Goal: Contribute content: Contribute content

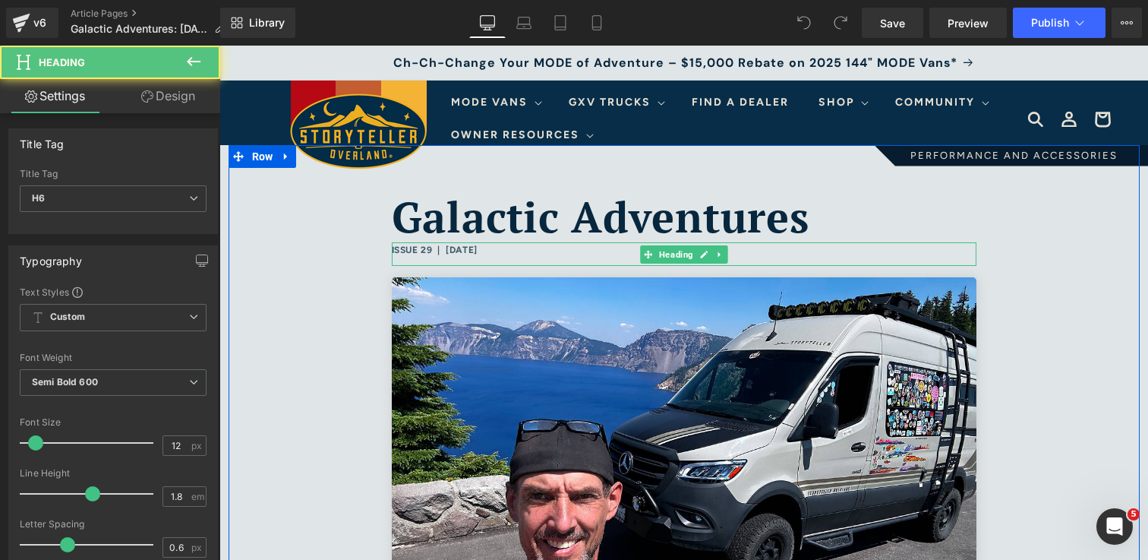
click at [431, 249] on h6 "ISSUE 29 | September 12, 2025" at bounding box center [684, 250] width 585 height 17
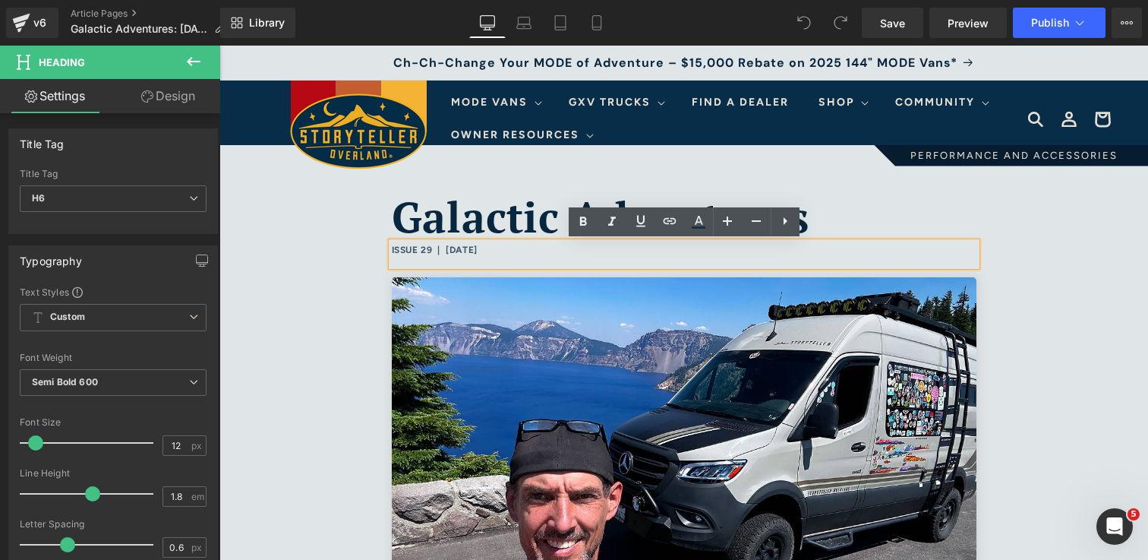
click at [435, 248] on h6 "ISSUE 29 | September 12, 2025" at bounding box center [684, 250] width 585 height 17
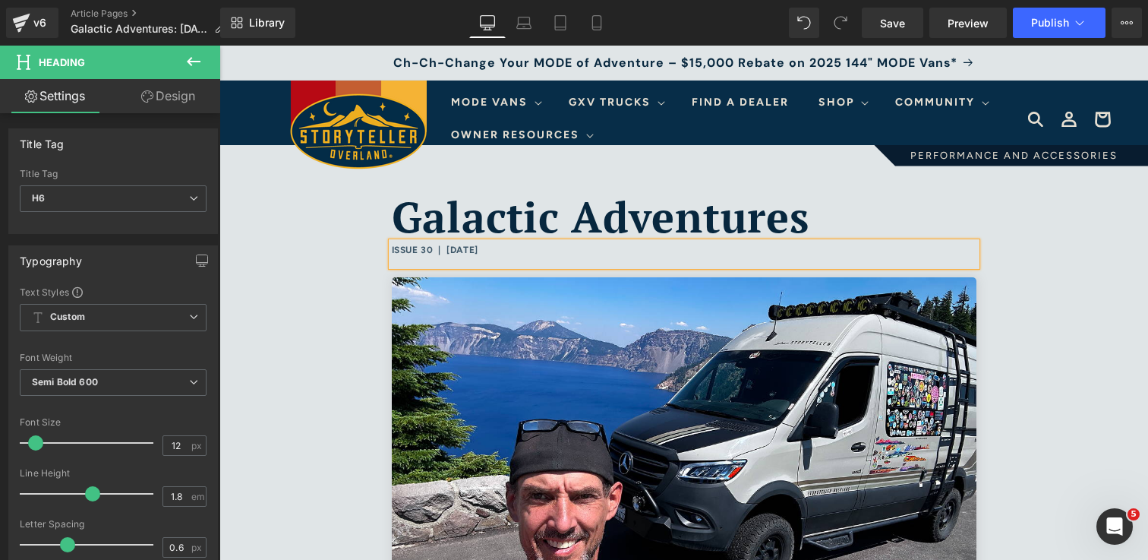
click at [518, 251] on h6 "ISSUE 30 | September 12, 2025" at bounding box center [684, 250] width 585 height 17
click at [1022, 325] on div "Galactic Adventures Heading ISSUE 30 | September 26, 2025 Heading Image Hello, …" at bounding box center [684, 507] width 911 height 725
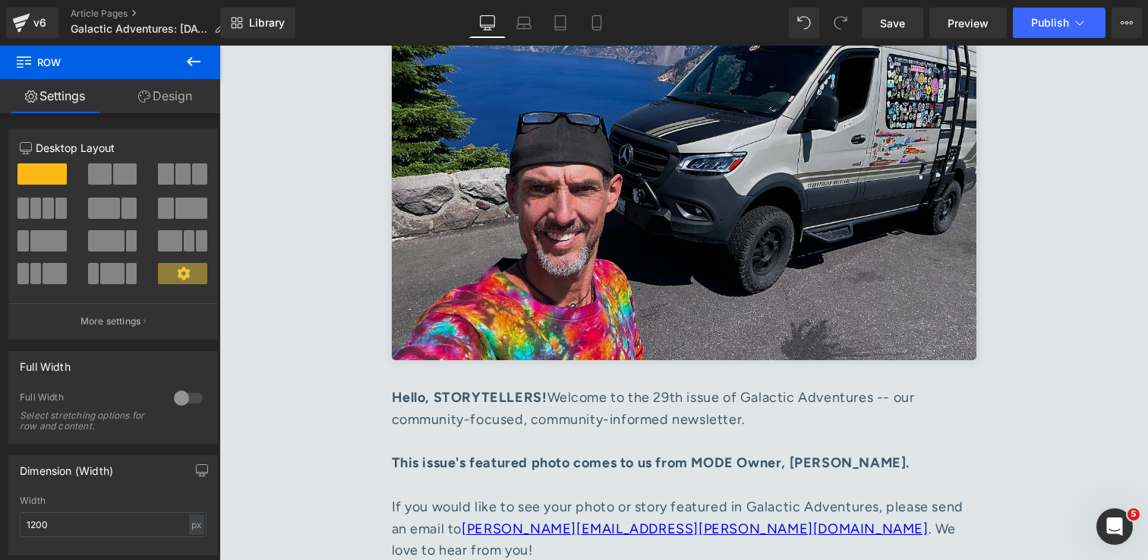
scroll to position [317, 0]
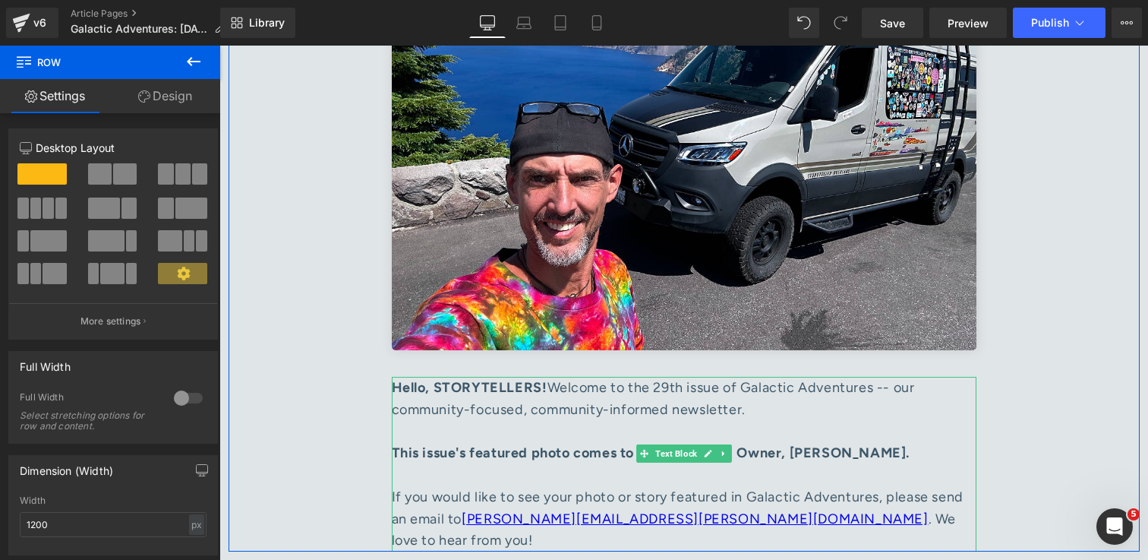
click at [679, 387] on div "Hello, STORYTELLERS! Welcome to the 29th issue of Galactic Adventures -- our co…" at bounding box center [684, 409] width 585 height 65
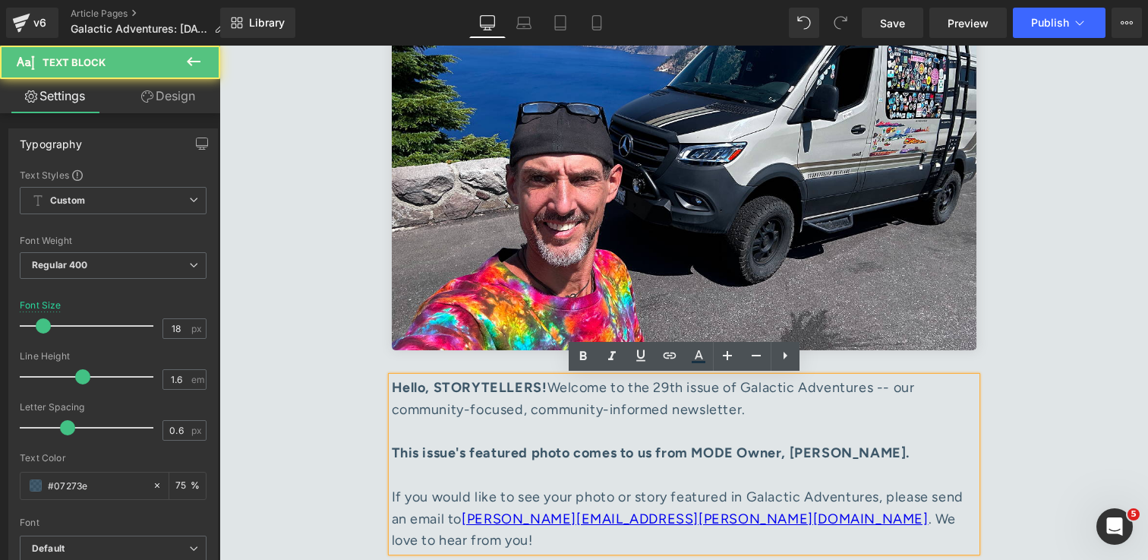
click at [678, 393] on div "Hello, STORYTELLERS! Welcome to the 29th issue of Galactic Adventures -- our co…" at bounding box center [684, 409] width 585 height 65
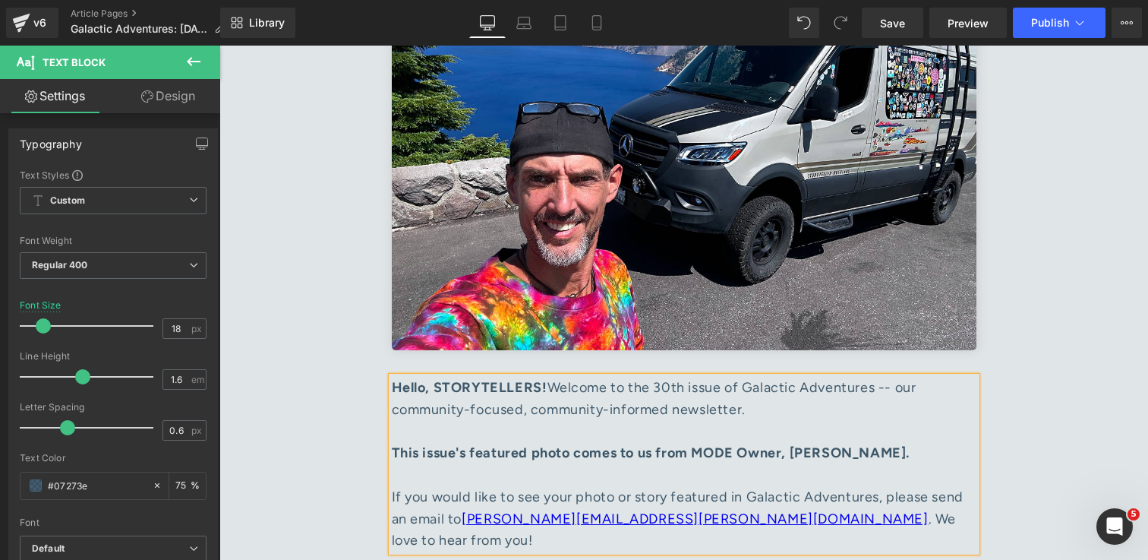
click at [1034, 422] on div "Galactic Adventures Heading ISSUE 30 | September 26, 2025 Heading Image Hello, …" at bounding box center [684, 190] width 911 height 725
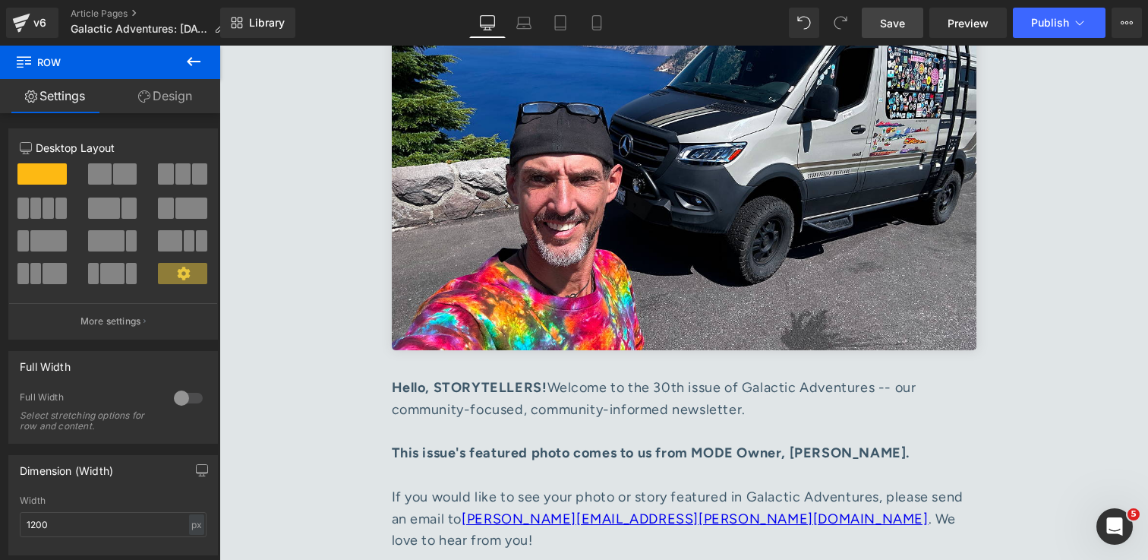
drag, startPoint x: 889, startPoint y: 27, endPoint x: 452, endPoint y: 513, distance: 653.4
click at [889, 27] on span "Save" at bounding box center [892, 23] width 25 height 16
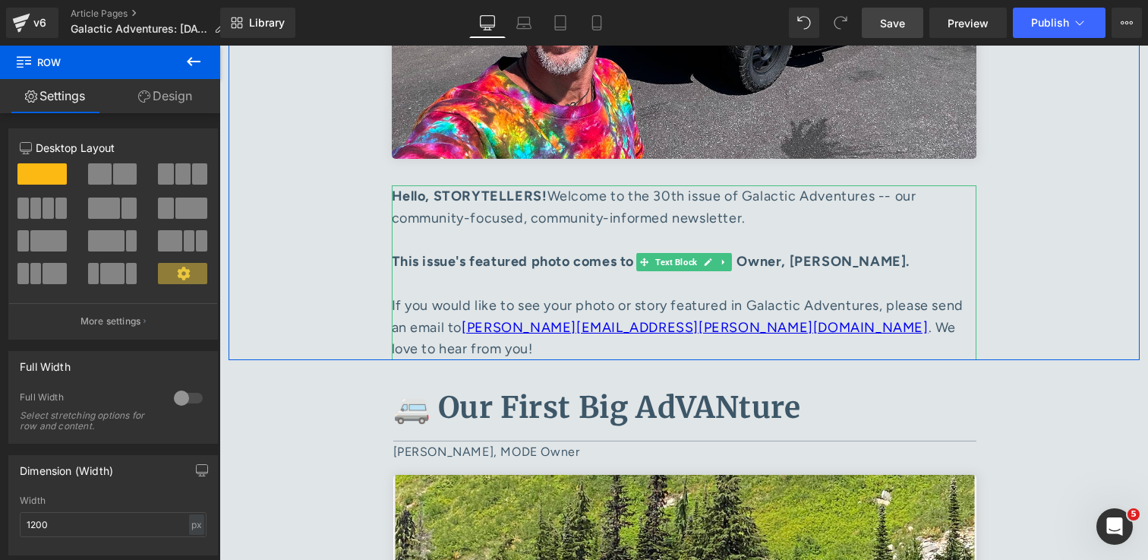
scroll to position [658, 0]
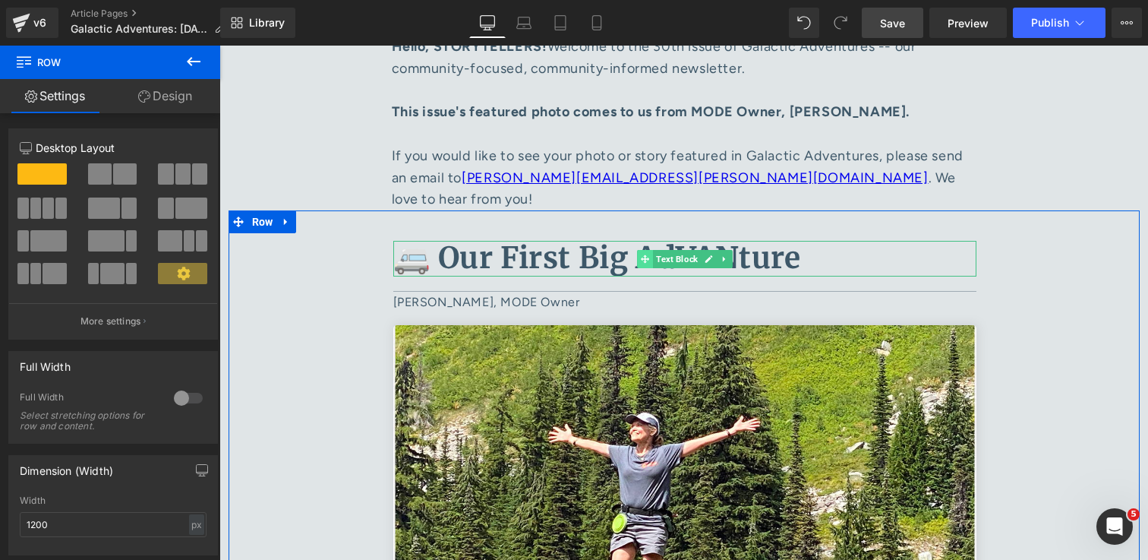
click at [648, 254] on icon at bounding box center [645, 258] width 8 height 9
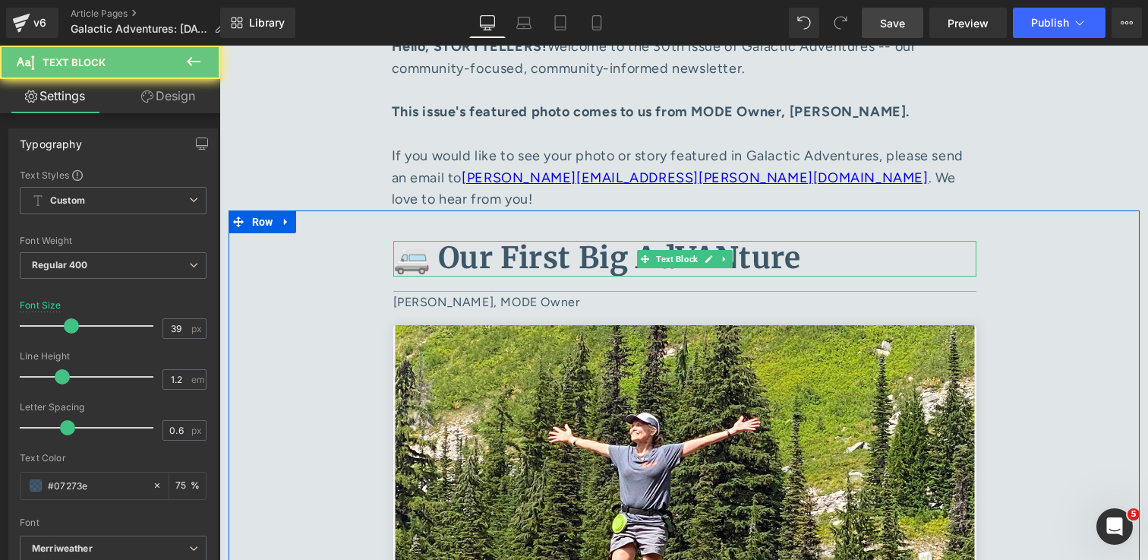
click at [581, 240] on b "🚐 Our First Big AdVANture" at bounding box center [597, 257] width 408 height 37
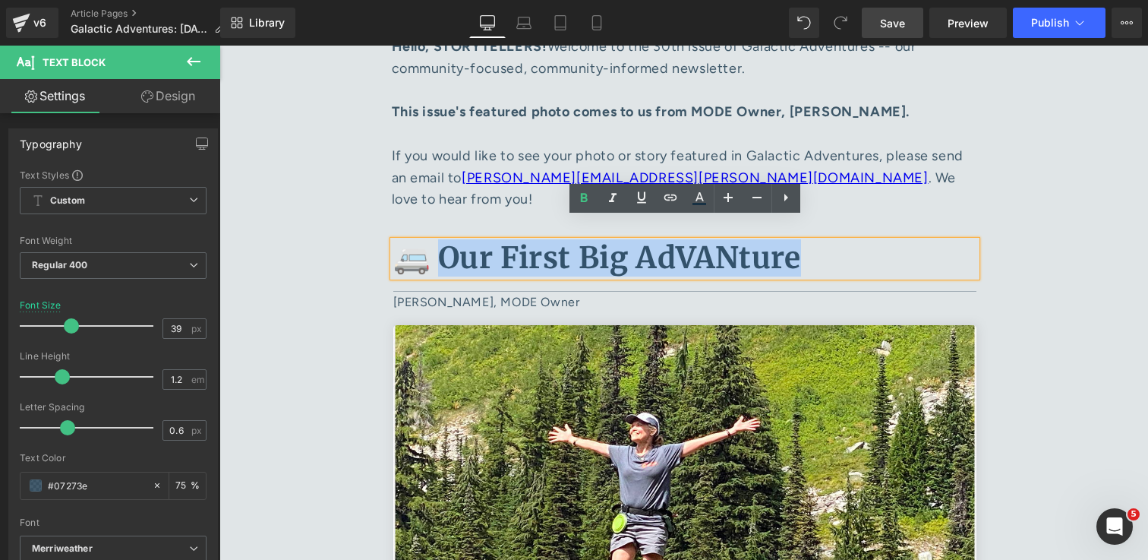
drag, startPoint x: 814, startPoint y: 229, endPoint x: 439, endPoint y: 235, distance: 375.2
click at [439, 241] on p "🚐 Our First Big AdVANture" at bounding box center [684, 259] width 583 height 36
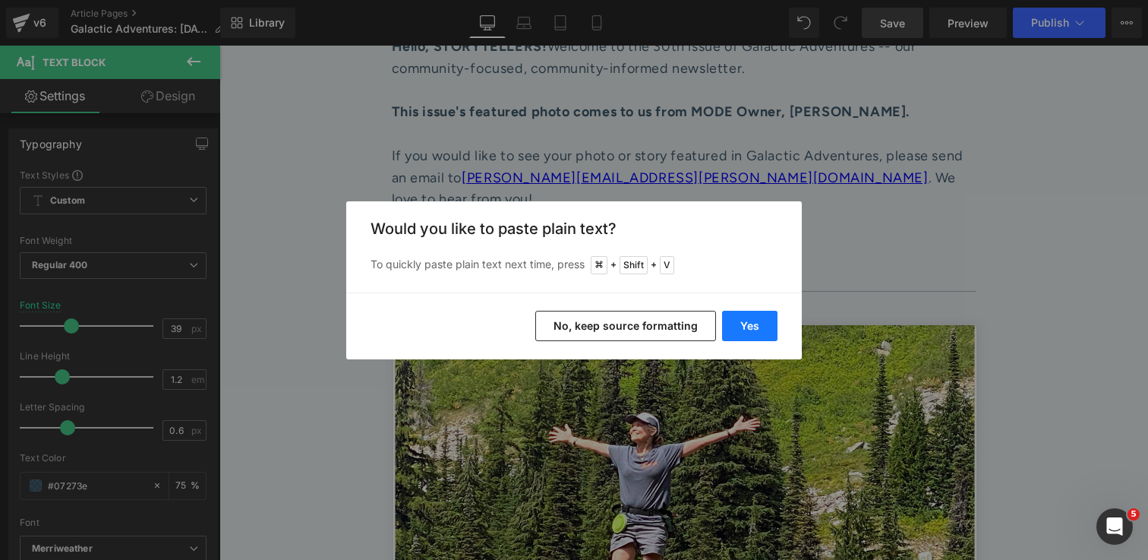
click at [753, 325] on button "Yes" at bounding box center [749, 326] width 55 height 30
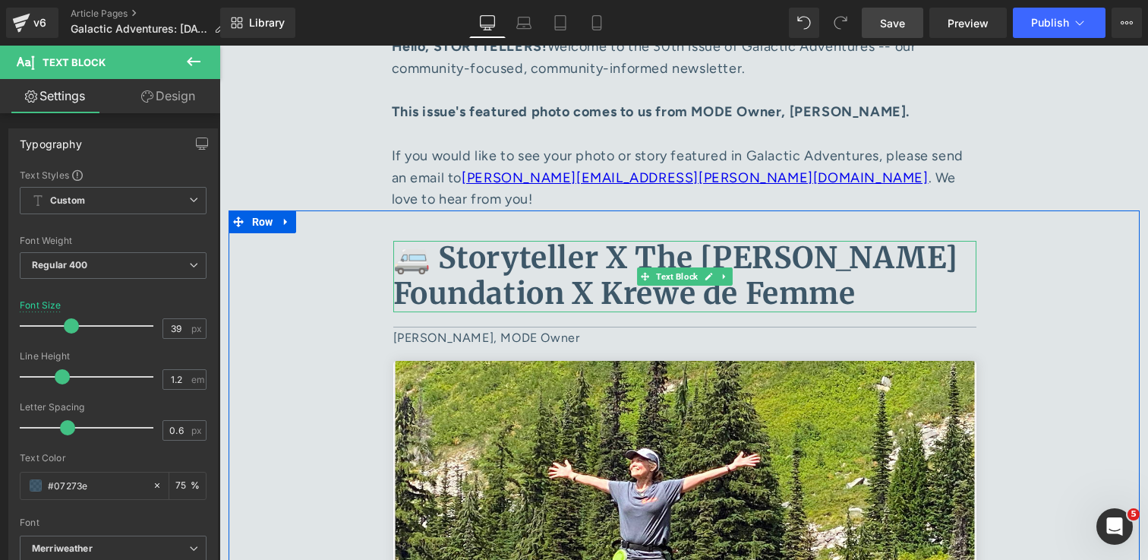
click at [615, 239] on b "🚐 Storyteller X The Jessi Combs Foundation X Krewe de Femme" at bounding box center [675, 275] width 565 height 73
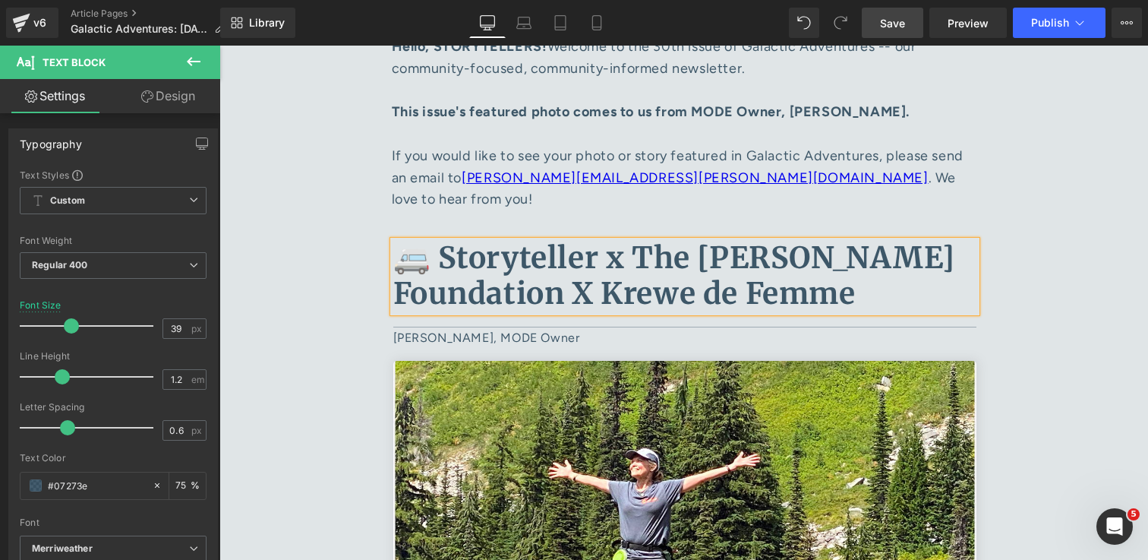
click at [595, 273] on b "🚐 Storyteller x The Jessi Combs Foundation X Krewe de Femme" at bounding box center [674, 275] width 562 height 73
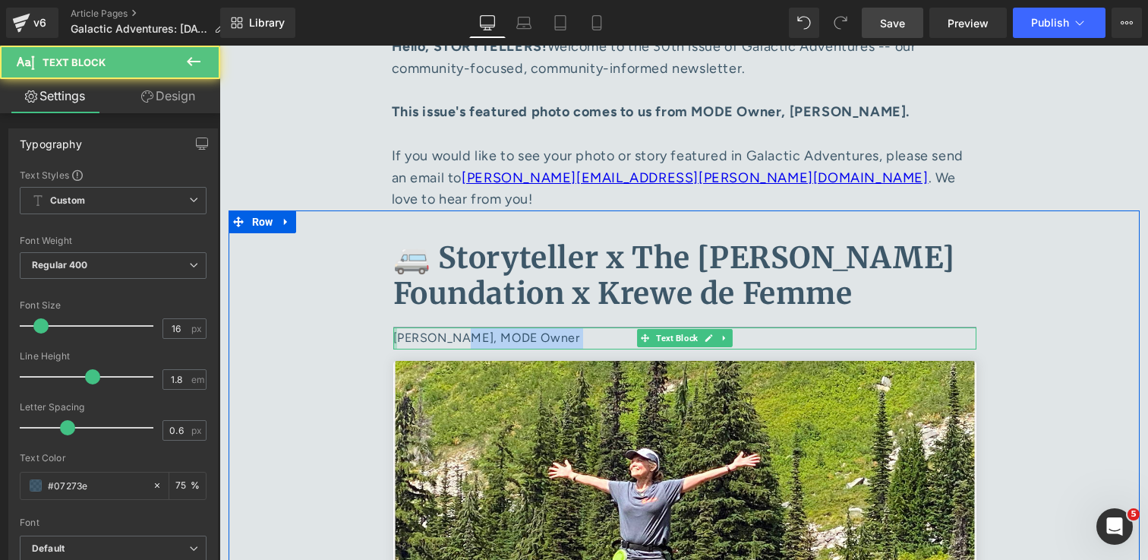
drag, startPoint x: 453, startPoint y: 317, endPoint x: 395, endPoint y: 317, distance: 57.7
click at [395, 327] on div "Karen Ball, MODE Owner Text Block" at bounding box center [684, 338] width 583 height 22
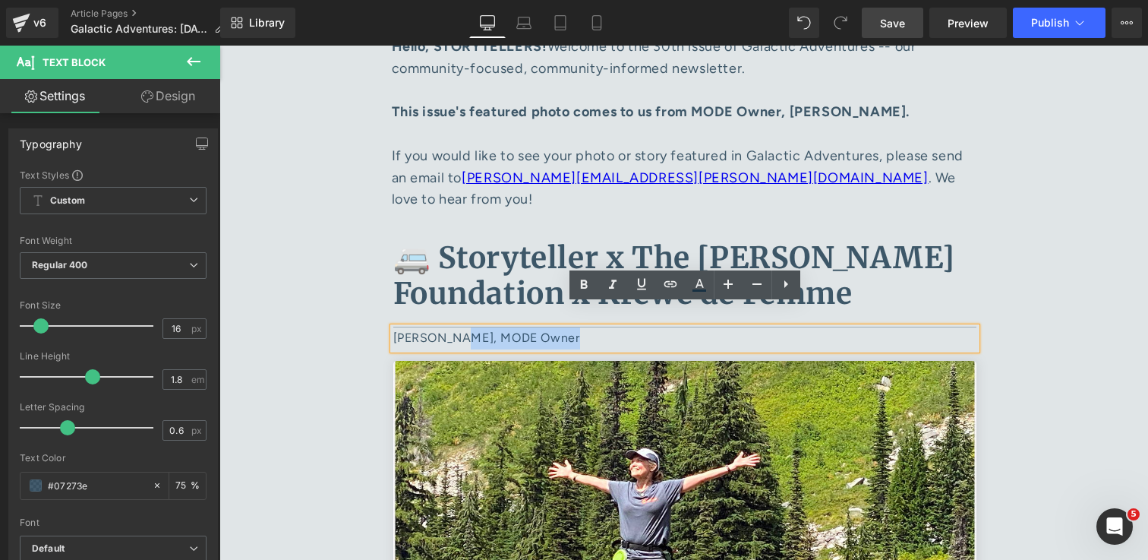
click at [506, 327] on p "Karen Ball, MODE Owner" at bounding box center [684, 338] width 583 height 22
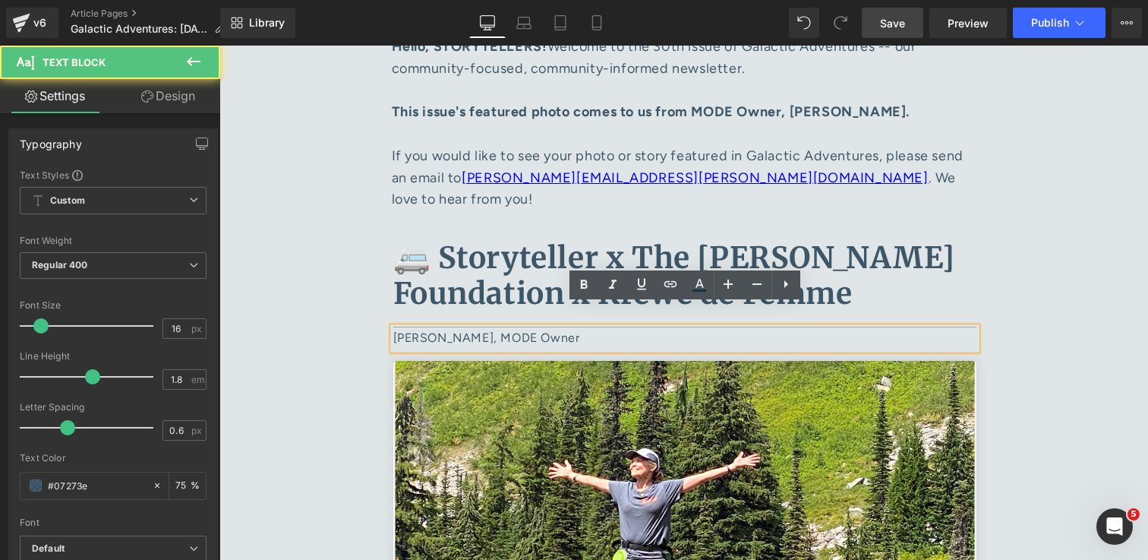
click at [453, 327] on p "Karen Ball, MODE Owner" at bounding box center [684, 338] width 583 height 22
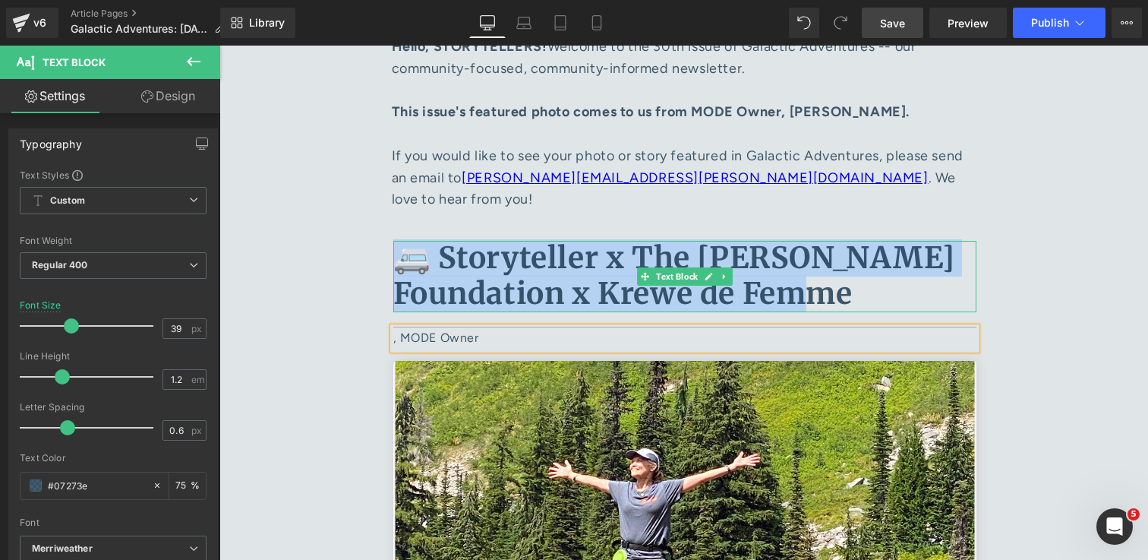
drag, startPoint x: 892, startPoint y: 273, endPoint x: 407, endPoint y: 241, distance: 485.6
click at [407, 241] on p "🚐 Storyteller x The [PERSON_NAME] Foundation x Krewe de Femme" at bounding box center [684, 276] width 583 height 71
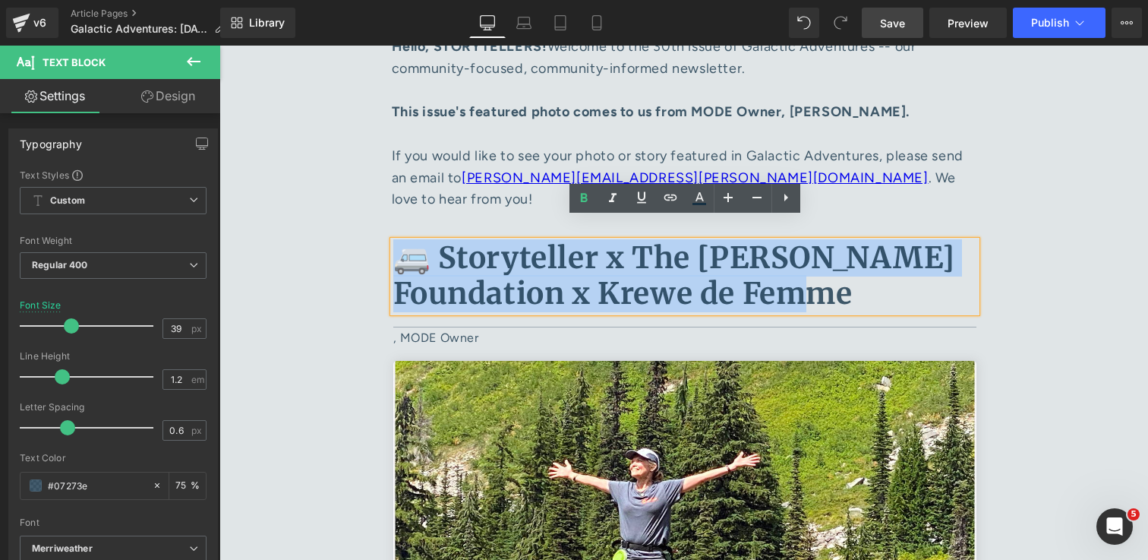
copy b "🚐 Storyteller x The [PERSON_NAME] Foundation x Krewe de Femme"
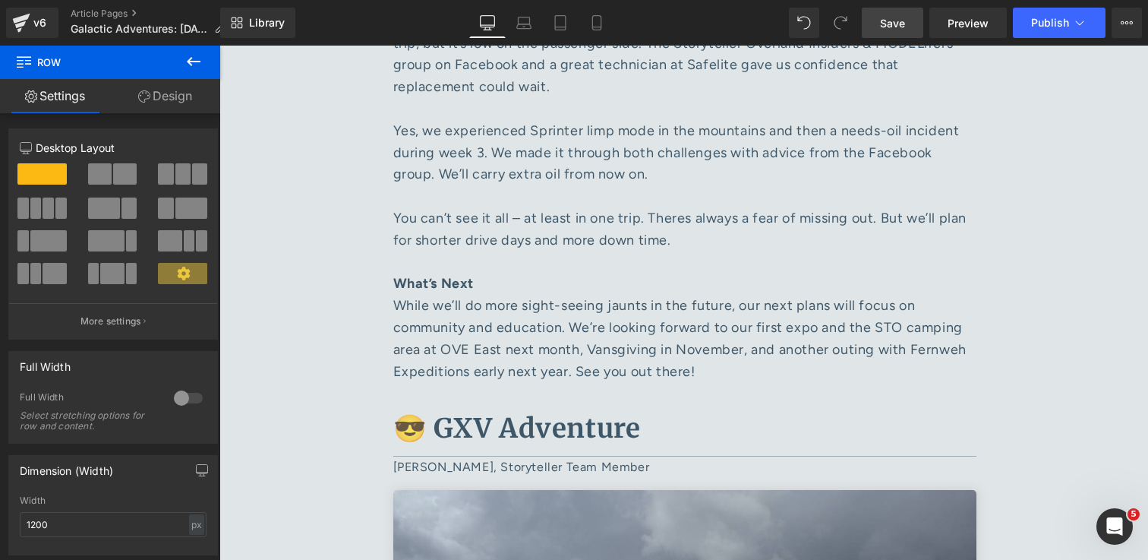
scroll to position [5566, 0]
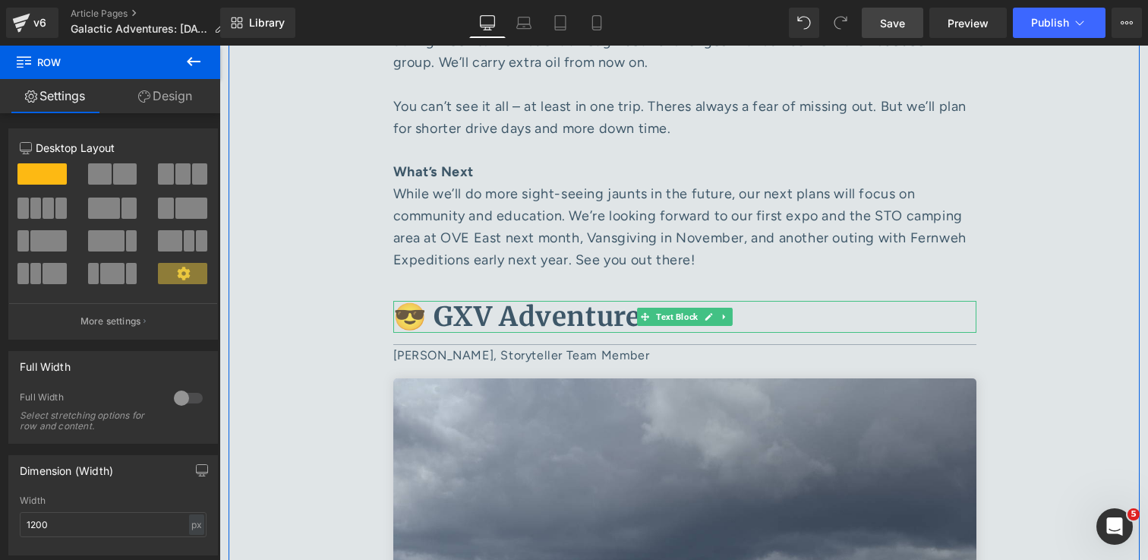
click at [576, 300] on b "😎 GXV Adventure" at bounding box center [517, 316] width 248 height 33
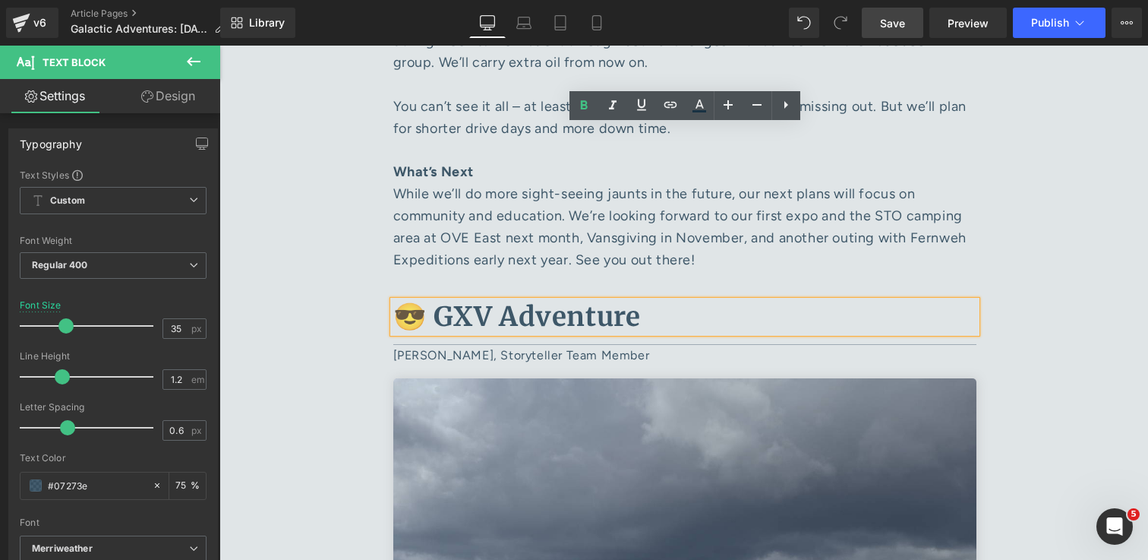
drag, startPoint x: 649, startPoint y: 136, endPoint x: 392, endPoint y: 144, distance: 256.8
click at [393, 301] on div "😎 GXV Adventure" at bounding box center [684, 317] width 583 height 32
drag, startPoint x: 638, startPoint y: 141, endPoint x: 404, endPoint y: 133, distance: 234.0
click at [404, 301] on p "😎 GXV Adventure" at bounding box center [684, 317] width 583 height 32
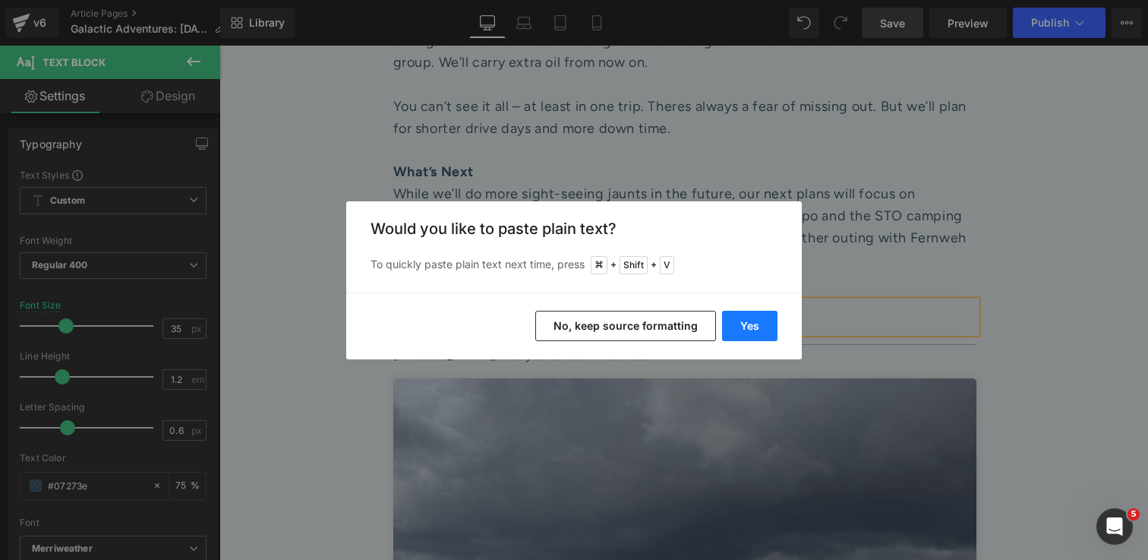
click at [754, 322] on button "Yes" at bounding box center [749, 326] width 55 height 30
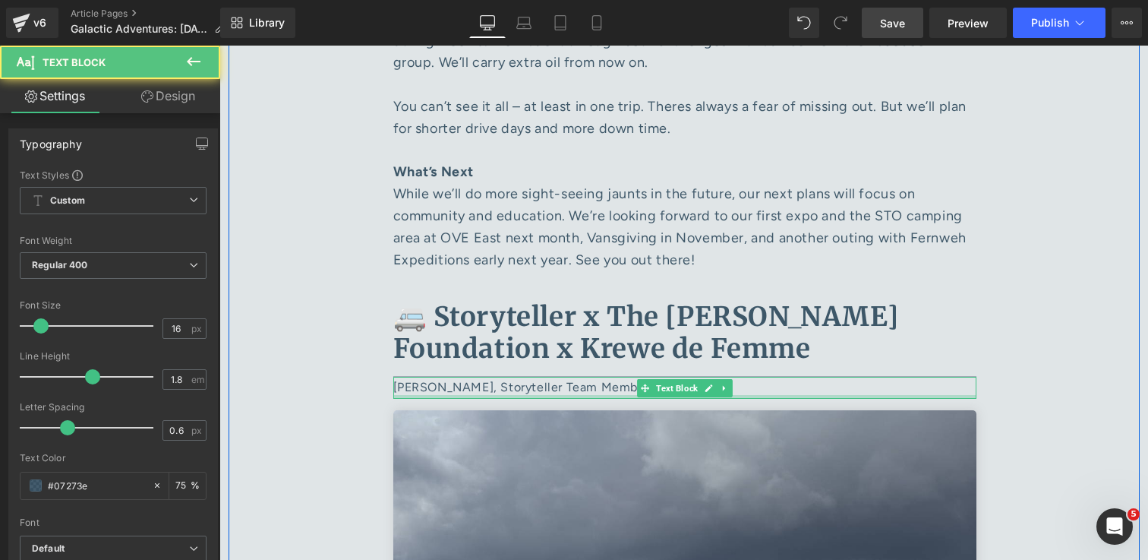
click at [463, 395] on div at bounding box center [684, 397] width 583 height 4
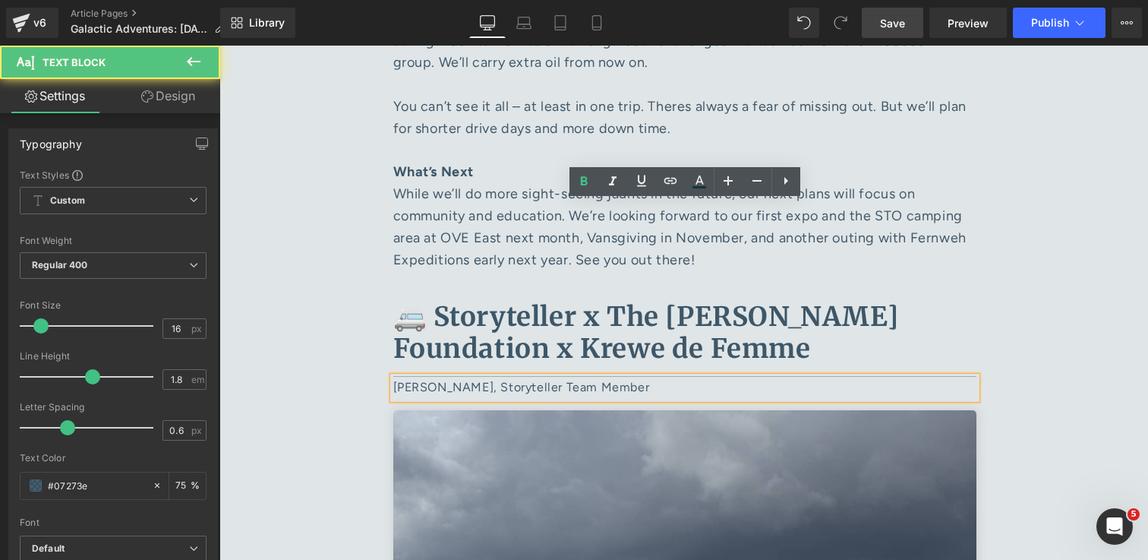
click at [433, 377] on p "Daniel Mojica, Storyteller Team Member" at bounding box center [684, 388] width 583 height 22
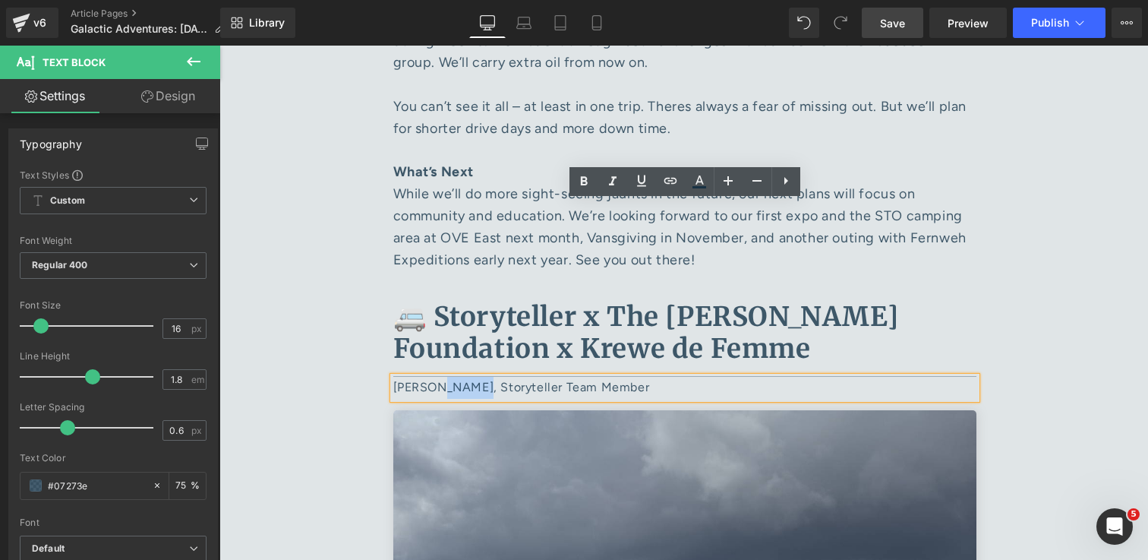
drag, startPoint x: 471, startPoint y: 217, endPoint x: 436, endPoint y: 217, distance: 34.9
click at [436, 377] on p "Daniel Mojica, Storyteller Team Member" at bounding box center [684, 388] width 583 height 22
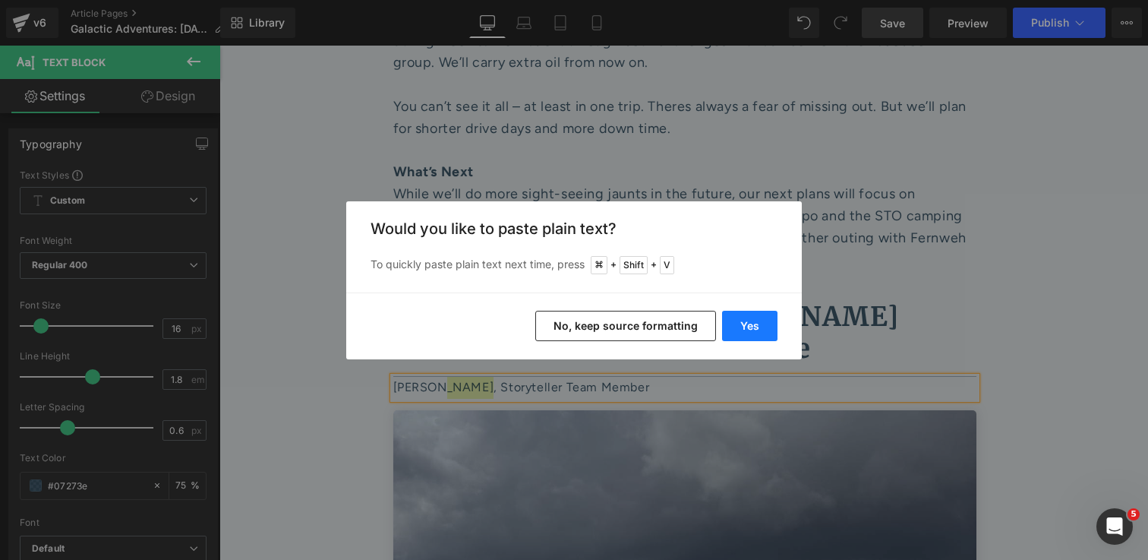
click at [756, 327] on button "Yes" at bounding box center [749, 326] width 55 height 30
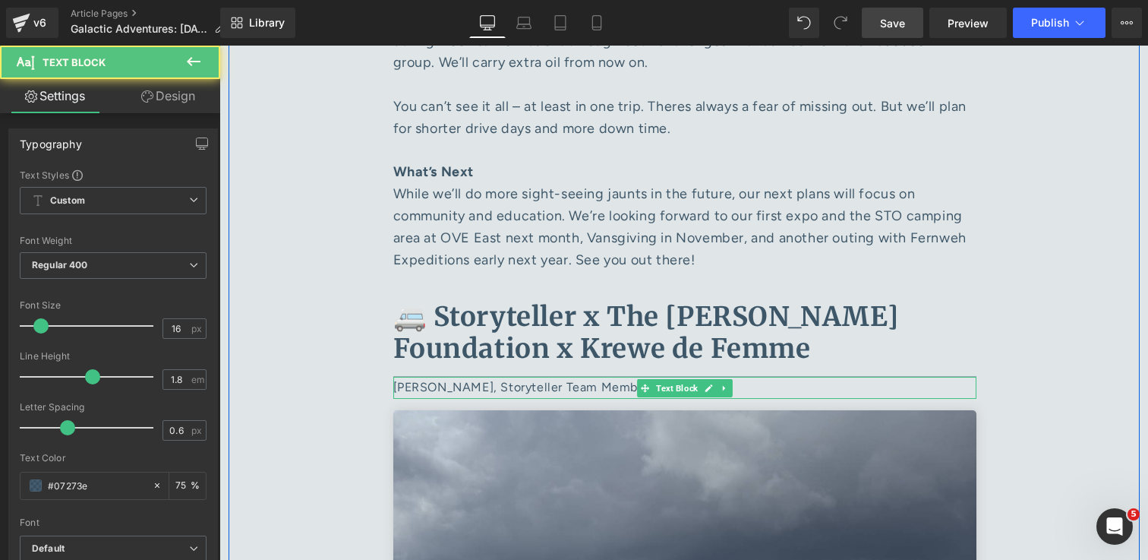
click at [435, 377] on p "Daniel Hershkowitz, Storyteller Team Member" at bounding box center [684, 388] width 583 height 22
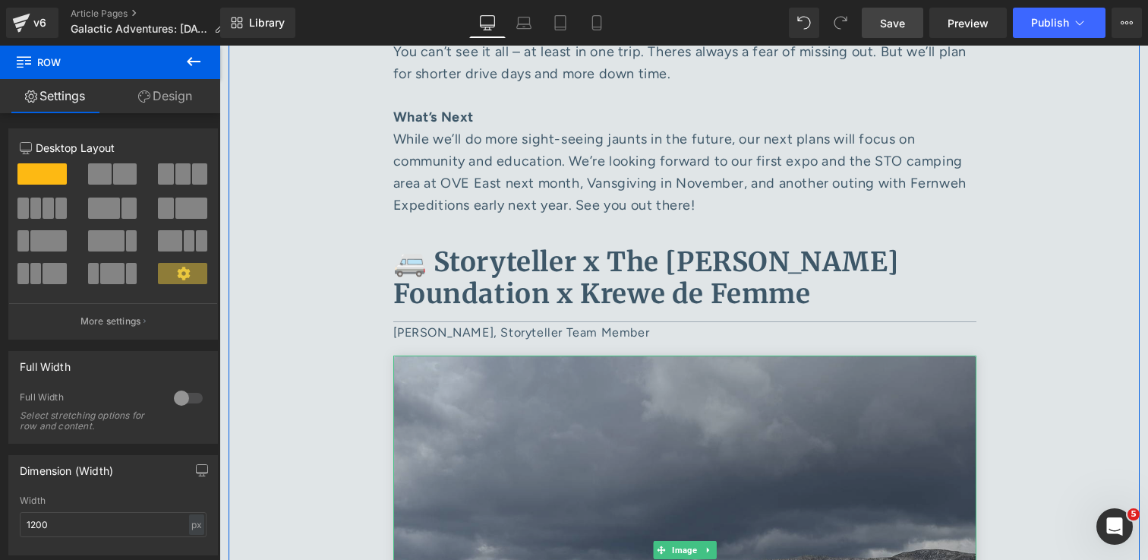
scroll to position [5619, 0]
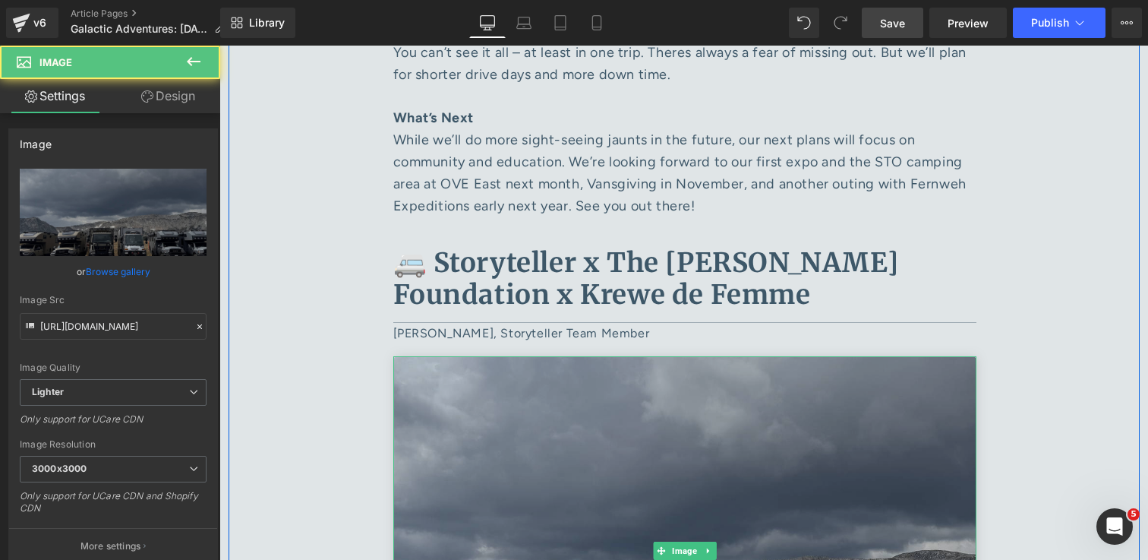
click at [777, 356] on img at bounding box center [684, 550] width 583 height 389
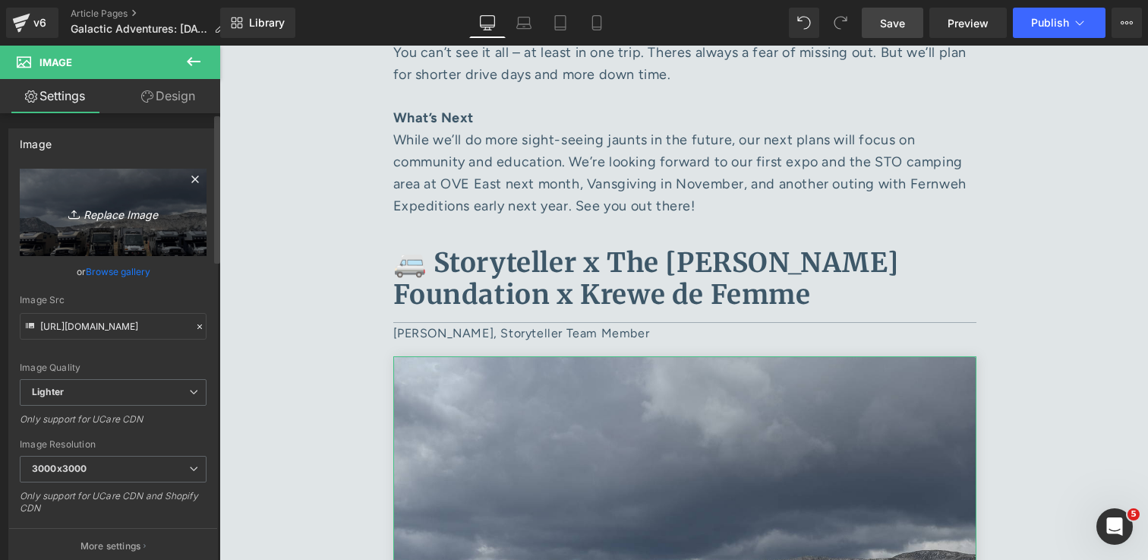
click at [128, 219] on icon "Replace Image" at bounding box center [113, 212] width 122 height 19
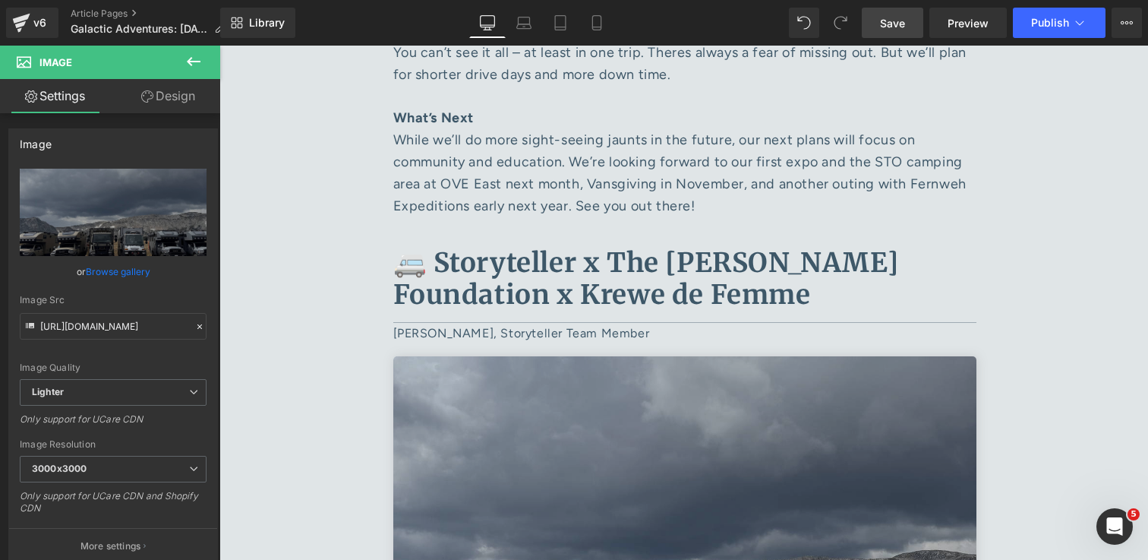
type input "C:\fakepath\EL2A2073 1.jpg"
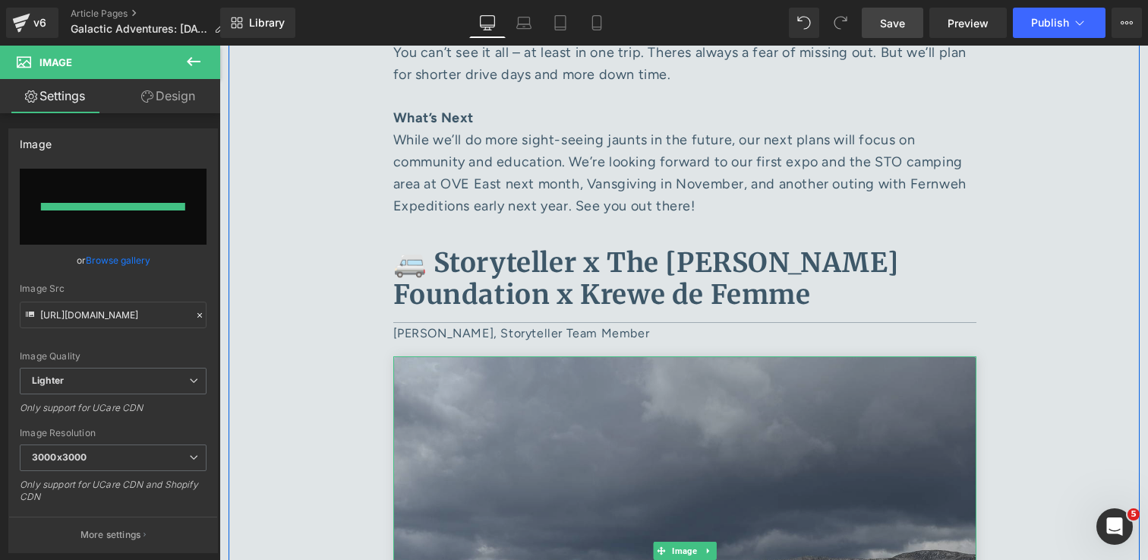
type input "https://ucarecdn.com/0657e3fc-1c50-48c0-9db9-9dca17cb275a/-/format/auto/-/previ…"
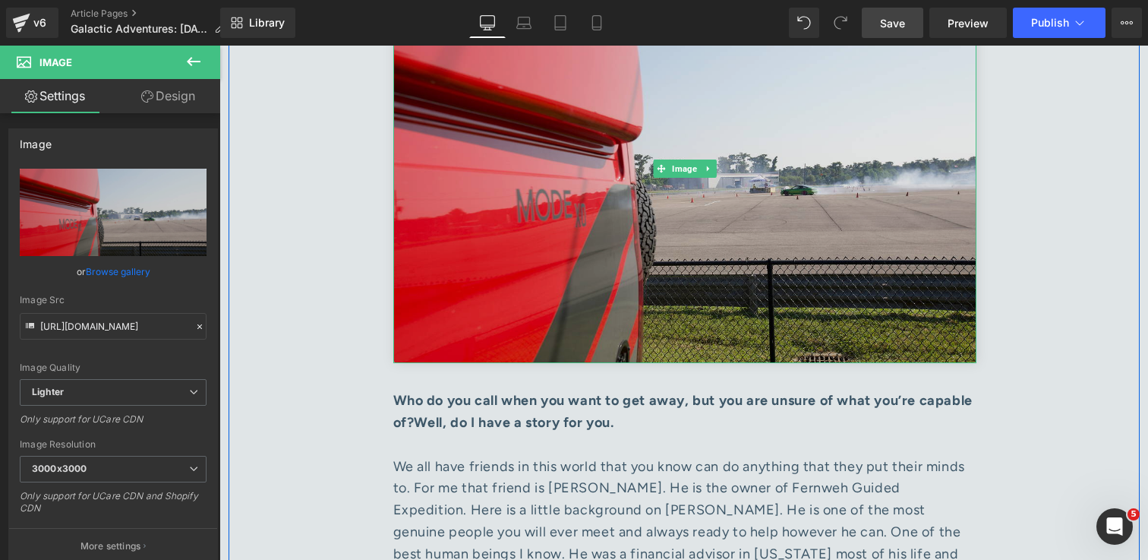
scroll to position [6009, 0]
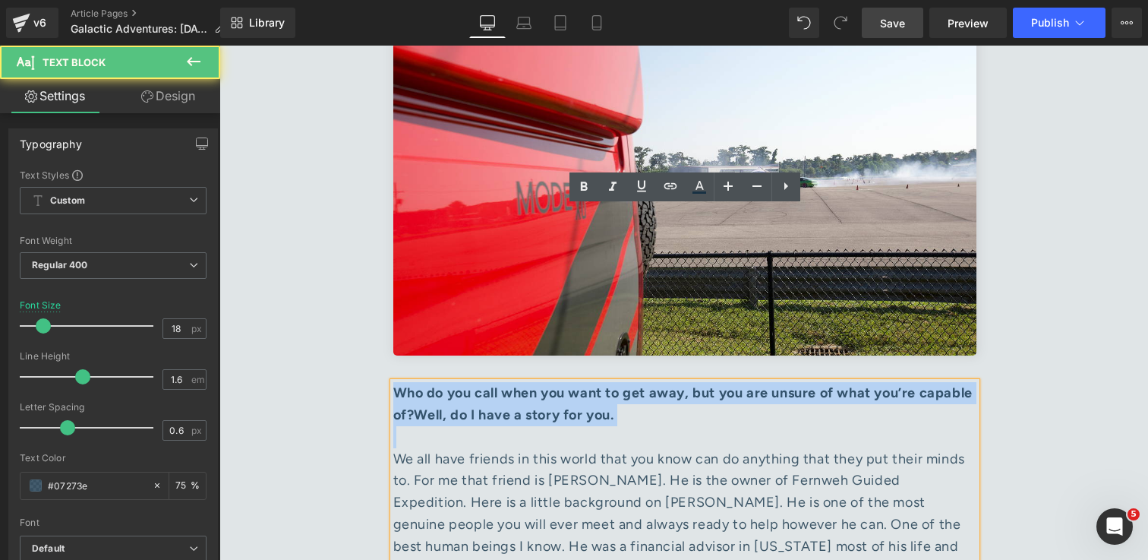
drag, startPoint x: 646, startPoint y: 262, endPoint x: 362, endPoint y: 201, distance: 289.7
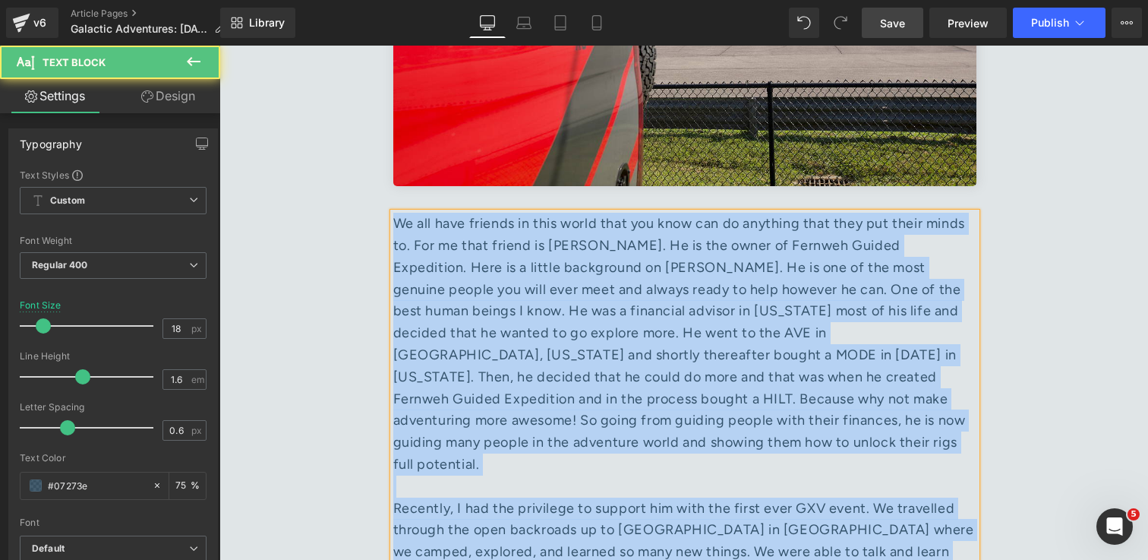
scroll to position [6211, 0]
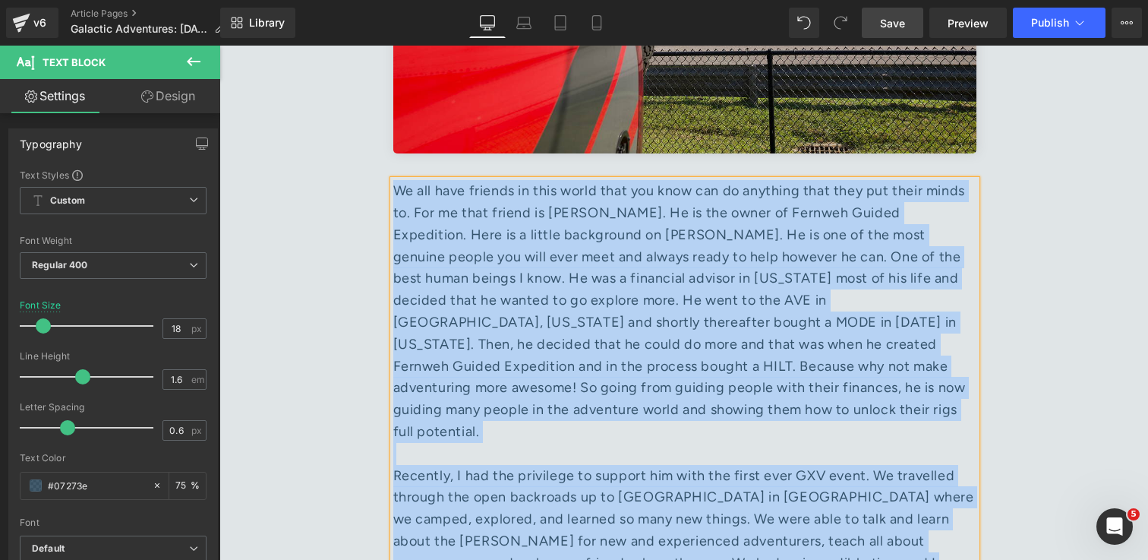
drag, startPoint x: 396, startPoint y: 285, endPoint x: 624, endPoint y: 382, distance: 247.7
click at [624, 382] on div "We all have friends in this world that you know can do anything that they put t…" at bounding box center [684, 387] width 583 height 415
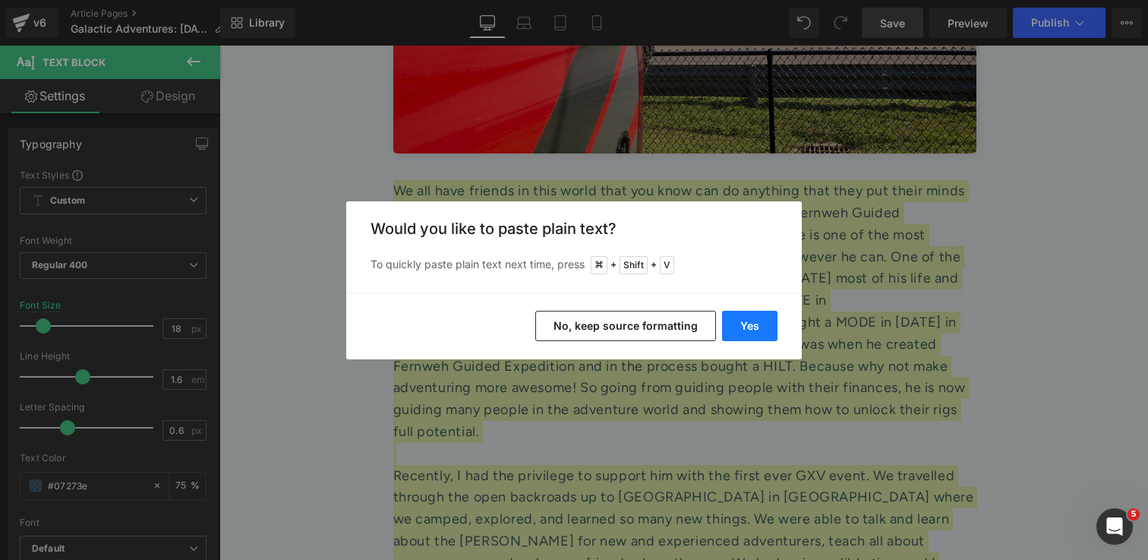
click at [763, 324] on button "Yes" at bounding box center [749, 326] width 55 height 30
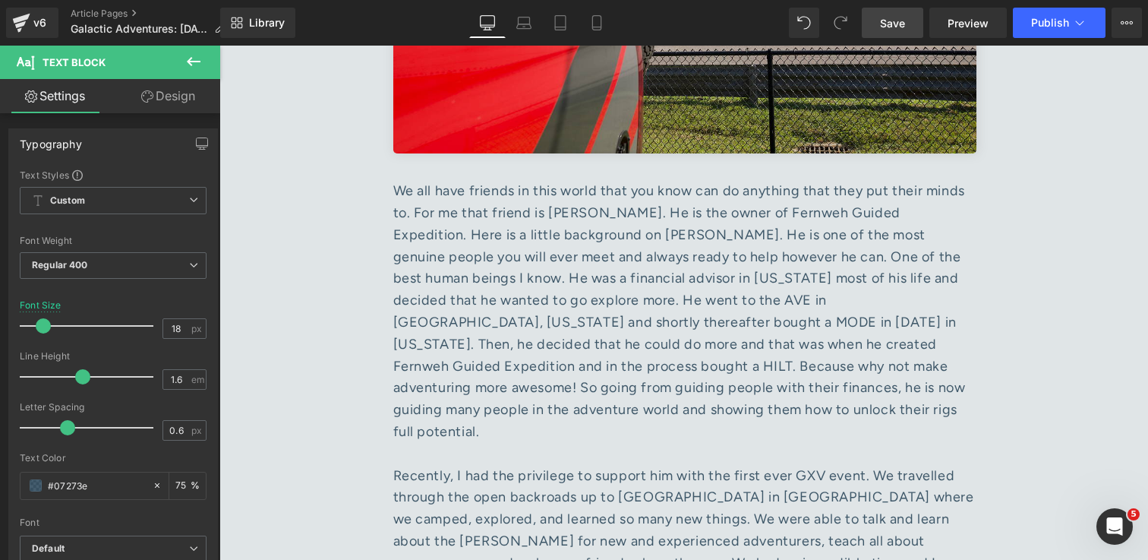
scroll to position [5948, 0]
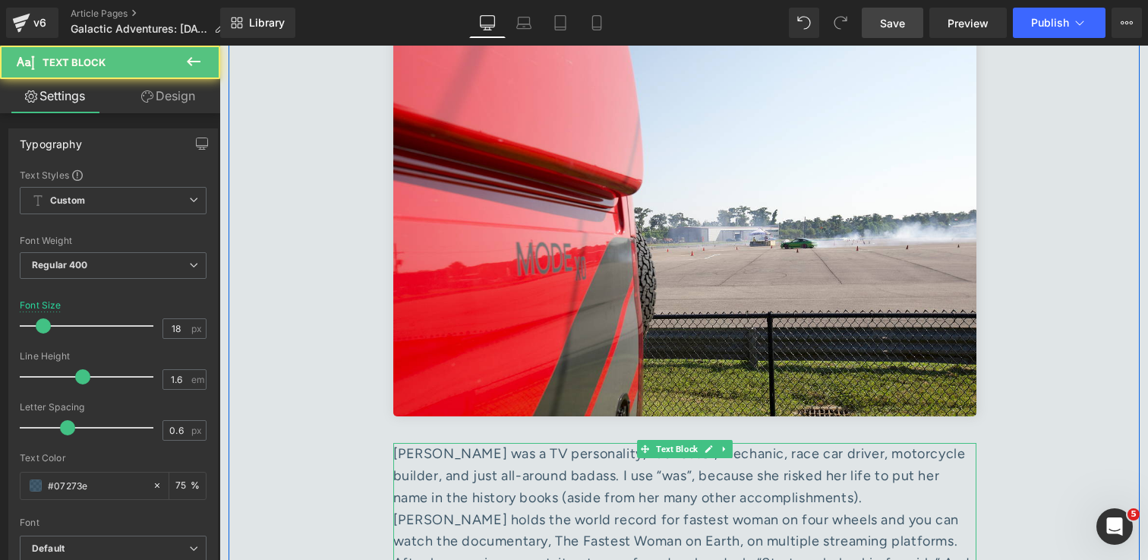
click at [475, 443] on div "Jessi Combs was a TV personality, fabricator, mechanic, race car driver, motorc…" at bounding box center [684, 563] width 583 height 241
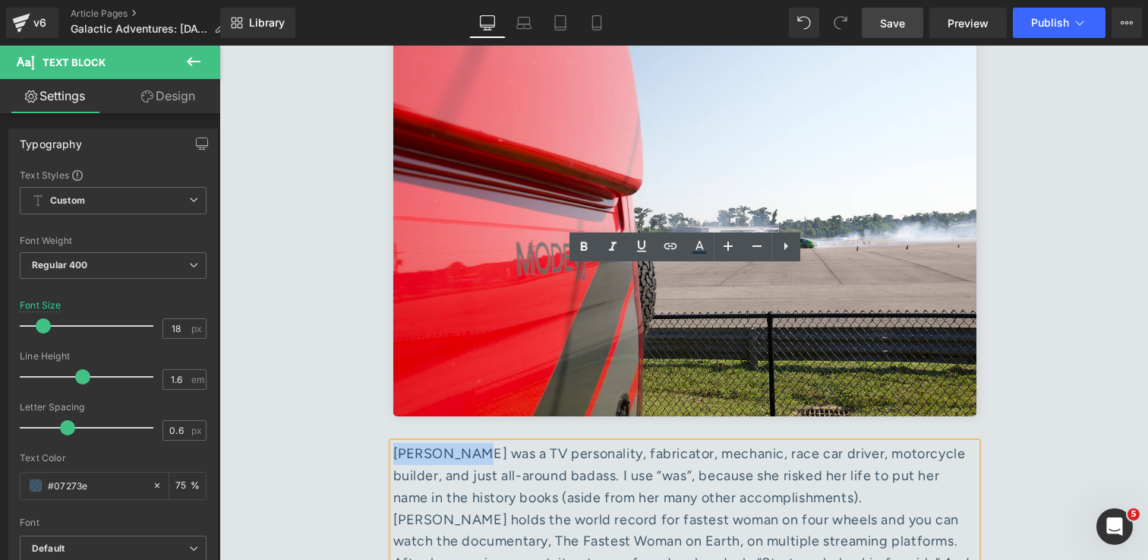
drag, startPoint x: 475, startPoint y: 279, endPoint x: 394, endPoint y: 280, distance: 81.3
click at [394, 443] on div "Jessi Combs was a TV personality, fabricator, mechanic, race car driver, motorc…" at bounding box center [684, 563] width 583 height 241
click at [678, 245] on icon at bounding box center [671, 246] width 18 height 18
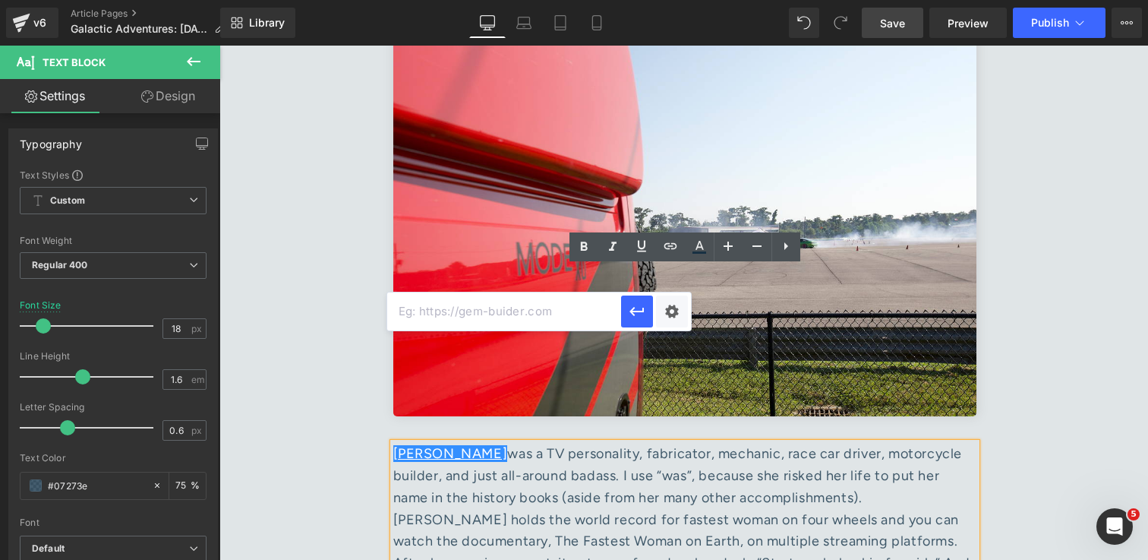
click at [555, 322] on input "text" at bounding box center [504, 311] width 234 height 38
paste input "https://www.jessicombs.com/"
click at [633, 314] on icon "button" at bounding box center [637, 312] width 14 height 9
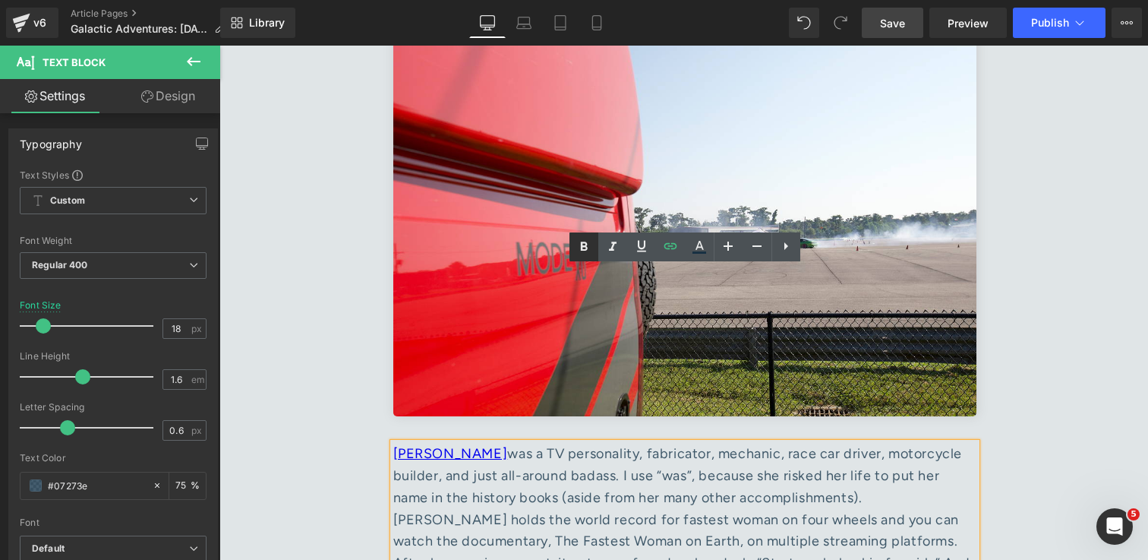
click at [587, 243] on icon at bounding box center [584, 247] width 18 height 18
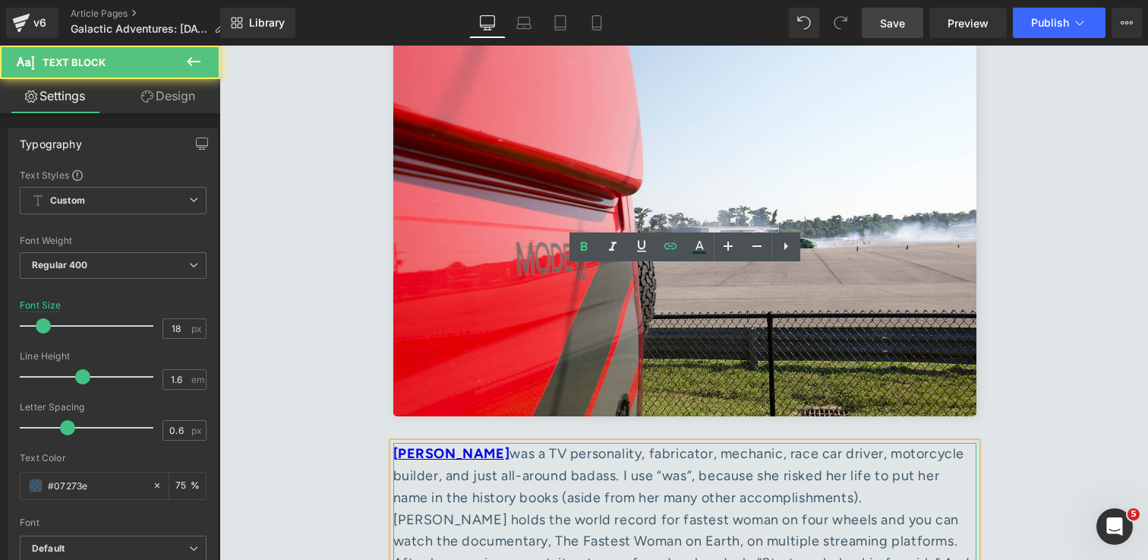
click at [624, 497] on div "Jessi Combs was a TV personality, fabricator, mechanic, race car driver, motorc…" at bounding box center [684, 563] width 583 height 241
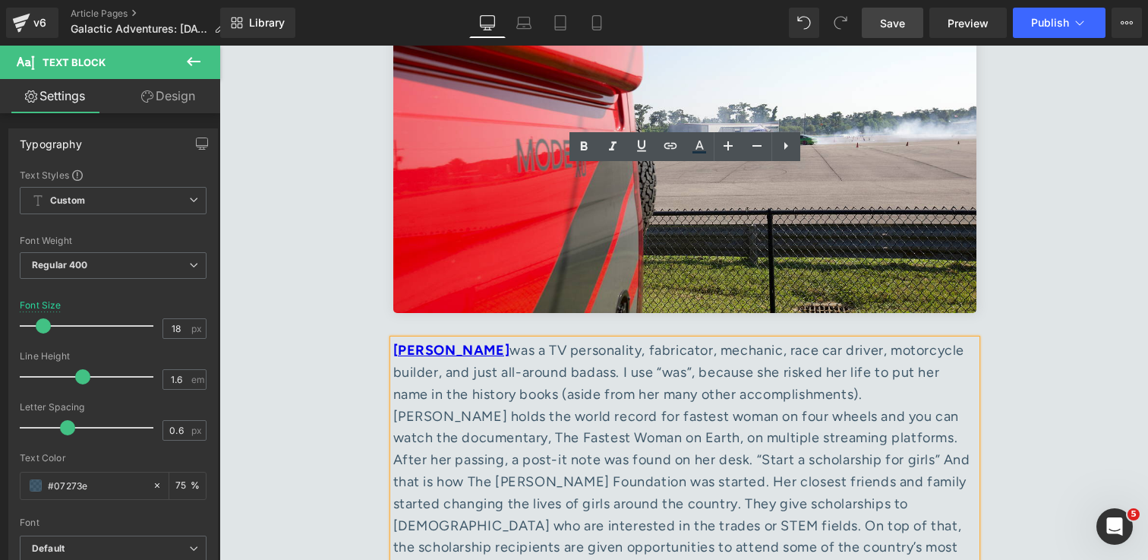
scroll to position [6052, 0]
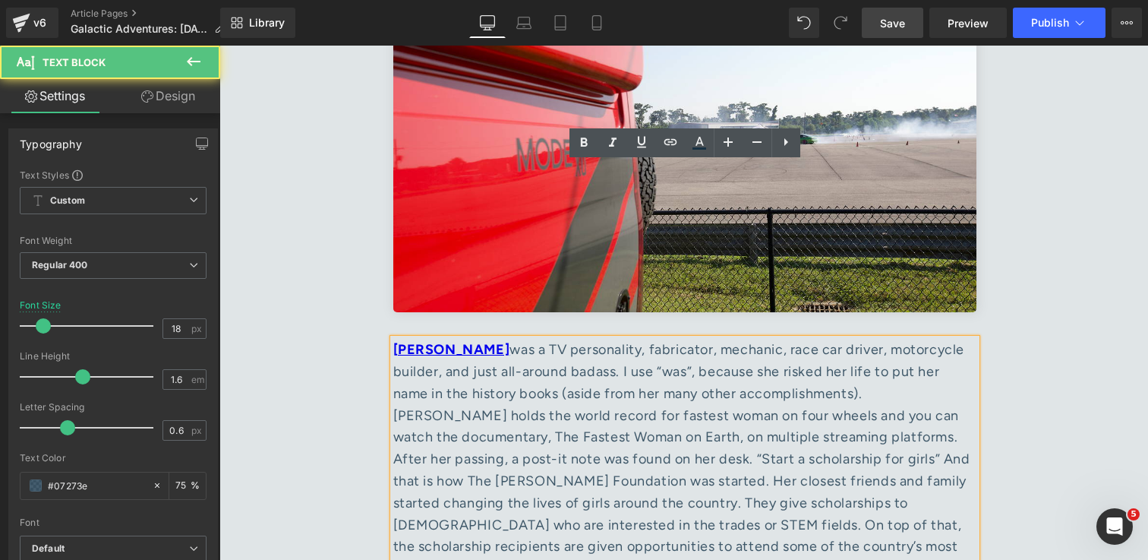
click at [879, 339] on div "Jessi Combs was a TV personality, fabricator, mechanic, race car driver, motorc…" at bounding box center [684, 459] width 583 height 241
click at [889, 339] on div "Jessi Combs was a TV personality, fabricator, mechanic, race car driver, motorc…" at bounding box center [684, 459] width 583 height 241
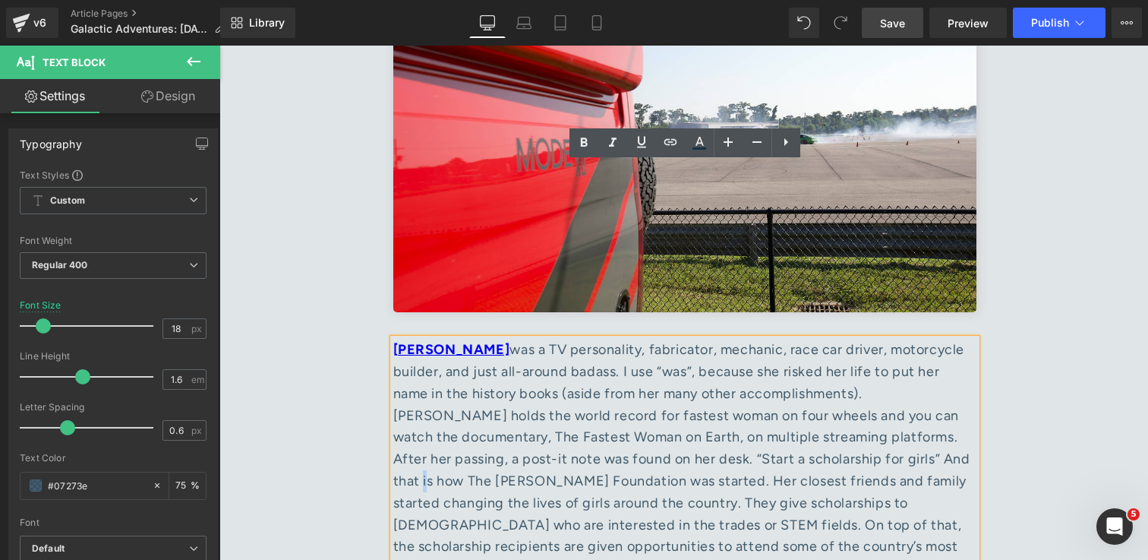
click at [873, 339] on div "Jessi Combs was a TV personality, fabricator, mechanic, race car driver, motorc…" at bounding box center [684, 459] width 583 height 241
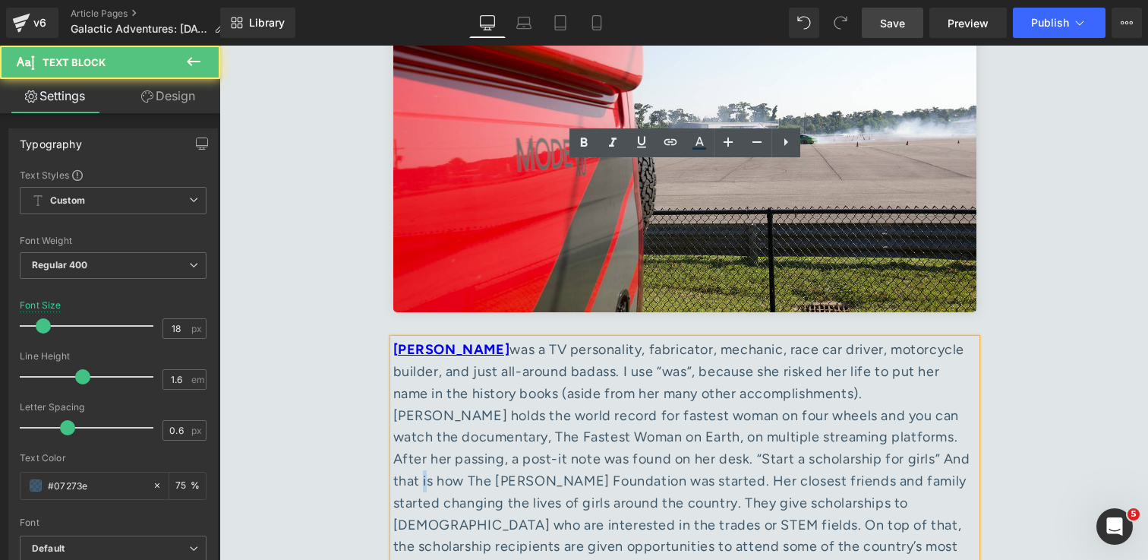
click at [873, 339] on div "Jessi Combs was a TV personality, fabricator, mechanic, race car driver, motorc…" at bounding box center [684, 459] width 583 height 241
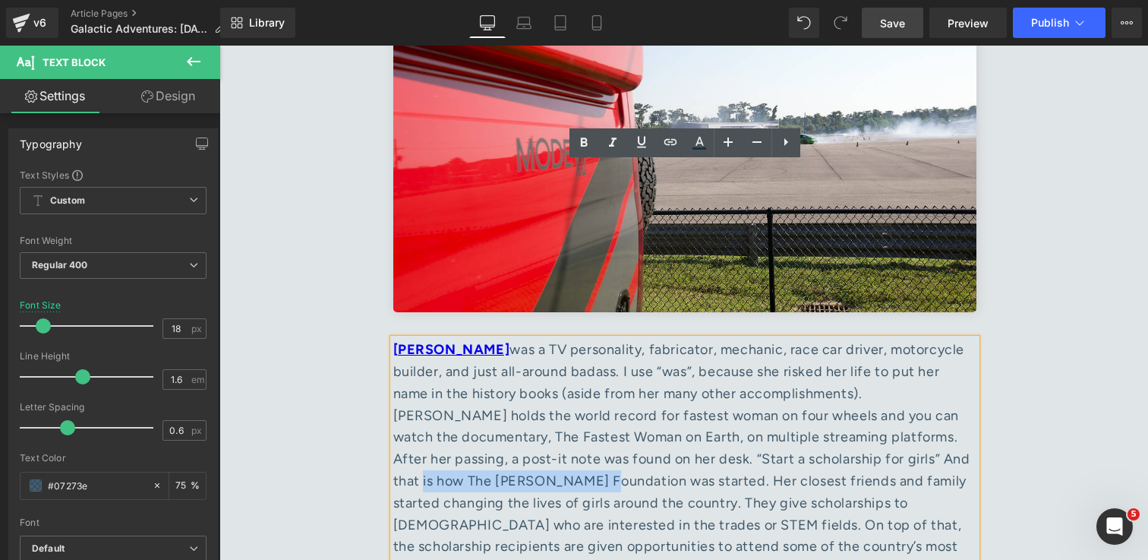
drag, startPoint x: 874, startPoint y: 282, endPoint x: 515, endPoint y: 301, distance: 359.7
click at [515, 339] on div "Jessi Combs was a TV personality, fabricator, mechanic, race car driver, motorc…" at bounding box center [684, 459] width 583 height 241
click at [676, 146] on icon at bounding box center [671, 142] width 18 height 18
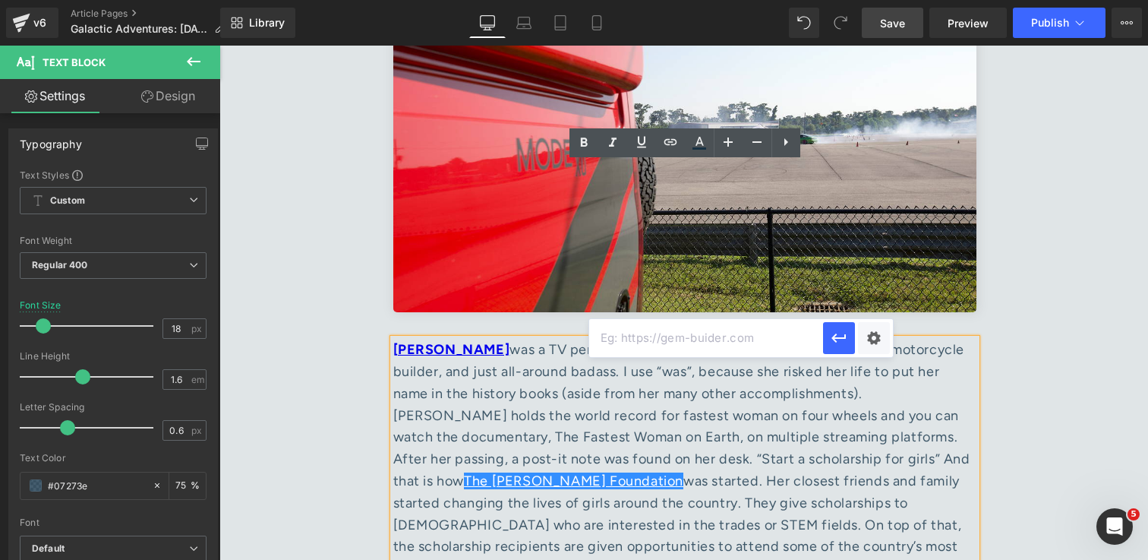
click at [751, 342] on input "text" at bounding box center [706, 338] width 234 height 38
paste input "https://thejessicombsfoundation.com/"
type input "https://thejessicombsfoundation.com/"
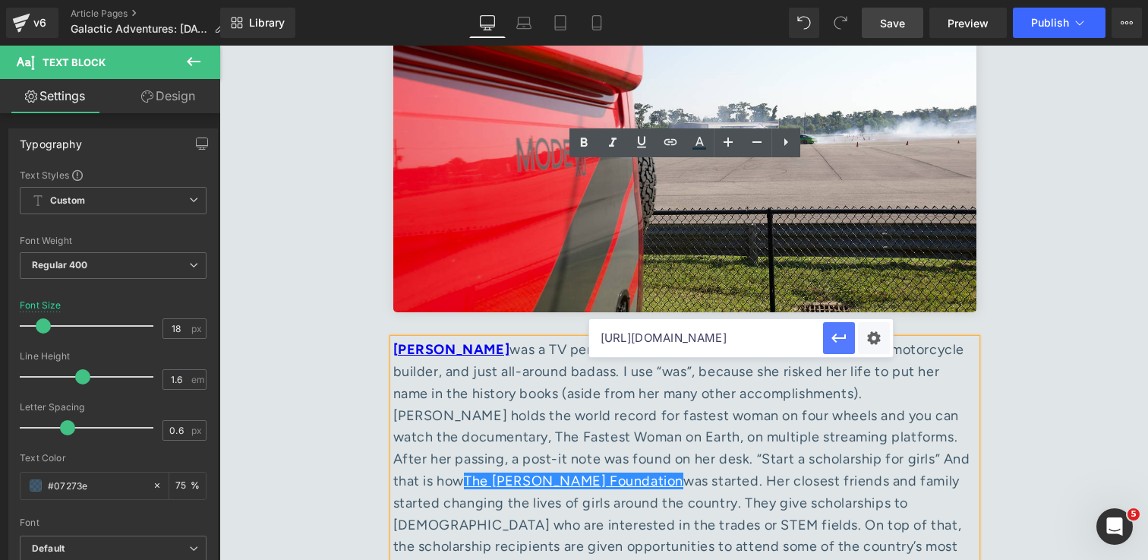
click at [839, 342] on icon "button" at bounding box center [839, 338] width 18 height 18
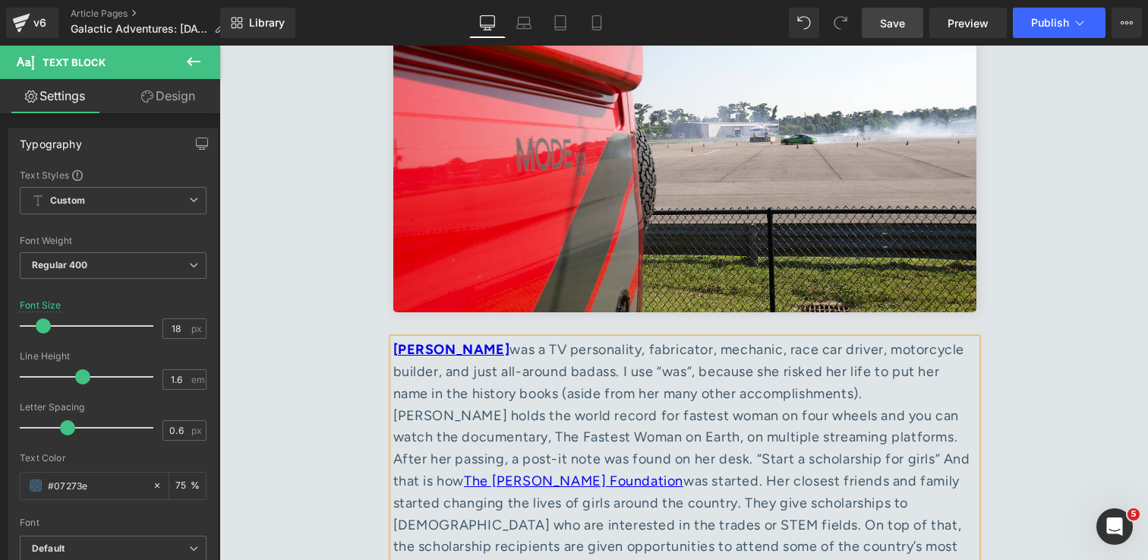
drag, startPoint x: 905, startPoint y: 28, endPoint x: 772, endPoint y: 287, distance: 291.4
click at [905, 28] on span "Save" at bounding box center [892, 23] width 25 height 16
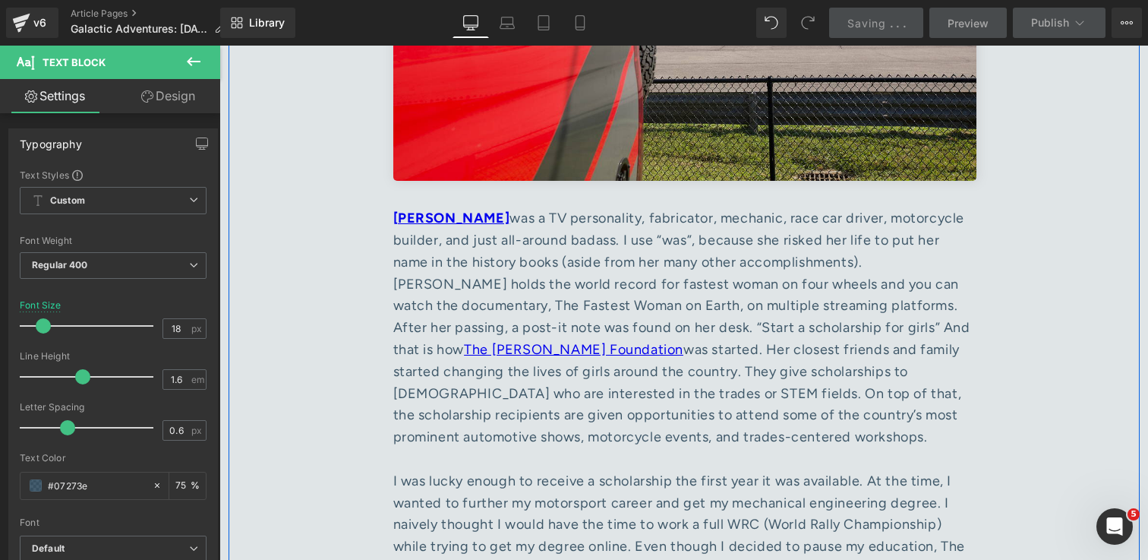
scroll to position [6216, 0]
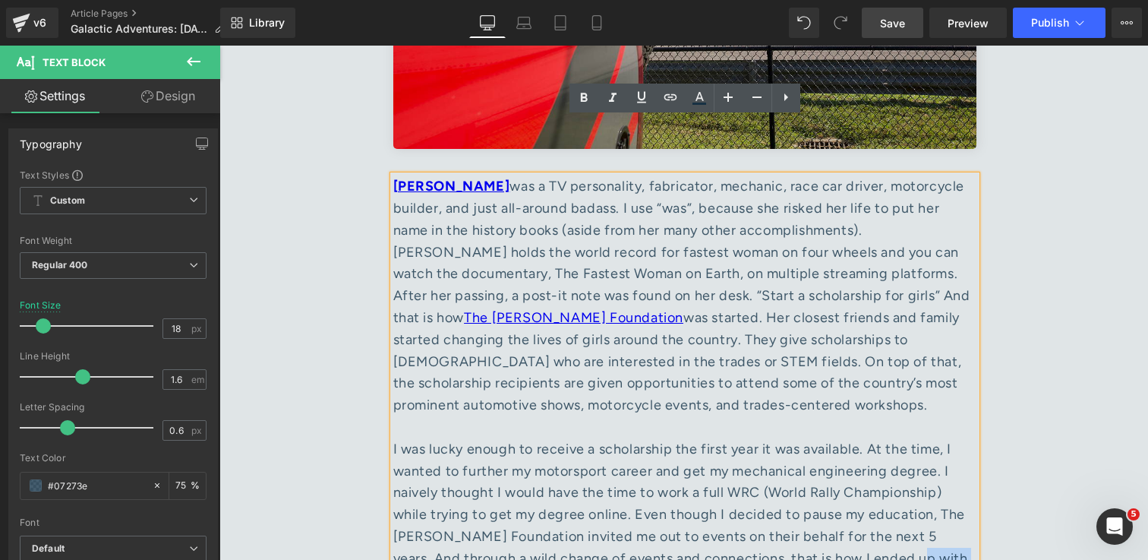
drag, startPoint x: 946, startPoint y: 384, endPoint x: 872, endPoint y: 381, distance: 73.8
click at [872, 438] on div "I was lucky enough to receive a scholarship the first year it was available. At…" at bounding box center [684, 514] width 583 height 153
click at [507, 438] on div "I was lucky enough to receive a scholarship the first year it was available. At…" at bounding box center [684, 514] width 583 height 153
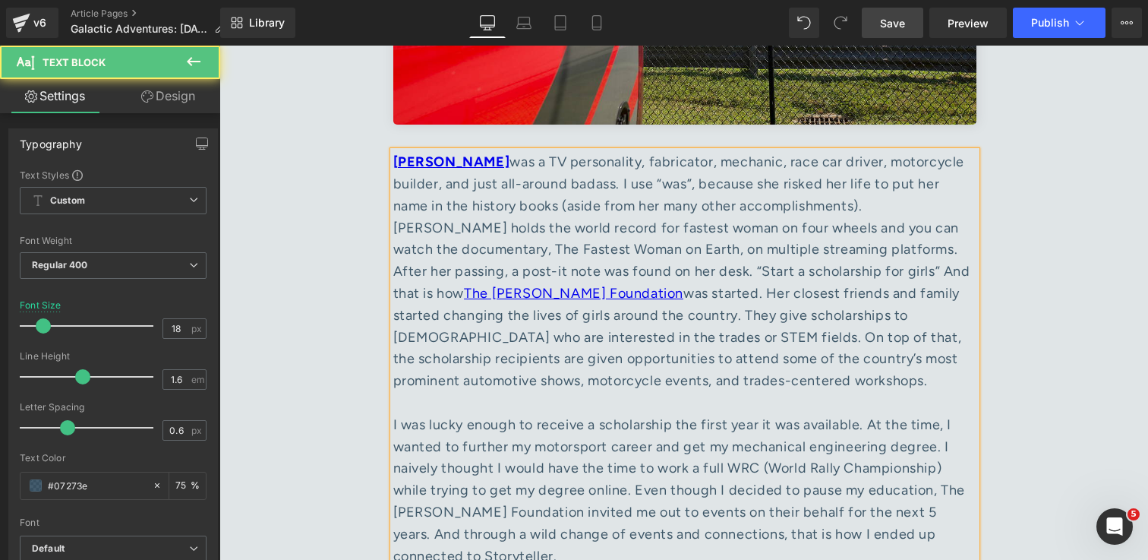
scroll to position [6244, 0]
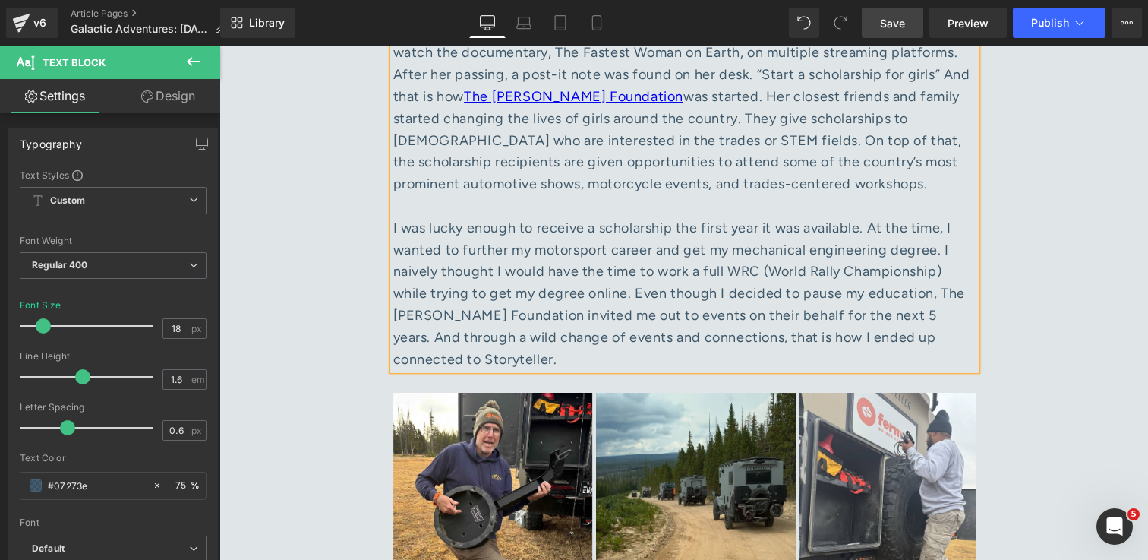
scroll to position [6473, 0]
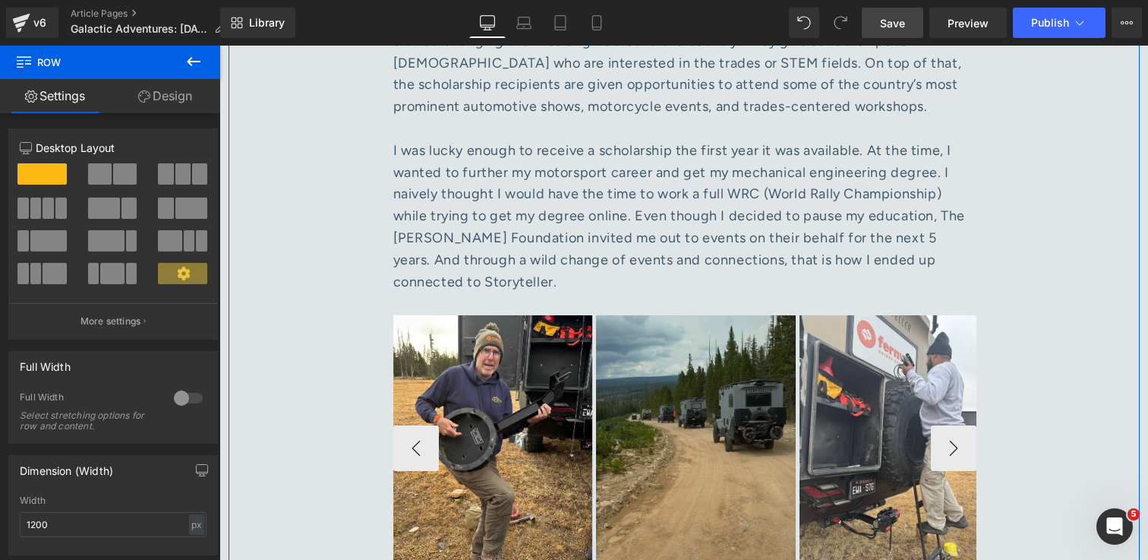
scroll to position [6507, 0]
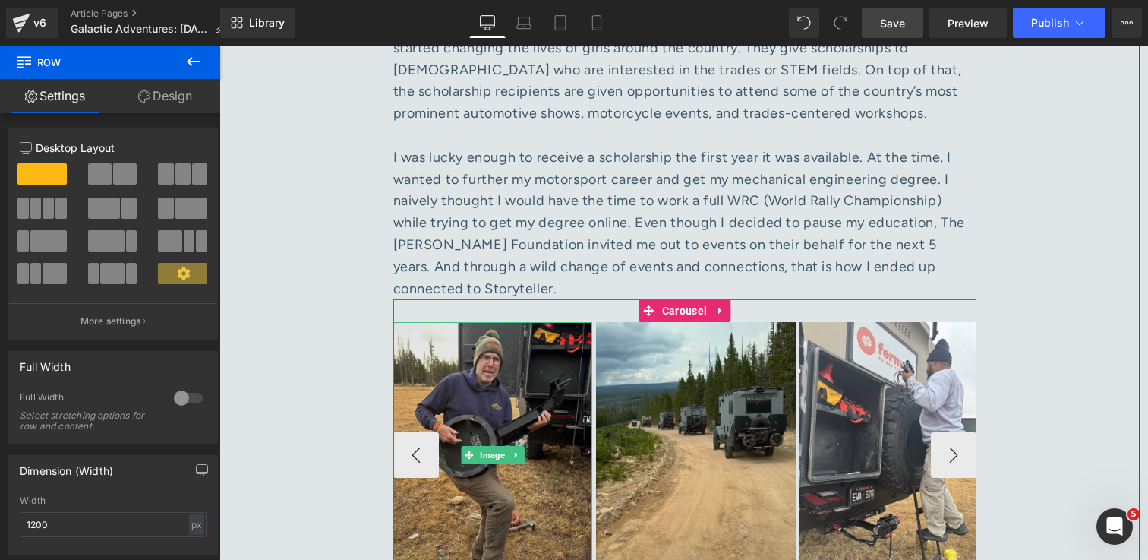
click at [503, 322] on img at bounding box center [493, 455] width 200 height 266
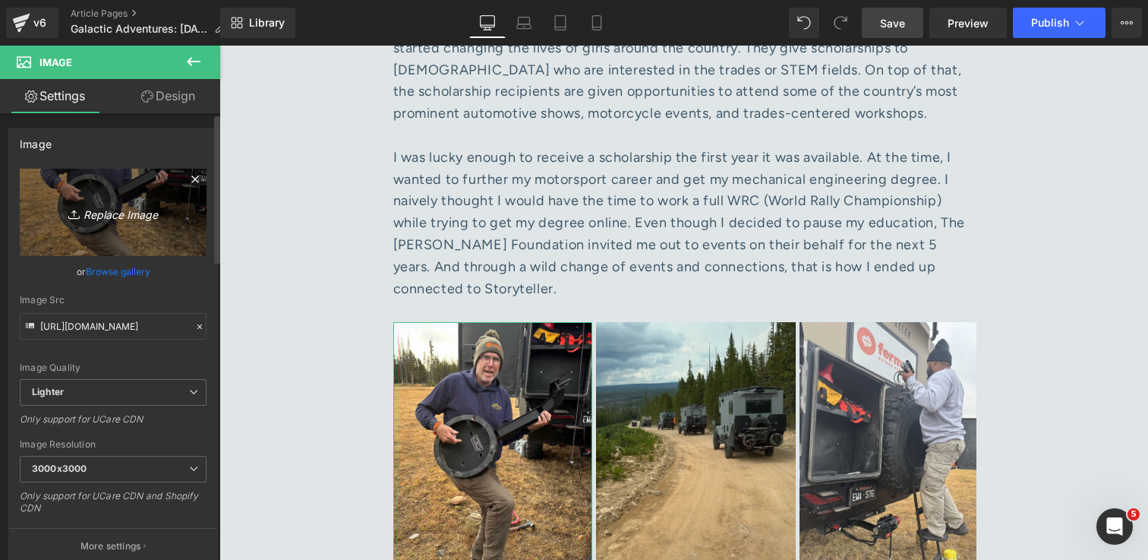
click at [106, 219] on icon "Replace Image" at bounding box center [113, 212] width 122 height 19
type input "C:\fakepath\EL2A2033 1.jpg"
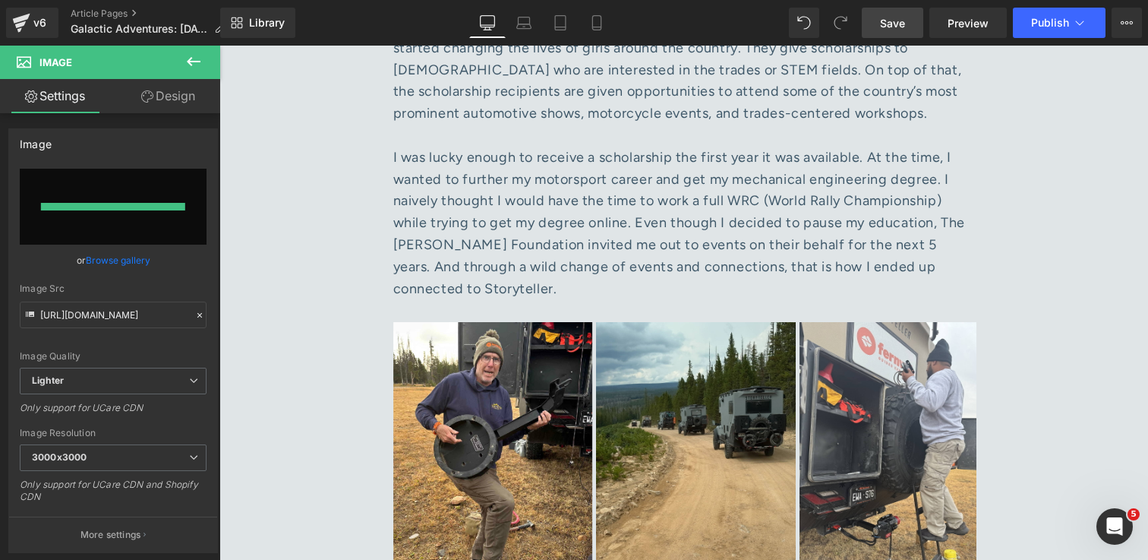
type input "https://ucarecdn.com/1f430584-4a1d-4992-a6e8-678eddd419f7/-/format/auto/-/previ…"
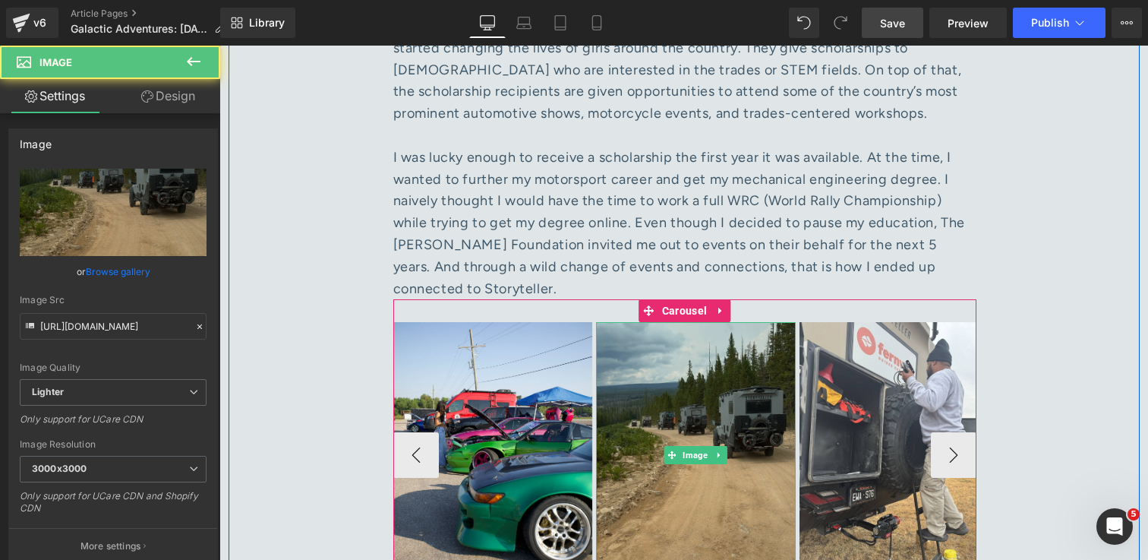
click at [652, 355] on img at bounding box center [696, 455] width 200 height 266
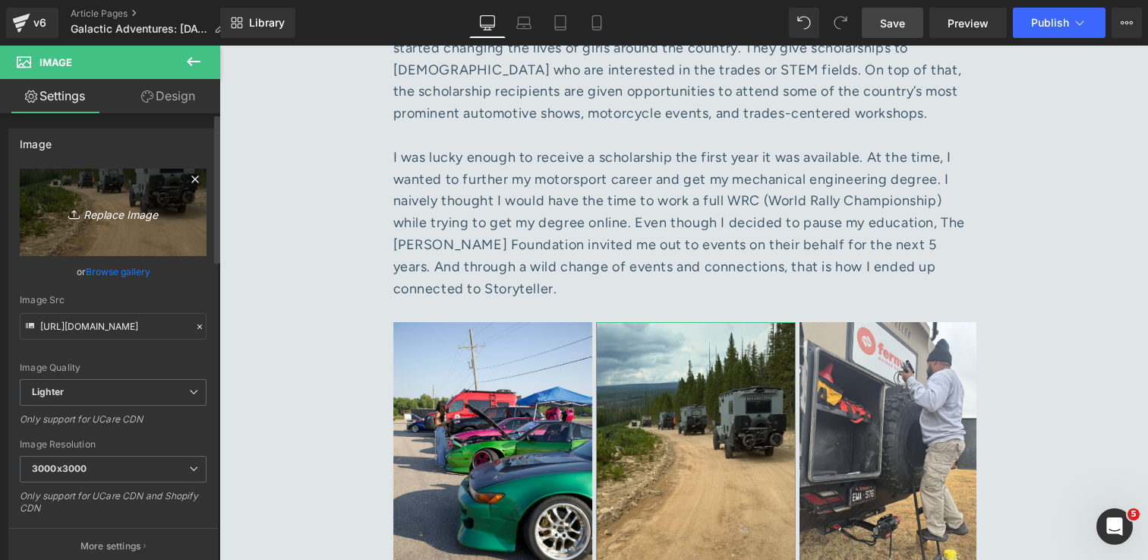
click at [128, 210] on icon "Replace Image" at bounding box center [113, 212] width 122 height 19
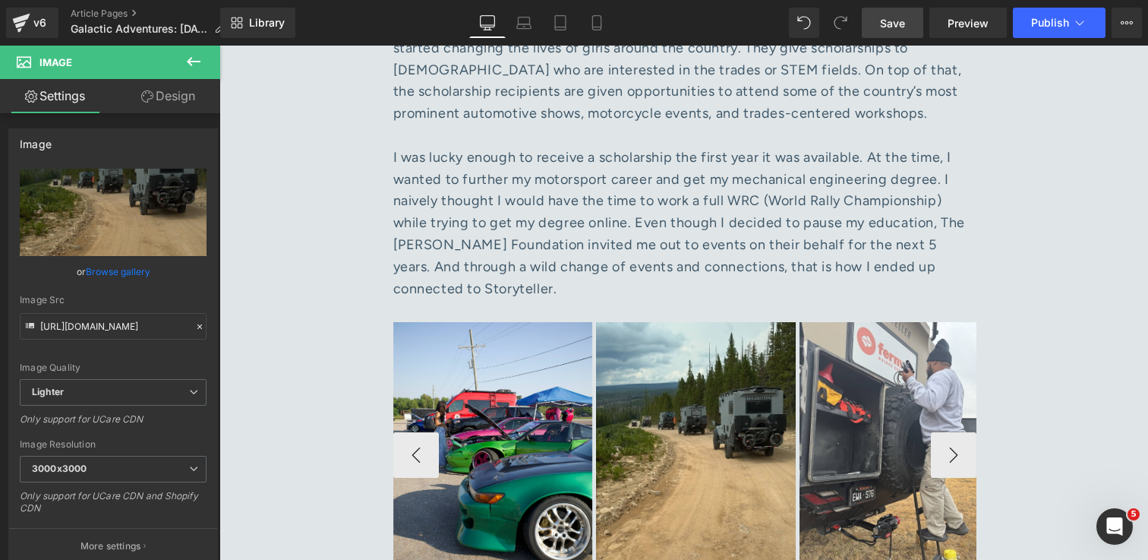
type input "C:\fakepath\EL2A2106 1.jpg"
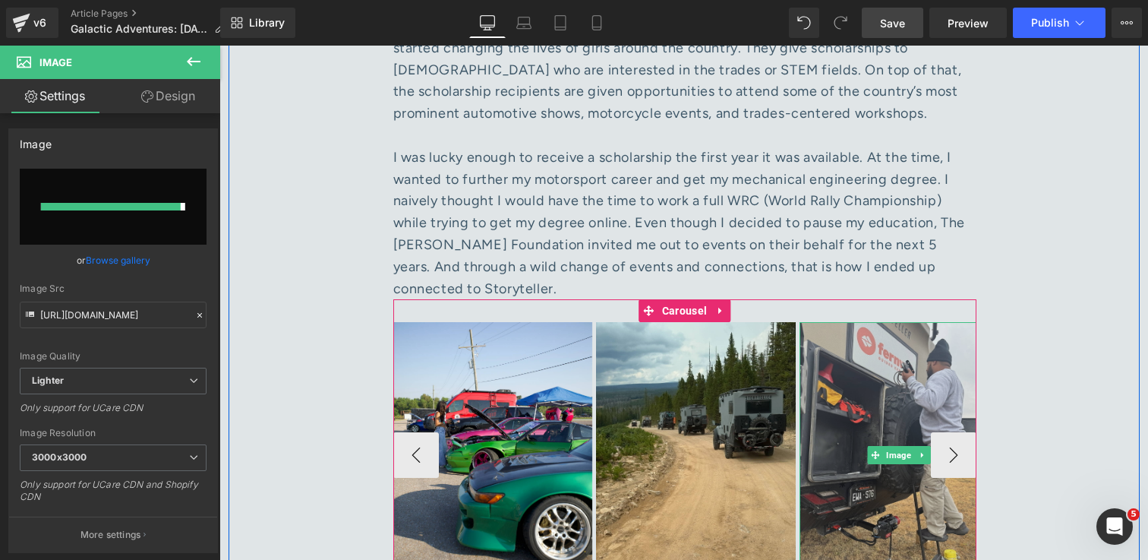
type input "https://ucarecdn.com/69e299a0-cbab-44f8-b6ac-843b983e6beb/-/format/auto/-/previ…"
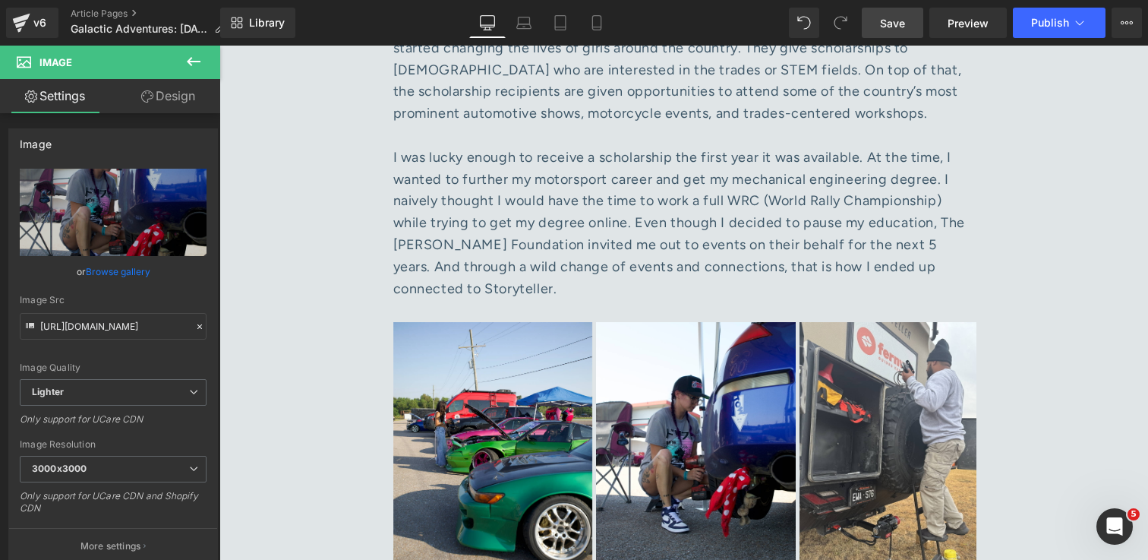
click at [896, 21] on span "Save" at bounding box center [892, 23] width 25 height 16
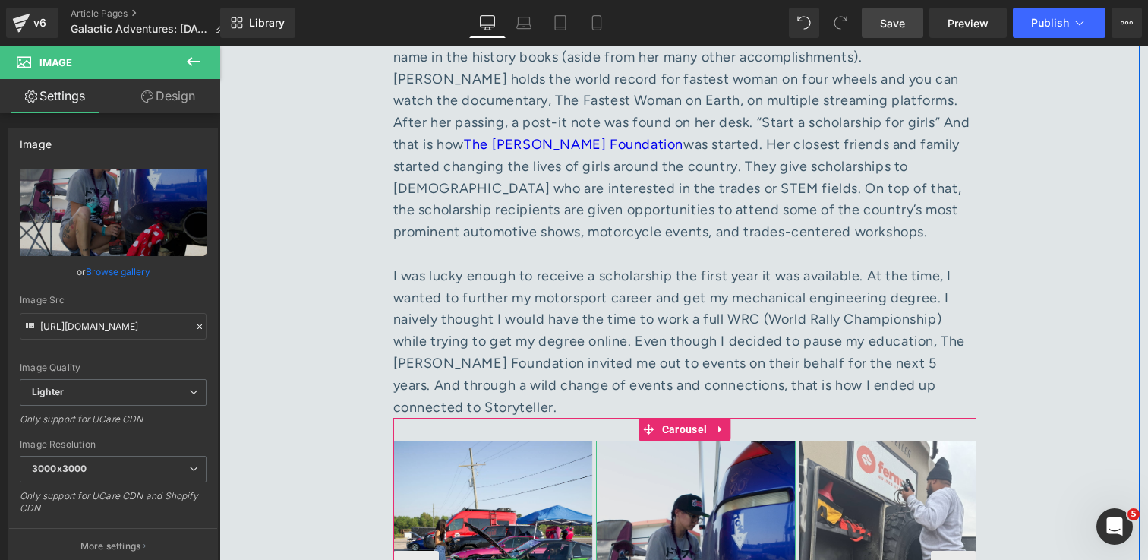
scroll to position [6381, 0]
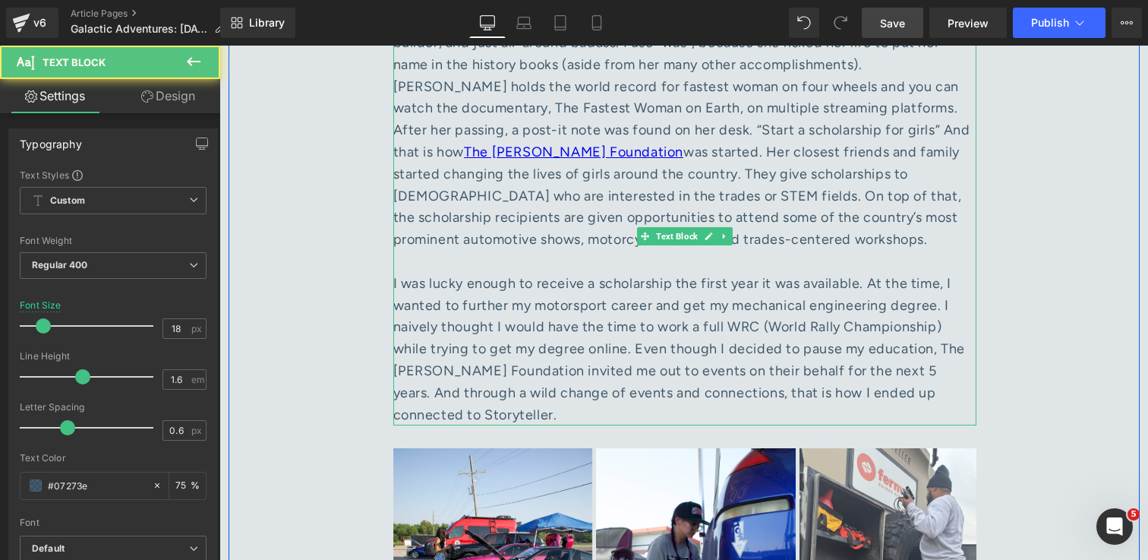
click at [554, 273] on div "I was lucky enough to receive a scholarship the first year it was available. At…" at bounding box center [684, 349] width 583 height 153
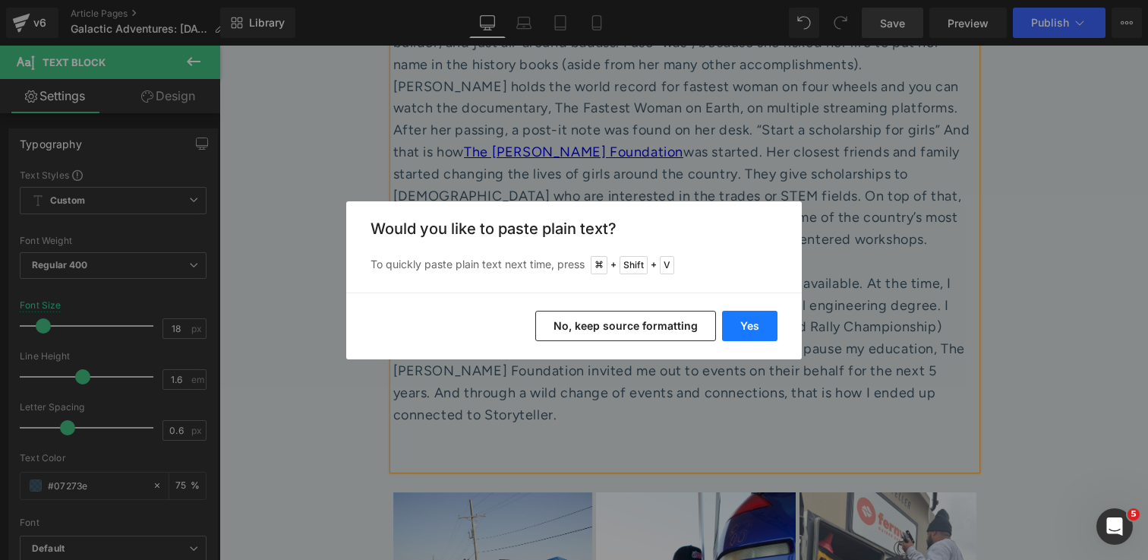
click at [756, 330] on button "Yes" at bounding box center [749, 326] width 55 height 30
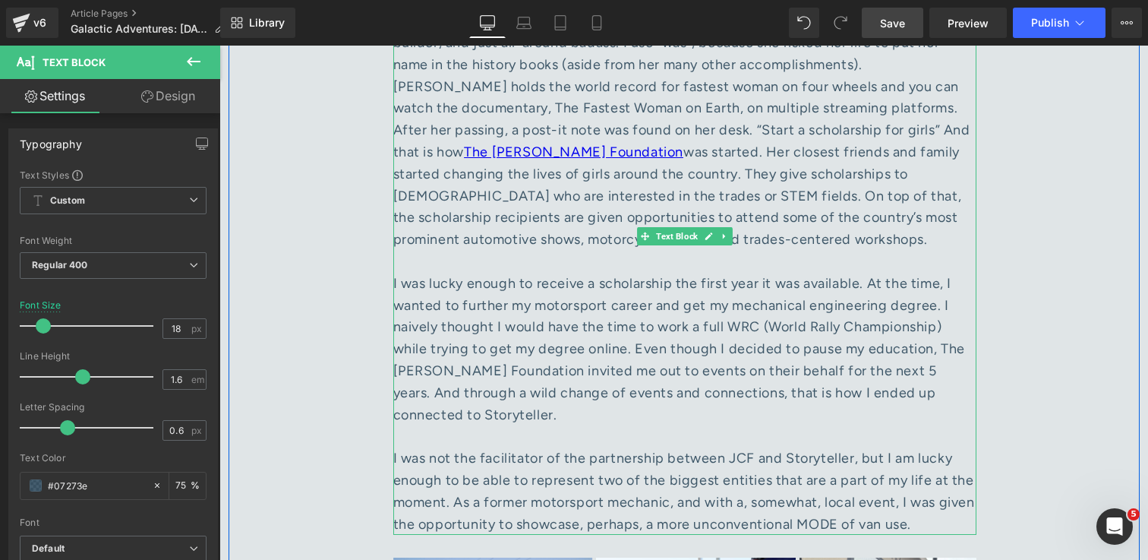
click at [551, 425] on div at bounding box center [684, 436] width 583 height 22
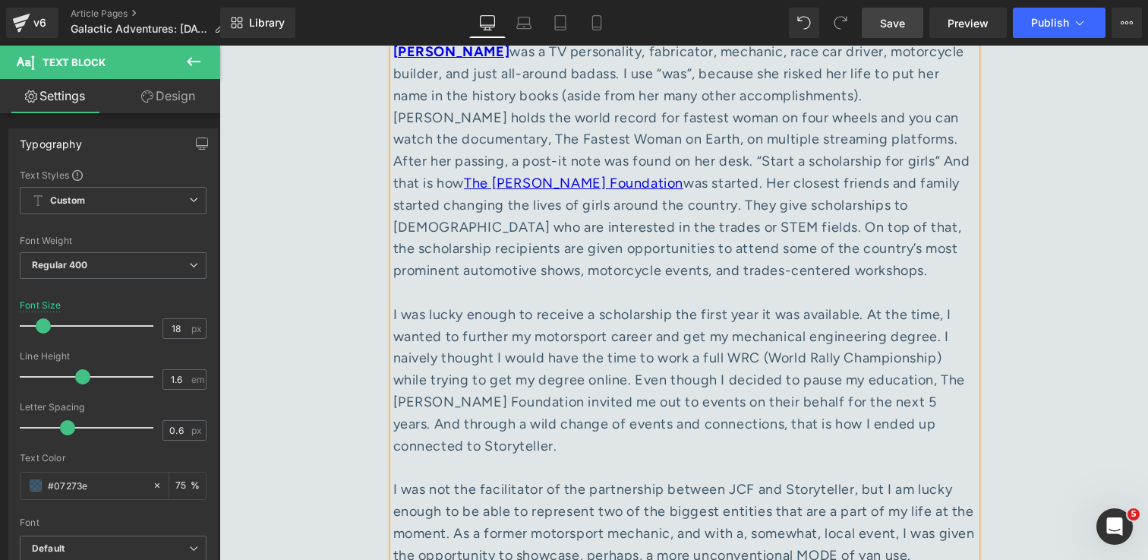
scroll to position [6340, 0]
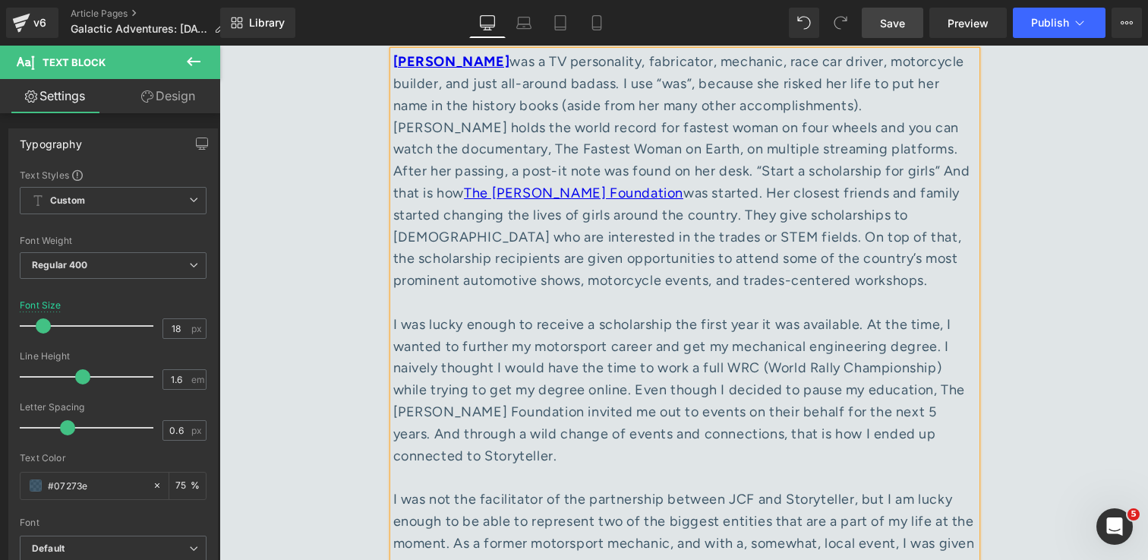
click at [964, 488] on div "I was not the facilitator of the partnership between JCF and Storyteller, but I…" at bounding box center [684, 531] width 583 height 87
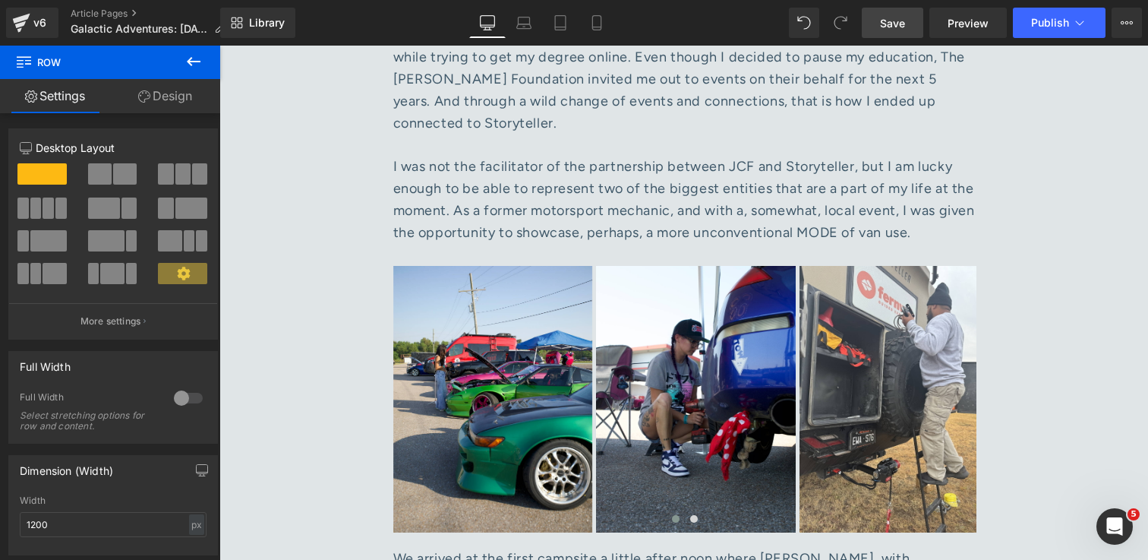
scroll to position [6683, 0]
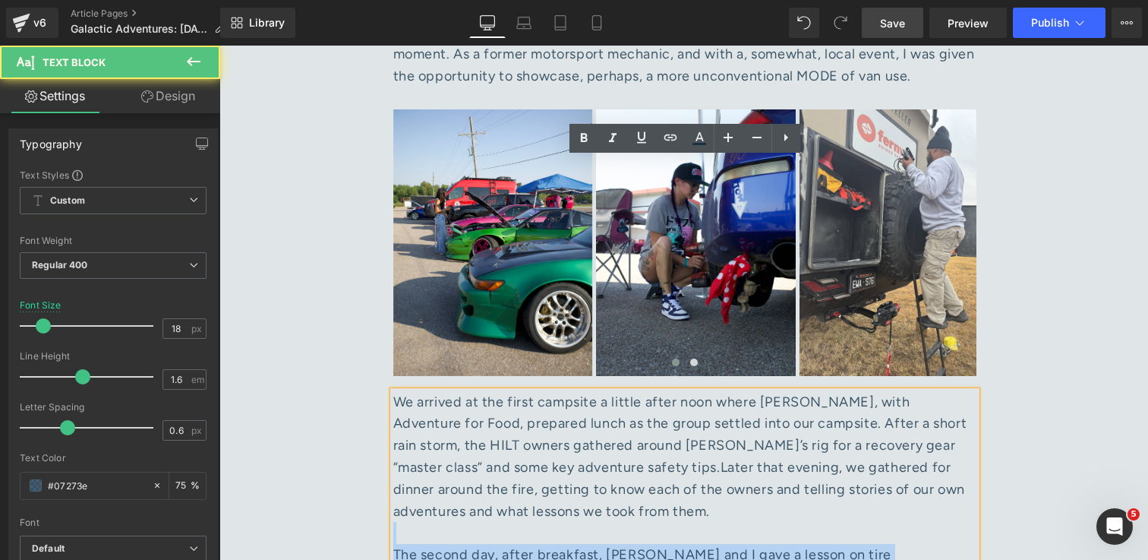
scroll to position [6823, 0]
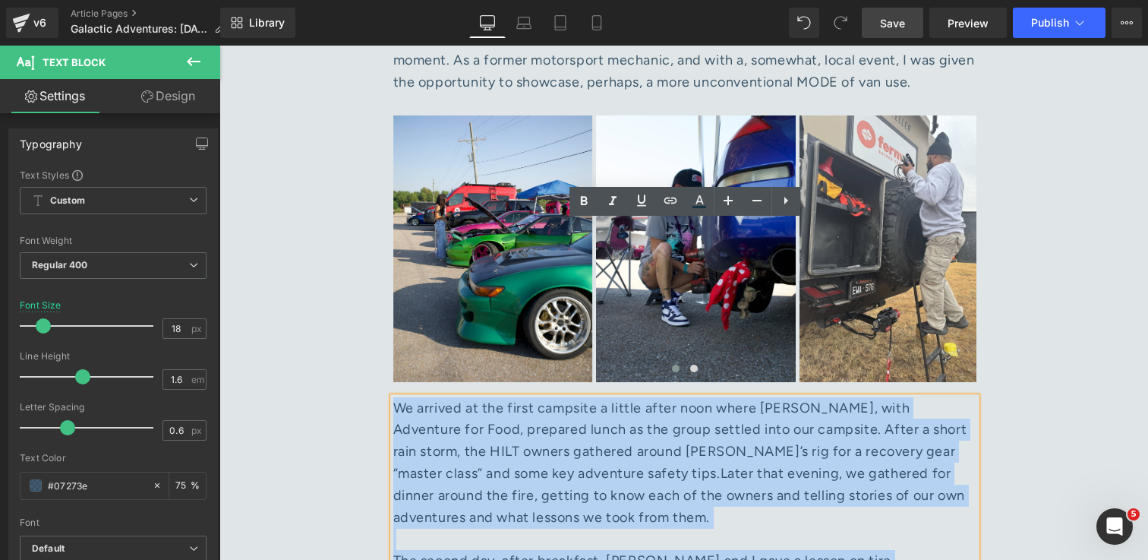
drag, startPoint x: 677, startPoint y: 391, endPoint x: 397, endPoint y: 234, distance: 320.7
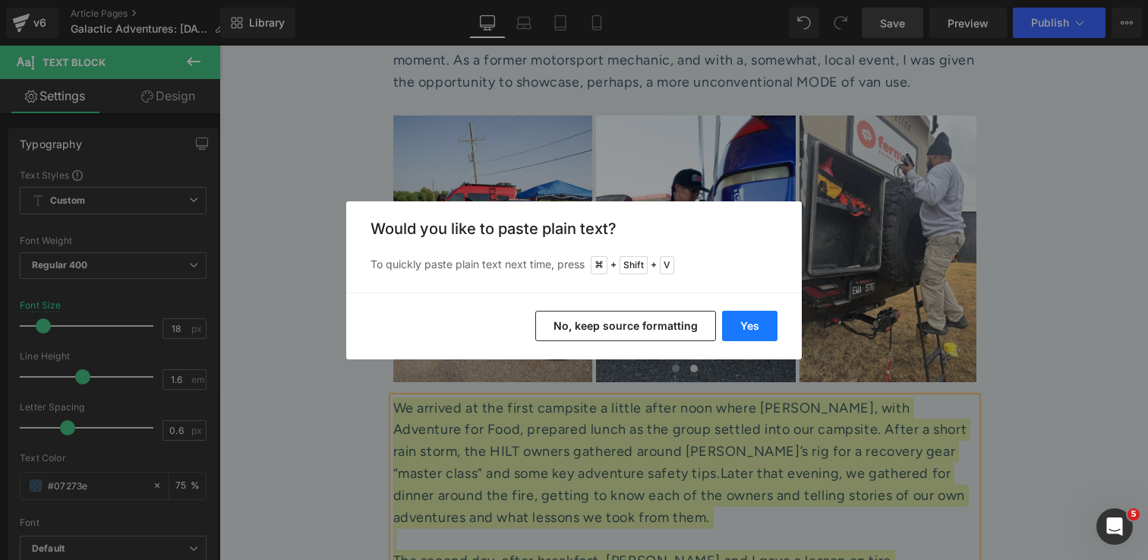
click at [737, 321] on button "Yes" at bounding box center [749, 326] width 55 height 30
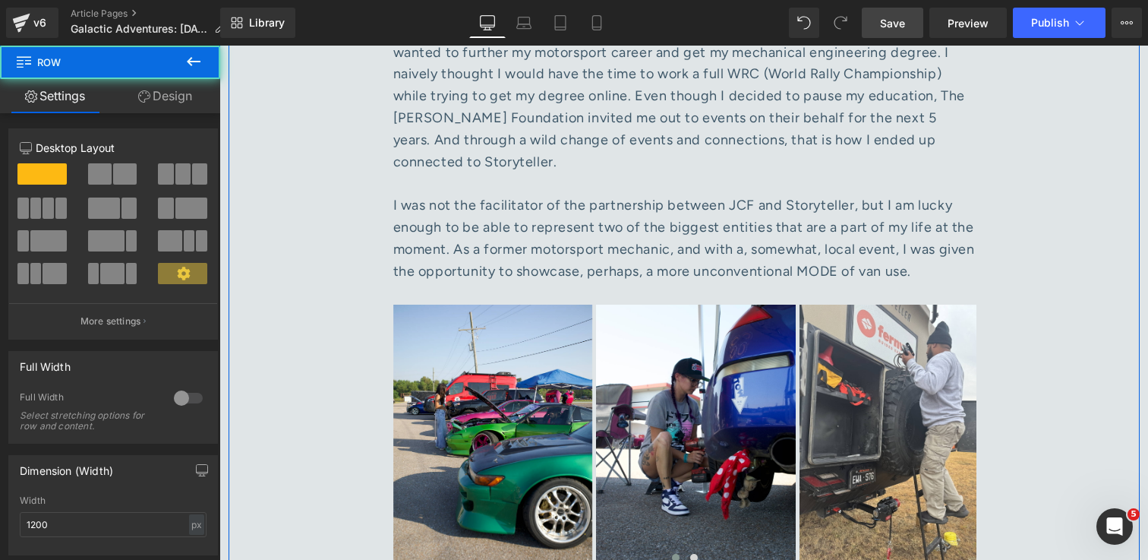
scroll to position [6624, 0]
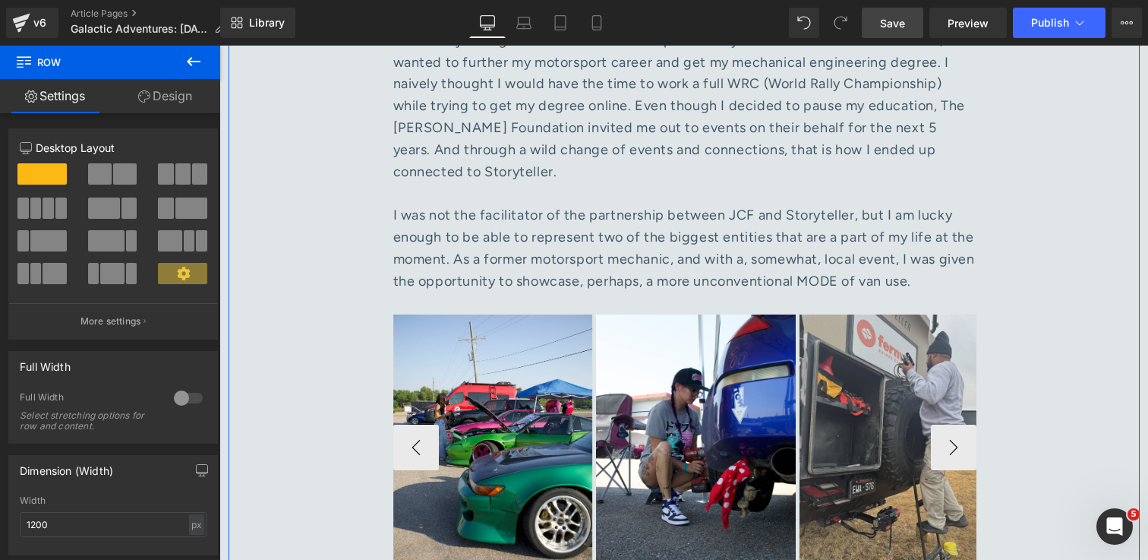
click at [900, 324] on img at bounding box center [900, 447] width 200 height 266
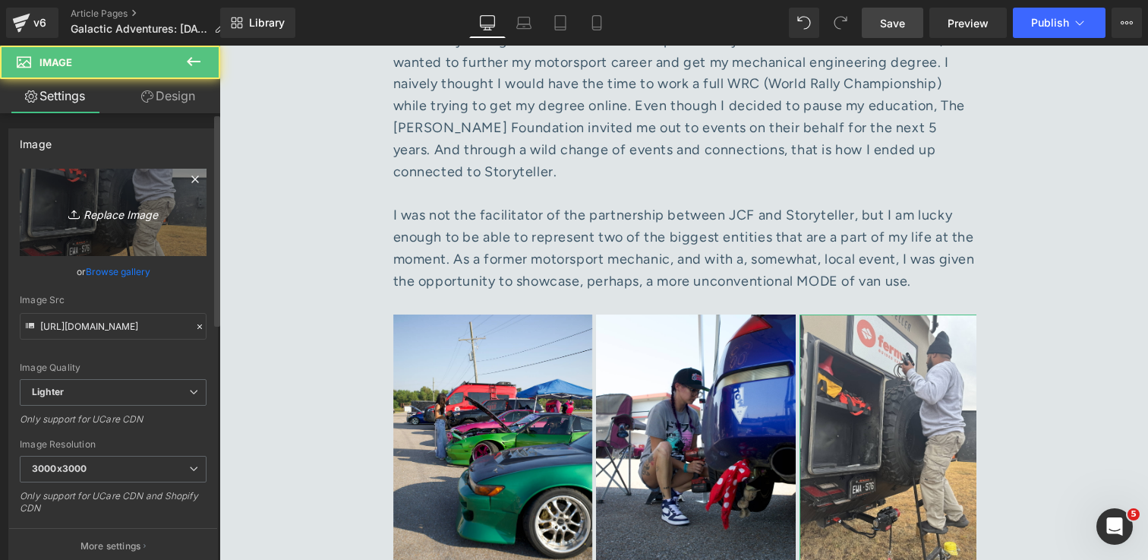
click at [92, 212] on icon "Replace Image" at bounding box center [113, 212] width 122 height 19
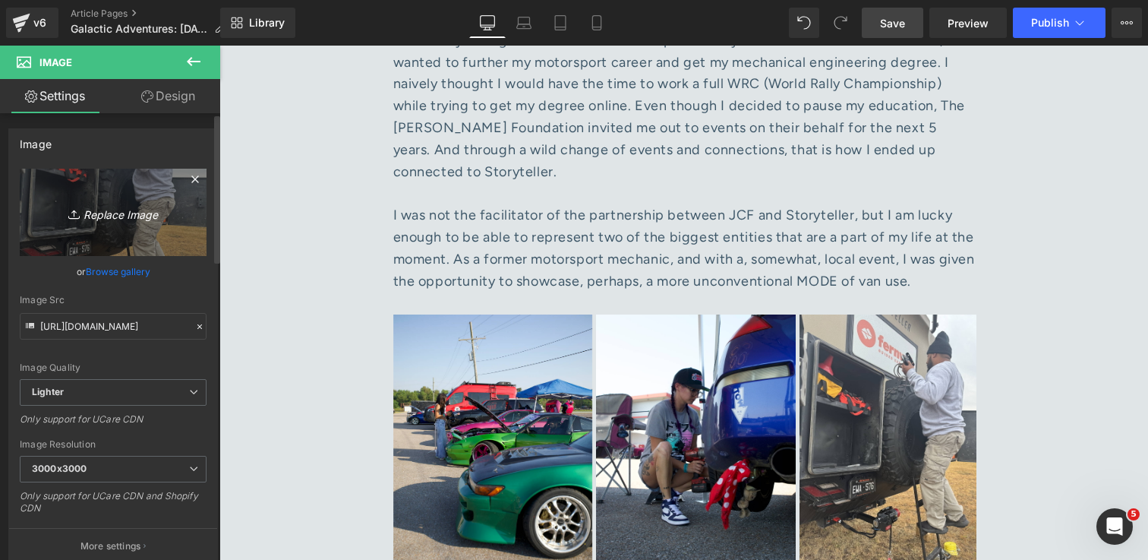
type input "C:\fakepath\EL2A2224 1.jpg"
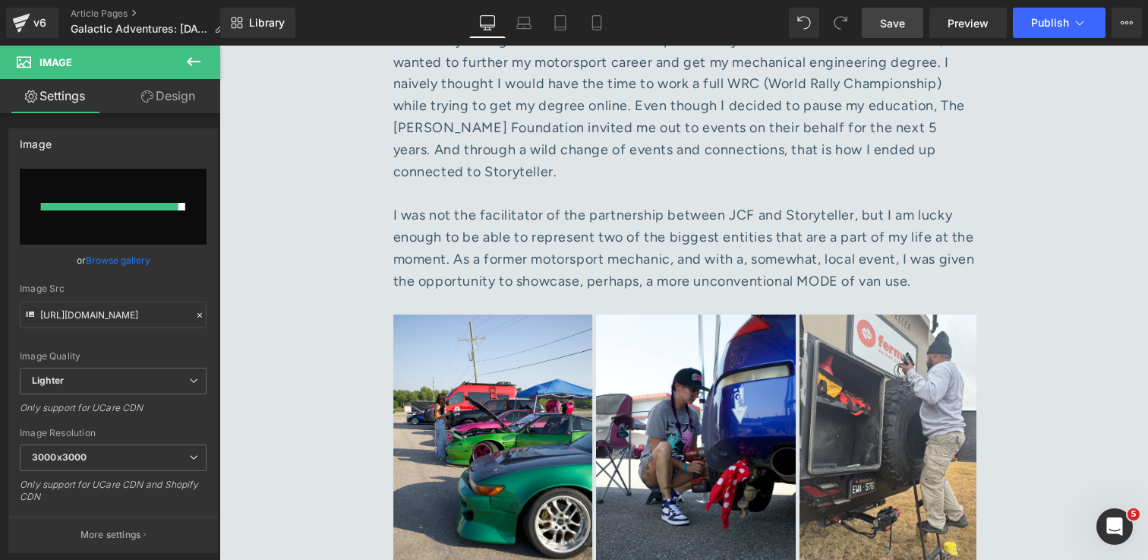
click at [890, 33] on link "Save" at bounding box center [893, 23] width 62 height 30
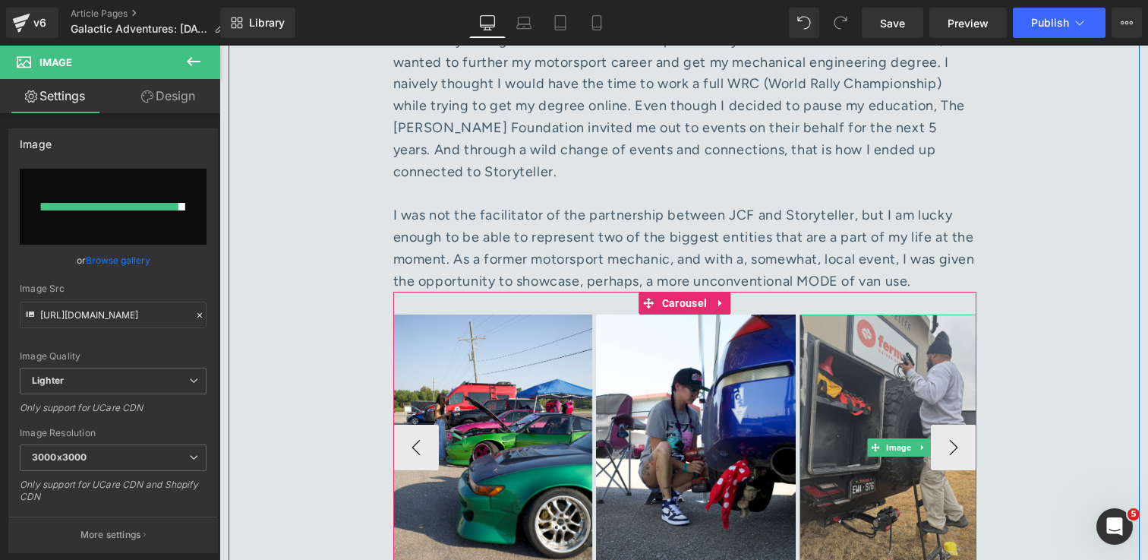
click at [879, 320] on img at bounding box center [900, 447] width 200 height 266
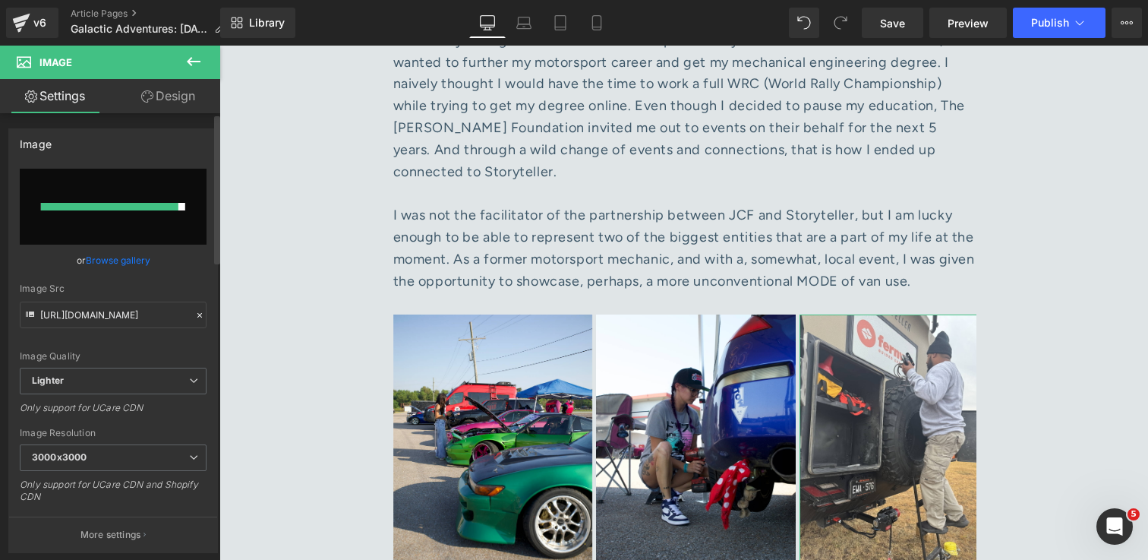
click at [116, 258] on link "Browse gallery" at bounding box center [118, 260] width 65 height 27
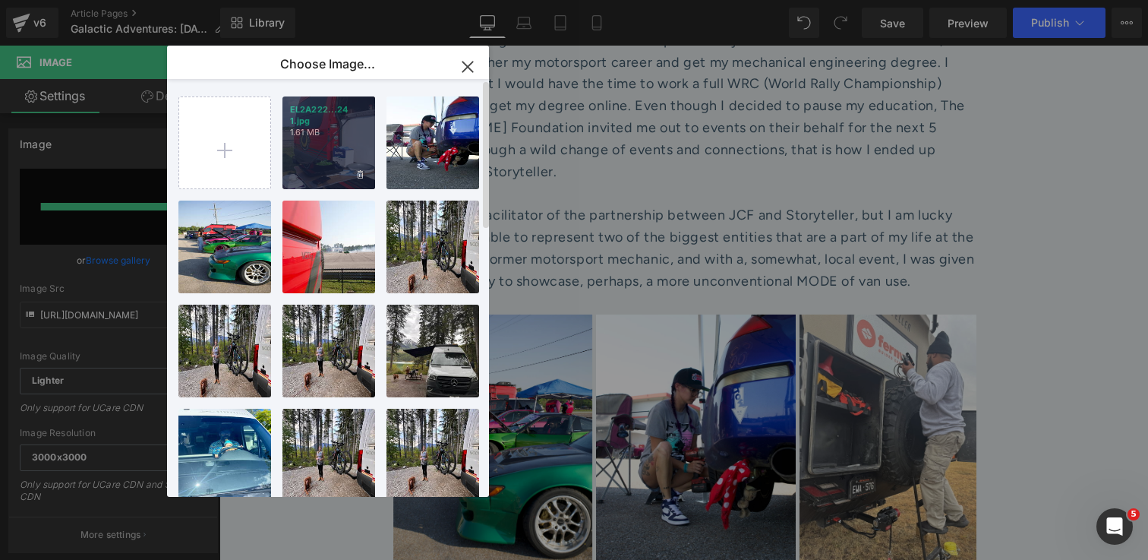
click at [331, 160] on div "EL2A222...24 1.jpg 1.61 MB" at bounding box center [329, 142] width 93 height 93
type input "https://ucarecdn.com/4a1f6469-8e66-472a-b2dd-d0839843c8b6/-/format/auto/-/previ…"
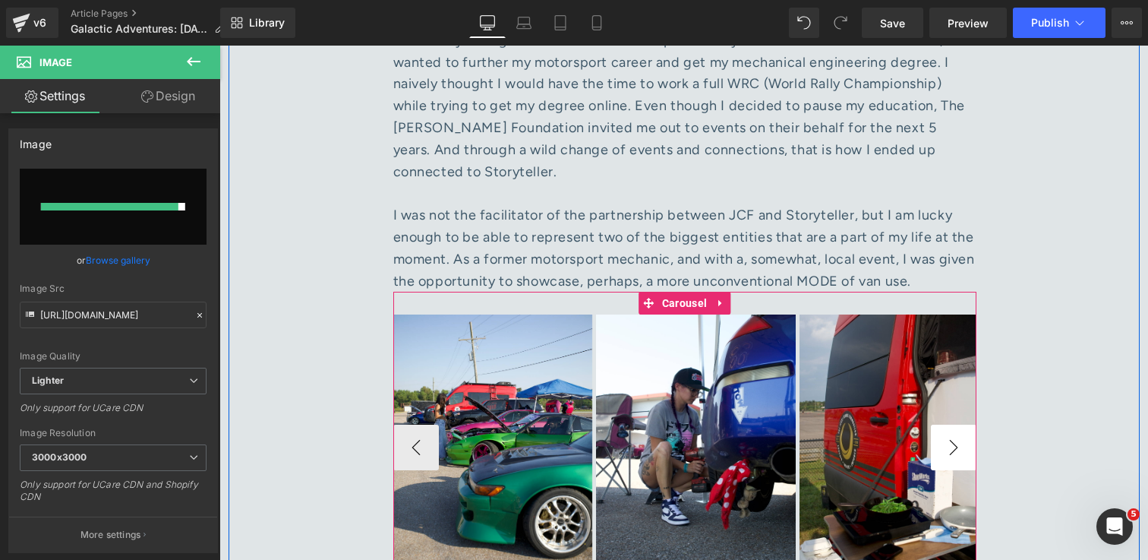
click at [961, 425] on button "›" at bounding box center [954, 448] width 46 height 46
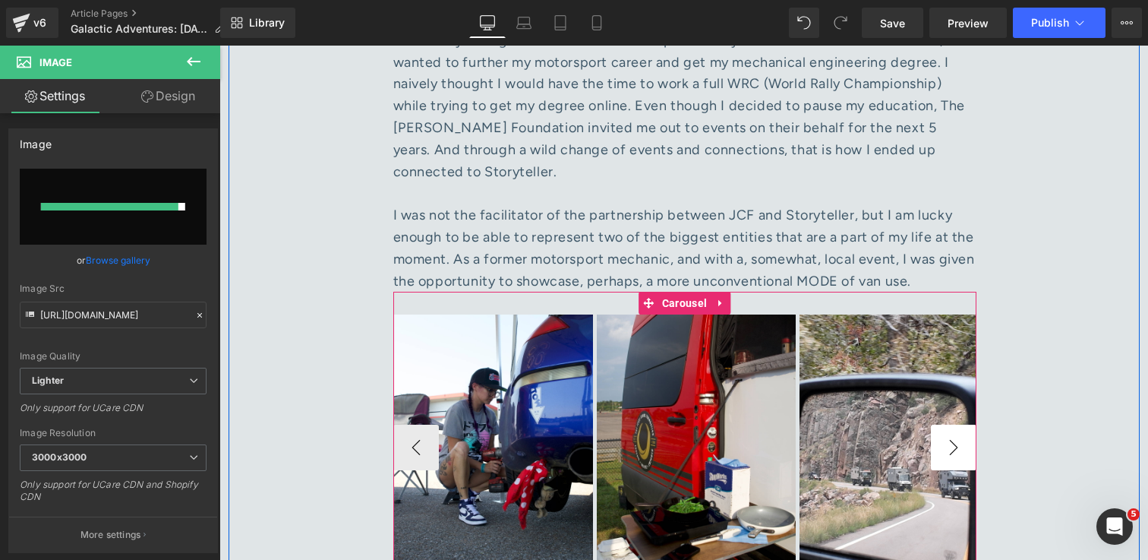
click at [961, 425] on button "›" at bounding box center [954, 448] width 46 height 46
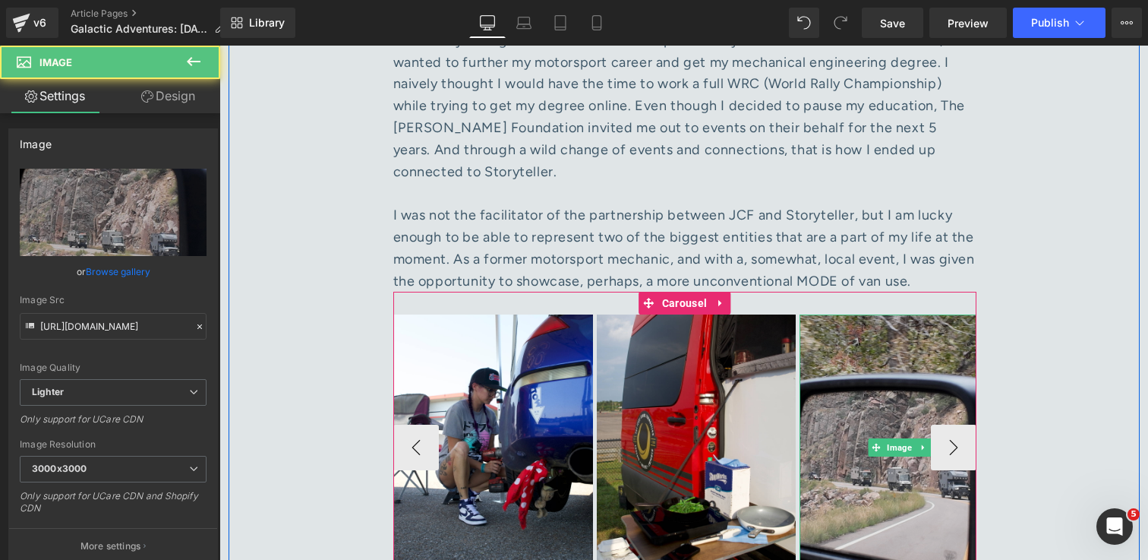
click at [861, 314] on img at bounding box center [900, 447] width 200 height 266
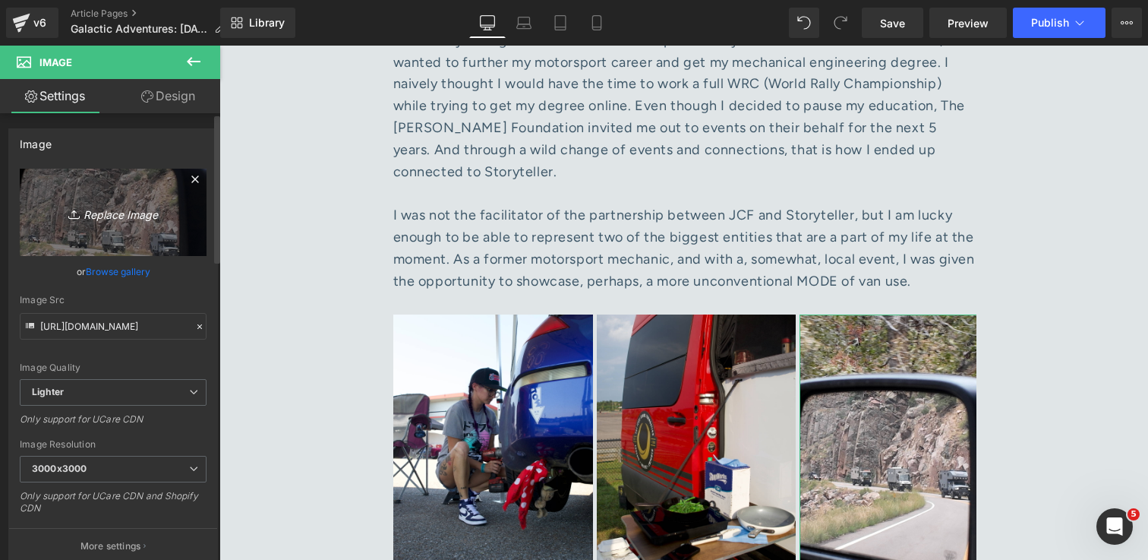
click at [98, 212] on icon "Replace Image" at bounding box center [113, 212] width 122 height 19
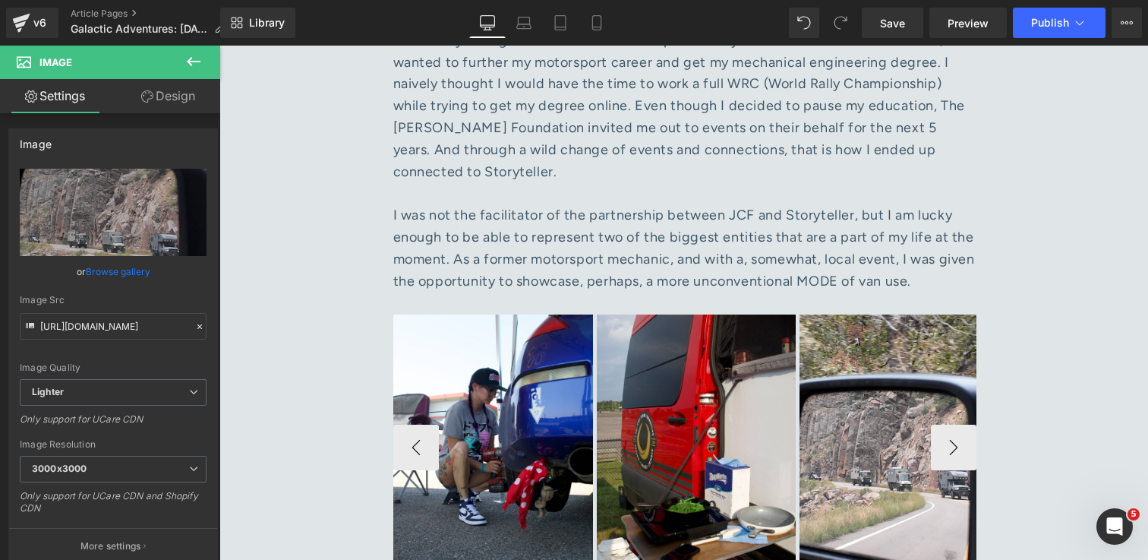
type input "C:\fakepath\EL2A2259 1.jpg"
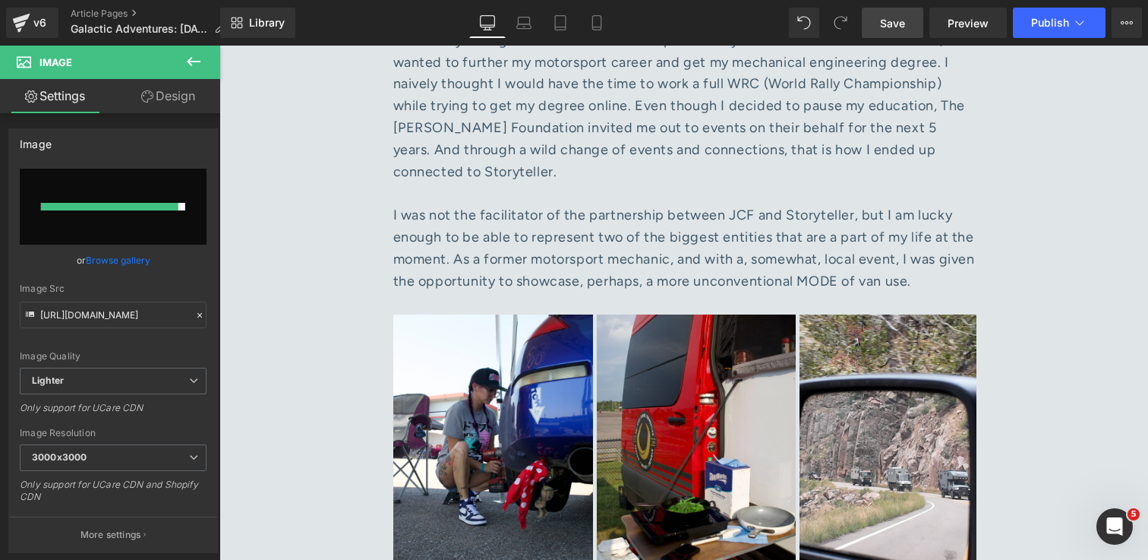
drag, startPoint x: 903, startPoint y: 32, endPoint x: 615, endPoint y: 512, distance: 559.7
click at [903, 32] on link "Save" at bounding box center [893, 23] width 62 height 30
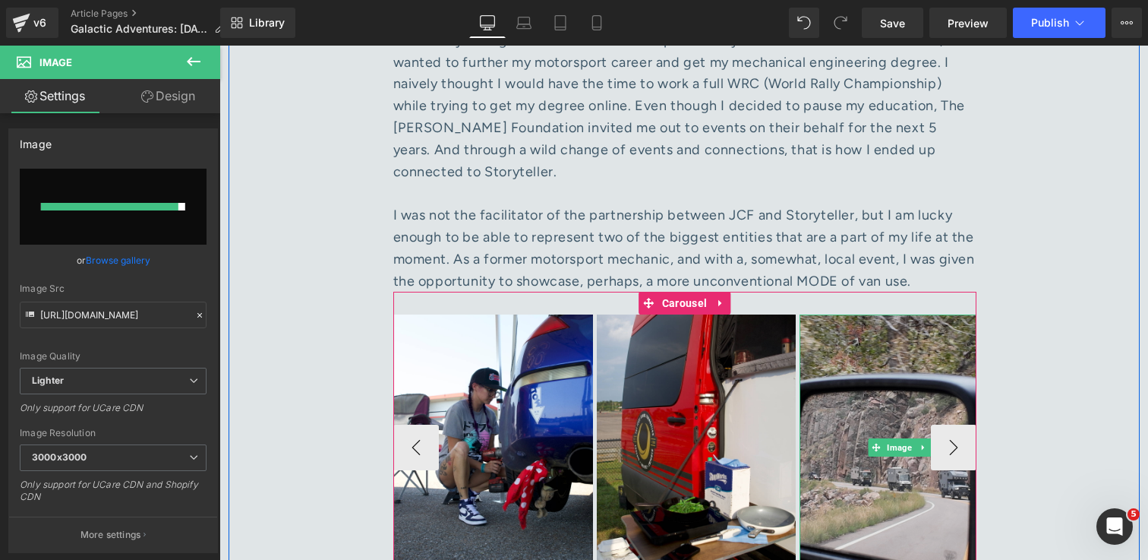
click at [892, 357] on img at bounding box center [900, 447] width 200 height 266
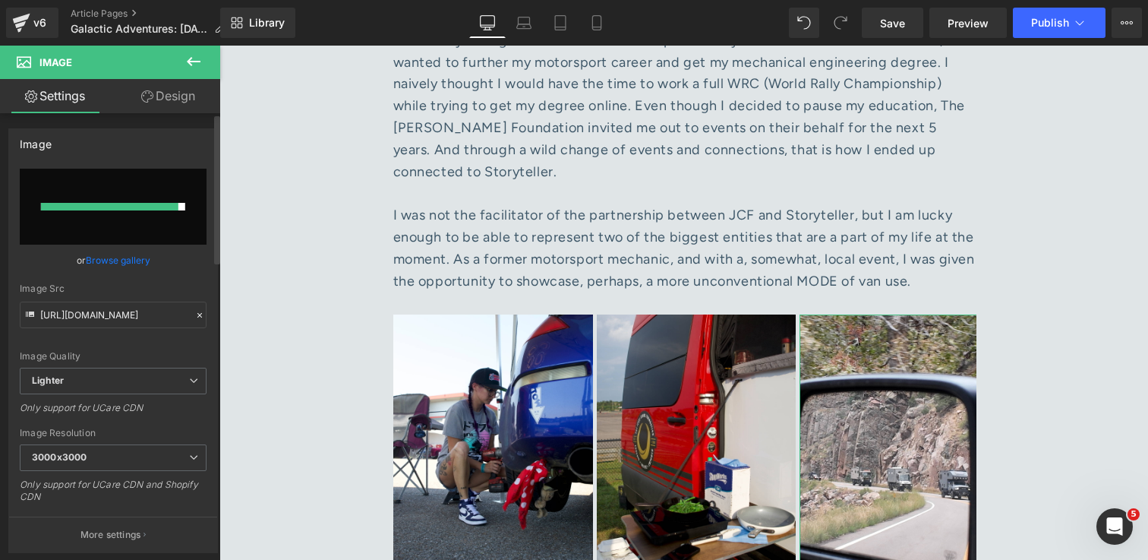
click at [125, 263] on link "Browse gallery" at bounding box center [118, 260] width 65 height 27
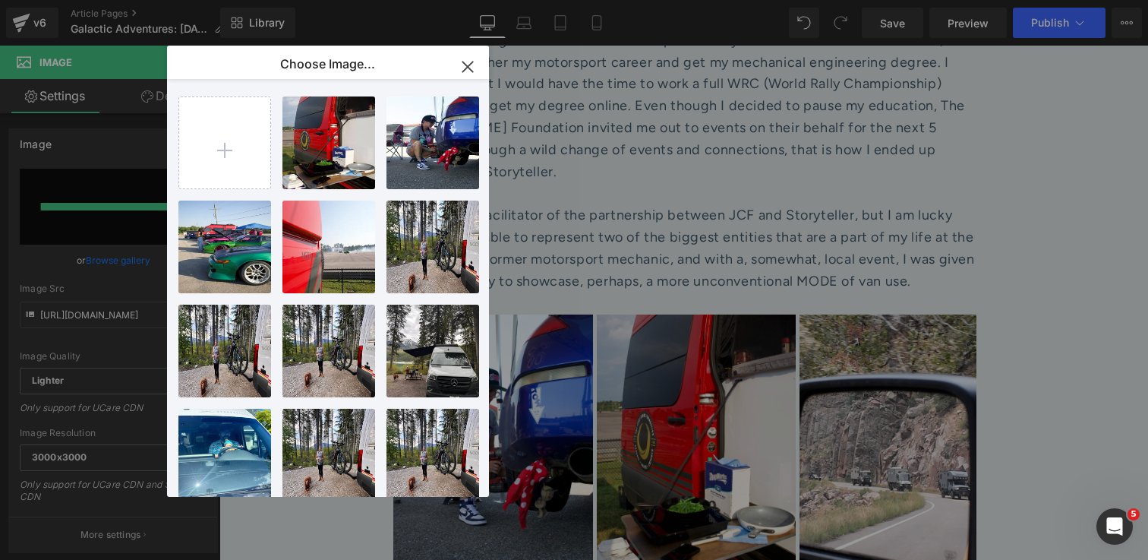
click at [469, 64] on icon "button" at bounding box center [468, 67] width 10 height 10
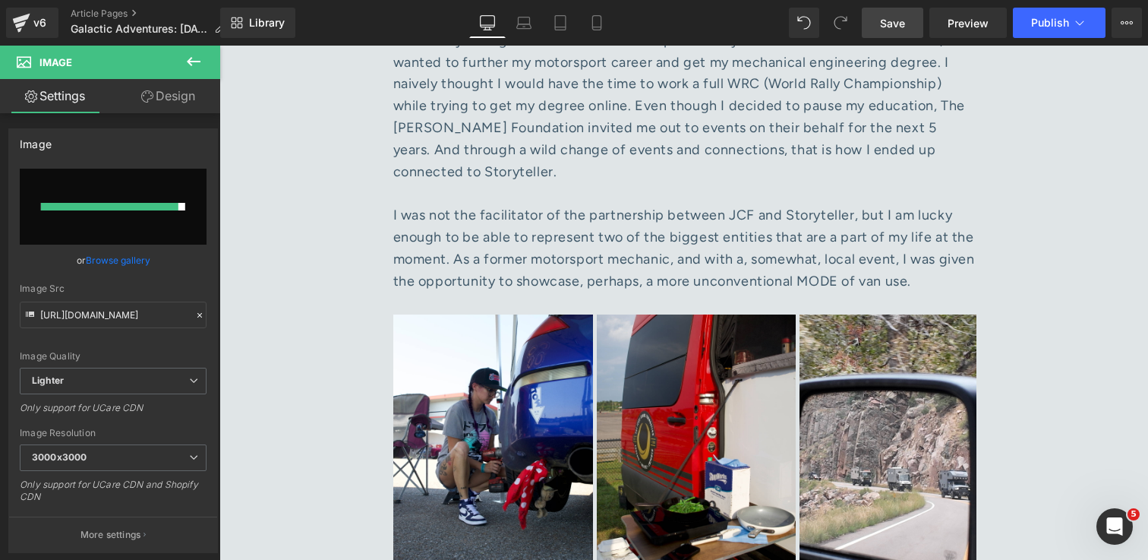
click at [907, 32] on link "Save" at bounding box center [893, 23] width 62 height 30
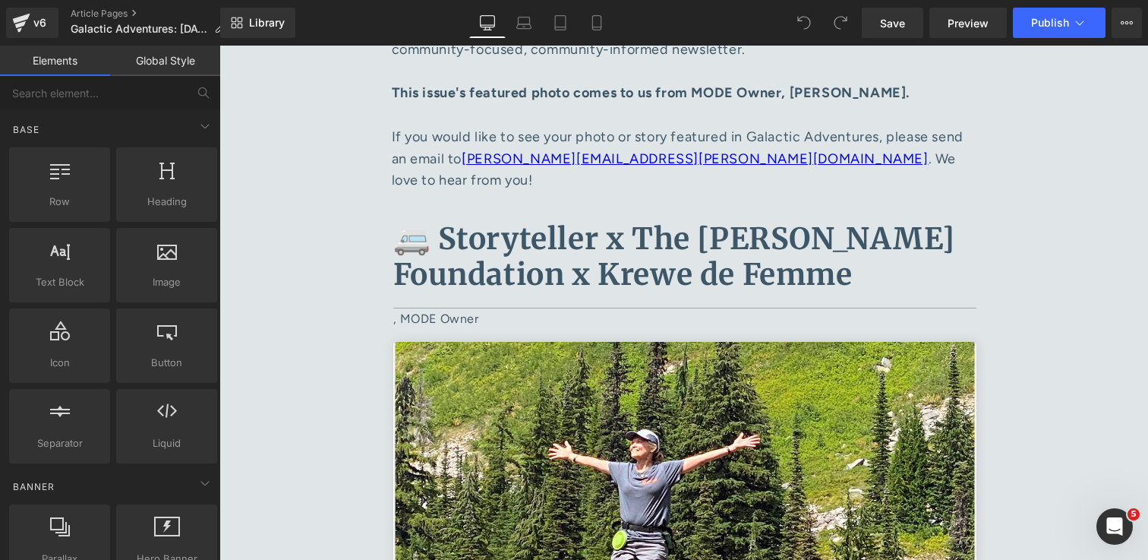
scroll to position [662, 0]
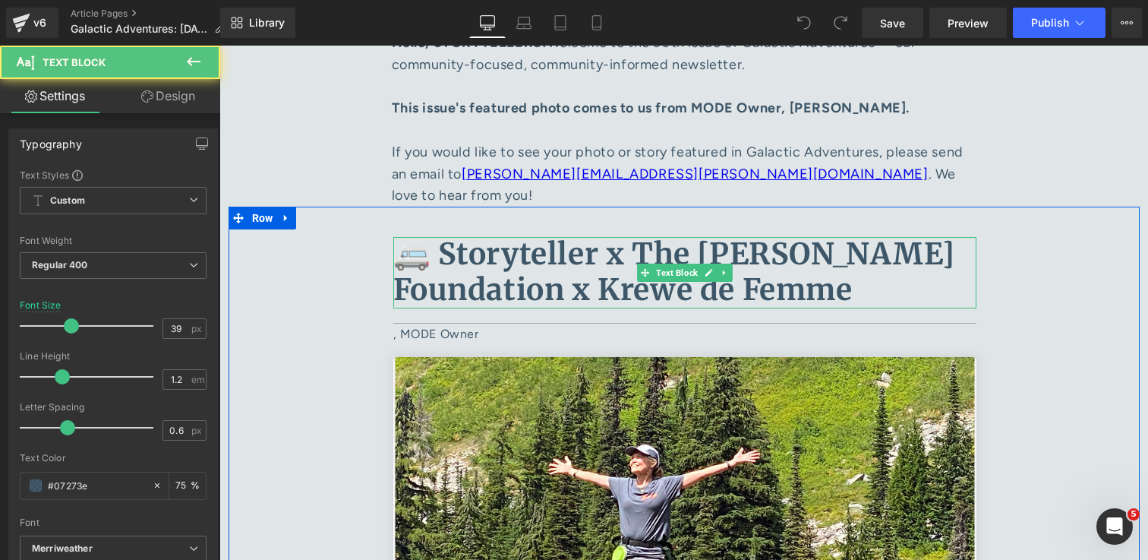
click at [857, 271] on p "🚐 Storyteller x The [PERSON_NAME] Foundation x Krewe de Femme" at bounding box center [684, 272] width 583 height 71
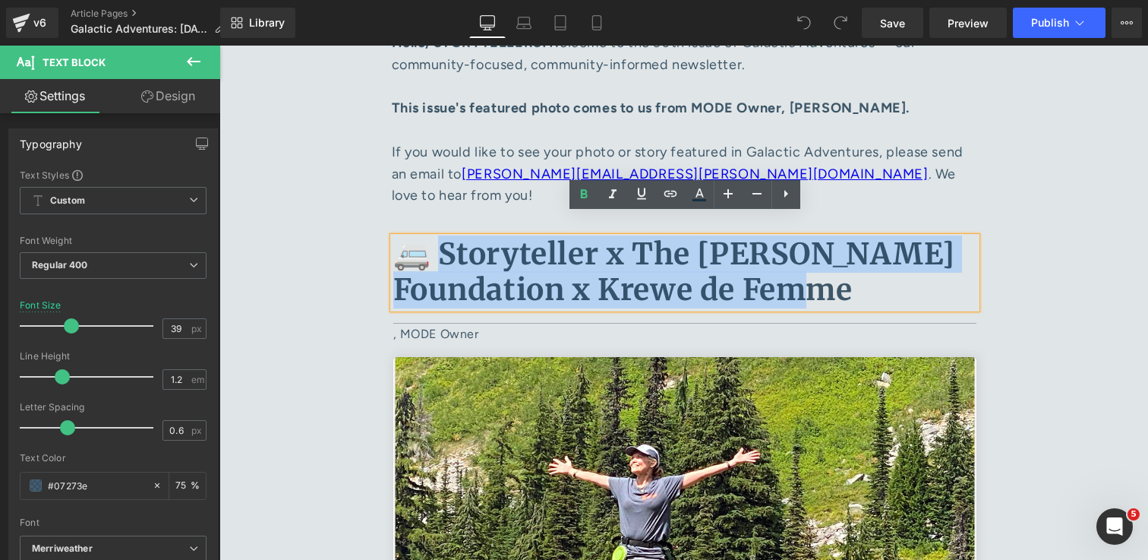
drag, startPoint x: 874, startPoint y: 273, endPoint x: 436, endPoint y: 235, distance: 439.9
click at [436, 237] on p "🚐 Storyteller x The [PERSON_NAME] Foundation x Krewe de Femme" at bounding box center [684, 272] width 583 height 71
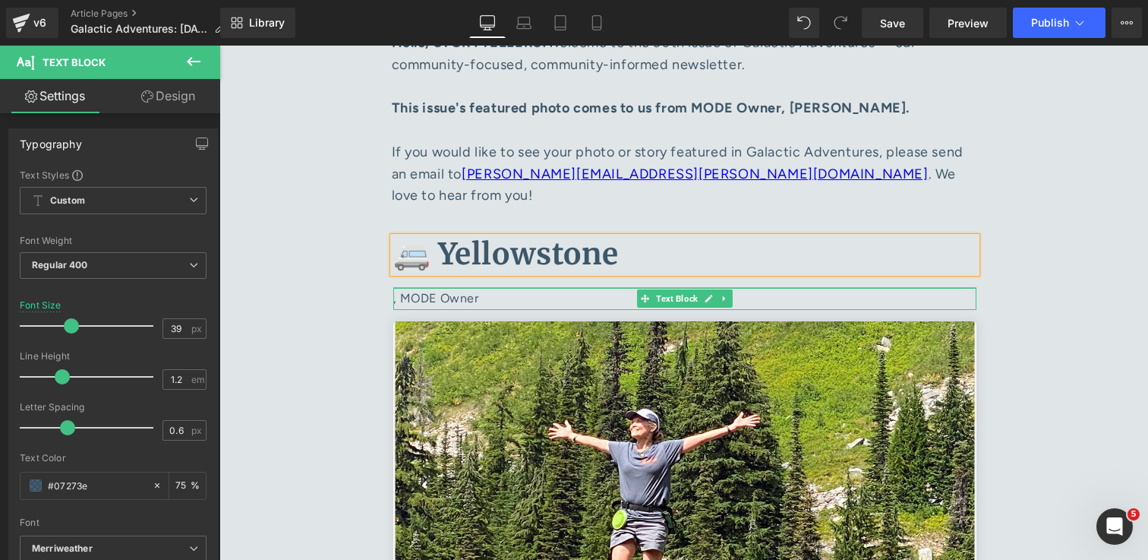
click at [400, 288] on p ", MODE Owner" at bounding box center [684, 299] width 583 height 22
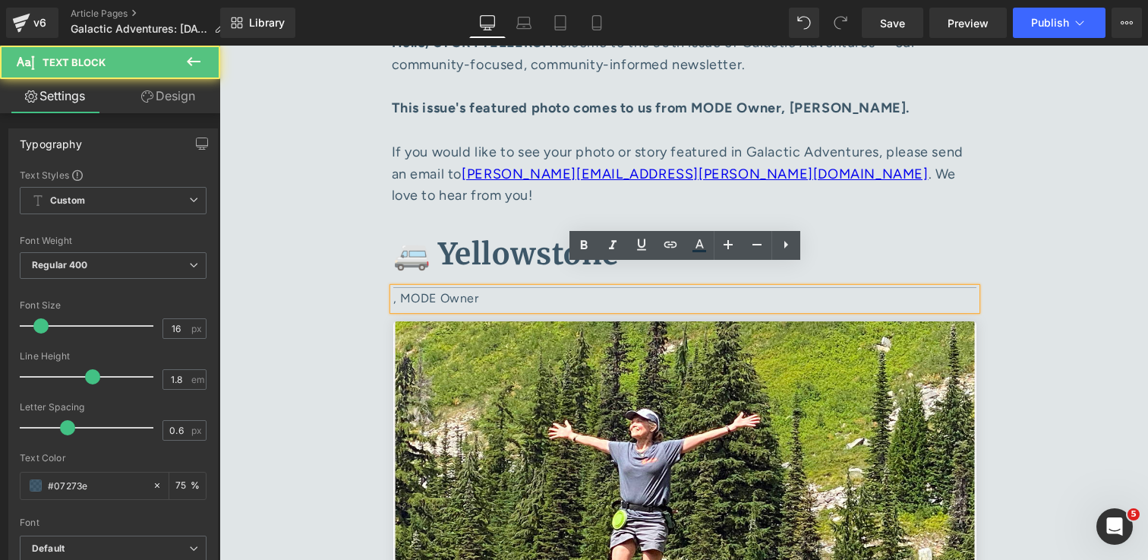
click at [400, 288] on p ", MODE Owner" at bounding box center [684, 299] width 583 height 22
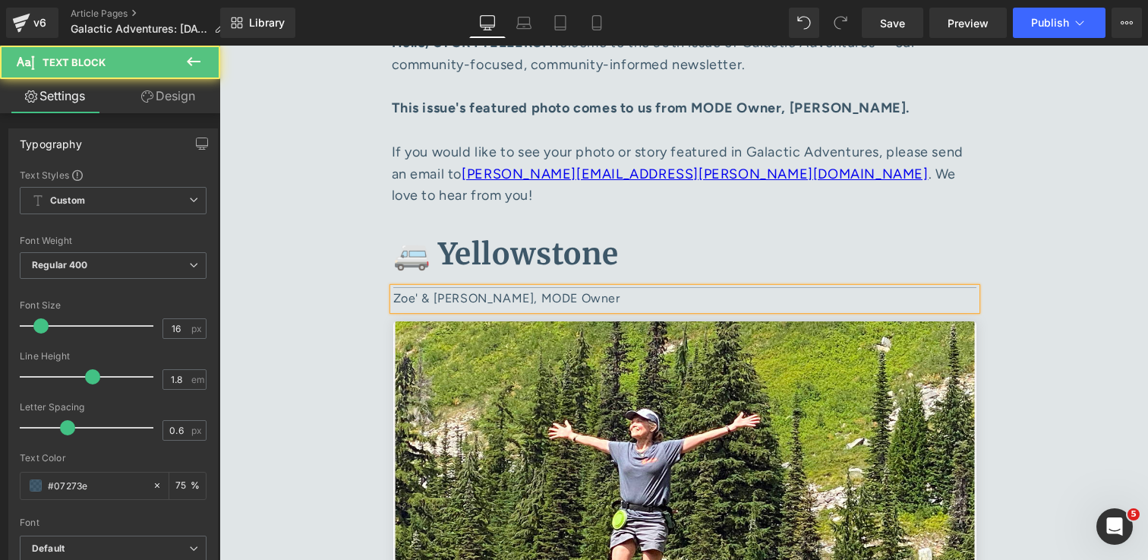
click at [604, 288] on p "Zoe' & Rich Coulcher, MODE Owner" at bounding box center [684, 299] width 583 height 22
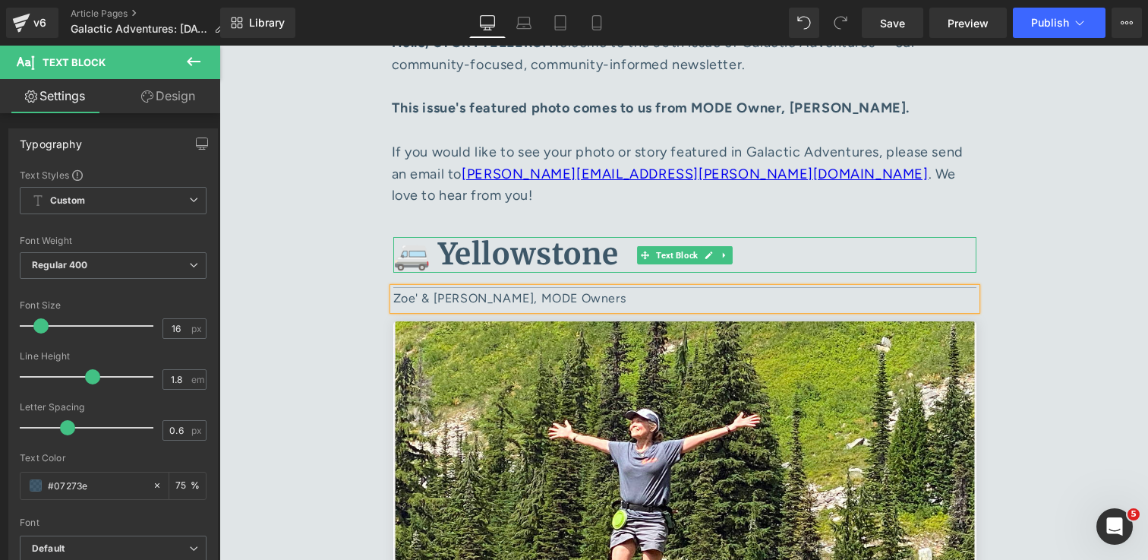
click at [611, 235] on b "🚐 Yellowstone" at bounding box center [506, 253] width 226 height 37
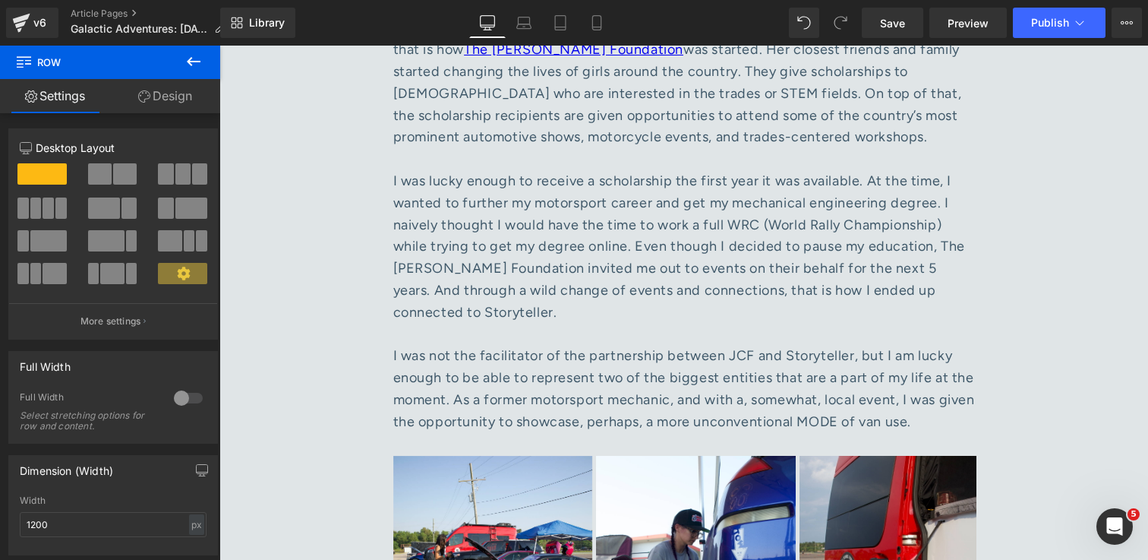
scroll to position [6500, 0]
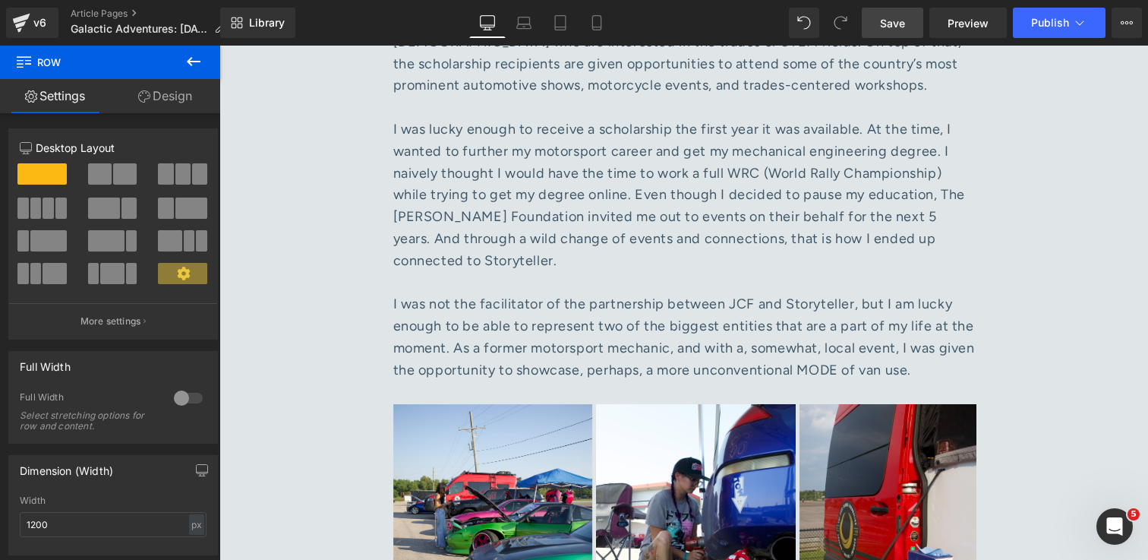
click at [895, 24] on span "Save" at bounding box center [892, 23] width 25 height 16
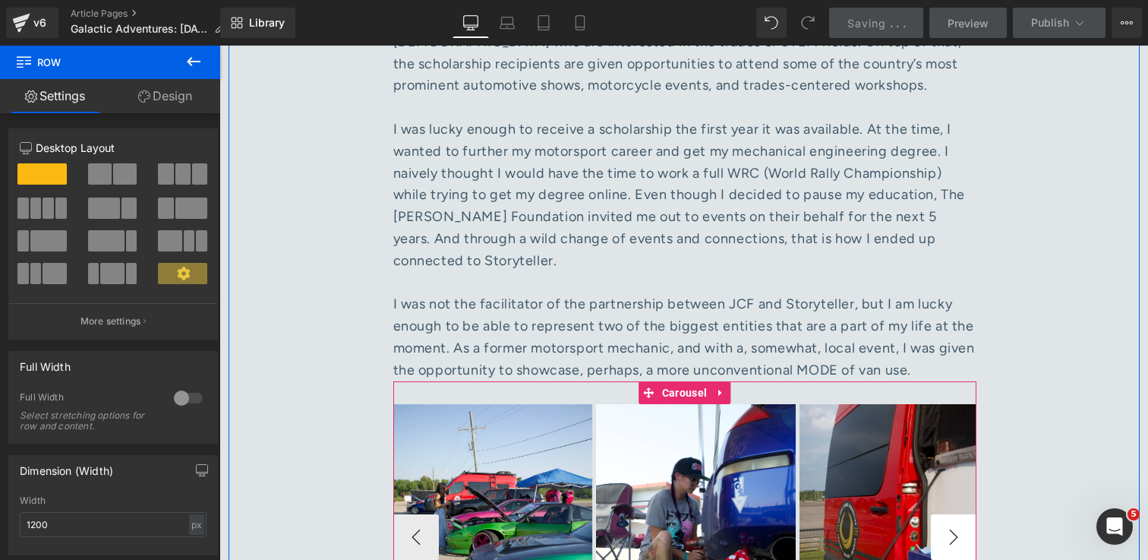
click at [959, 514] on button "›" at bounding box center [954, 537] width 46 height 46
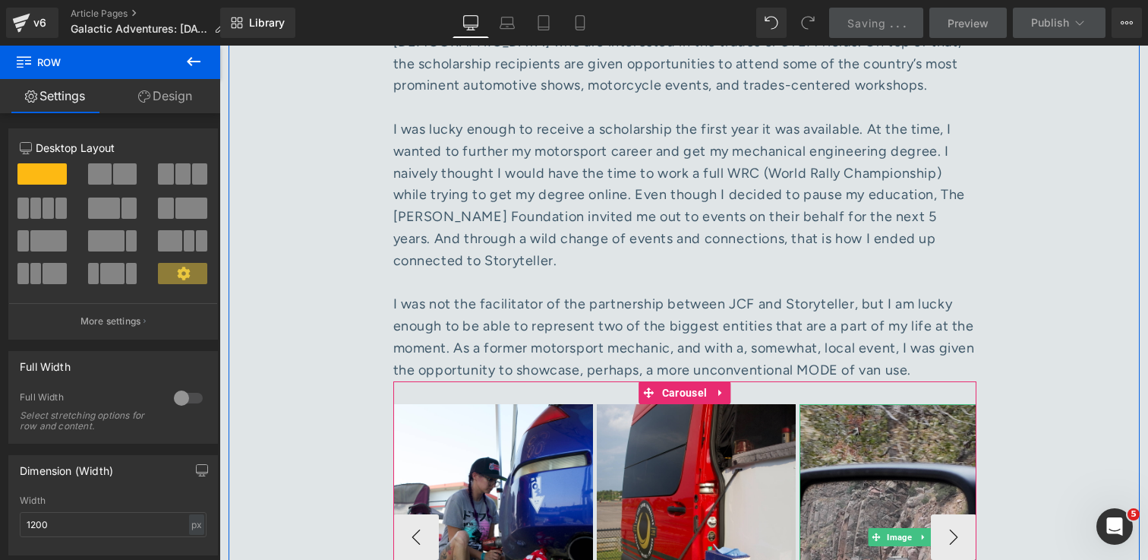
click at [920, 441] on img at bounding box center [900, 537] width 200 height 266
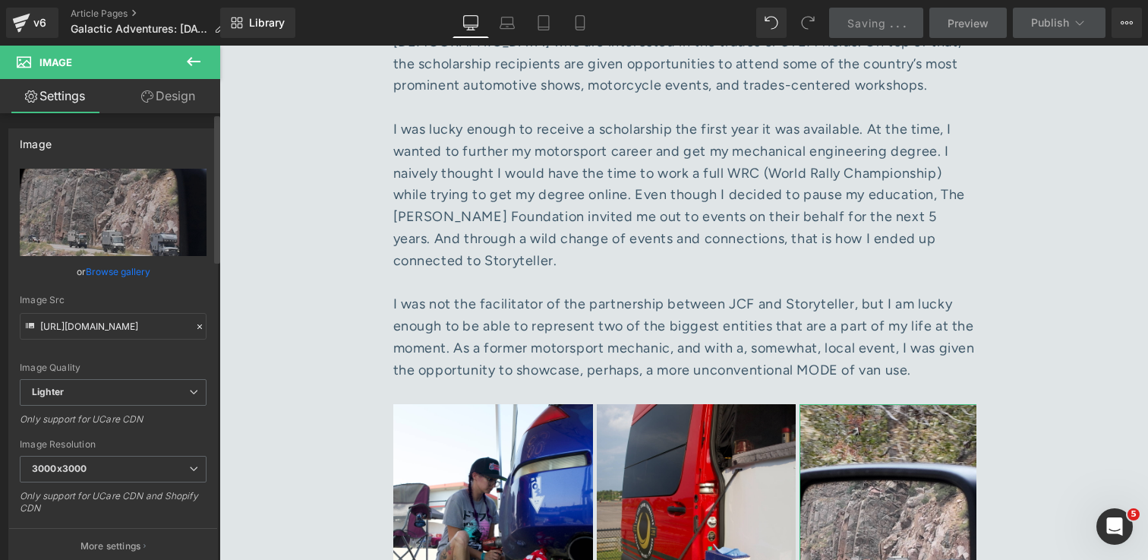
click at [110, 270] on link "Browse gallery" at bounding box center [118, 271] width 65 height 27
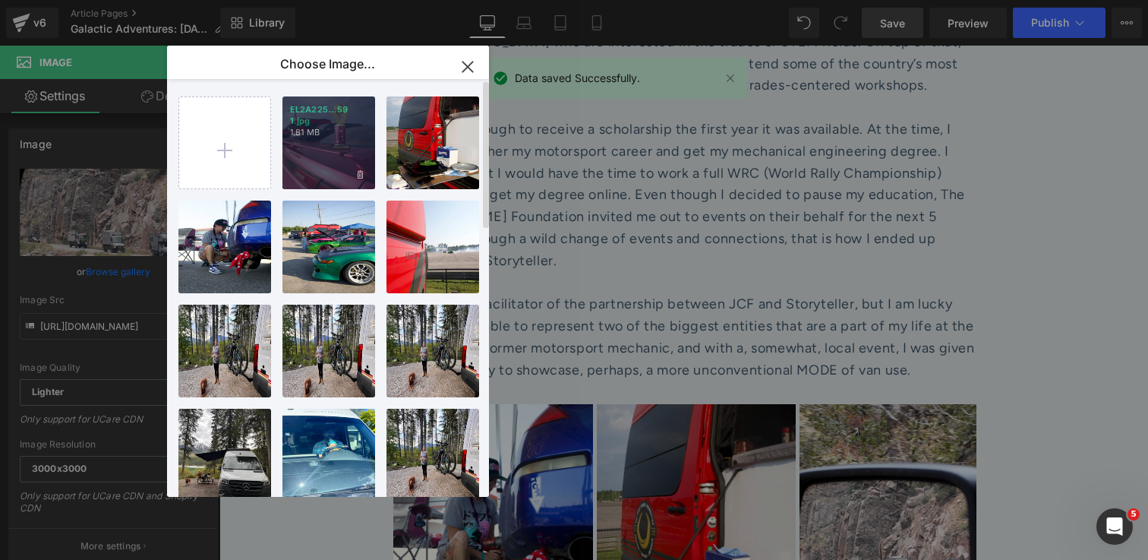
click at [323, 169] on div "EL2A225...59 1.jpg 1.81 MB" at bounding box center [329, 142] width 93 height 93
type input "https://ucarecdn.com/2929ed5e-1af9-4d27-8a82-0e38f9b1b994/-/format/auto/-/previ…"
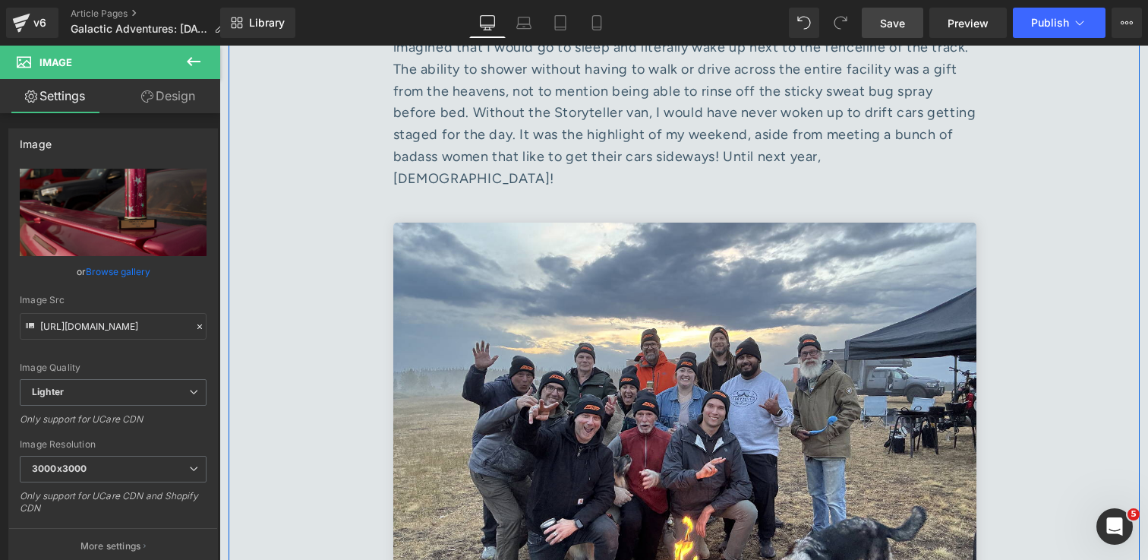
scroll to position [7422, 0]
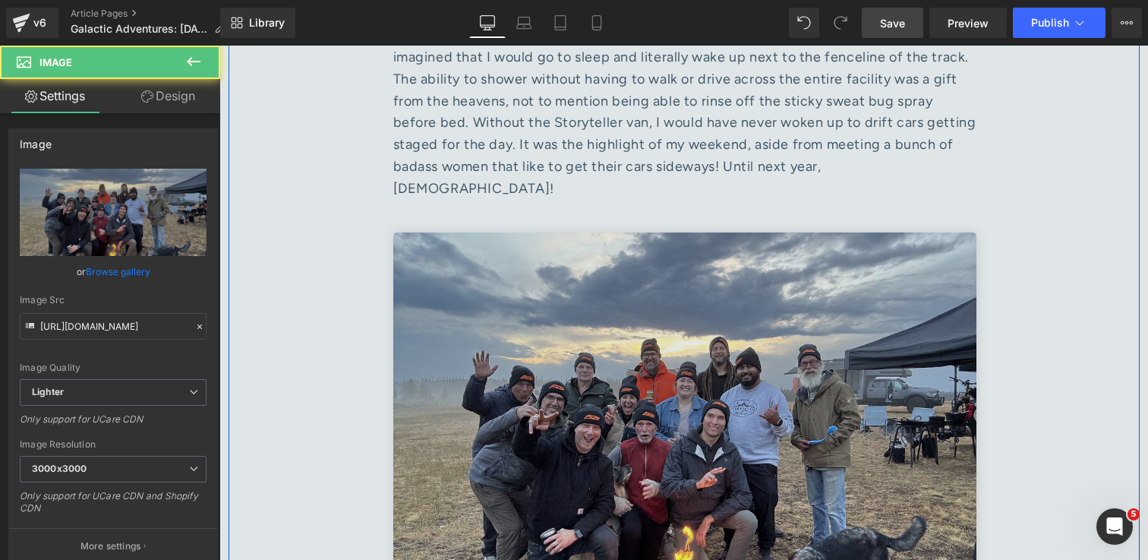
click at [498, 327] on img at bounding box center [684, 426] width 583 height 389
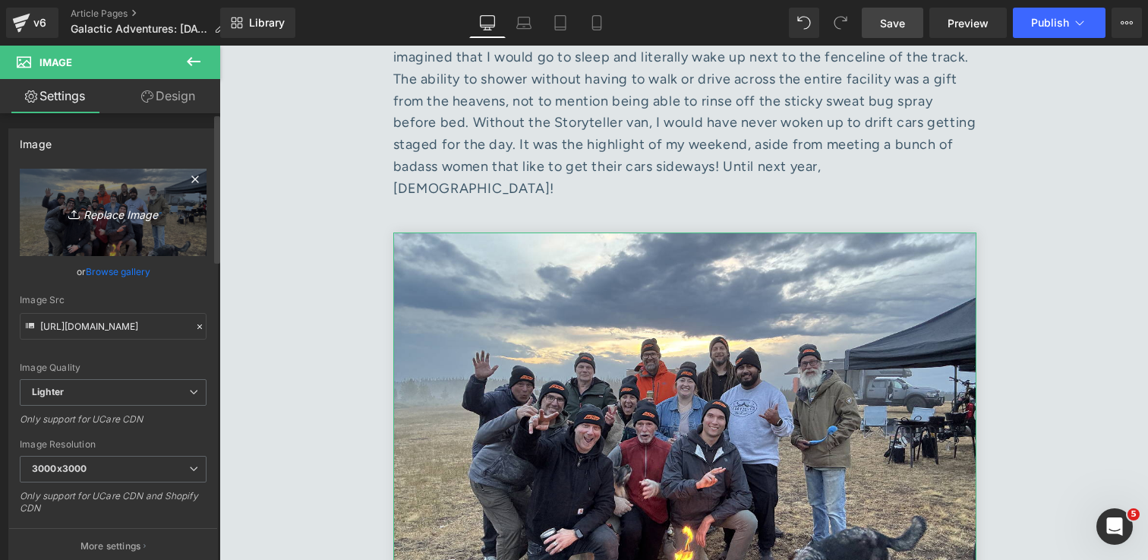
click at [110, 223] on link "Replace Image" at bounding box center [113, 212] width 187 height 87
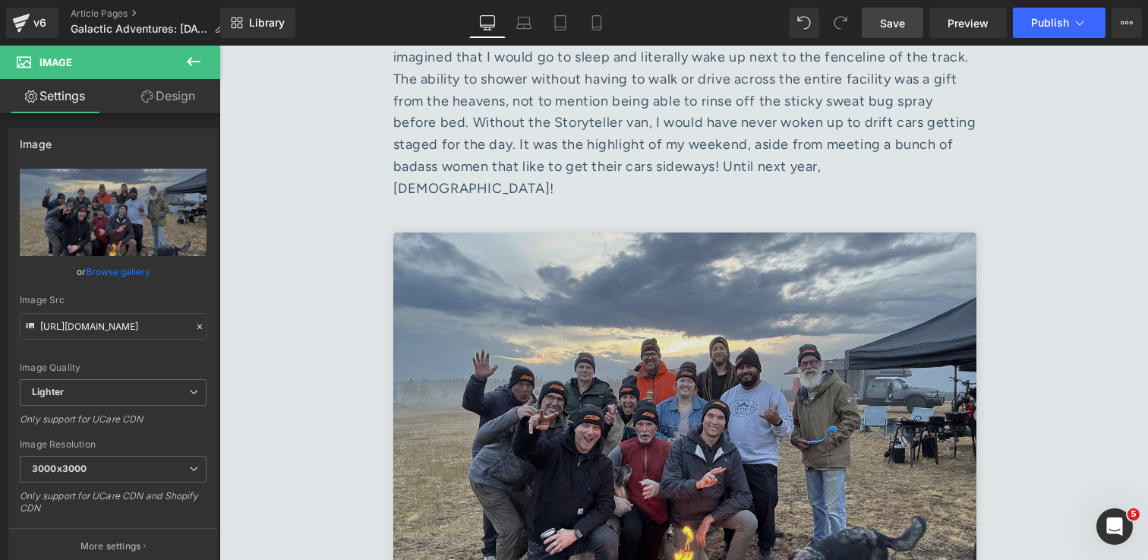
type input "C:\fakepath\EL2A2190 1.jpg"
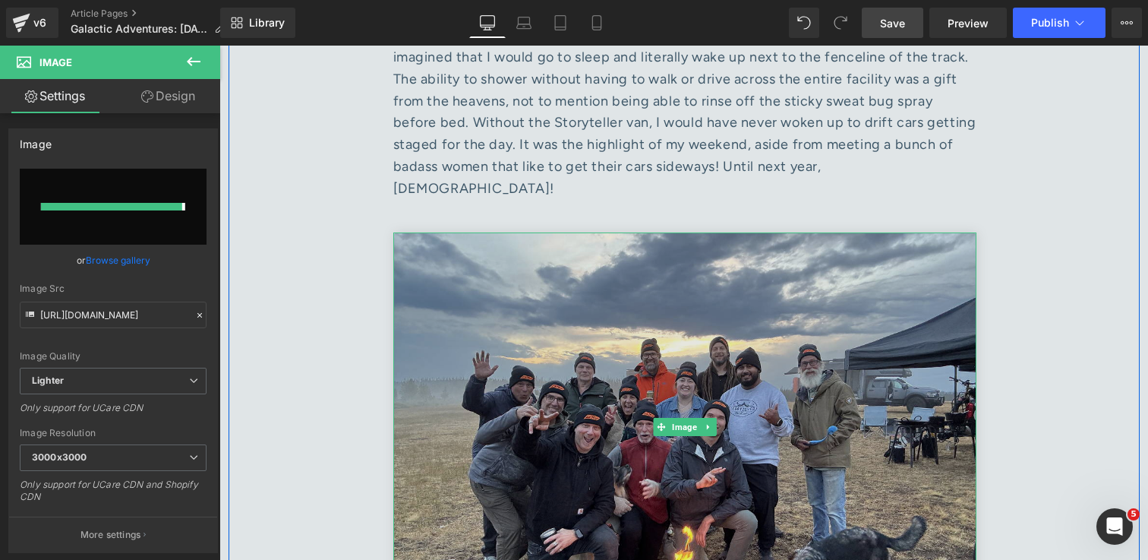
type input "https://ucarecdn.com/14f8383d-58d7-4096-b205-a7fec414ea67/-/format/auto/-/previ…"
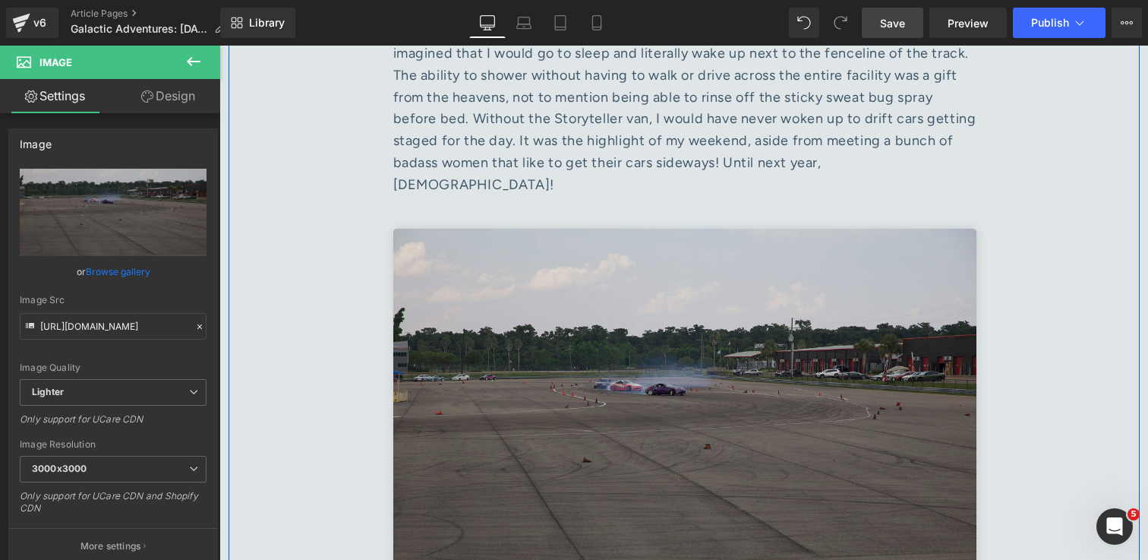
scroll to position [7530, 0]
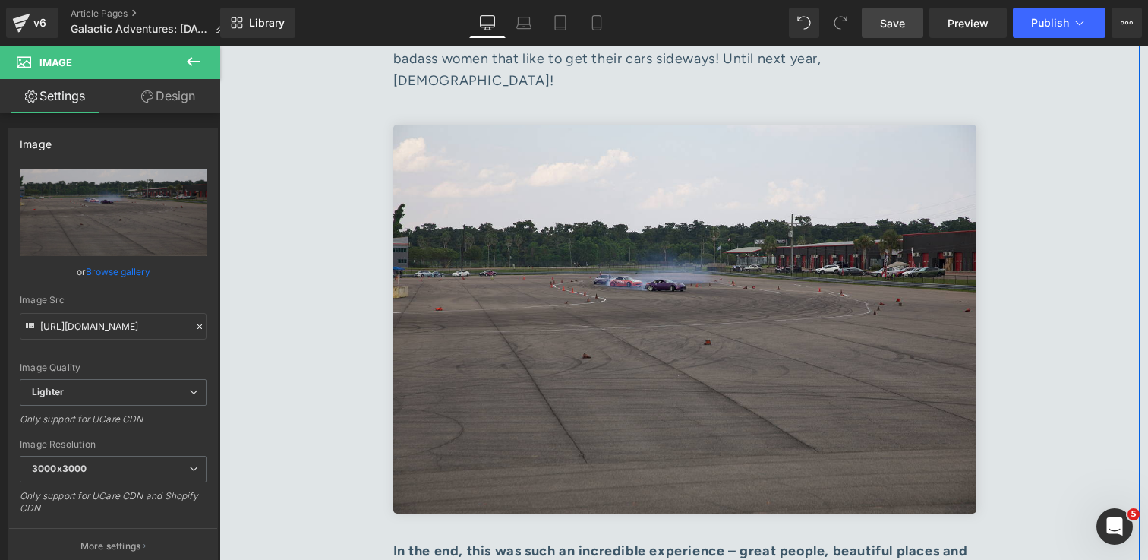
click at [727, 540] on div "In the end, this was such an incredible experience – great people, beautiful pl…" at bounding box center [684, 562] width 583 height 44
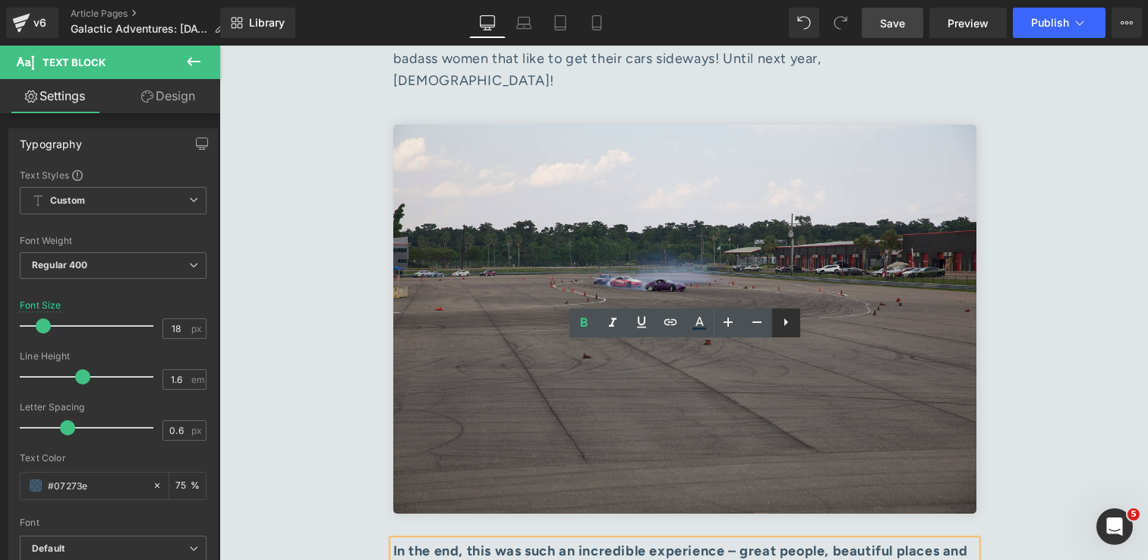
click at [790, 323] on icon at bounding box center [786, 322] width 18 height 18
click at [810, 324] on icon at bounding box center [815, 322] width 18 height 18
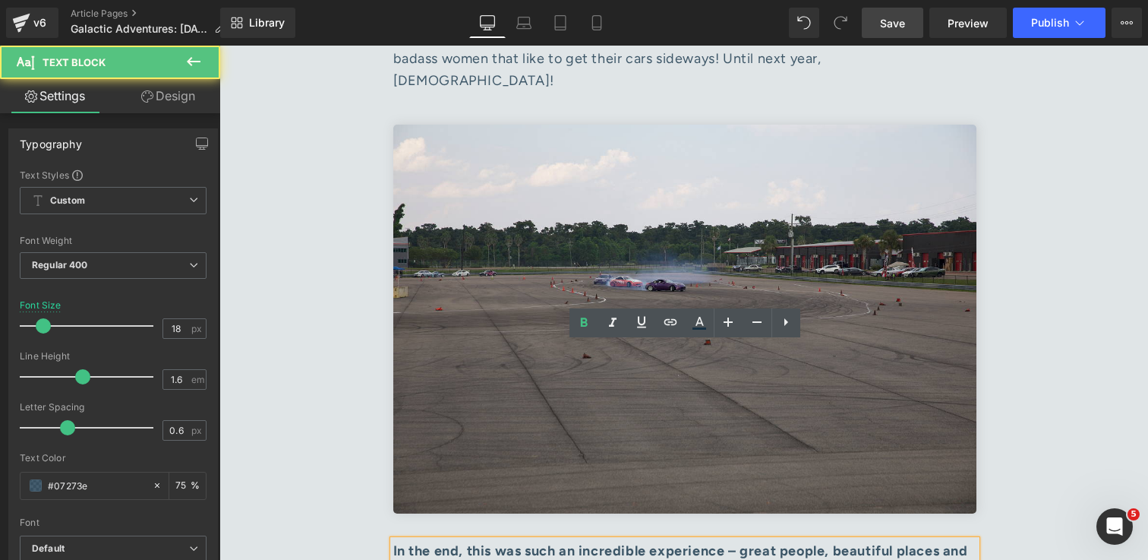
click at [819, 540] on div "In the end, this was such an incredible experience – great people, beautiful pl…" at bounding box center [684, 562] width 583 height 44
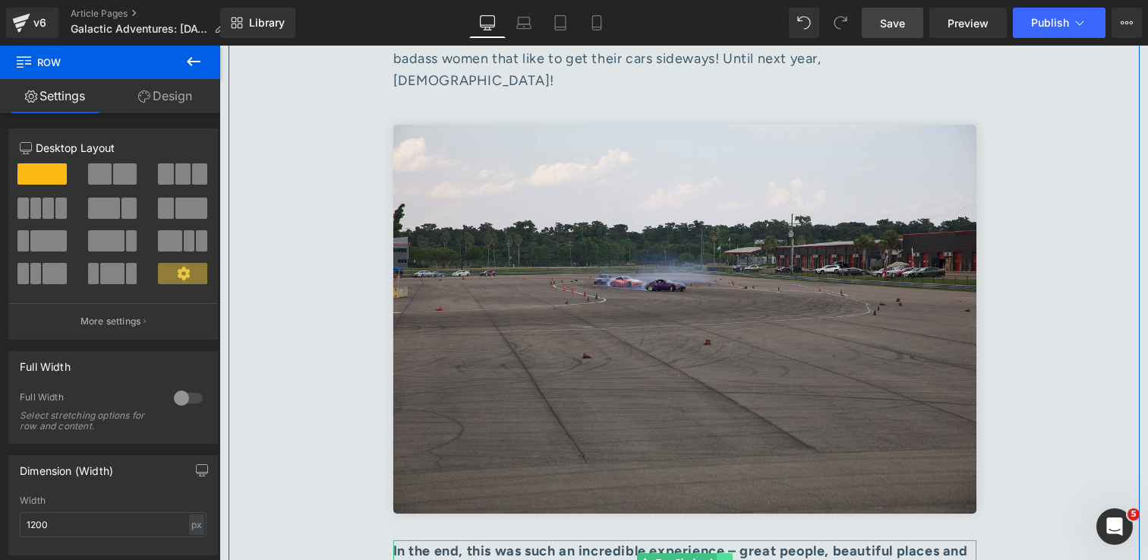
click at [725, 557] on icon at bounding box center [724, 561] width 8 height 9
click at [730, 558] on icon at bounding box center [732, 562] width 8 height 8
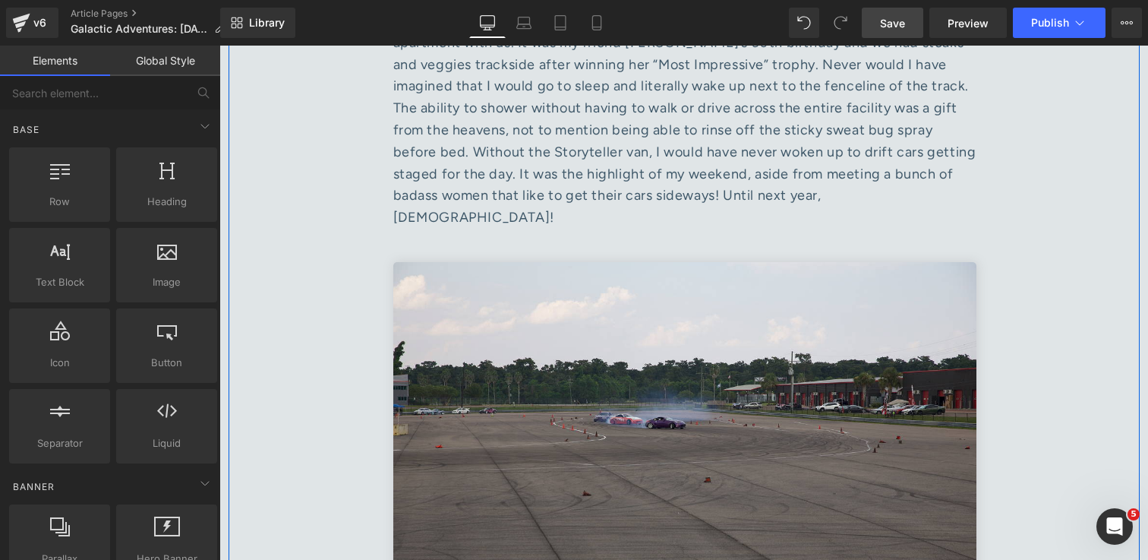
scroll to position [7588, 0]
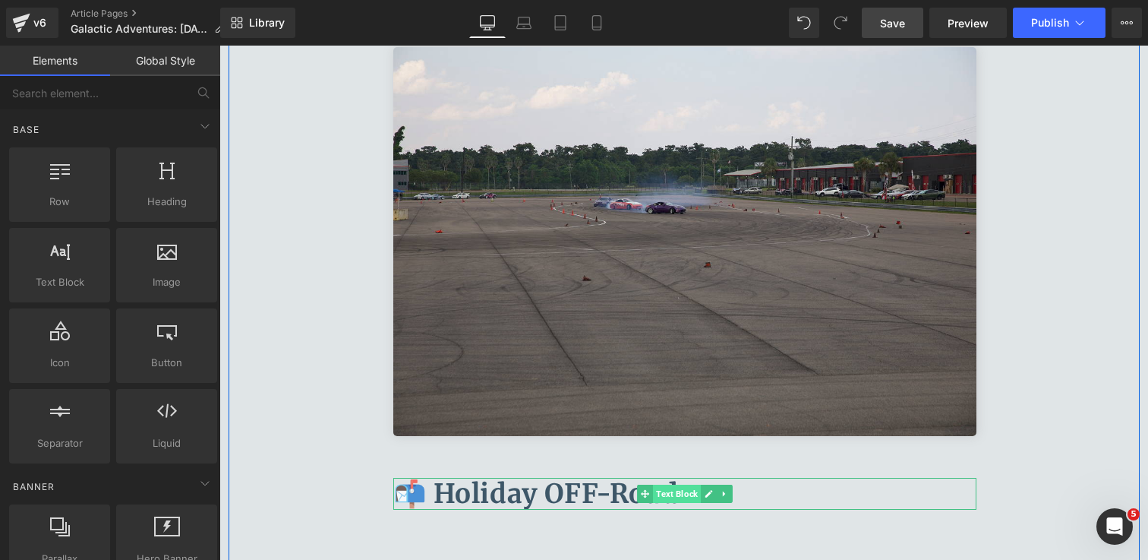
click at [683, 485] on span "Text Block" at bounding box center [677, 494] width 48 height 18
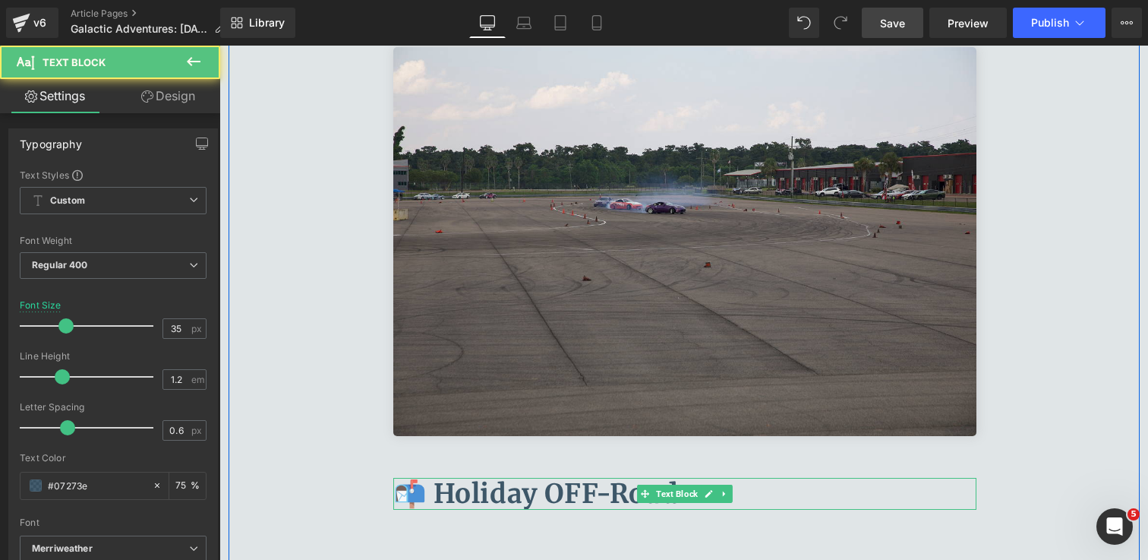
click at [782, 478] on p "📬 Holiday OFF-Road" at bounding box center [684, 494] width 583 height 32
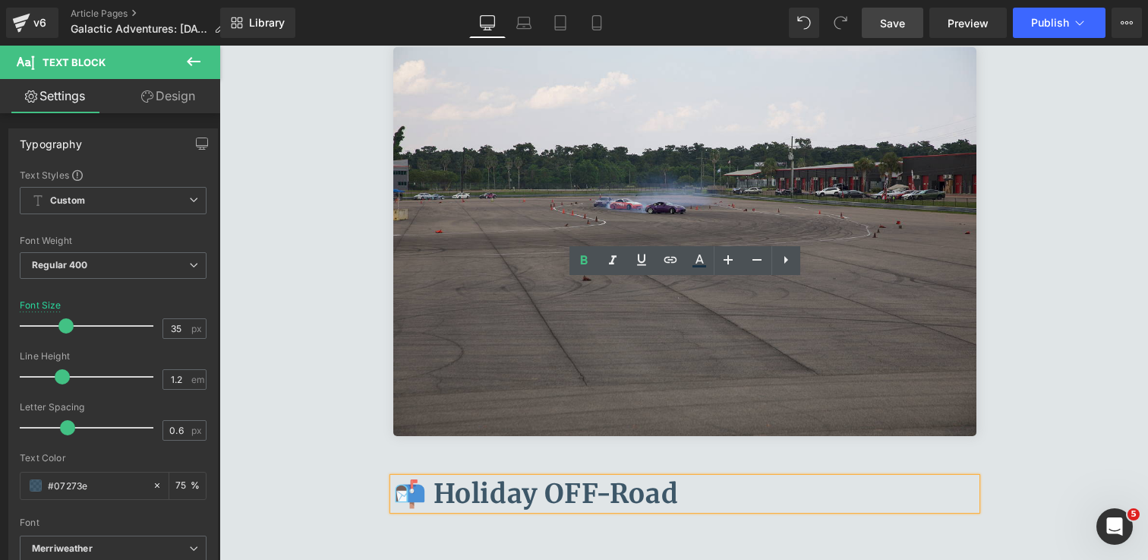
click at [414, 477] on b "📬 Holiday OFF-Road" at bounding box center [536, 493] width 286 height 33
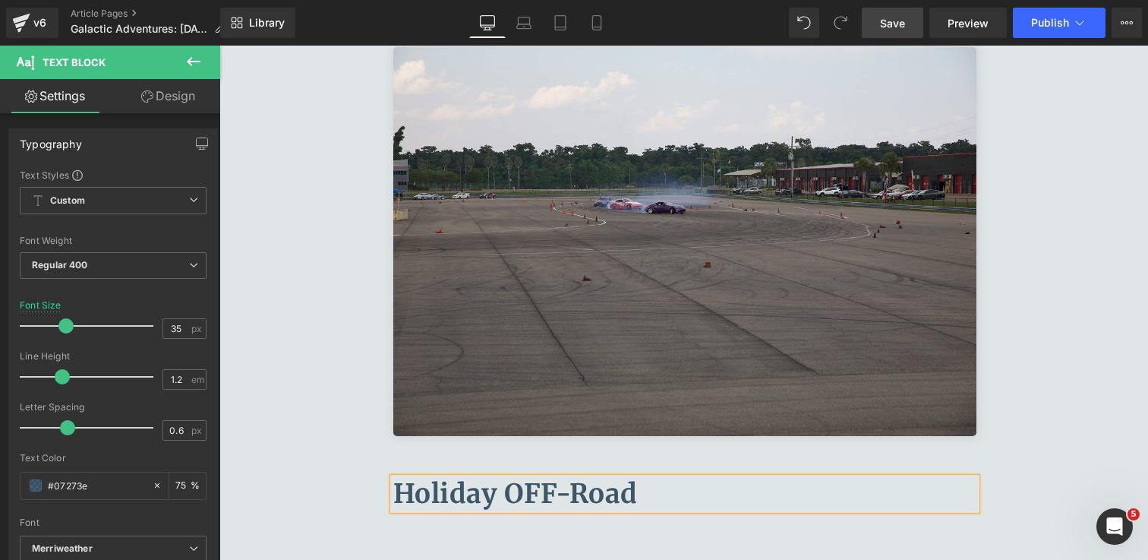
drag, startPoint x: 666, startPoint y: 300, endPoint x: 409, endPoint y: 296, distance: 256.7
click at [409, 478] on p "Holiday OFF-Road" at bounding box center [684, 494] width 583 height 32
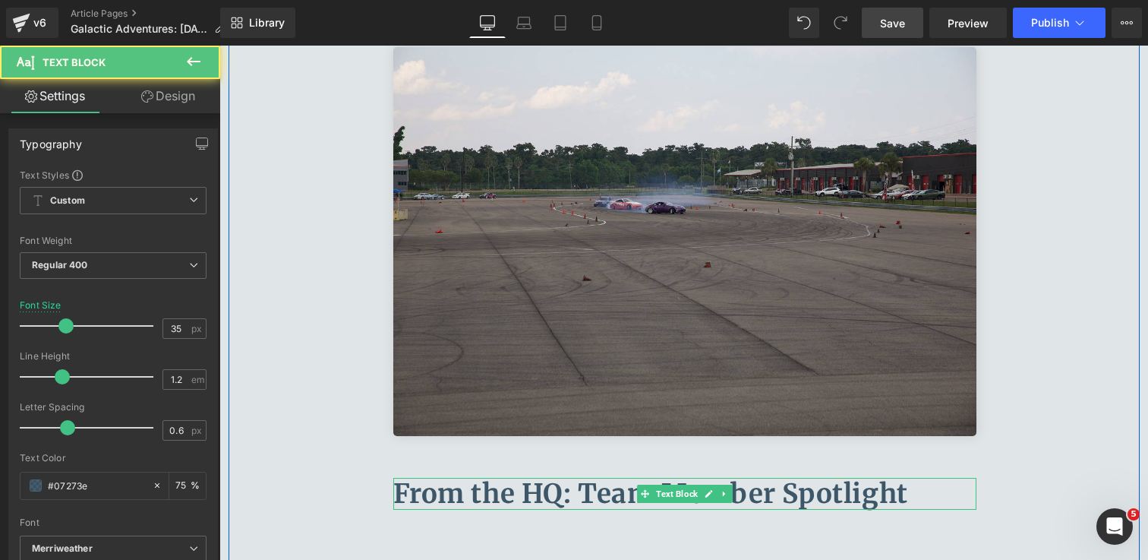
click at [403, 477] on b "From the HQ: Team Member Spotlight" at bounding box center [650, 493] width 515 height 33
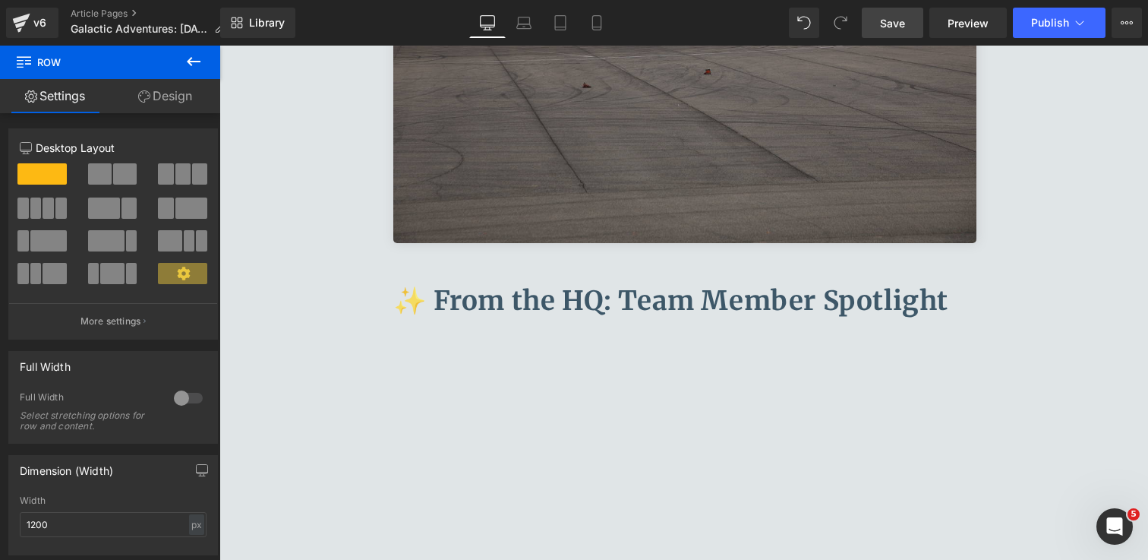
scroll to position [7763, 0]
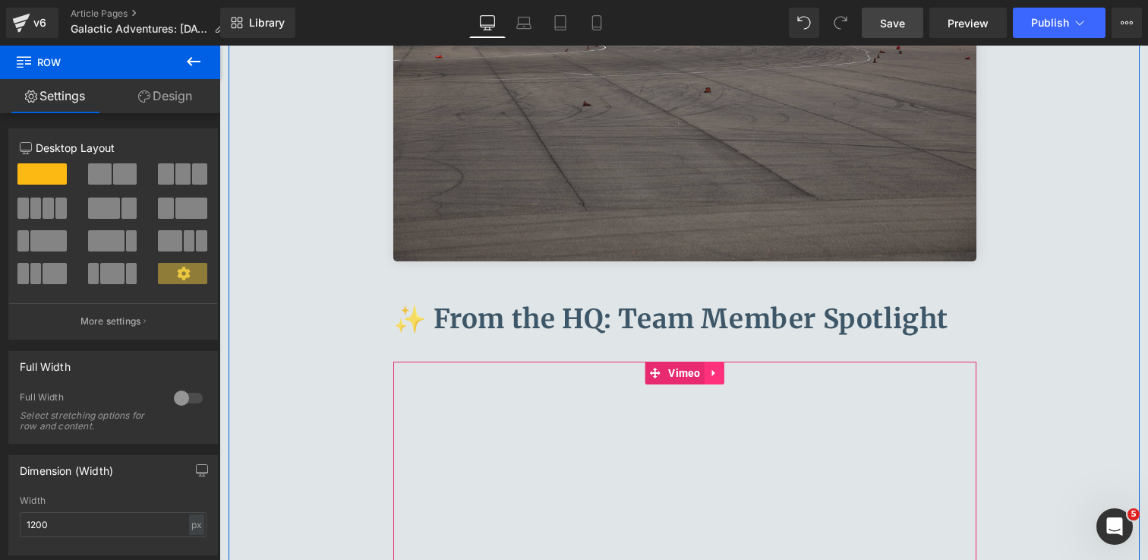
click at [715, 367] on icon at bounding box center [714, 372] width 11 height 11
click at [728, 368] on icon at bounding box center [724, 373] width 11 height 11
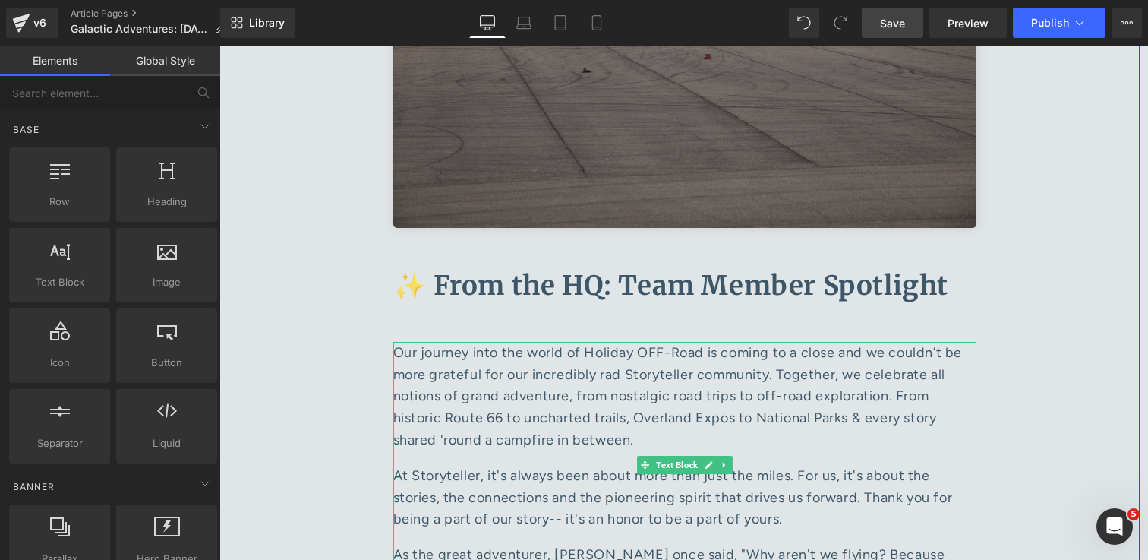
scroll to position [7808, 0]
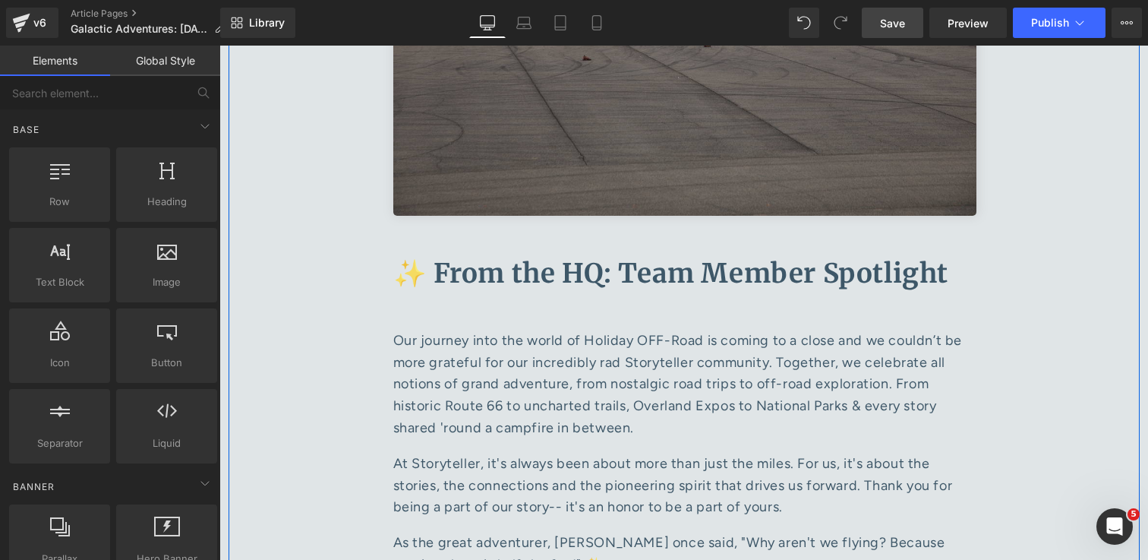
click at [617, 453] on p "At Storyteller, it's always been about more than just the miles. For us, it's a…" at bounding box center [684, 485] width 583 height 65
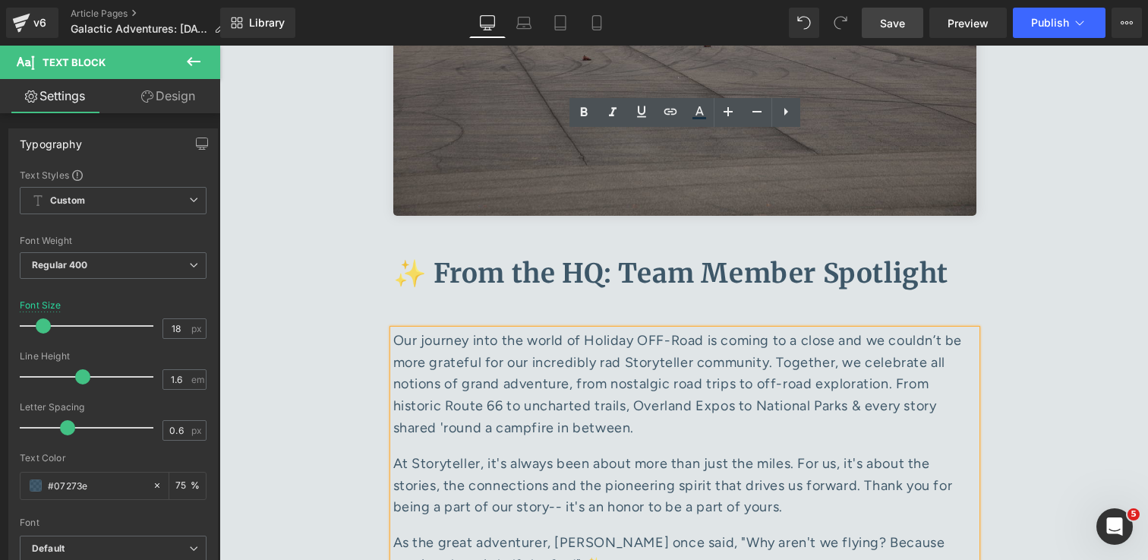
drag, startPoint x: 598, startPoint y: 368, endPoint x: 394, endPoint y: 144, distance: 302.1
click at [394, 330] on div "Our journey into the world of Holiday OFF-Road is coming to a close and we coul…" at bounding box center [684, 453] width 583 height 246
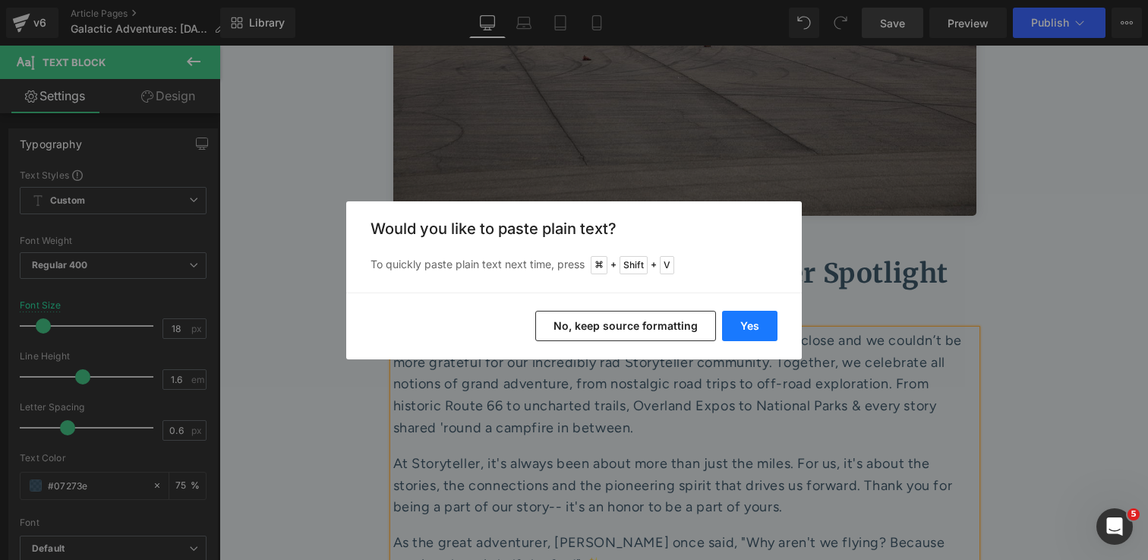
click at [756, 330] on button "Yes" at bounding box center [749, 326] width 55 height 30
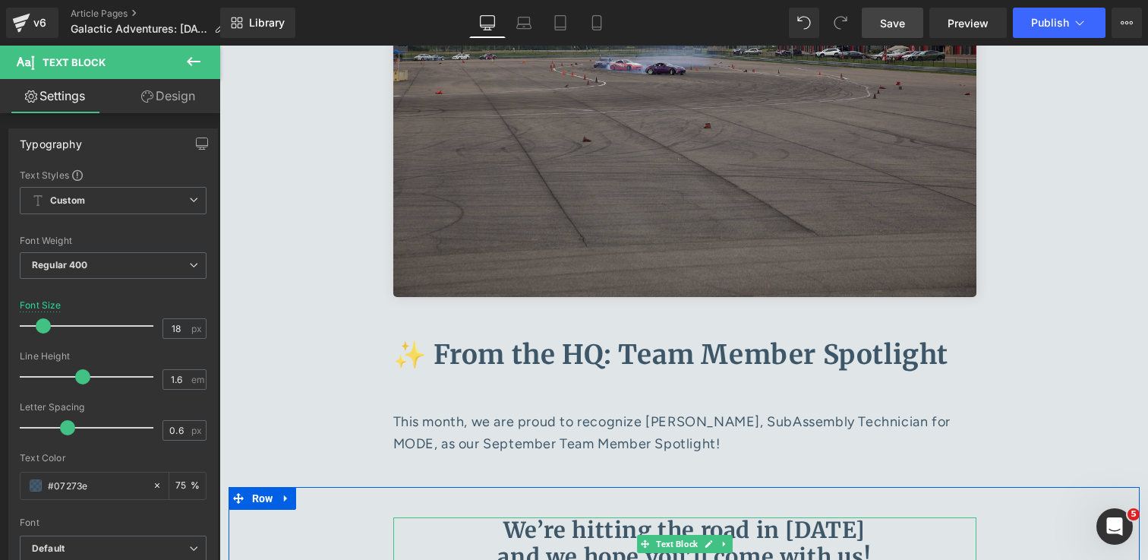
scroll to position [7691, 0]
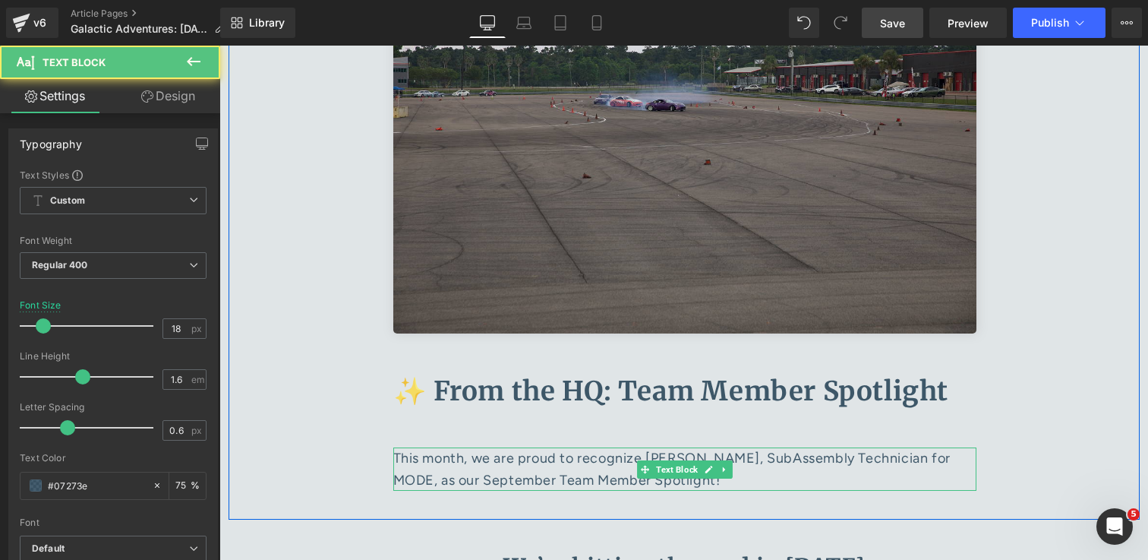
click at [766, 447] on p "This month, we are proud to recognize Stefphon Turner, SubAssembly Technician f…" at bounding box center [684, 469] width 583 height 44
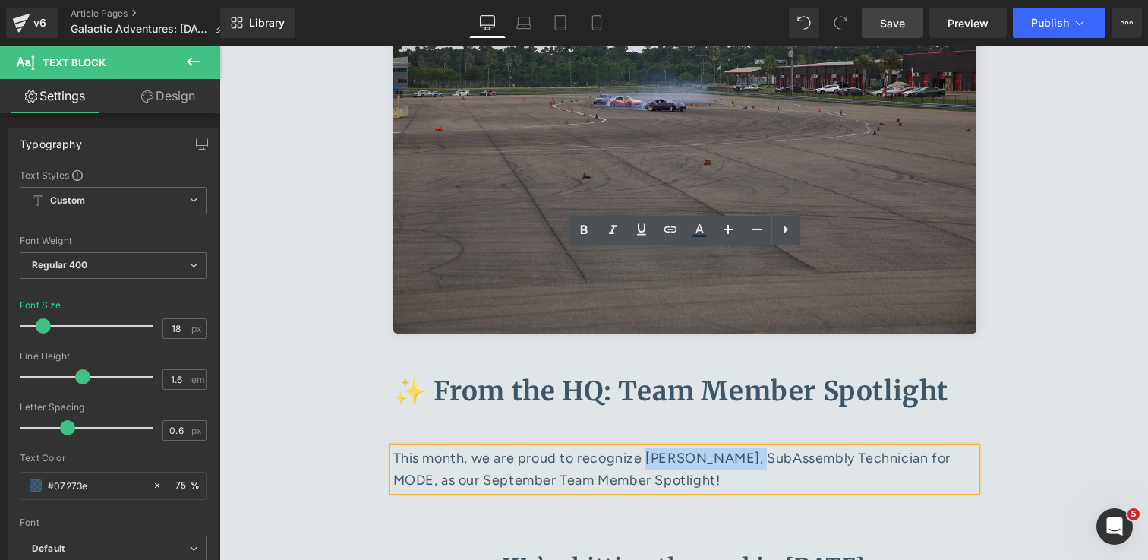
drag, startPoint x: 649, startPoint y: 264, endPoint x: 750, endPoint y: 262, distance: 101.8
click at [750, 447] on p "This month, we are proud to recognize Stefphon Turner, SubAssembly Technician f…" at bounding box center [684, 469] width 583 height 44
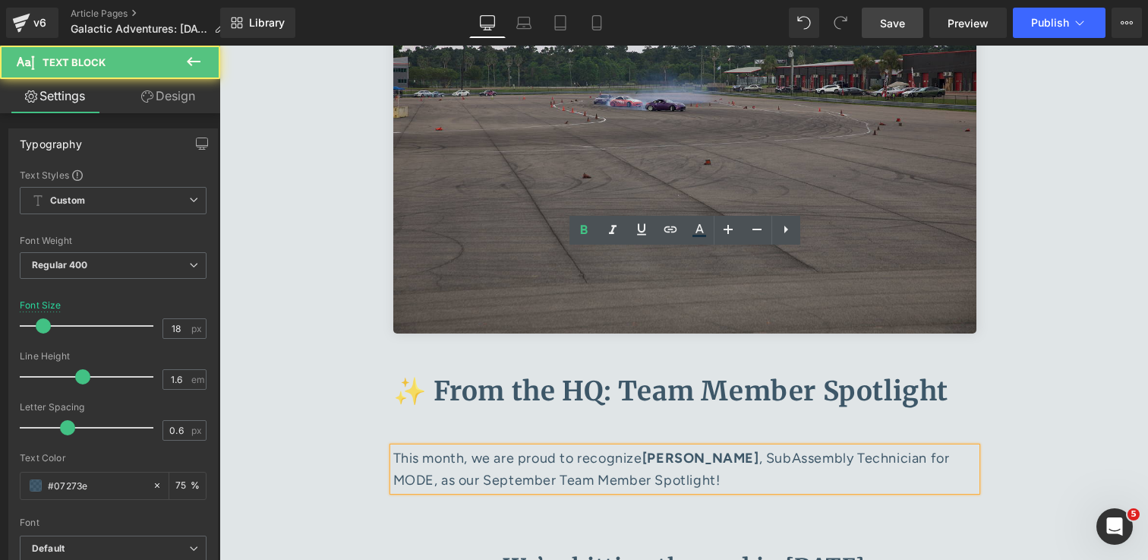
click at [414, 447] on p "This month, we are proud to recognize Stefphon Turner , SubAssembly Technician …" at bounding box center [684, 469] width 583 height 44
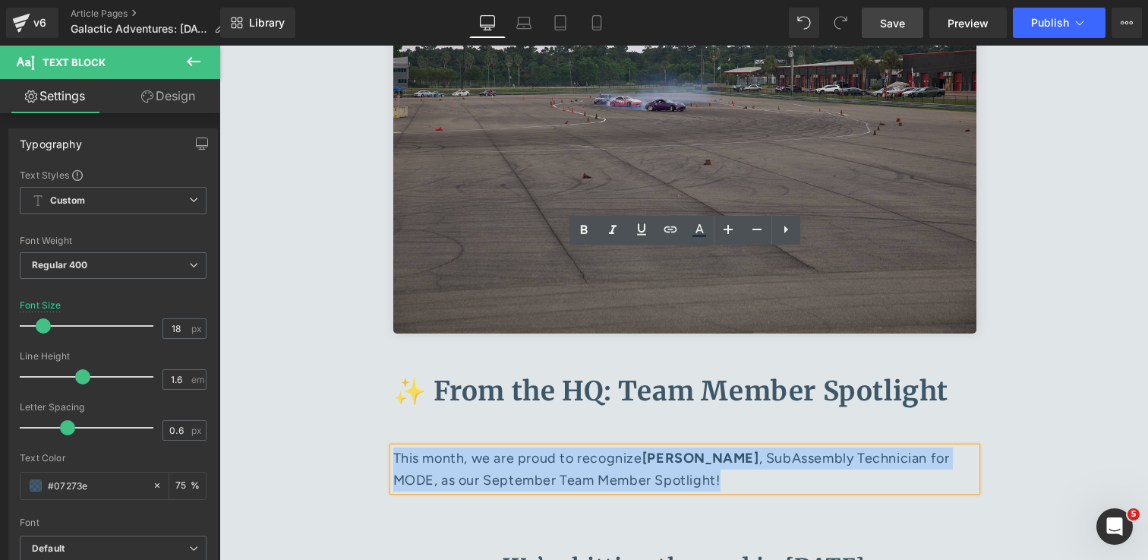
drag, startPoint x: 731, startPoint y: 286, endPoint x: 395, endPoint y: 259, distance: 337.6
click at [395, 447] on p "This month, we are proud to recognize Stefphon Turner , SubAssembly Technician …" at bounding box center [684, 469] width 583 height 44
copy p "This month, we are proud to recognize Stefphon Turner , SubAssembly Technician …"
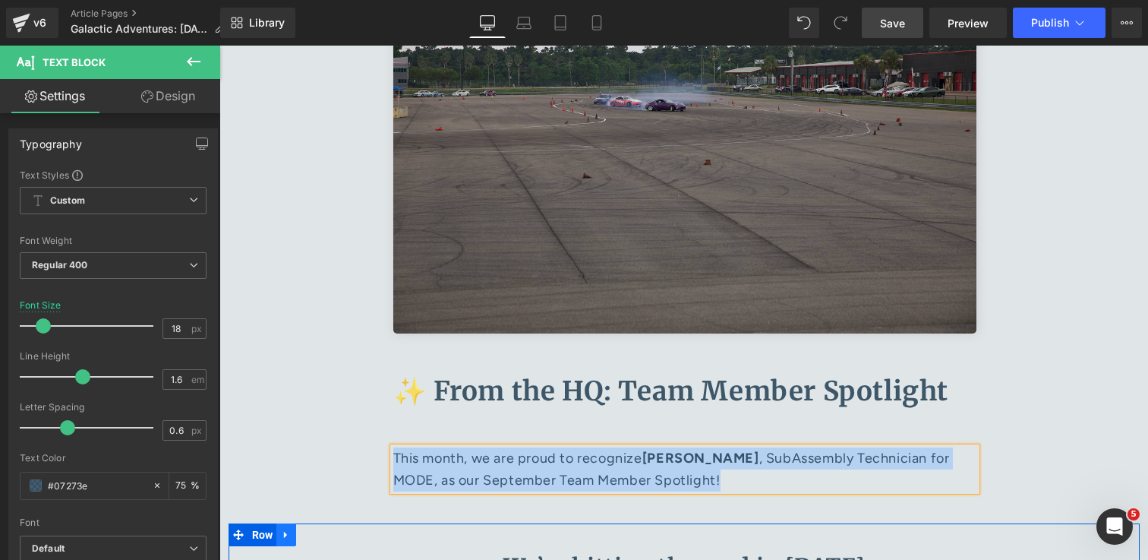
click at [291, 529] on icon at bounding box center [286, 534] width 11 height 11
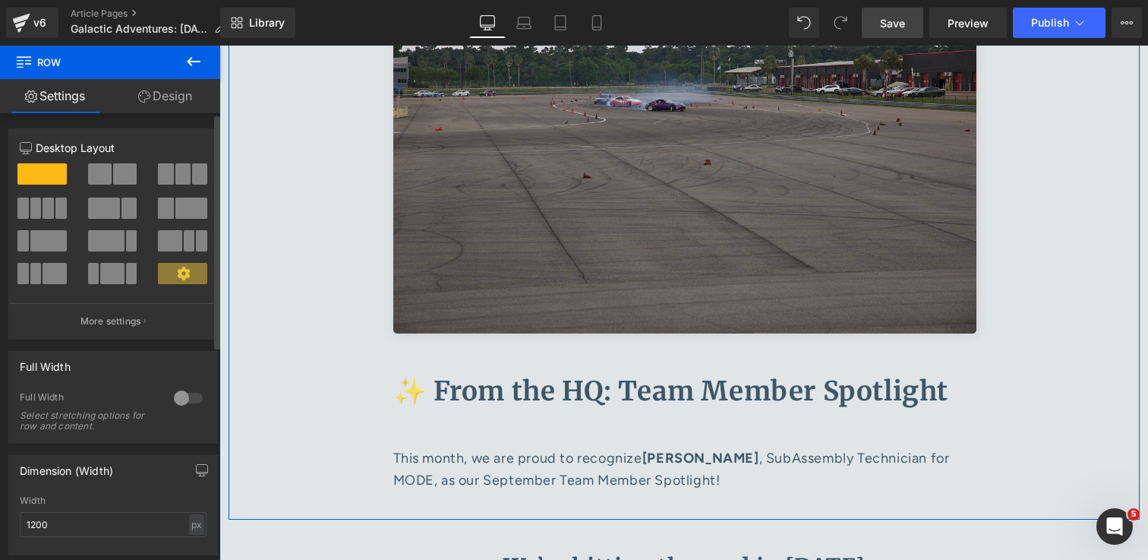
click at [176, 211] on span at bounding box center [191, 207] width 32 height 21
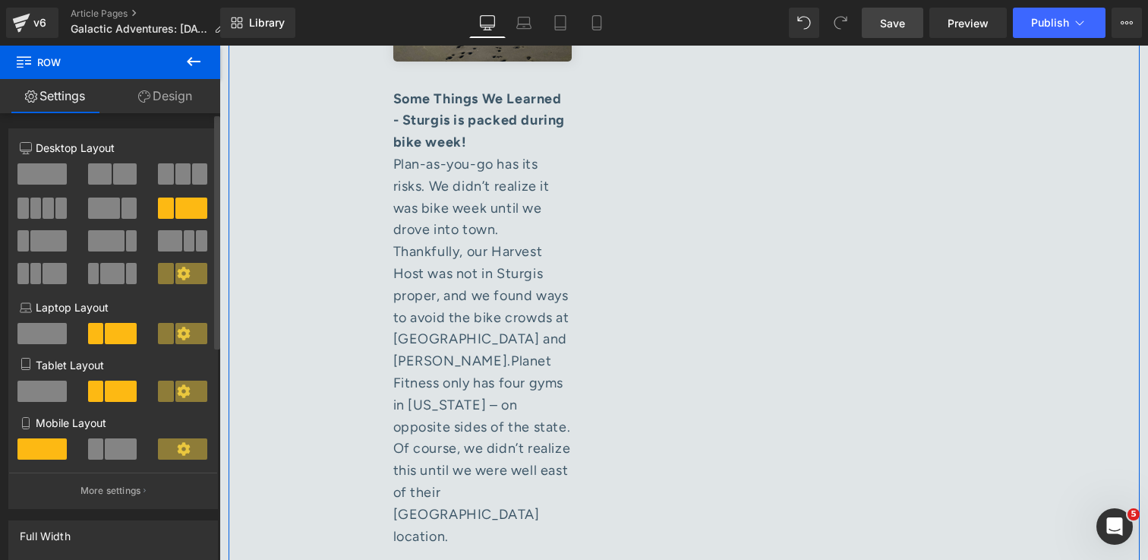
scroll to position [6572, 0]
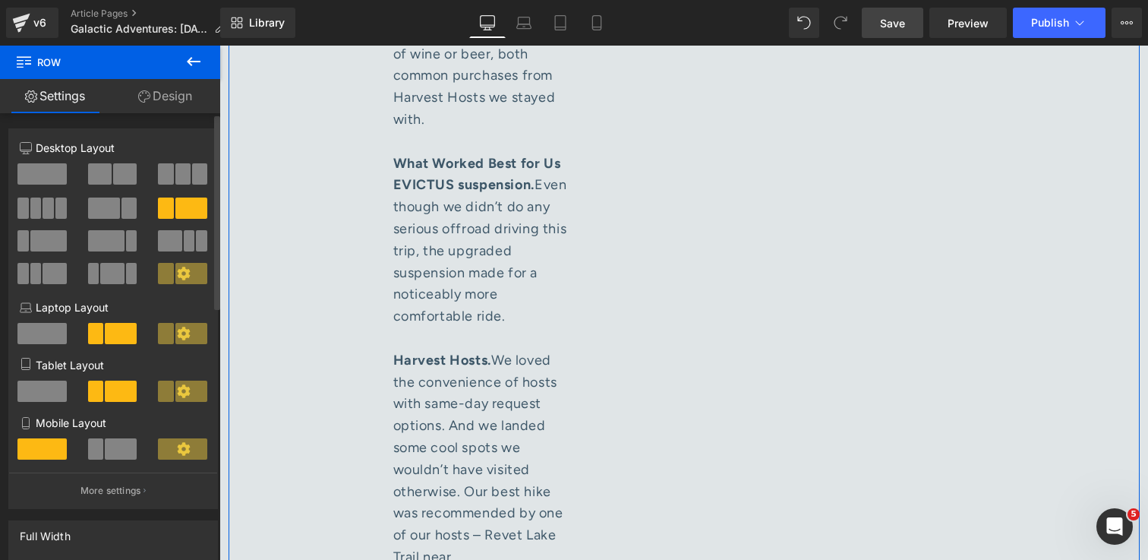
click at [55, 174] on span at bounding box center [41, 173] width 49 height 21
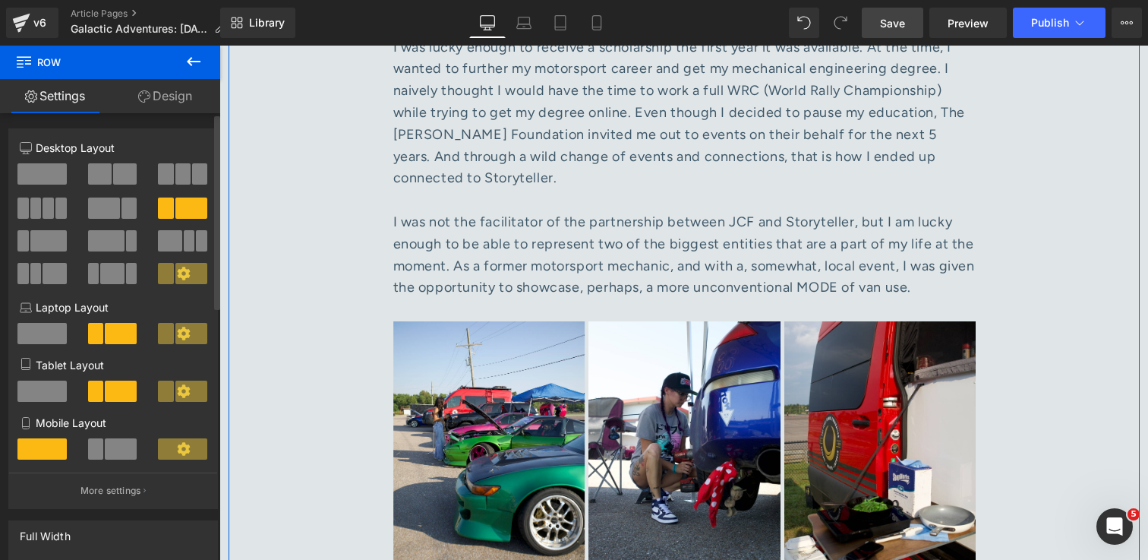
scroll to position [2938, 0]
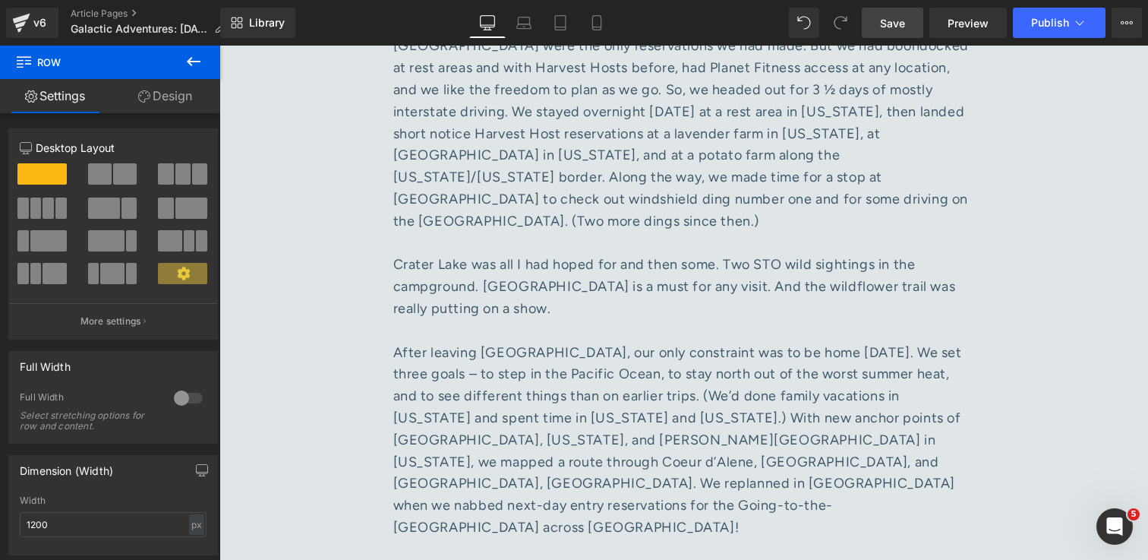
click at [197, 62] on icon at bounding box center [194, 61] width 14 height 9
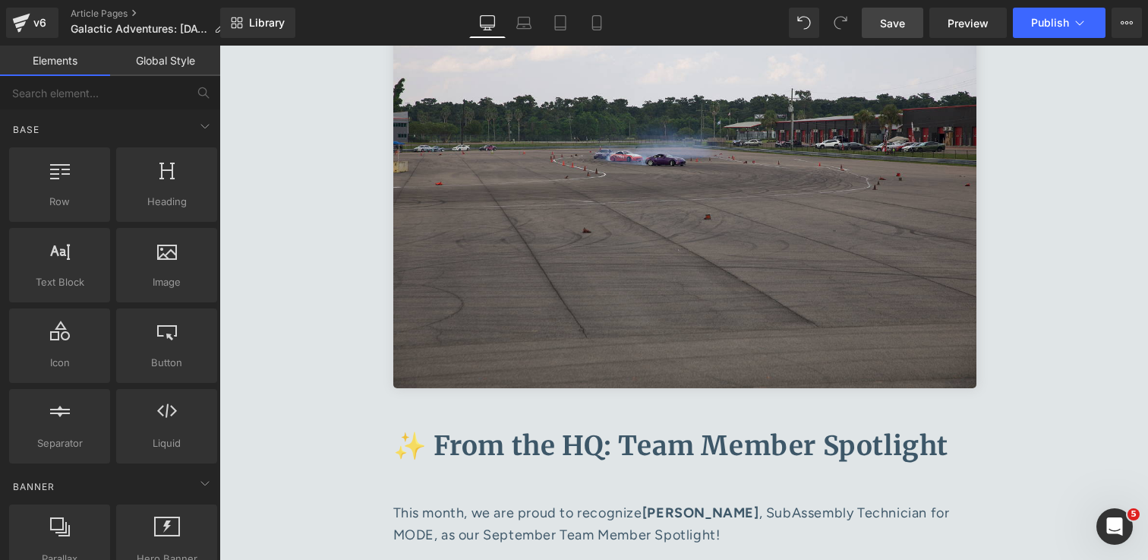
scroll to position [2, 0]
click at [155, 271] on div at bounding box center [167, 255] width 92 height 34
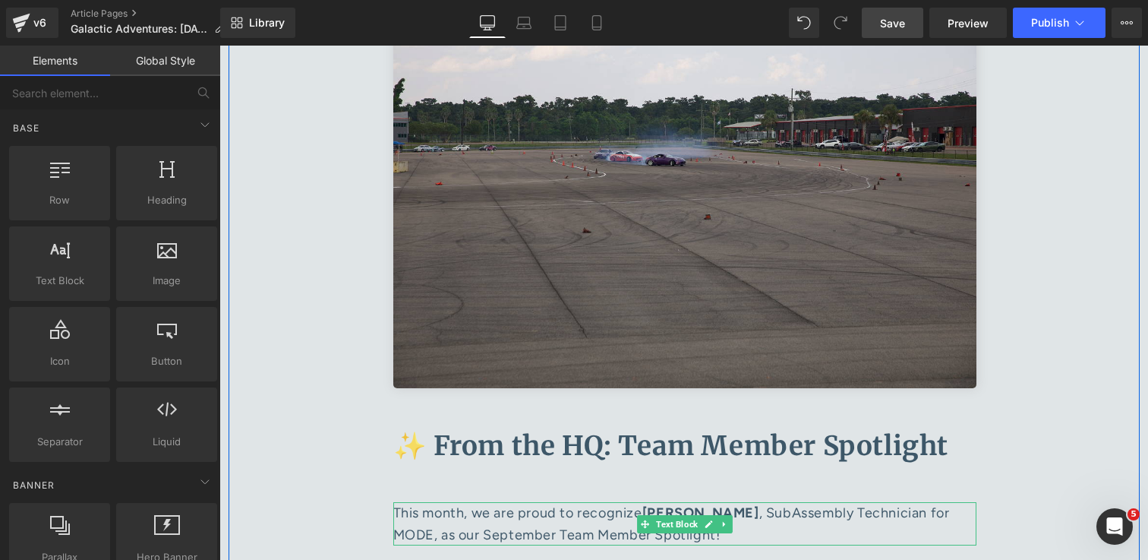
click at [477, 502] on p "This month, we are proud to recognize Stefphon Turner , SubAssembly Technician …" at bounding box center [684, 524] width 583 height 44
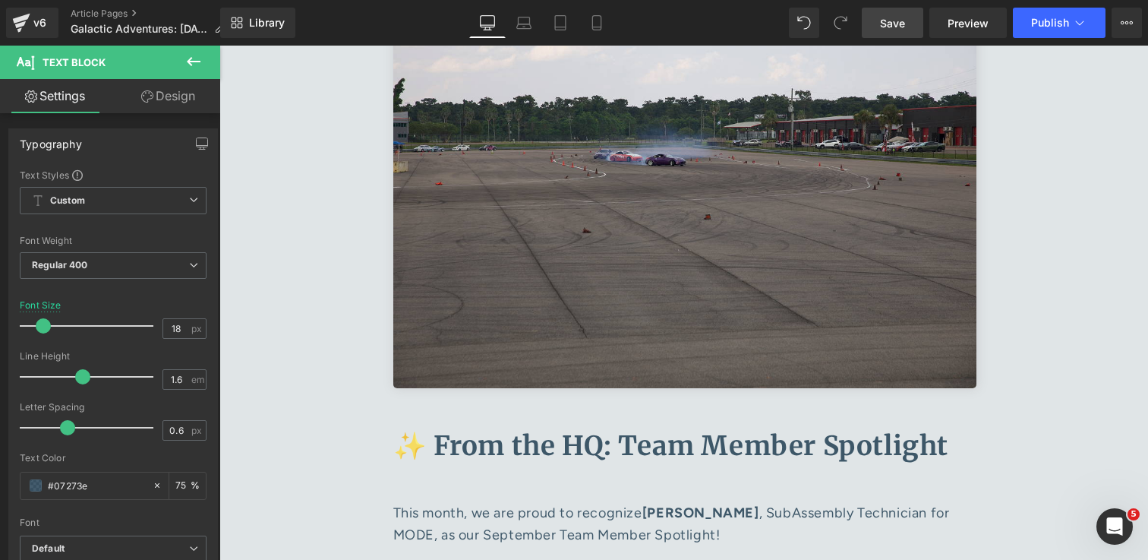
click at [168, 105] on link "Design" at bounding box center [168, 96] width 110 height 34
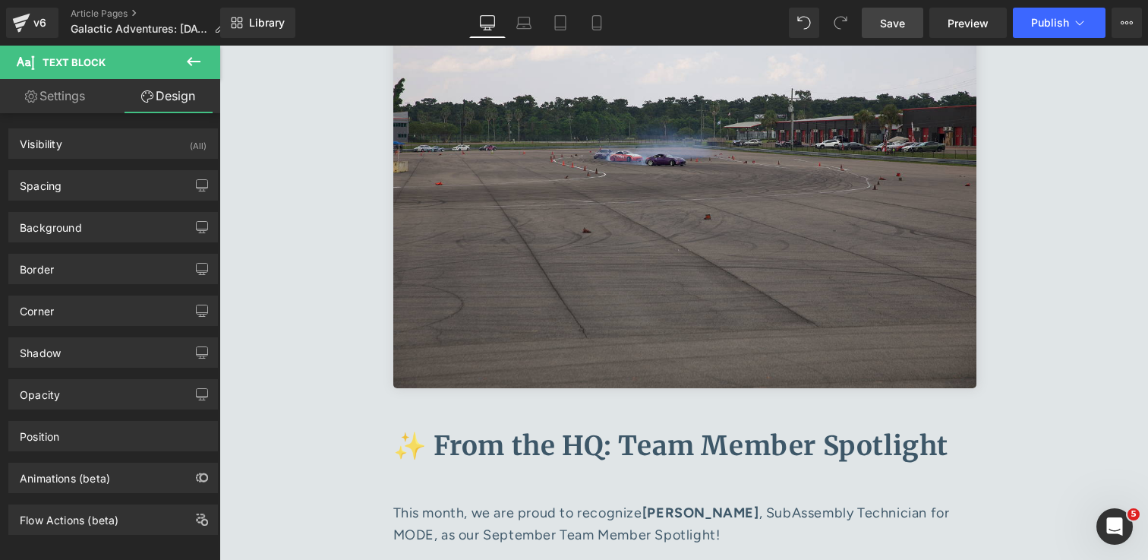
click at [71, 96] on link "Settings" at bounding box center [55, 96] width 110 height 34
type input "75"
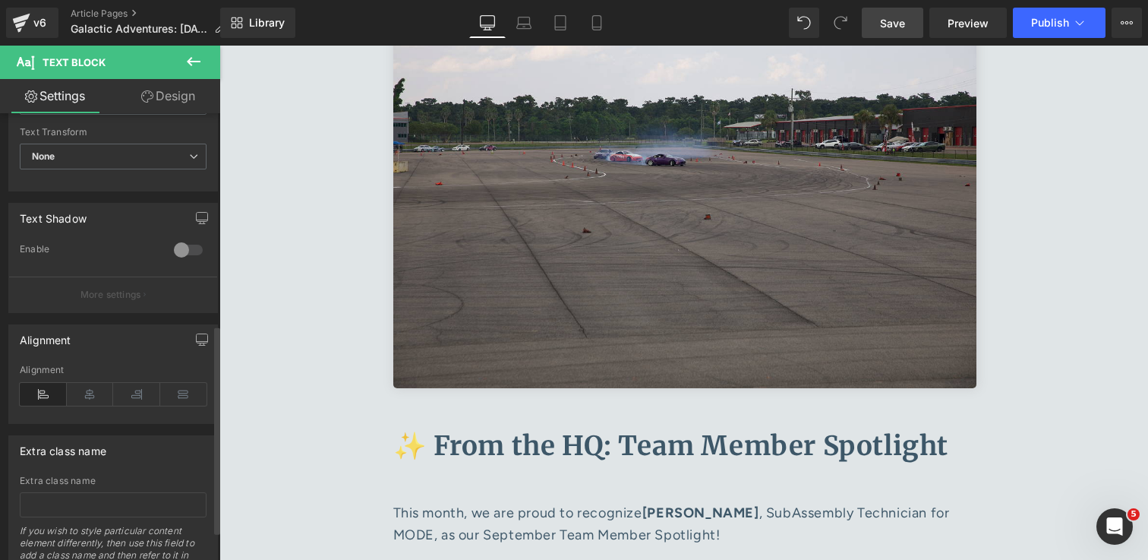
scroll to position [515, 0]
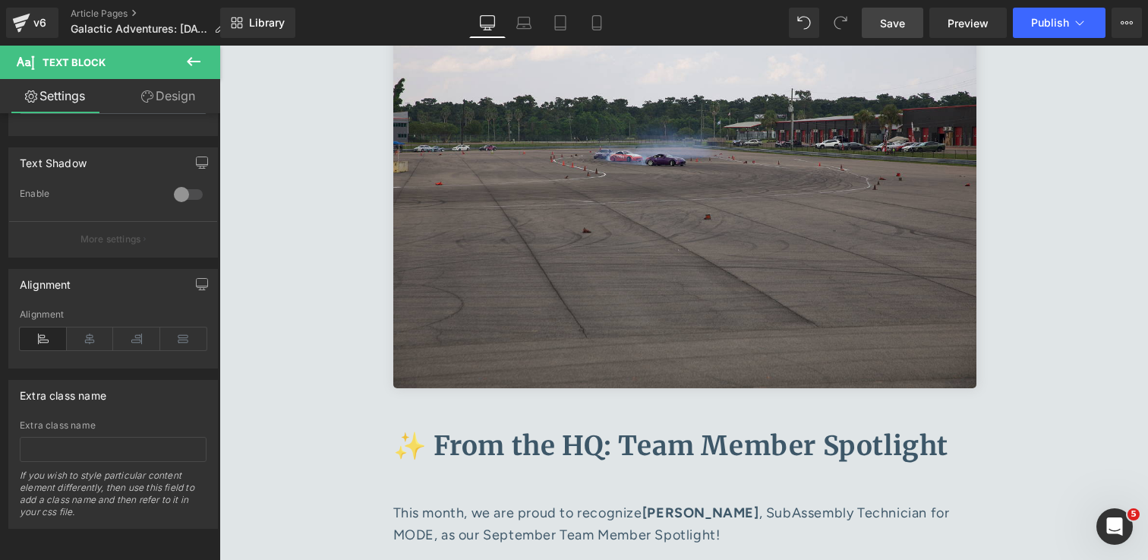
click at [196, 56] on icon at bounding box center [194, 61] width 18 height 18
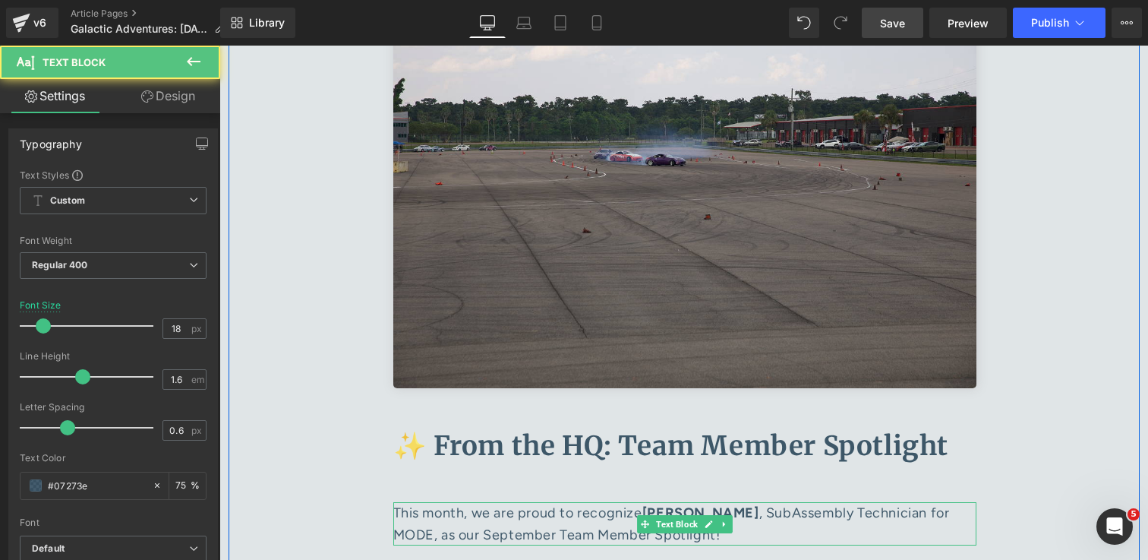
click at [448, 502] on p "This month, we are proud to recognize Stefphon Turner , SubAssembly Technician …" at bounding box center [684, 524] width 583 height 44
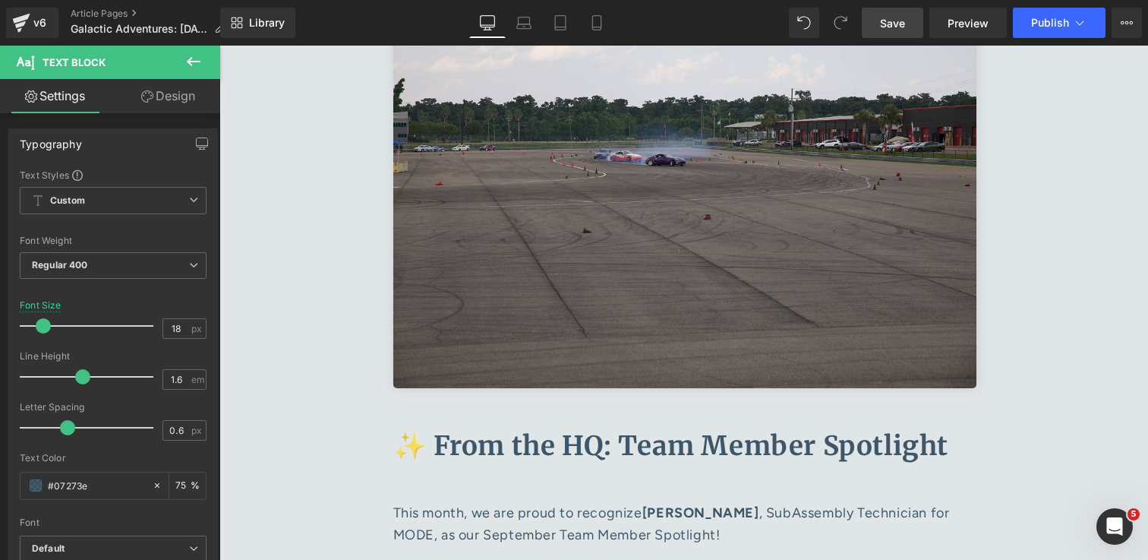
click at [194, 64] on icon at bounding box center [194, 61] width 18 height 18
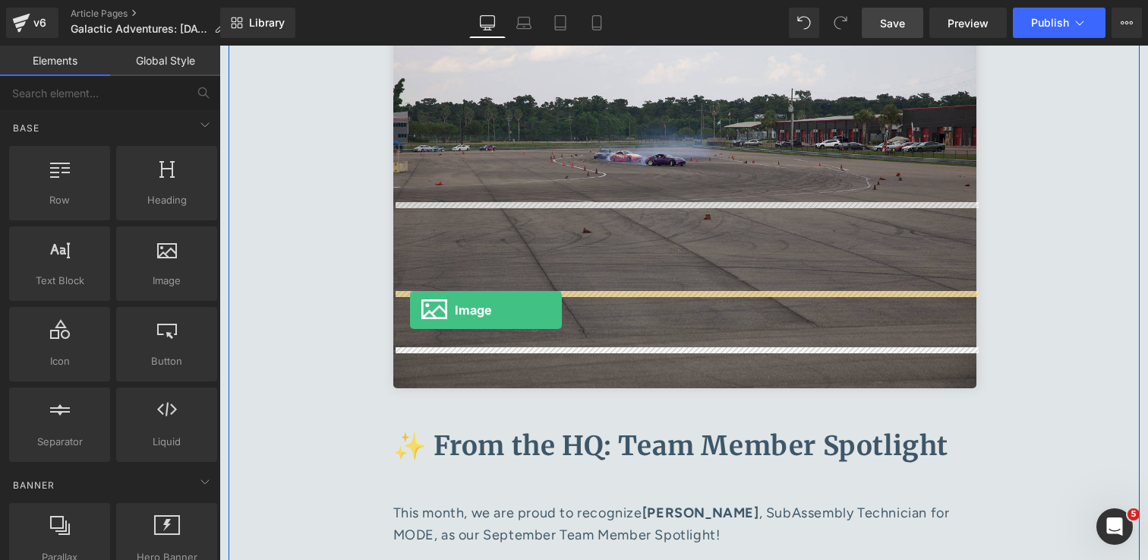
drag, startPoint x: 391, startPoint y: 322, endPoint x: 410, endPoint y: 310, distance: 22.5
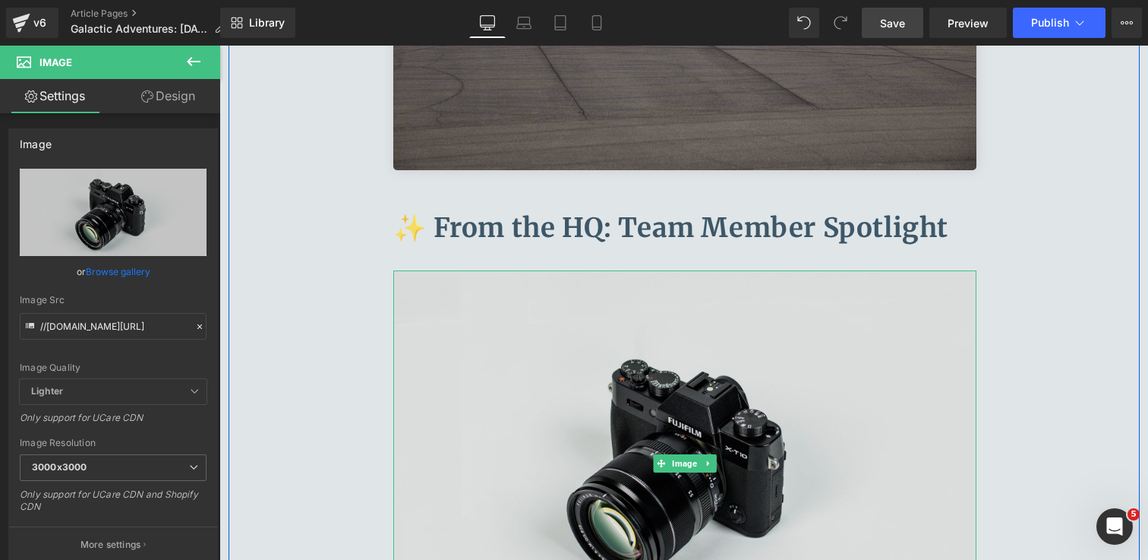
scroll to position [7906, 0]
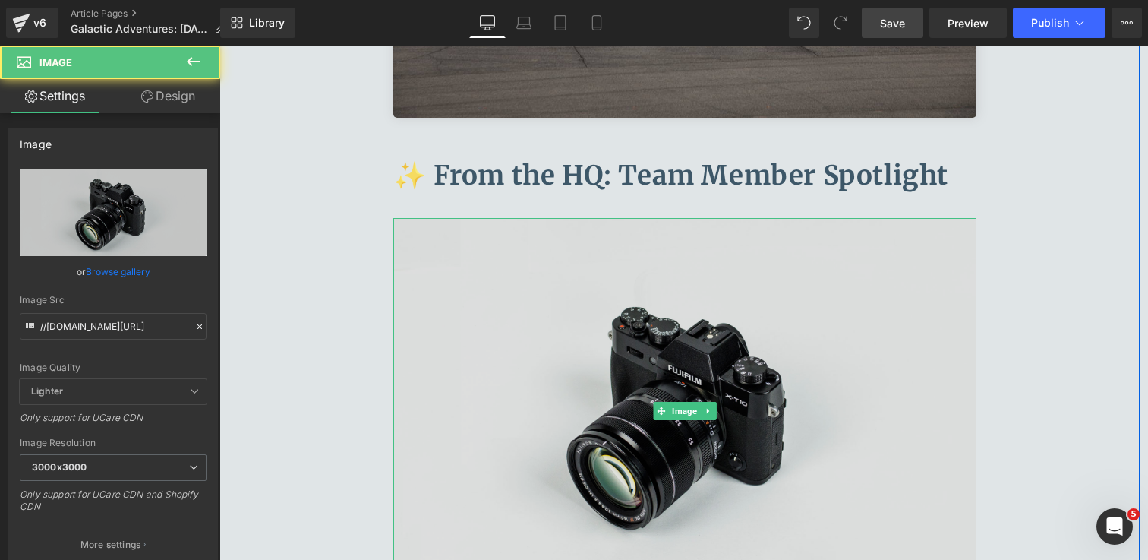
click at [568, 373] on img at bounding box center [684, 411] width 583 height 387
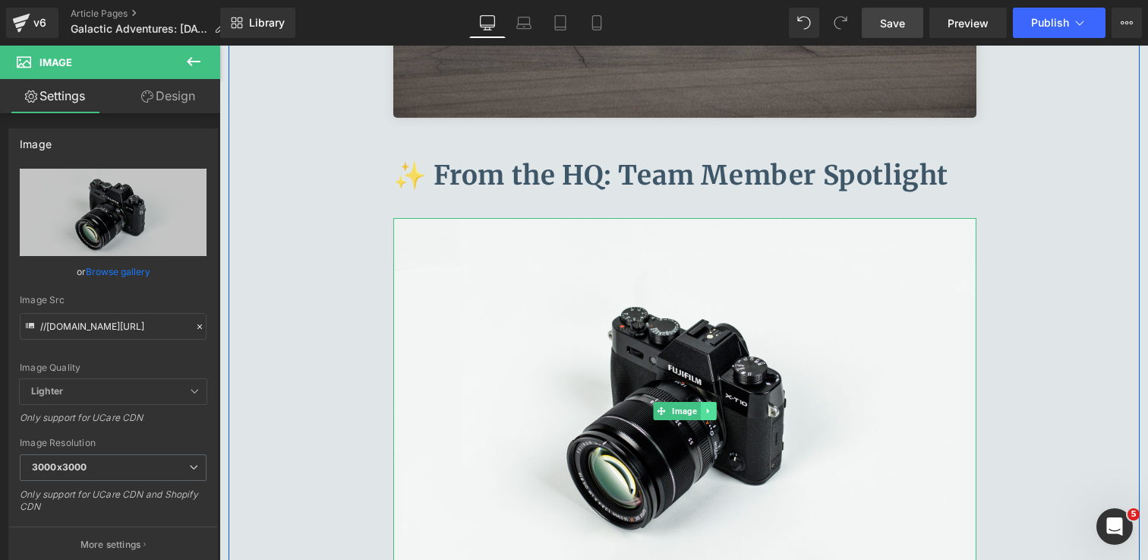
click at [710, 406] on icon at bounding box center [708, 410] width 8 height 9
click at [715, 407] on icon at bounding box center [716, 411] width 8 height 8
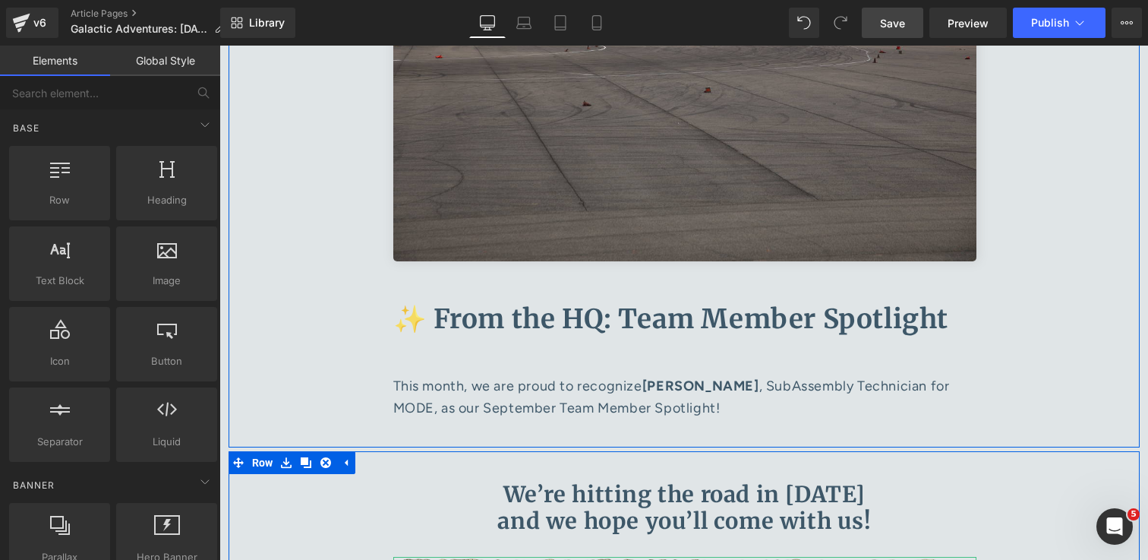
scroll to position [7742, 0]
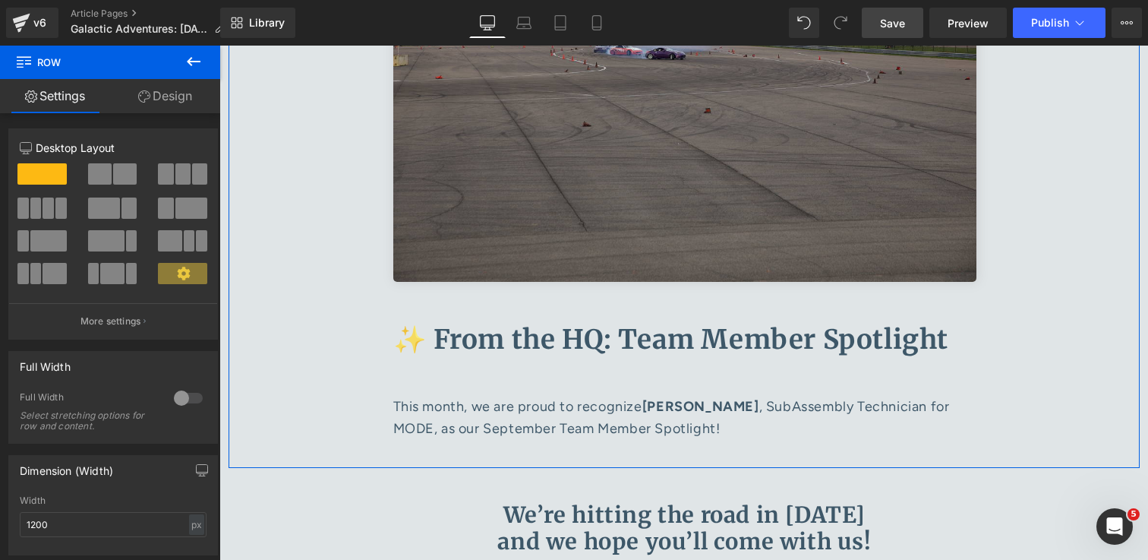
click at [500, 396] on p "This month, we are proud to recognize Stefphon Turner , SubAssembly Technician …" at bounding box center [684, 418] width 583 height 44
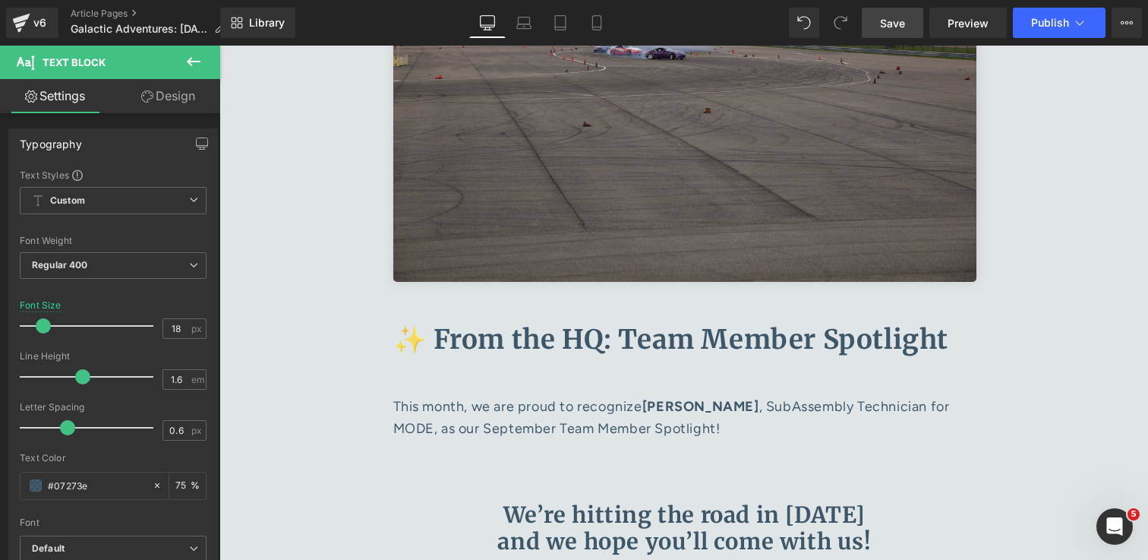
click at [158, 105] on link "Design" at bounding box center [168, 96] width 110 height 34
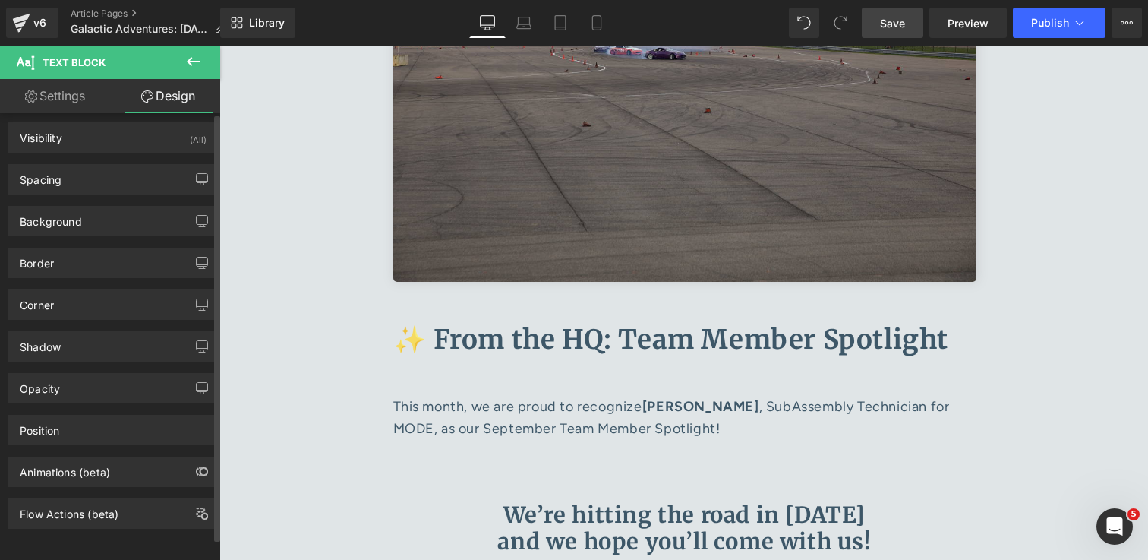
scroll to position [0, 0]
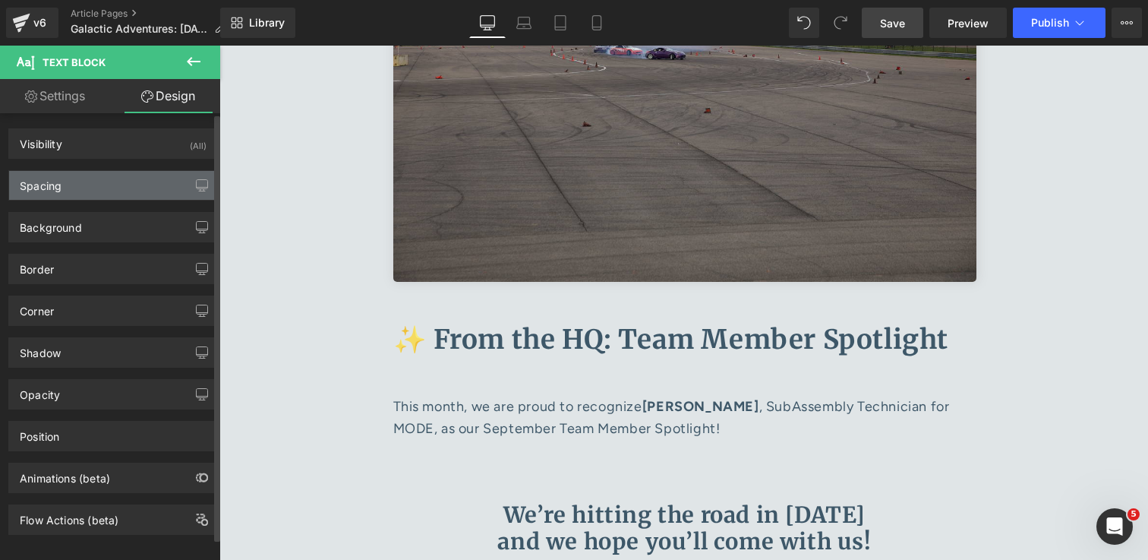
click at [122, 194] on div "Spacing" at bounding box center [113, 185] width 208 height 29
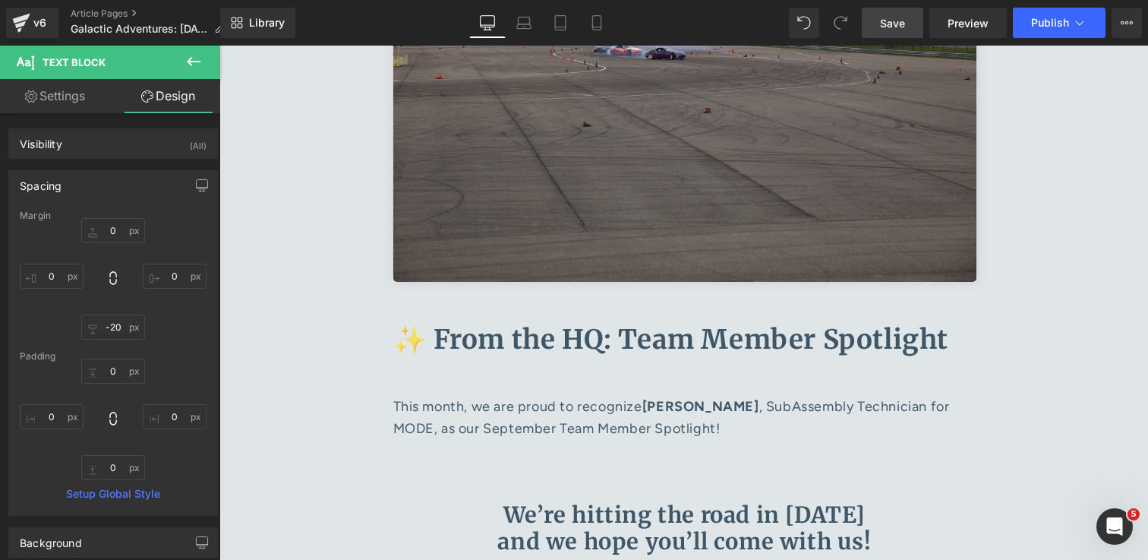
click at [191, 58] on icon at bounding box center [194, 61] width 14 height 9
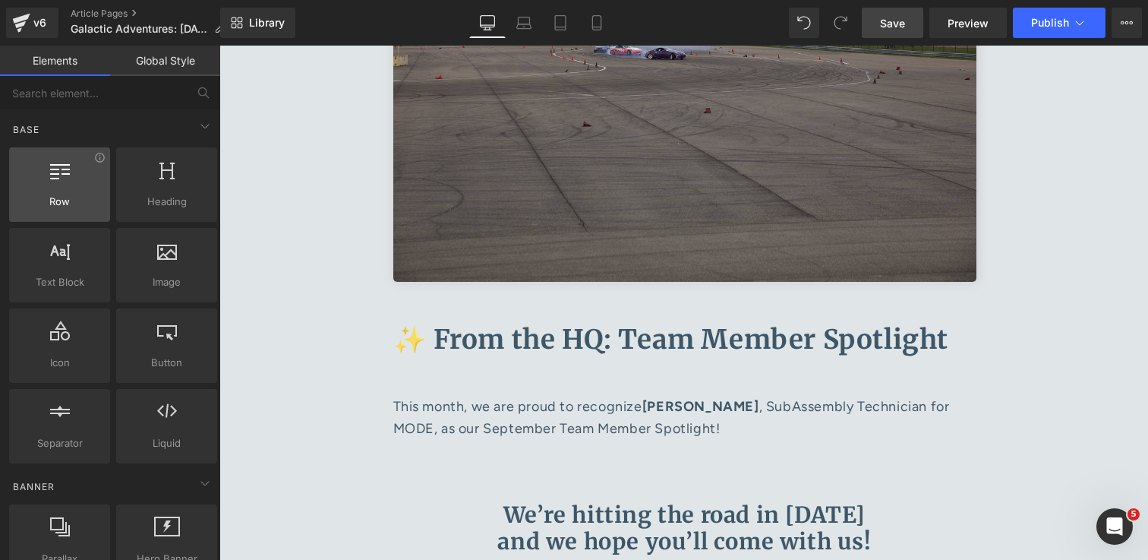
click at [71, 201] on span "Row" at bounding box center [60, 202] width 92 height 16
click at [70, 180] on div at bounding box center [60, 176] width 92 height 34
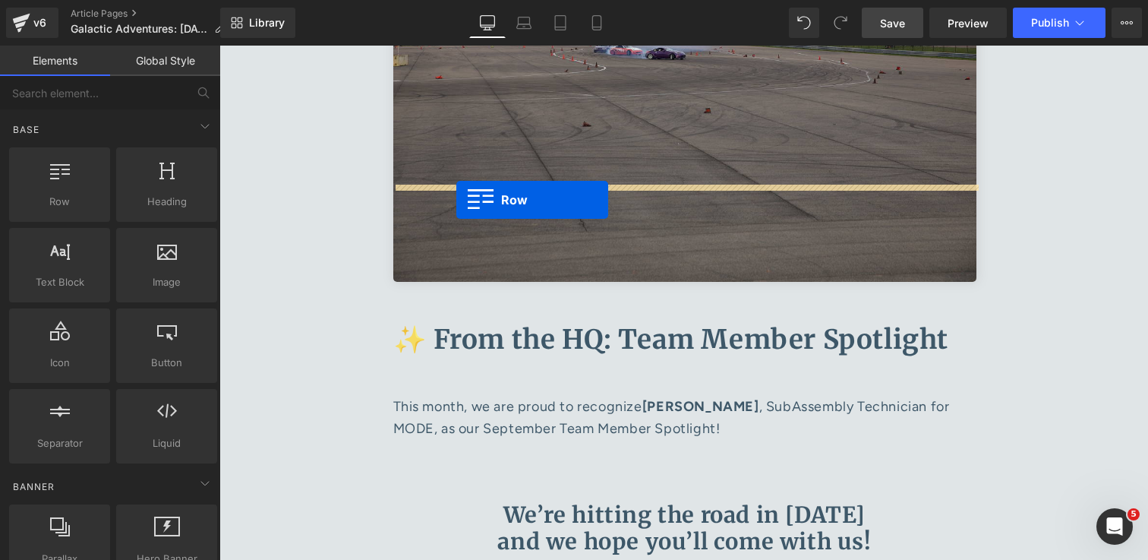
drag, startPoint x: 289, startPoint y: 226, endPoint x: 456, endPoint y: 199, distance: 169.2
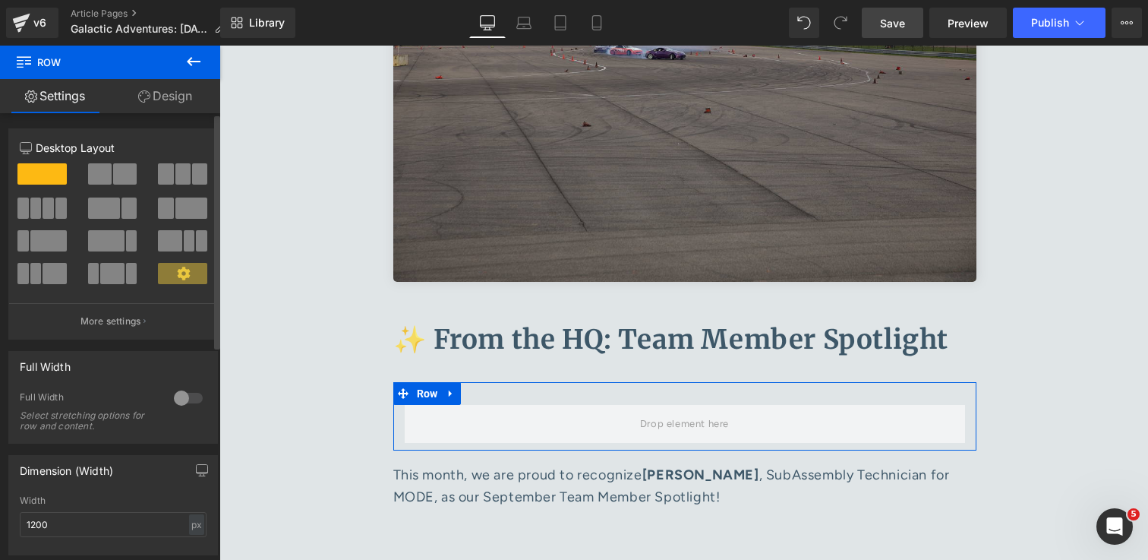
click at [168, 207] on span at bounding box center [165, 207] width 15 height 21
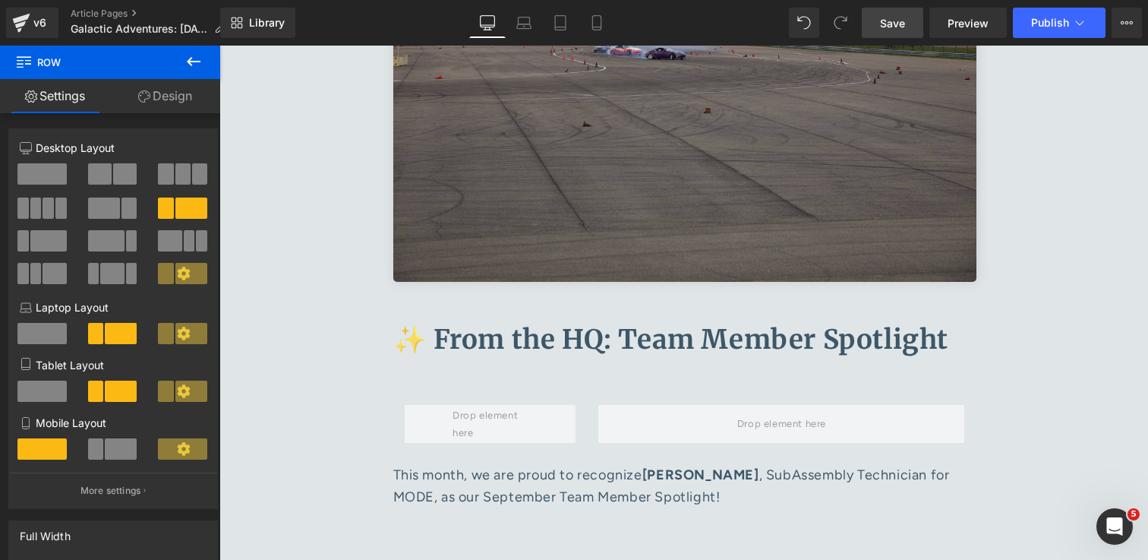
click at [196, 62] on icon at bounding box center [194, 61] width 18 height 18
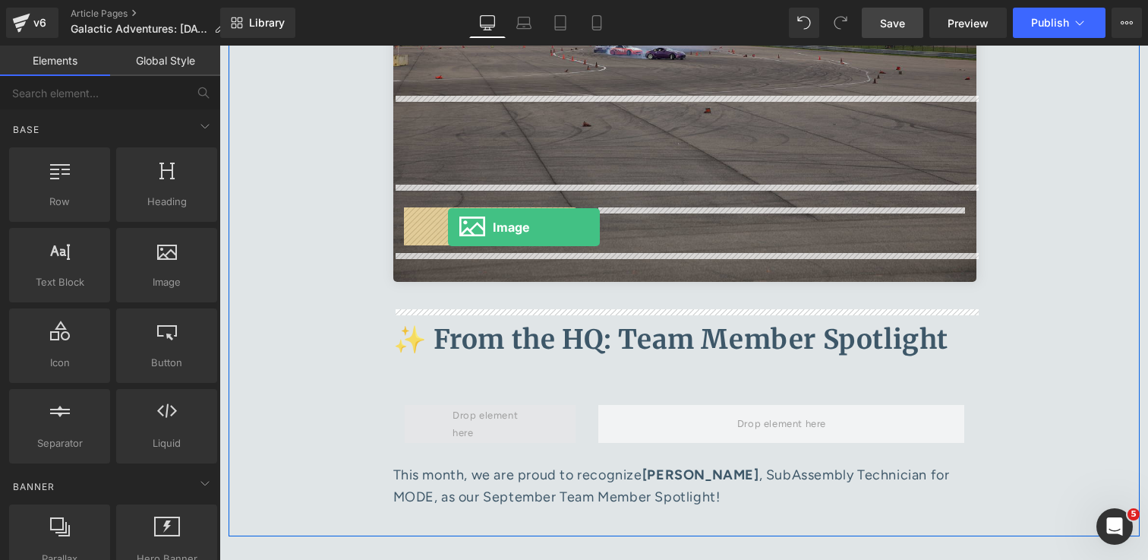
drag, startPoint x: 385, startPoint y: 308, endPoint x: 448, endPoint y: 226, distance: 103.4
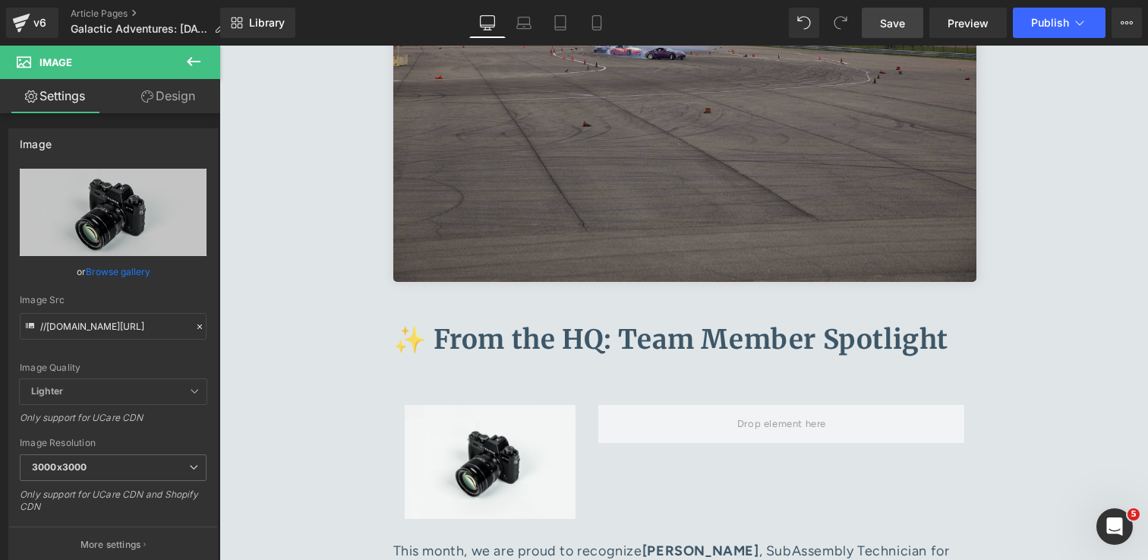
click at [193, 61] on icon at bounding box center [194, 61] width 14 height 9
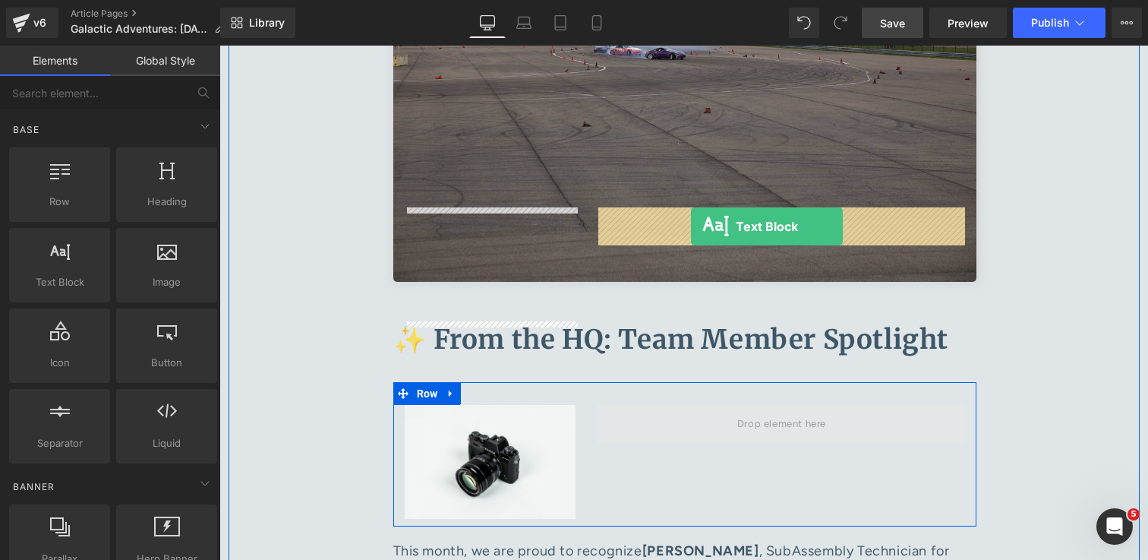
drag, startPoint x: 280, startPoint y: 329, endPoint x: 691, endPoint y: 226, distance: 423.7
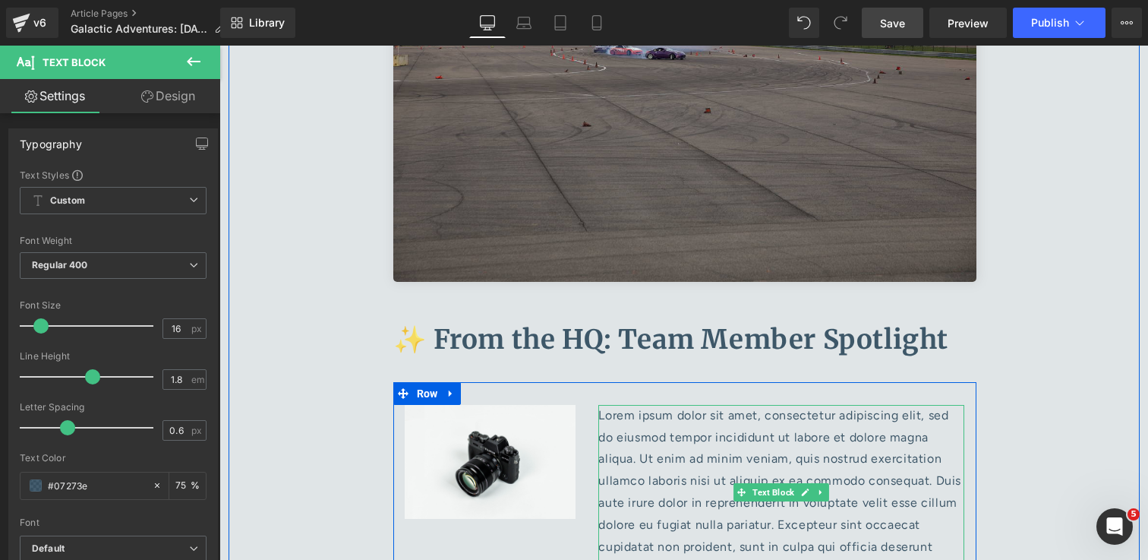
click at [655, 405] on p "Lorem ipsum dolor sit amet, consectetur adipiscing elit, sed do eiusmod tempor …" at bounding box center [781, 492] width 366 height 175
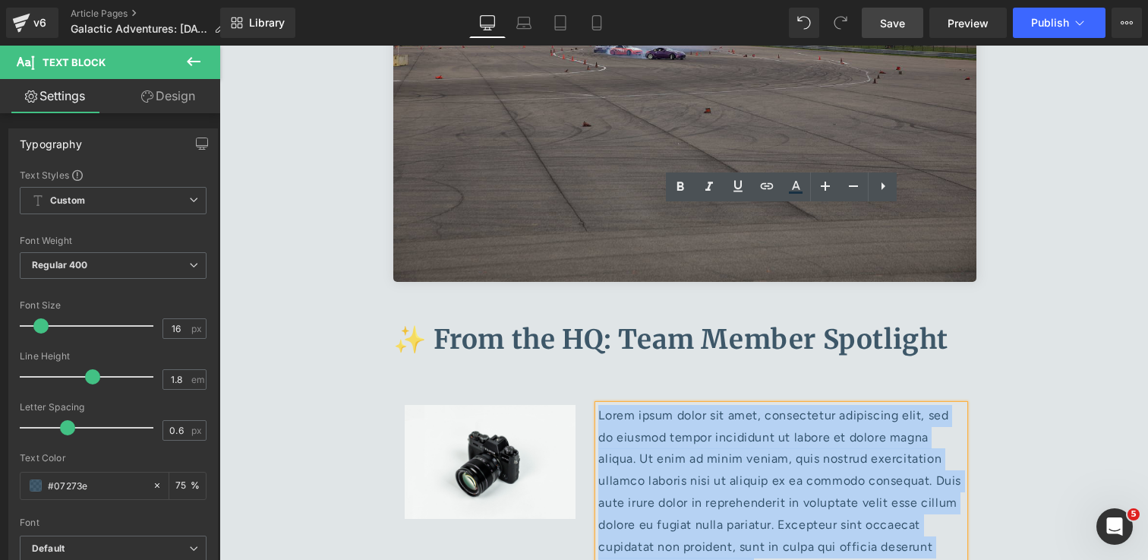
drag, startPoint x: 660, startPoint y: 371, endPoint x: 601, endPoint y: 219, distance: 163.7
click at [601, 405] on p "Lorem ipsum dolor sit amet, consectetur adipiscing elit, sed do eiusmod tempor …" at bounding box center [781, 492] width 366 height 175
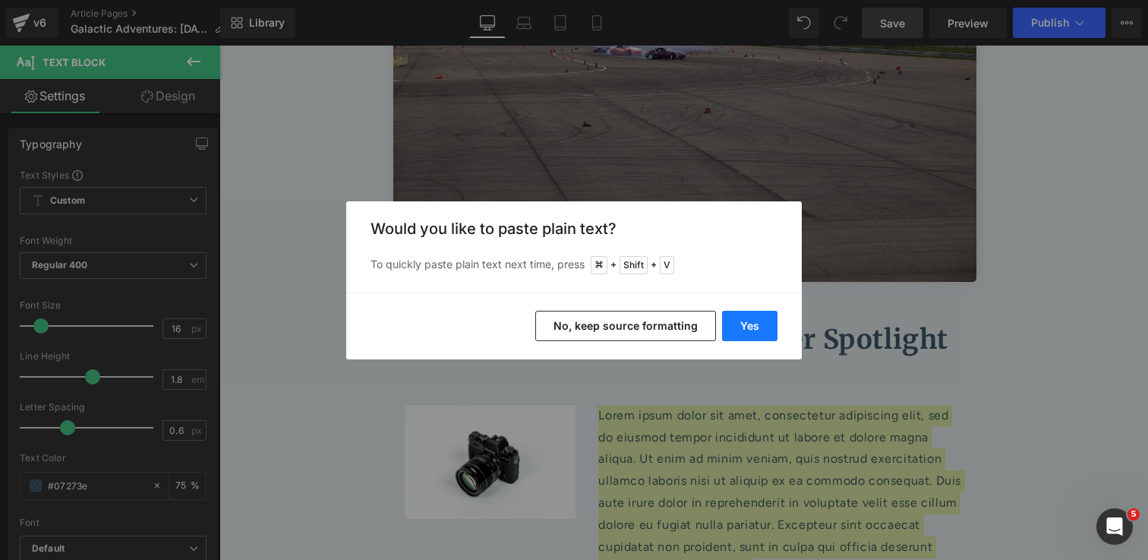
click at [768, 336] on button "Yes" at bounding box center [749, 326] width 55 height 30
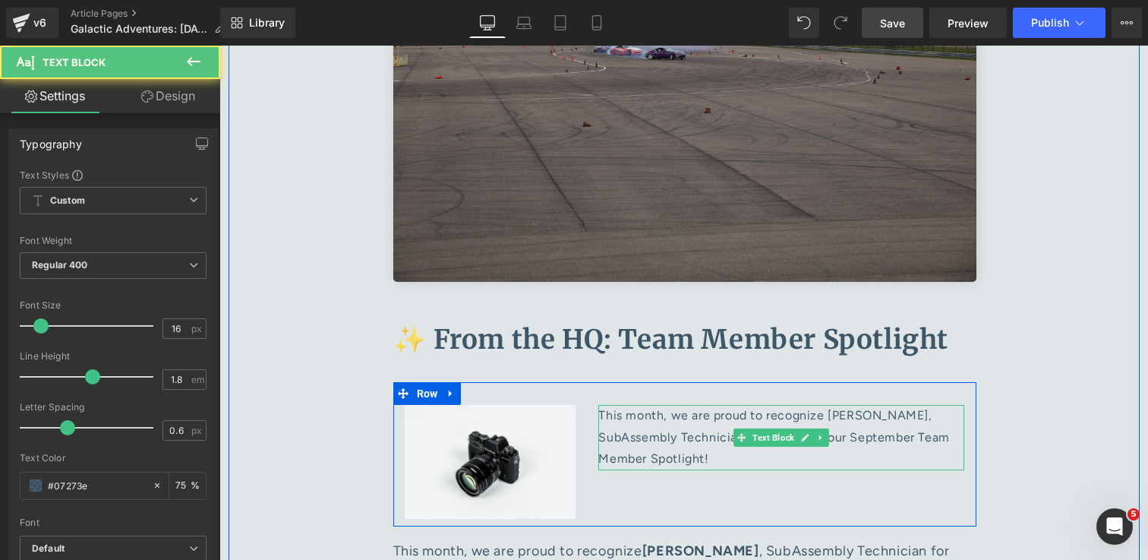
click at [741, 405] on p "This month, we are proud to recognize Stefphon Turner, SubAssembly Technician f…" at bounding box center [781, 437] width 366 height 65
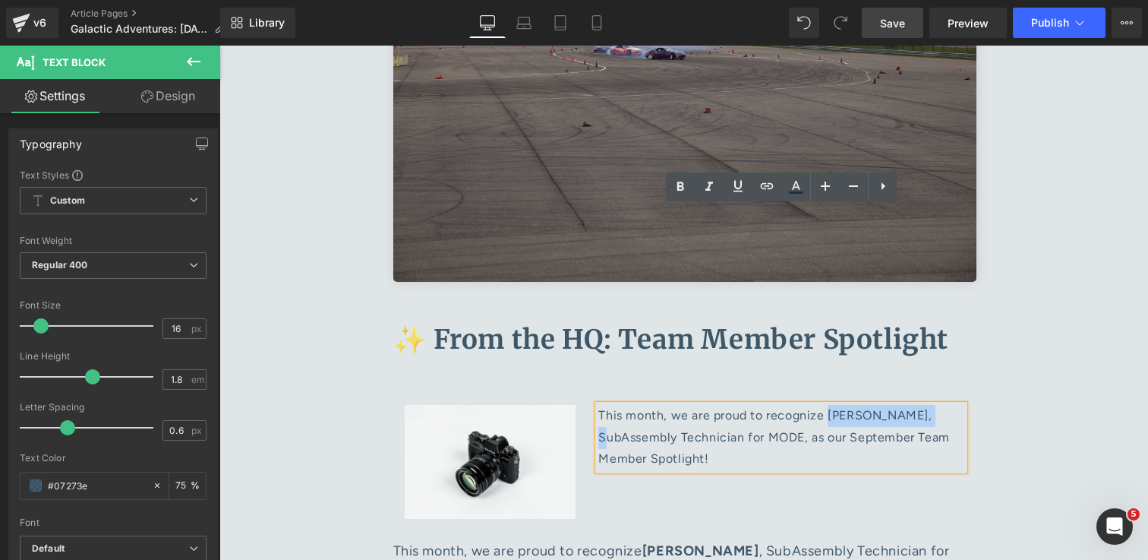
drag, startPoint x: 829, startPoint y: 219, endPoint x: 923, endPoint y: 220, distance: 93.4
click at [923, 405] on p "This month, we are proud to recognize Stefphon Turner, SubAssembly Technician f…" at bounding box center [781, 437] width 366 height 65
click at [866, 405] on p "This month, we are proud to recognize Stefphon Turner, SubAssembly Technician f…" at bounding box center [781, 437] width 366 height 65
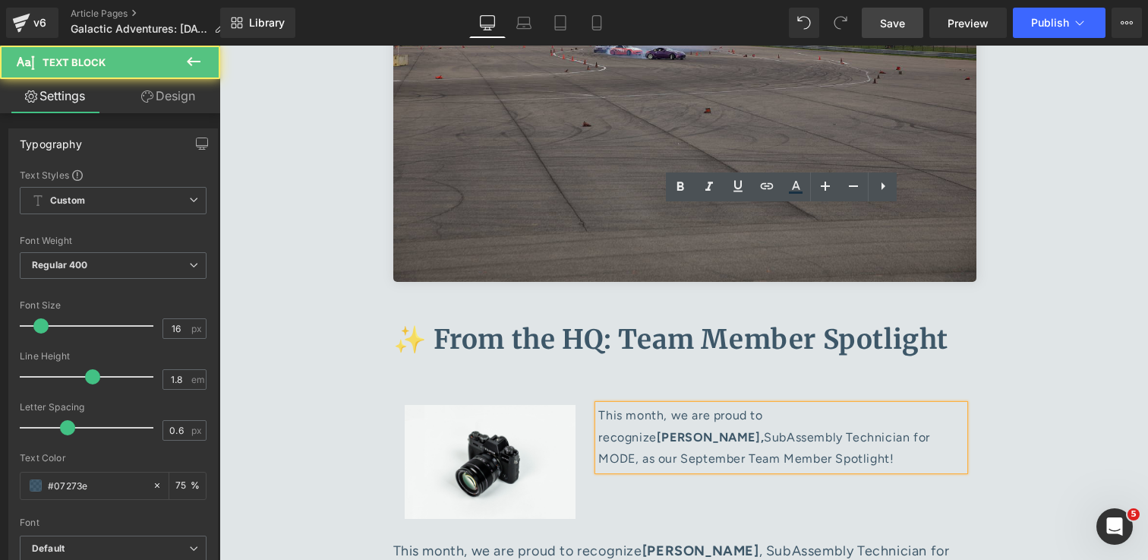
click at [847, 405] on p "This month, we are proud to recognize Stefphon Turner, SubAssembly Technician f…" at bounding box center [781, 437] width 366 height 65
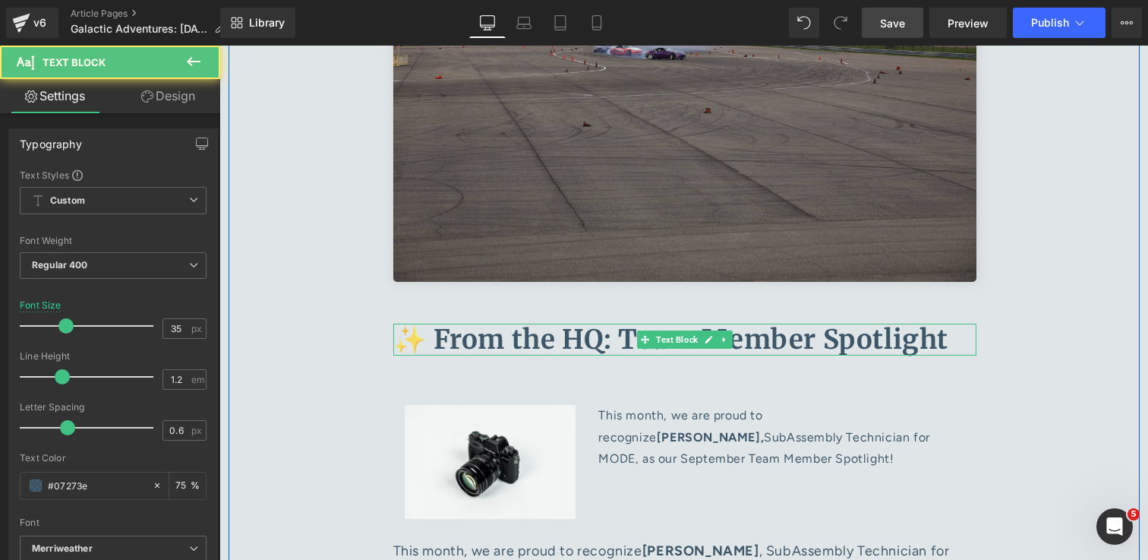
click at [600, 323] on b "✨ From the HQ: Team Member Spotlight" at bounding box center [671, 339] width 556 height 33
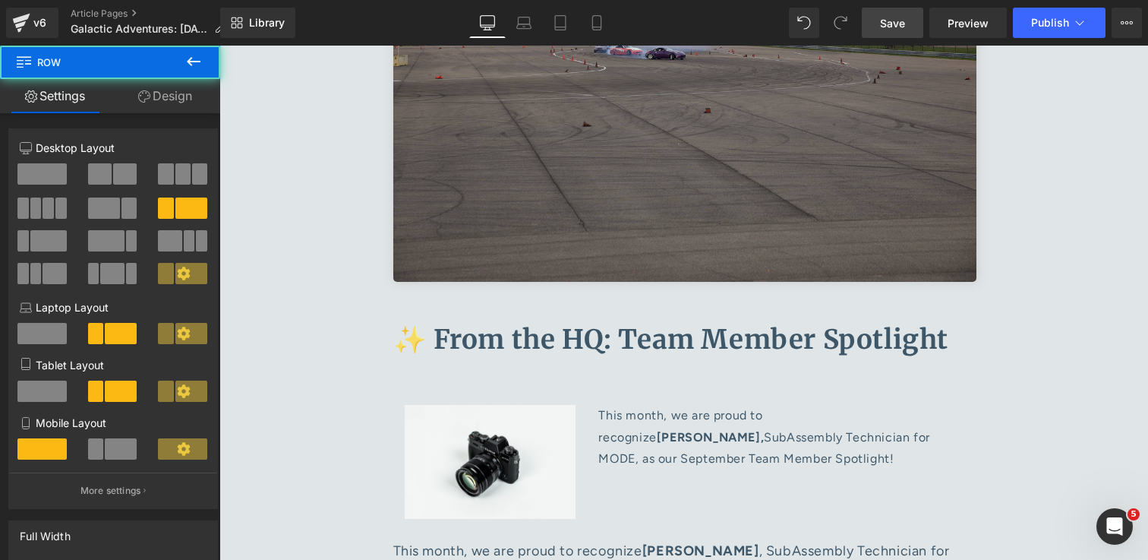
click at [219, 46] on div at bounding box center [219, 46] width 0 height 0
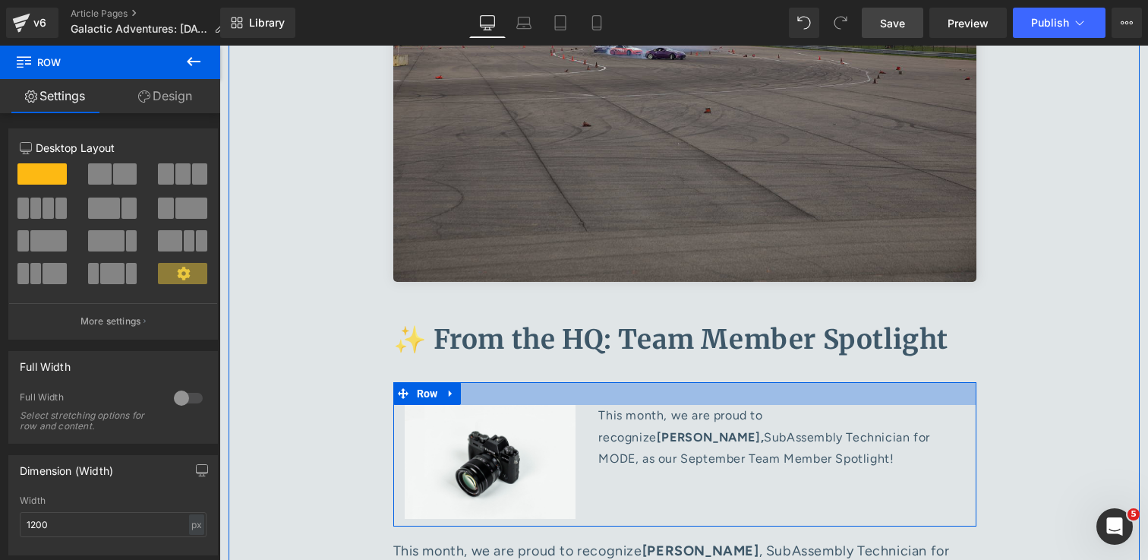
click at [548, 382] on div at bounding box center [684, 393] width 583 height 23
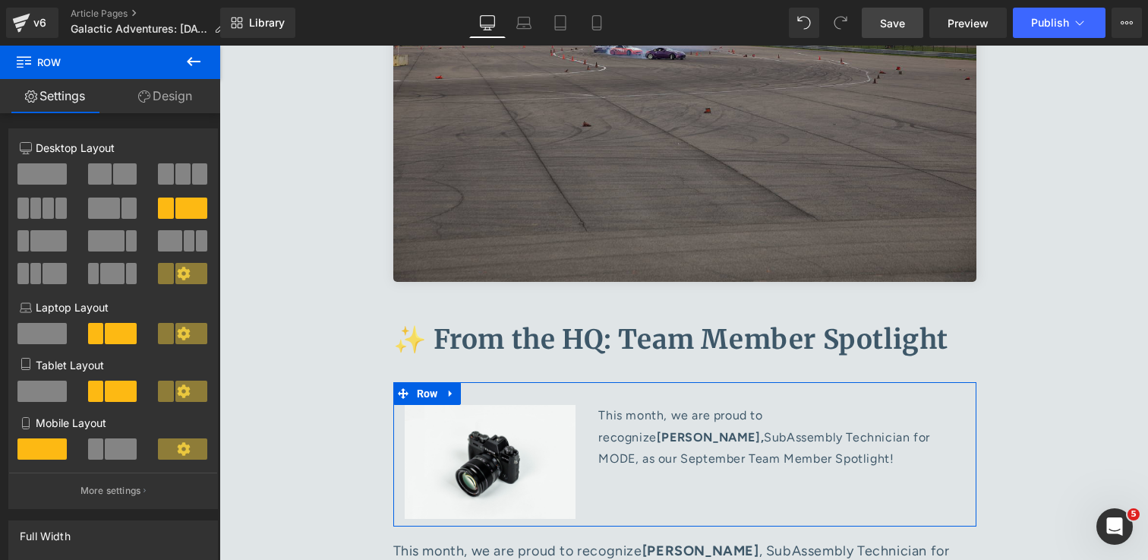
click at [191, 106] on link "Design" at bounding box center [165, 96] width 110 height 34
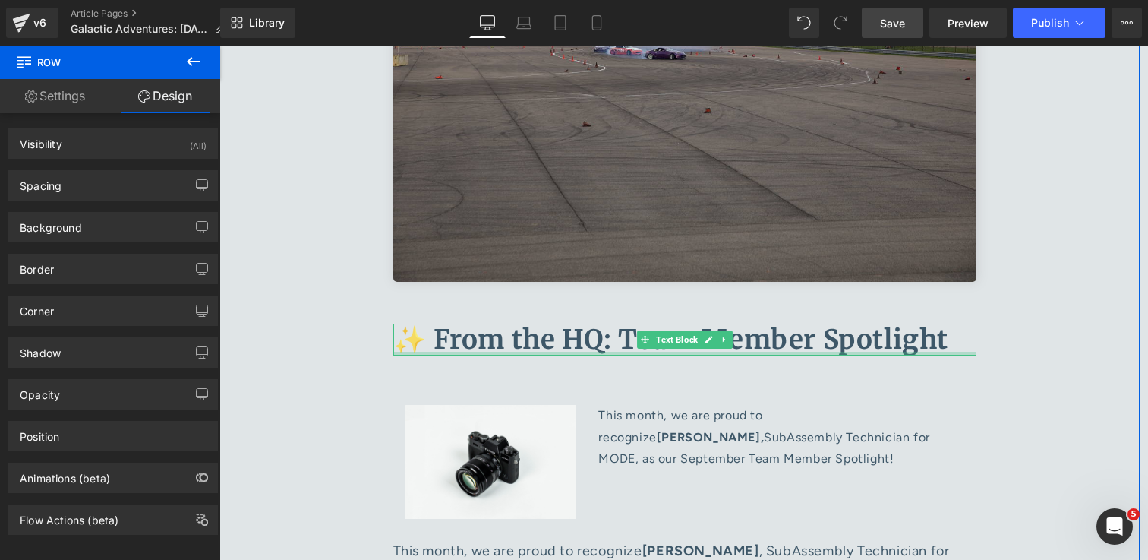
click at [742, 352] on div at bounding box center [684, 354] width 583 height 4
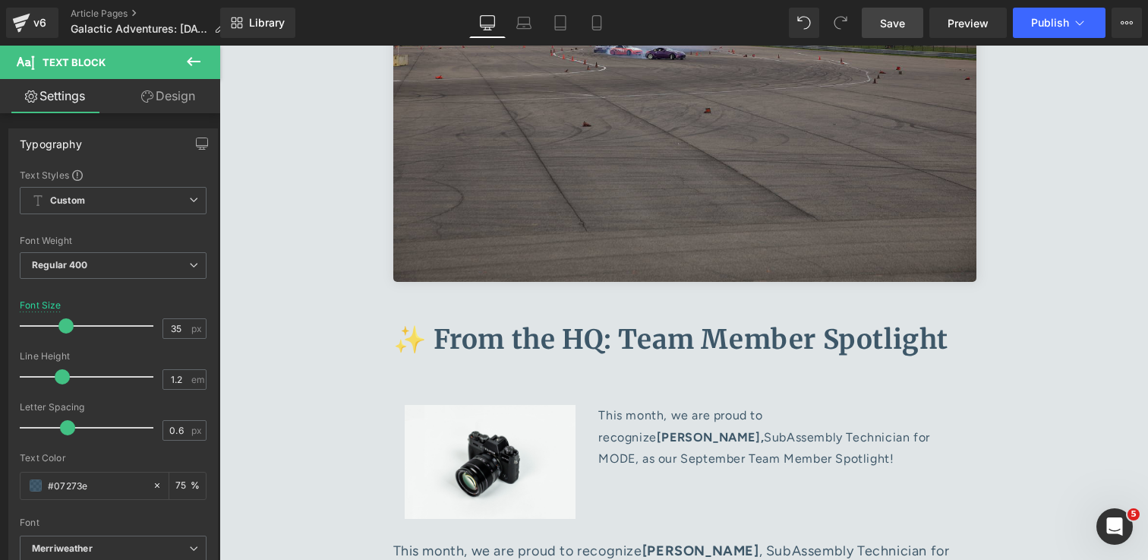
click at [169, 104] on link "Design" at bounding box center [168, 96] width 110 height 34
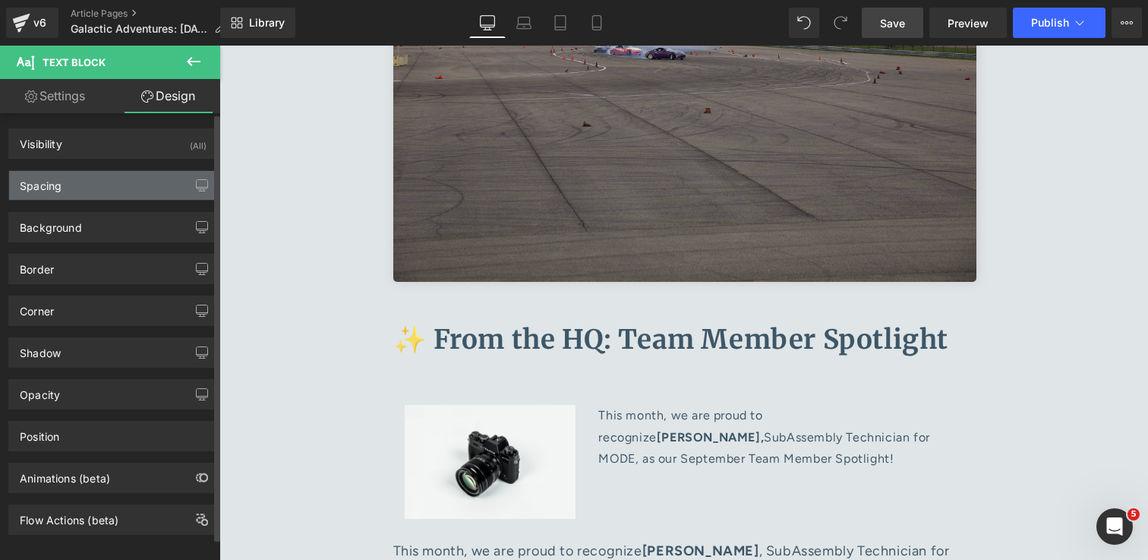
click at [147, 194] on div "Spacing" at bounding box center [113, 185] width 208 height 29
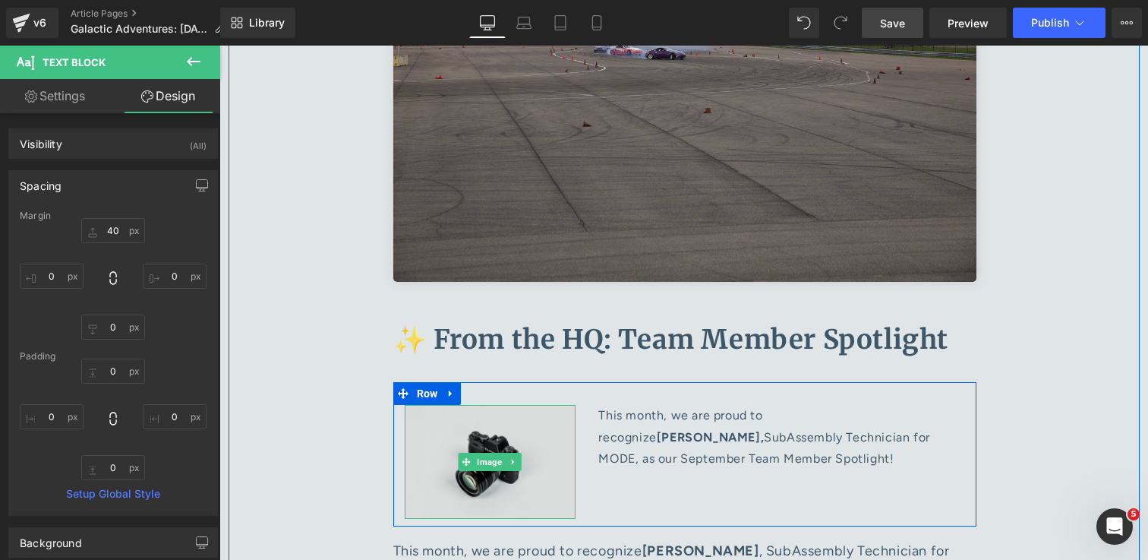
click at [519, 453] on link at bounding box center [514, 462] width 16 height 18
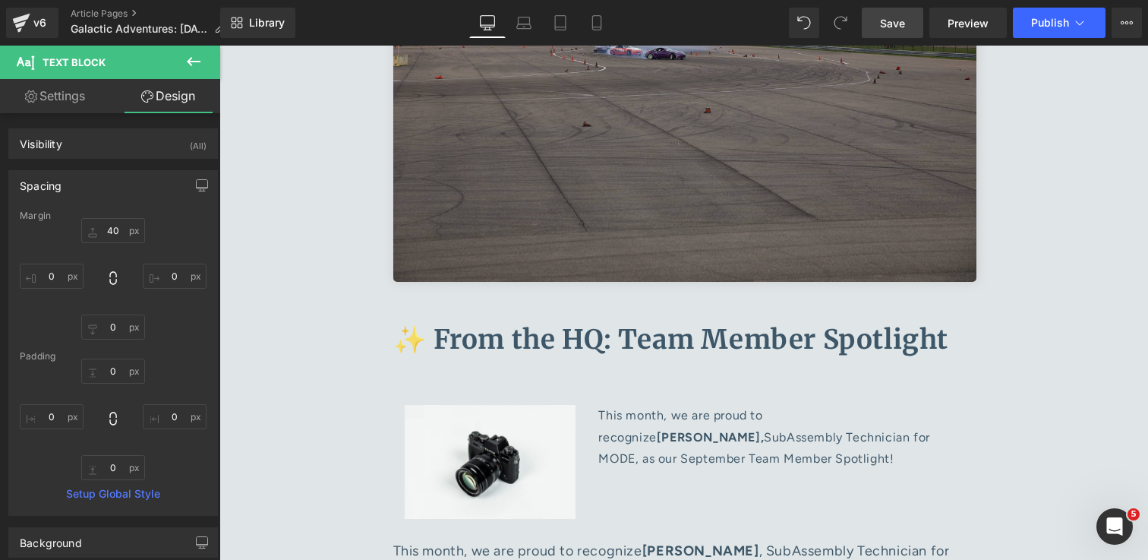
click at [883, 21] on span "Save" at bounding box center [892, 23] width 25 height 16
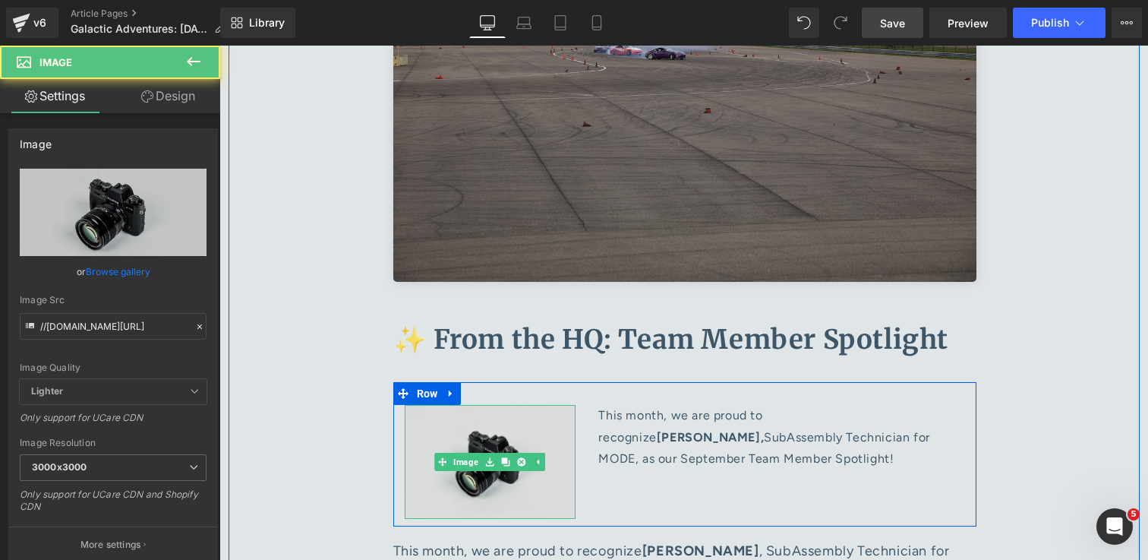
click at [487, 405] on img at bounding box center [491, 462] width 172 height 114
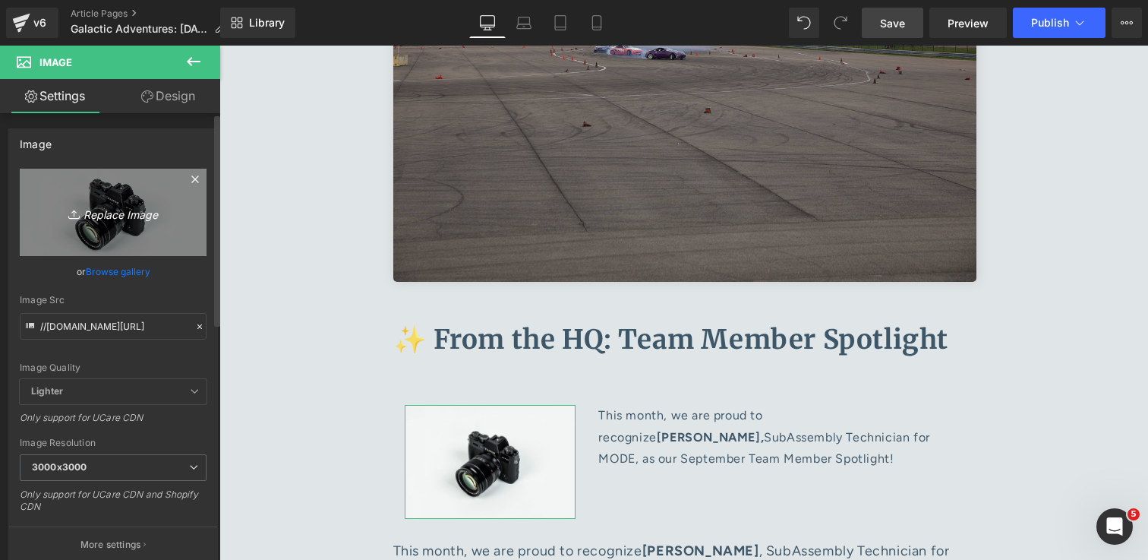
click at [106, 218] on icon "Replace Image" at bounding box center [113, 212] width 122 height 19
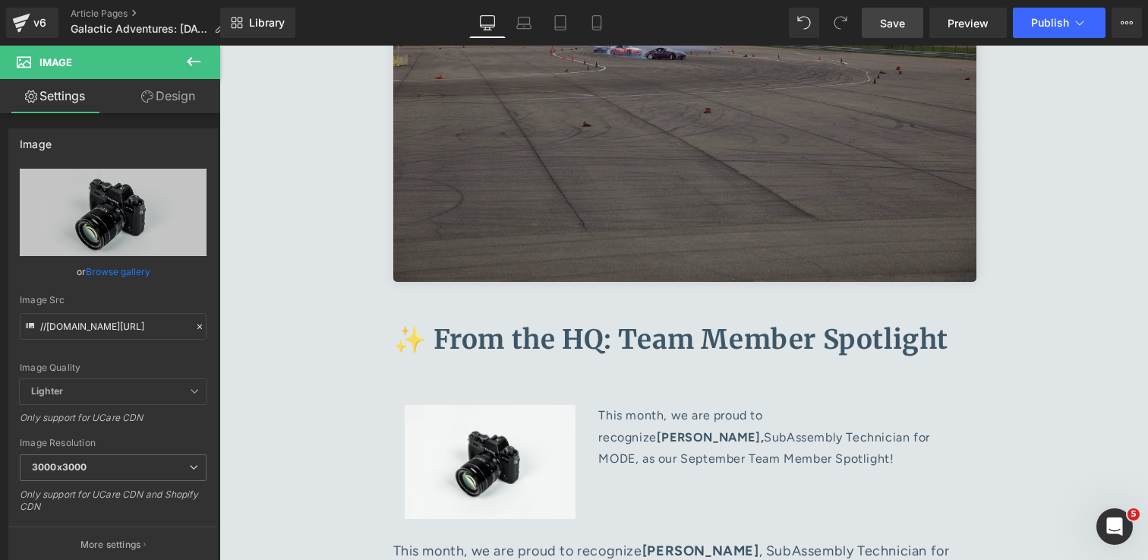
type input "C:\fakepath\Screenshot 2025-09-23 at 10.59.44 AM 1.jpg"
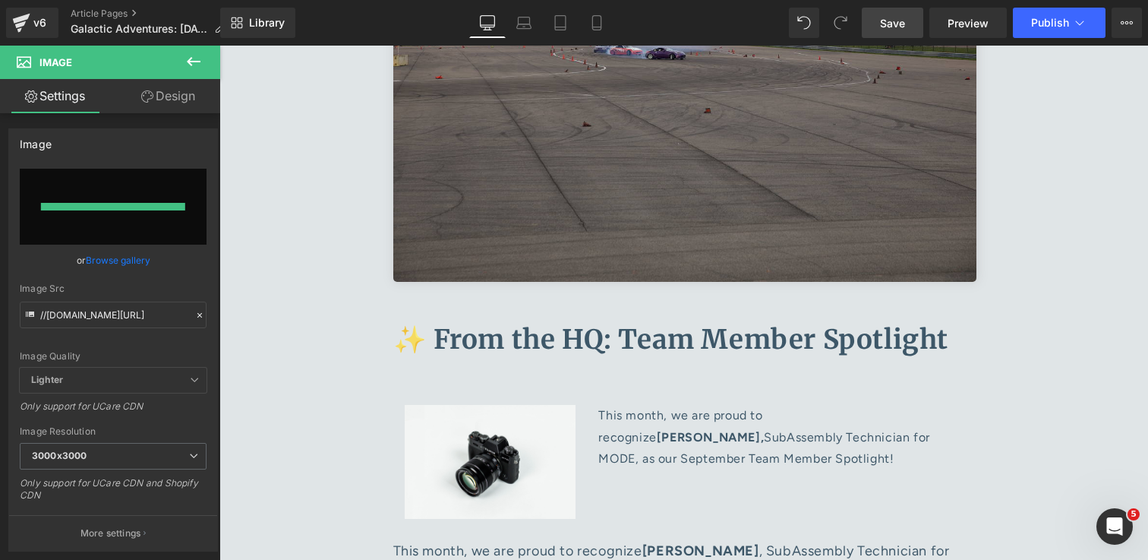
type input "https://ucarecdn.com/f6795737-76fe-4d83-b5c1-5c703a284f3f/-/format/auto/-/previ…"
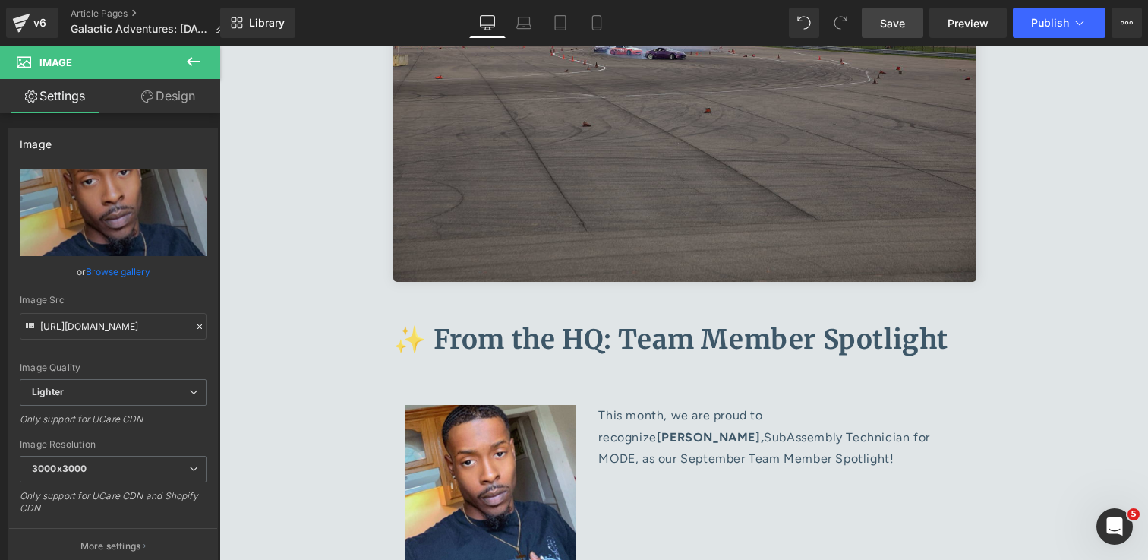
click at [894, 24] on span "Save" at bounding box center [892, 23] width 25 height 16
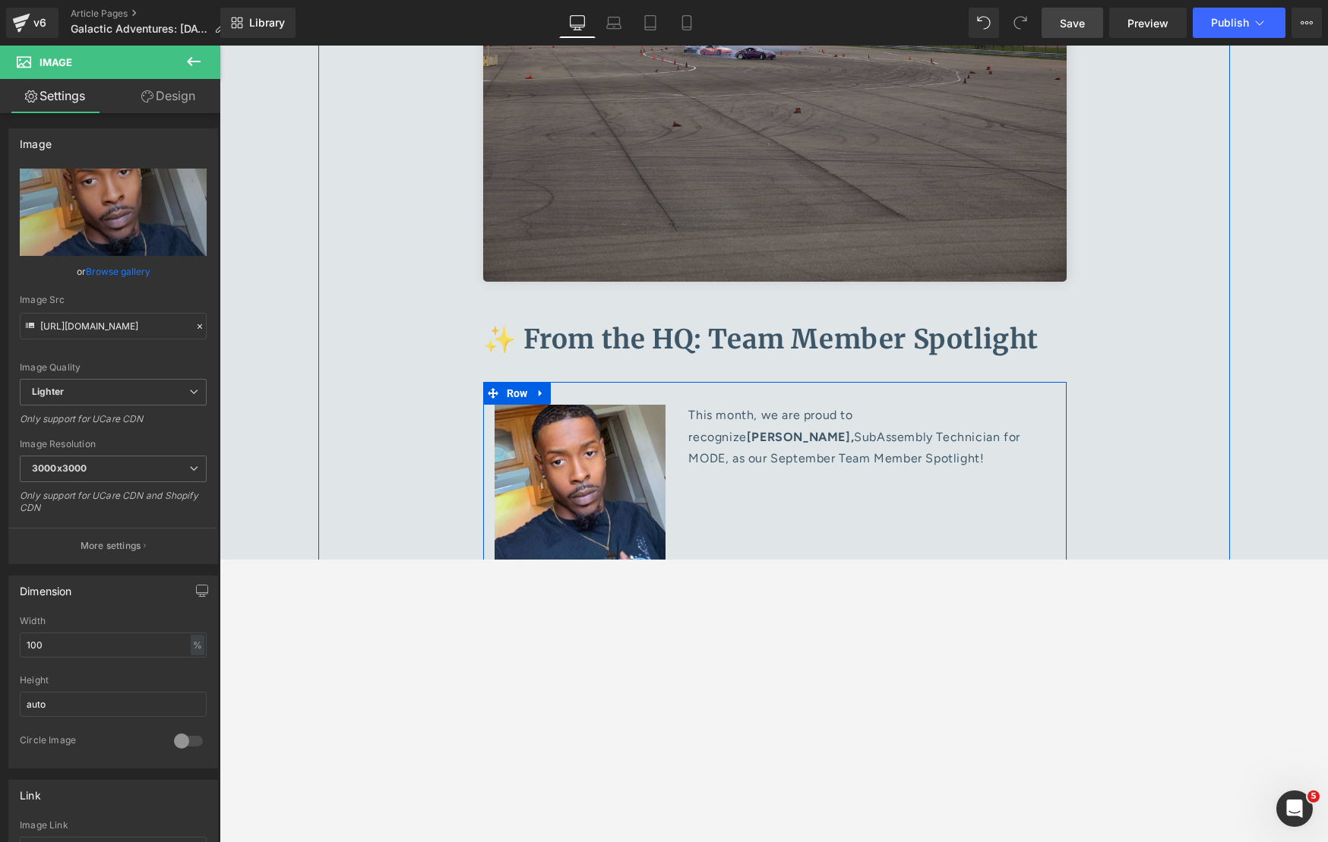
click at [823, 382] on div "Image This month, we are proud to recognize Stefphon Turner, SubAssembly Techni…" at bounding box center [774, 483] width 583 height 202
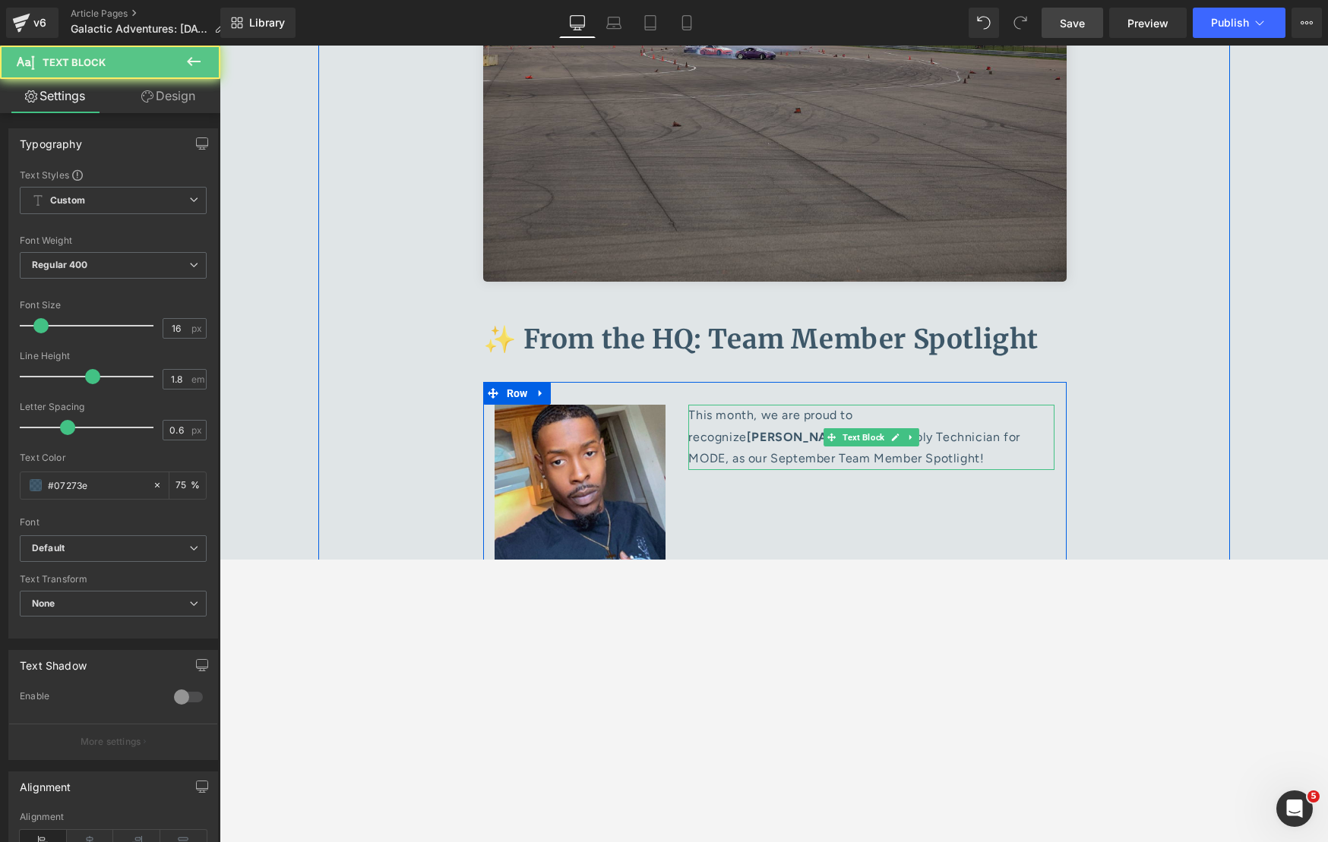
click at [832, 405] on p "This month, we are proud to recognize Stefphon Turner, SubAssembly Technician f…" at bounding box center [871, 437] width 366 height 65
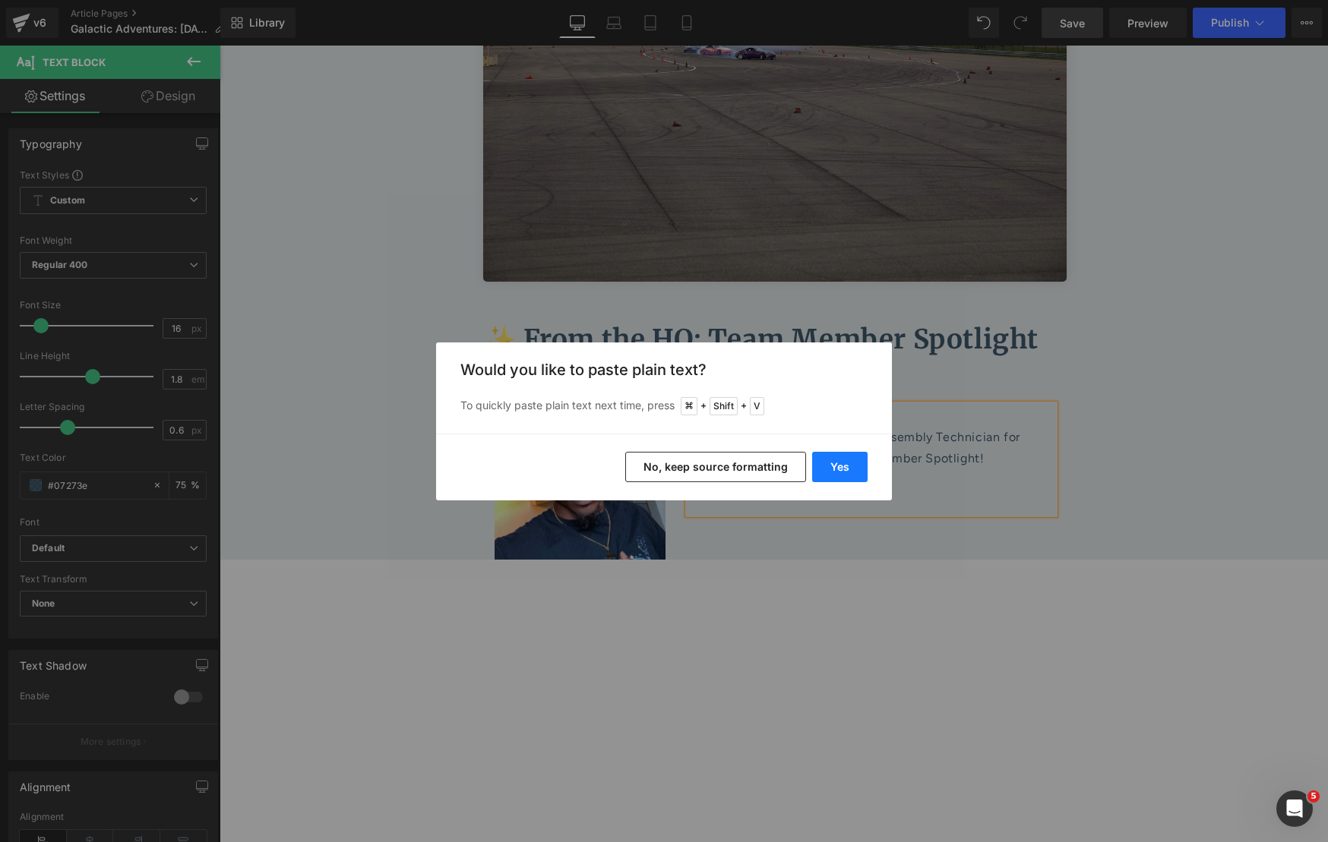
click at [847, 456] on button "Yes" at bounding box center [839, 467] width 55 height 30
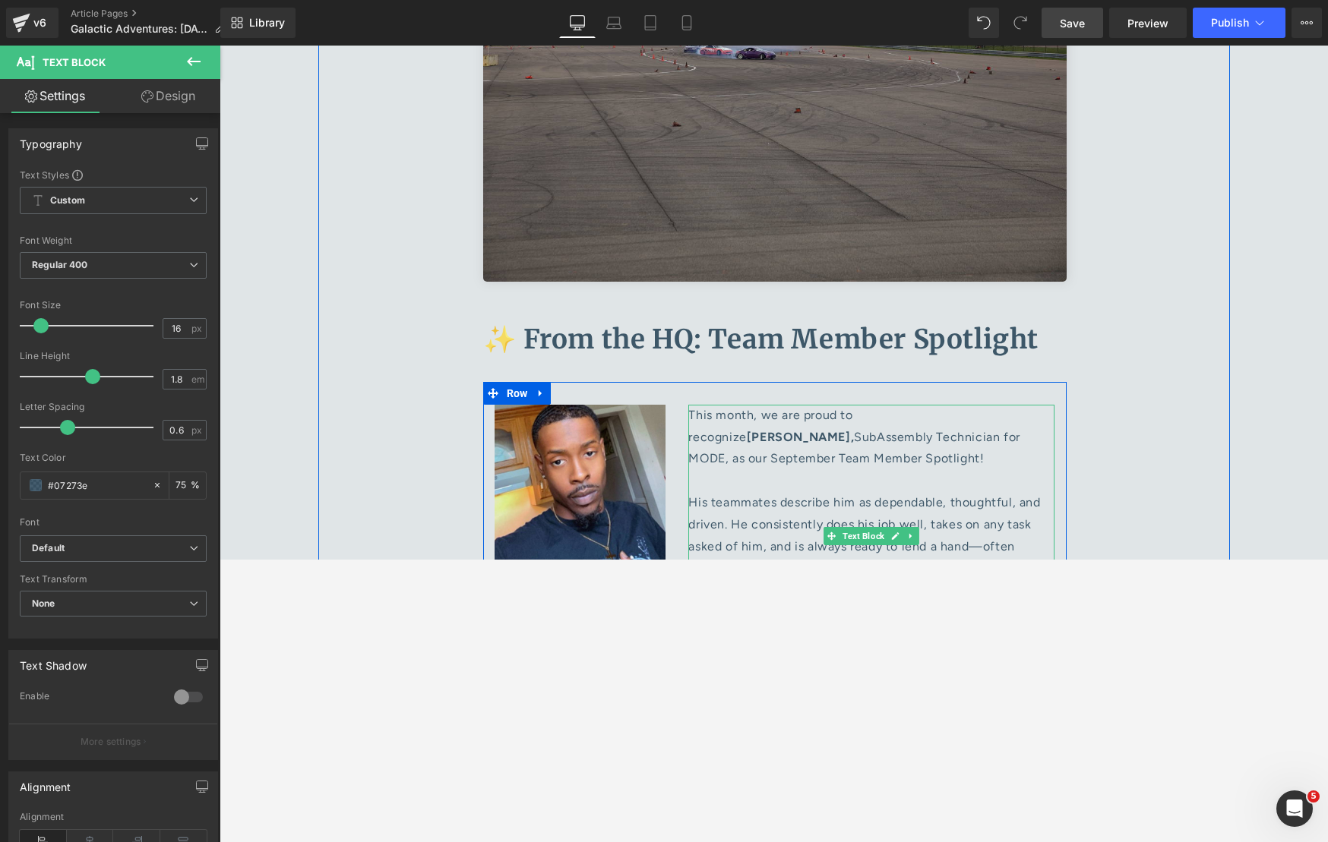
click at [834, 559] on p at bounding box center [871, 657] width 366 height 22
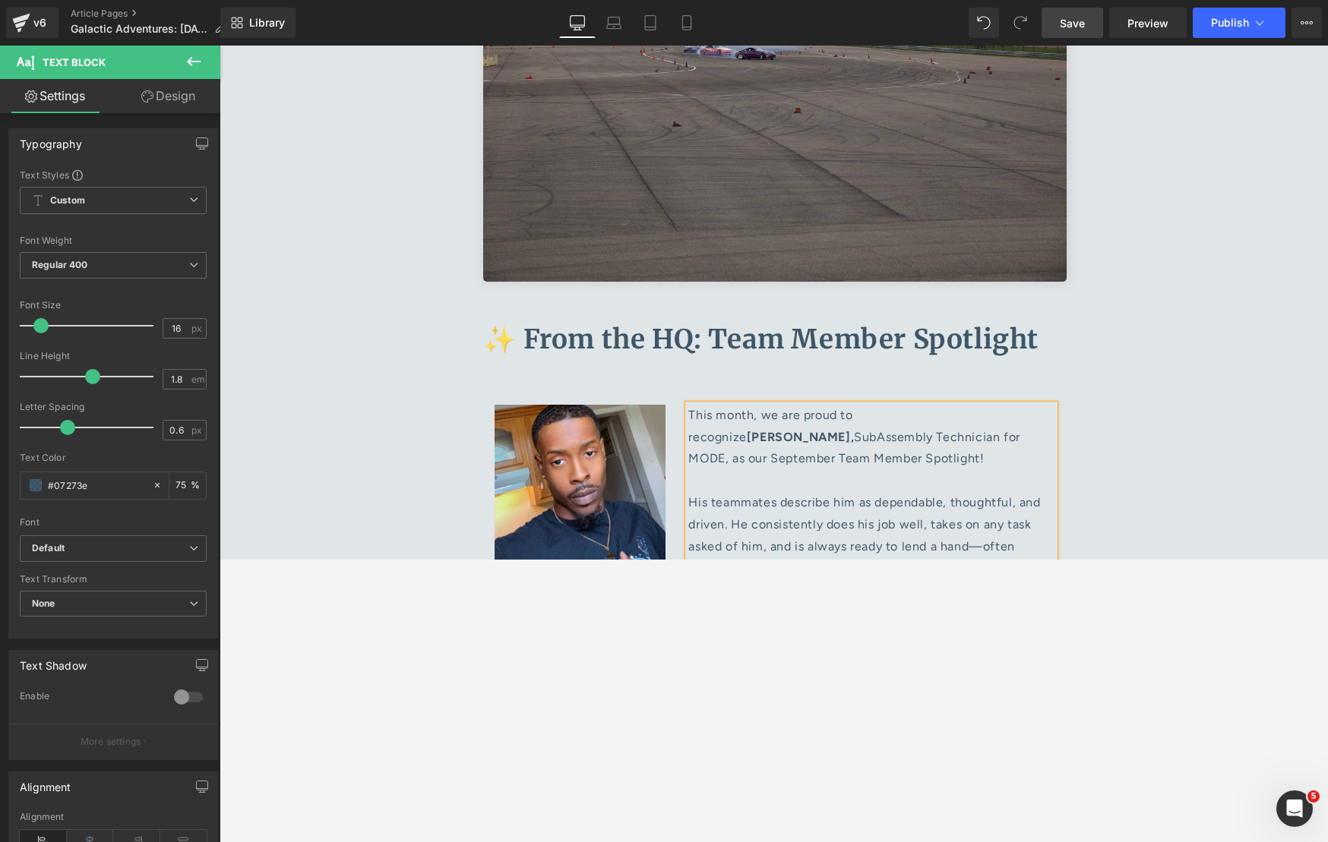
drag, startPoint x: 969, startPoint y: 437, endPoint x: 690, endPoint y: 396, distance: 281.8
click at [690, 405] on p "This month, we are proud to recognize Stefphon Turner, SubAssembly Technician f…" at bounding box center [871, 525] width 366 height 241
copy p "He’s especially supportive of new team members, demonstrating both gratitude an…"
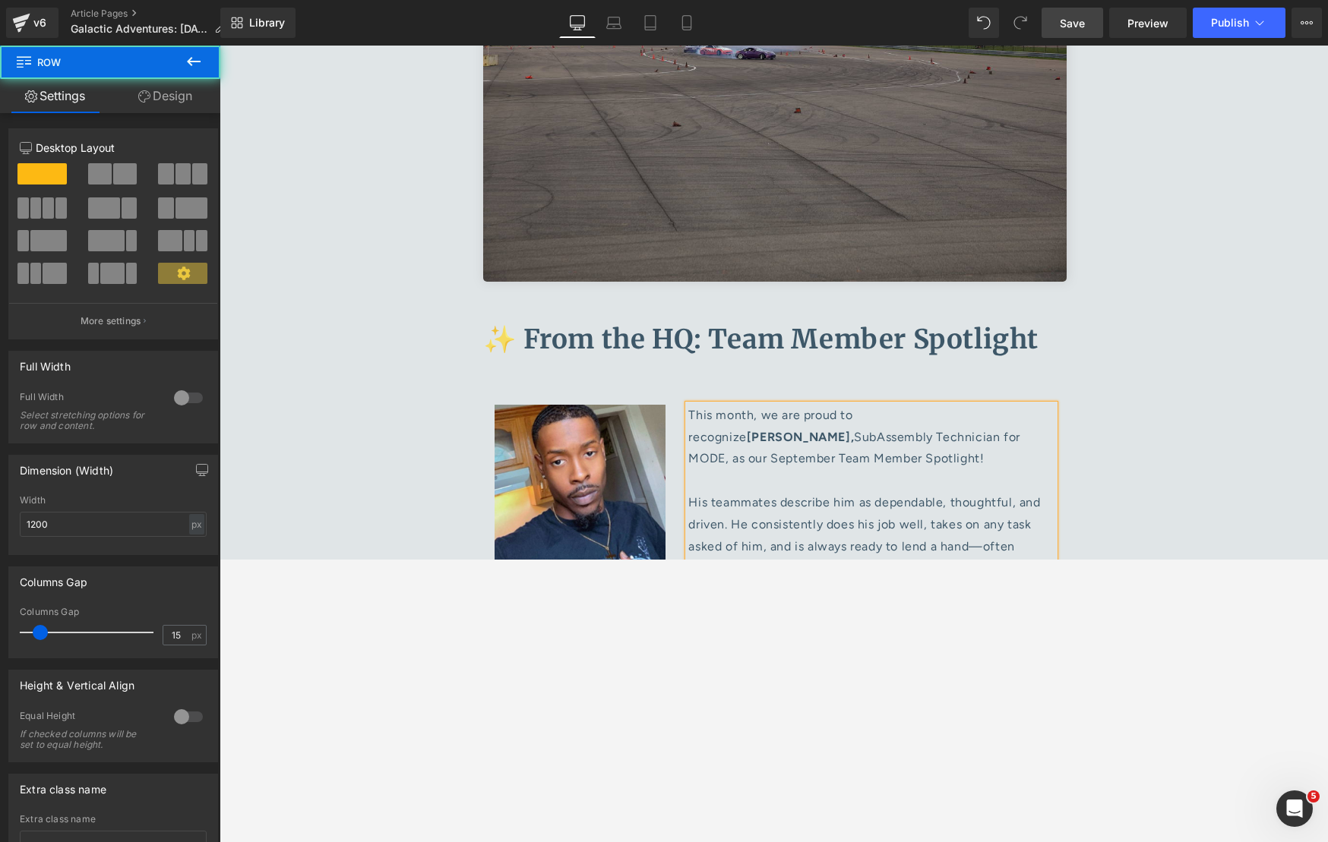
drag, startPoint x: 1078, startPoint y: 19, endPoint x: 546, endPoint y: 378, distance: 642.3
click at [1078, 19] on span "Save" at bounding box center [1071, 23] width 25 height 16
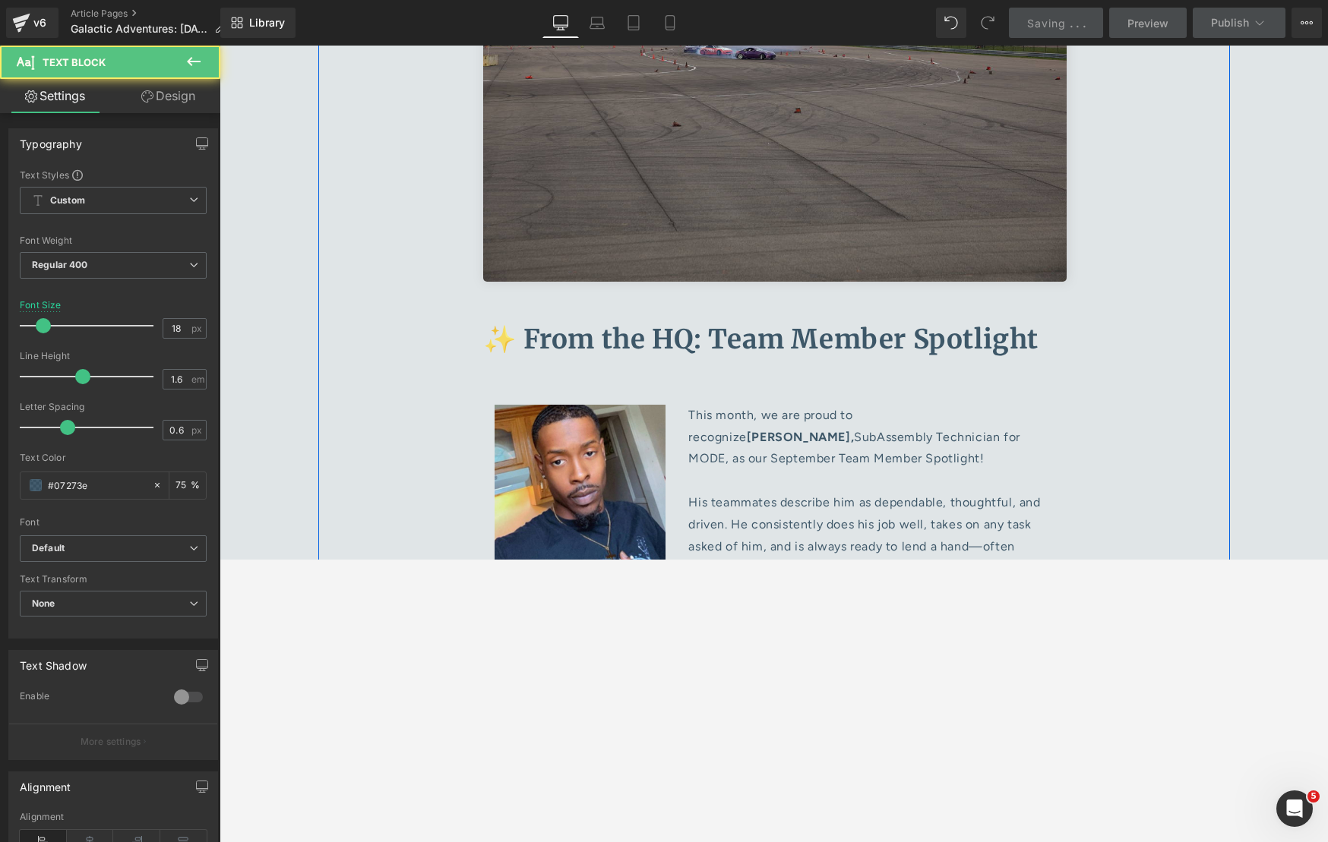
click at [845, 559] on p "This month, we are proud to recognize Stefphon Turner , SubAssembly Technician …" at bounding box center [774, 623] width 583 height 44
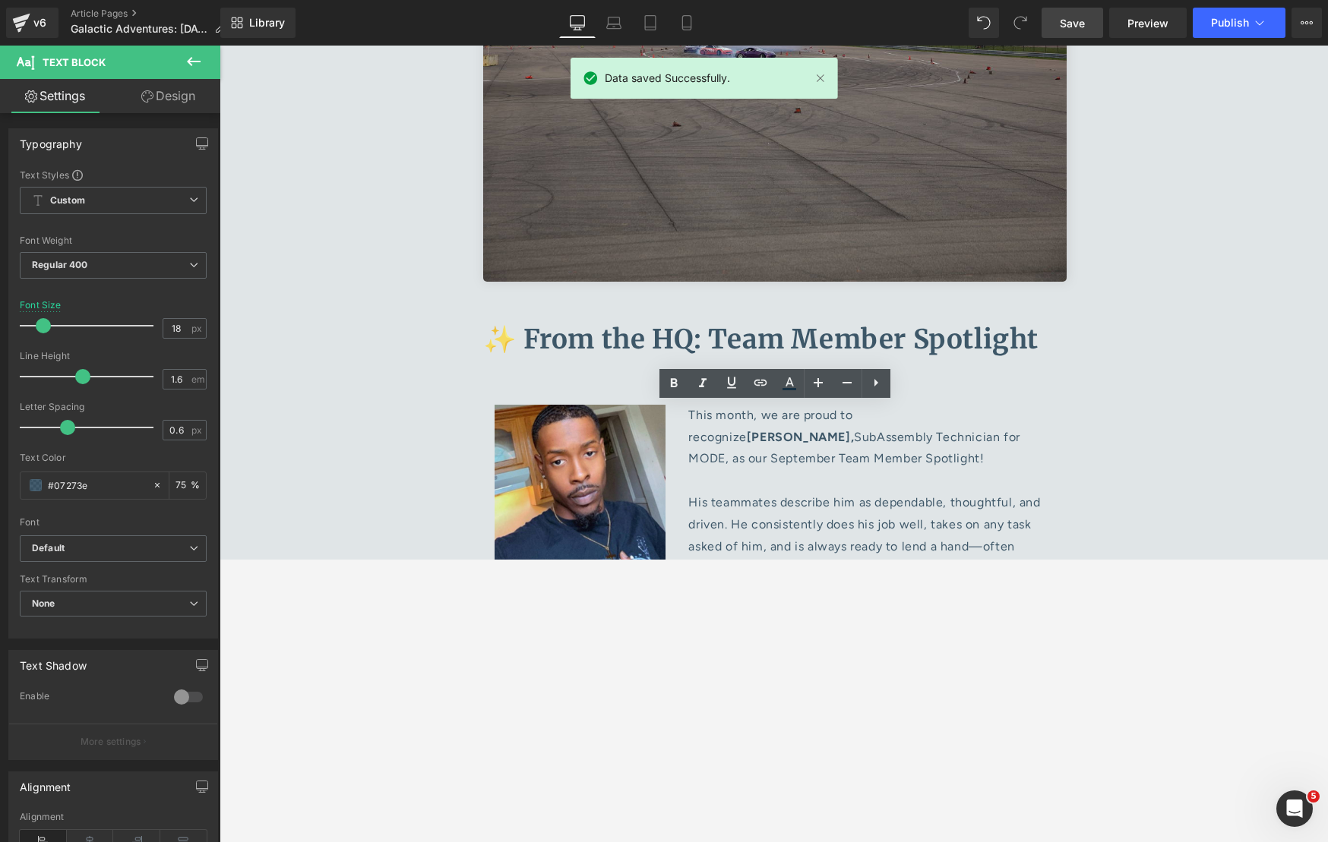
drag, startPoint x: 835, startPoint y: 434, endPoint x: 484, endPoint y: 414, distance: 352.2
click at [484, 559] on p "This month, we are proud to recognize Stefphon Turner , SubAssembly Technician …" at bounding box center [774, 623] width 583 height 44
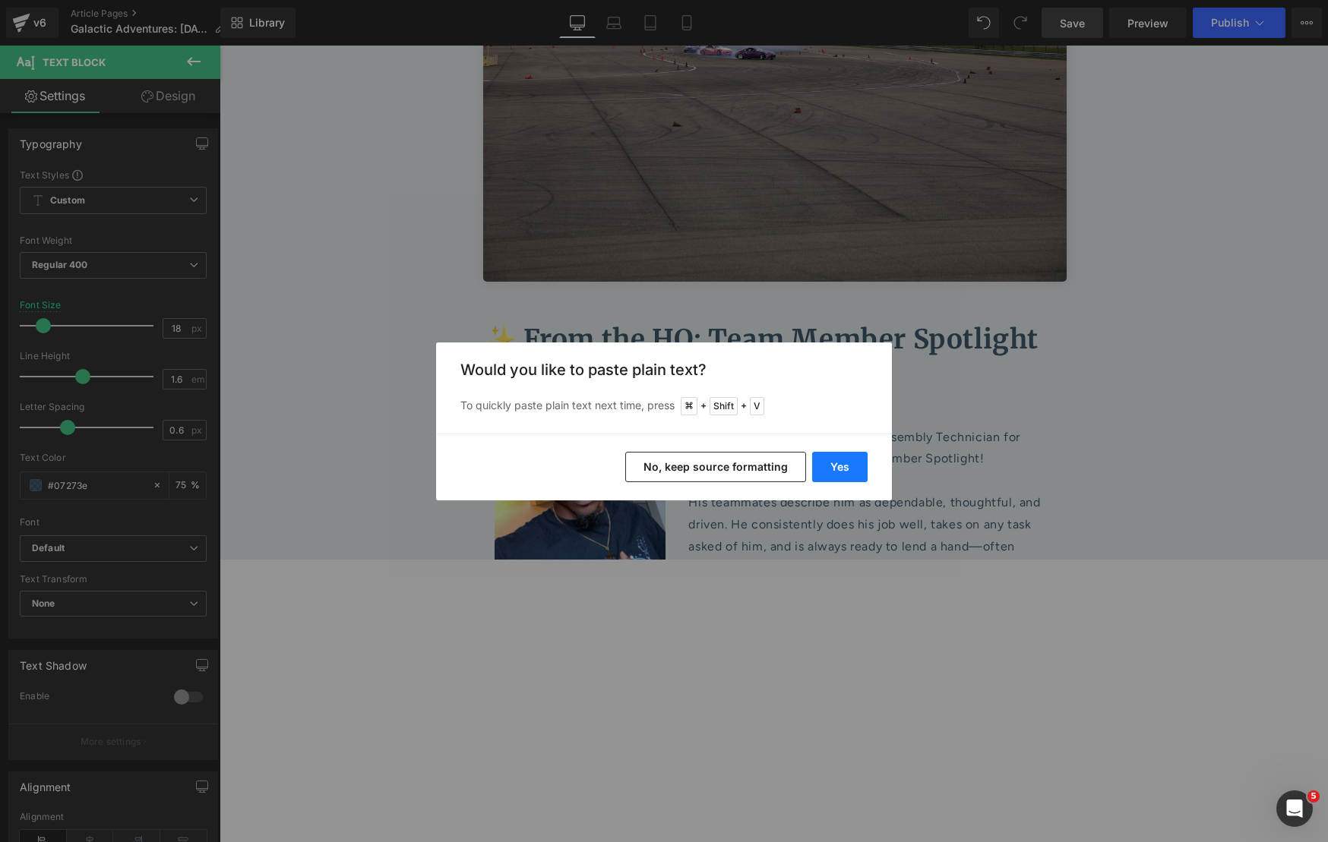
click at [834, 463] on button "Yes" at bounding box center [839, 467] width 55 height 30
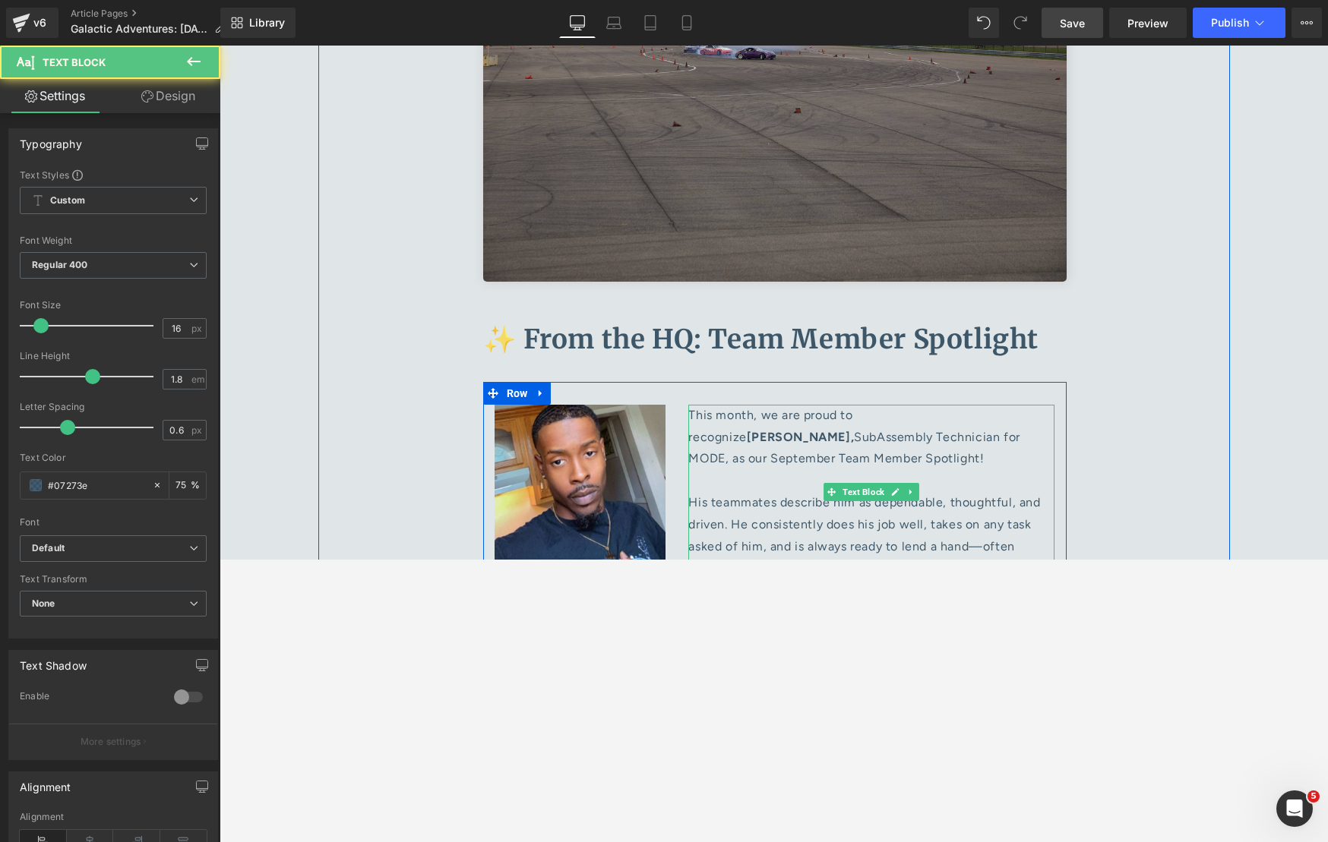
click at [912, 405] on p "This month, we are proud to recognize Stefphon Turner, SubAssembly Technician f…" at bounding box center [871, 492] width 366 height 175
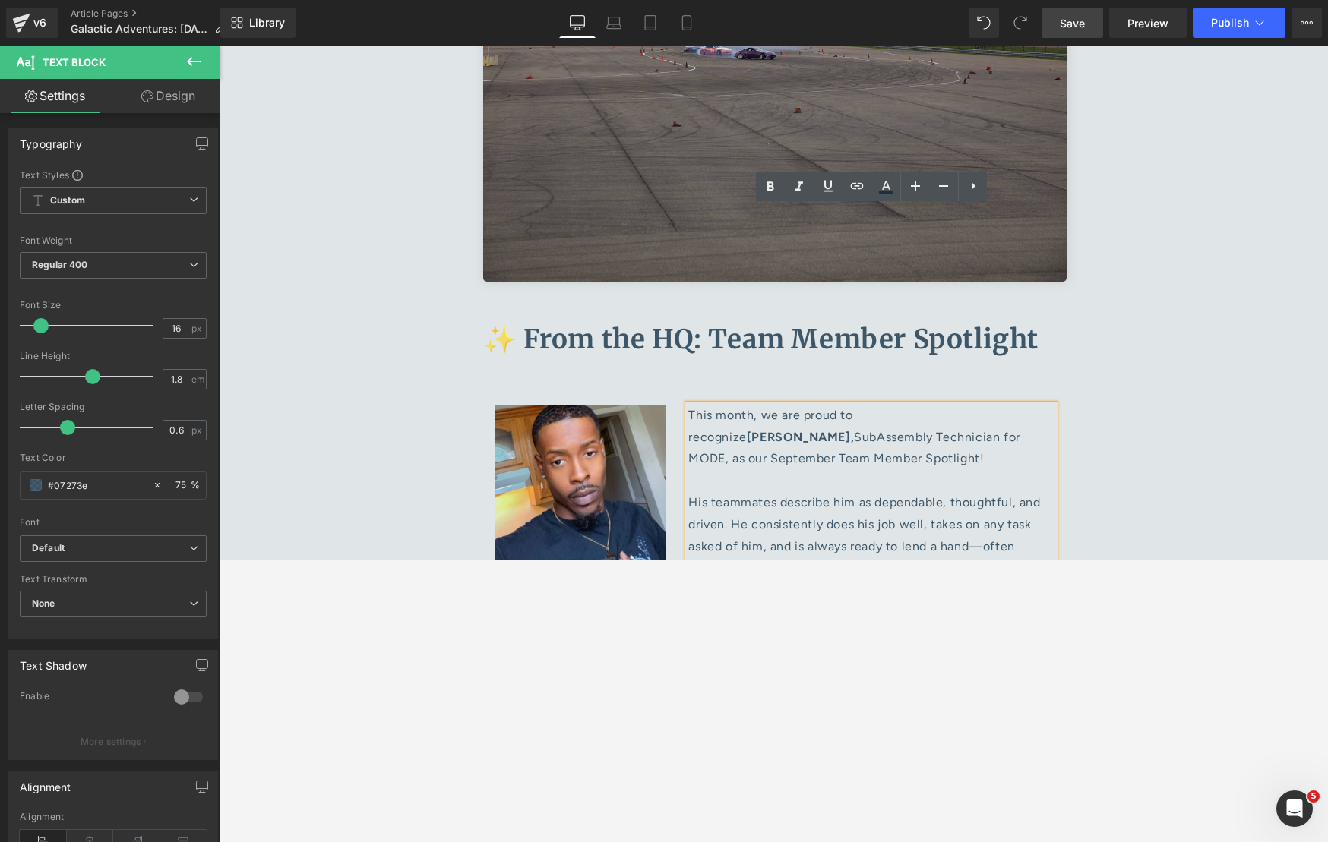
click at [919, 559] on p "He’s especially supportive of new team members, demonstrating both gratitude an…" at bounding box center [774, 623] width 583 height 44
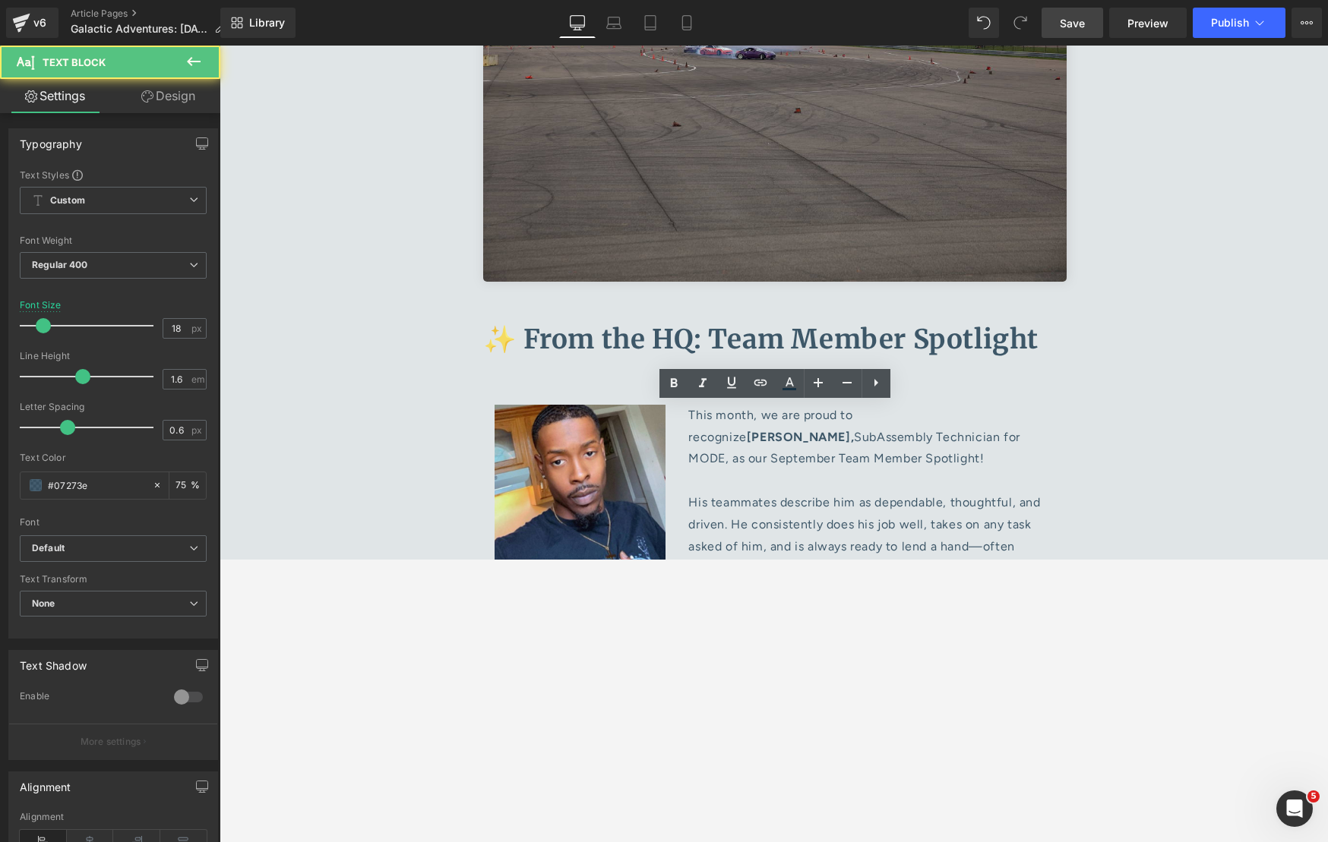
click at [947, 559] on p "He’s especially supportive of new team members, demonstrating both gratitude an…" at bounding box center [774, 623] width 583 height 44
click at [941, 559] on p "He’s especially supportive of new team members, demonstrating both gratitude an…" at bounding box center [774, 623] width 583 height 44
click at [1008, 559] on p "He’s especially supportive of new team members, demonstrating both gratitude an…" at bounding box center [774, 623] width 583 height 44
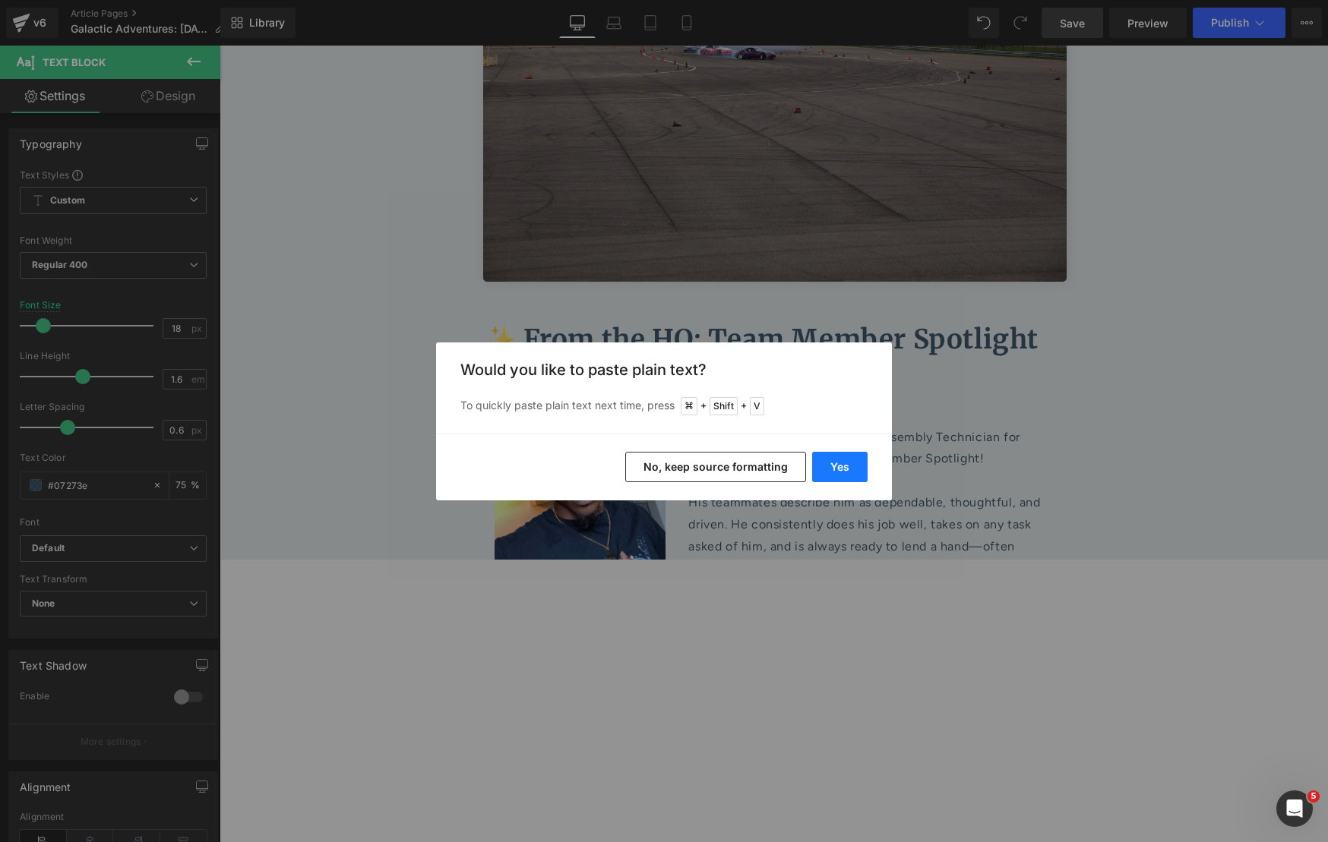
click at [848, 464] on button "Yes" at bounding box center [839, 467] width 55 height 30
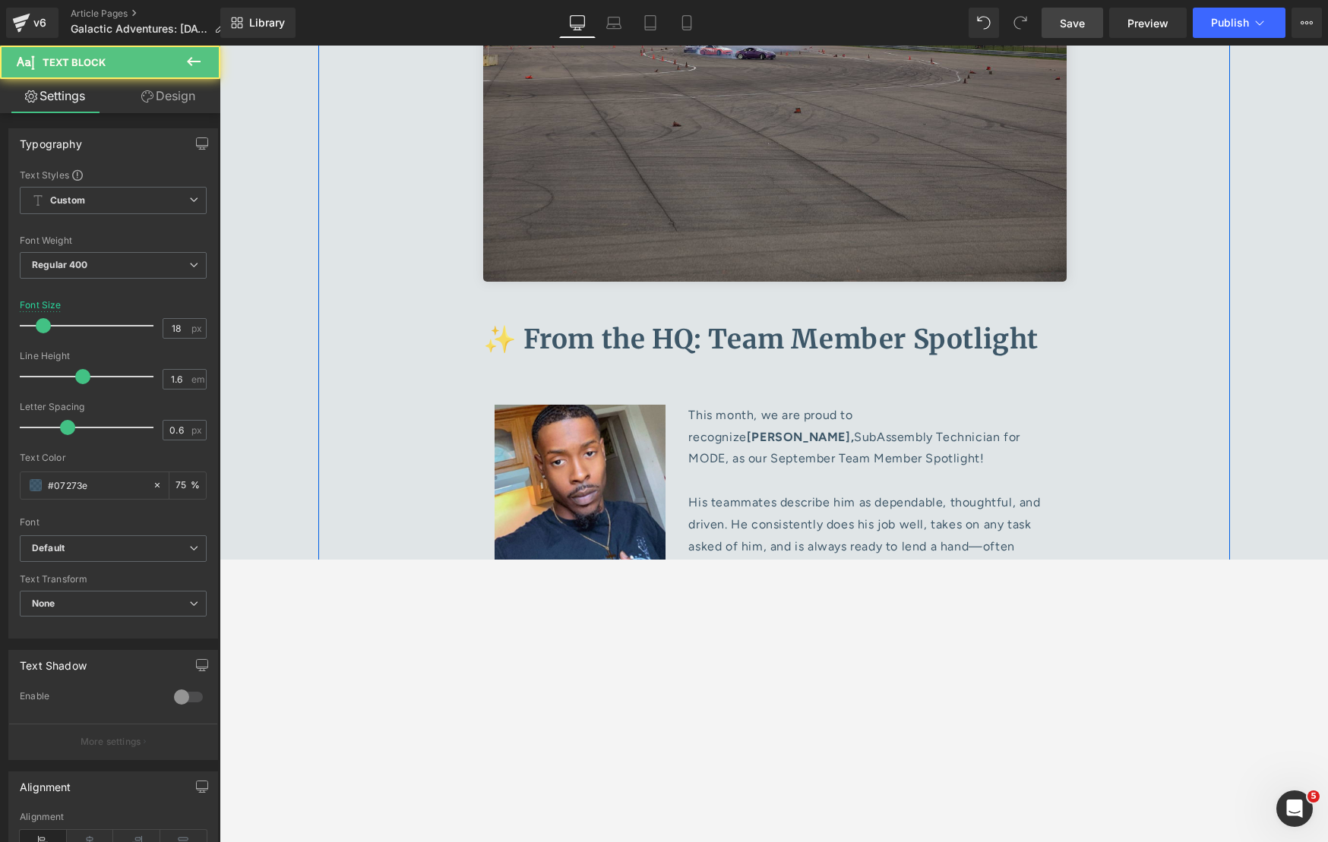
click at [953, 559] on p "He’s especially supportive of new team members, demonstrating both gratitude an…" at bounding box center [774, 666] width 583 height 131
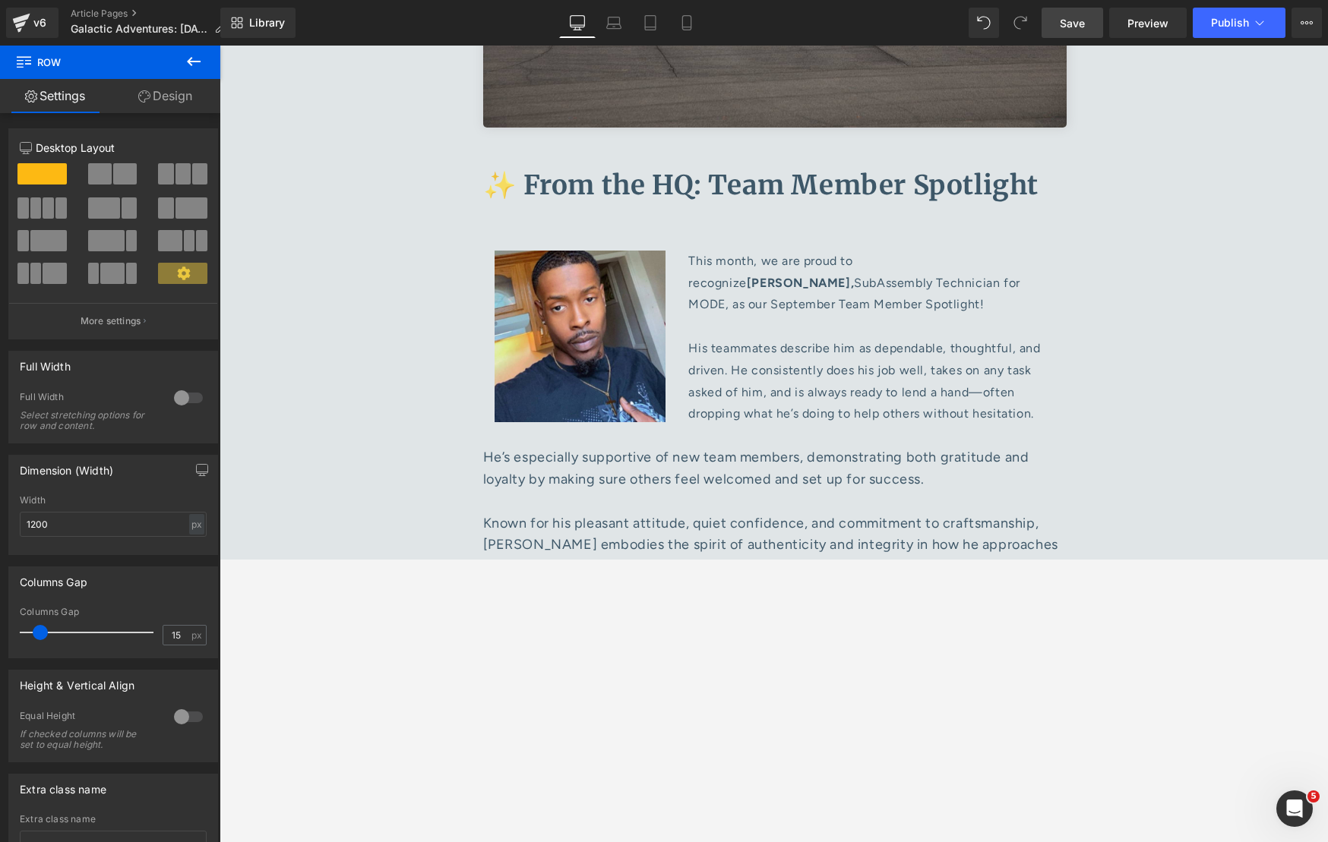
scroll to position [7898, 0]
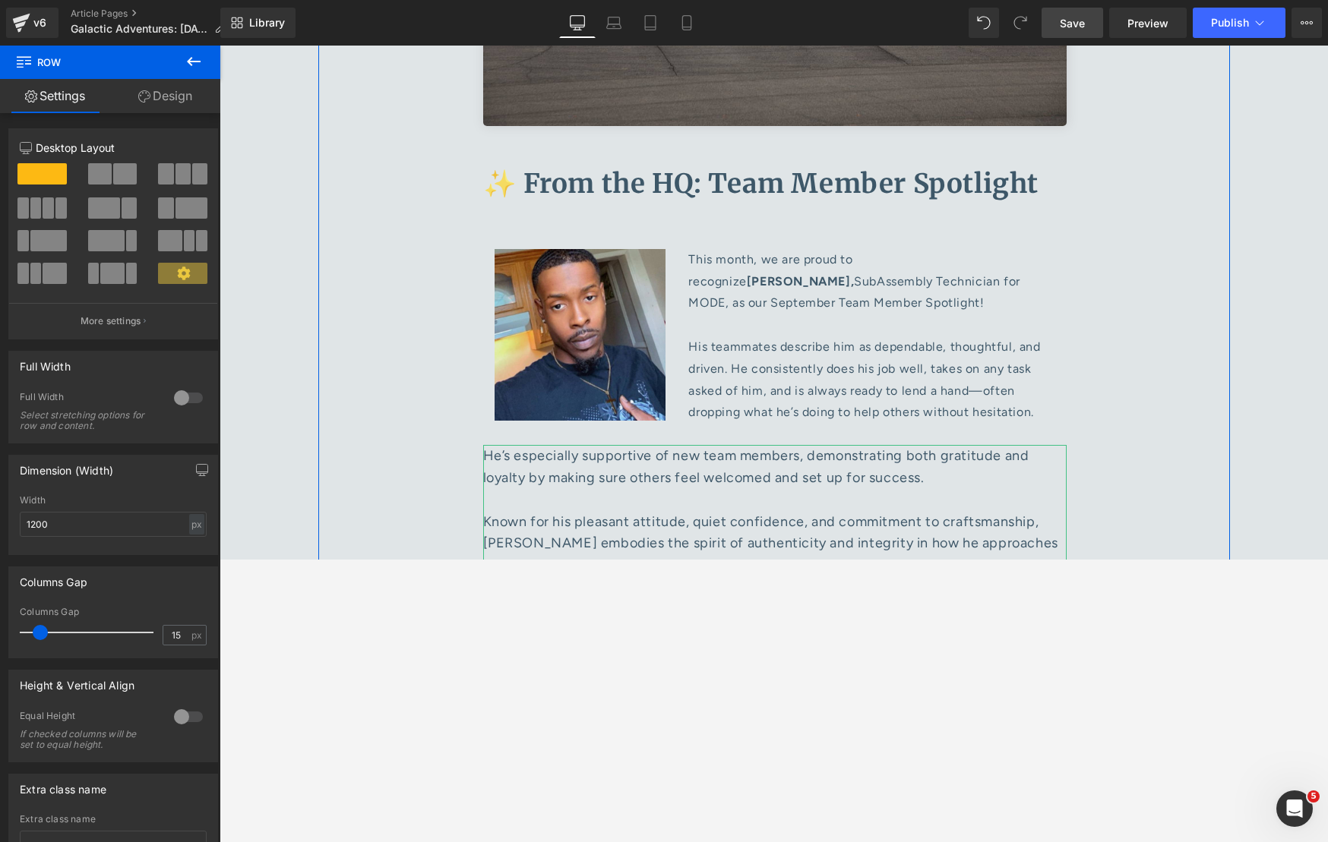
click at [804, 445] on p "He’s especially supportive of new team members, demonstrating both gratitude an…" at bounding box center [774, 521] width 583 height 153
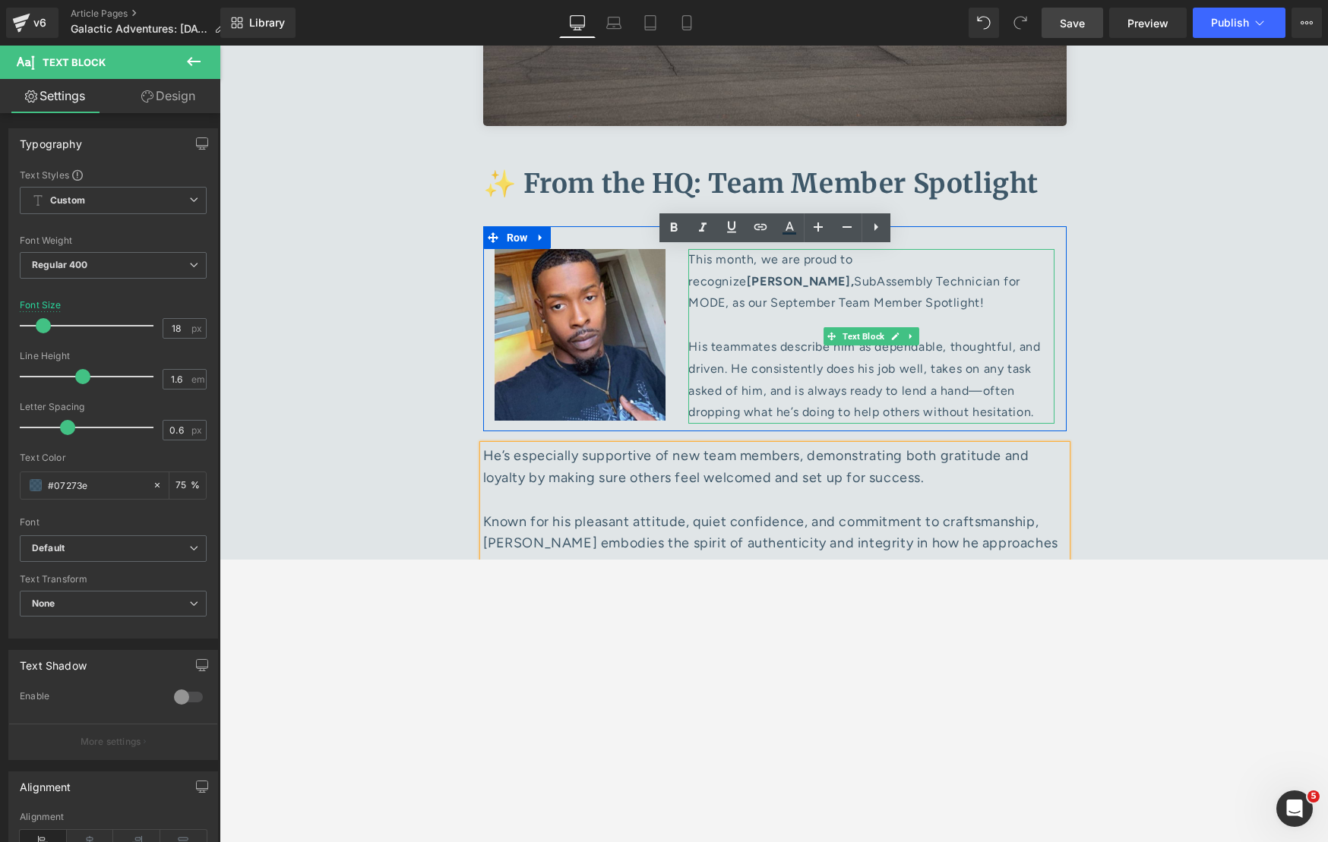
click at [809, 249] on p "This month, we are proud to recognize Stefphon Turner, SubAssembly Technician f…" at bounding box center [871, 336] width 366 height 175
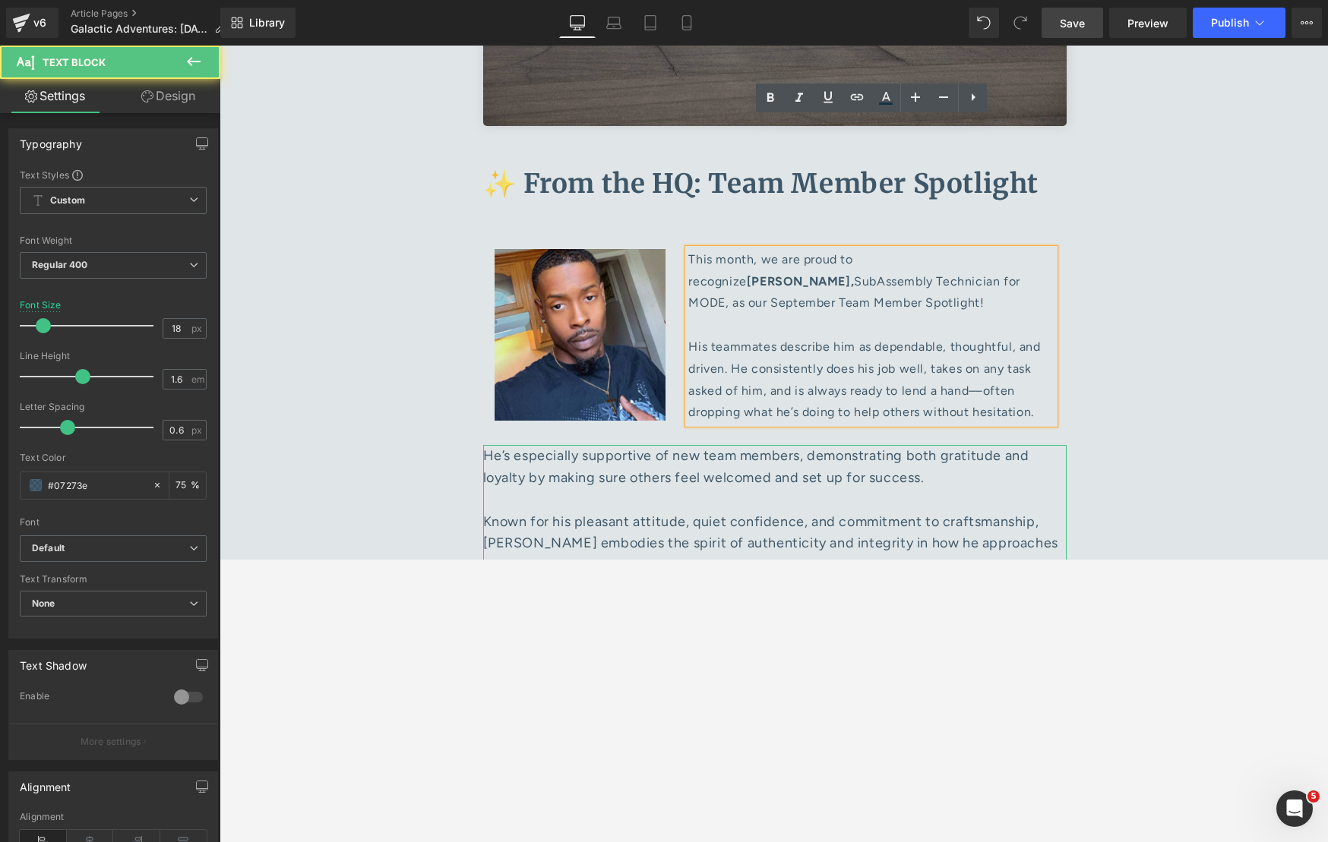
click at [731, 445] on p "He’s especially supportive of new team members, demonstrating both gratitude an…" at bounding box center [774, 521] width 583 height 153
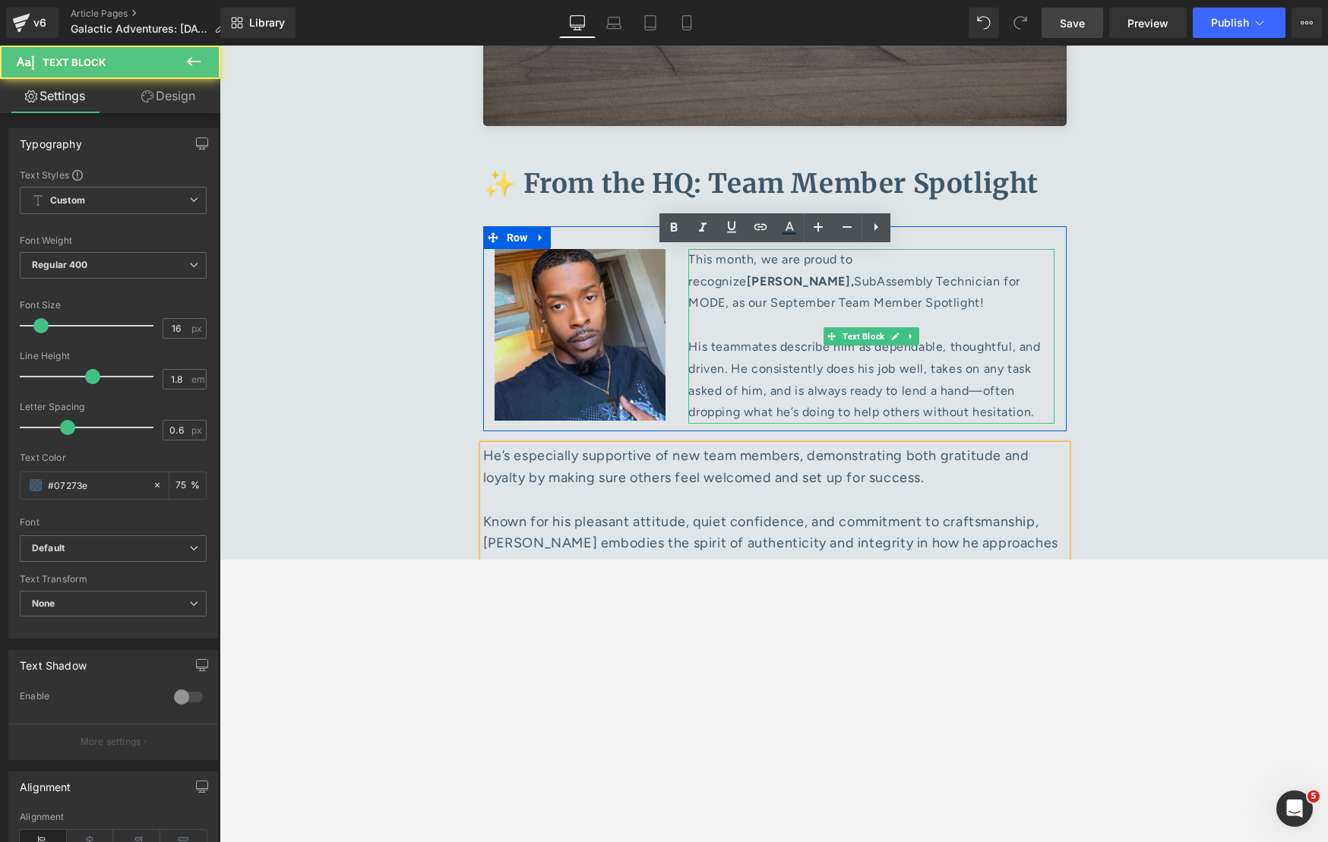
click at [766, 249] on p "This month, we are proud to recognize Stefphon Turner, SubAssembly Technician f…" at bounding box center [871, 336] width 366 height 175
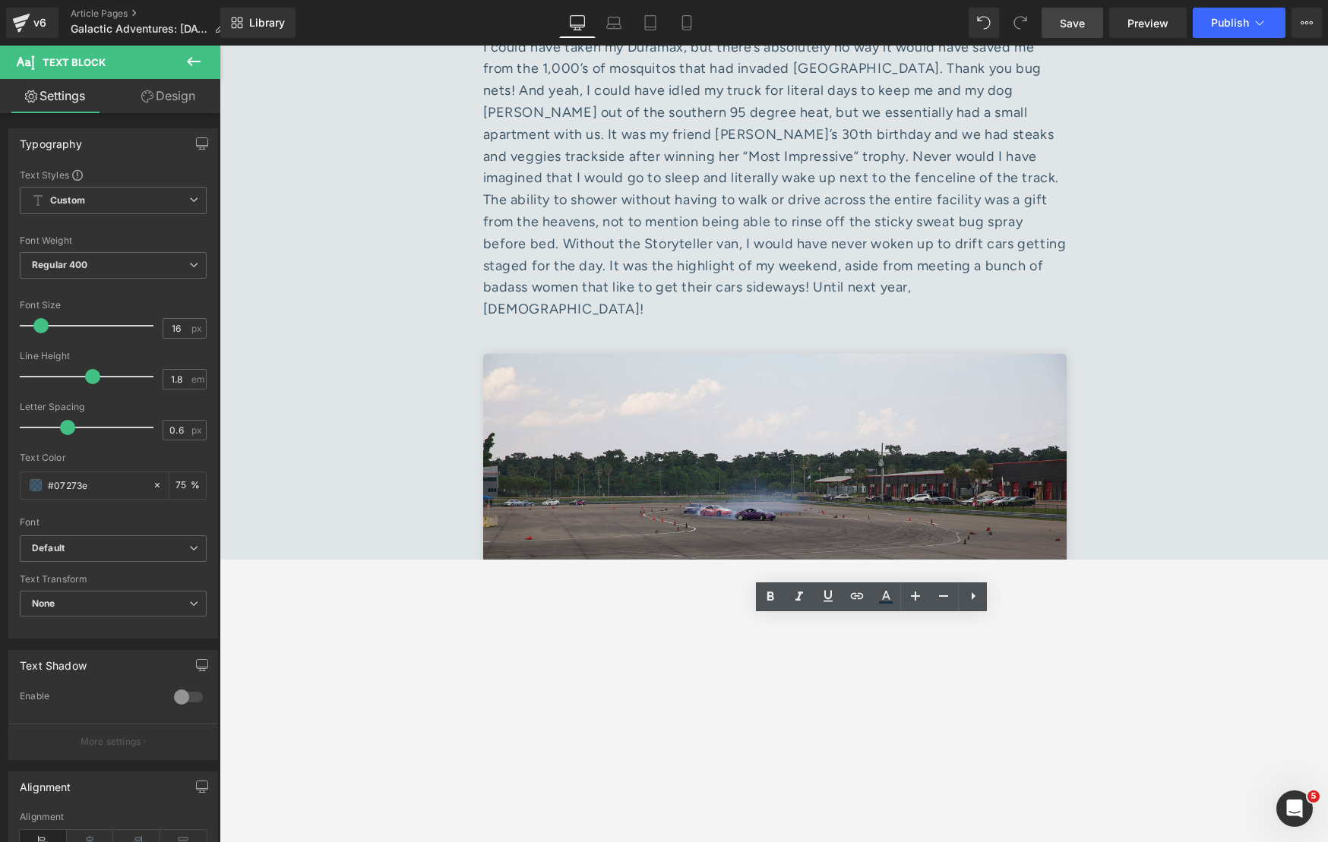
scroll to position [7211, 0]
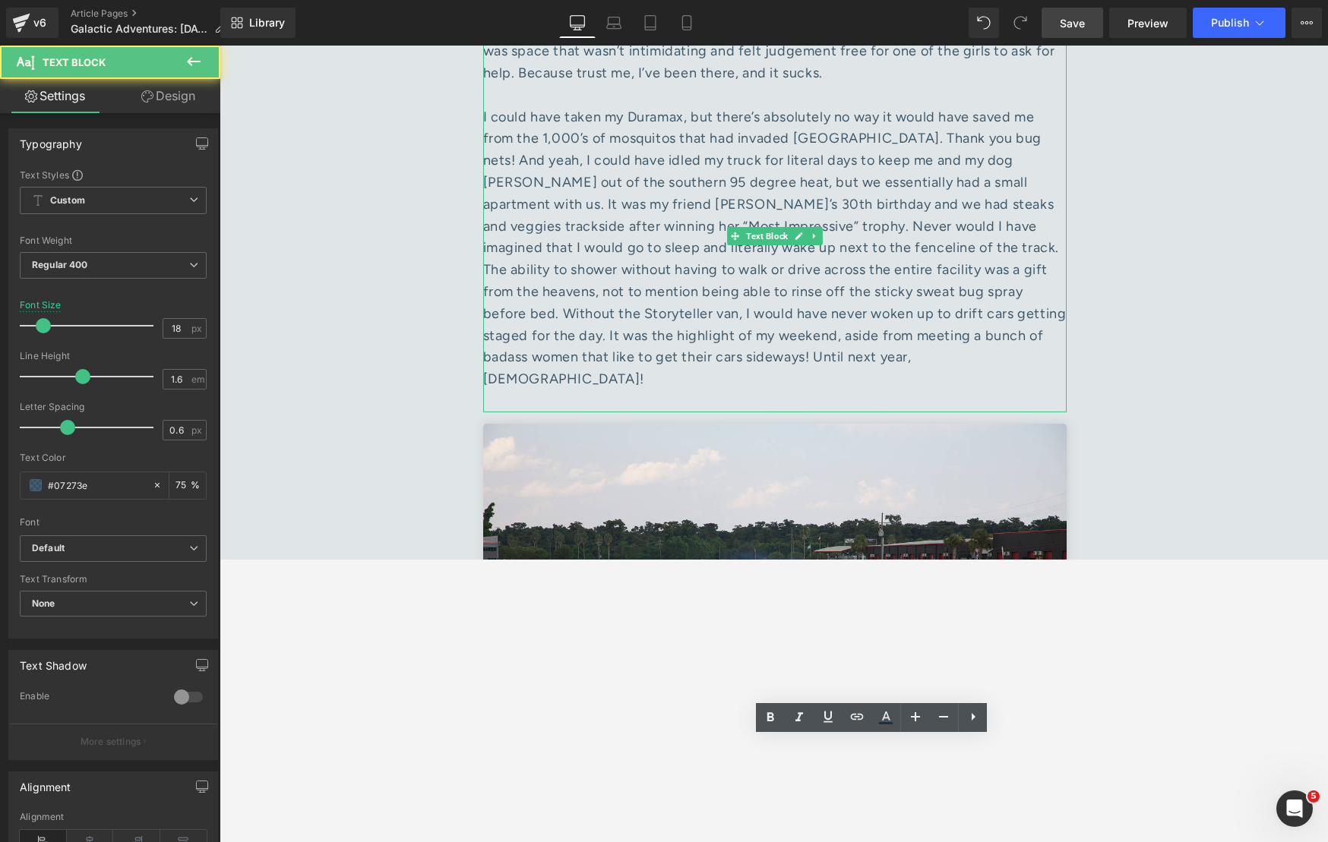
click at [763, 177] on div at bounding box center [774, 248] width 583 height 284
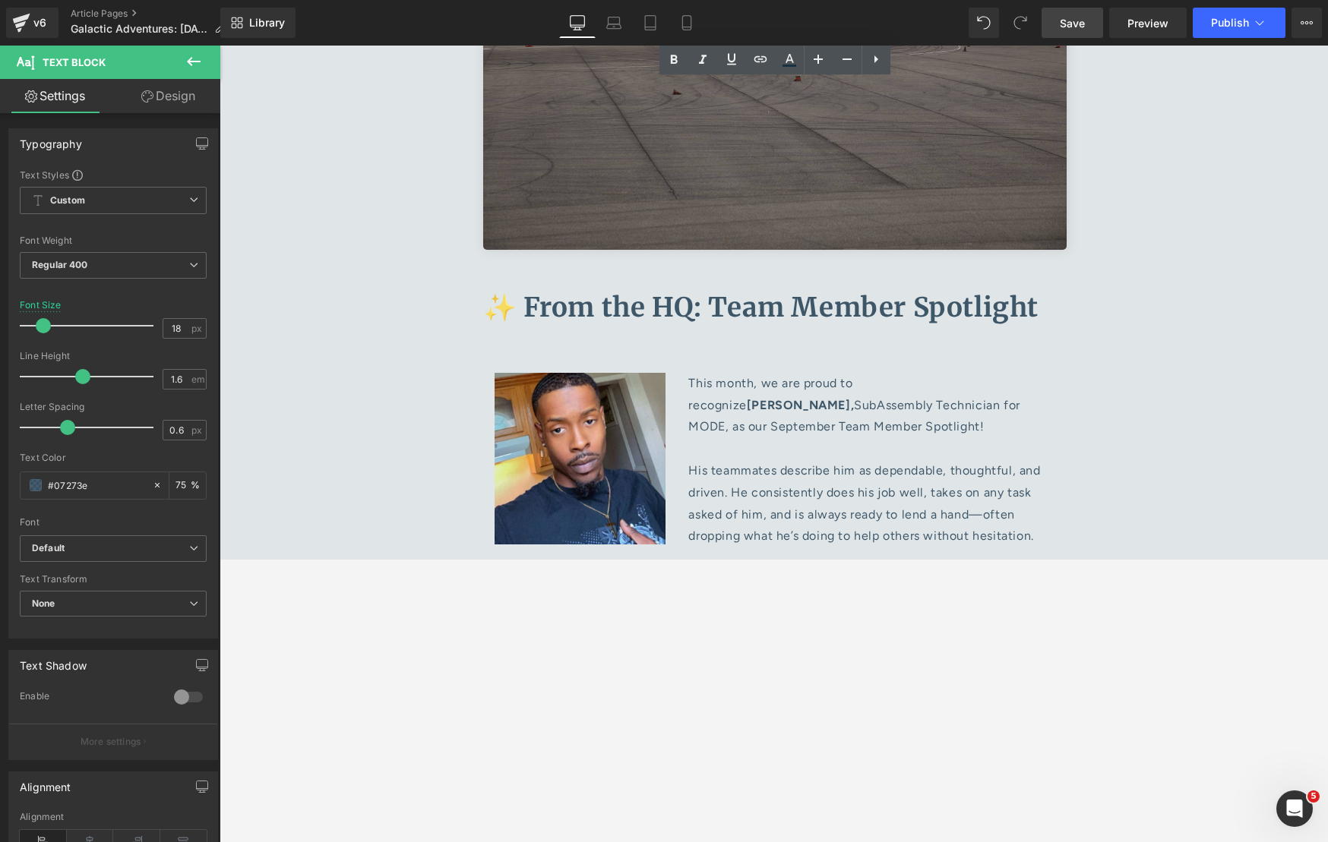
scroll to position [7804, 0]
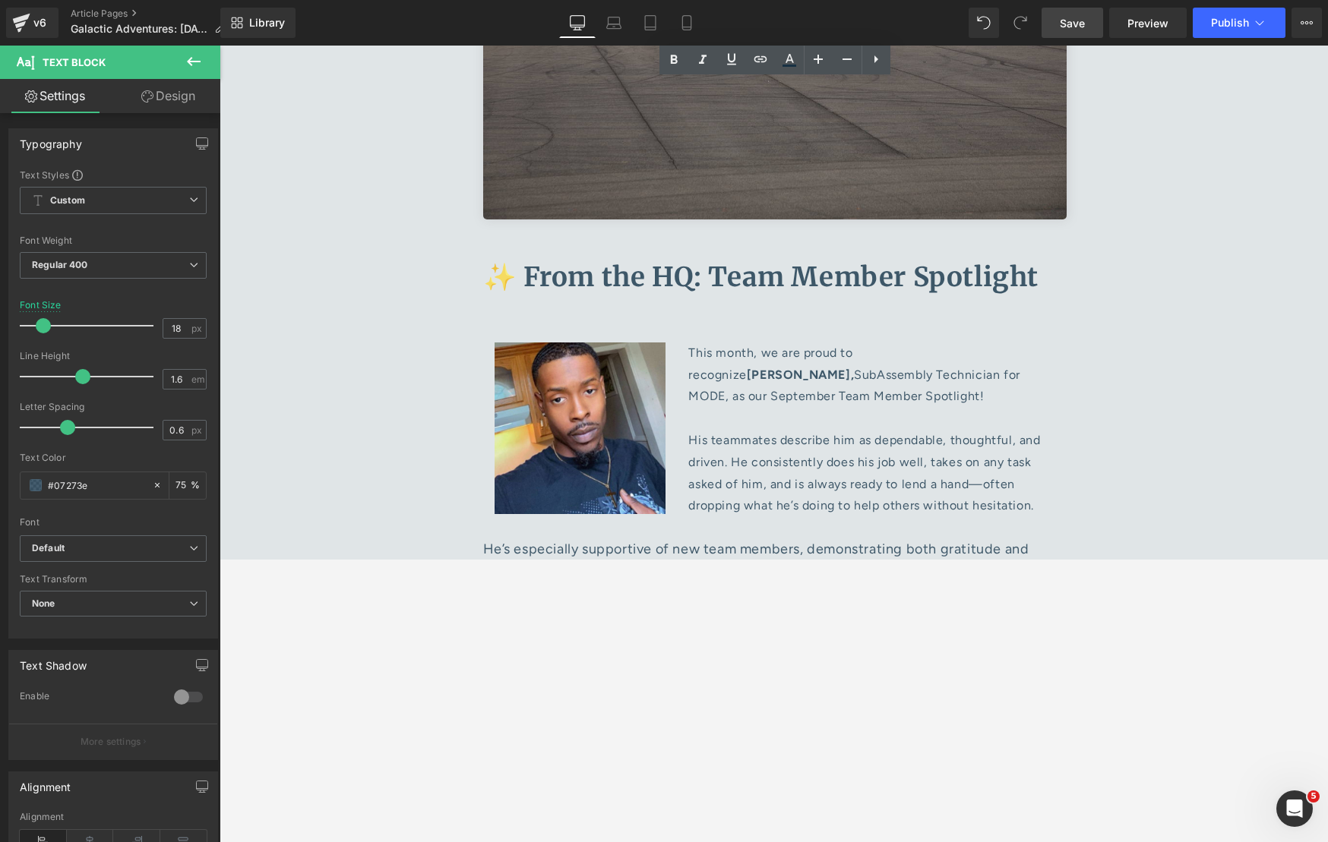
click at [785, 343] on p "This month, we are proud to recognize Stefphon Turner, SubAssembly Technician f…" at bounding box center [871, 430] width 366 height 175
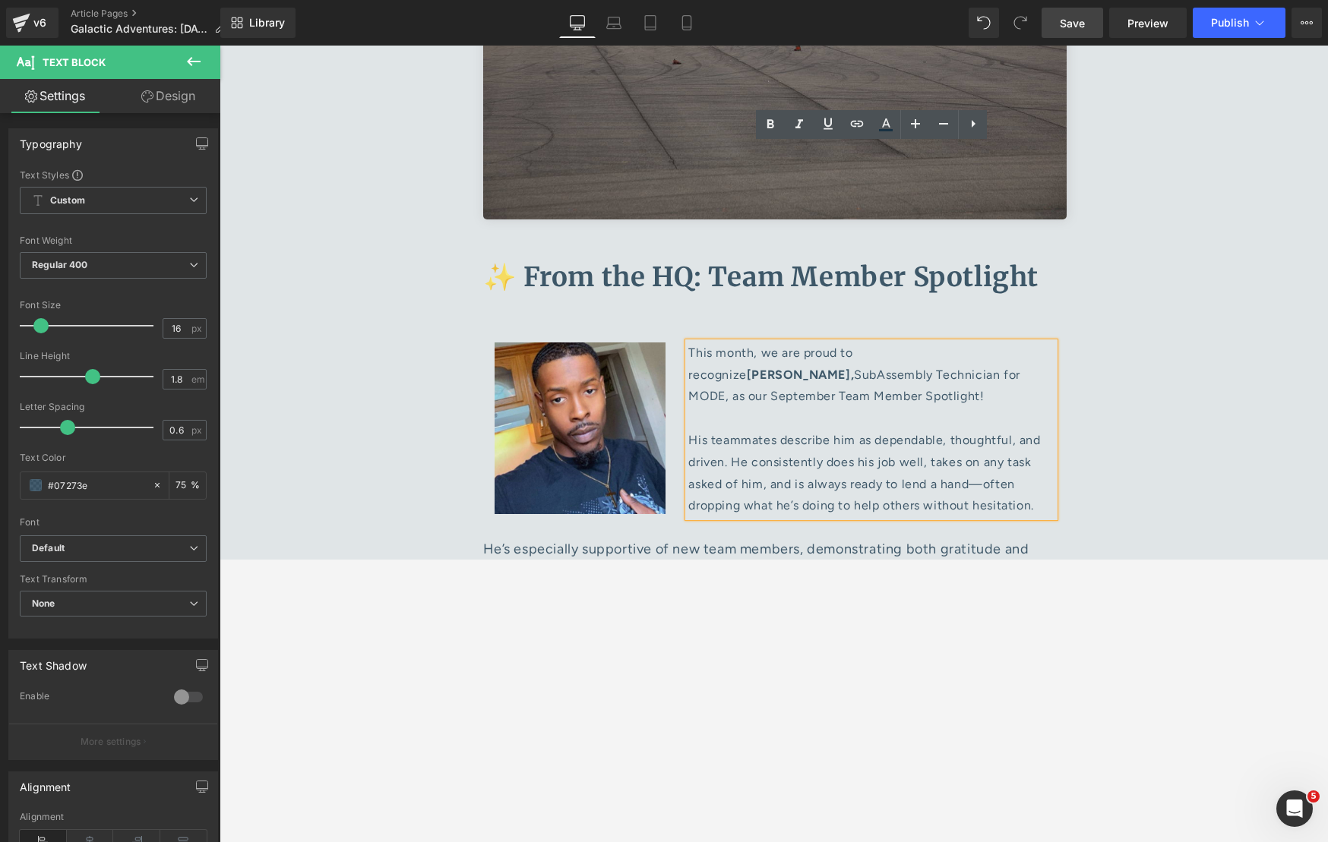
drag, startPoint x: 1037, startPoint y: 311, endPoint x: 690, endPoint y: 155, distance: 380.4
click at [690, 343] on p "This month, we are proud to recognize Stefphon Turner, SubAssembly Technician f…" at bounding box center [871, 430] width 366 height 175
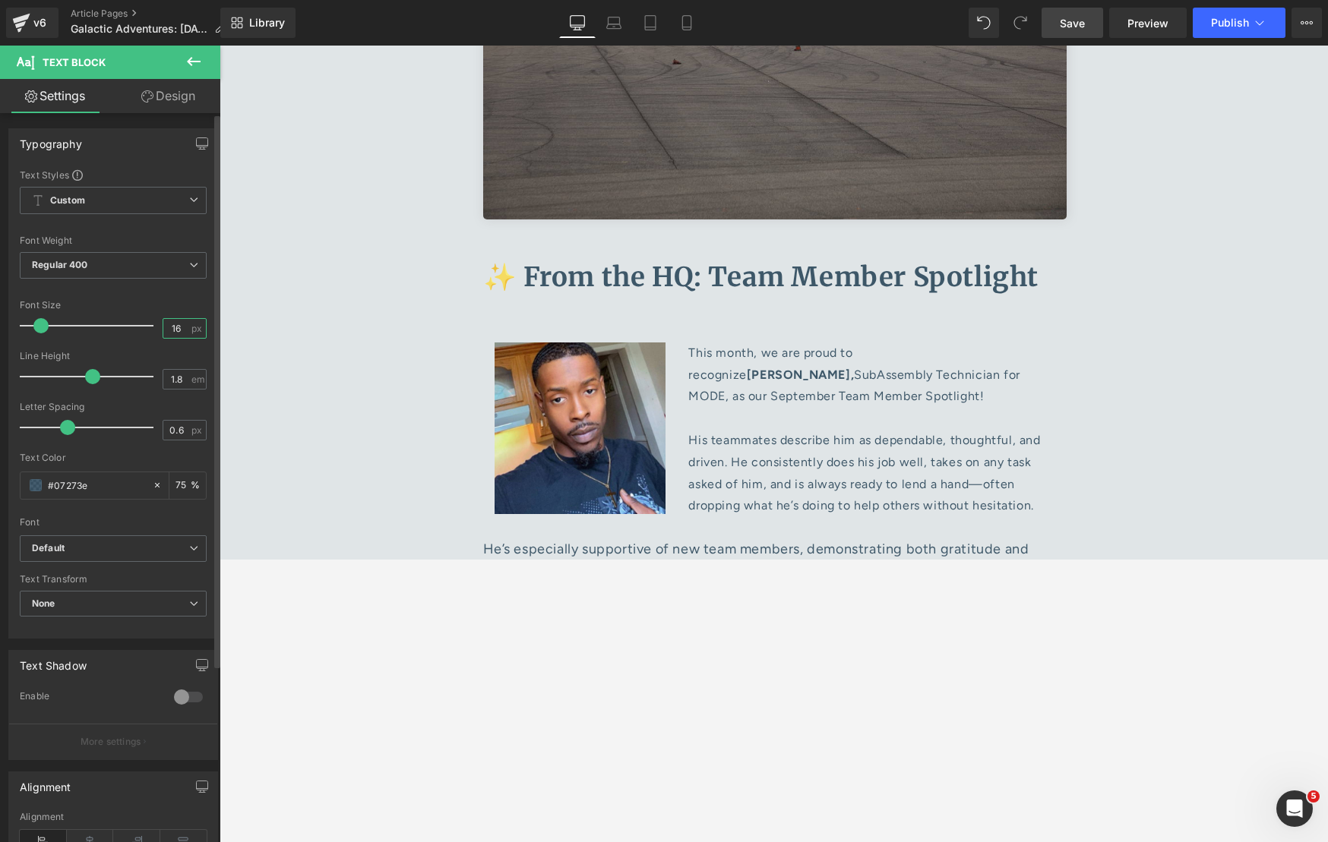
click at [174, 330] on input "16" at bounding box center [176, 328] width 27 height 19
type input "18"
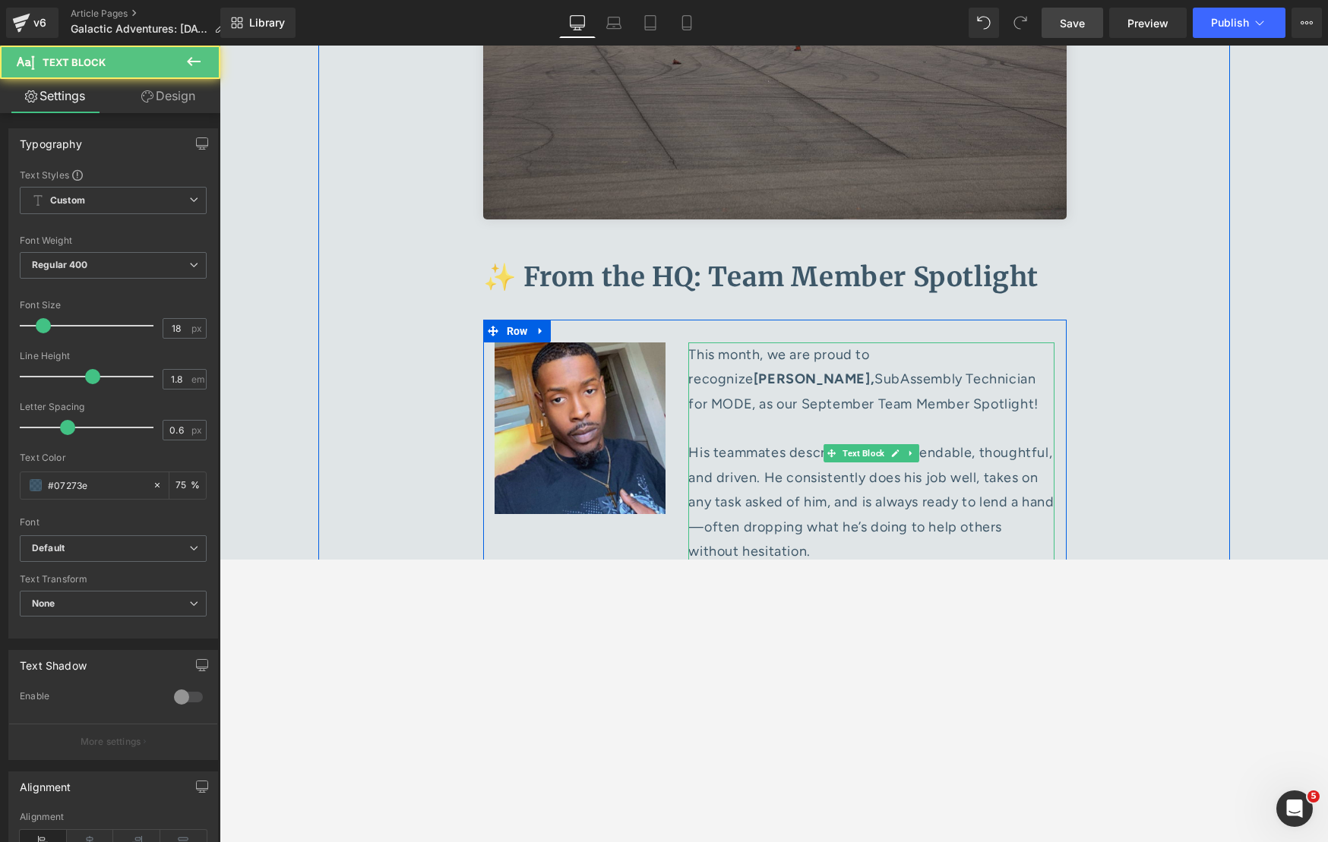
click at [857, 343] on p "This month, we are proud to recognize Stefphon Turner, SubAssembly Technician f…" at bounding box center [871, 454] width 366 height 222
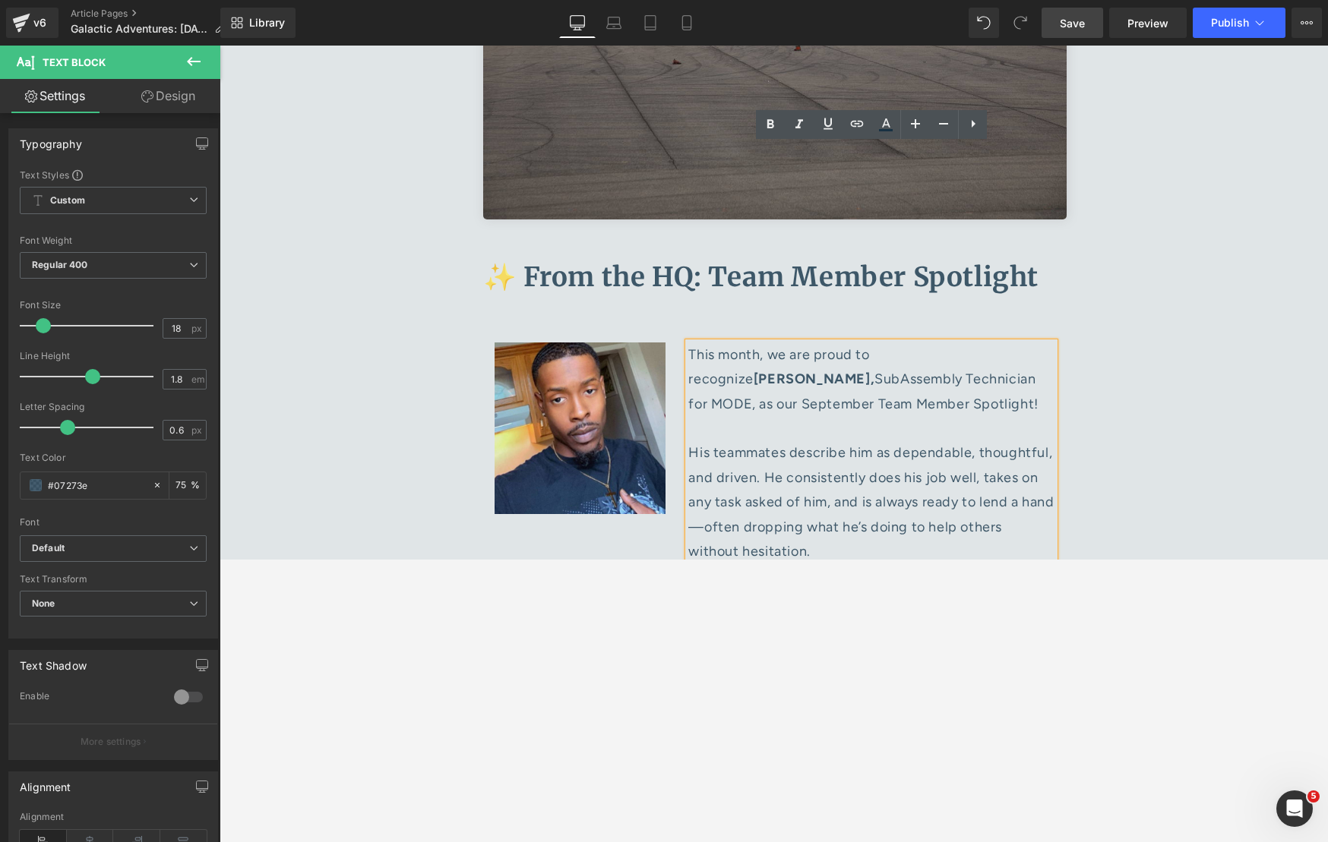
drag, startPoint x: 838, startPoint y: 352, endPoint x: 691, endPoint y: 153, distance: 246.5
click at [691, 343] on p "This month, we are proud to recognize Stefphon Turner, SubAssembly Technician f…" at bounding box center [871, 454] width 366 height 222
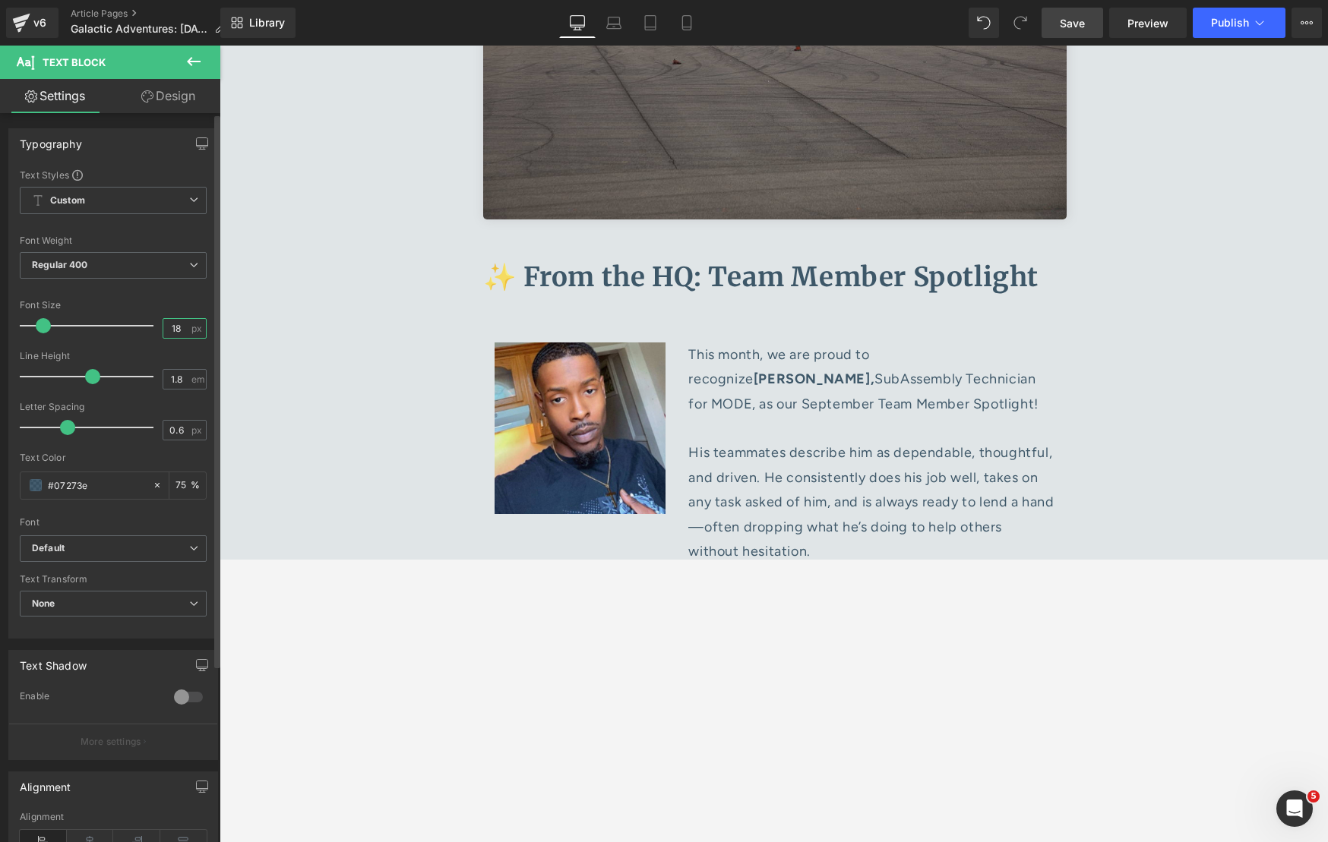
click at [174, 334] on input "18" at bounding box center [176, 328] width 27 height 19
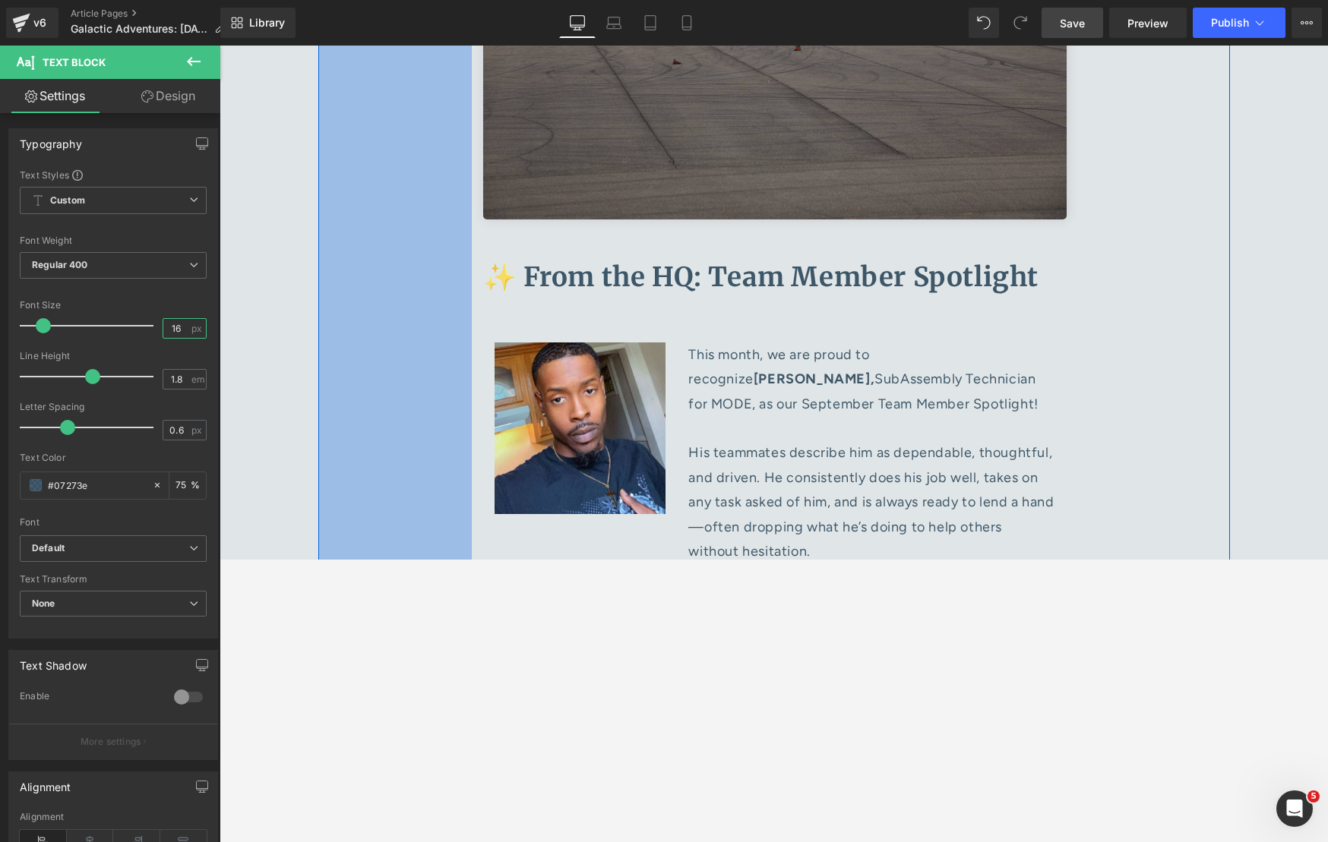
type input "16"
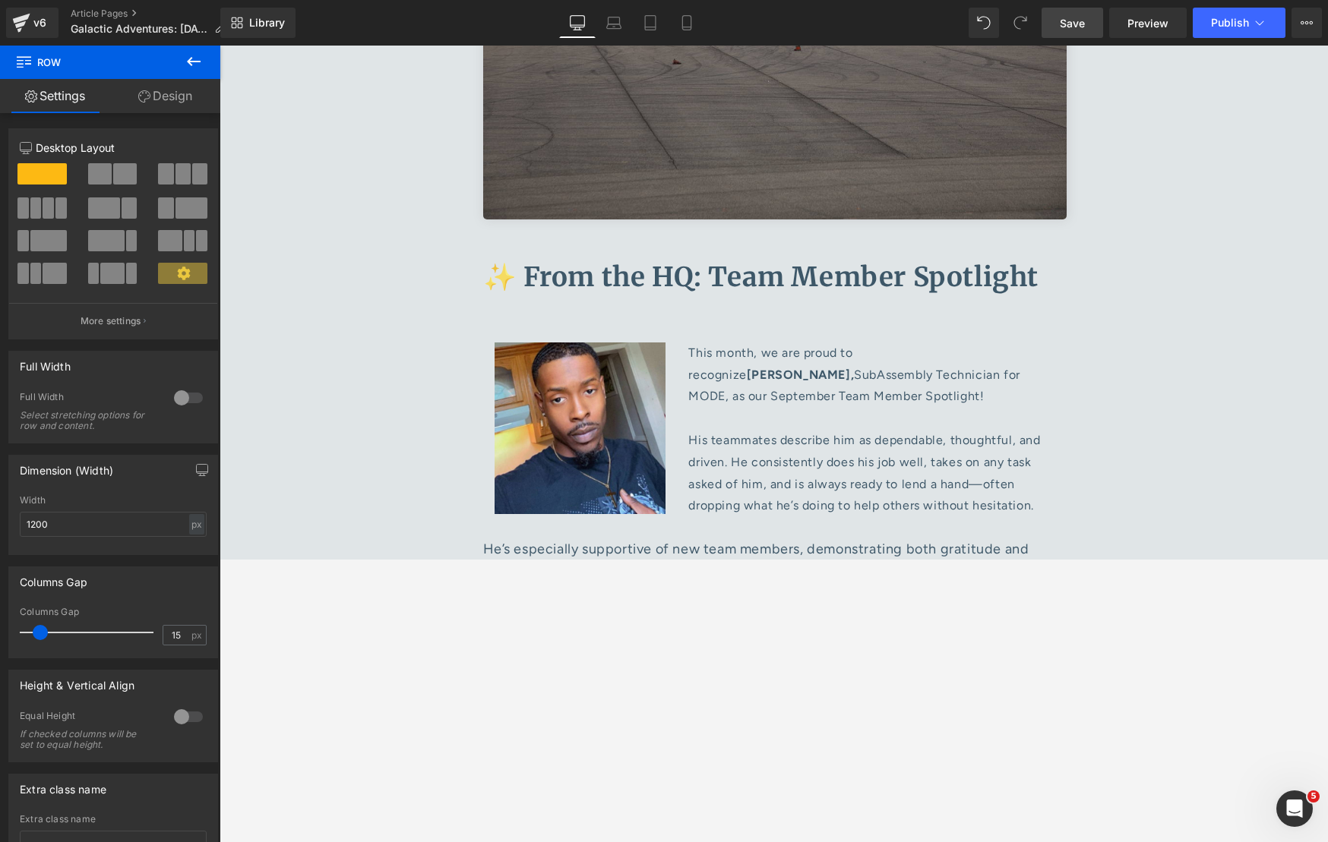
click at [1056, 25] on link "Save" at bounding box center [1072, 23] width 62 height 30
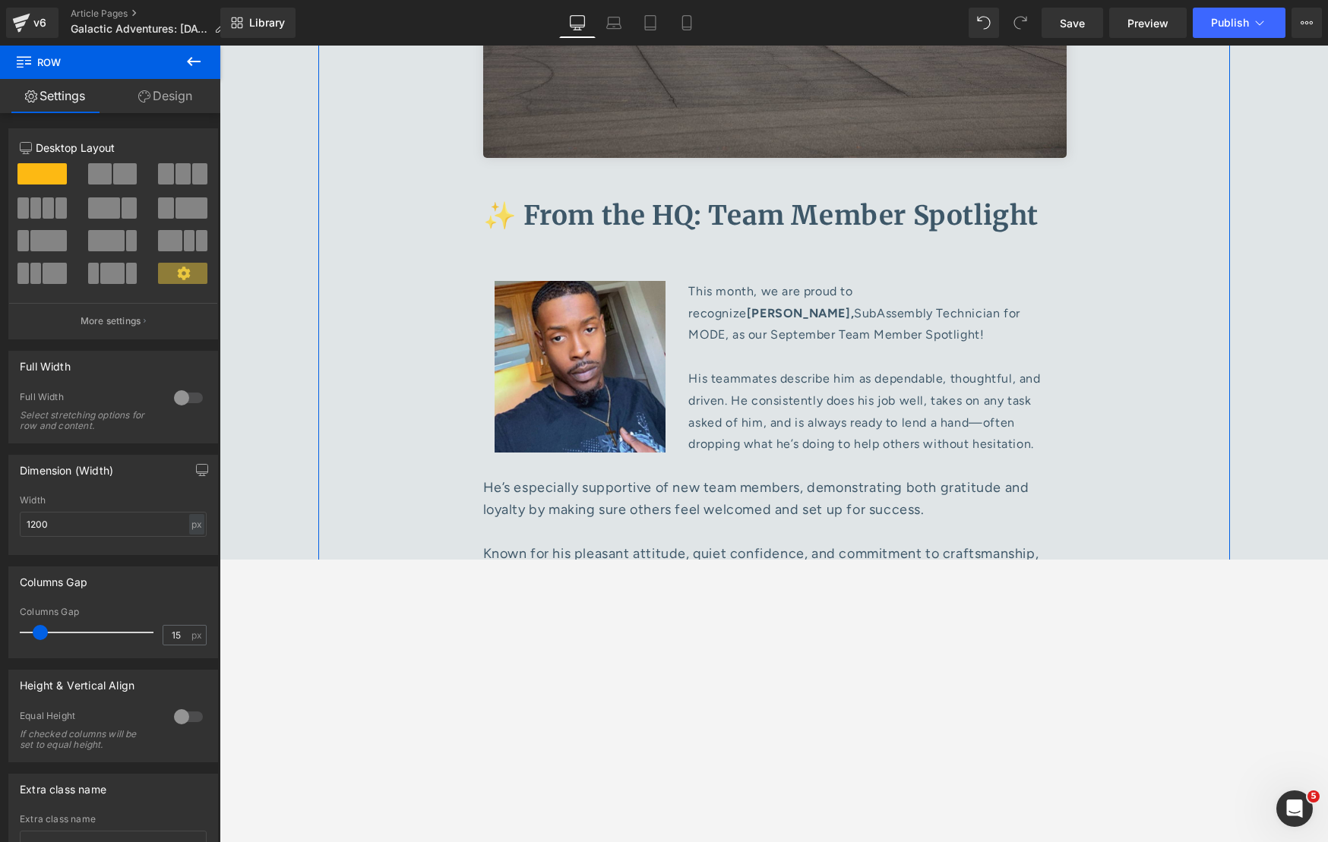
scroll to position [7896, 0]
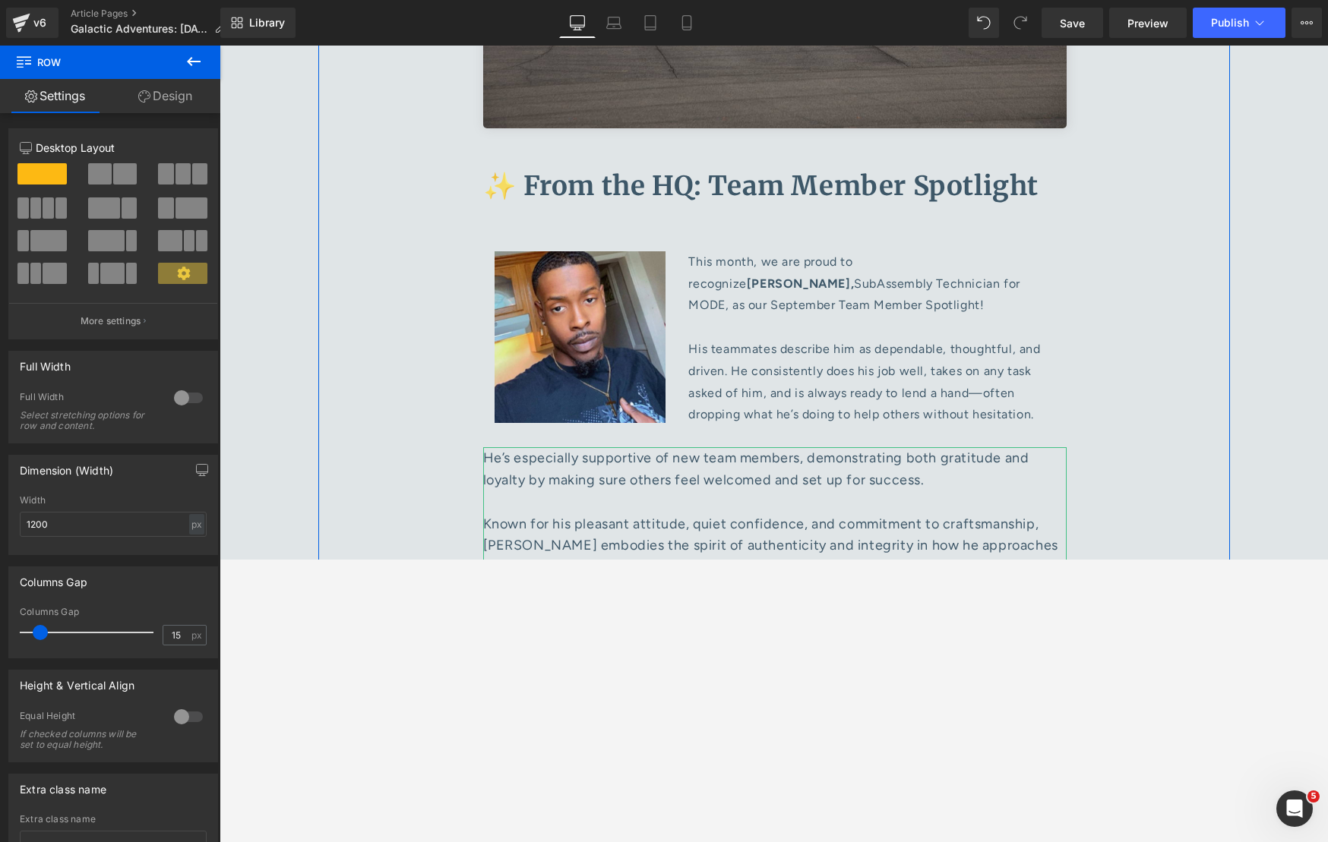
click at [923, 559] on p "Please join us in congratulating [PERSON_NAME] for being named September’s Team…" at bounding box center [774, 646] width 583 height 65
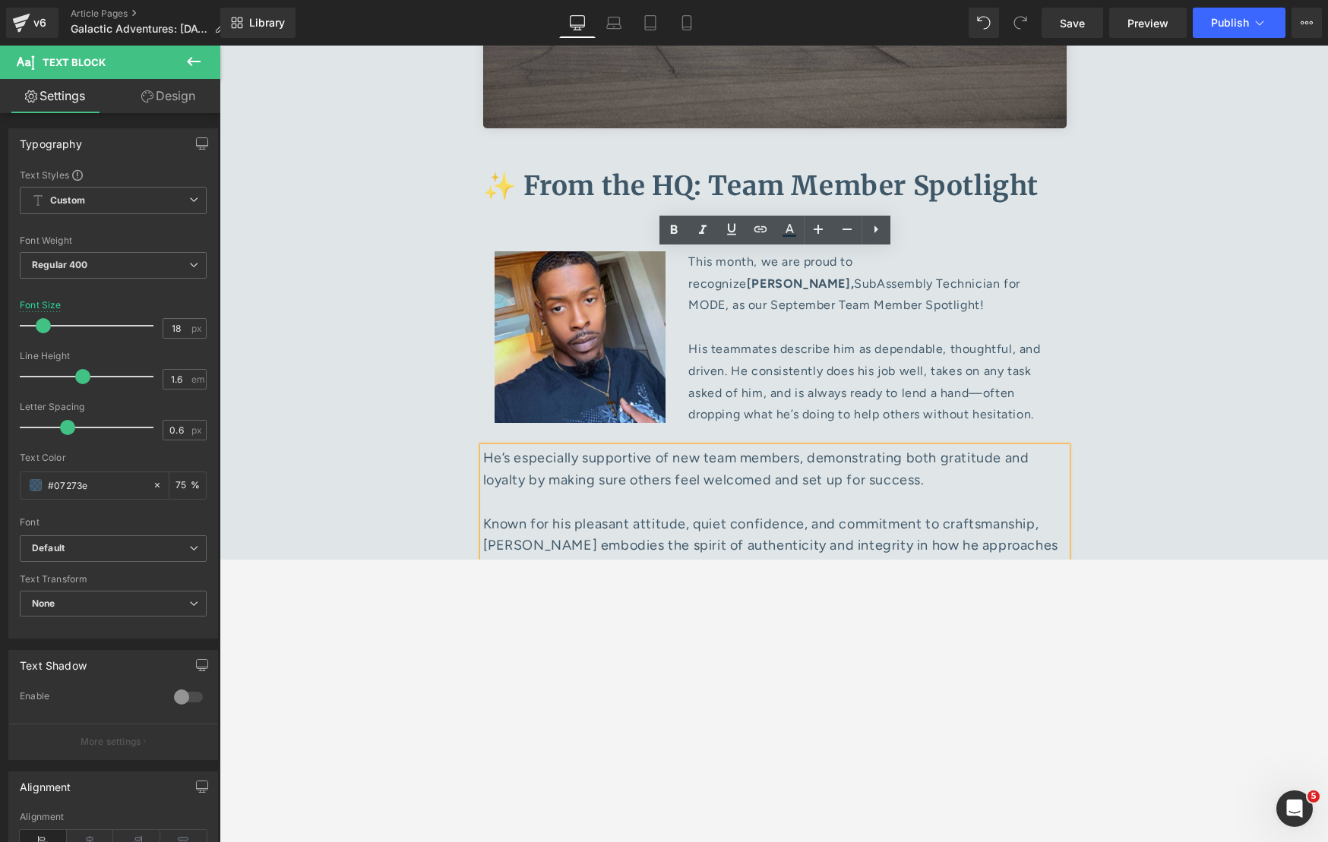
drag, startPoint x: 919, startPoint y: 475, endPoint x: 485, endPoint y: 431, distance: 435.9
click at [485, 559] on p "Please join us in congratulating [PERSON_NAME] for being named September’s Team…" at bounding box center [774, 646] width 583 height 65
click at [996, 493] on div "He’s especially supportive of new team members, demonstrating both gratitude an…" at bounding box center [774, 581] width 583 height 268
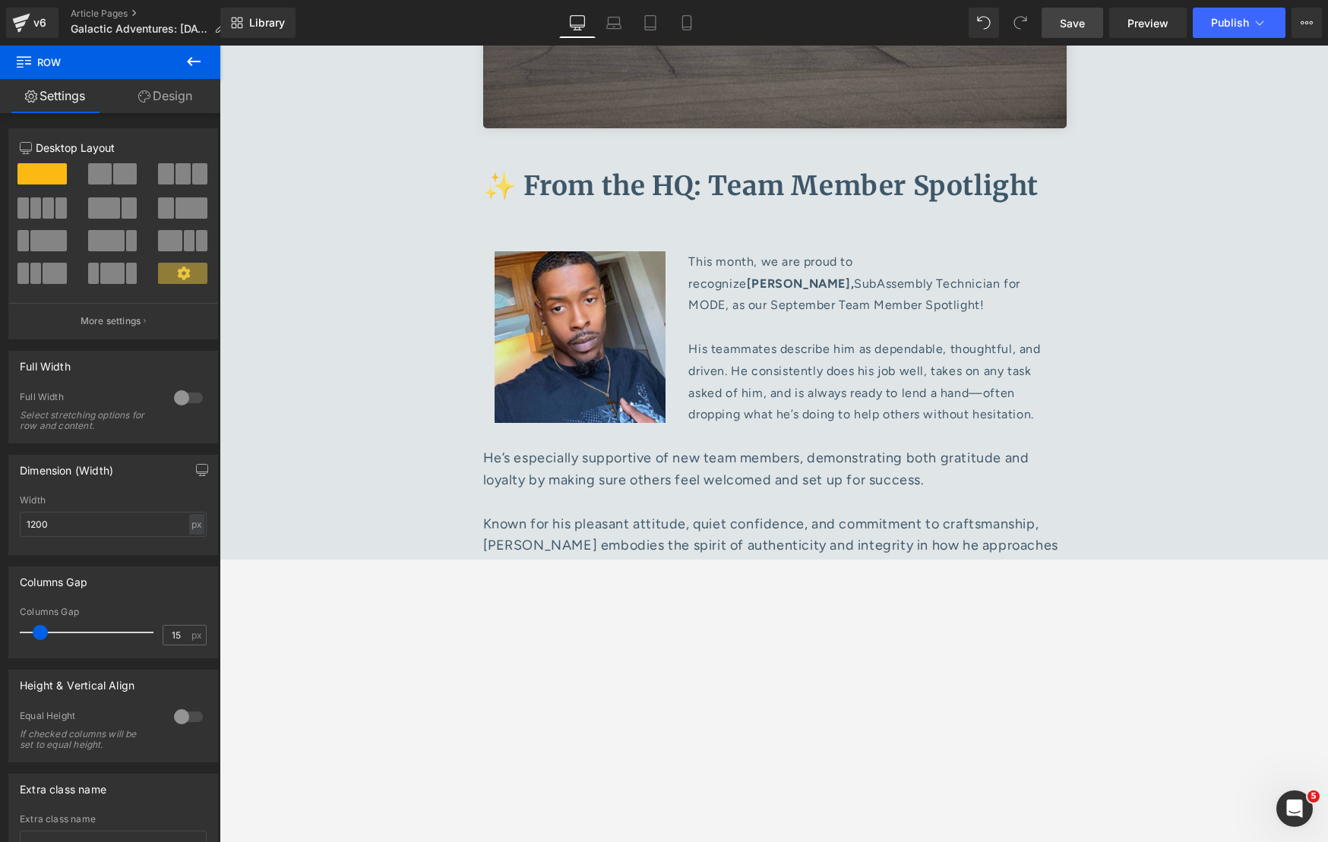
drag, startPoint x: 1082, startPoint y: 17, endPoint x: 896, endPoint y: 286, distance: 327.0
click at [1082, 17] on span "Save" at bounding box center [1071, 23] width 25 height 16
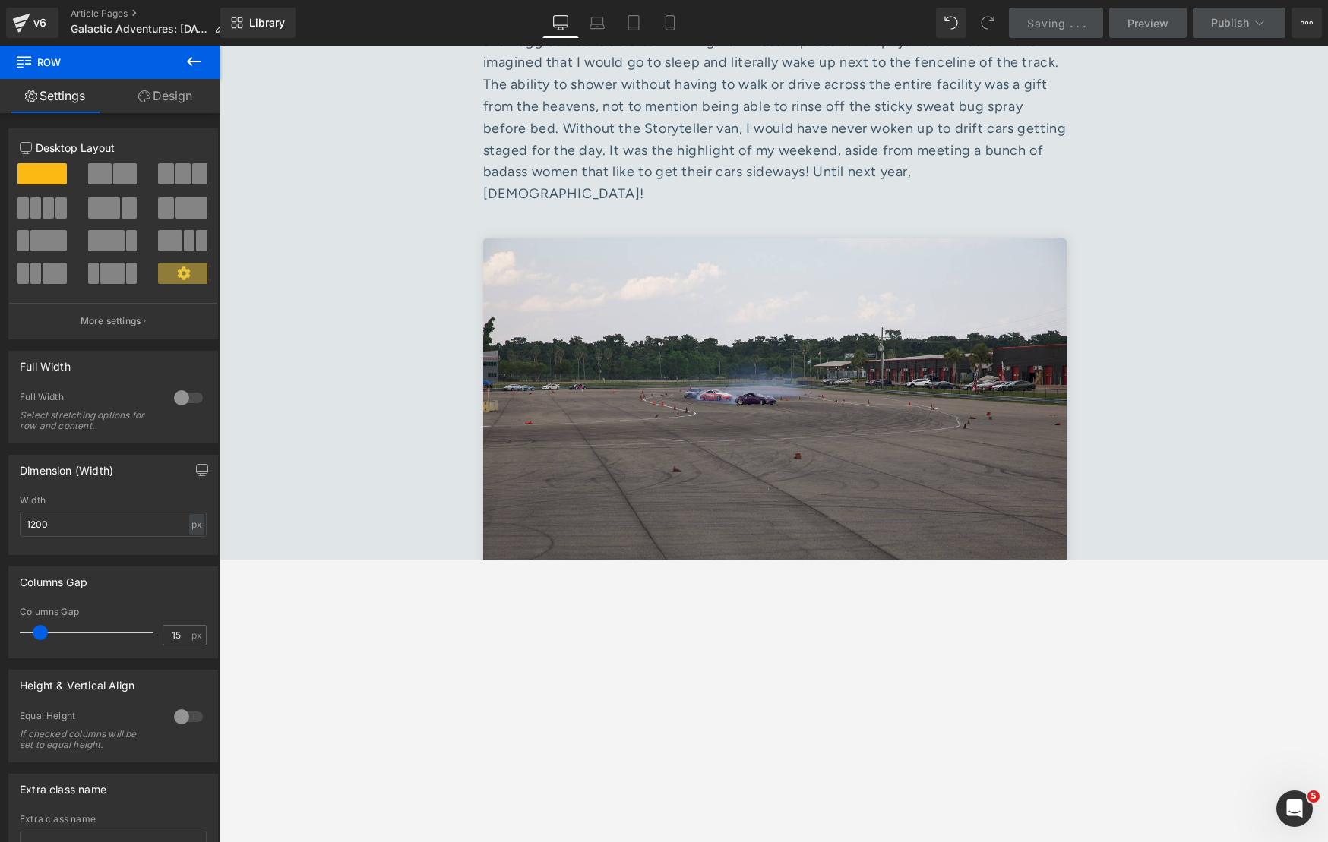
scroll to position [7046, 0]
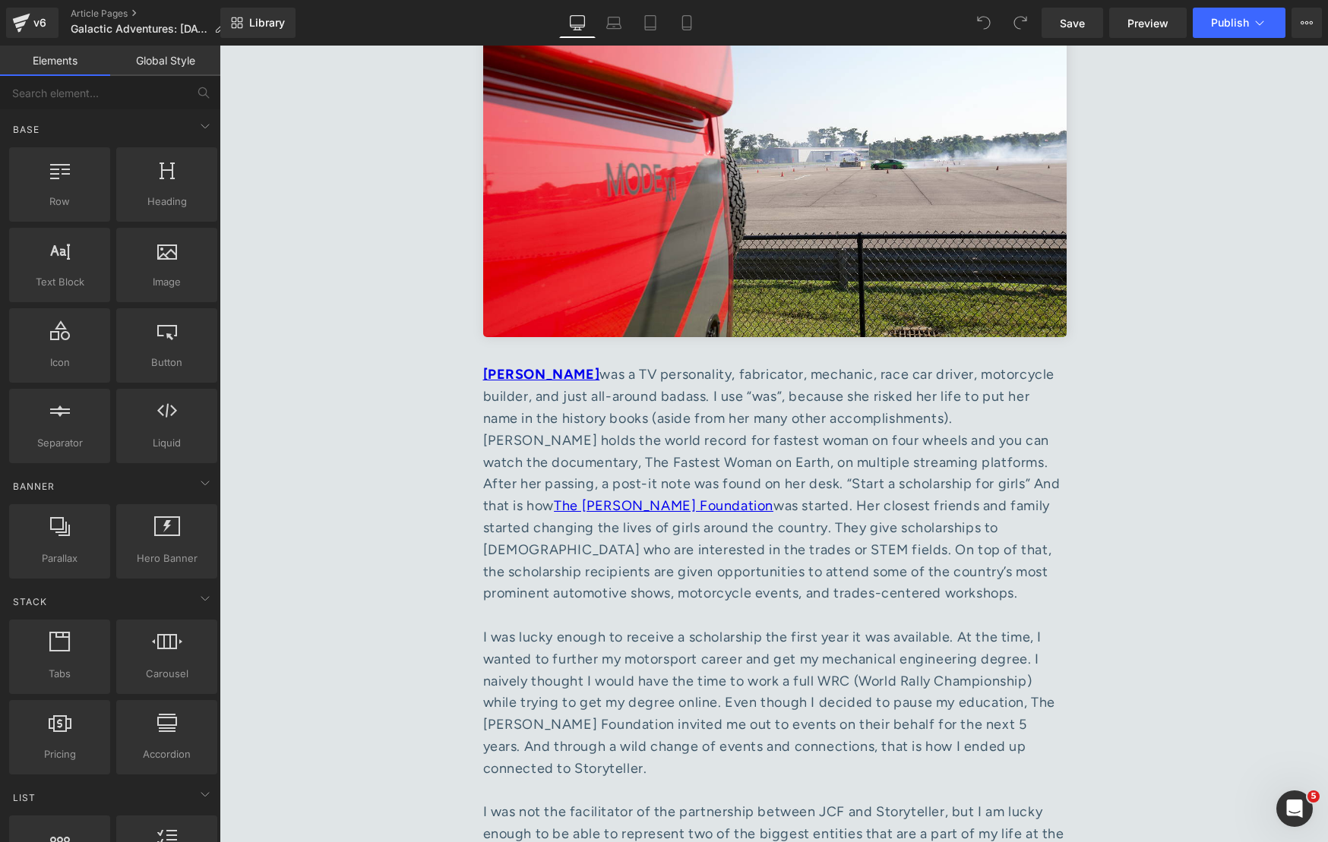
scroll to position [5990, 0]
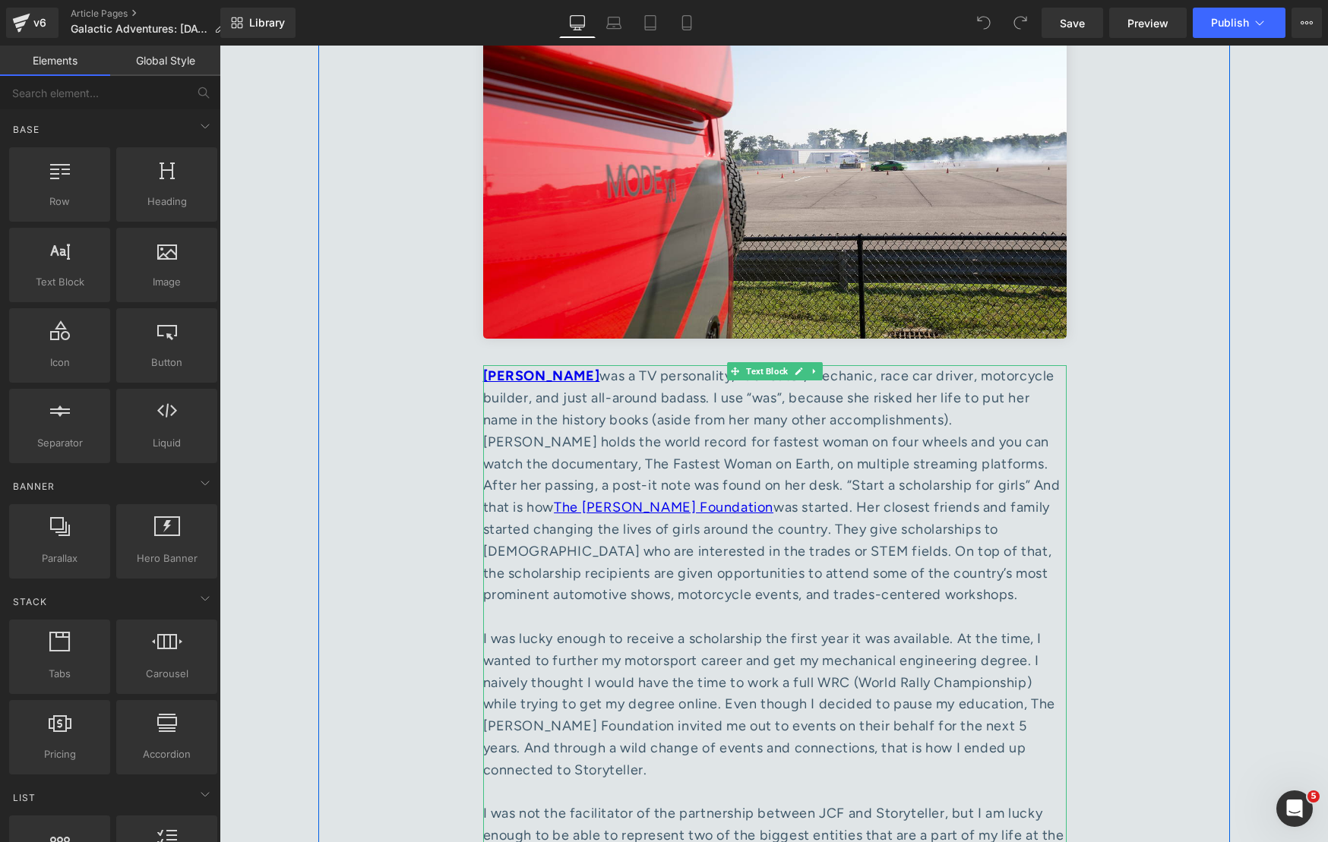
click at [696, 365] on div "[PERSON_NAME] was a TV personality, fabricator, mechanic, race car driver, moto…" at bounding box center [774, 485] width 583 height 241
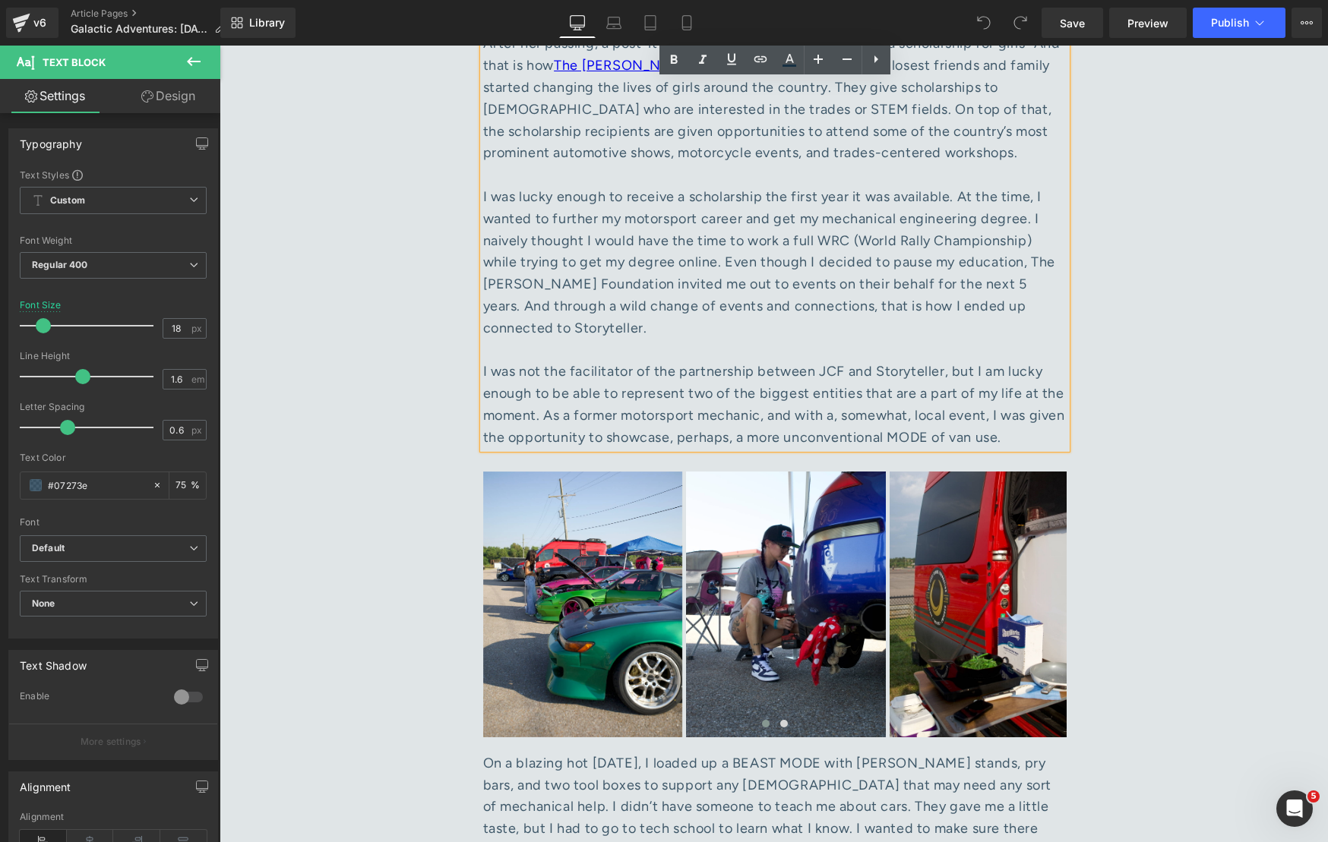
scroll to position [6433, 0]
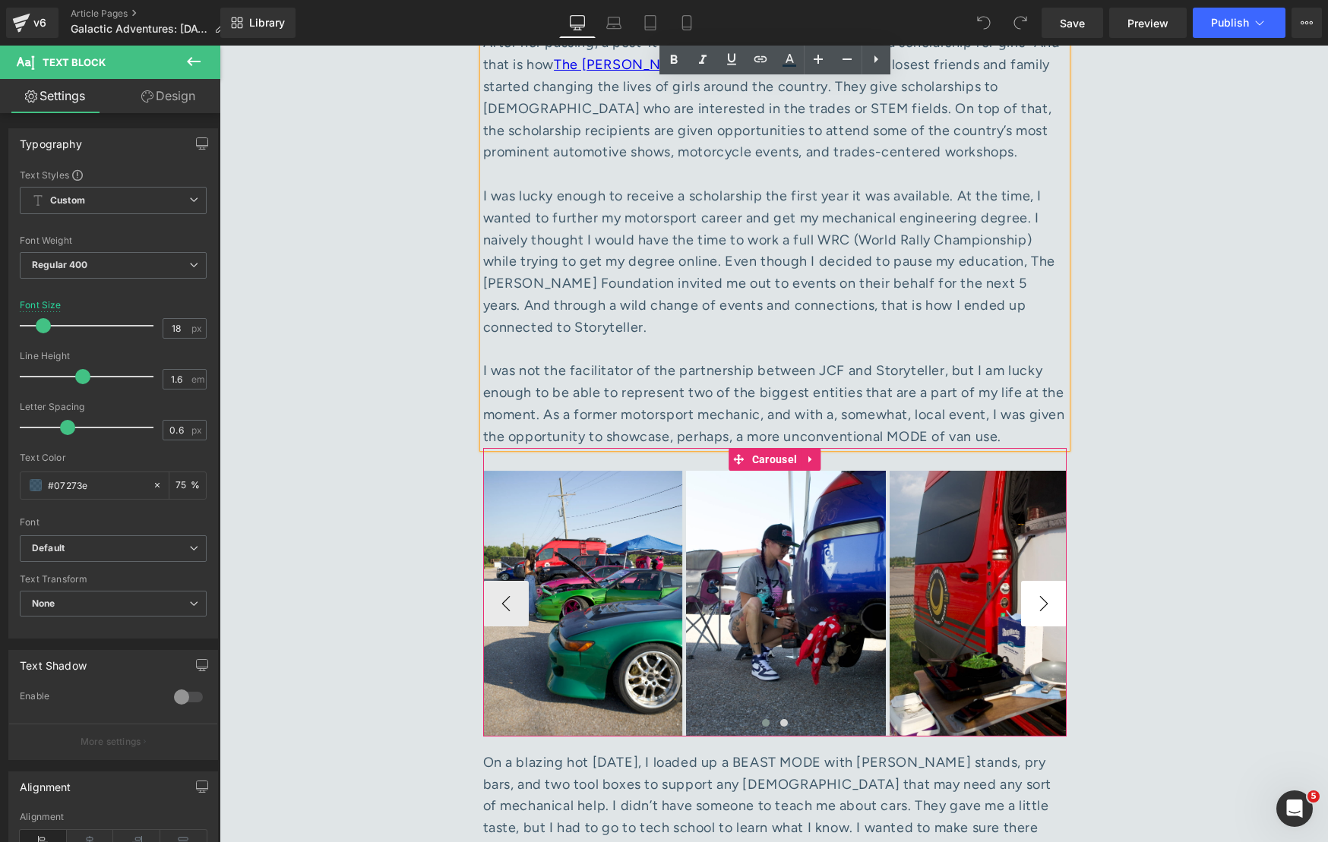
click at [1038, 581] on button "›" at bounding box center [1044, 604] width 46 height 46
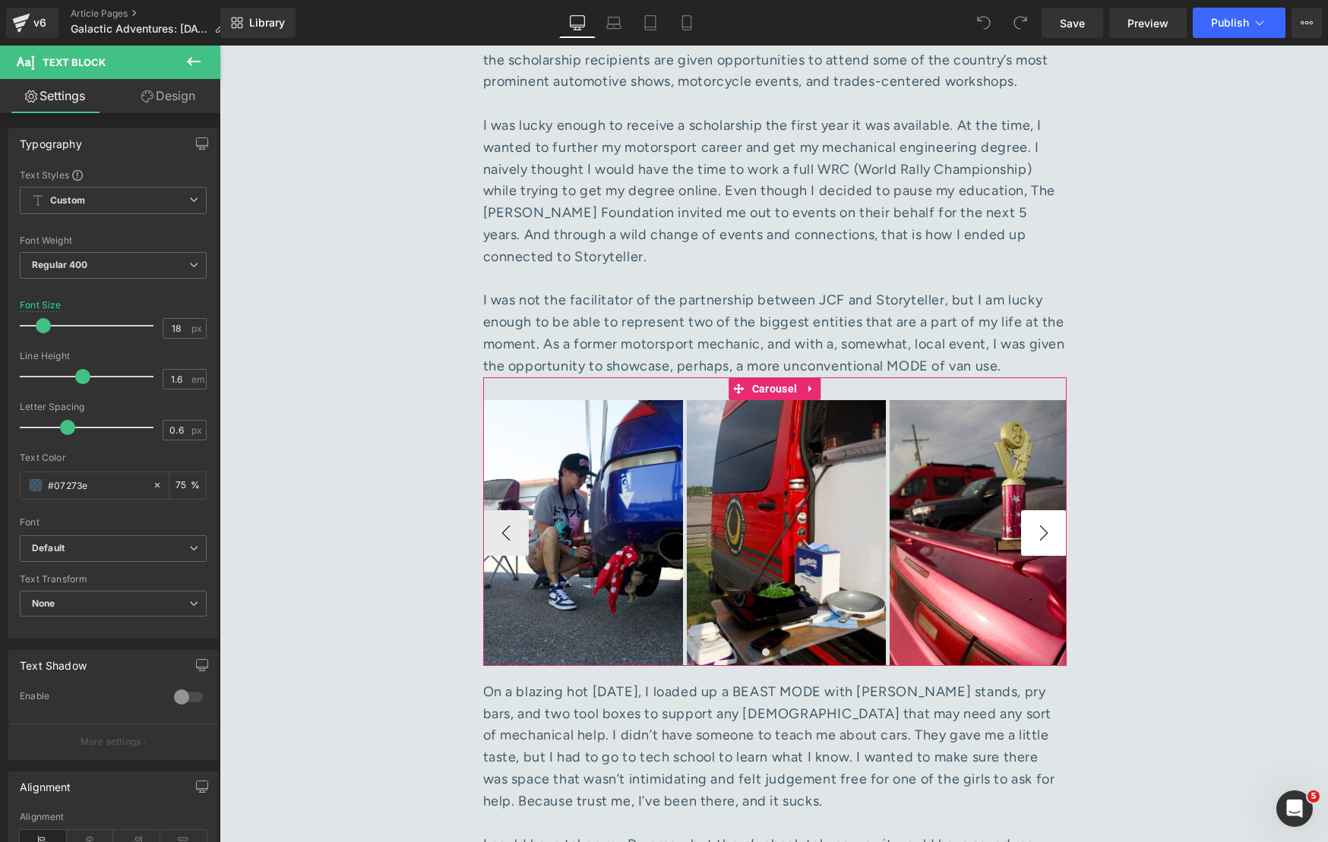
scroll to position [6732, 0]
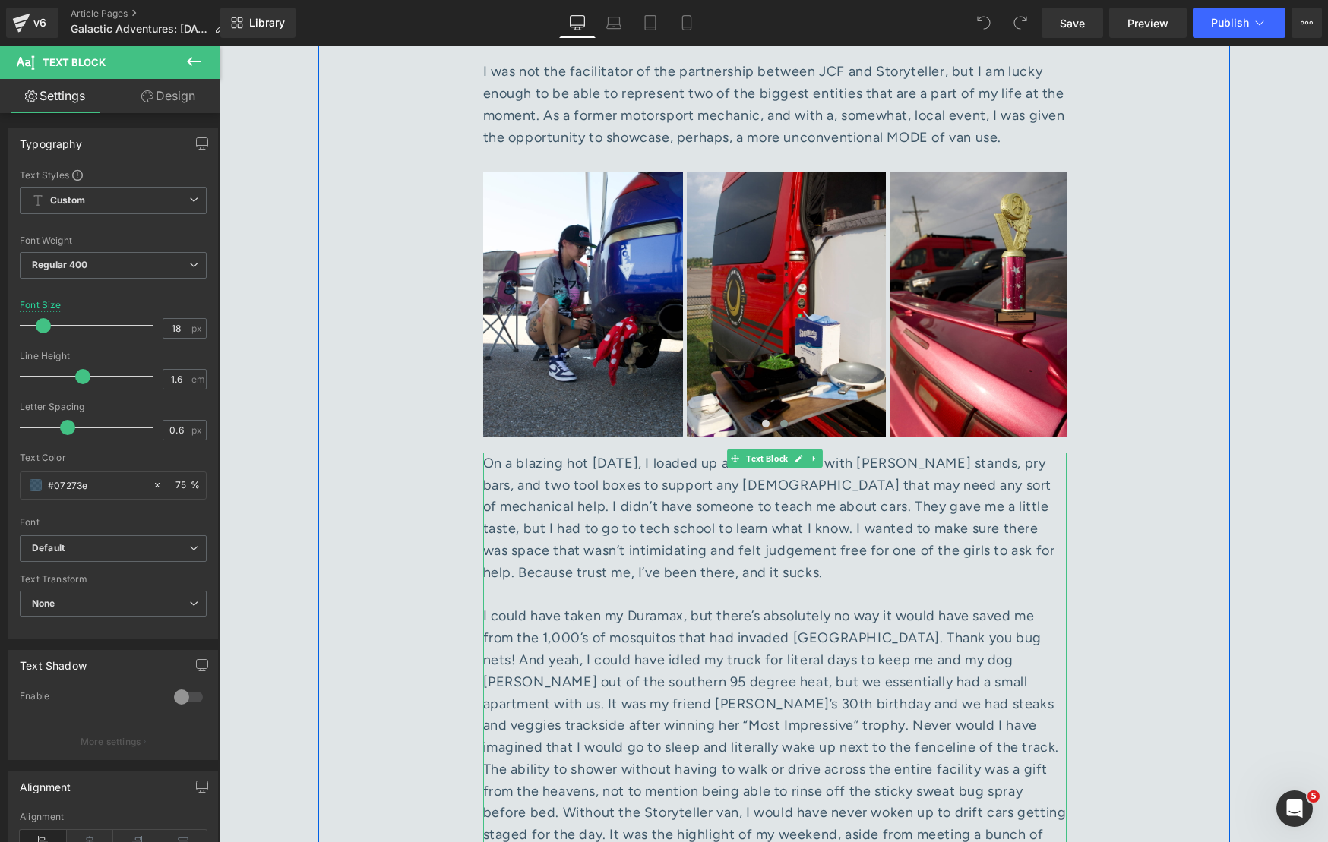
click at [810, 605] on div at bounding box center [774, 747] width 583 height 284
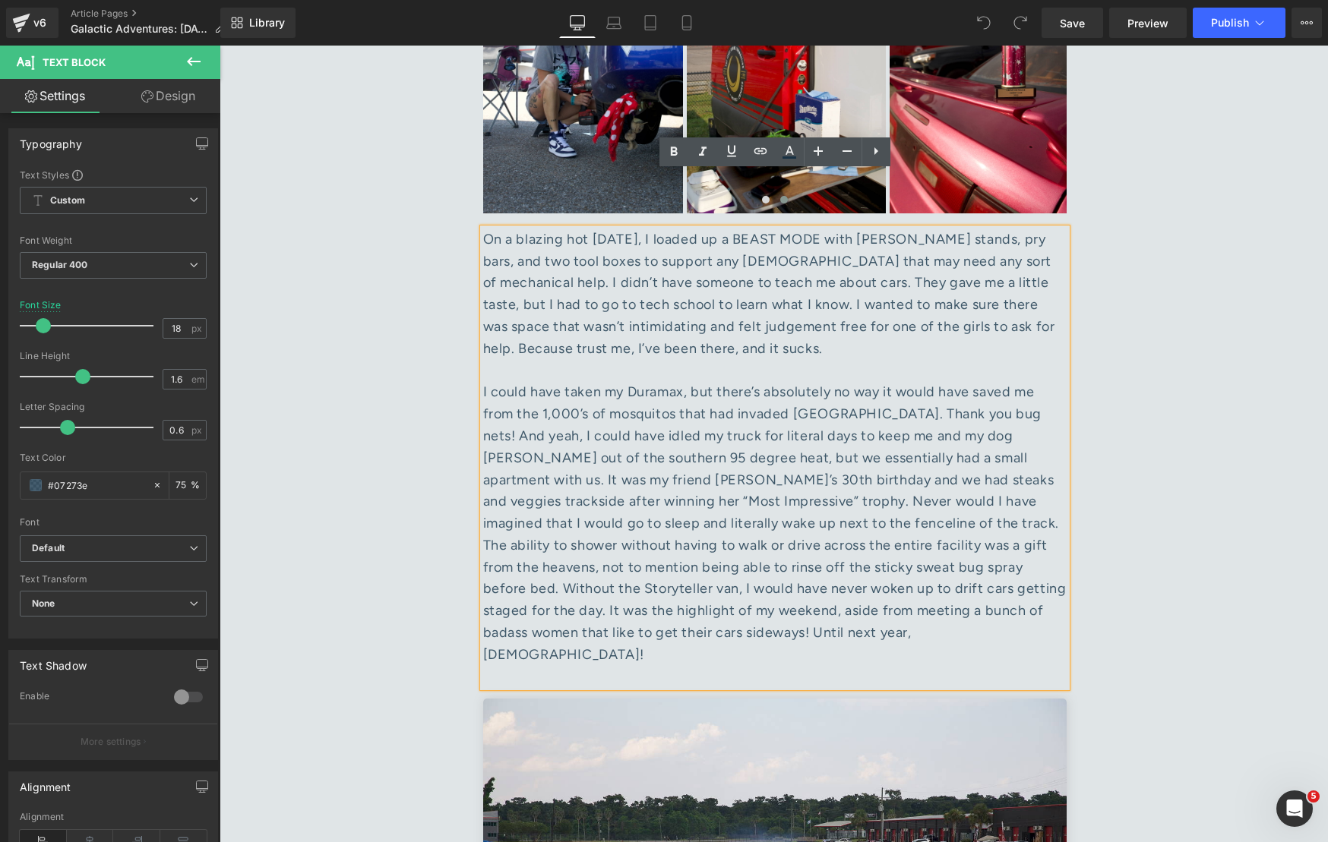
scroll to position [7013, 0]
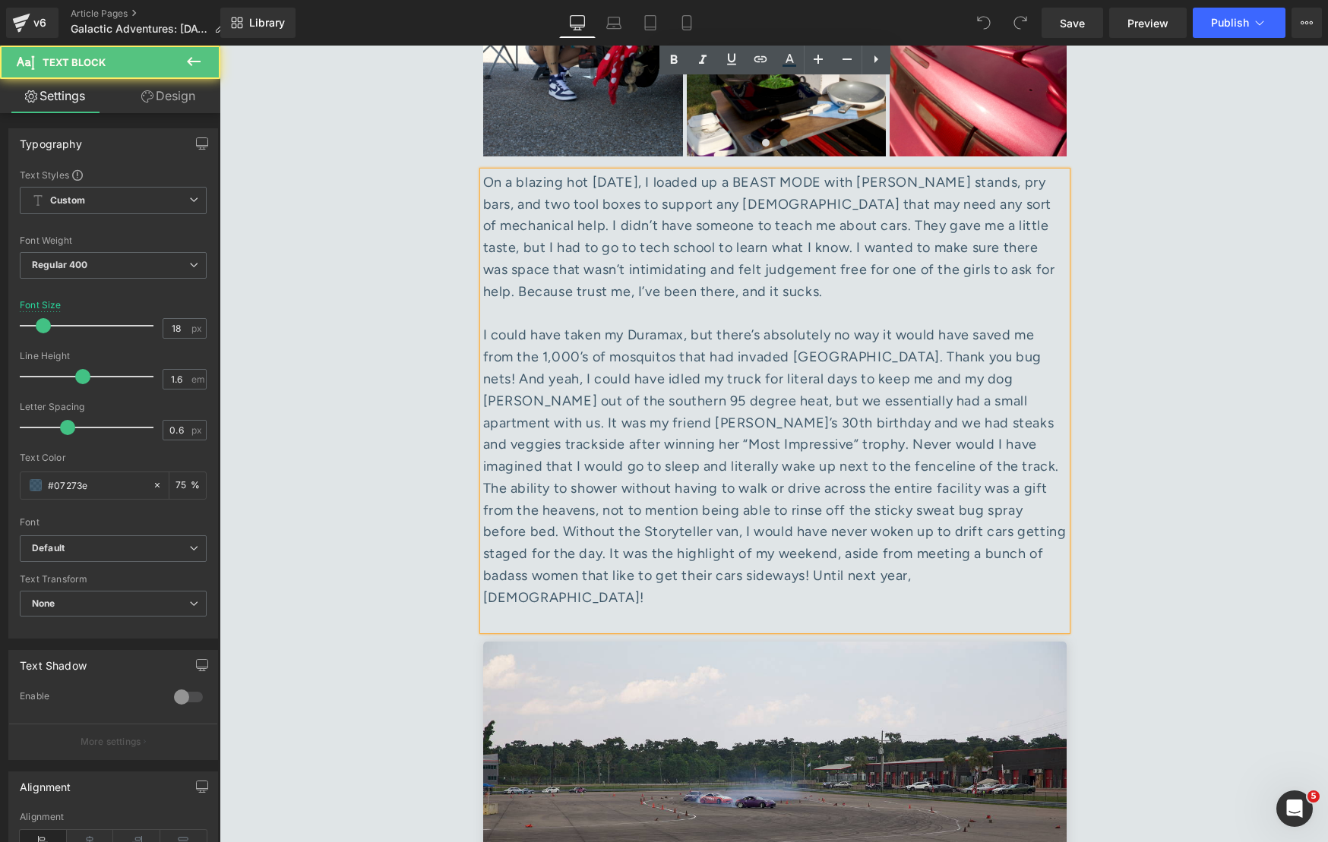
click at [809, 609] on div at bounding box center [774, 620] width 583 height 22
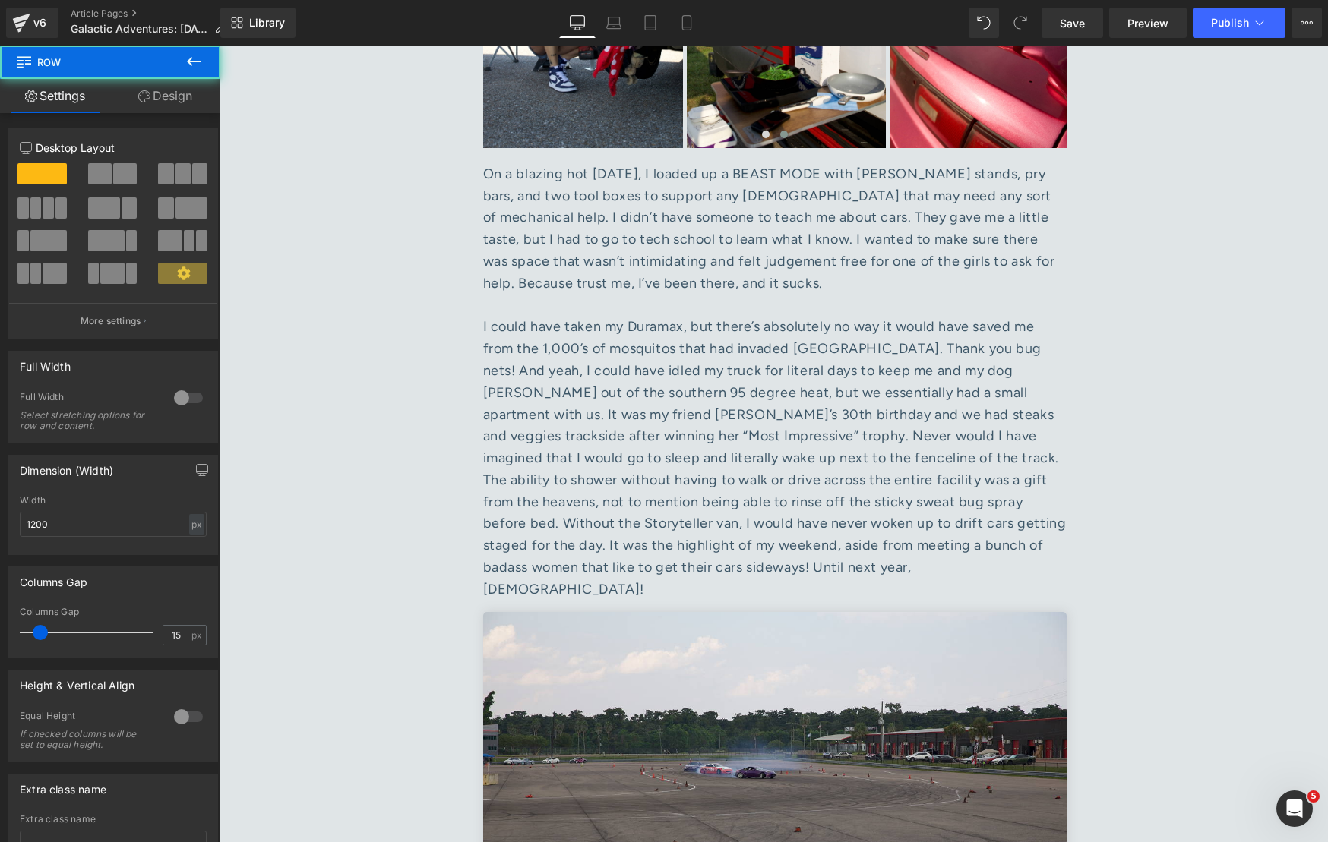
scroll to position [7022, 0]
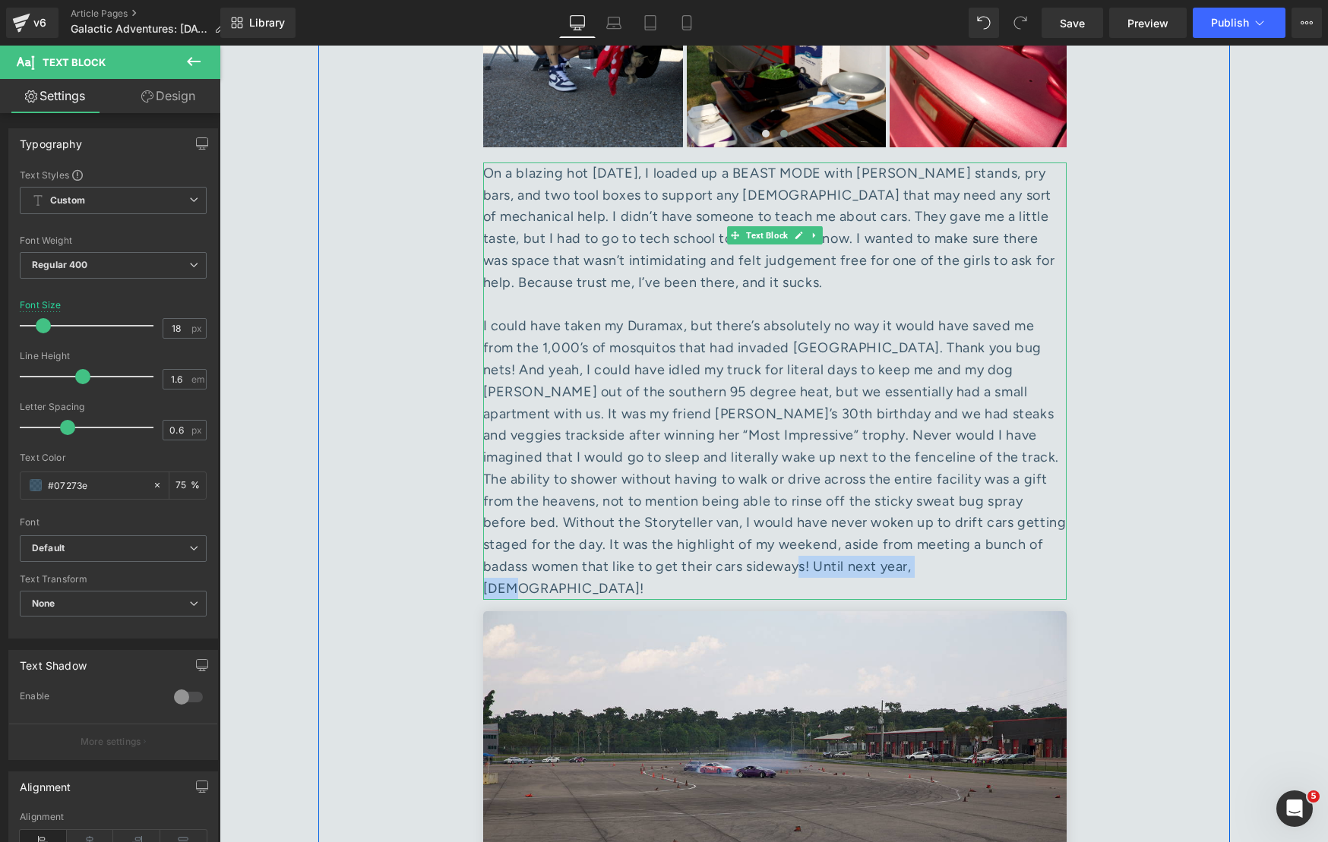
drag, startPoint x: 952, startPoint y: 384, endPoint x: 658, endPoint y: 395, distance: 293.4
click at [658, 395] on div at bounding box center [774, 457] width 583 height 284
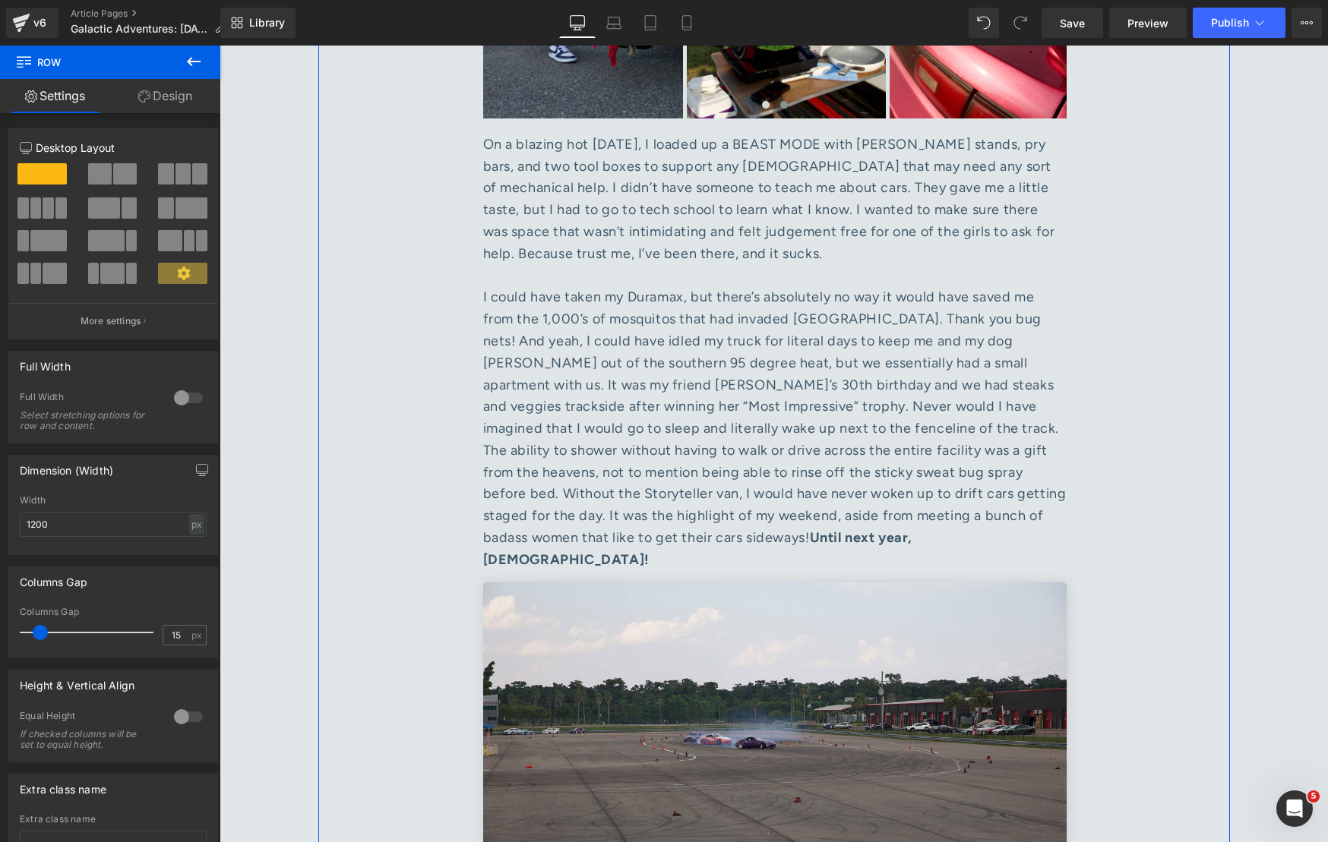
scroll to position [6929, 0]
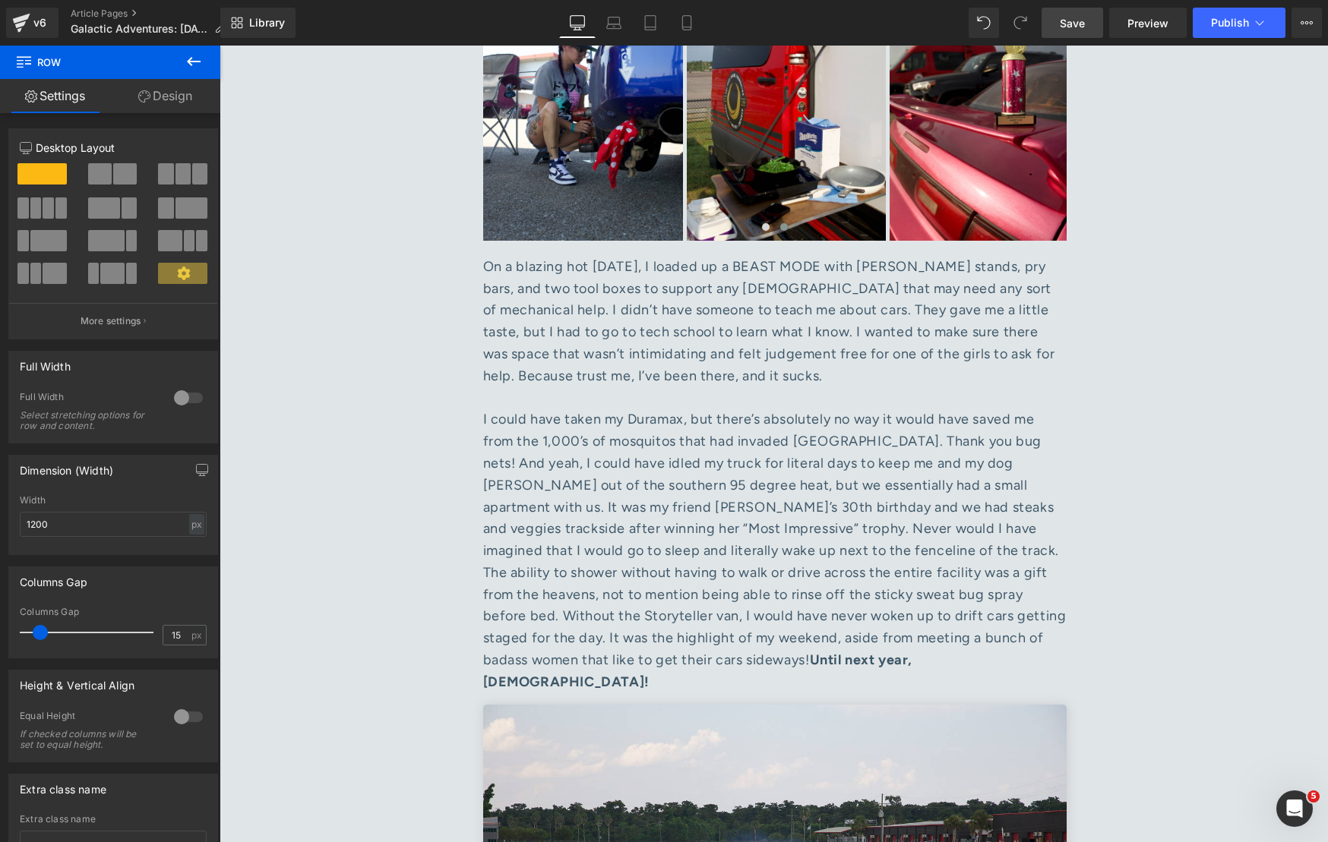
click at [1070, 27] on span "Save" at bounding box center [1071, 23] width 25 height 16
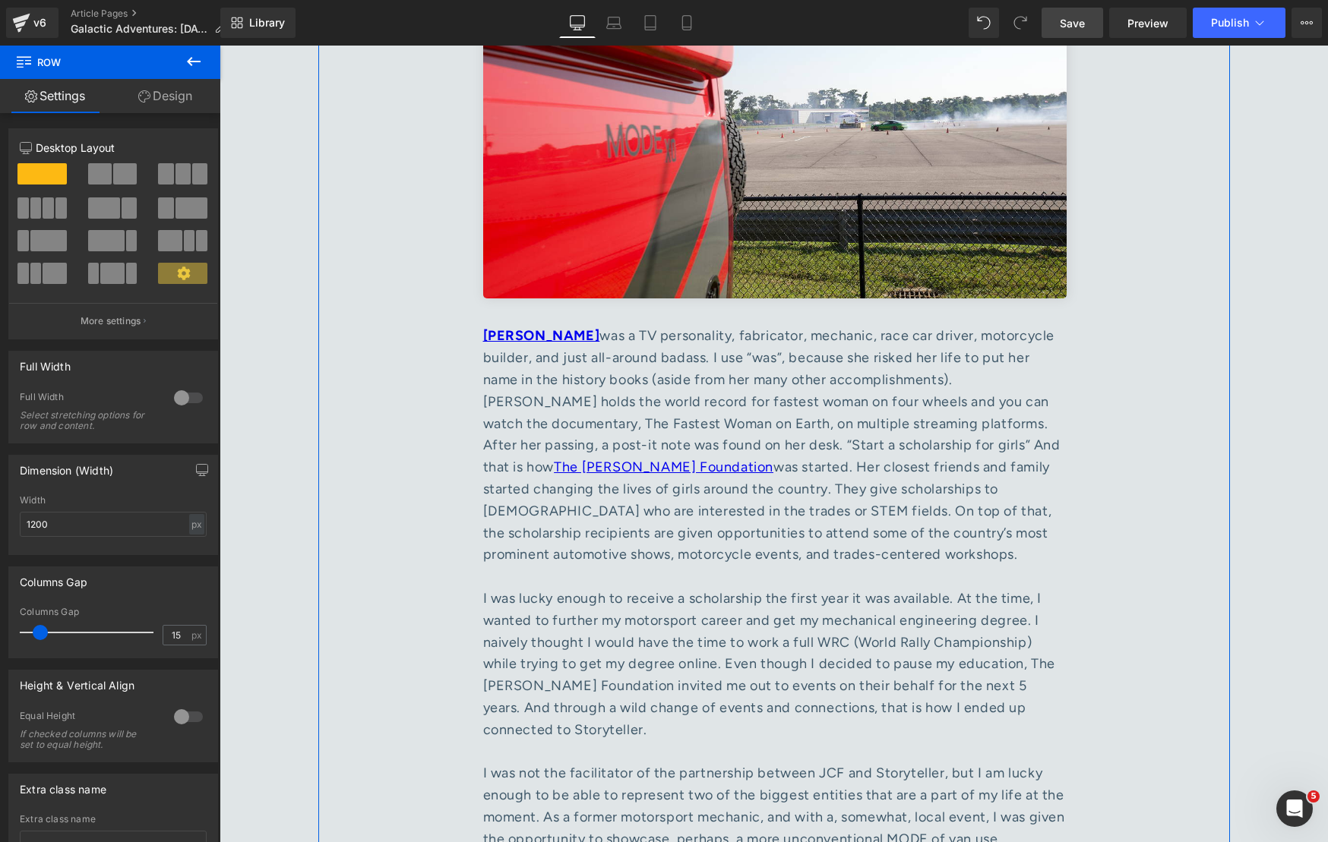
scroll to position [6014, 0]
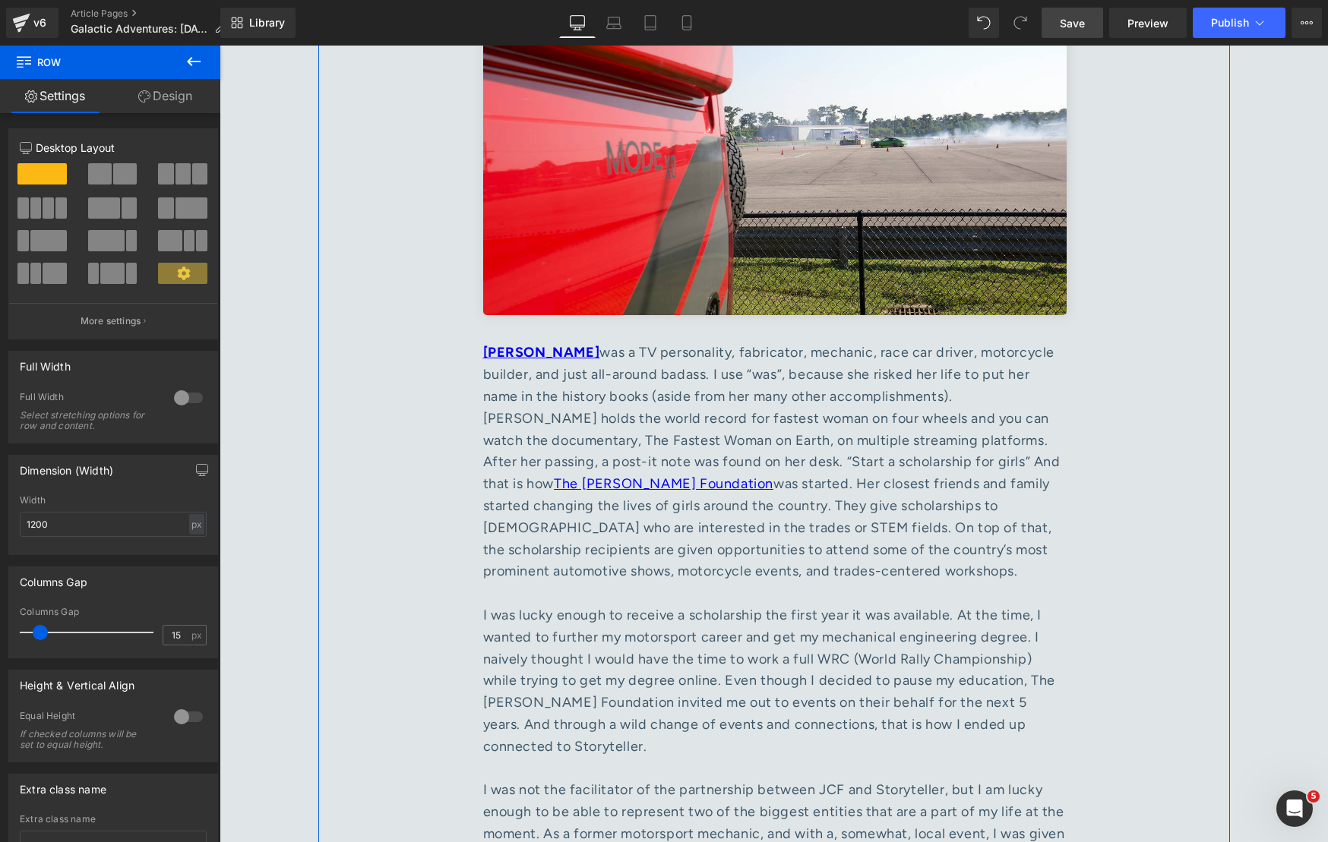
click at [630, 583] on div at bounding box center [774, 594] width 583 height 22
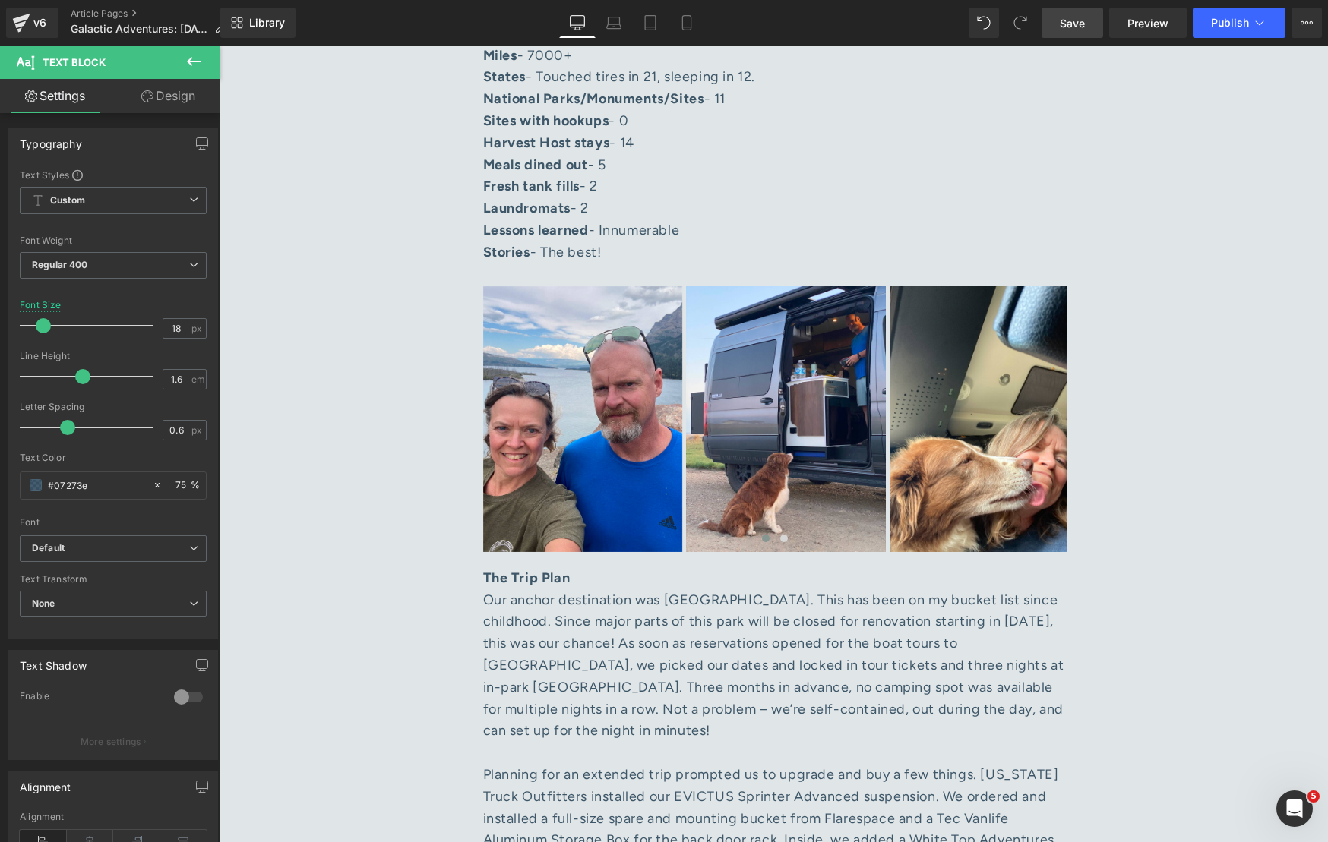
scroll to position [1360, 0]
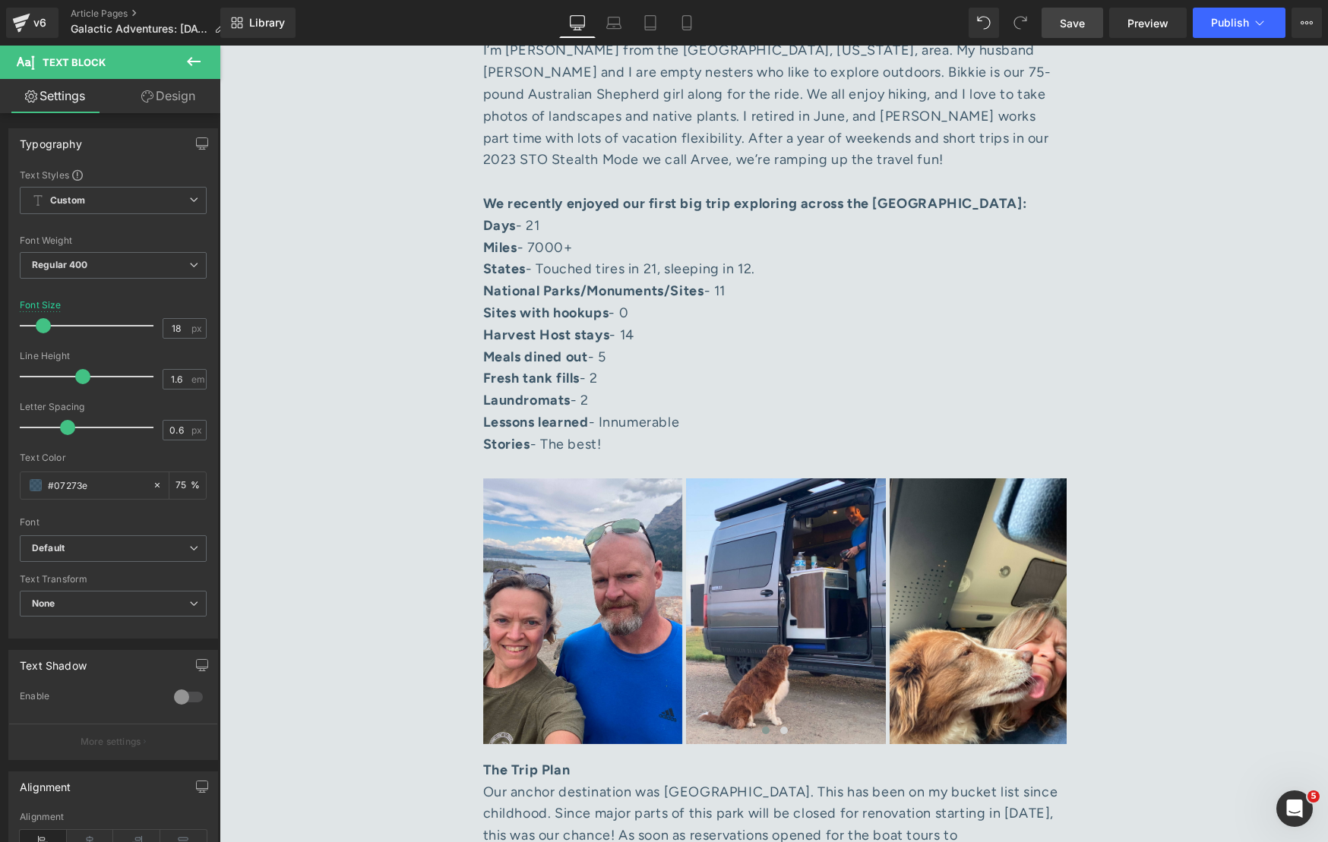
click at [1092, 27] on link "Save" at bounding box center [1072, 23] width 62 height 30
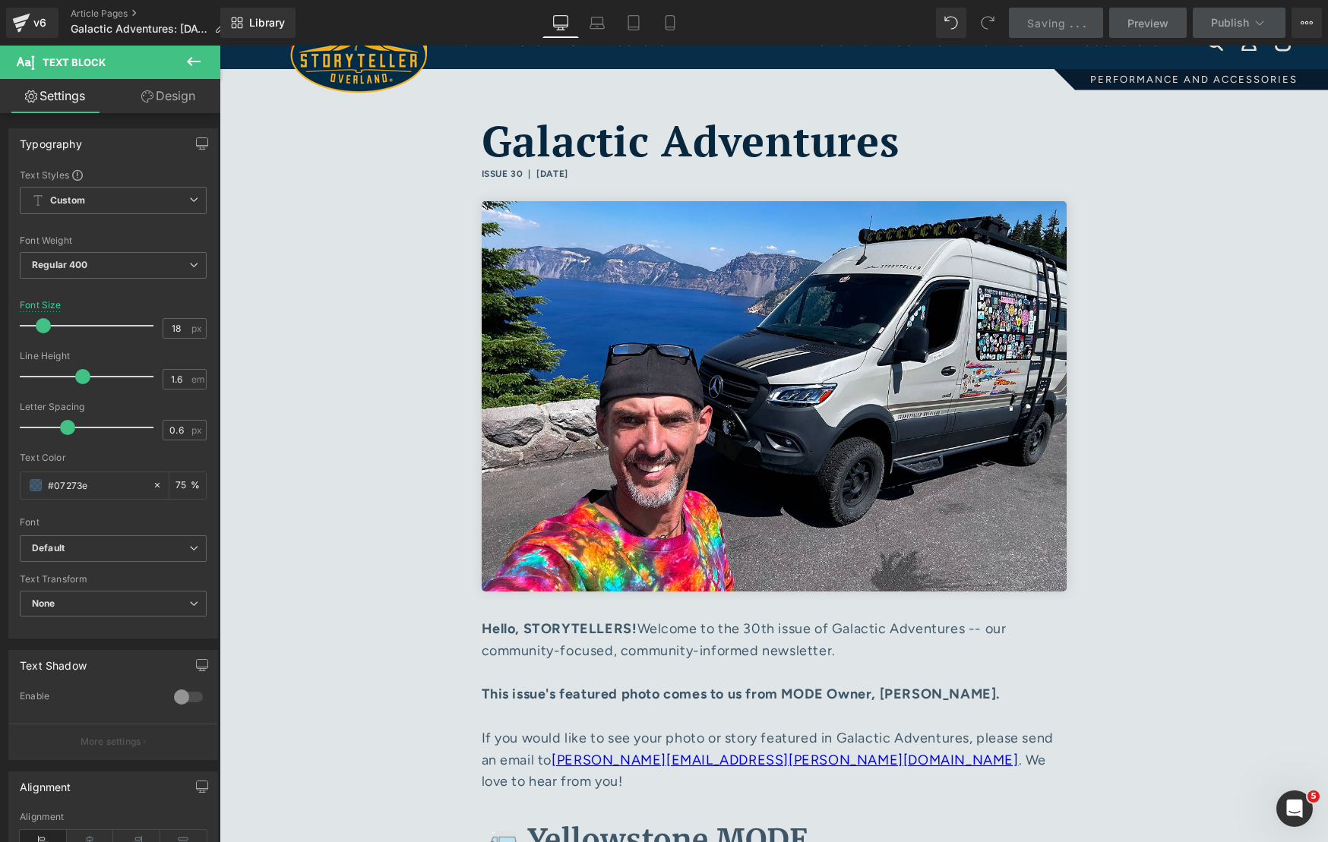
scroll to position [0, 0]
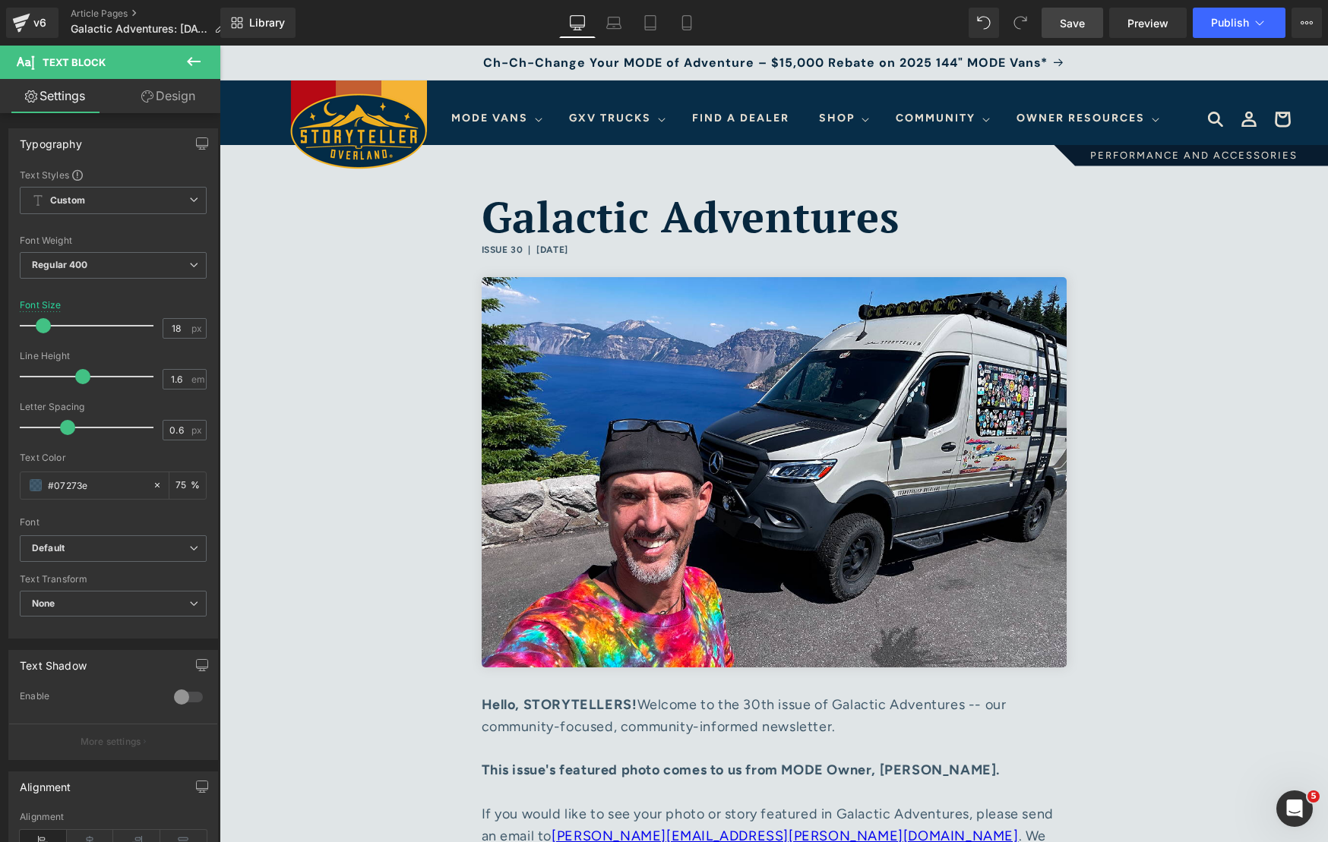
click at [1078, 22] on span "Save" at bounding box center [1071, 23] width 25 height 16
click at [1083, 29] on span "Save" at bounding box center [1071, 23] width 25 height 16
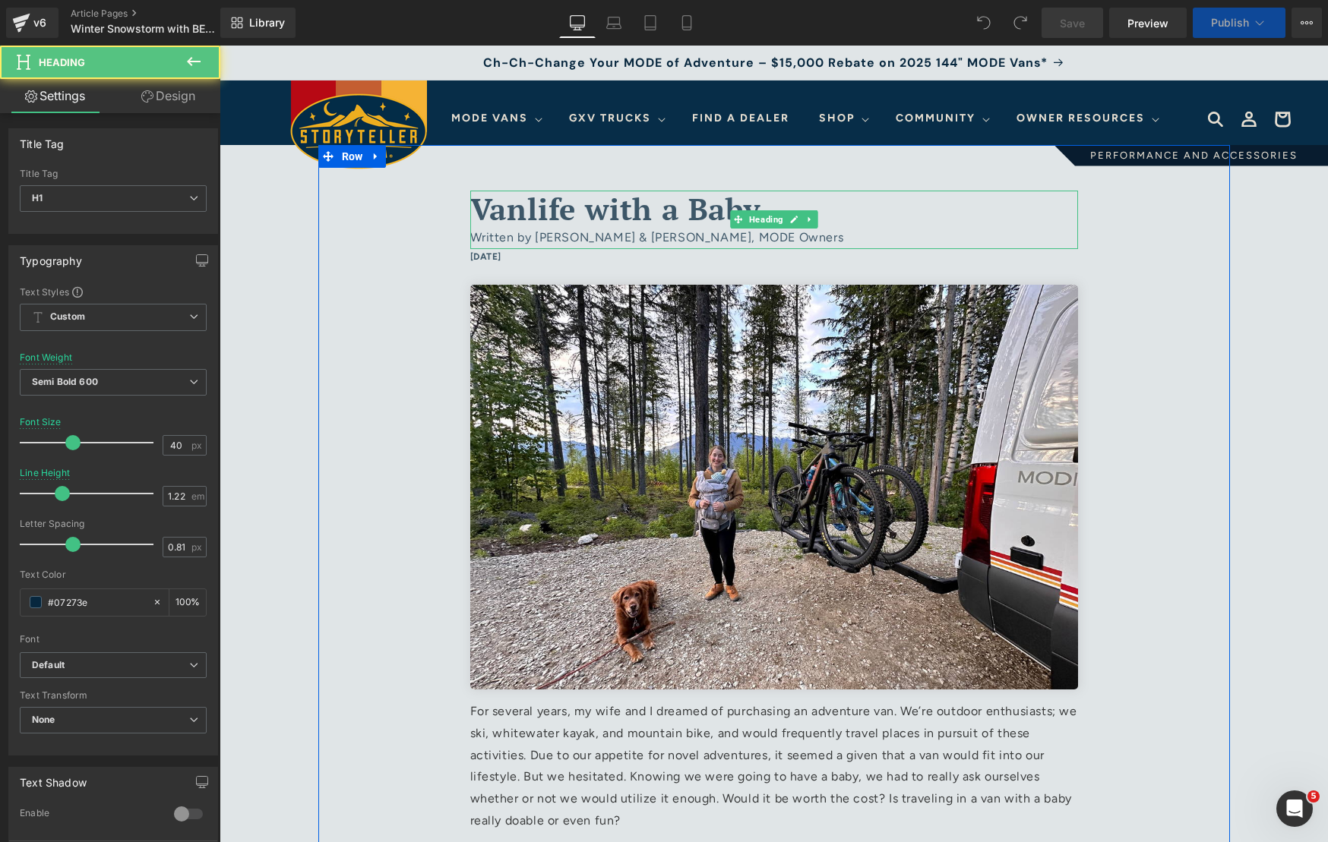
click at [645, 212] on span "Vanlife with a Baby" at bounding box center [615, 208] width 290 height 40
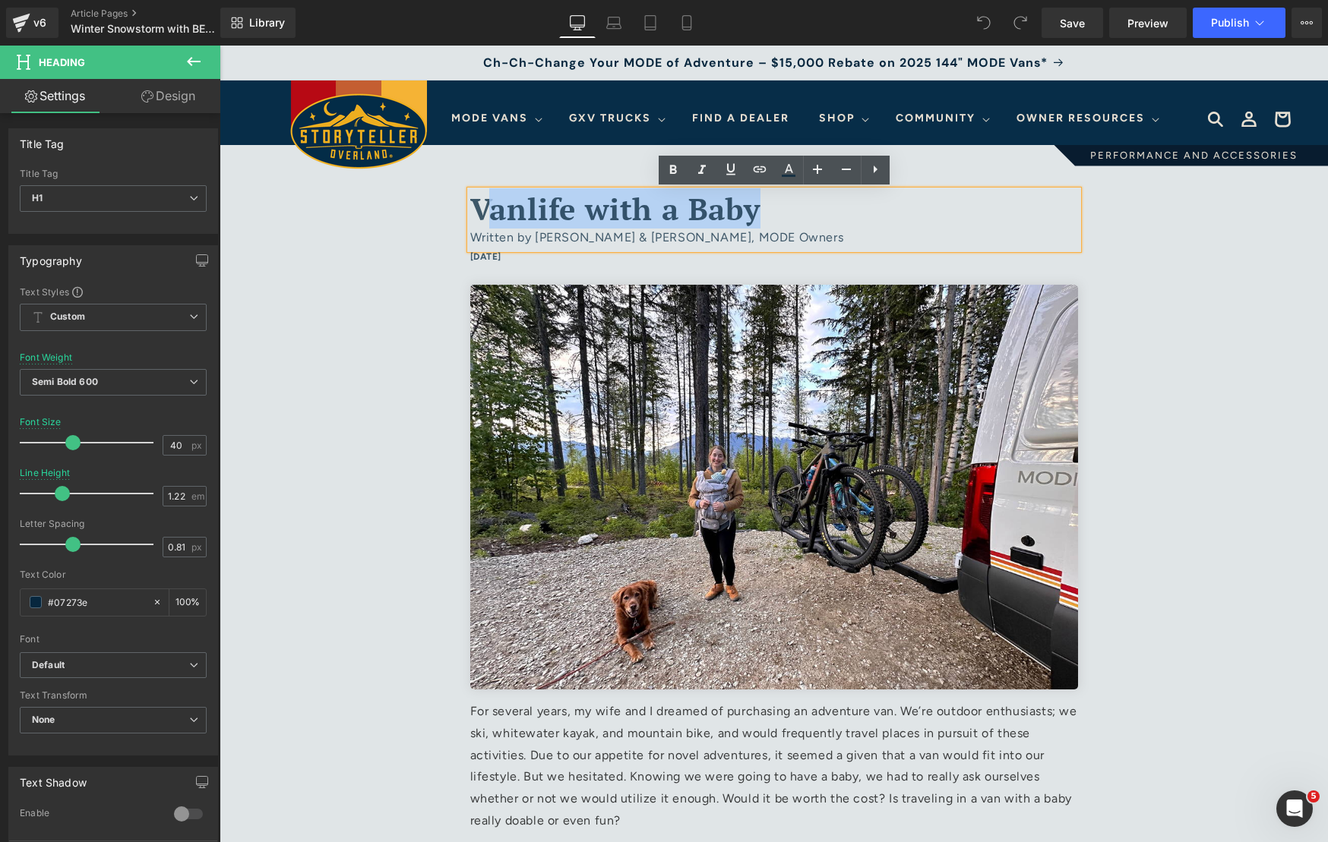
drag, startPoint x: 772, startPoint y: 208, endPoint x: 482, endPoint y: 206, distance: 290.1
click at [481, 206] on h1 "Vanlife with a Baby" at bounding box center [774, 209] width 608 height 37
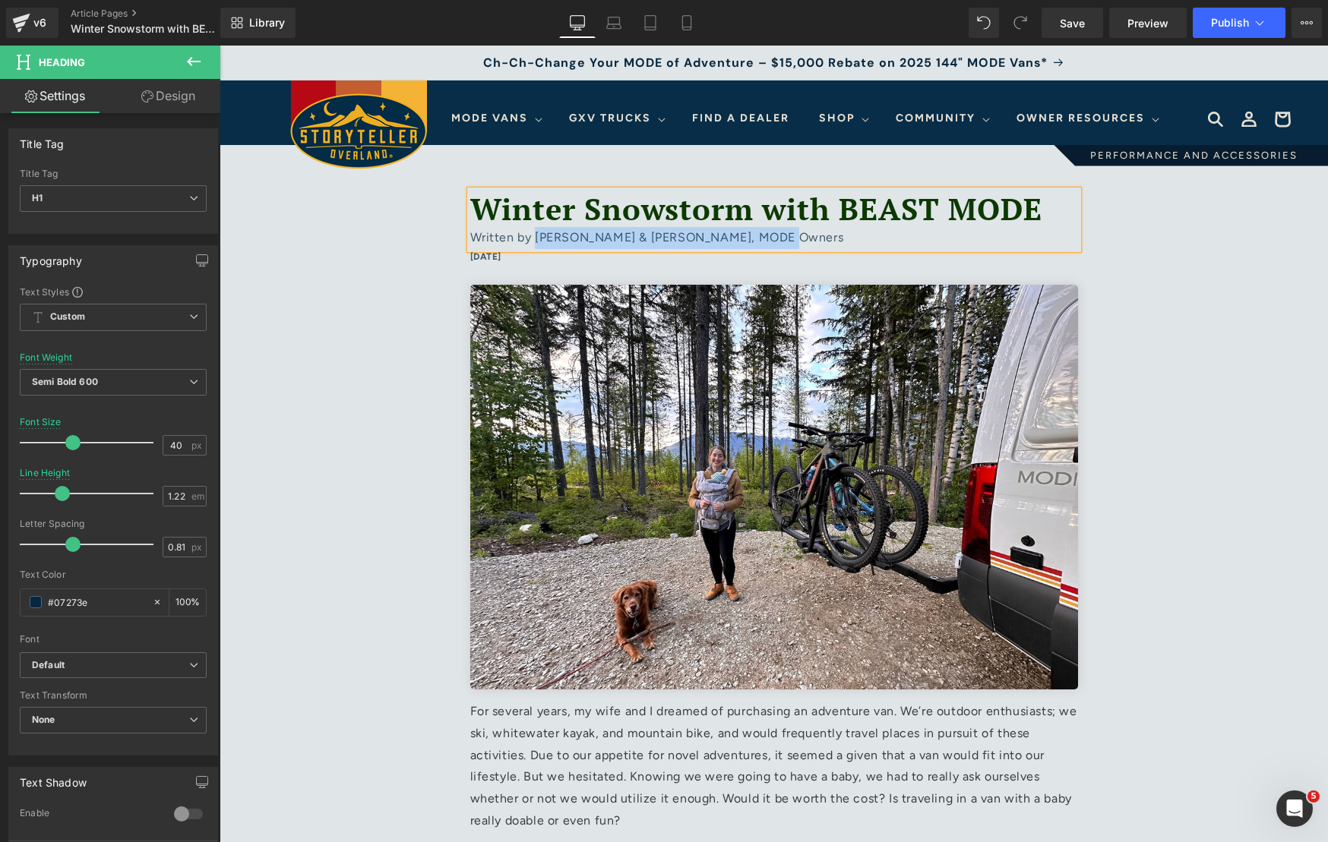
drag, startPoint x: 811, startPoint y: 238, endPoint x: 535, endPoint y: 240, distance: 276.5
click at [535, 240] on div "Written by Alex Chamas & Keta Shaw, MODE Owners" at bounding box center [774, 238] width 608 height 22
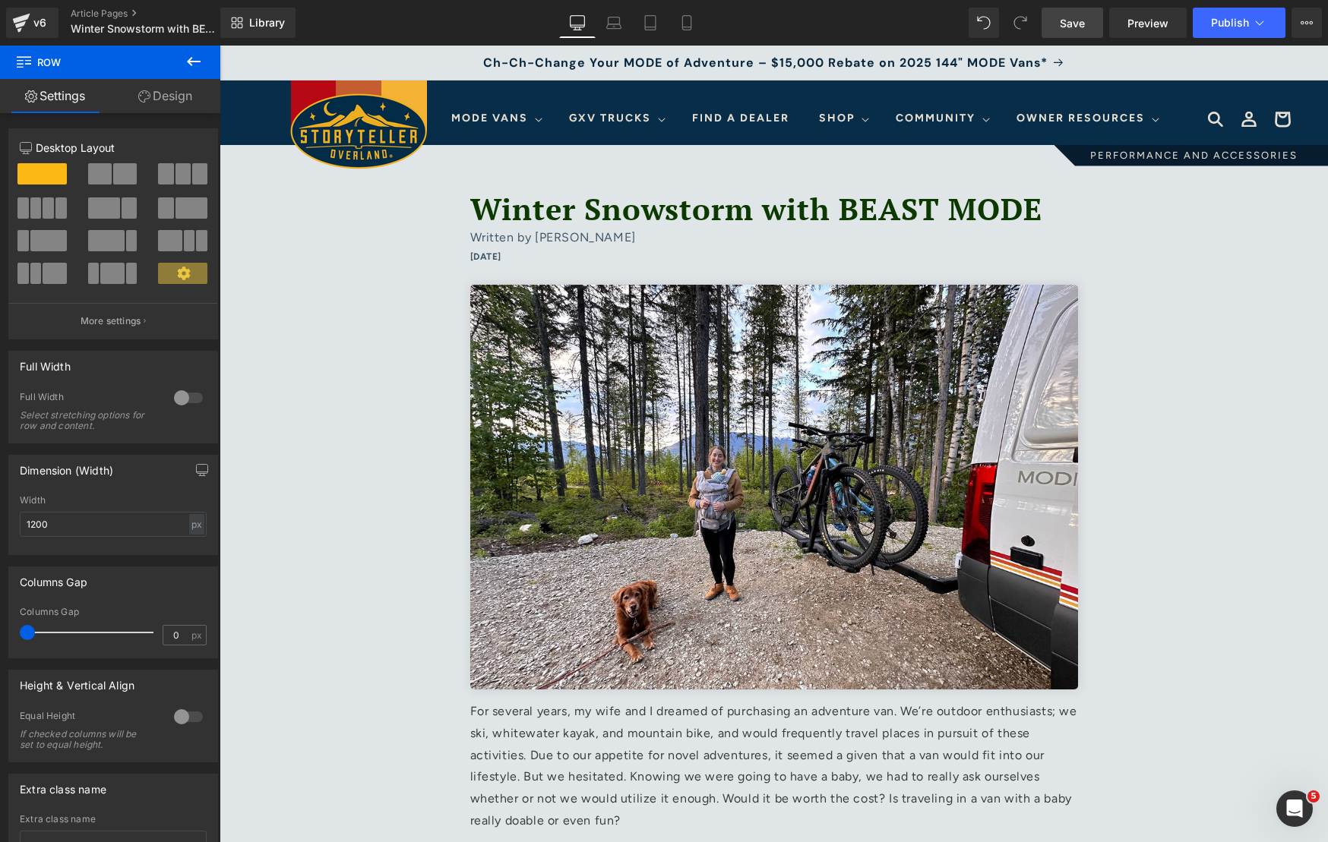
click at [1069, 16] on span "Save" at bounding box center [1071, 23] width 25 height 16
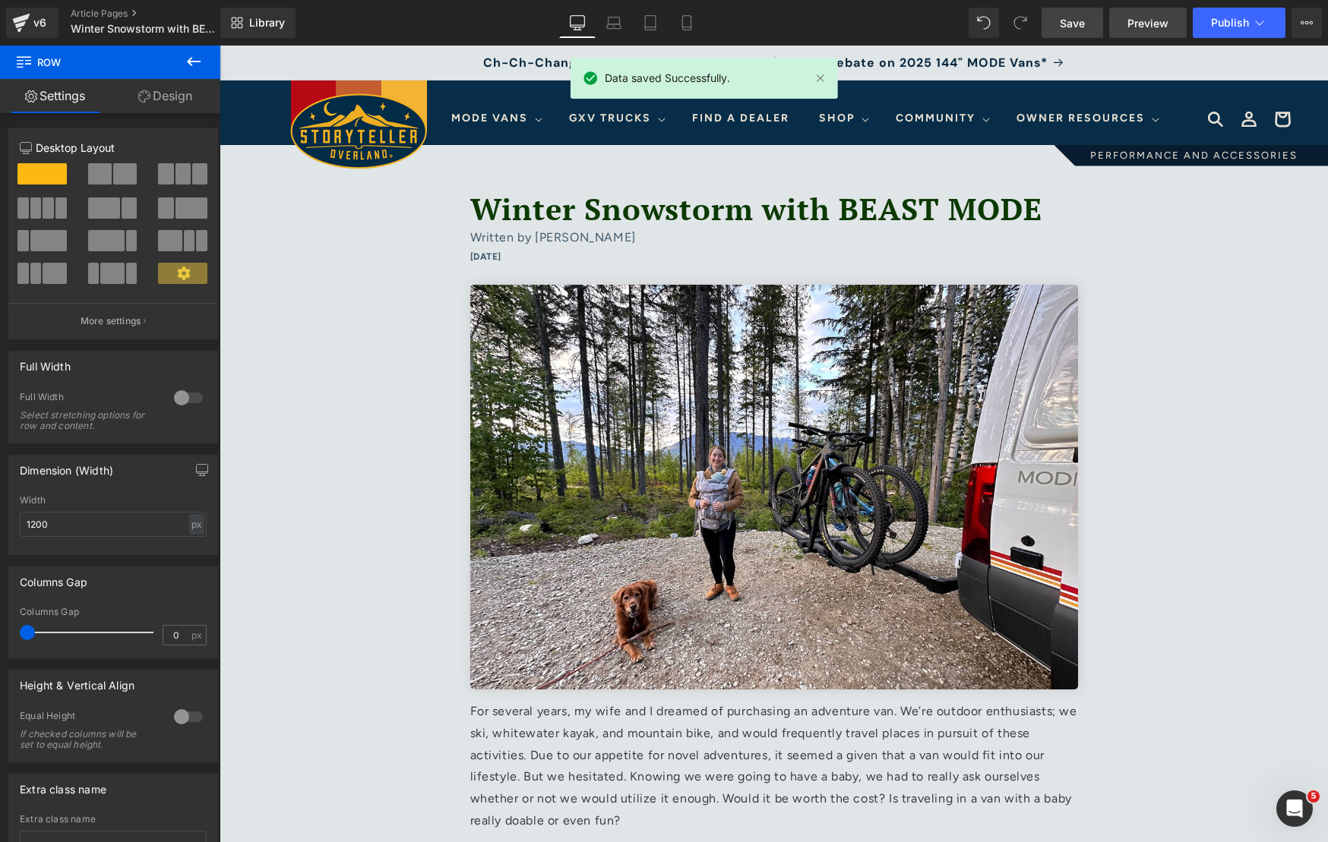
click at [1149, 30] on span "Preview" at bounding box center [1147, 23] width 41 height 16
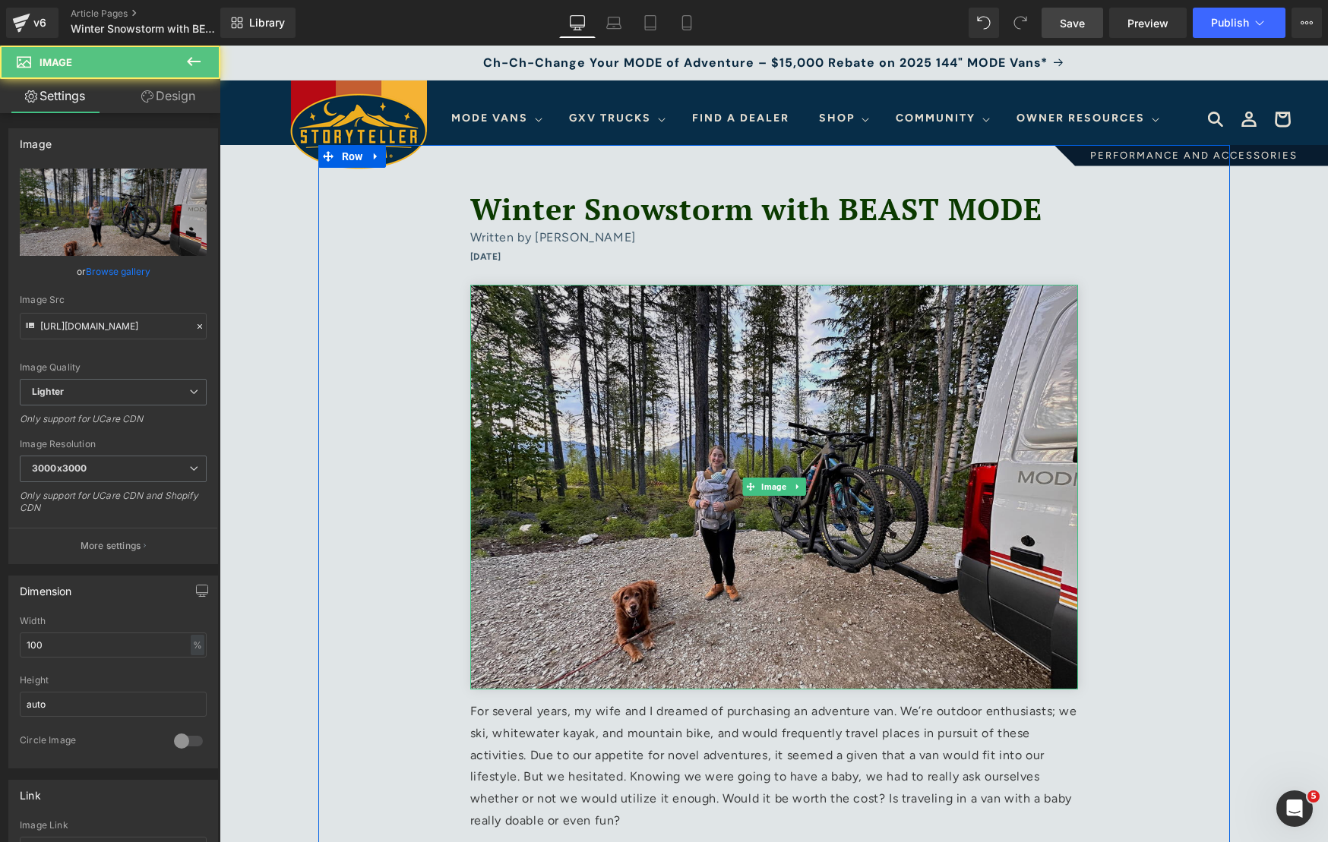
click at [637, 340] on img at bounding box center [774, 487] width 608 height 405
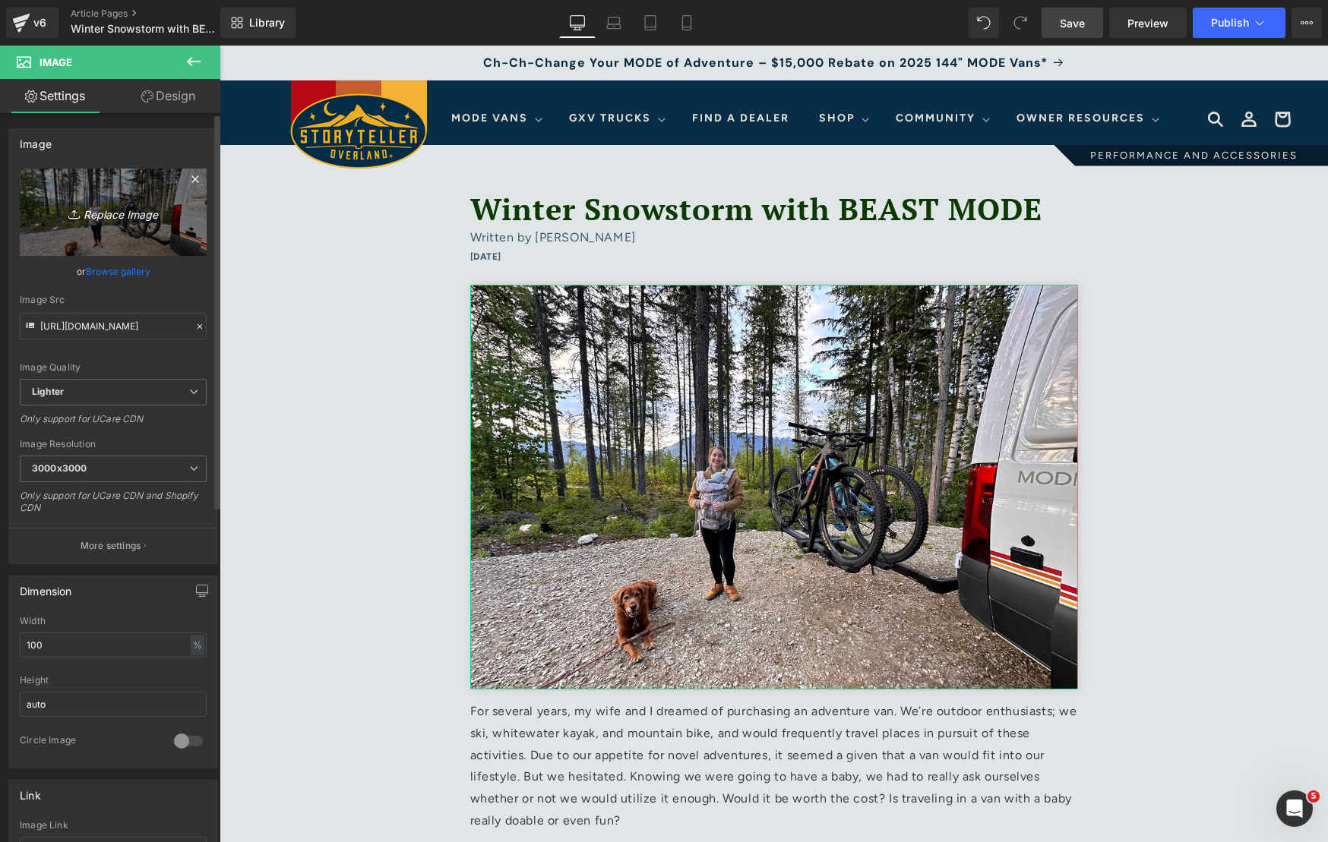
click at [129, 212] on icon "Replace Image" at bounding box center [113, 212] width 122 height 19
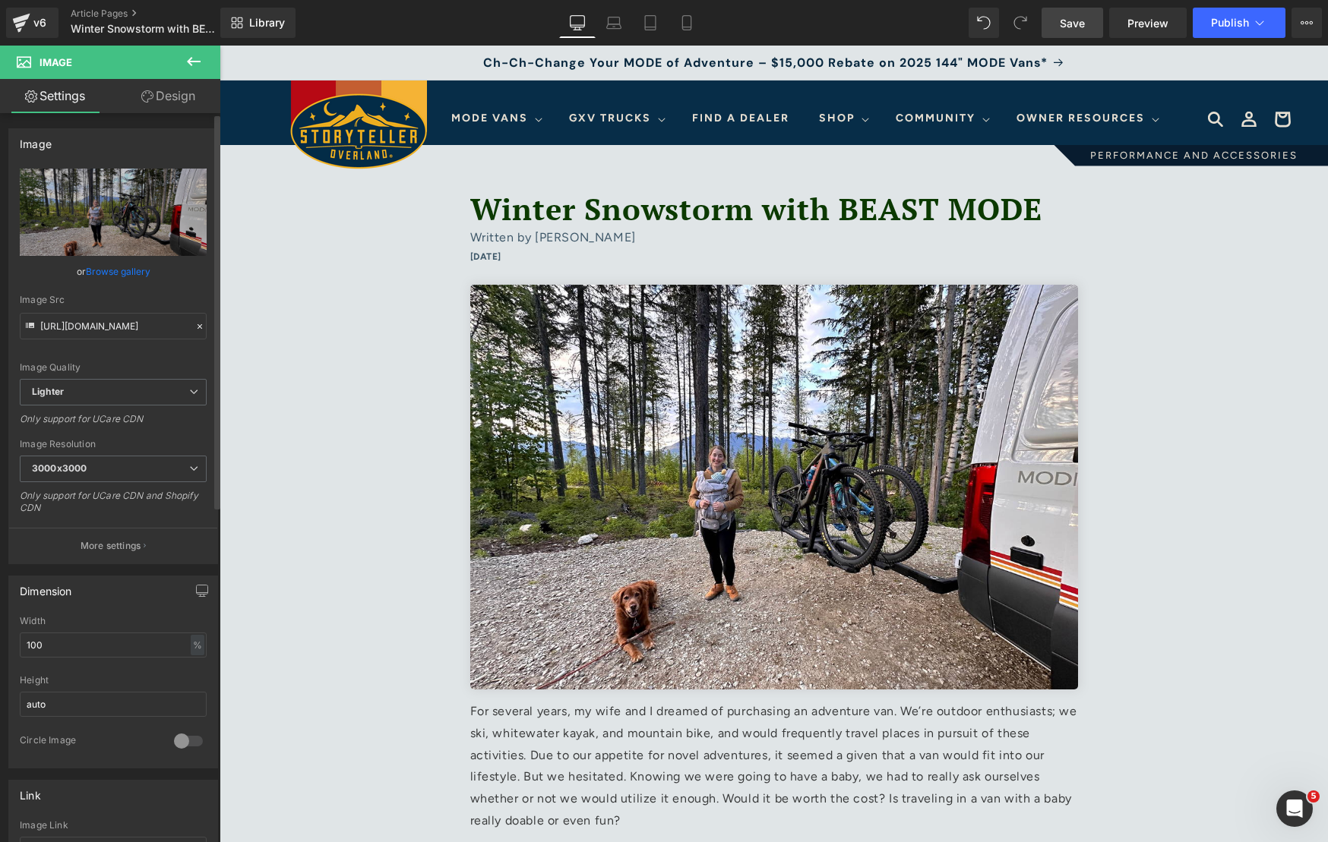
type input "C:\fakepath\Screenshot 2025-01-22 at 10.37.42 AM 1.jpg"
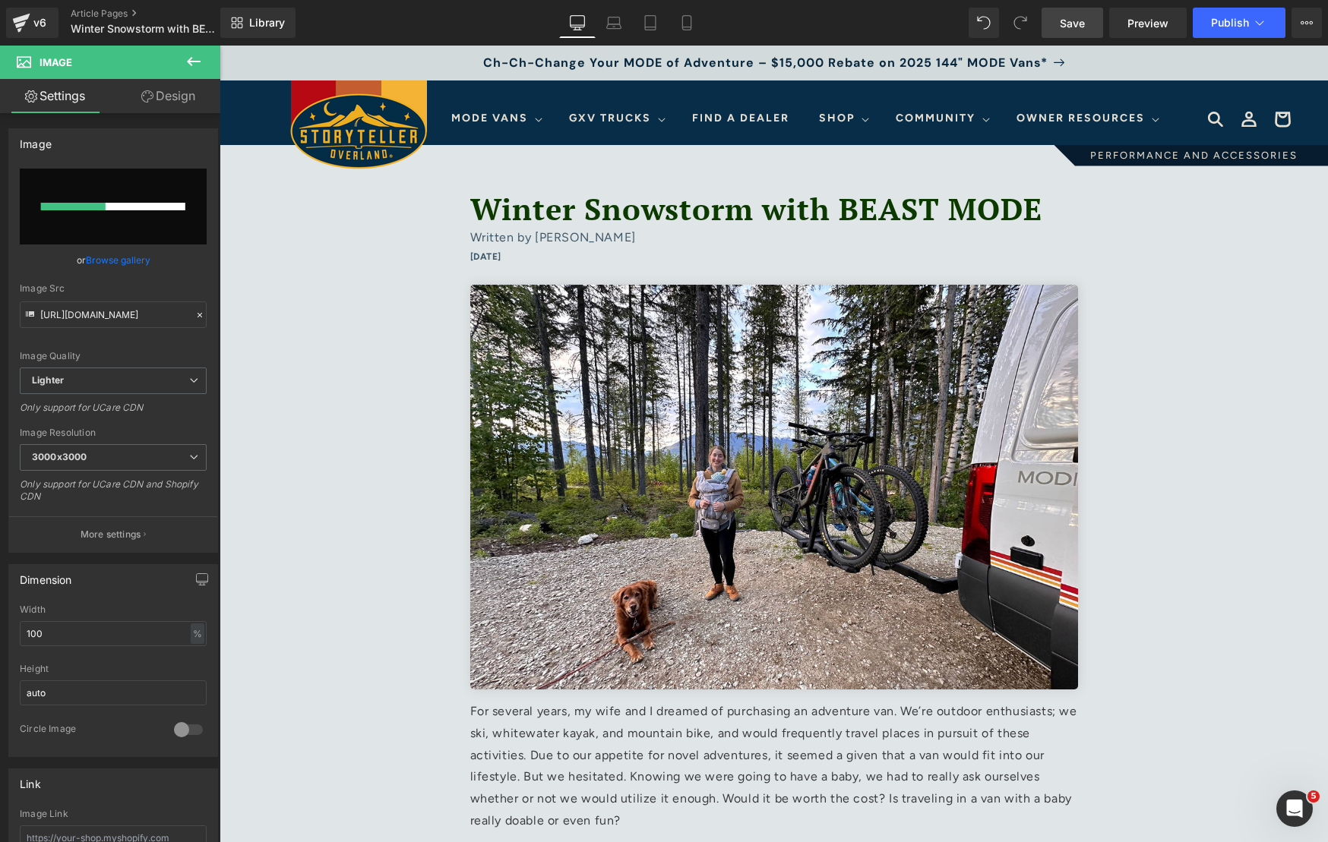
type input "https://ucarecdn.com/78c83765-e277-4819-9ad5-2f07b928d5a0/-/format/auto/-/previ…"
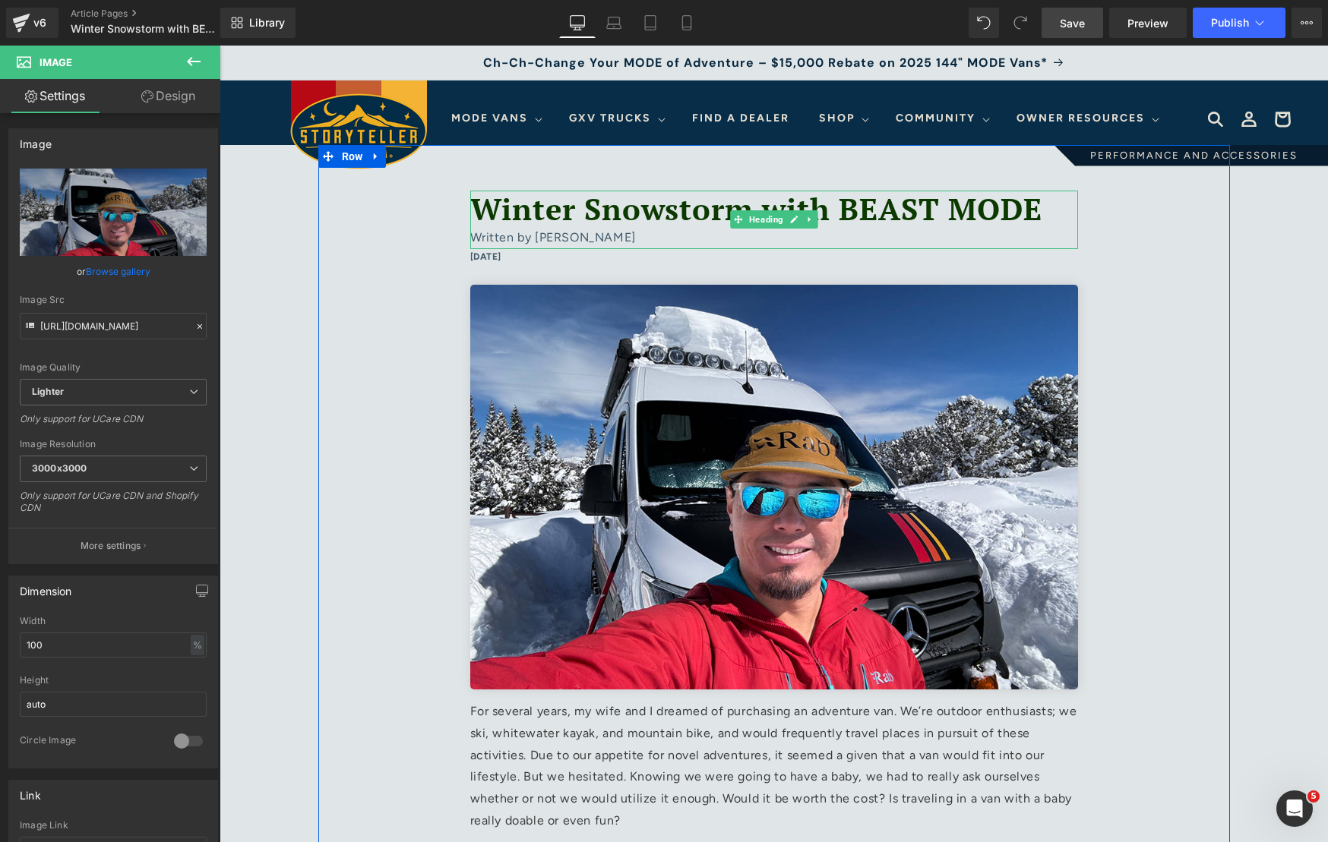
click at [620, 238] on div "Written by Roger Huang" at bounding box center [774, 238] width 608 height 22
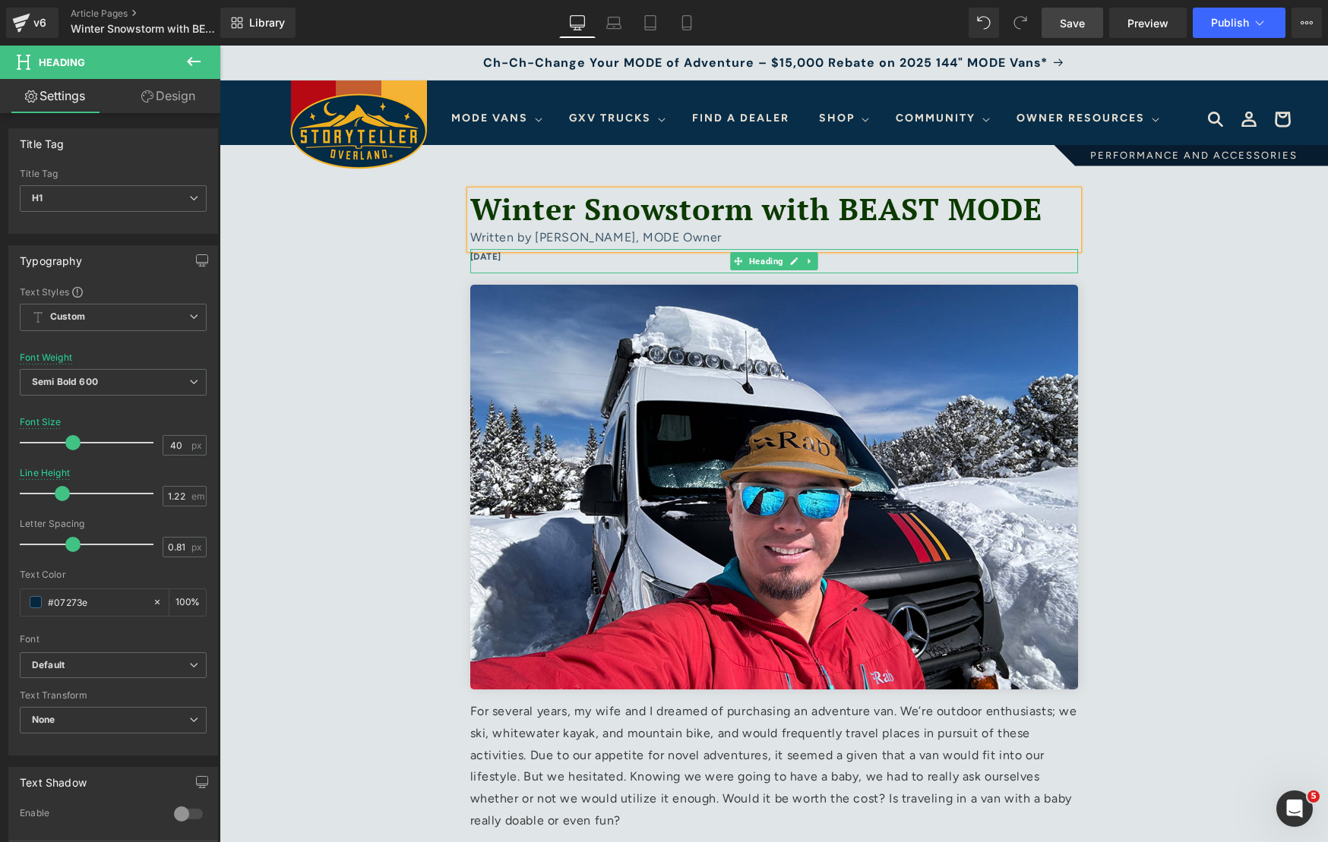
click at [517, 259] on h6 "September 19, 2025" at bounding box center [774, 257] width 608 height 17
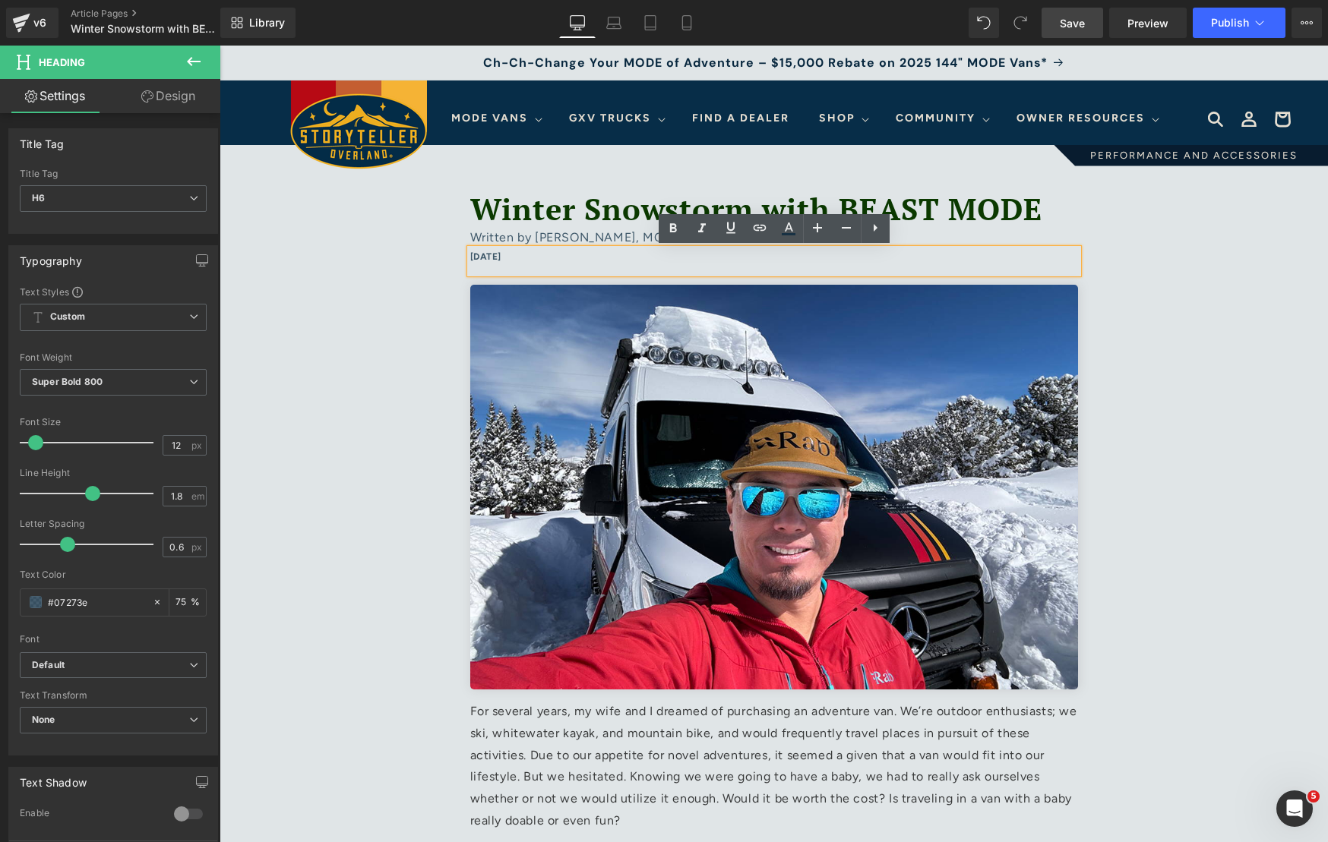
click at [531, 257] on h6 "September 19, 2025" at bounding box center [774, 257] width 608 height 17
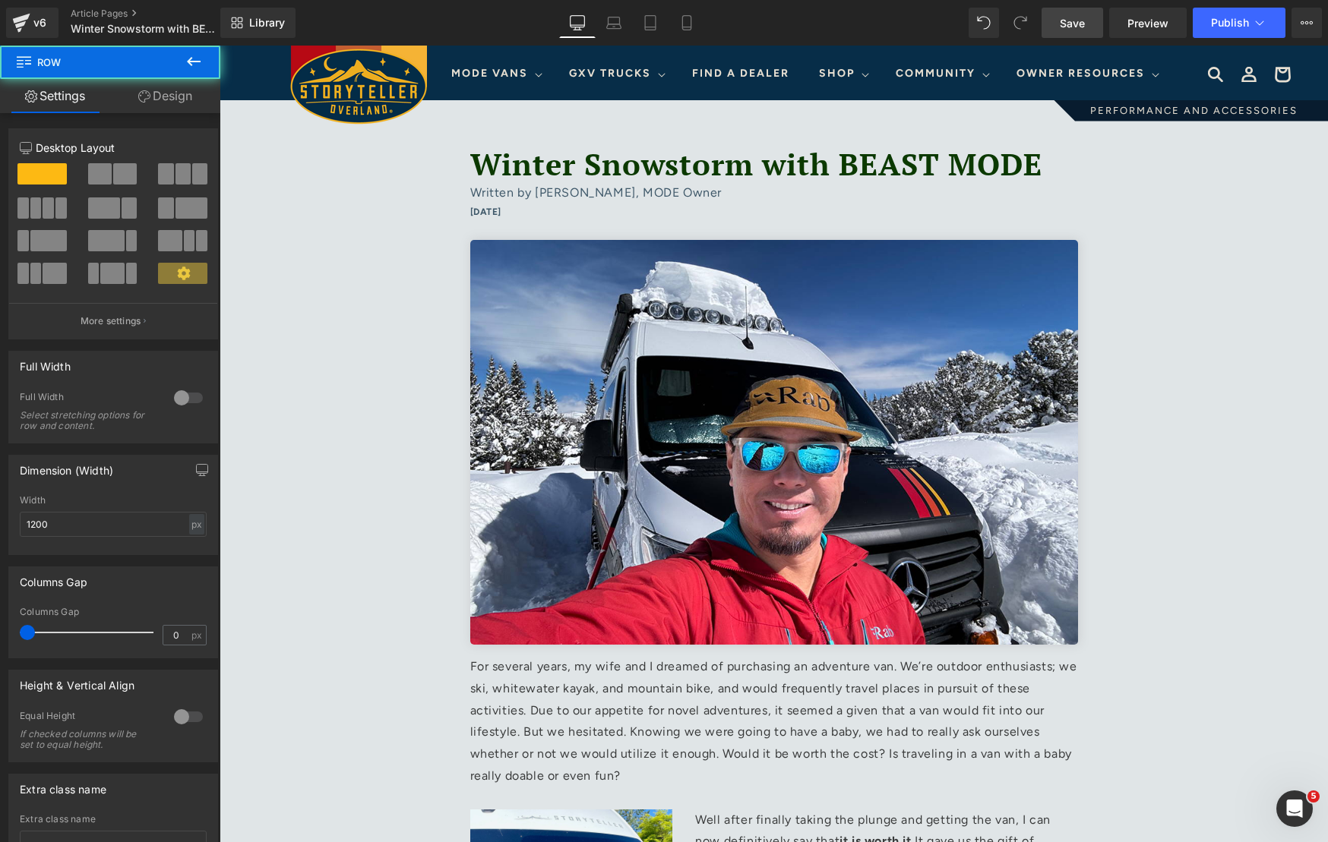
scroll to position [67, 0]
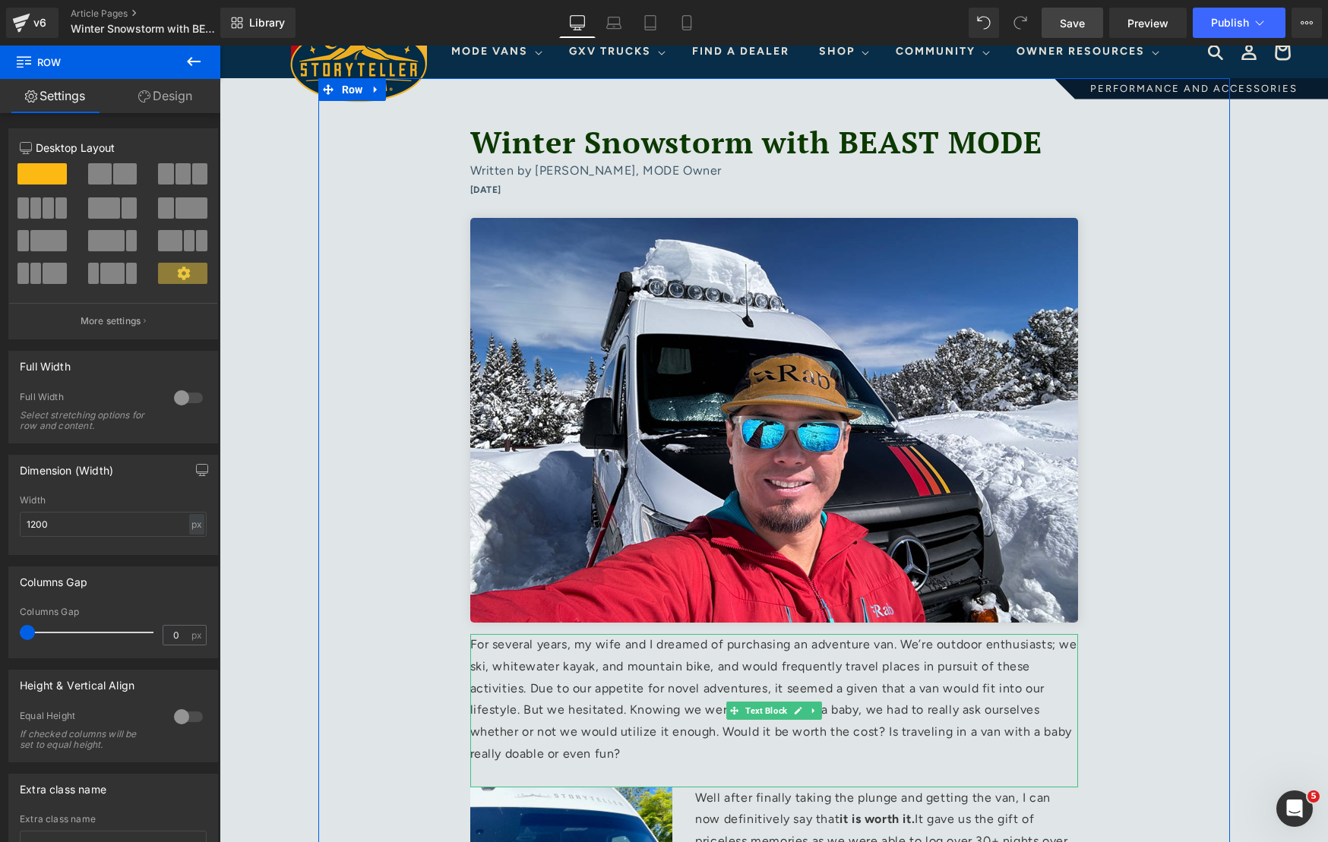
click at [655, 678] on p "For several years, my wife and I dreamed of purchasing an adventure van. We’re …" at bounding box center [774, 710] width 608 height 153
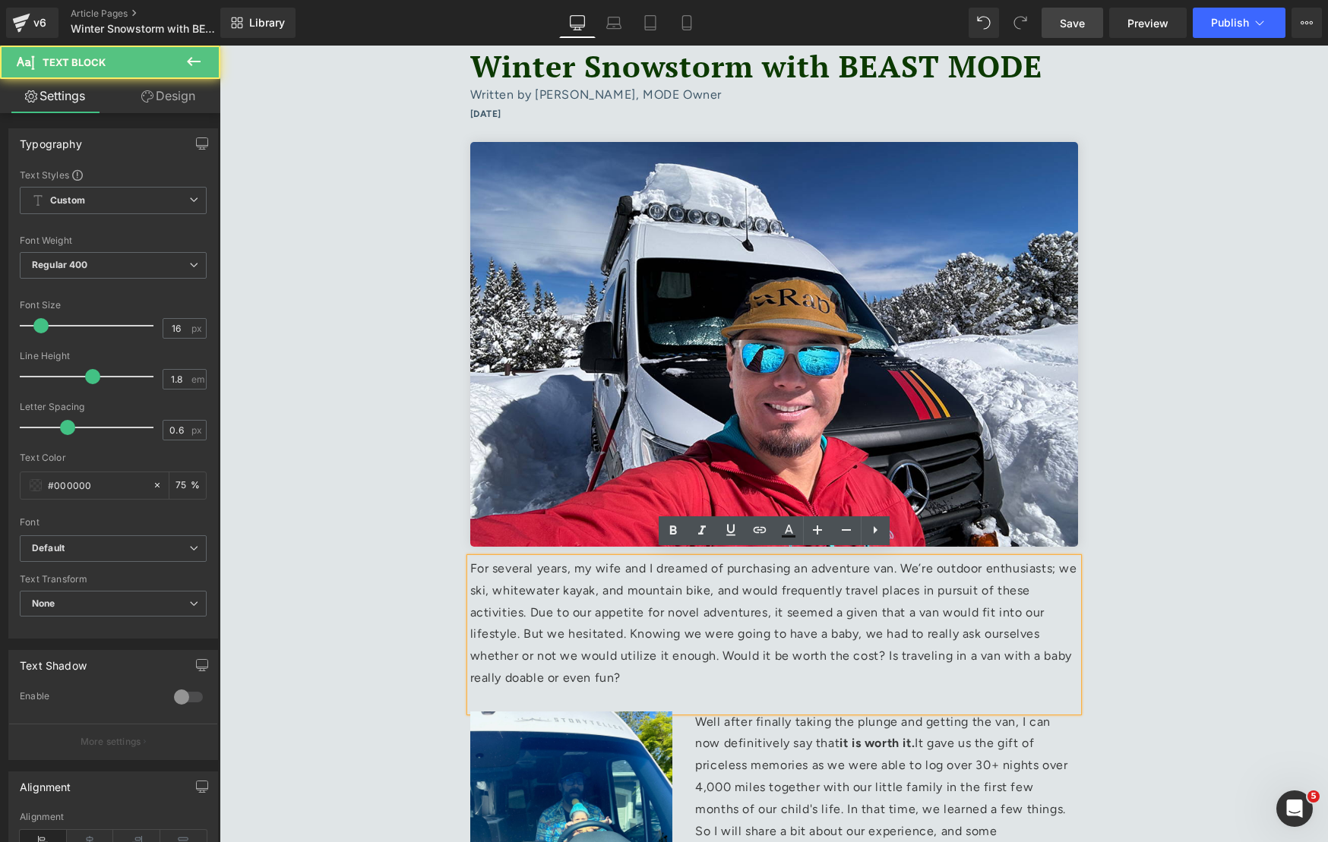
scroll to position [150, 0]
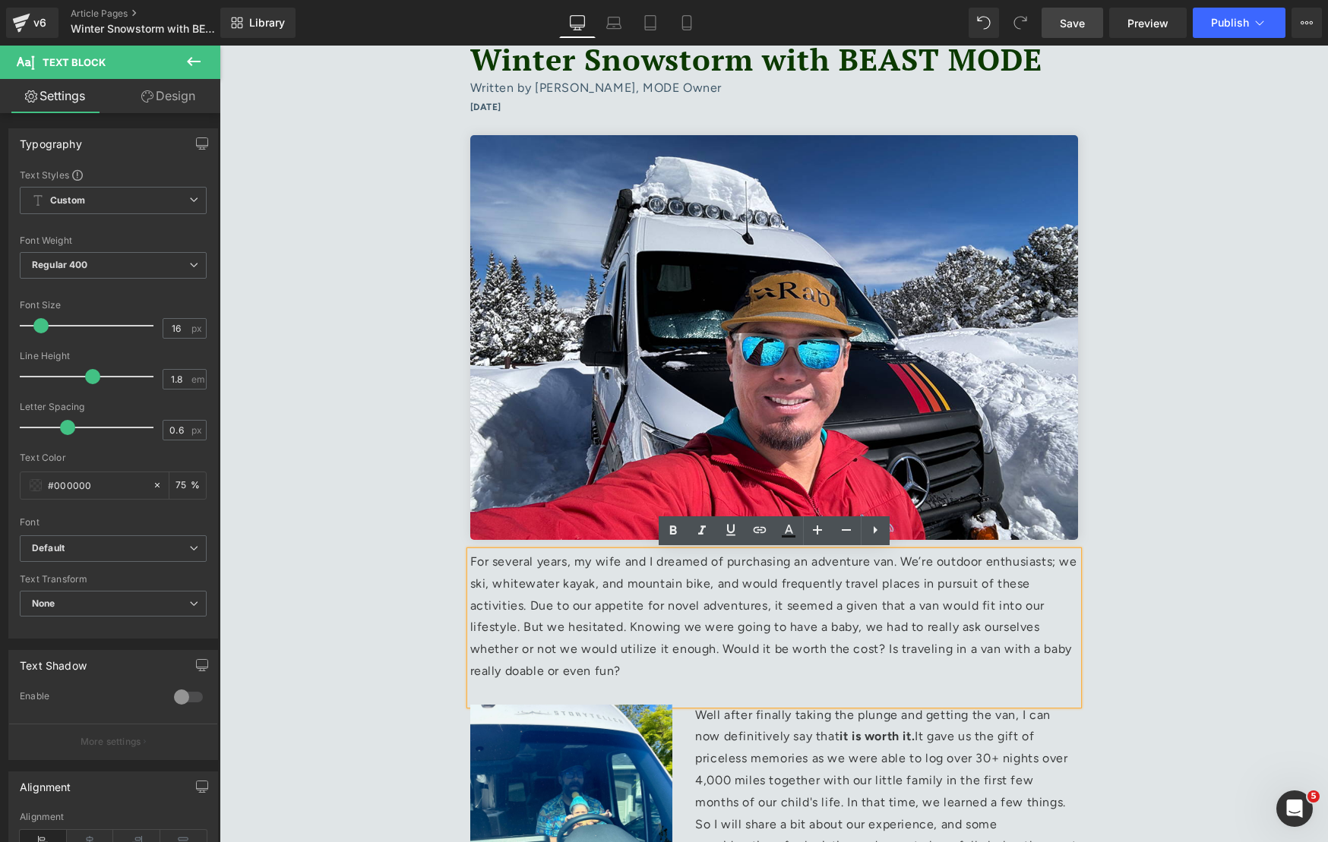
drag, startPoint x: 645, startPoint y: 668, endPoint x: 472, endPoint y: 563, distance: 202.8
click at [472, 563] on p "For several years, my wife and I dreamed of purchasing an adventure van. We’re …" at bounding box center [774, 627] width 608 height 153
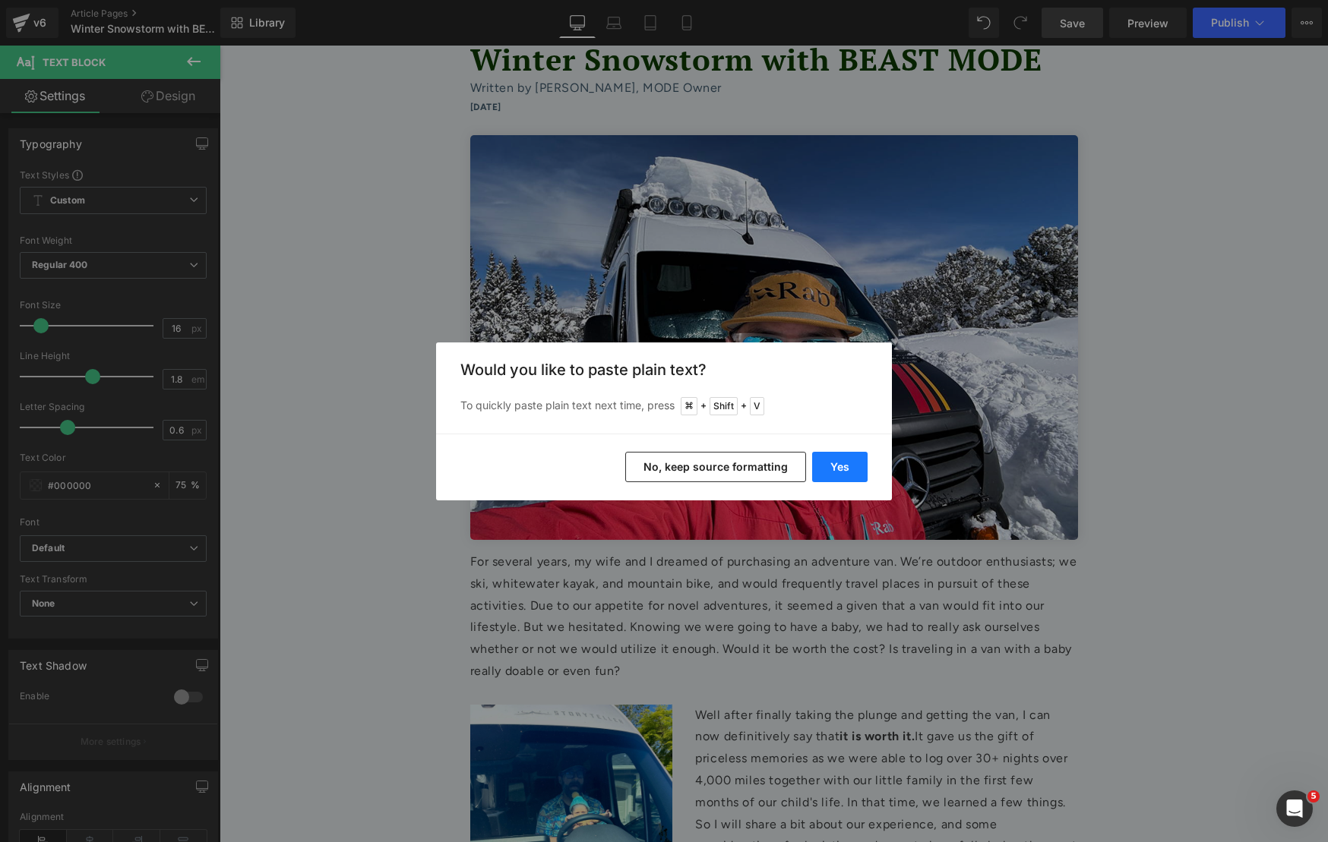
click at [829, 470] on button "Yes" at bounding box center [839, 467] width 55 height 30
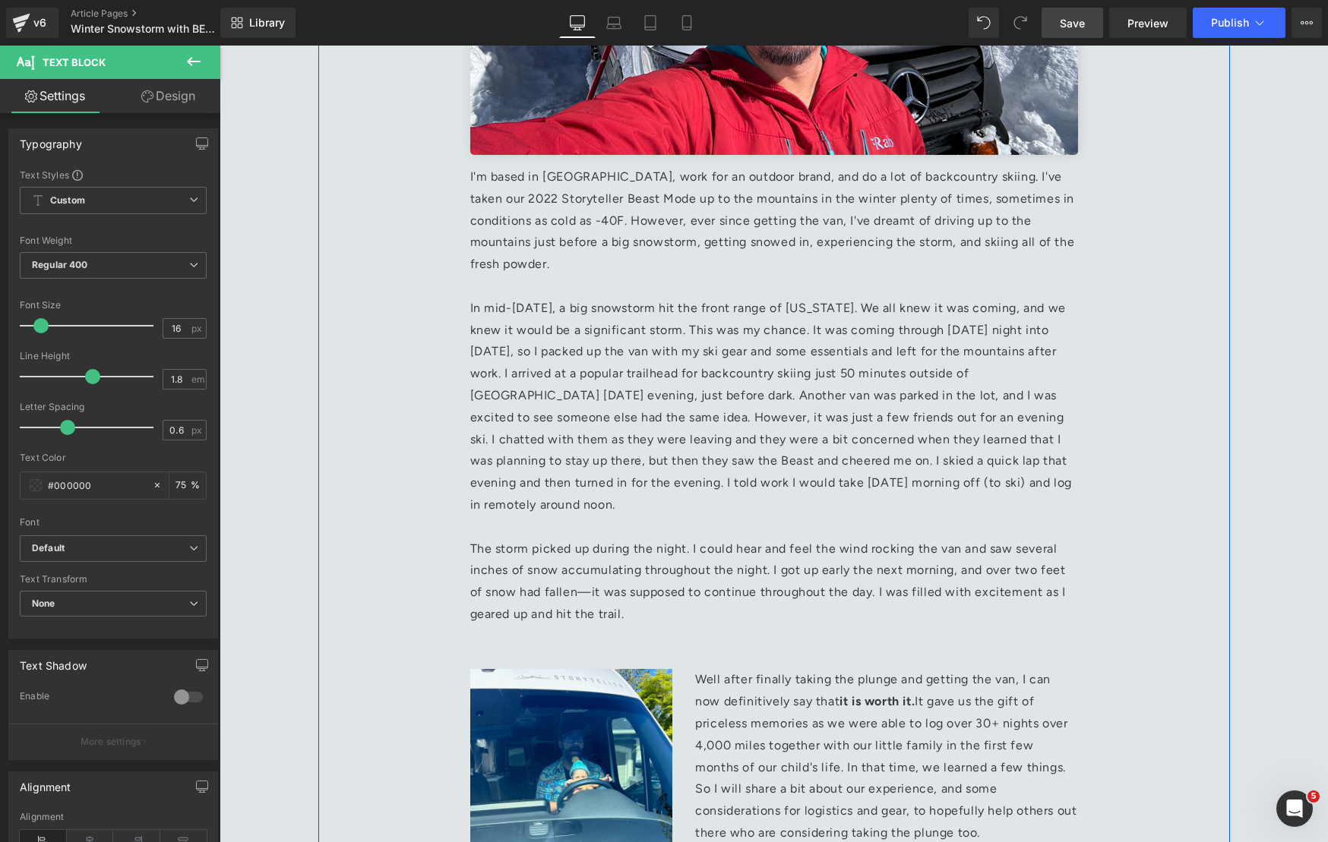
scroll to position [549, 0]
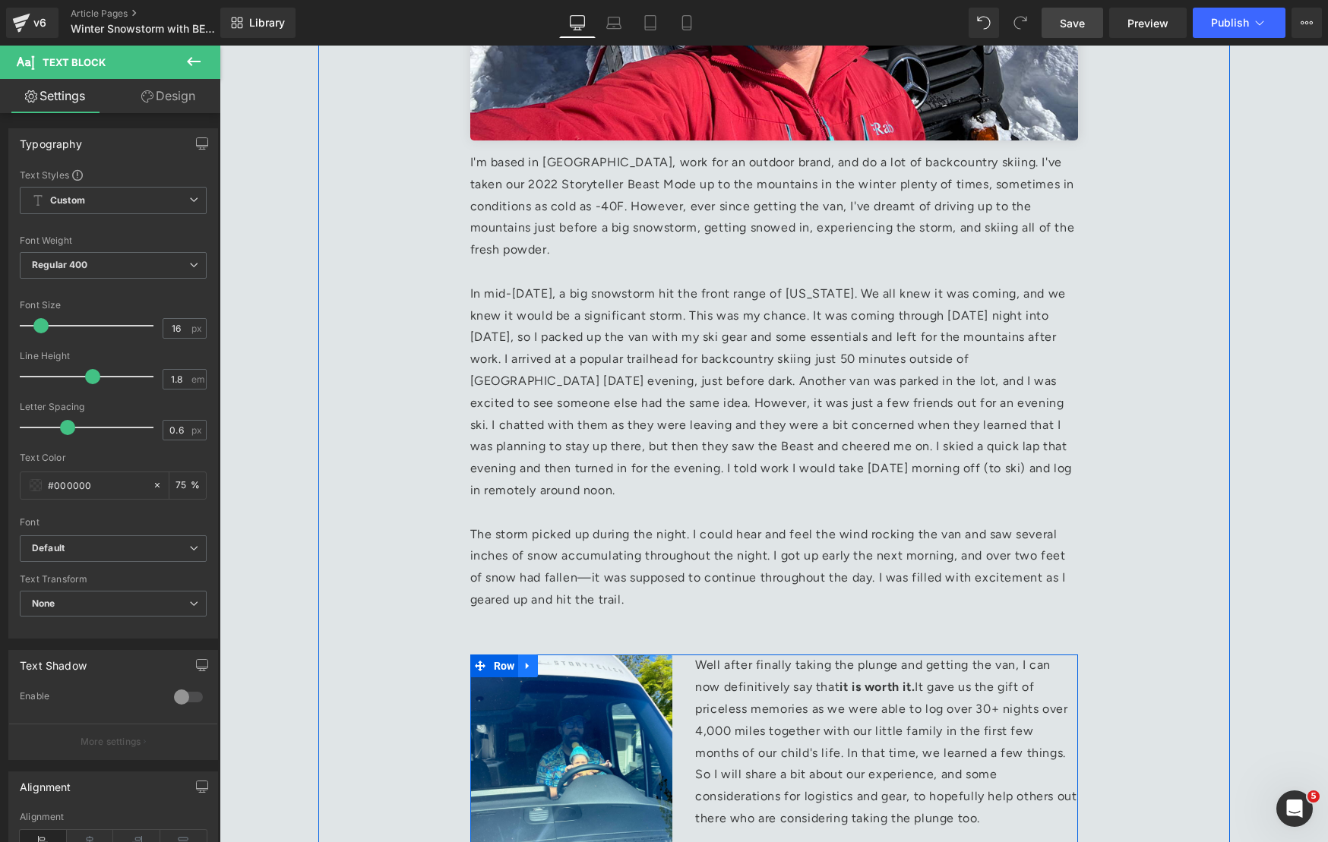
click at [529, 661] on icon at bounding box center [528, 666] width 11 height 11
click at [565, 661] on icon at bounding box center [567, 666] width 11 height 11
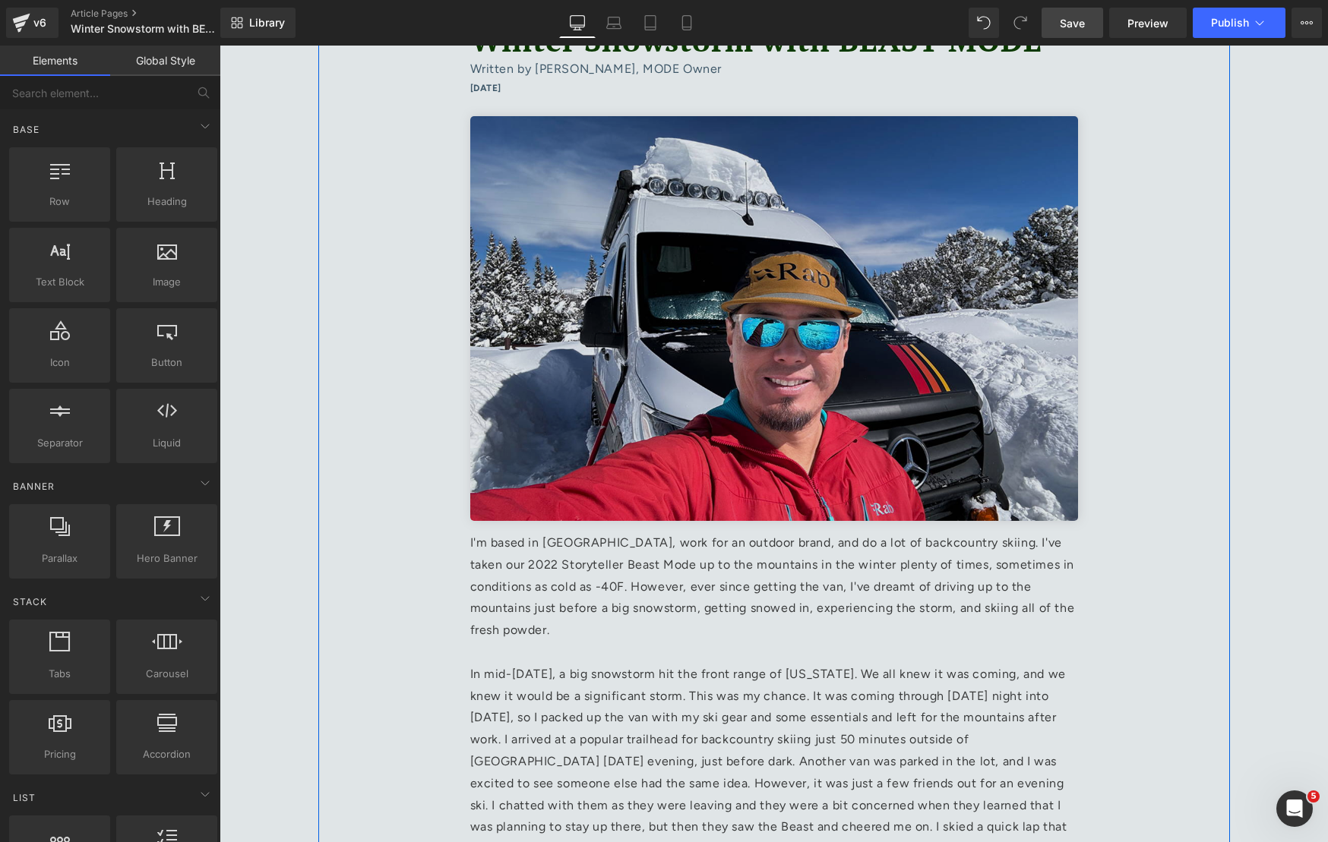
scroll to position [168, 0]
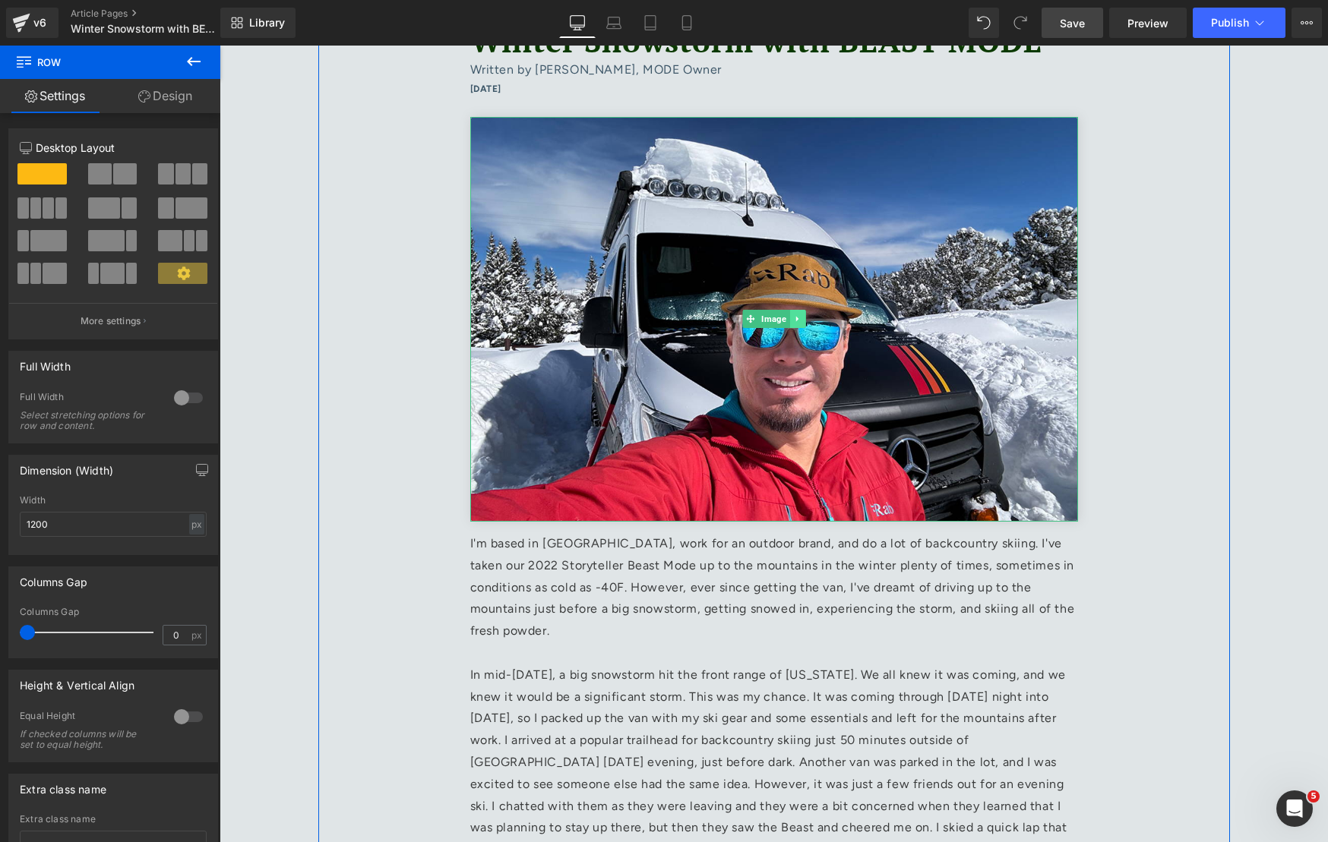
click at [797, 321] on icon at bounding box center [797, 318] width 8 height 9
click at [792, 319] on icon at bounding box center [789, 319] width 8 height 8
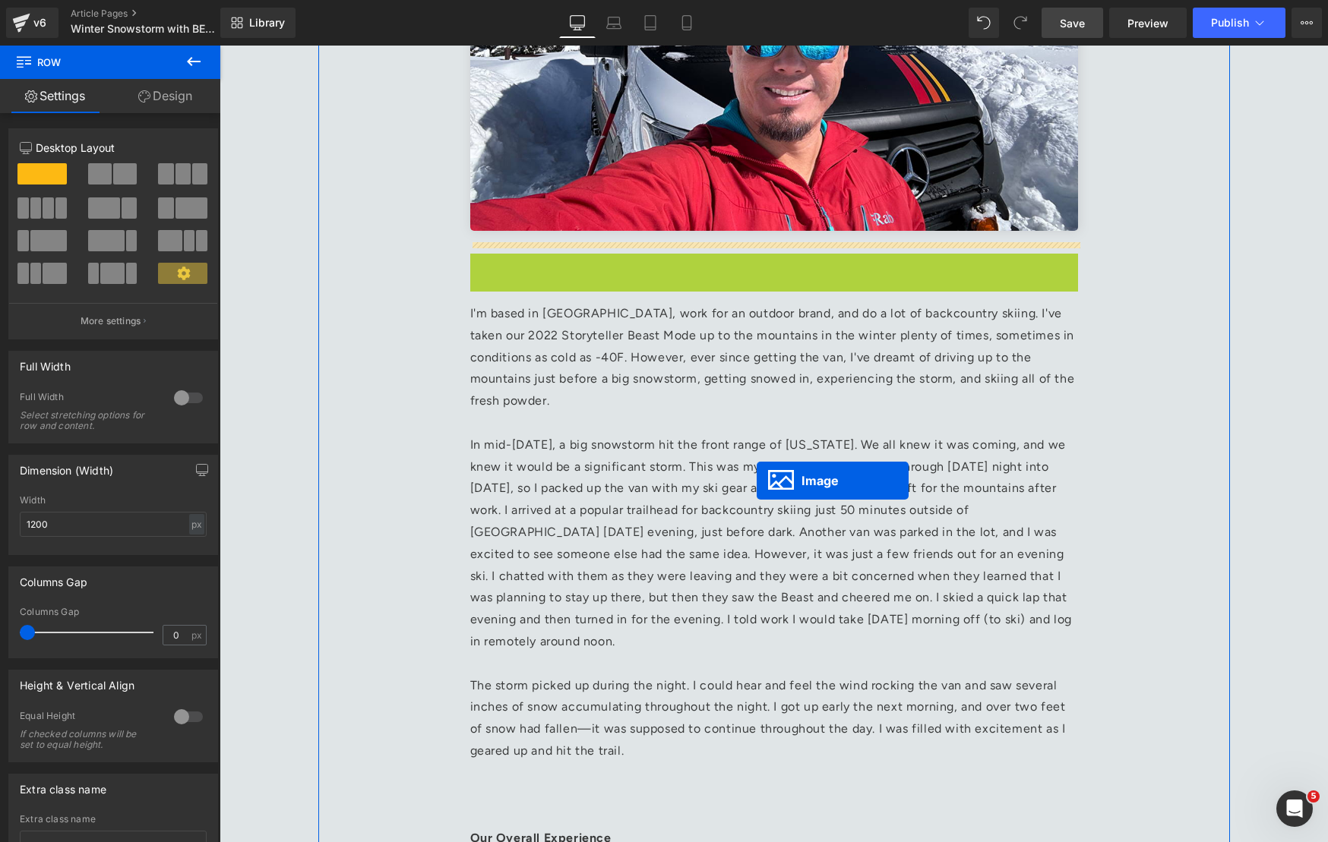
scroll to position [494, 0]
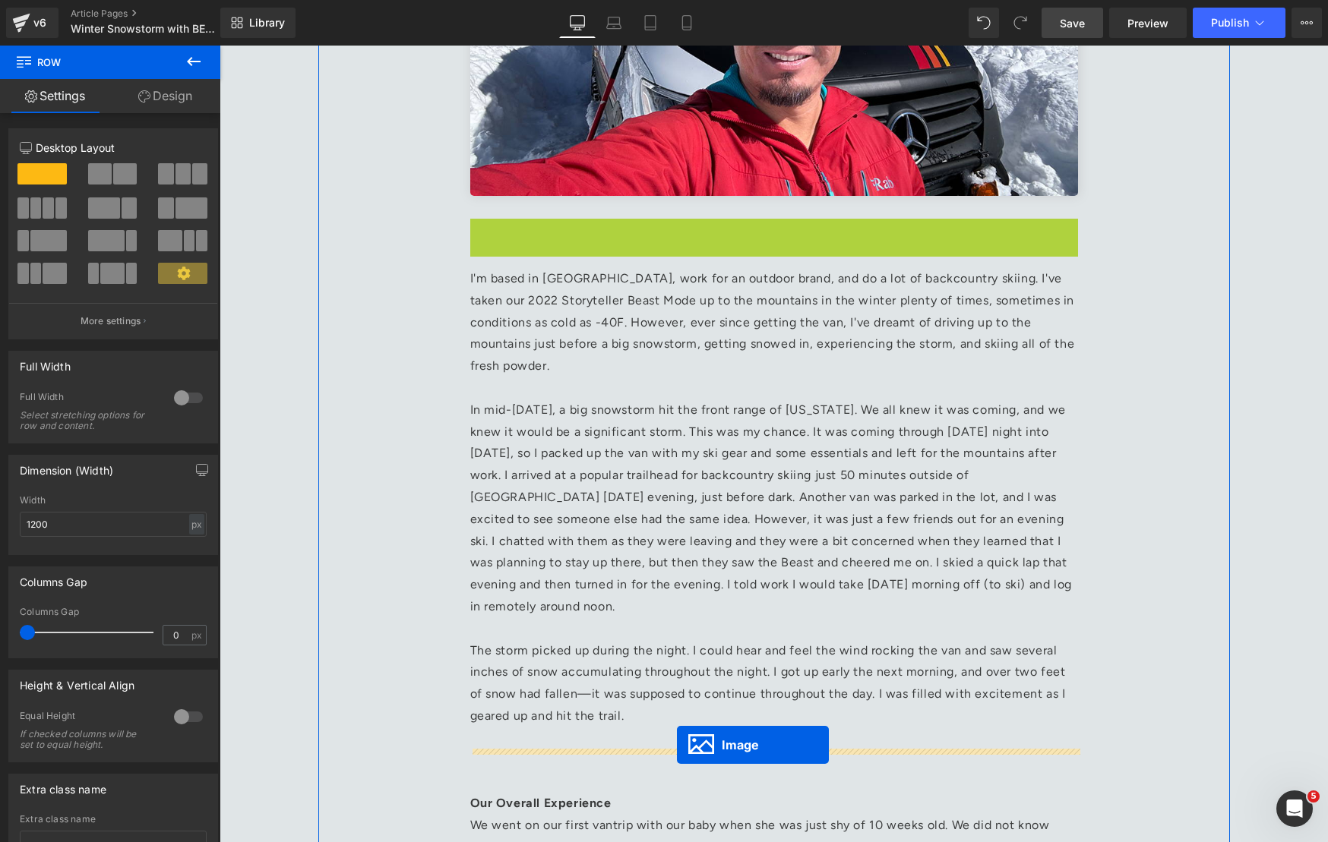
drag, startPoint x: 747, startPoint y: 743, endPoint x: 677, endPoint y: 745, distance: 70.7
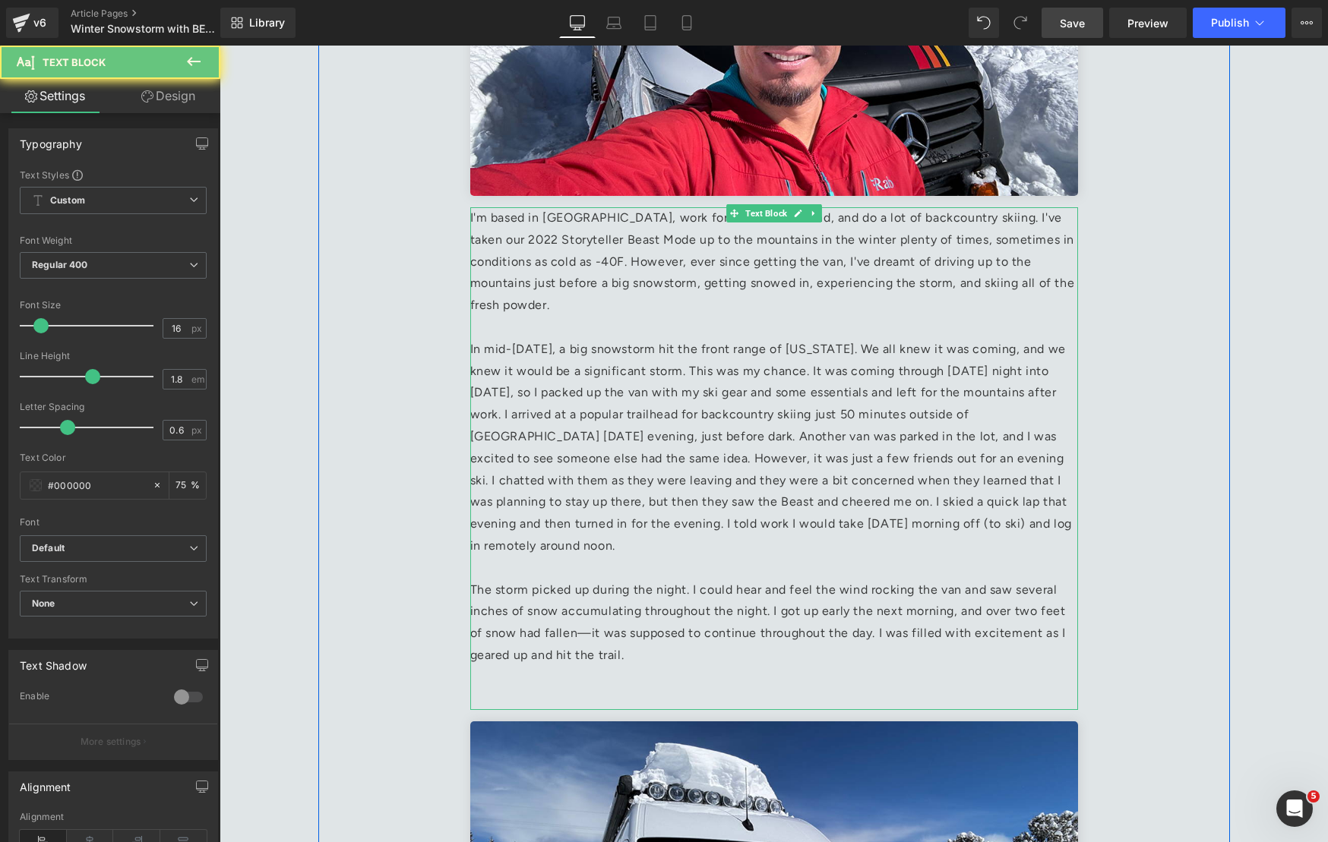
click at [651, 671] on p at bounding box center [774, 689] width 608 height 44
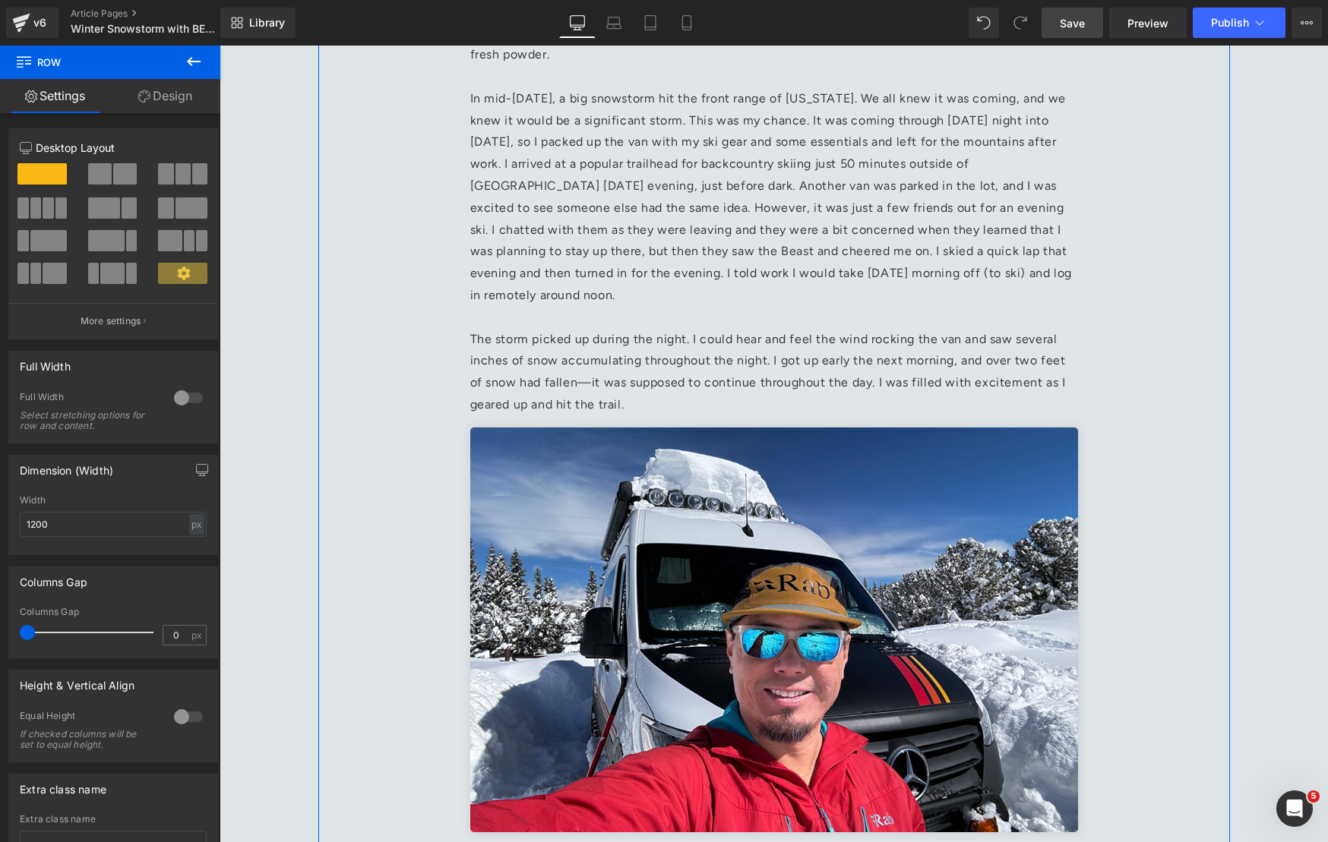
scroll to position [901, 0]
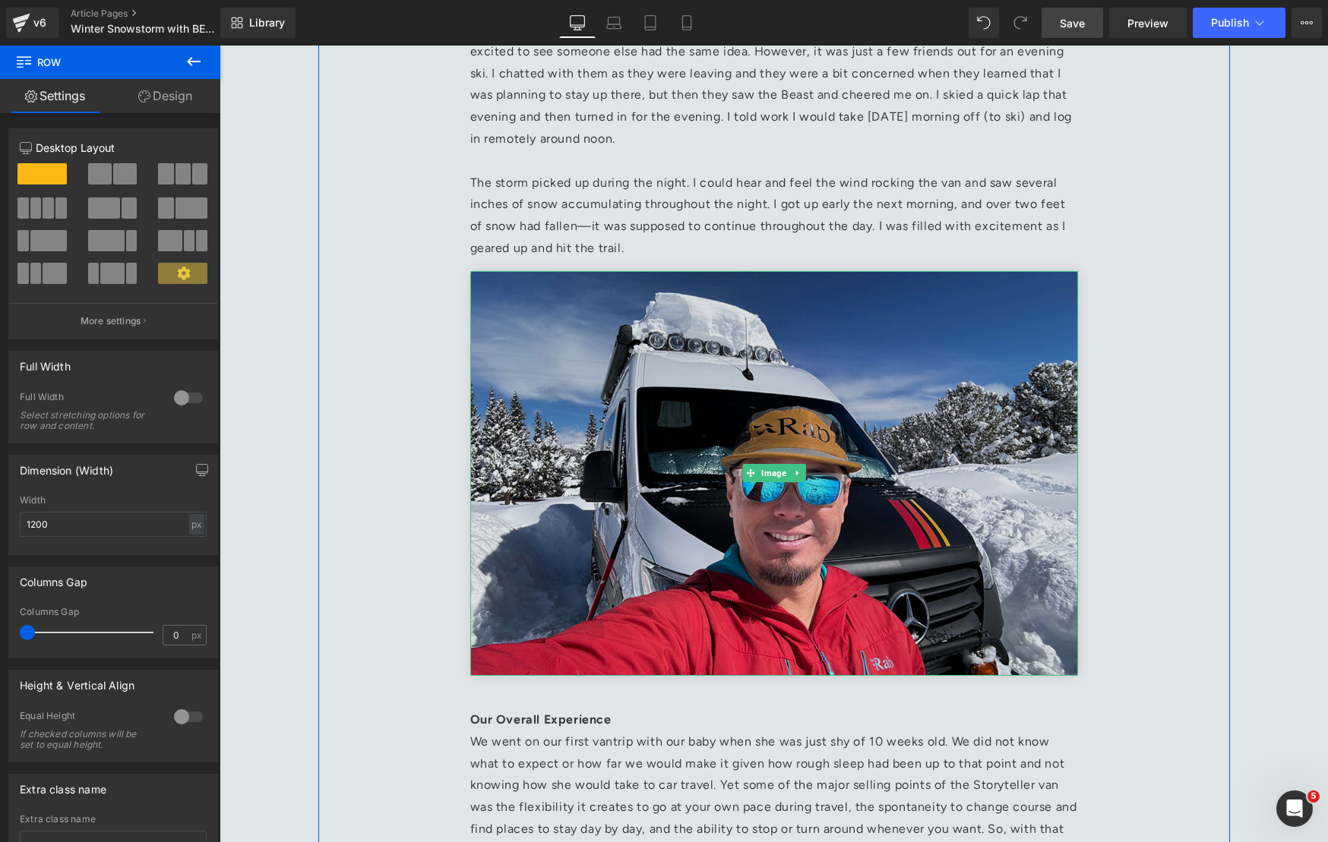
click at [594, 463] on img at bounding box center [774, 473] width 608 height 405
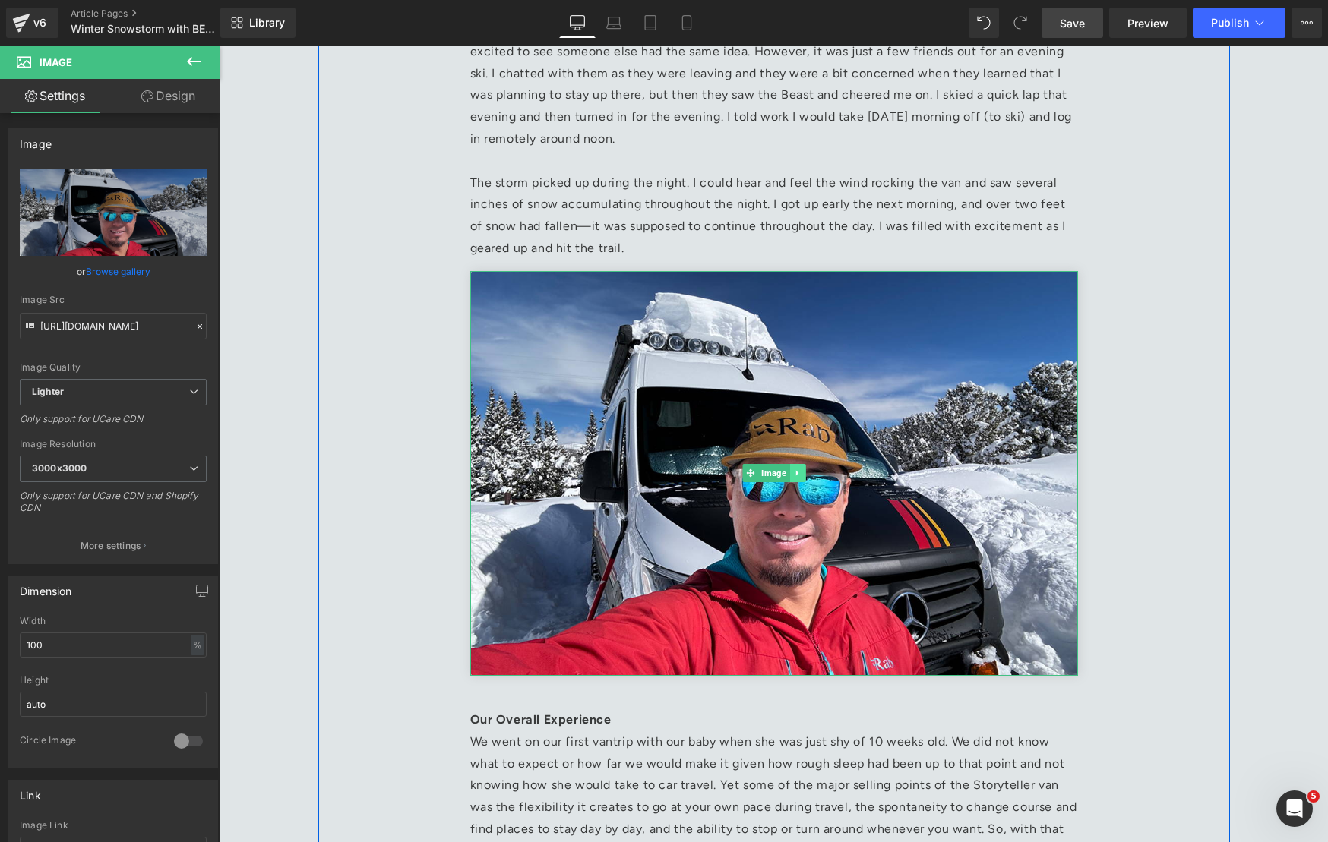
click at [800, 469] on icon at bounding box center [797, 473] width 8 height 9
click at [791, 469] on icon at bounding box center [789, 473] width 8 height 9
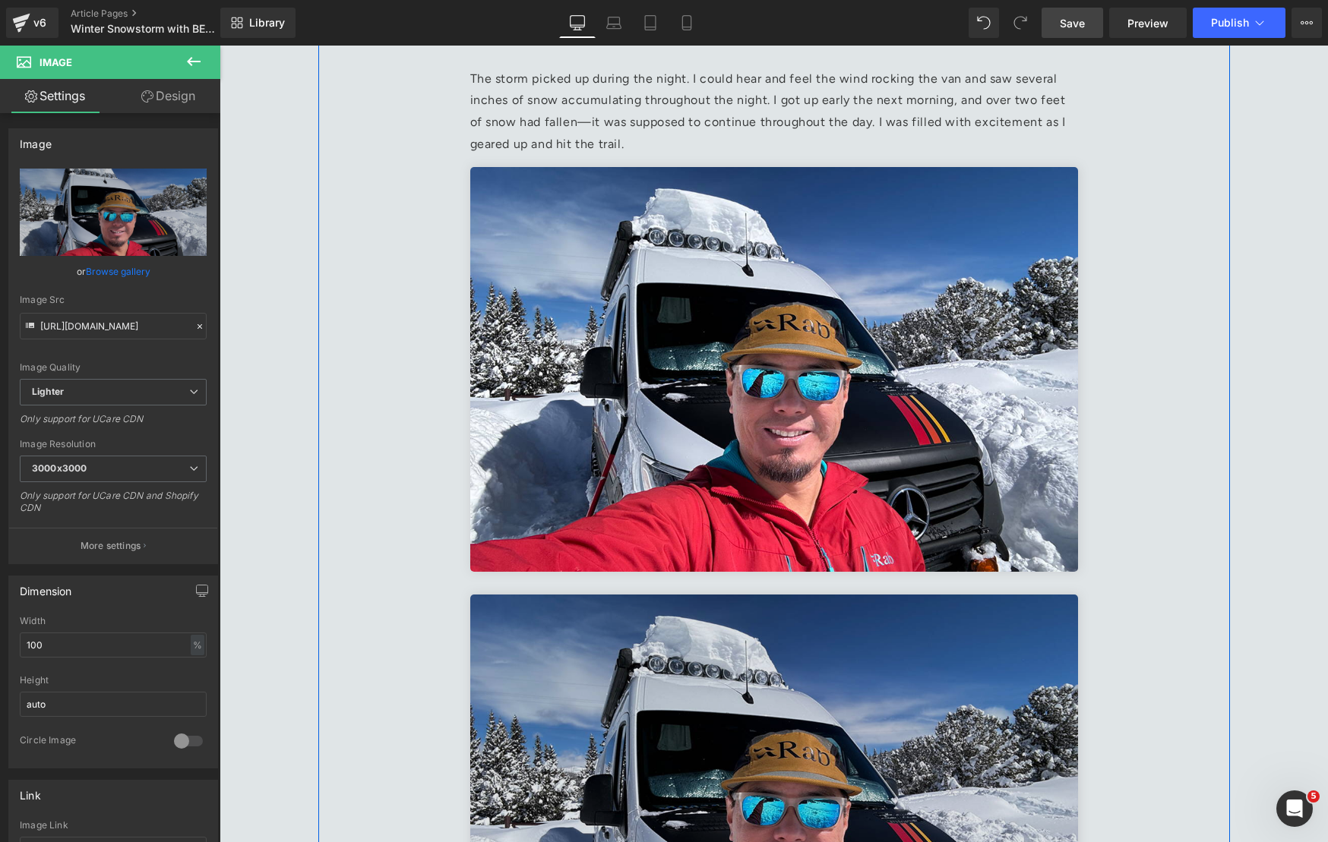
scroll to position [929, 0]
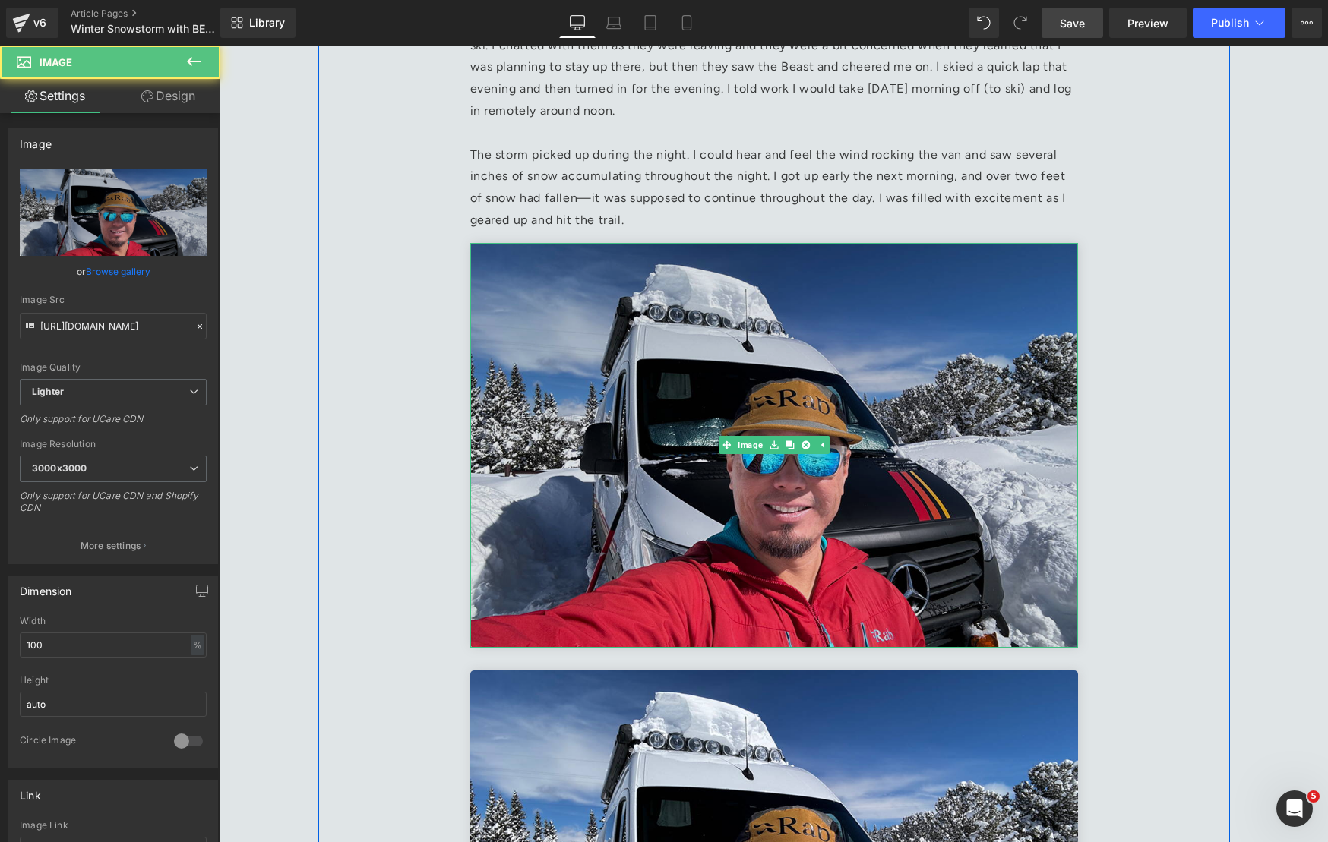
click at [661, 315] on img at bounding box center [774, 445] width 608 height 405
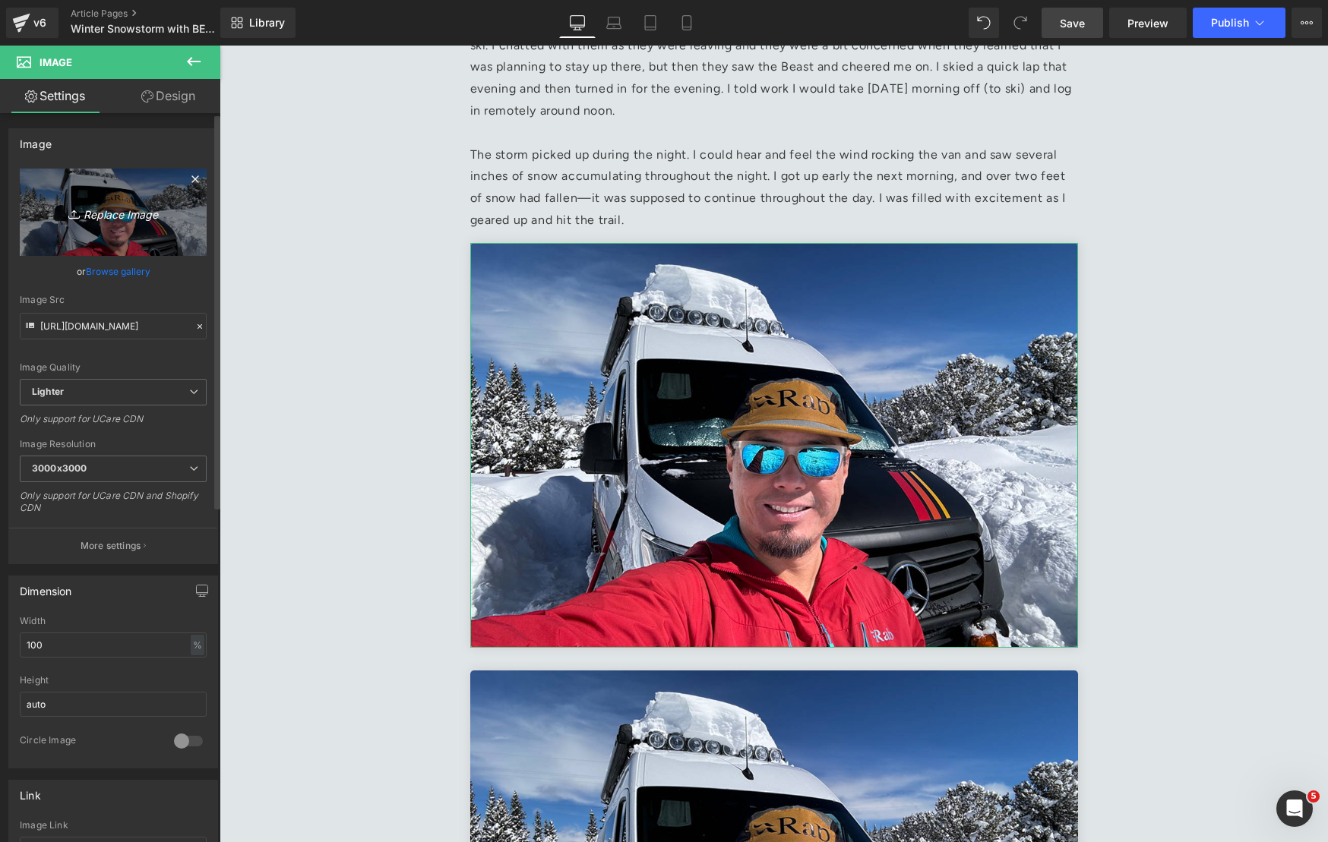
click at [127, 210] on icon "Replace Image" at bounding box center [113, 212] width 122 height 19
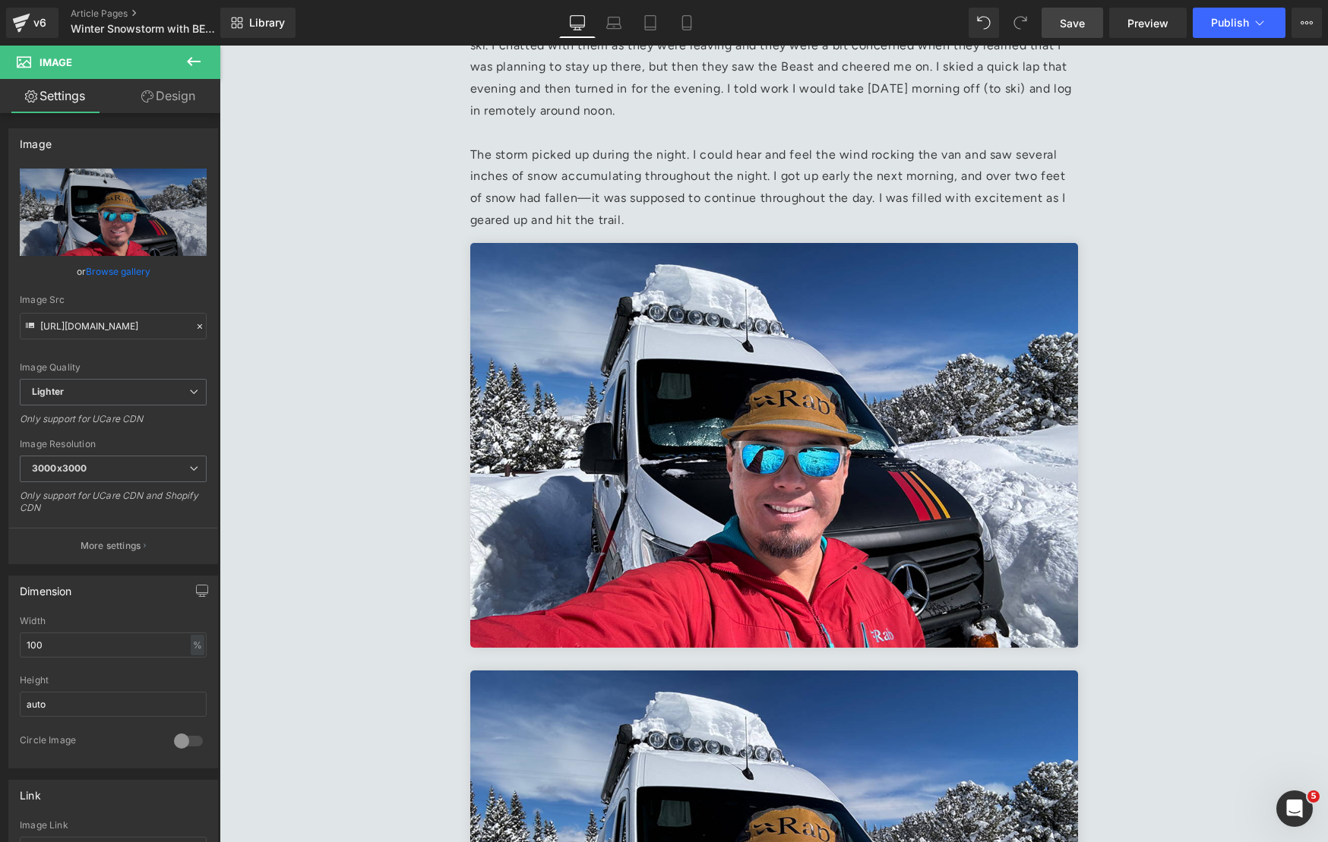
type input "C:\fakepath\Screenshot 2025-01-22 at 10.36.44 AM 1.jpg"
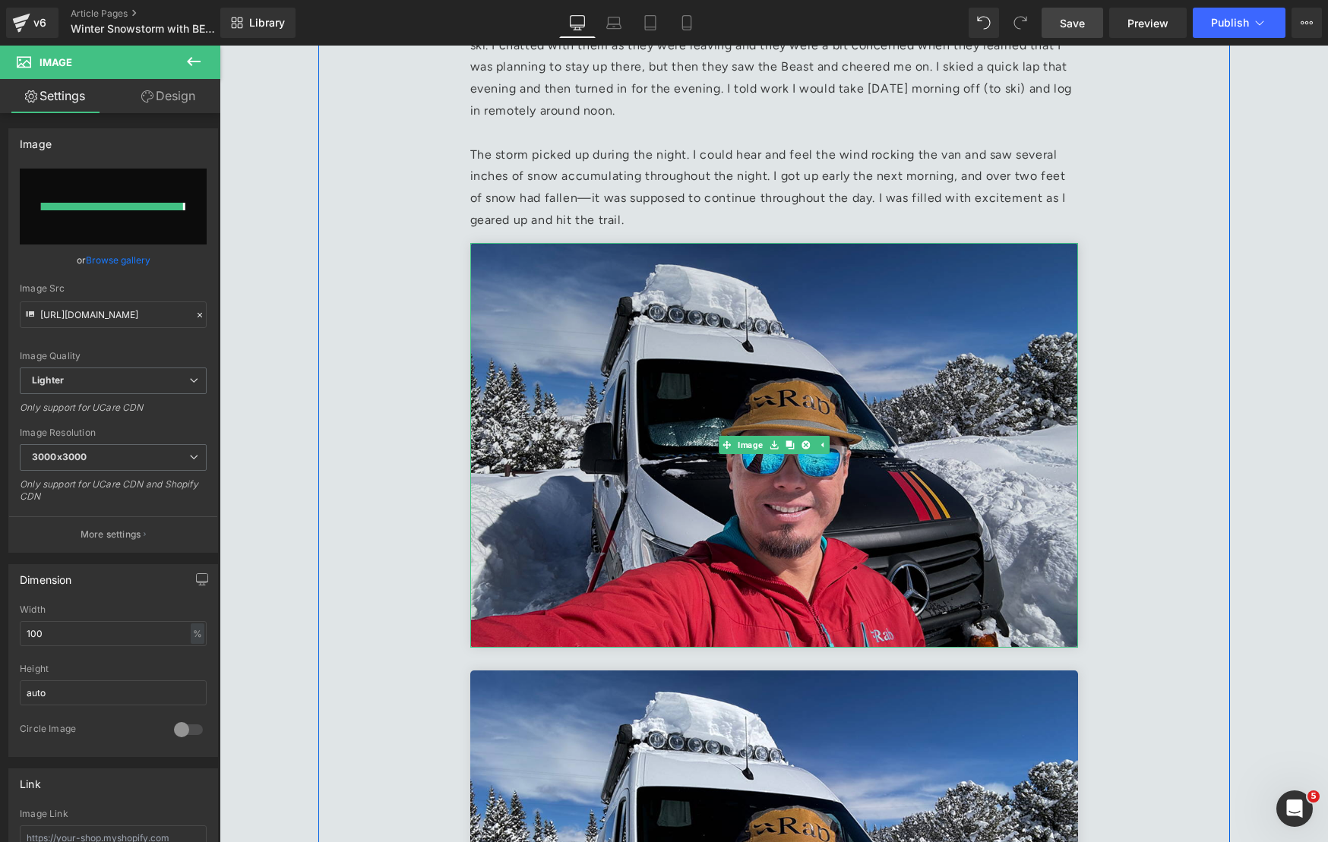
type input "https://ucarecdn.com/fd9dda85-995e-4b3f-a457-d07f67a9cabe/-/format/auto/-/previ…"
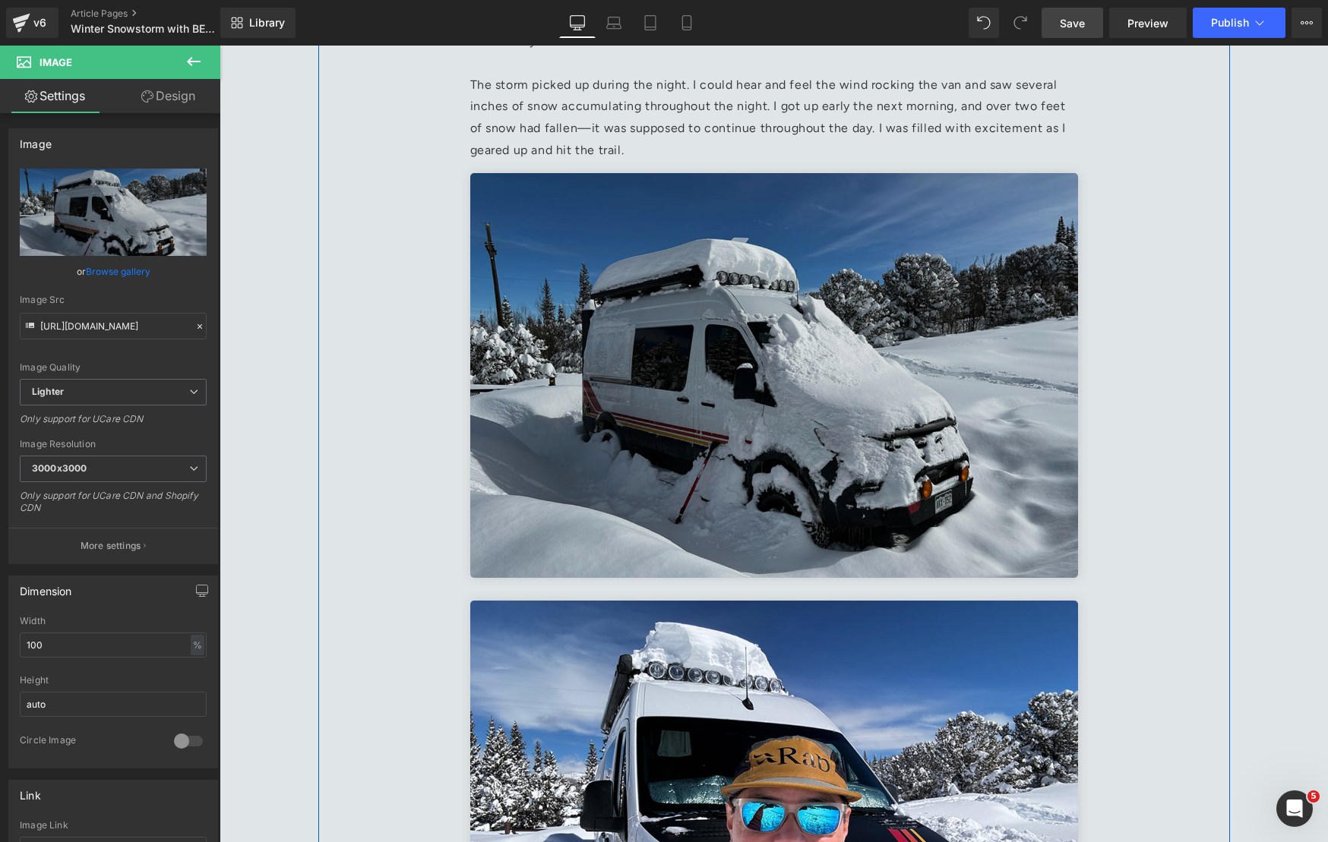
scroll to position [1105, 0]
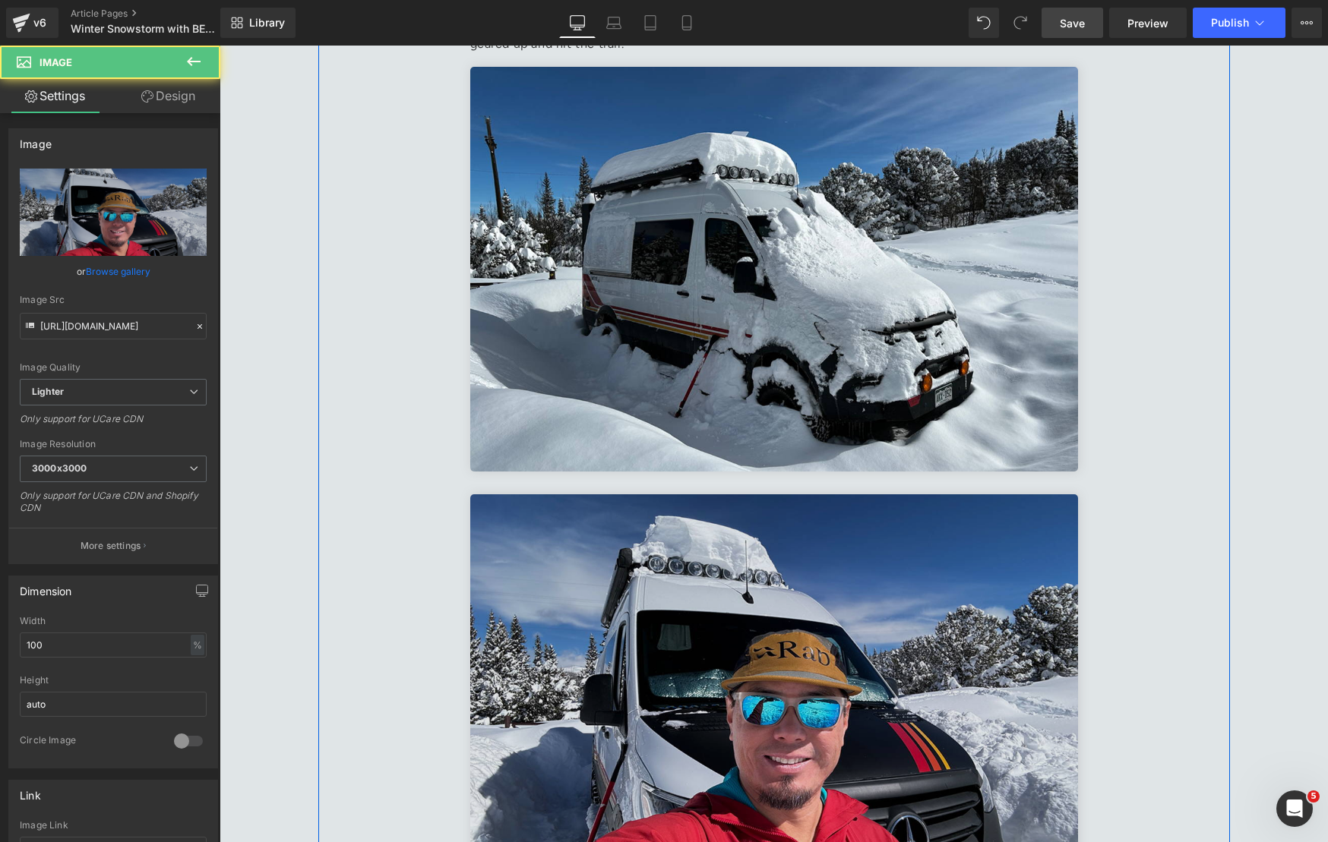
click at [562, 570] on img at bounding box center [774, 696] width 608 height 405
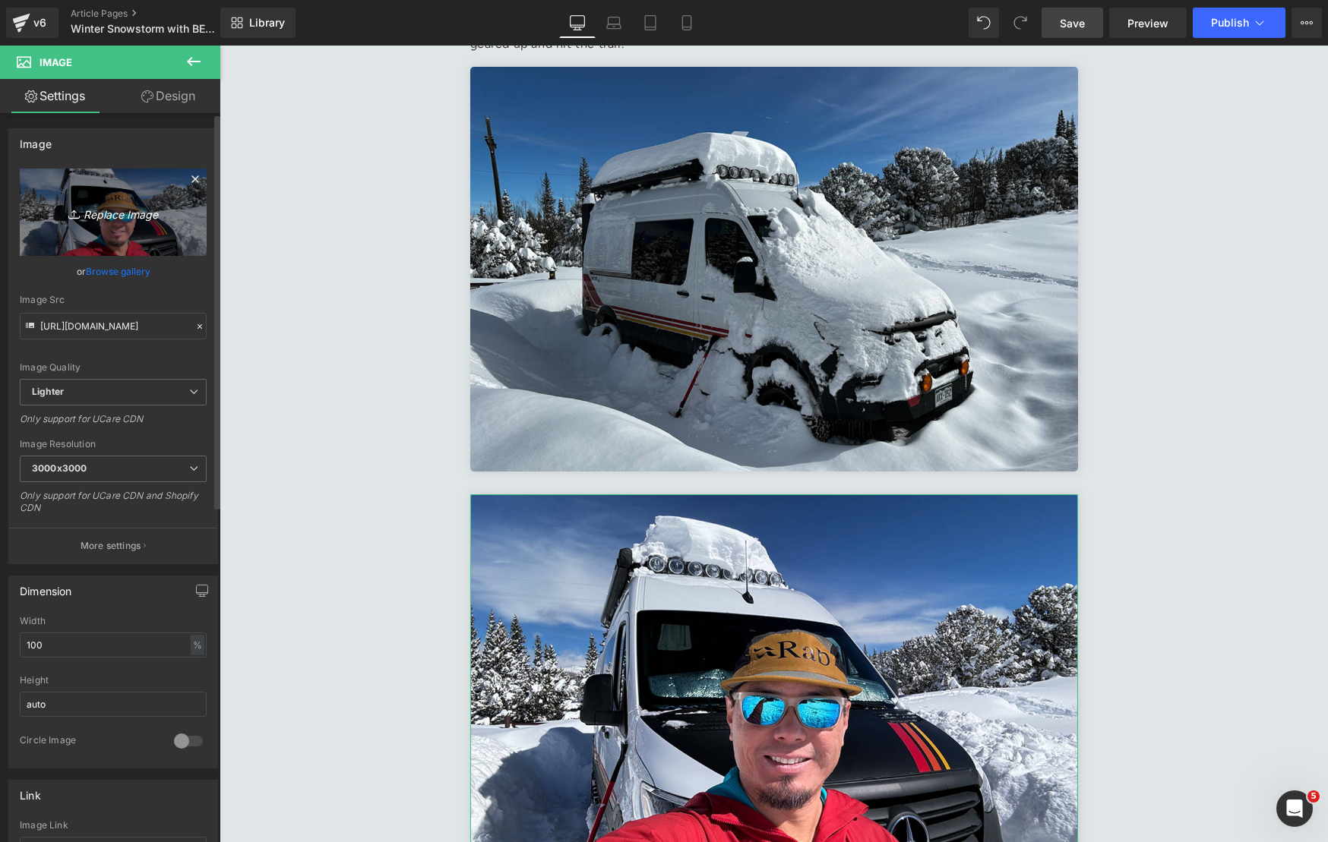
click at [128, 216] on icon "Replace Image" at bounding box center [113, 212] width 122 height 19
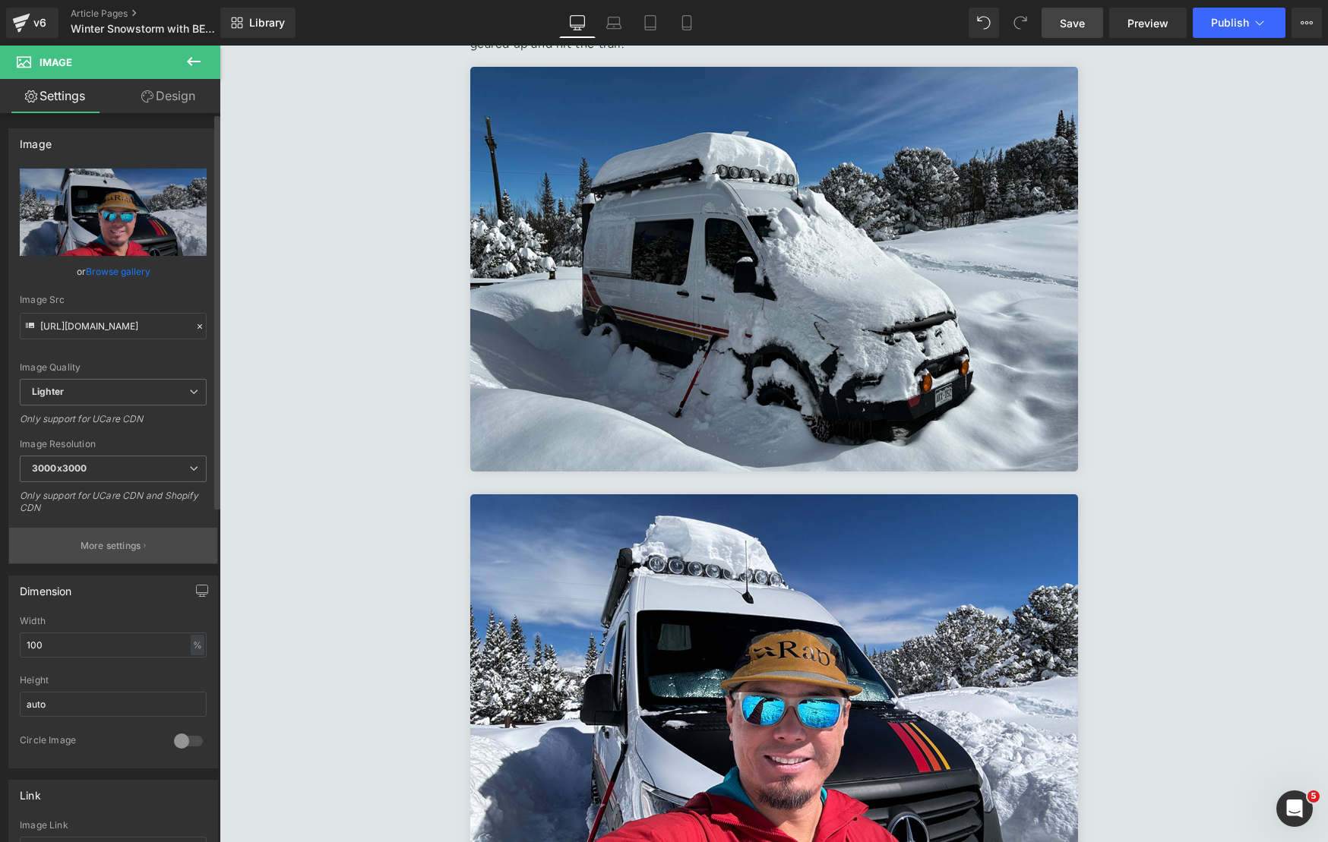
type input "C:\fakepath\Screenshot 2025-01-22 at 10.39.21 AM 1.jpg"
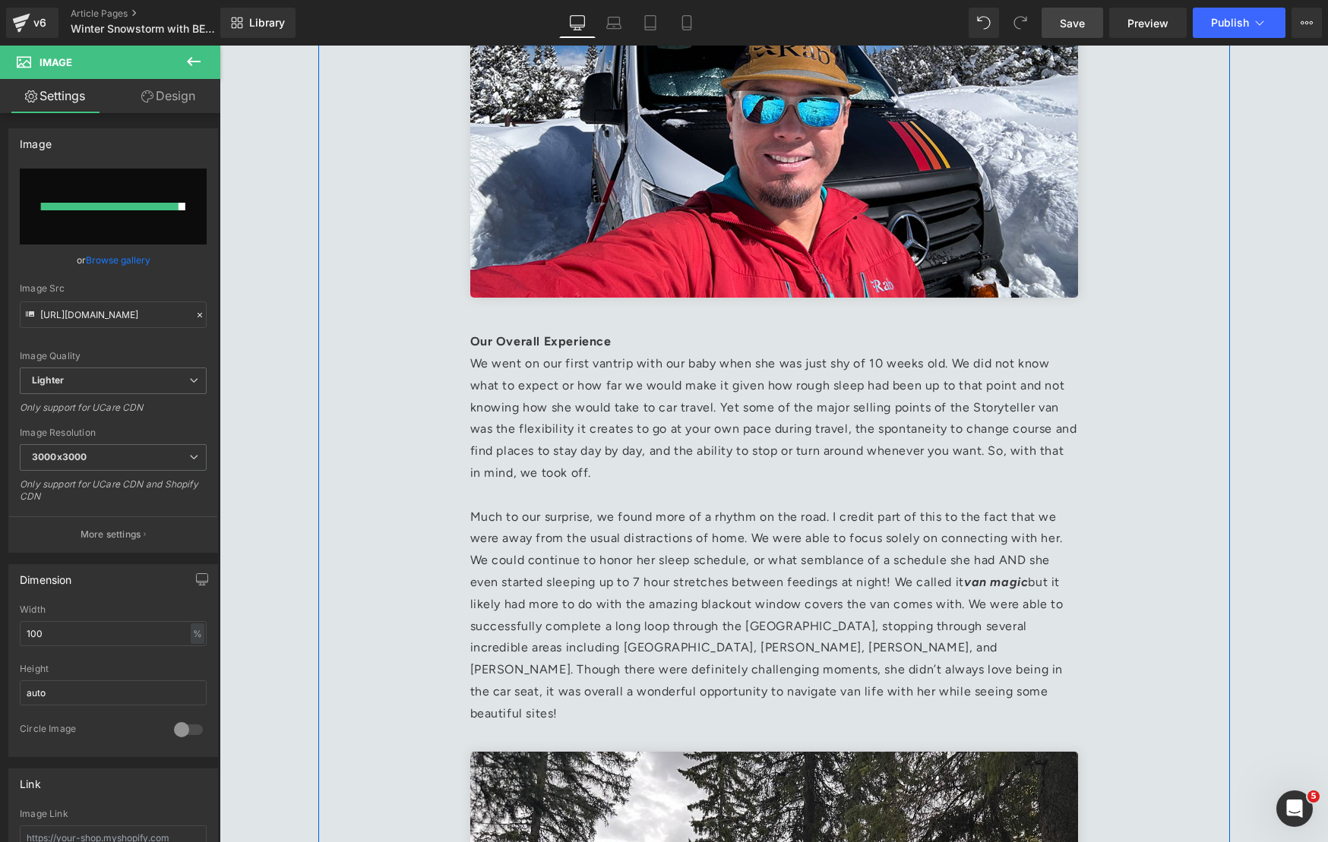
scroll to position [1754, 0]
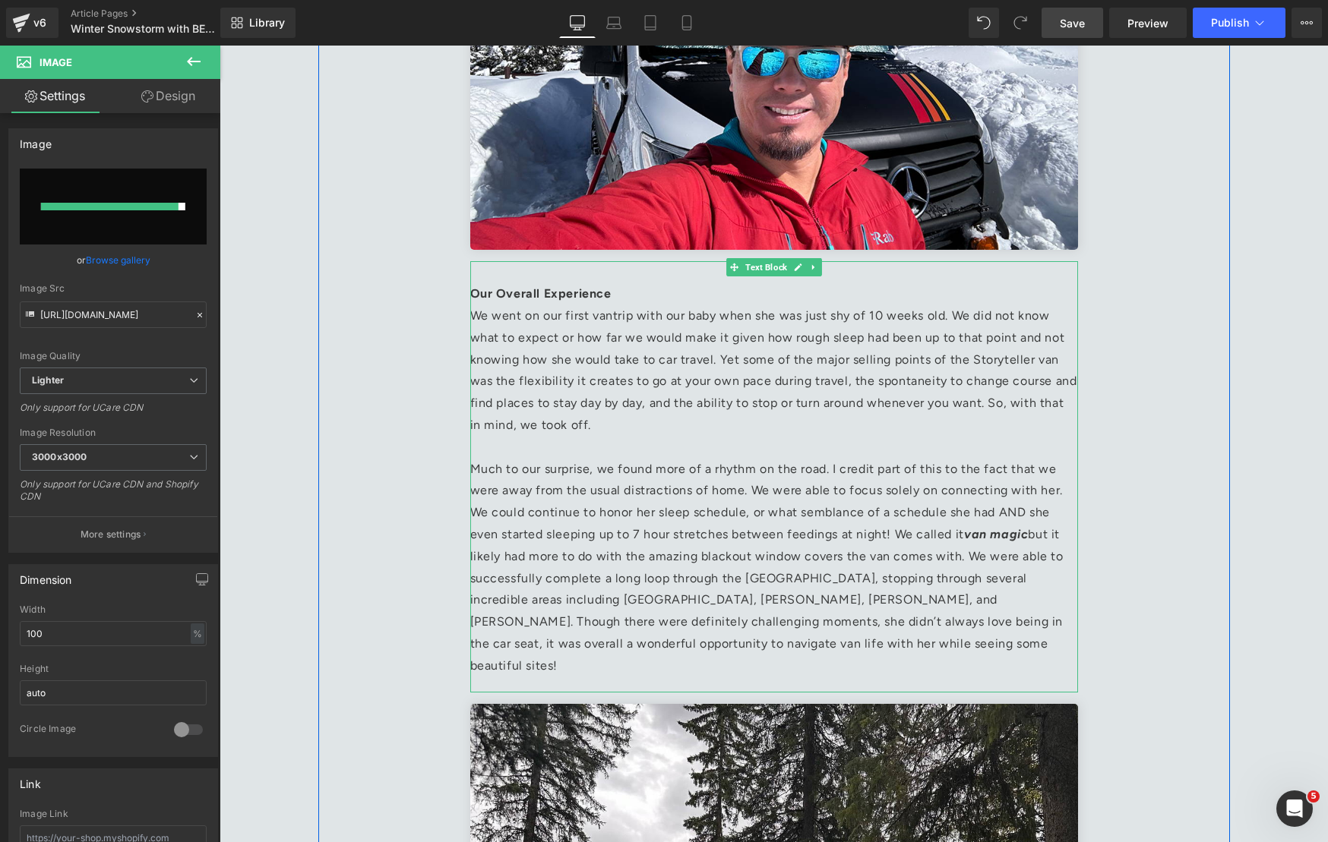
click at [724, 516] on p "Our Overall Experience We went on our first vantrip with our baby when she was …" at bounding box center [774, 468] width 608 height 415
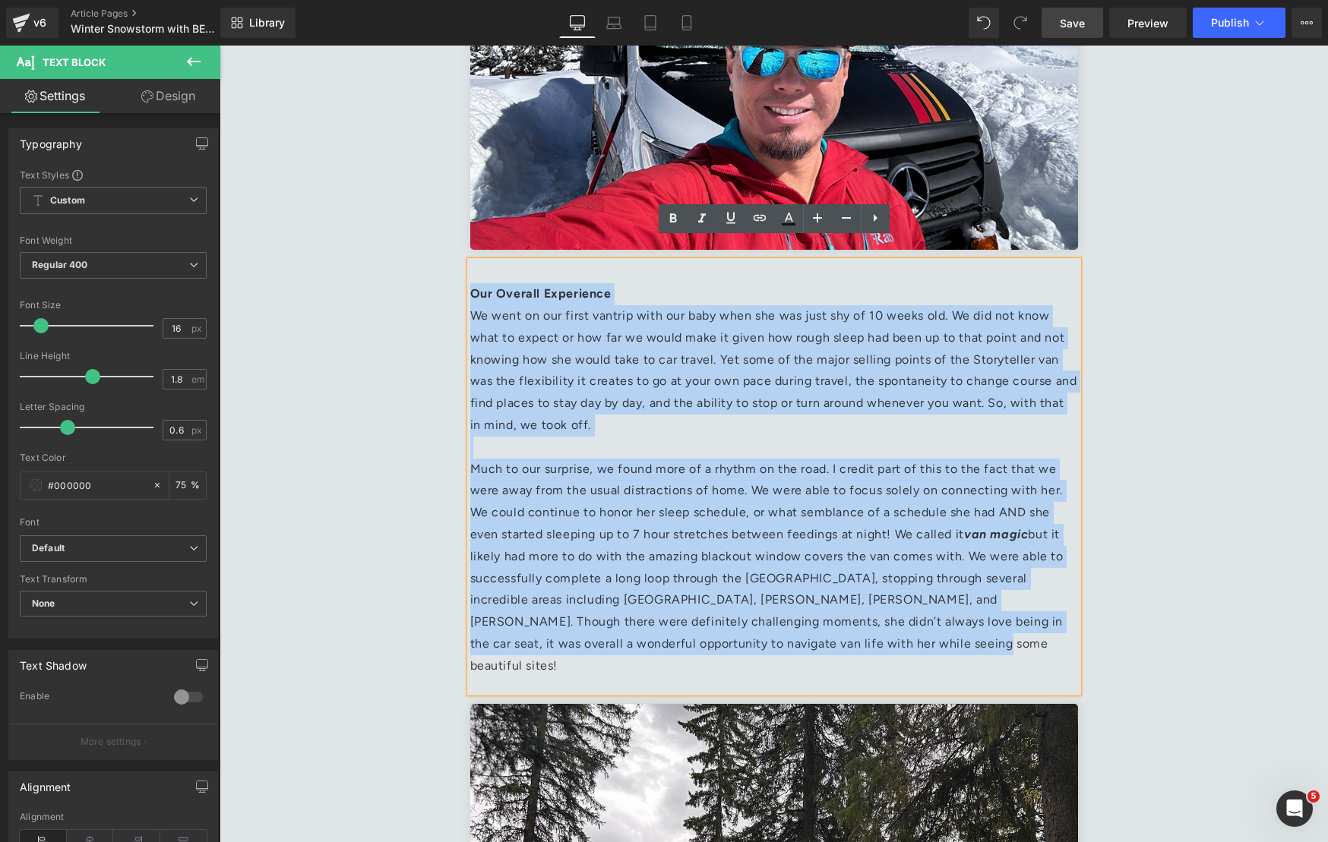
drag, startPoint x: 793, startPoint y: 625, endPoint x: 471, endPoint y: 266, distance: 482.4
click at [471, 266] on p "Our Overall Experience We went on our first vantrip with our baby when she was …" at bounding box center [774, 468] width 608 height 415
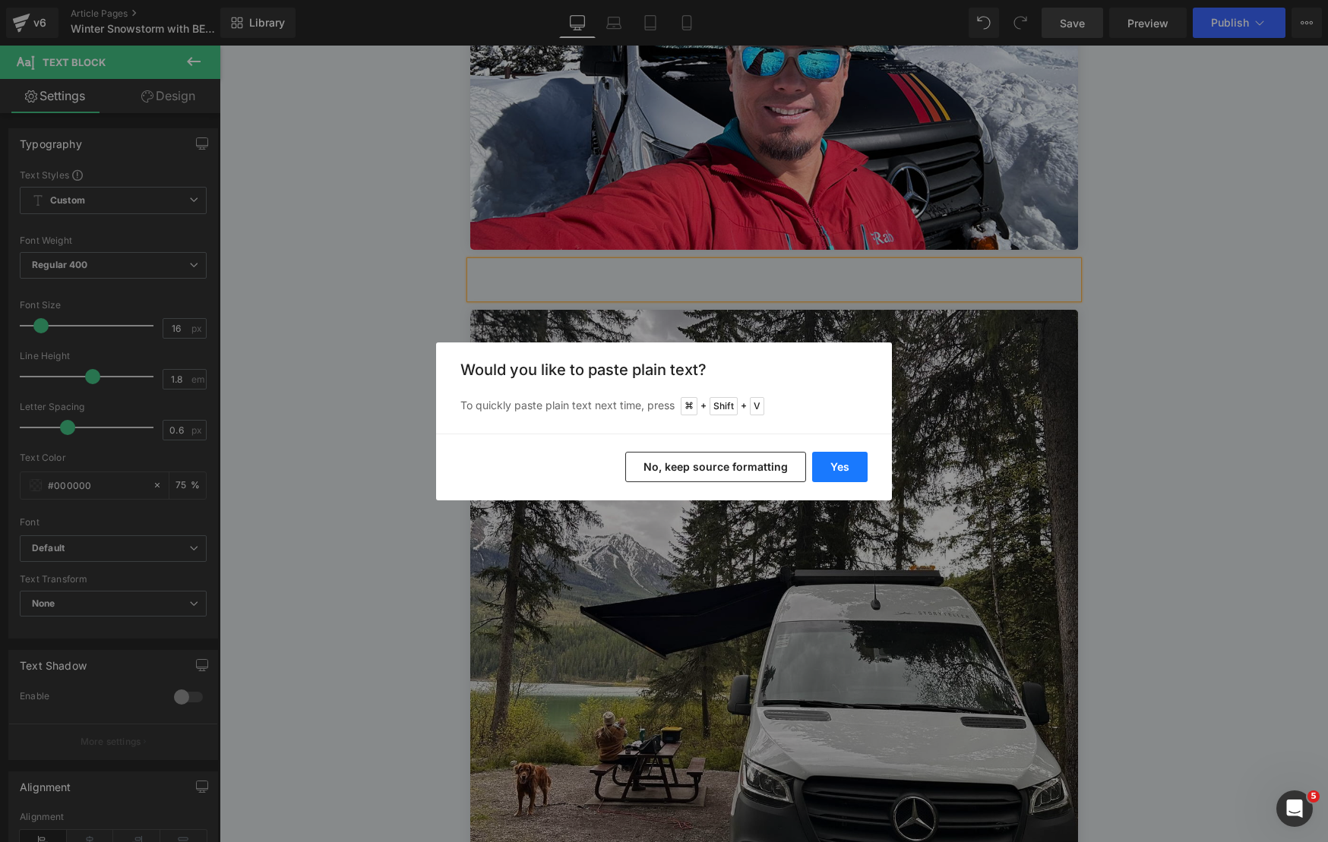
click at [846, 469] on button "Yes" at bounding box center [839, 467] width 55 height 30
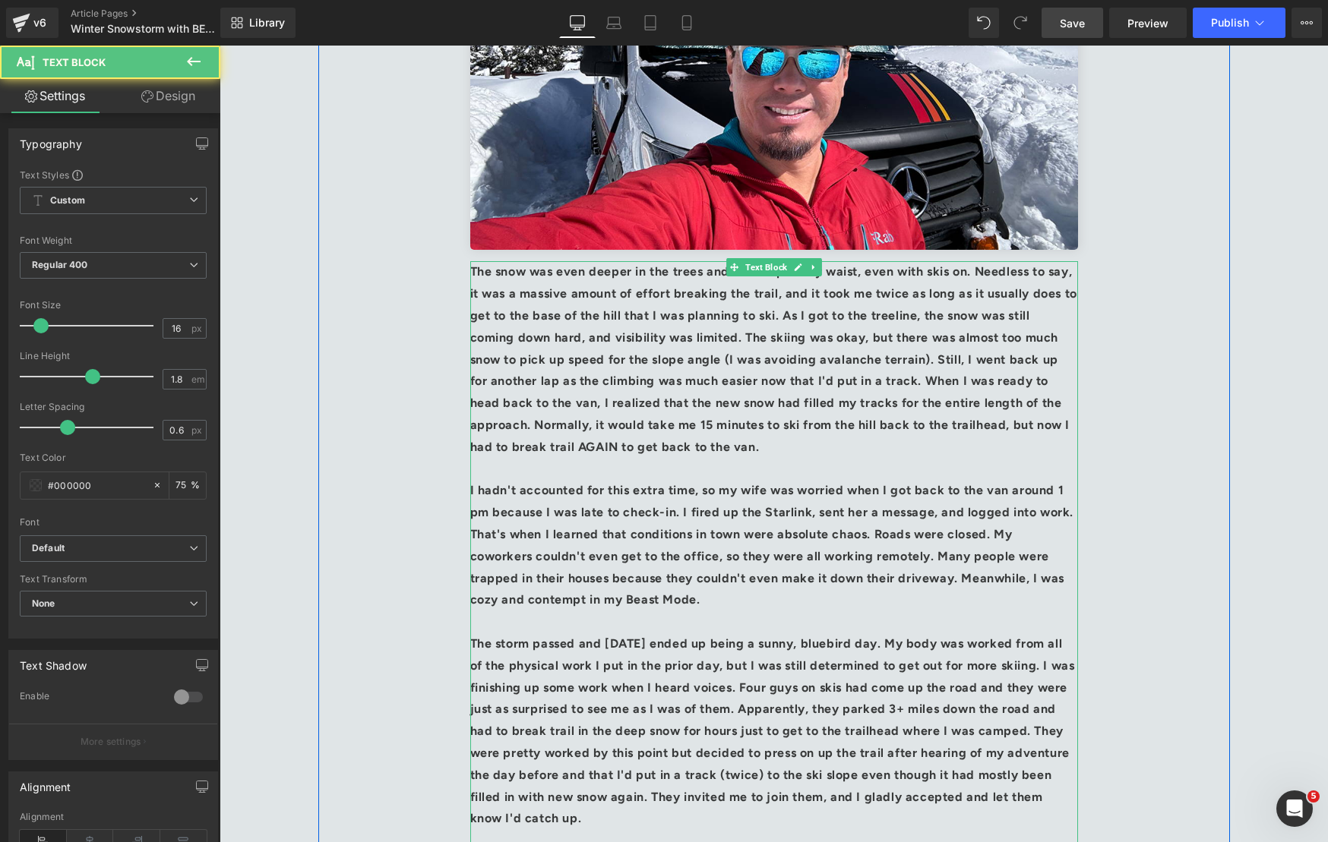
click at [703, 350] on p "The snow was even deeper in the trees and came up to my waist, even with skis o…" at bounding box center [774, 359] width 608 height 197
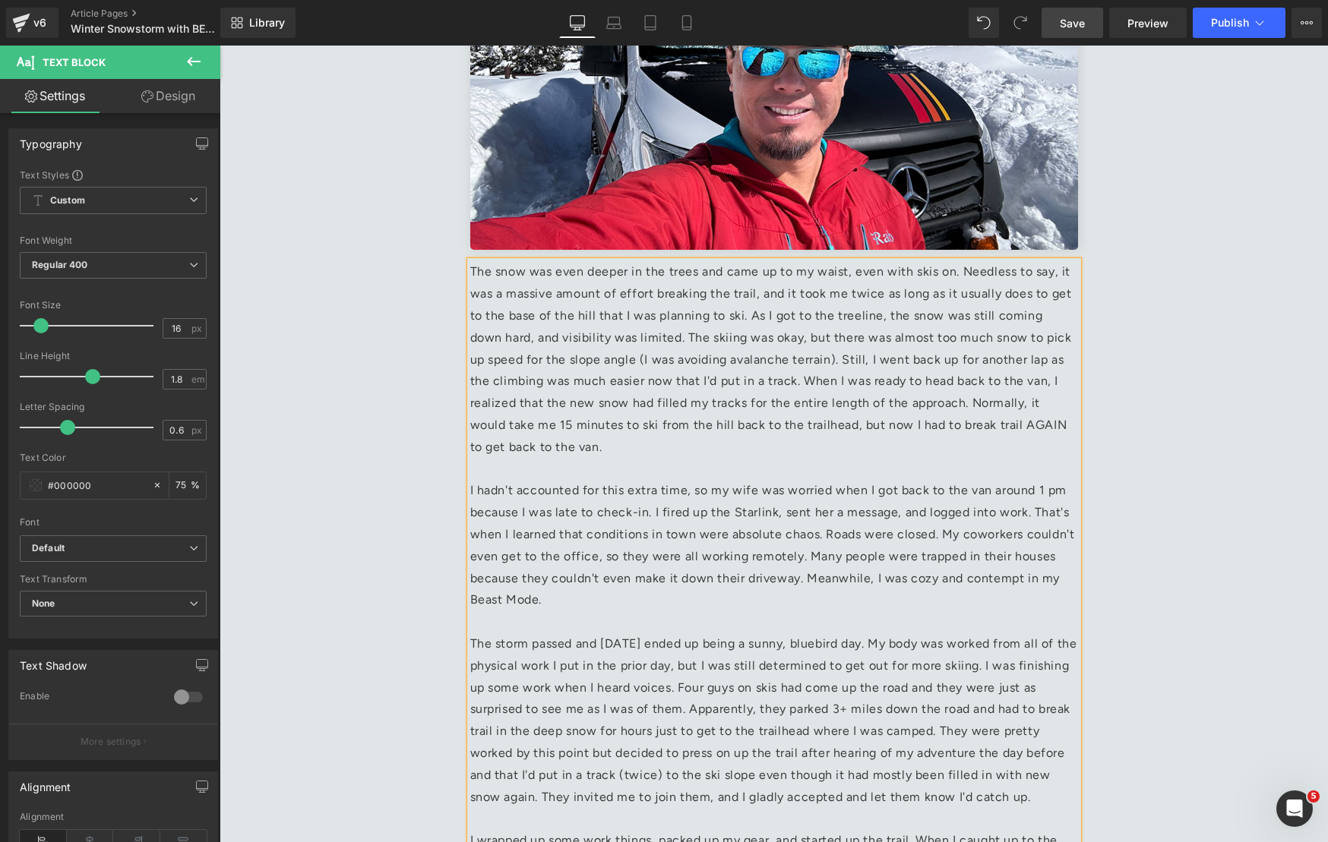
click at [612, 459] on p at bounding box center [774, 470] width 608 height 22
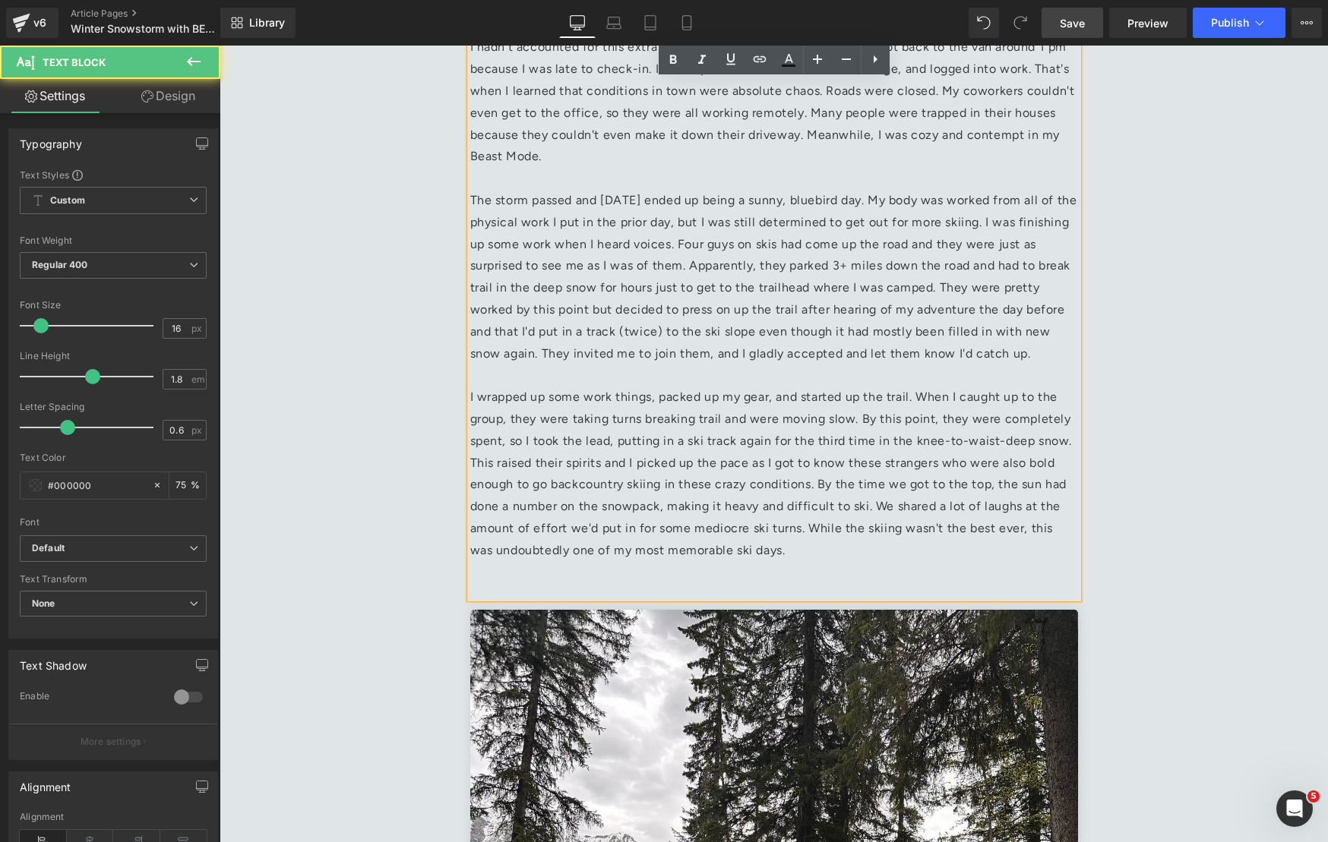
scroll to position [2218, 0]
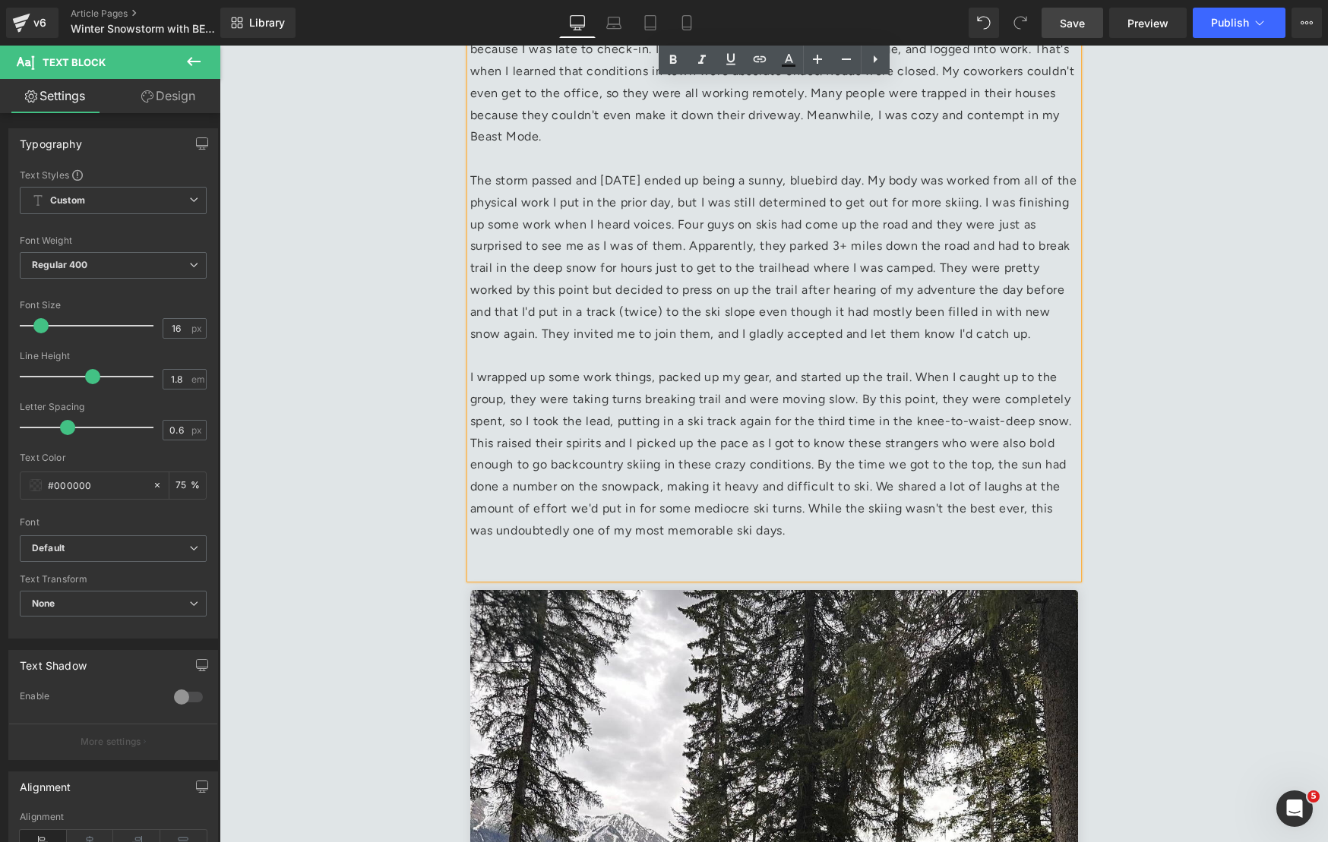
click at [590, 542] on p at bounding box center [774, 553] width 608 height 22
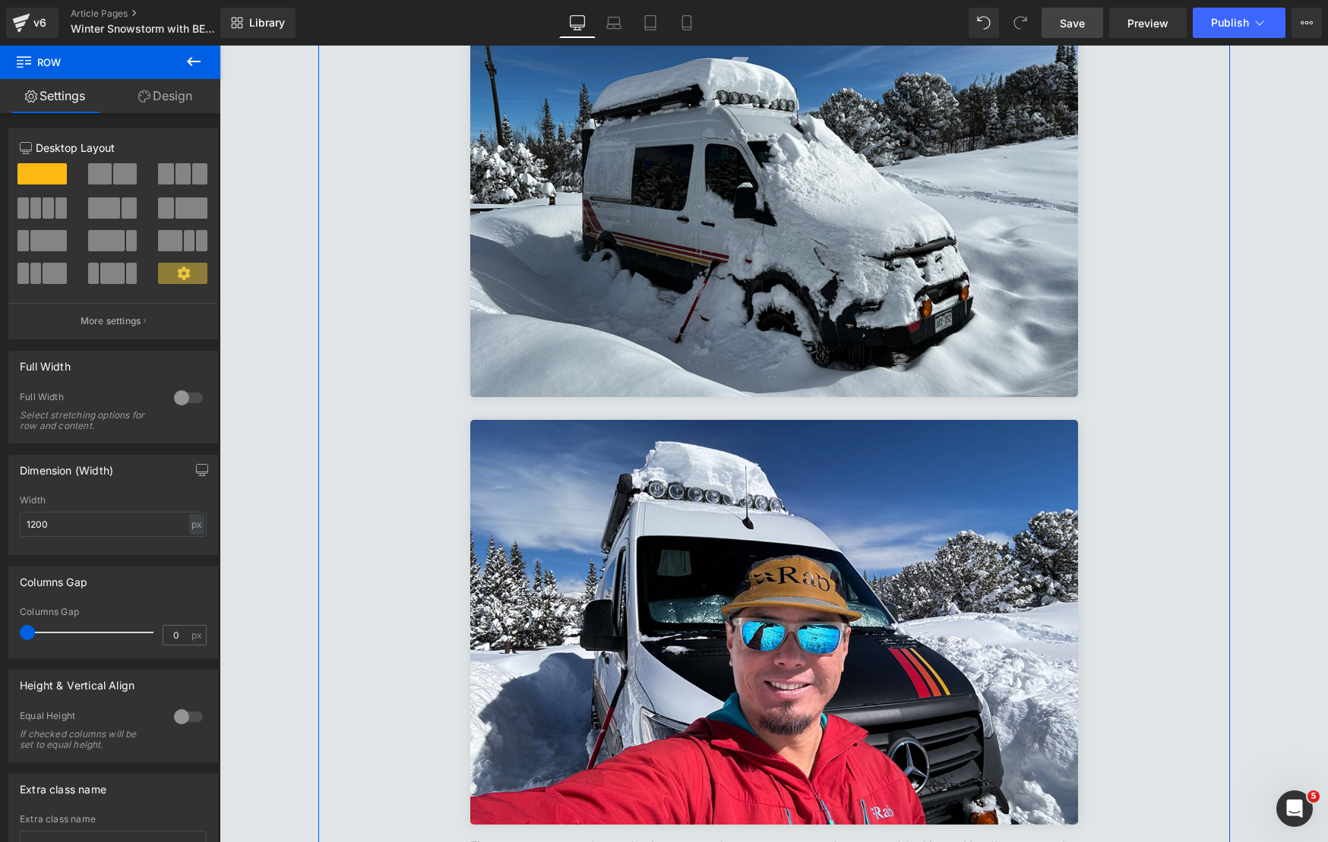
scroll to position [1133, 0]
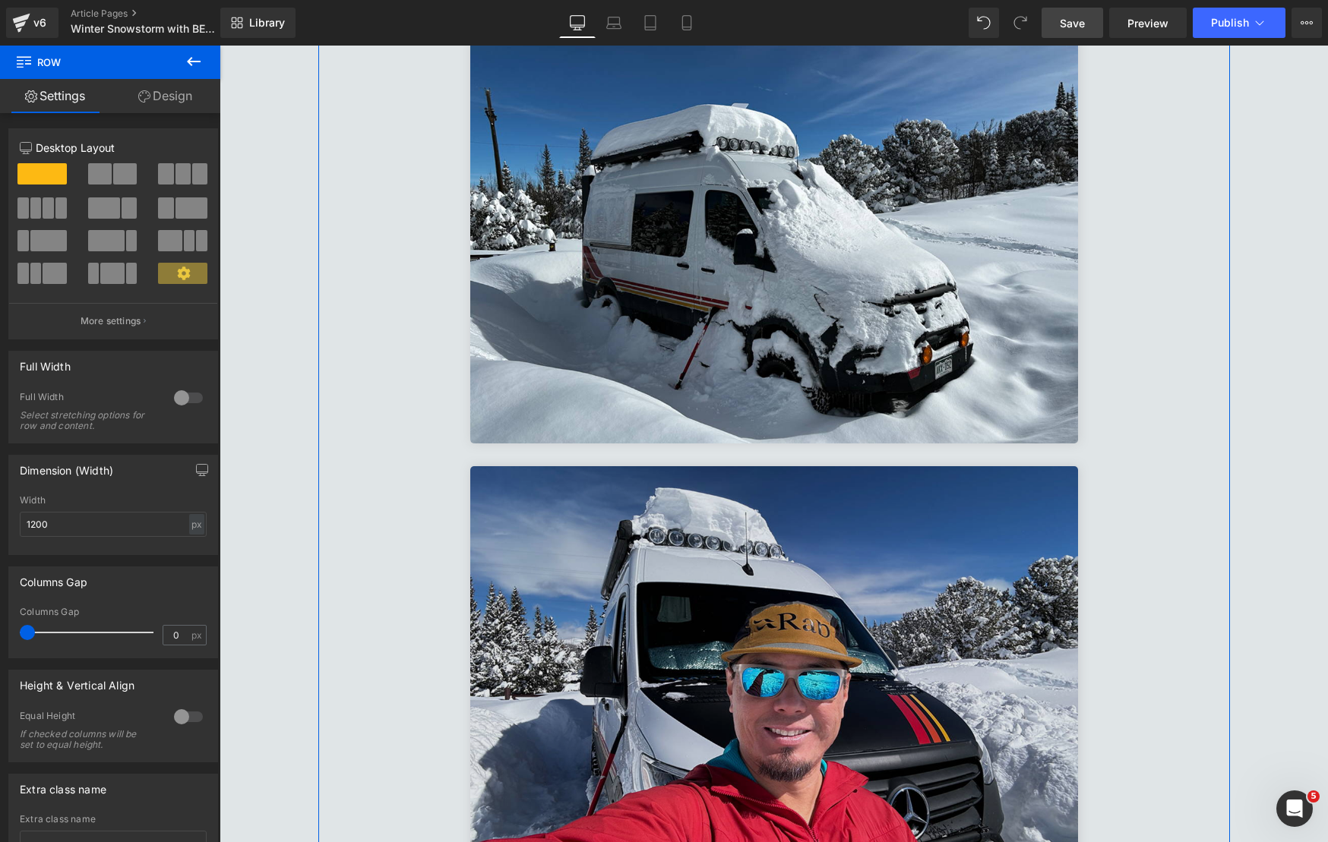
click at [627, 501] on img at bounding box center [774, 668] width 608 height 405
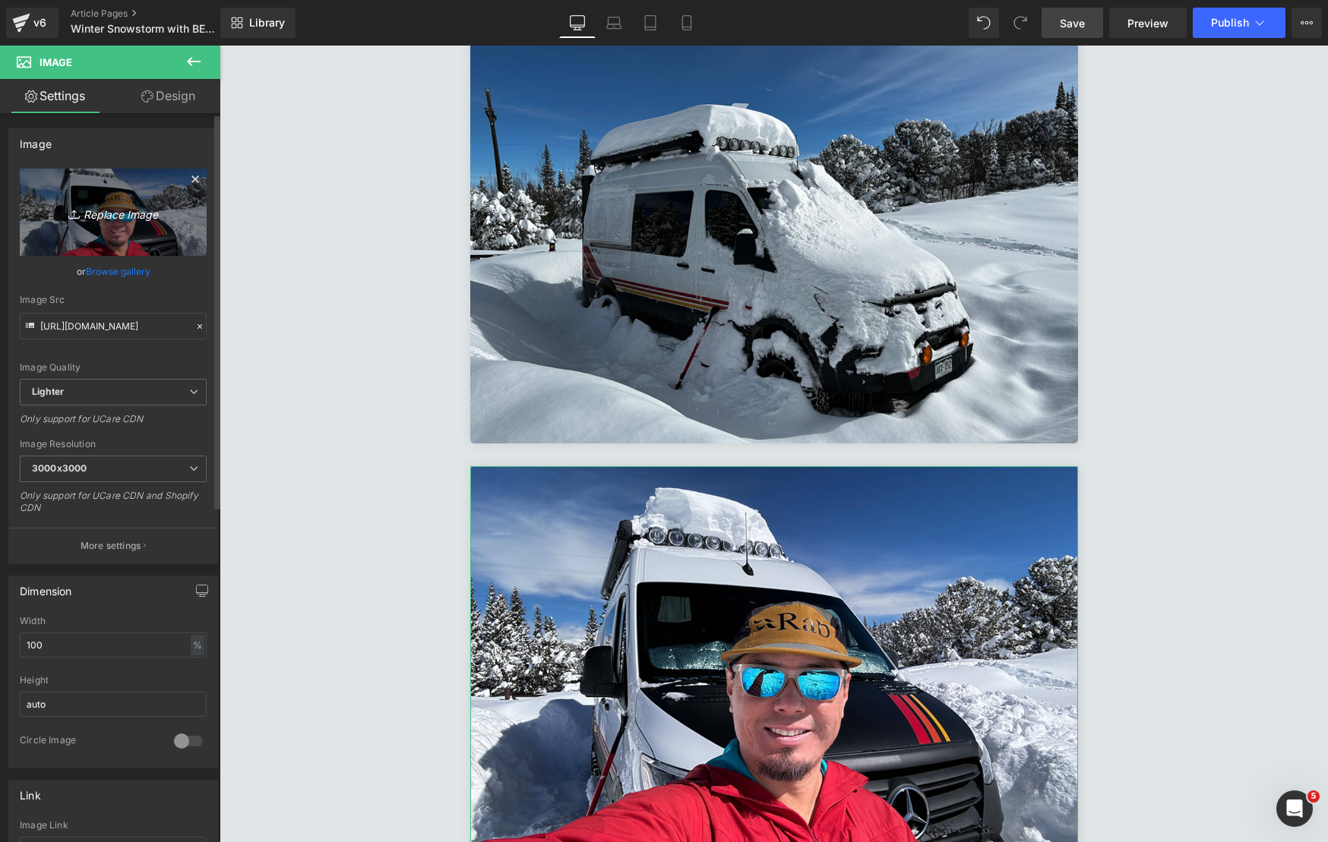
click at [111, 214] on icon "Replace Image" at bounding box center [113, 212] width 122 height 19
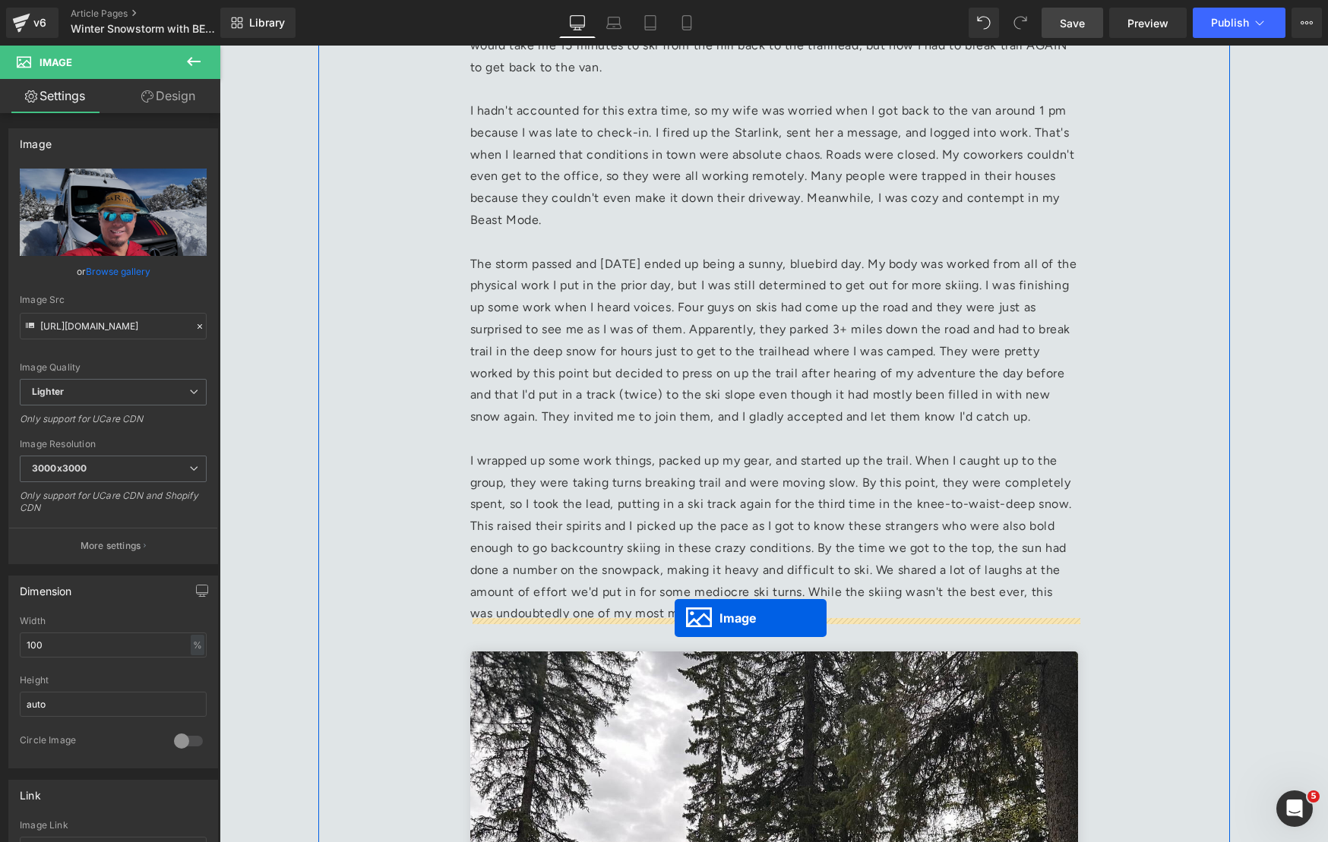
drag, startPoint x: 750, startPoint y: 645, endPoint x: 674, endPoint y: 618, distance: 79.7
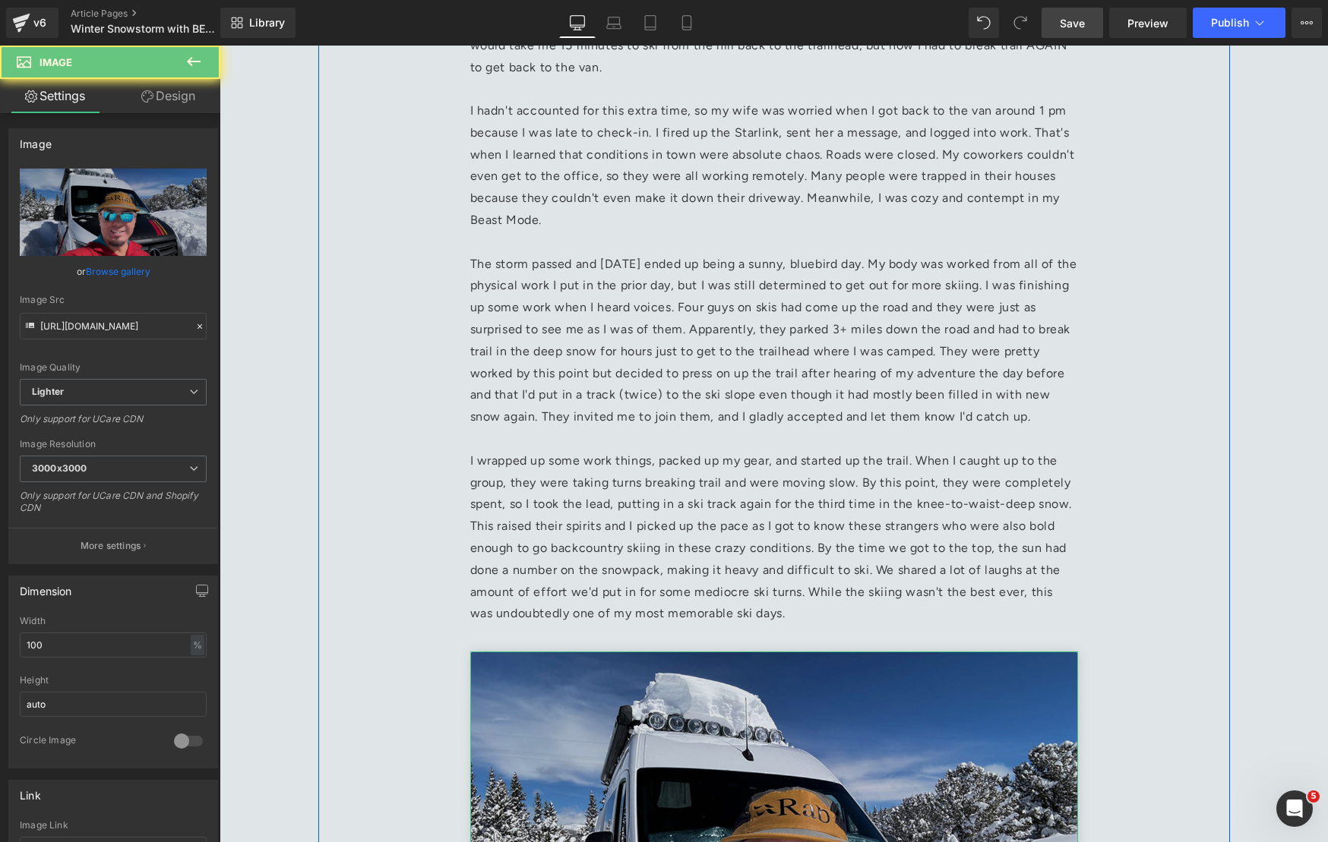
click at [613, 662] on img at bounding box center [774, 854] width 608 height 405
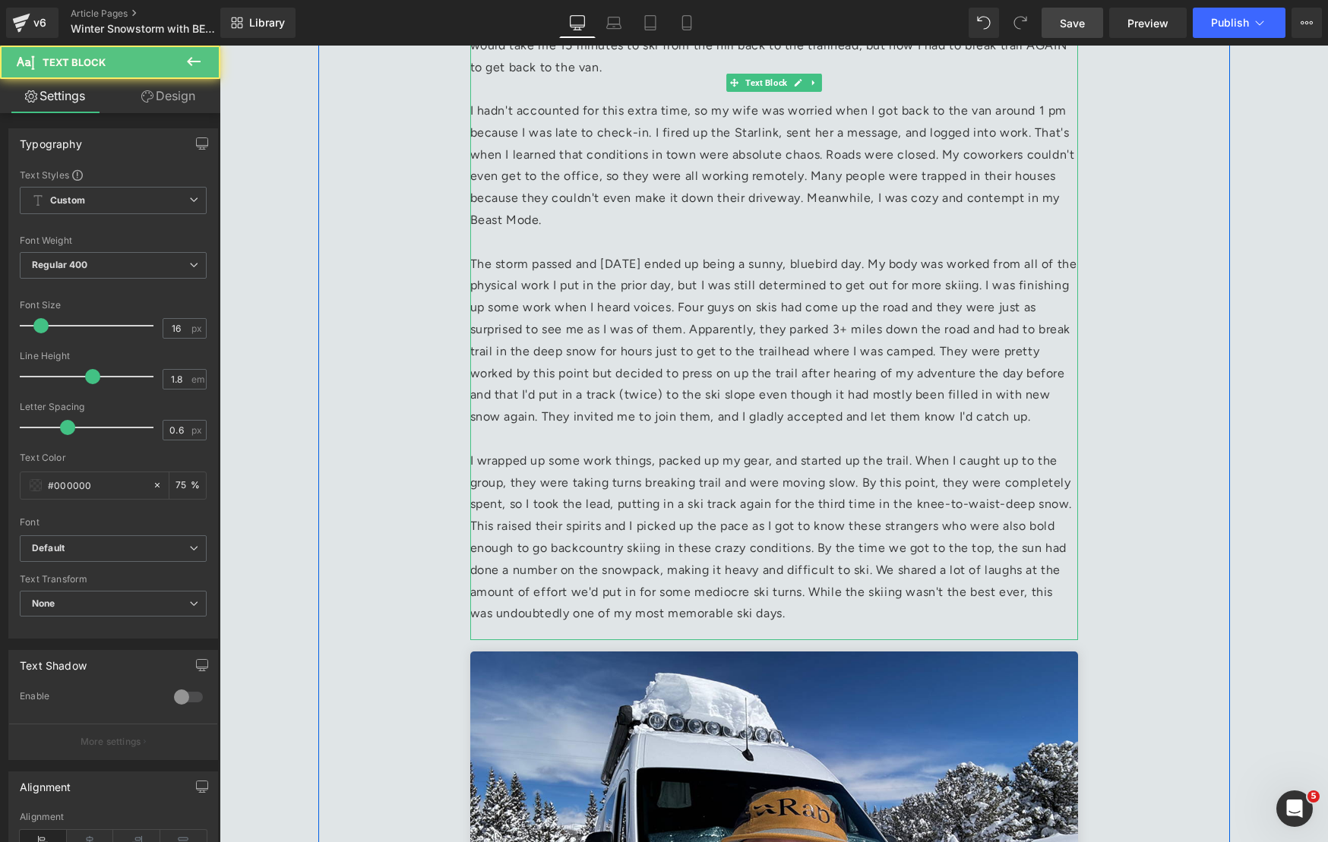
click at [544, 607] on div "The snow was even deeper in the trees and came up to my waist, even with skis o…" at bounding box center [774, 261] width 608 height 759
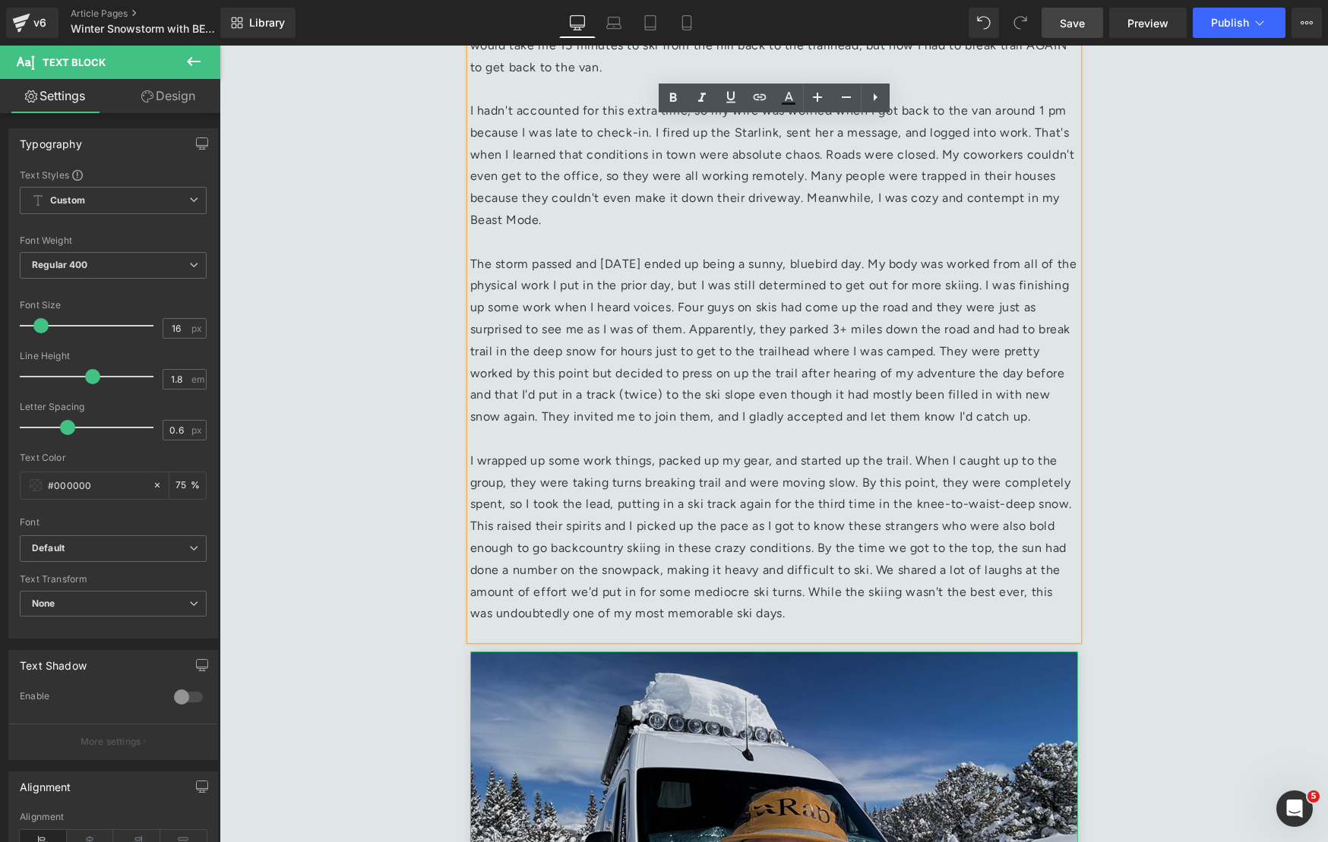
click at [560, 710] on img at bounding box center [774, 854] width 608 height 405
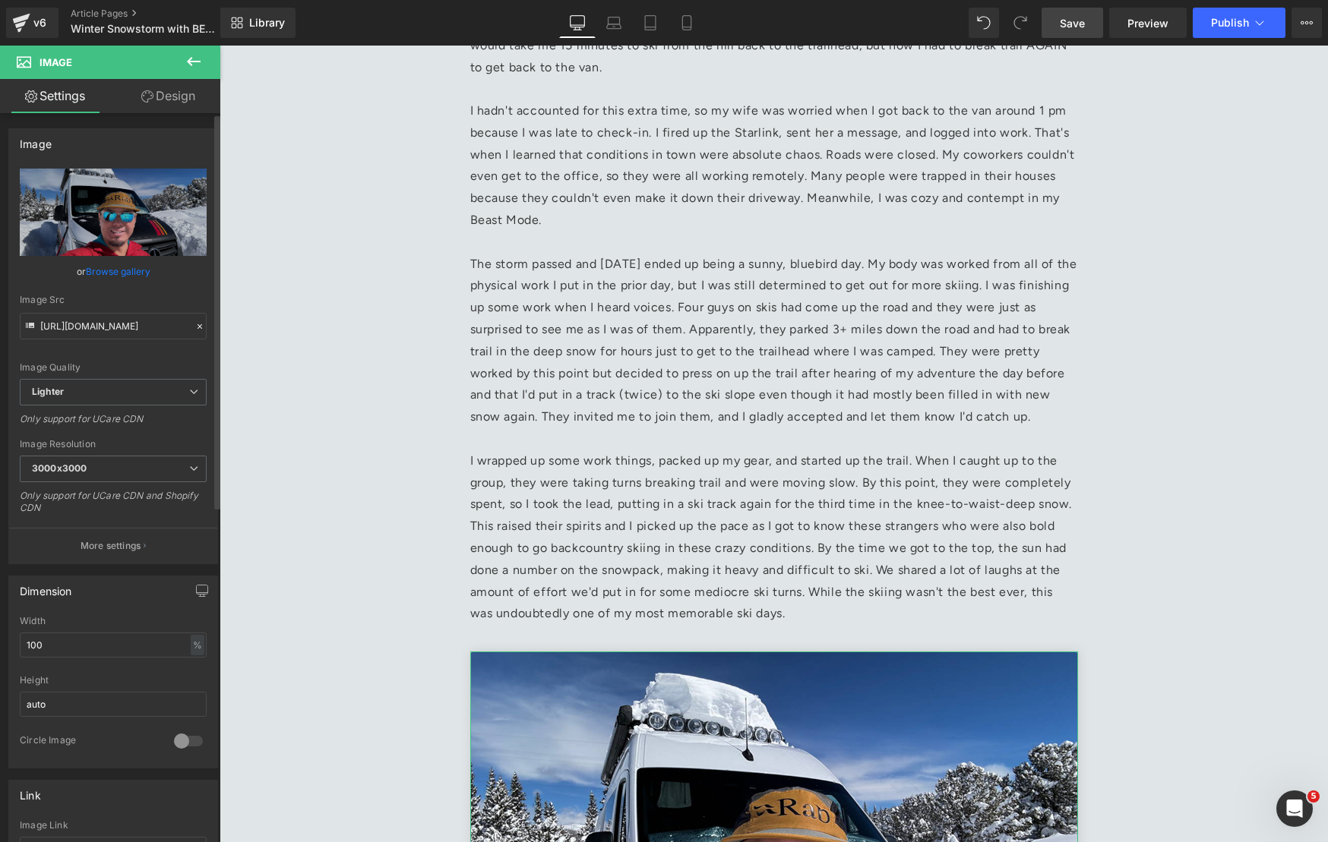
click at [123, 267] on link "Browse gallery" at bounding box center [118, 271] width 65 height 27
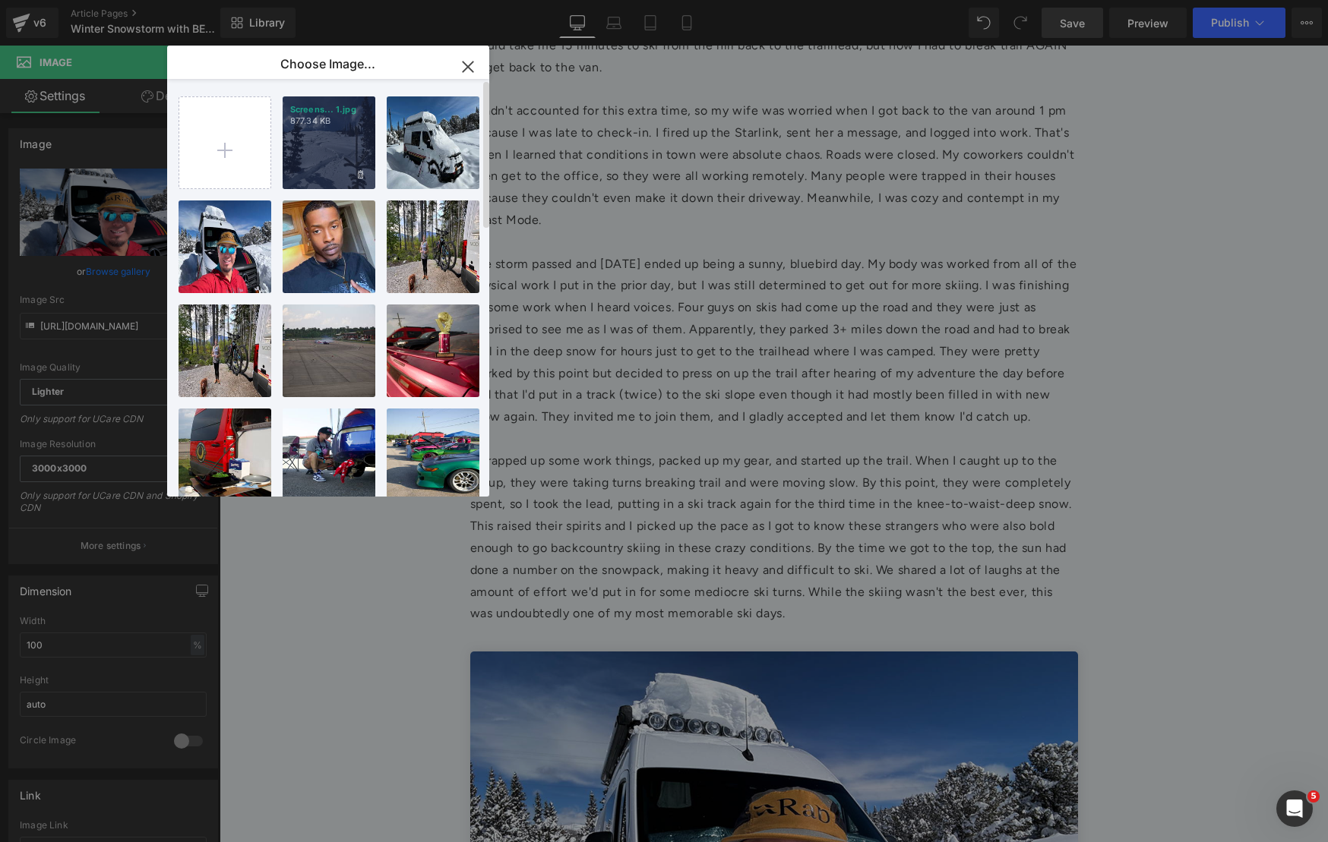
click at [339, 169] on div "Screens... 1.jpg 877.34 KB" at bounding box center [329, 142] width 93 height 93
type input "https://ucarecdn.com/8f1bc683-8906-4f50-9df3-c752c7d16917/-/format/auto/-/previ…"
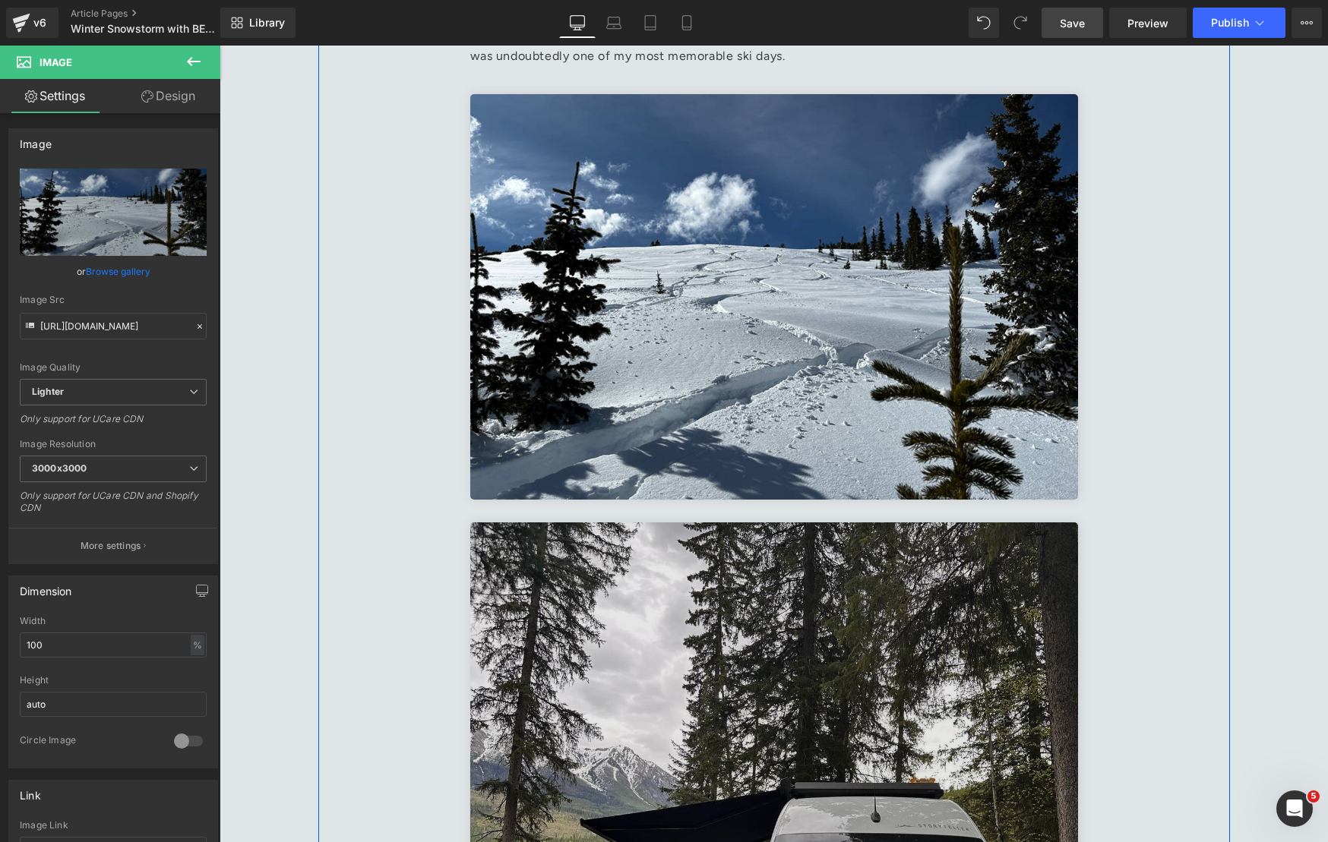
scroll to position [2273, 0]
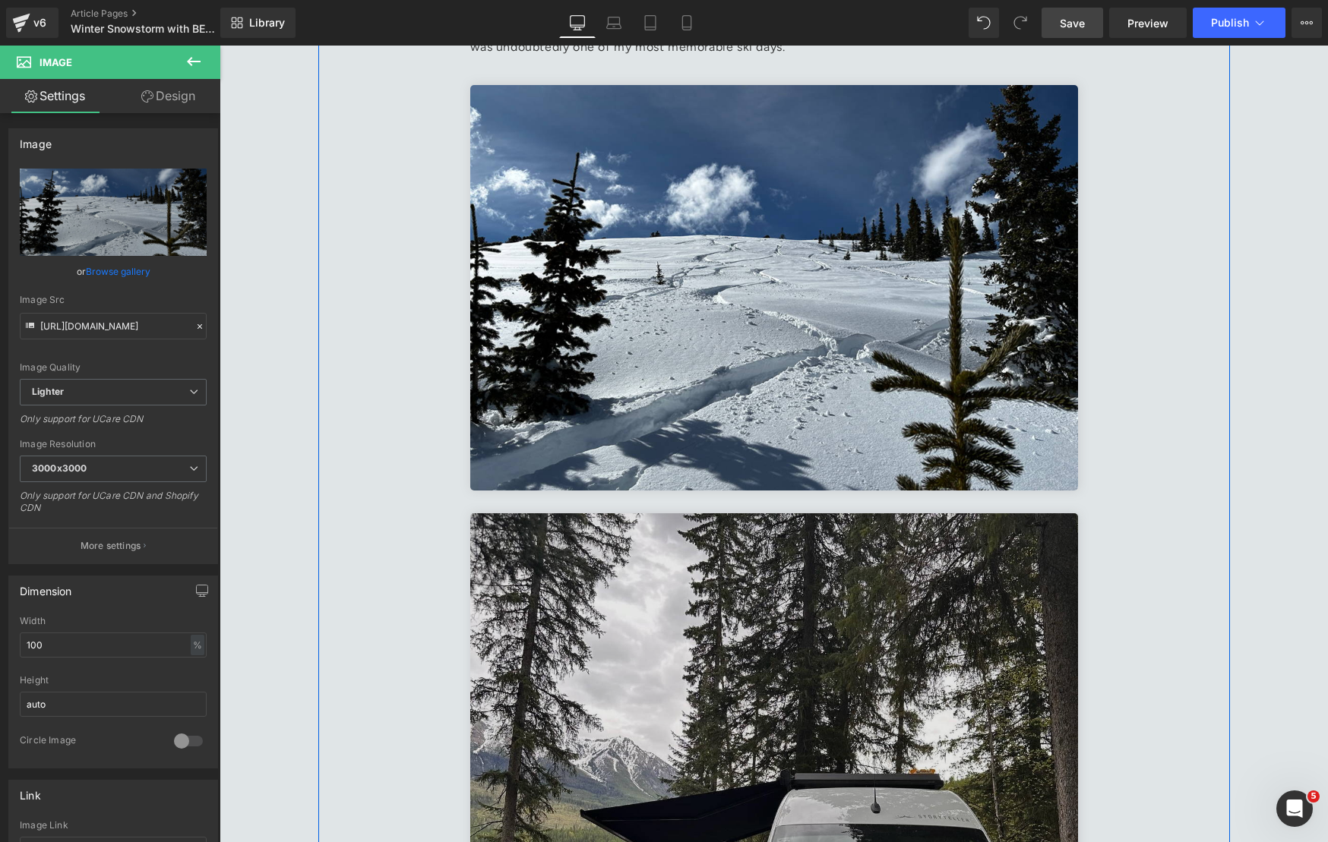
click at [612, 612] on img at bounding box center [774, 817] width 608 height 608
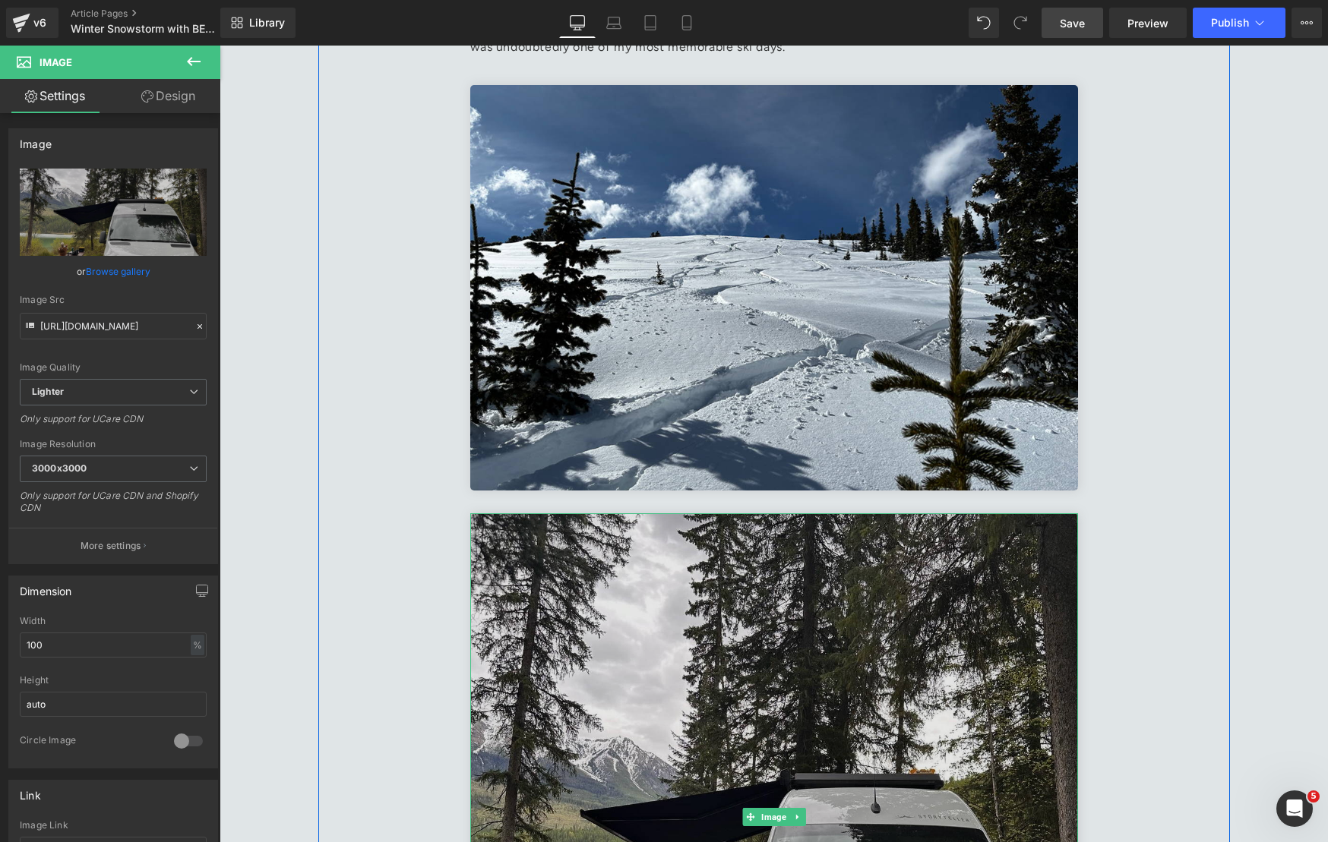
click at [628, 605] on img at bounding box center [774, 817] width 608 height 608
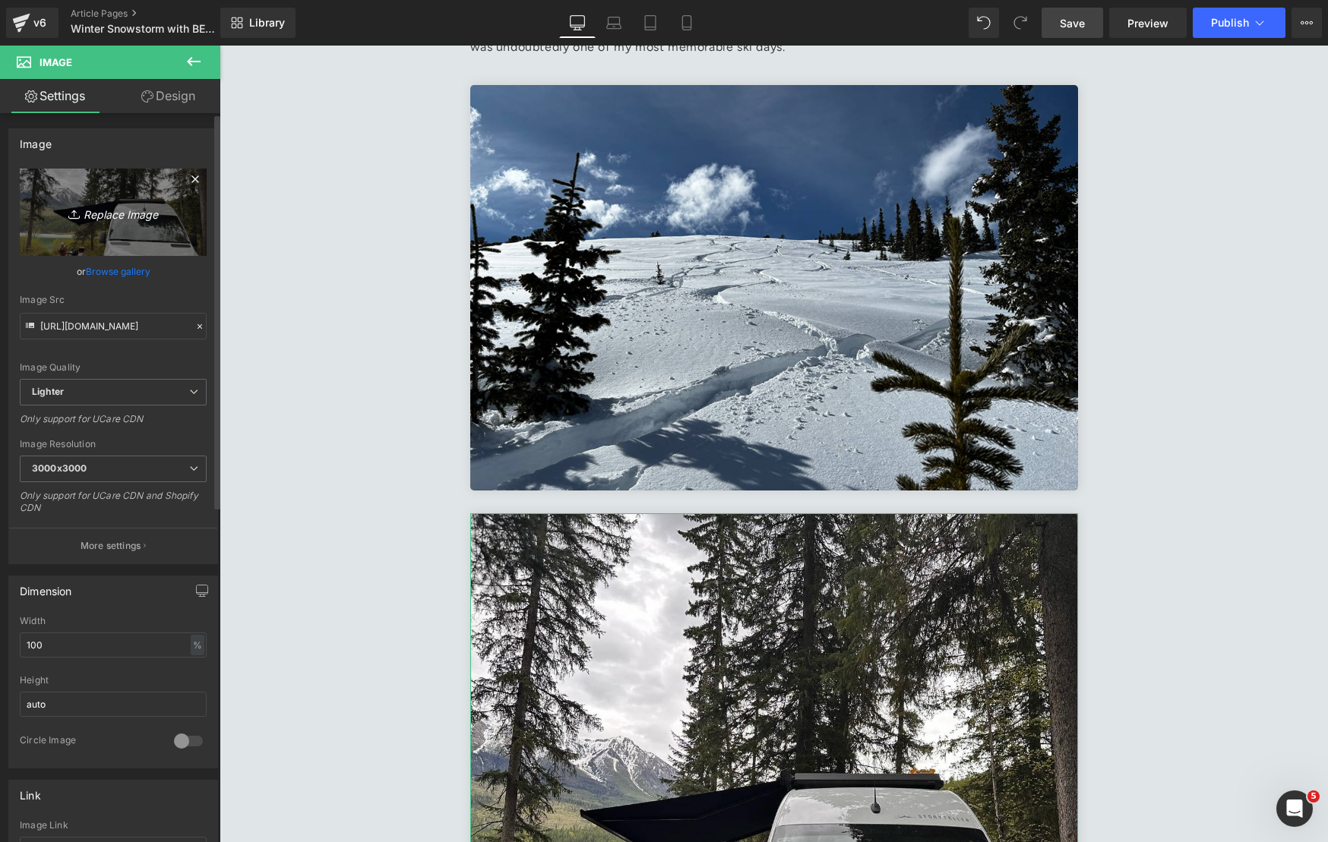
click at [106, 212] on icon "Replace Image" at bounding box center [113, 212] width 122 height 19
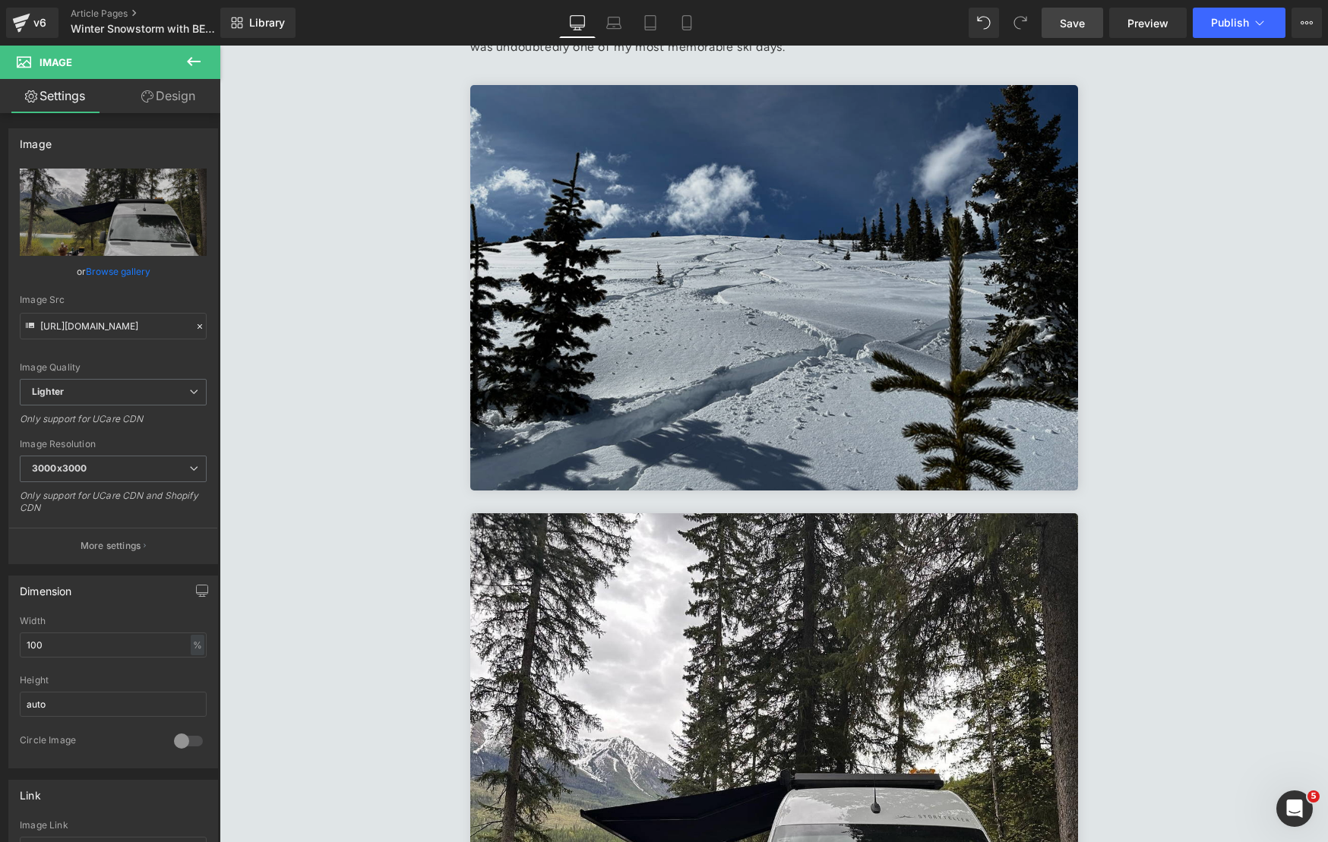
type input "C:\fakepath\Screenshot 2025-01-22 at 10.38.04 AM 1.jpg"
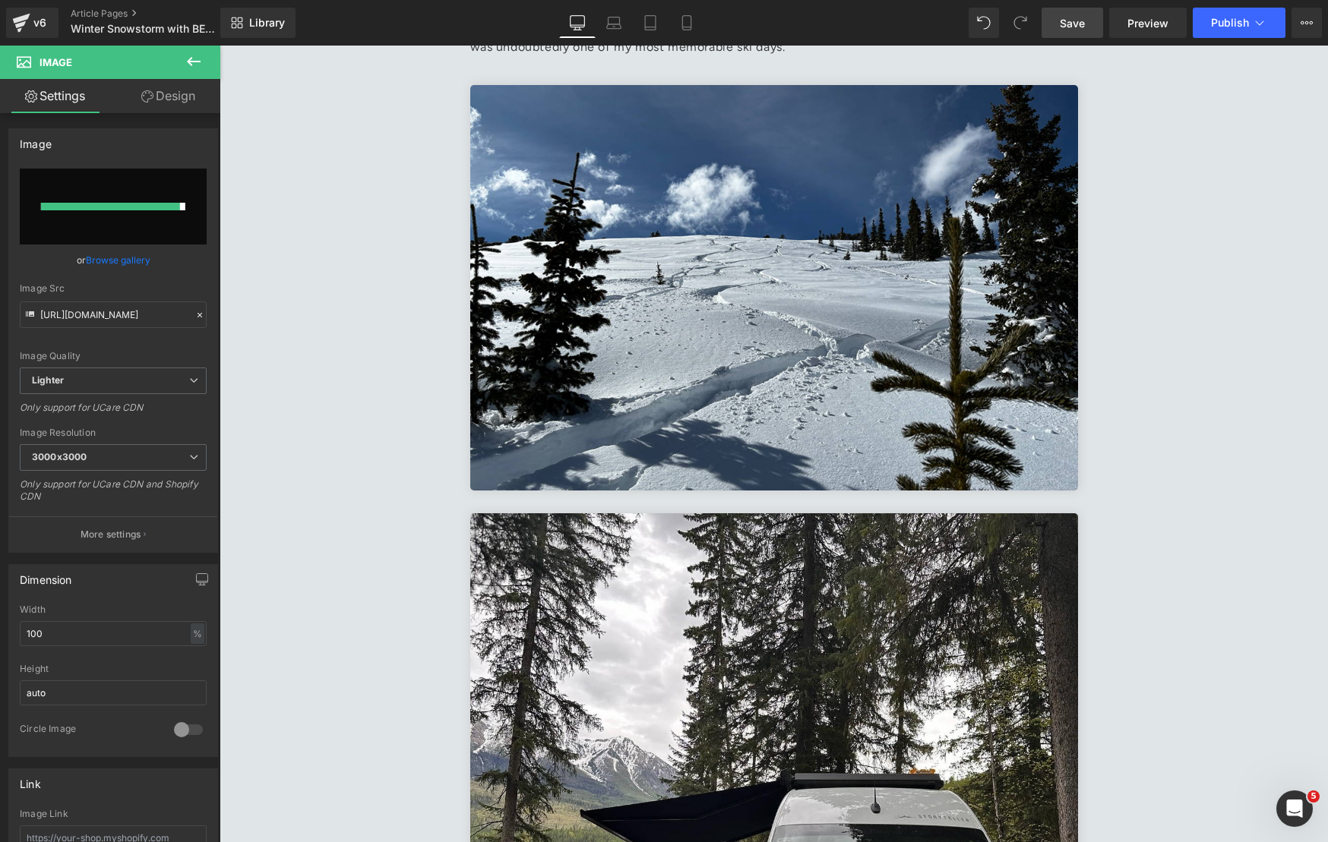
type input "https://ucarecdn.com/729b8a85-fdaa-412f-b3be-a623d9a06c13/-/format/auto/-/previ…"
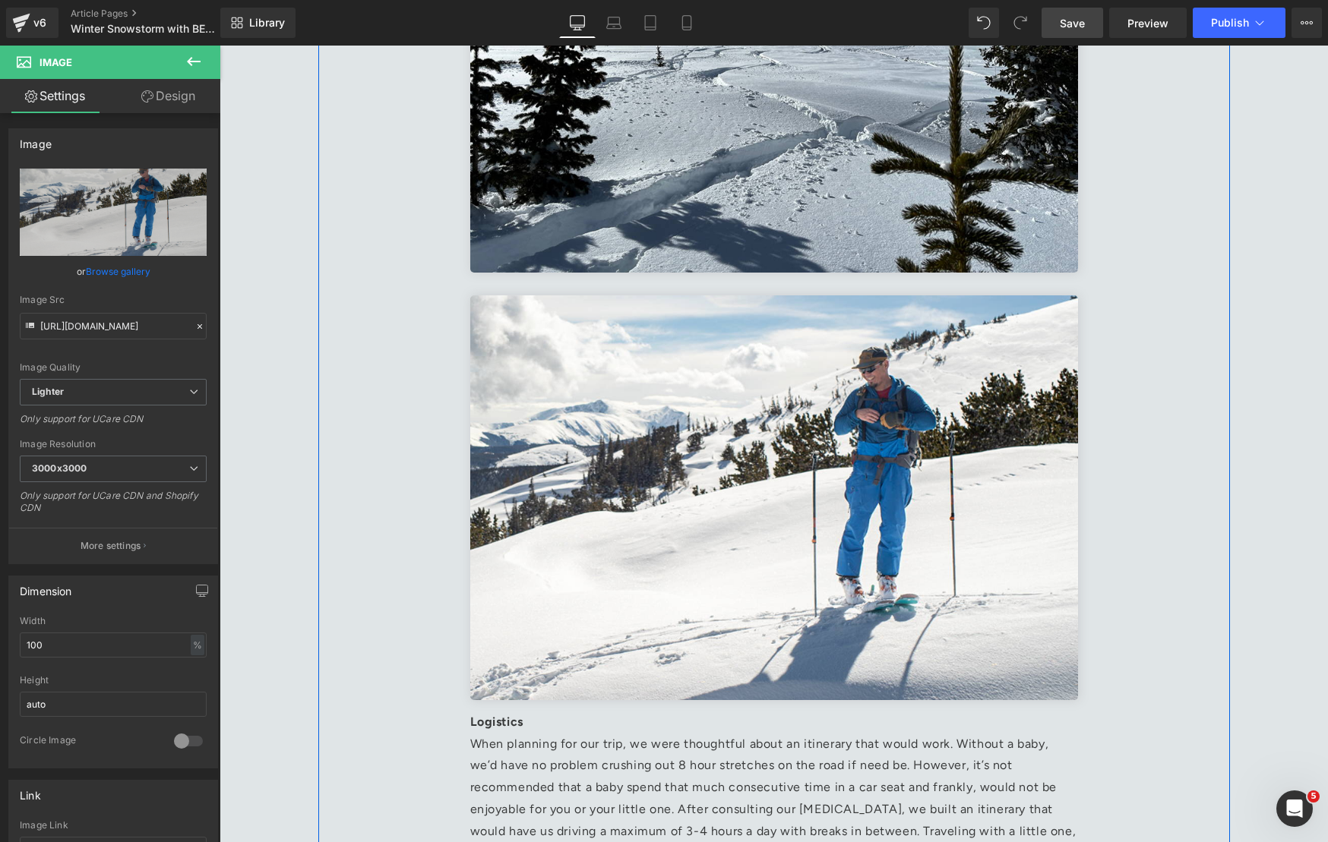
scroll to position [2548, 0]
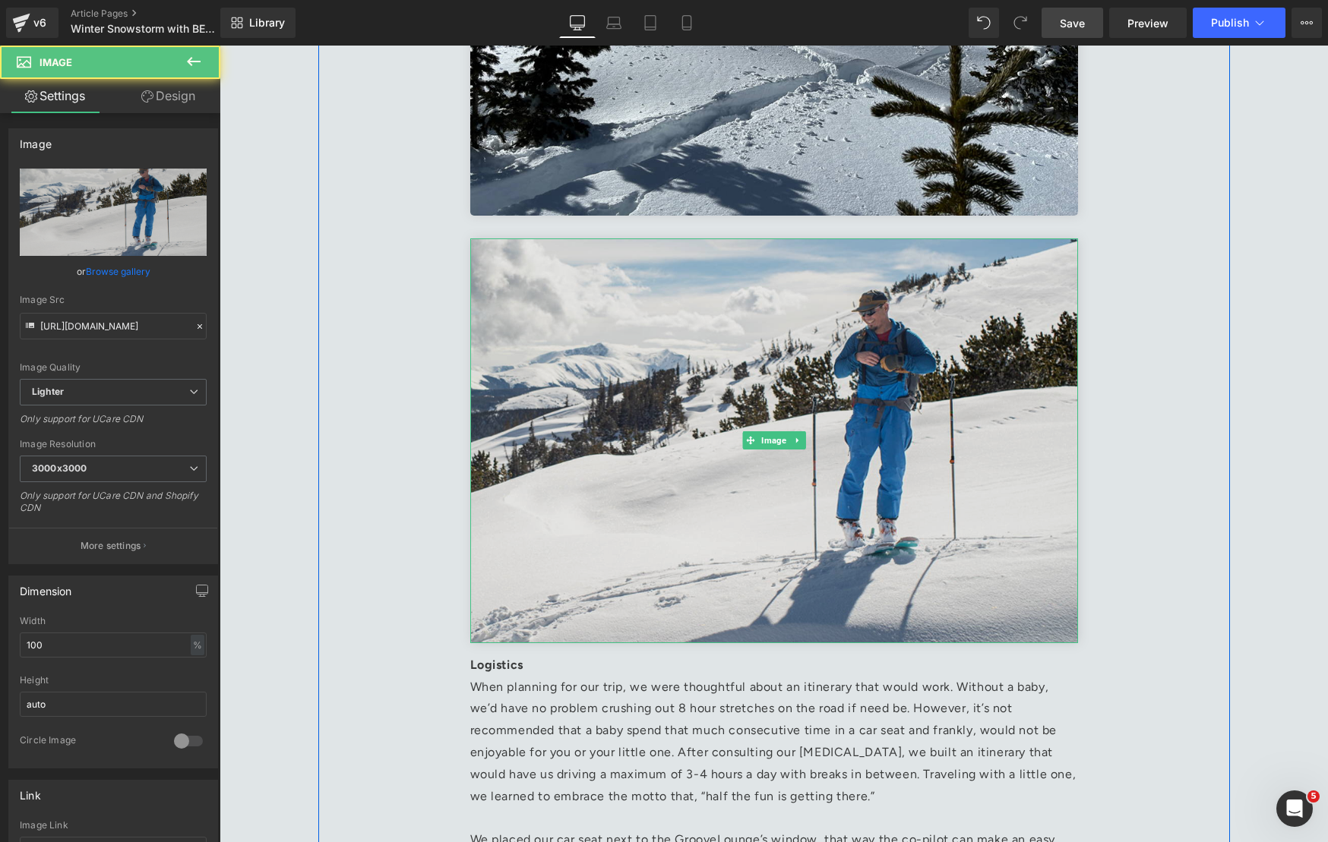
click at [952, 507] on img at bounding box center [774, 440] width 608 height 405
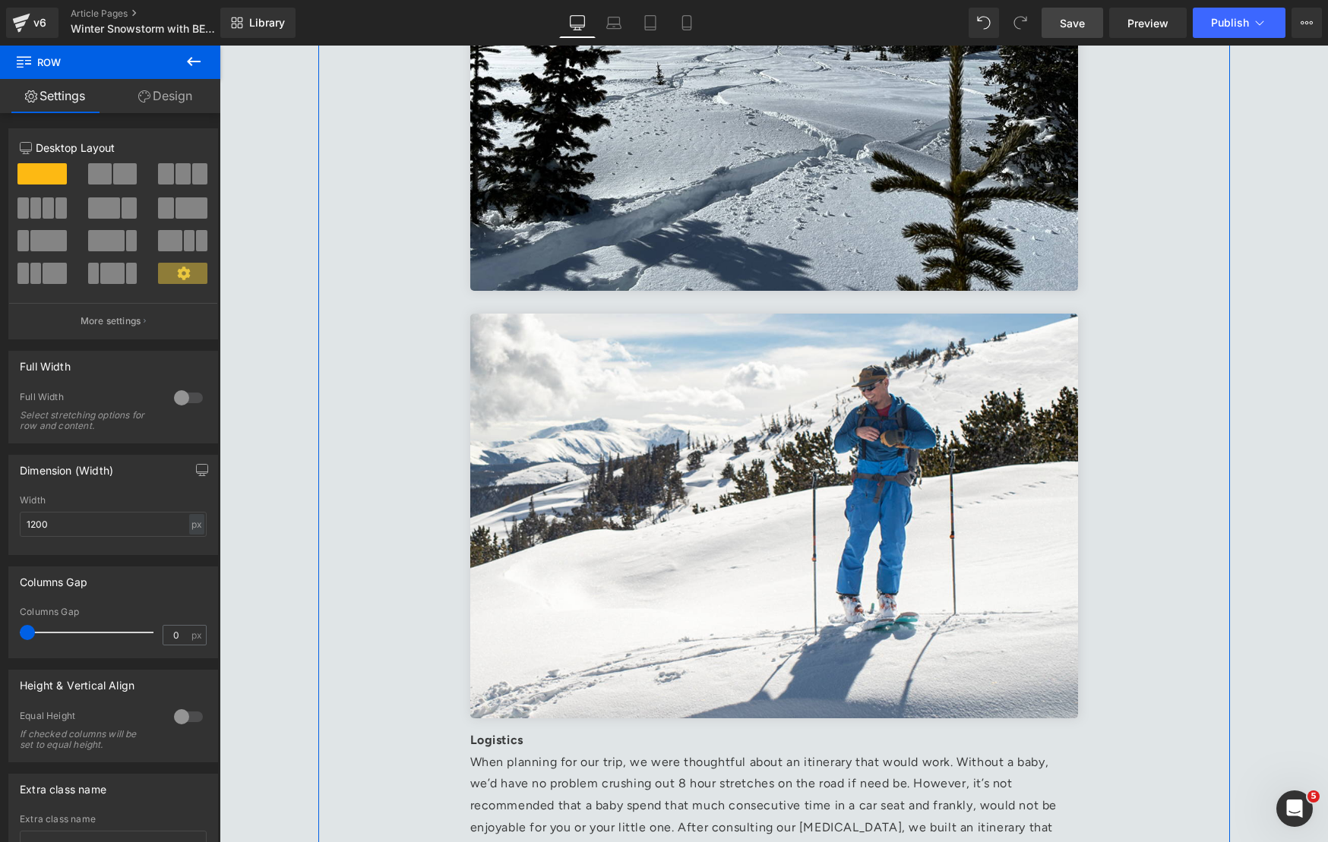
scroll to position [2539, 0]
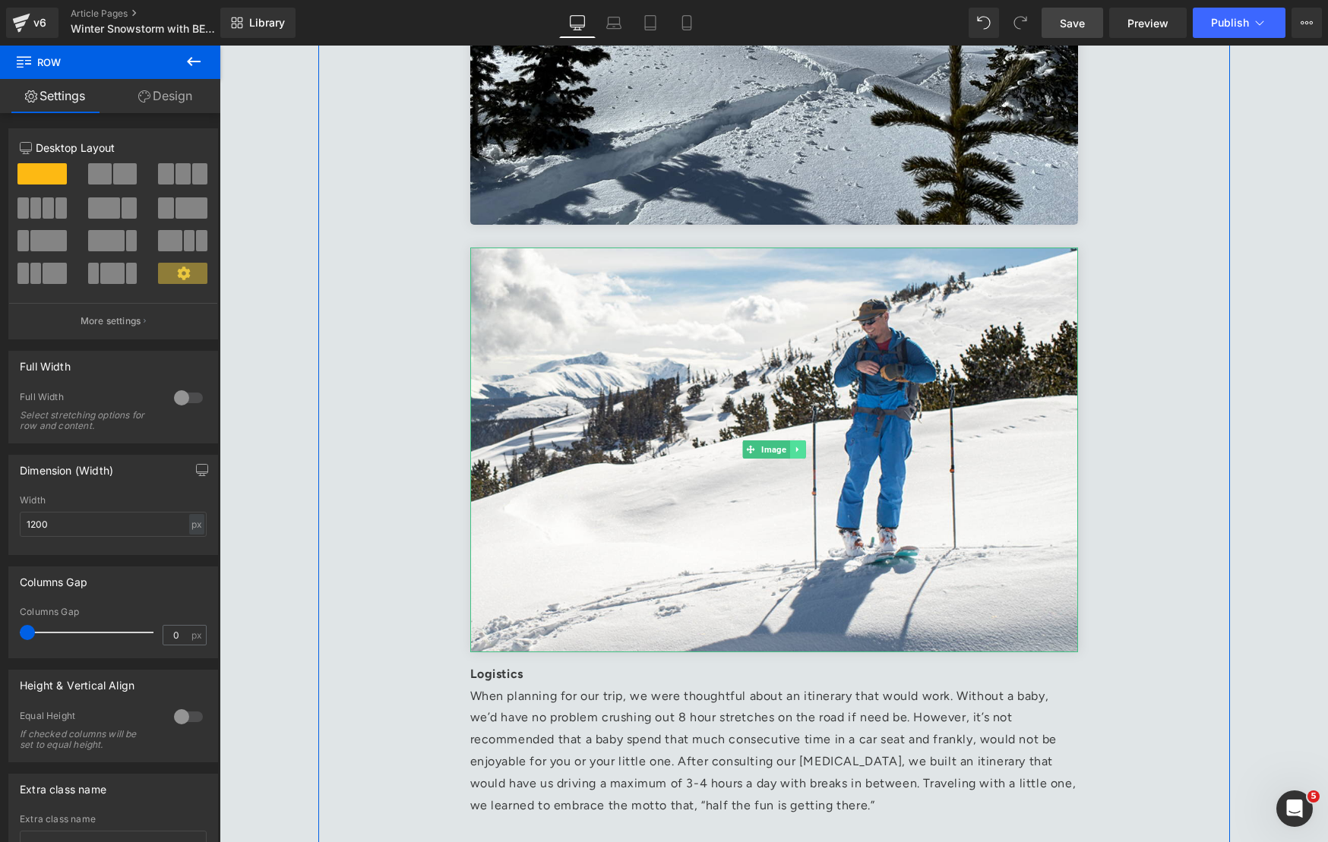
click at [795, 447] on icon at bounding box center [796, 449] width 2 height 5
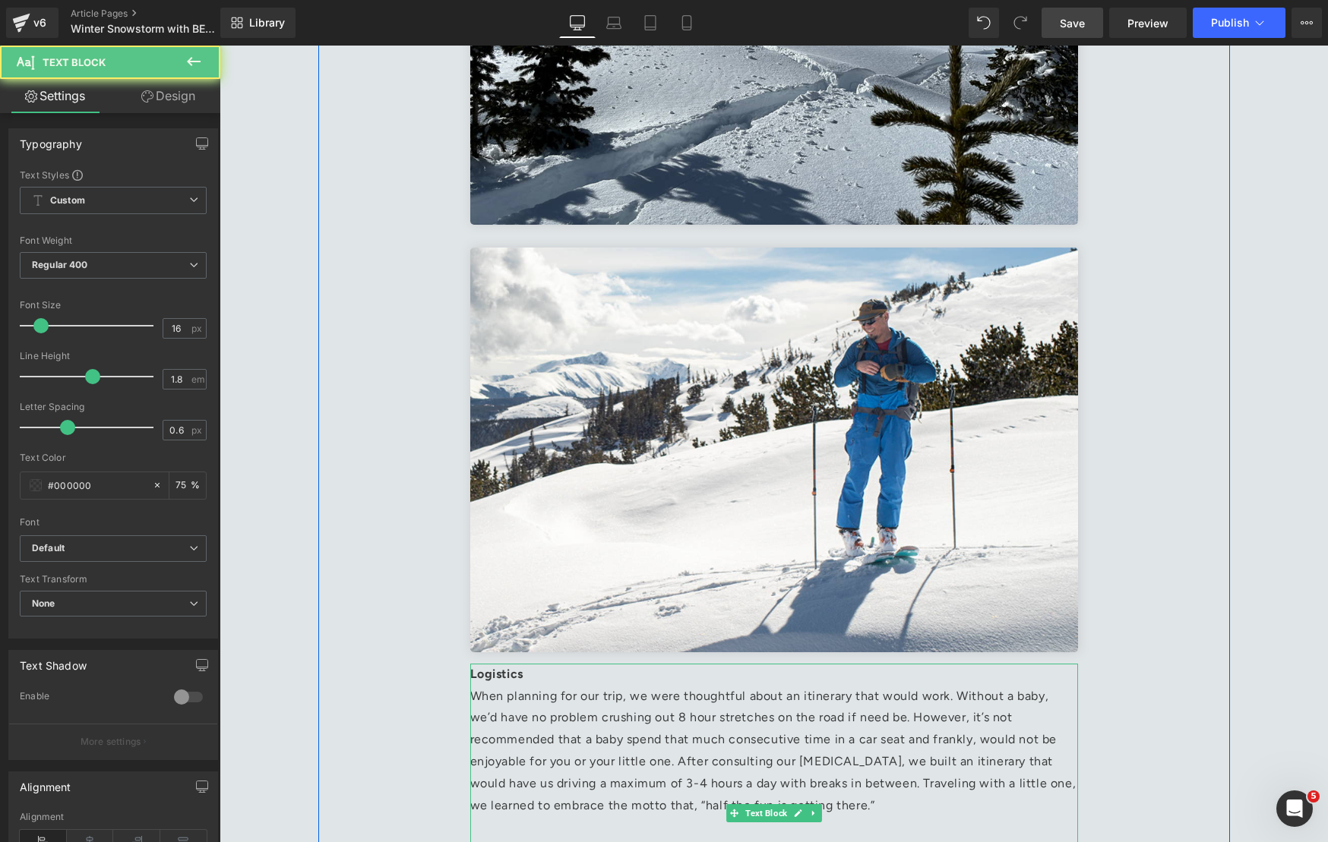
click at [582, 760] on p "Logistics When planning for our trip, we were thoughtful about an itinerary tha…" at bounding box center [774, 806] width 608 height 284
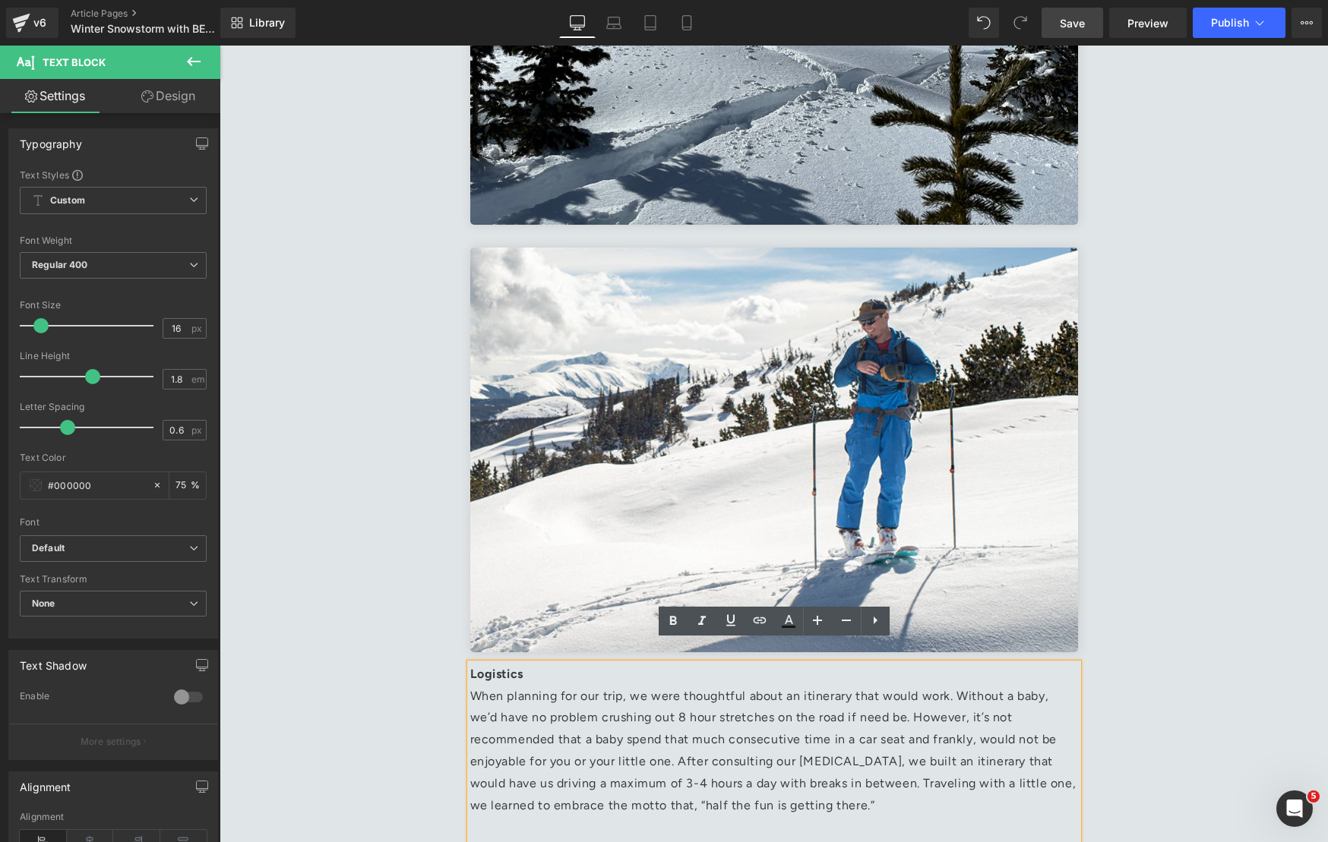
click at [617, 775] on div "Rendering Content" at bounding box center [663, 782] width 93 height 17
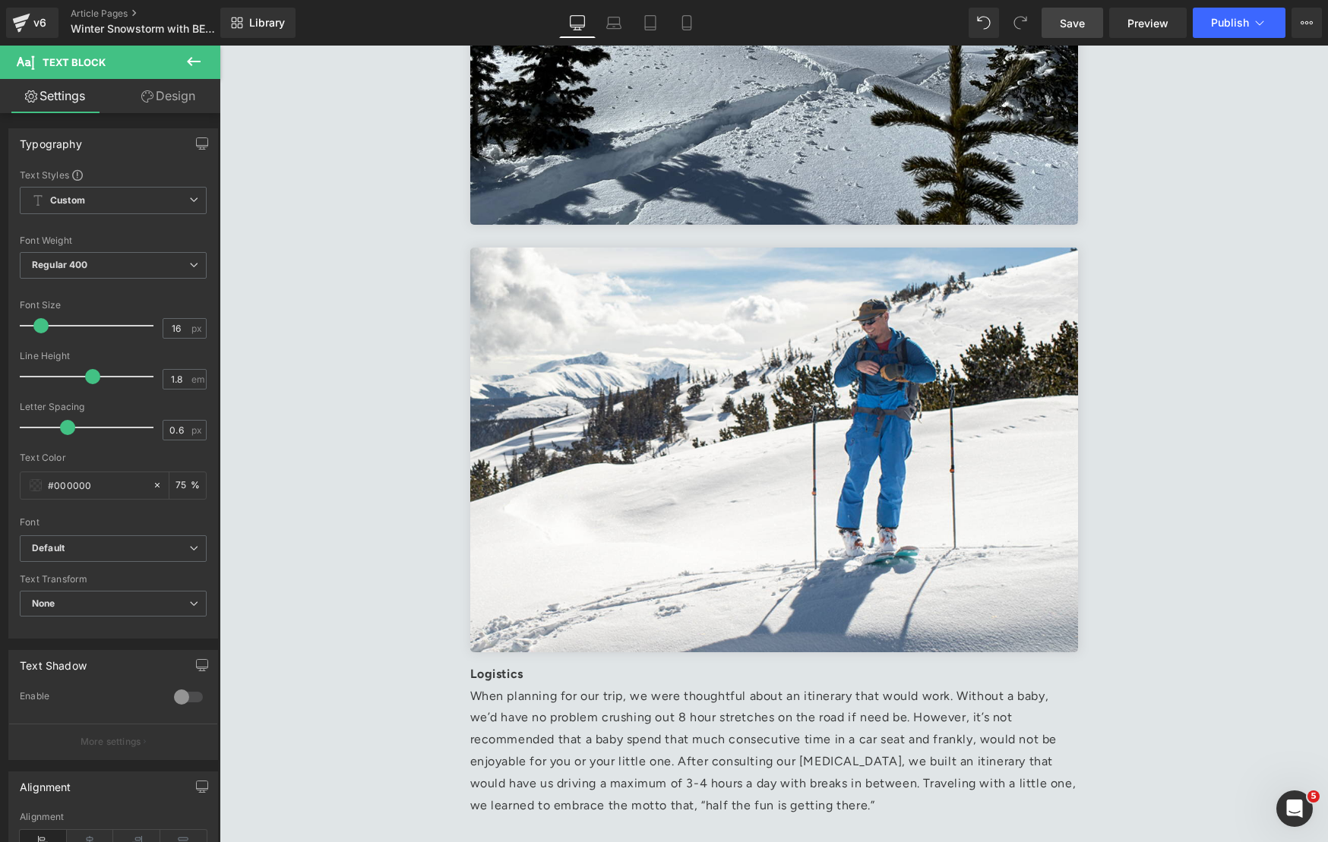
click at [617, 777] on div "Rendering Content" at bounding box center [663, 782] width 93 height 17
click at [618, 783] on div "Rendering Content" at bounding box center [663, 782] width 93 height 17
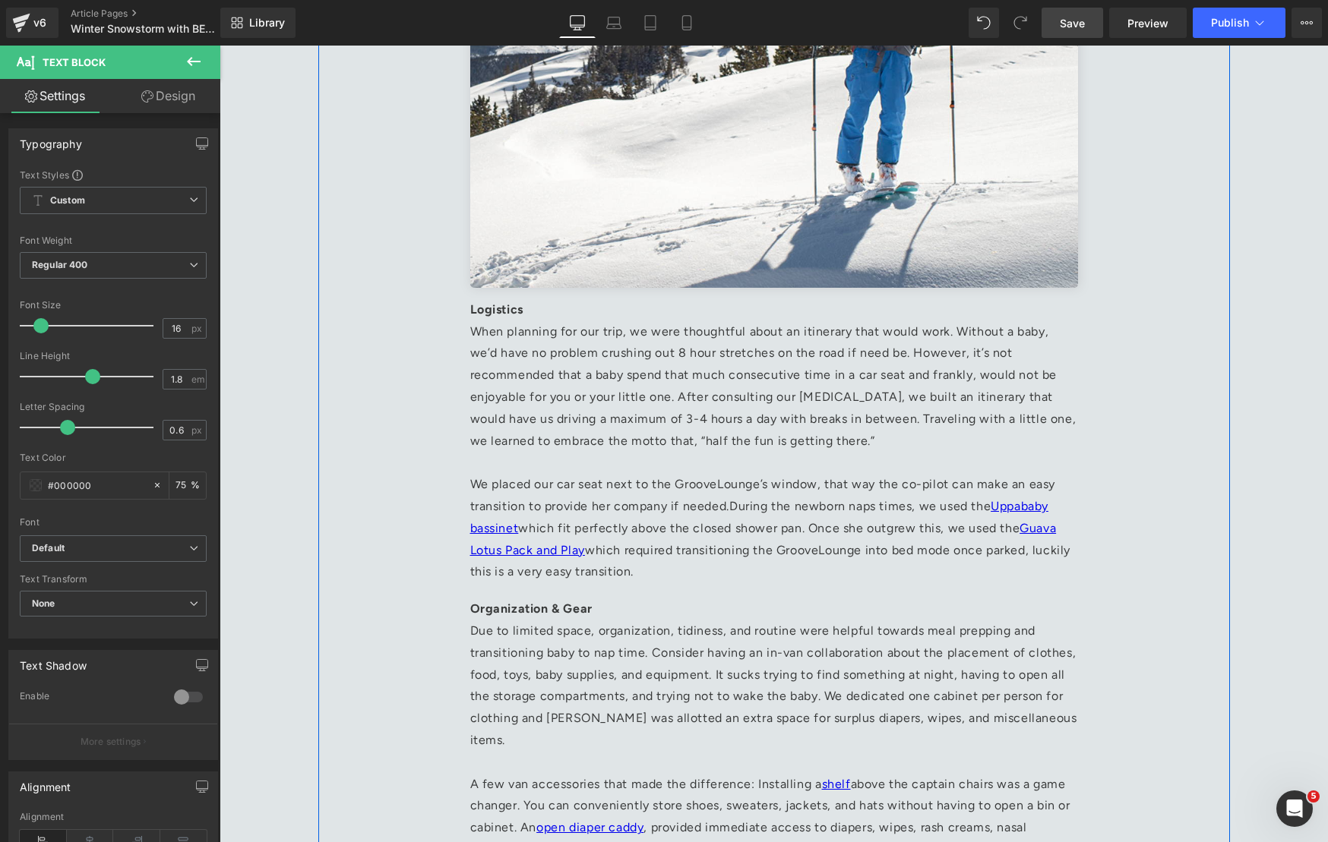
scroll to position [2961, 0]
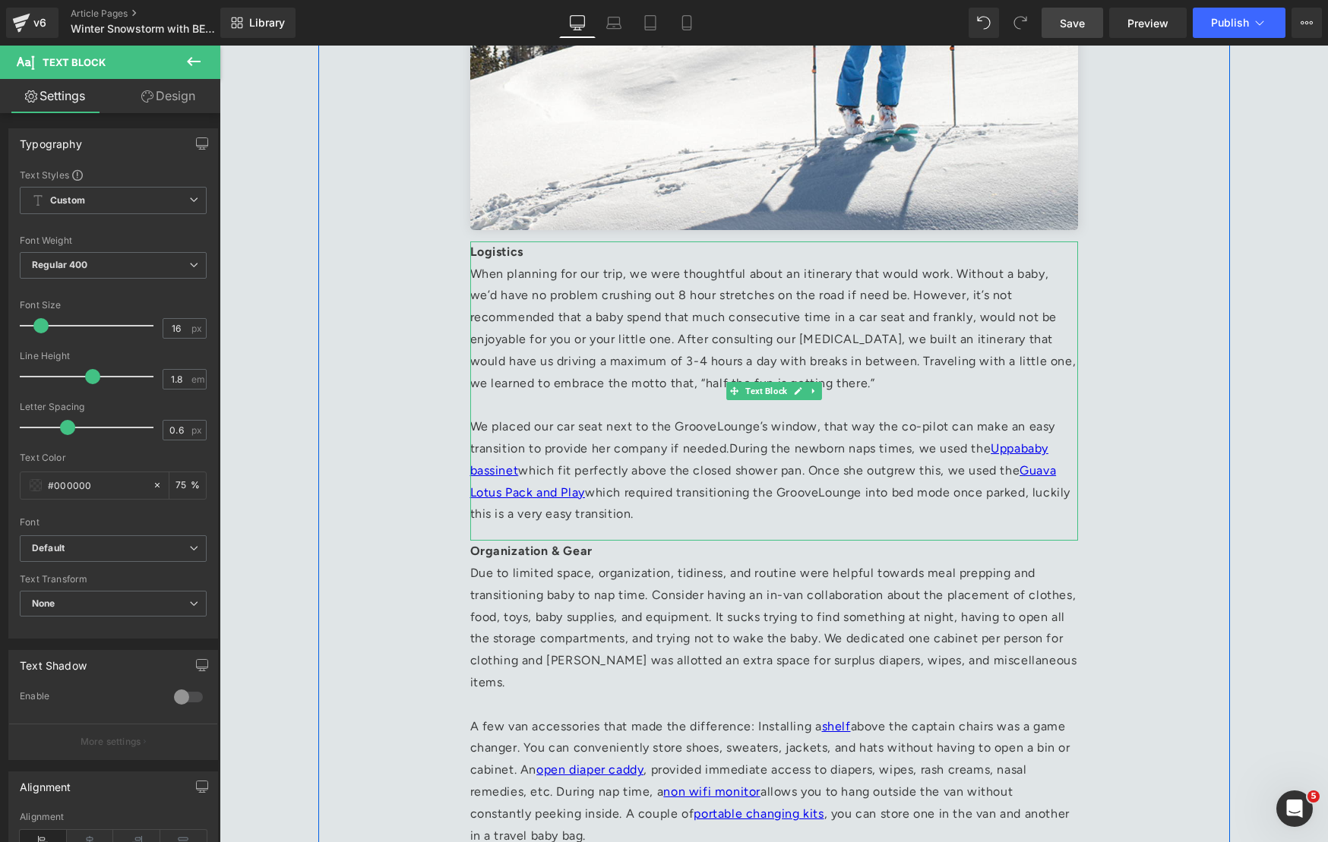
click at [754, 445] on span "During the newborn naps times, we used the Uppababy bassinet which fit perfectl…" at bounding box center [770, 481] width 600 height 80
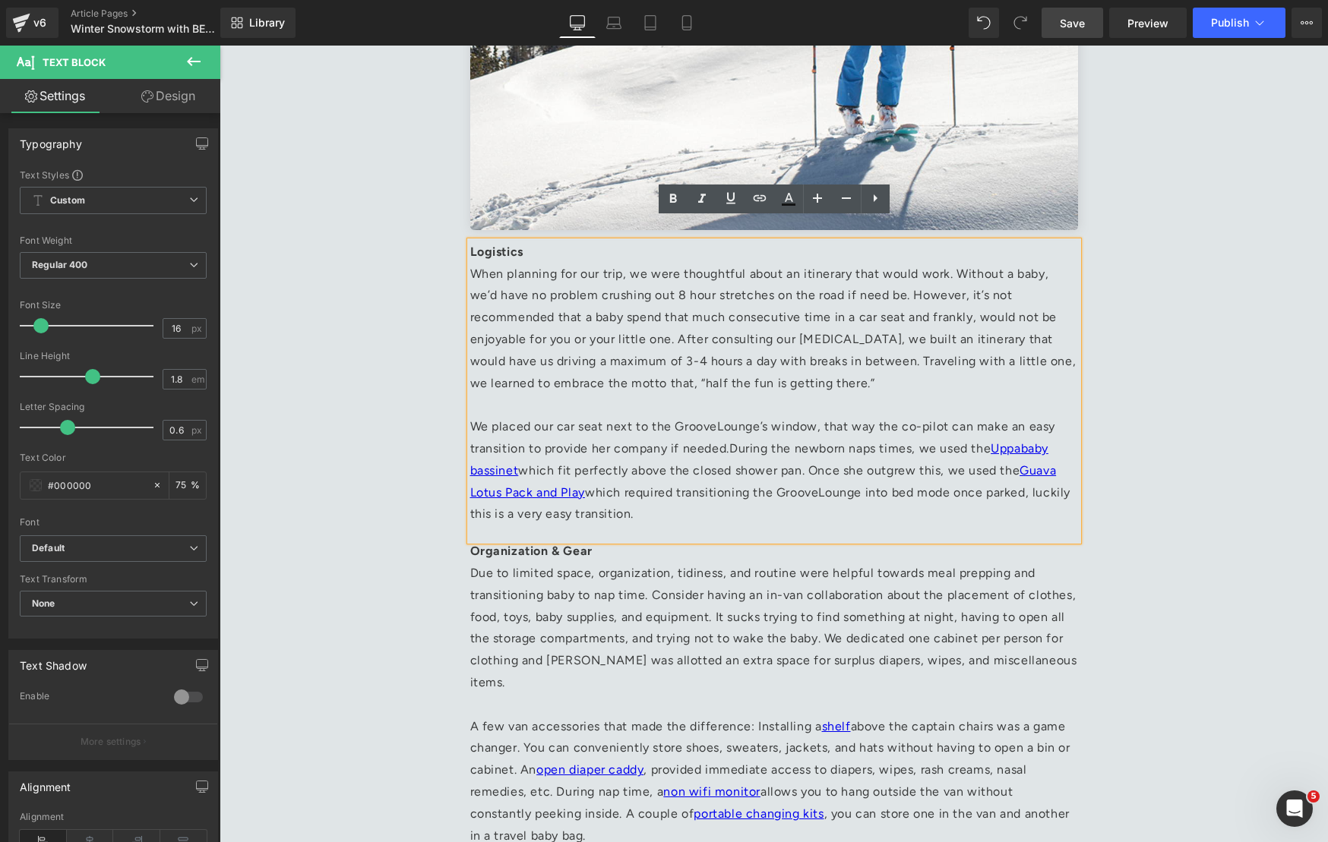
drag, startPoint x: 669, startPoint y: 491, endPoint x: 471, endPoint y: 232, distance: 325.5
click at [471, 242] on p "Logistics When planning for our trip, we were thoughtful about an itinerary tha…" at bounding box center [774, 384] width 608 height 284
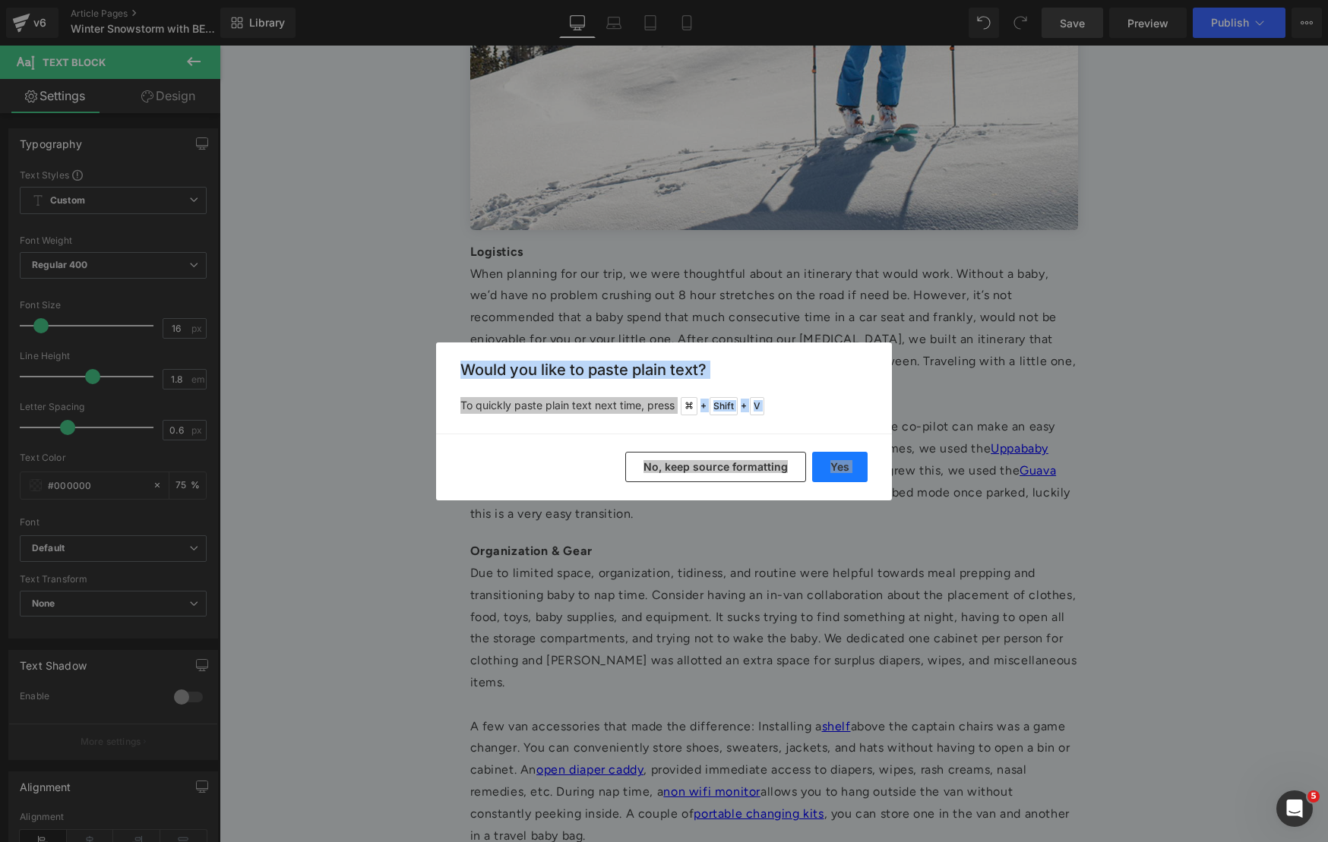
click at [841, 469] on button "Yes" at bounding box center [839, 467] width 55 height 30
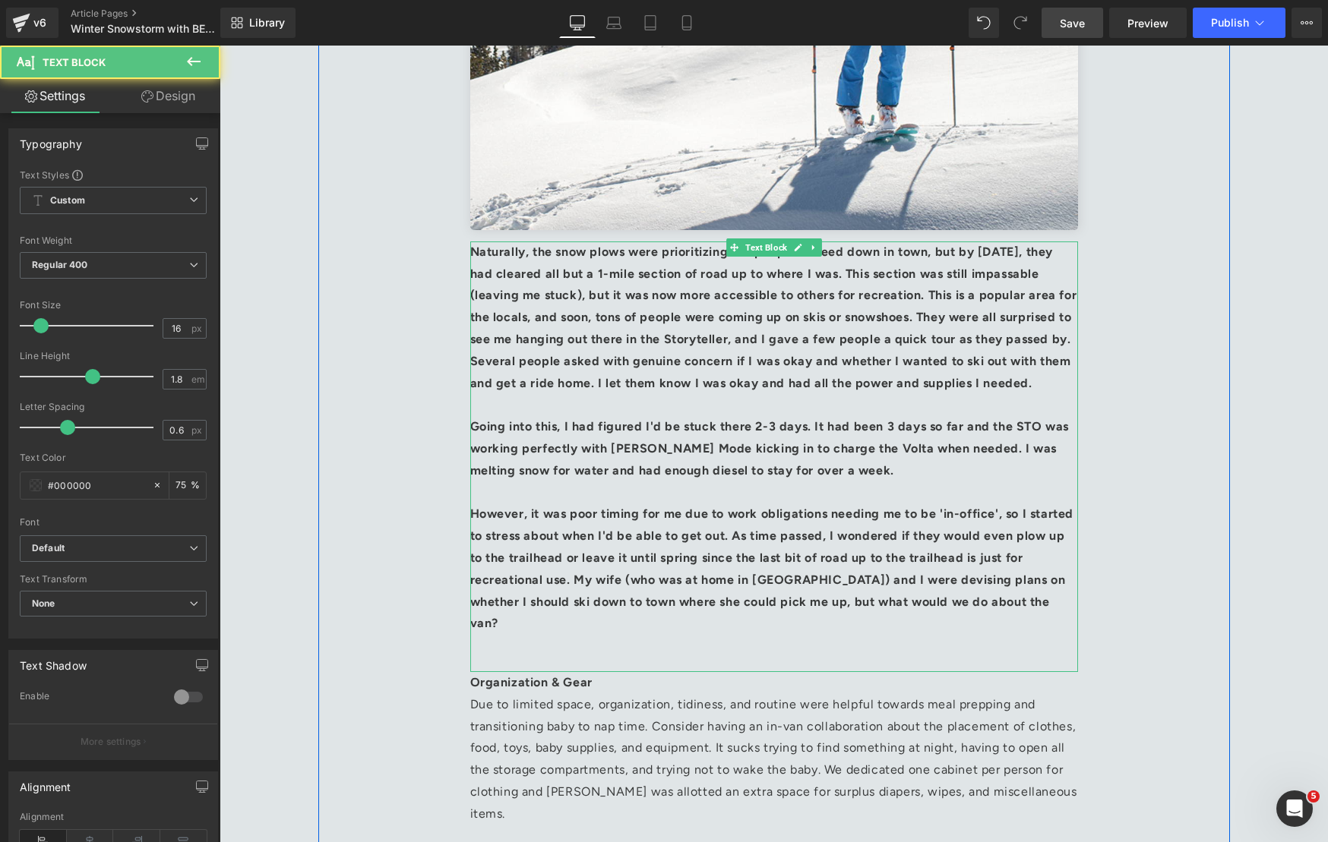
click at [737, 549] on p "However, it was poor timing for me due to work obligations needing me to be 'in…" at bounding box center [774, 569] width 608 height 131
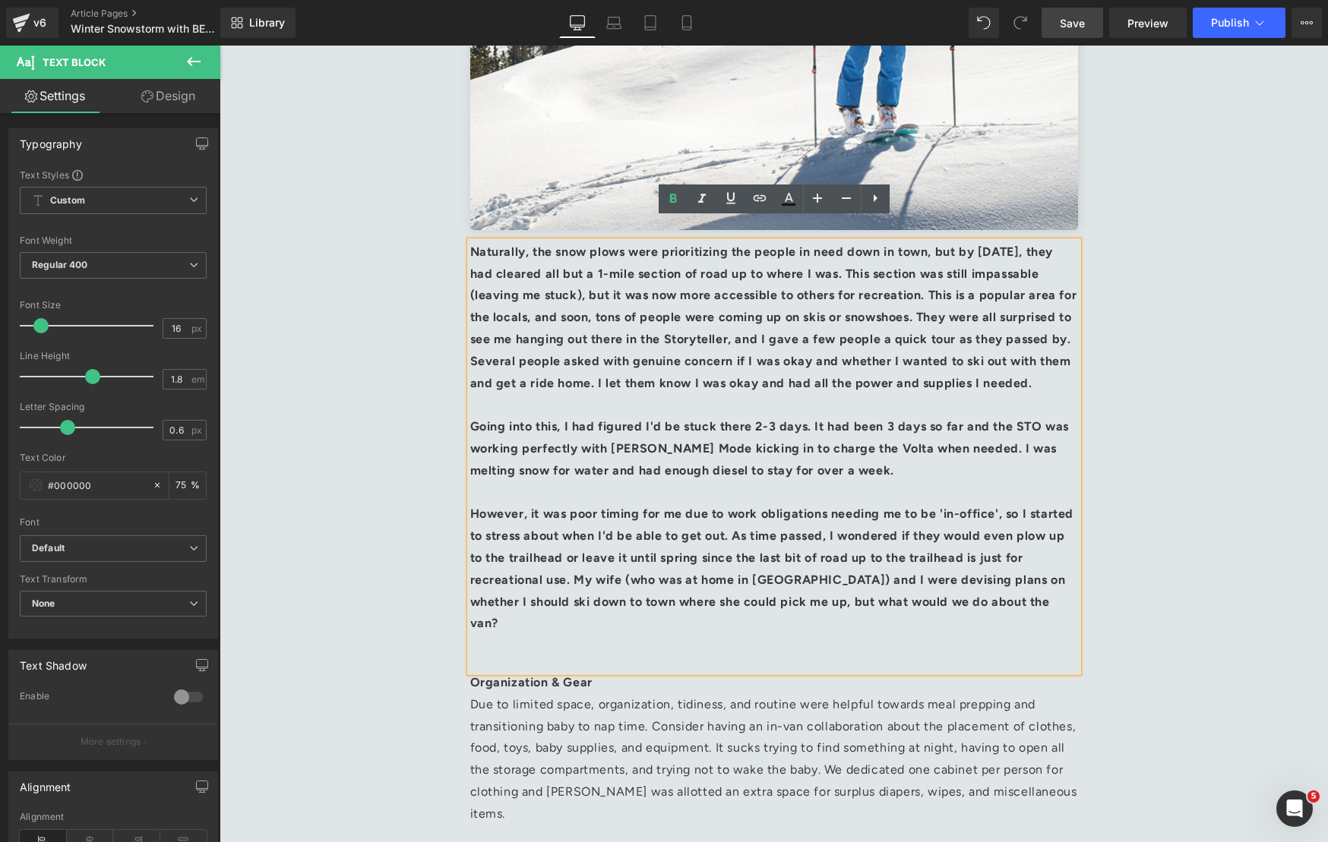
click at [912, 635] on p at bounding box center [774, 646] width 608 height 22
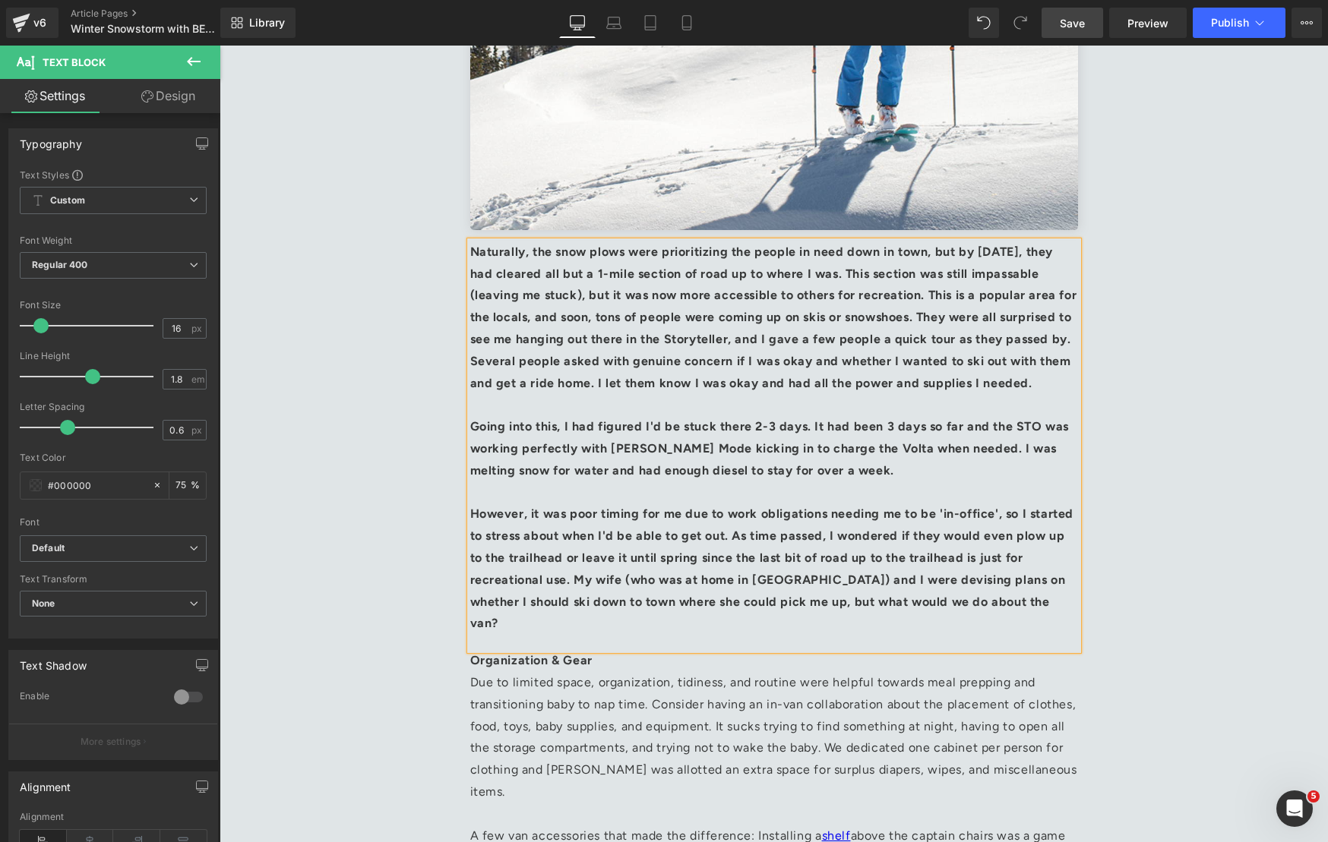
click at [983, 562] on b "However, it was poor timing for me due to work obligations needing me to be 'in…" at bounding box center [772, 569] width 604 height 124
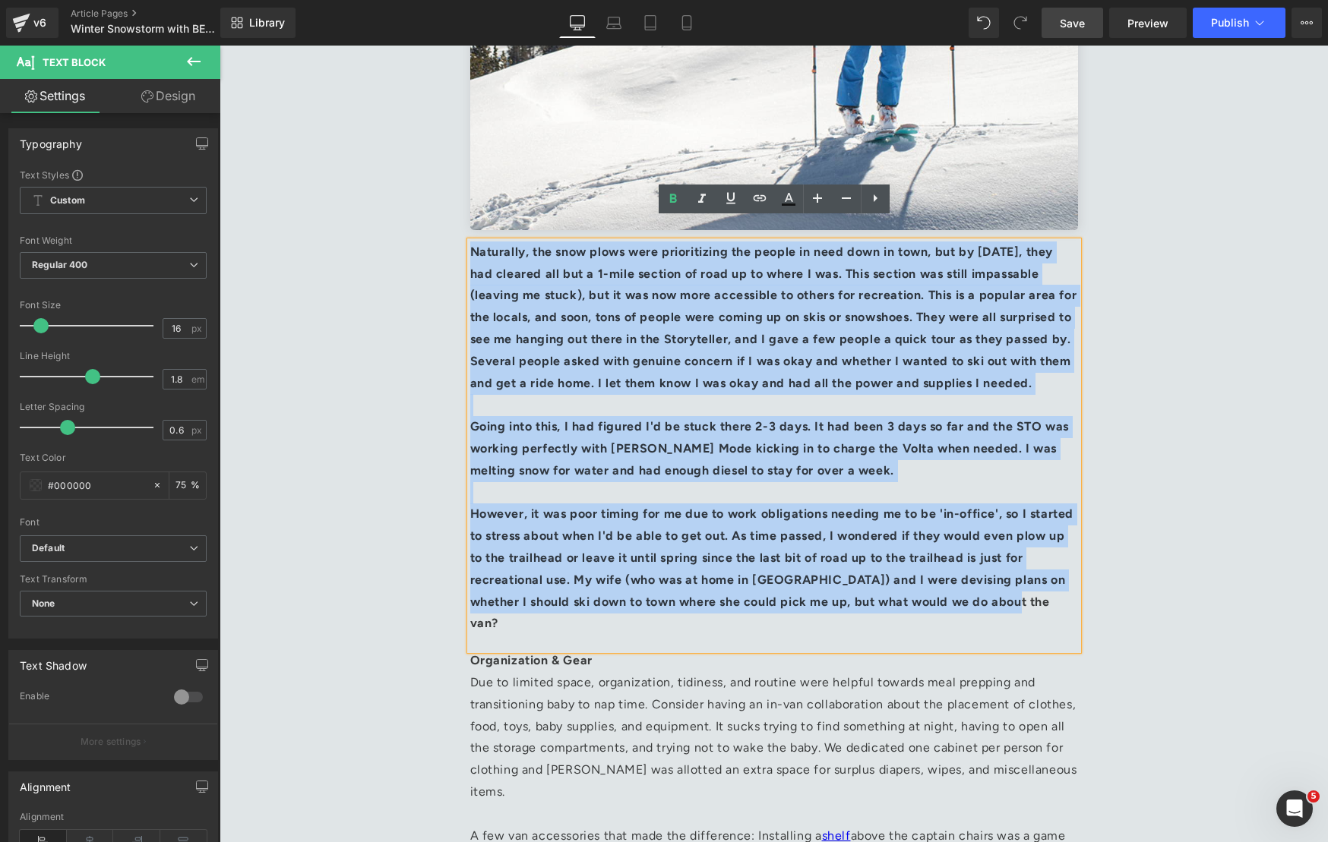
drag, startPoint x: 1054, startPoint y: 608, endPoint x: 472, endPoint y: 232, distance: 693.3
click at [472, 242] on div "Naturally, the snow plows were prioritizing the people in need down in town, bu…" at bounding box center [774, 446] width 608 height 409
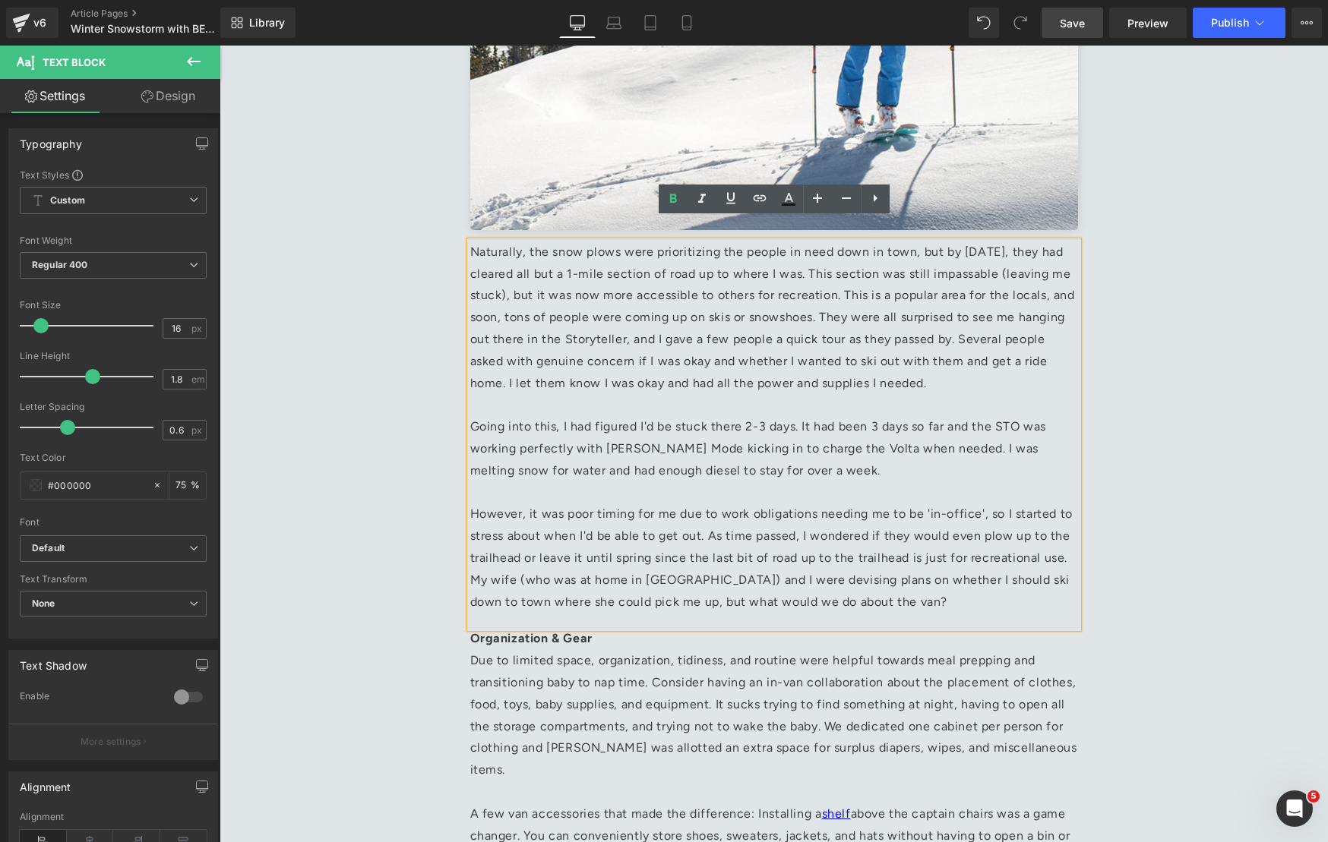
click at [871, 585] on p "However, it was poor timing for me due to work obligations needing me to be 'in…" at bounding box center [774, 558] width 608 height 109
click at [620, 630] on p "Organization & Gear Due to limited space, organization, tidiness, and routine w…" at bounding box center [774, 704] width 608 height 153
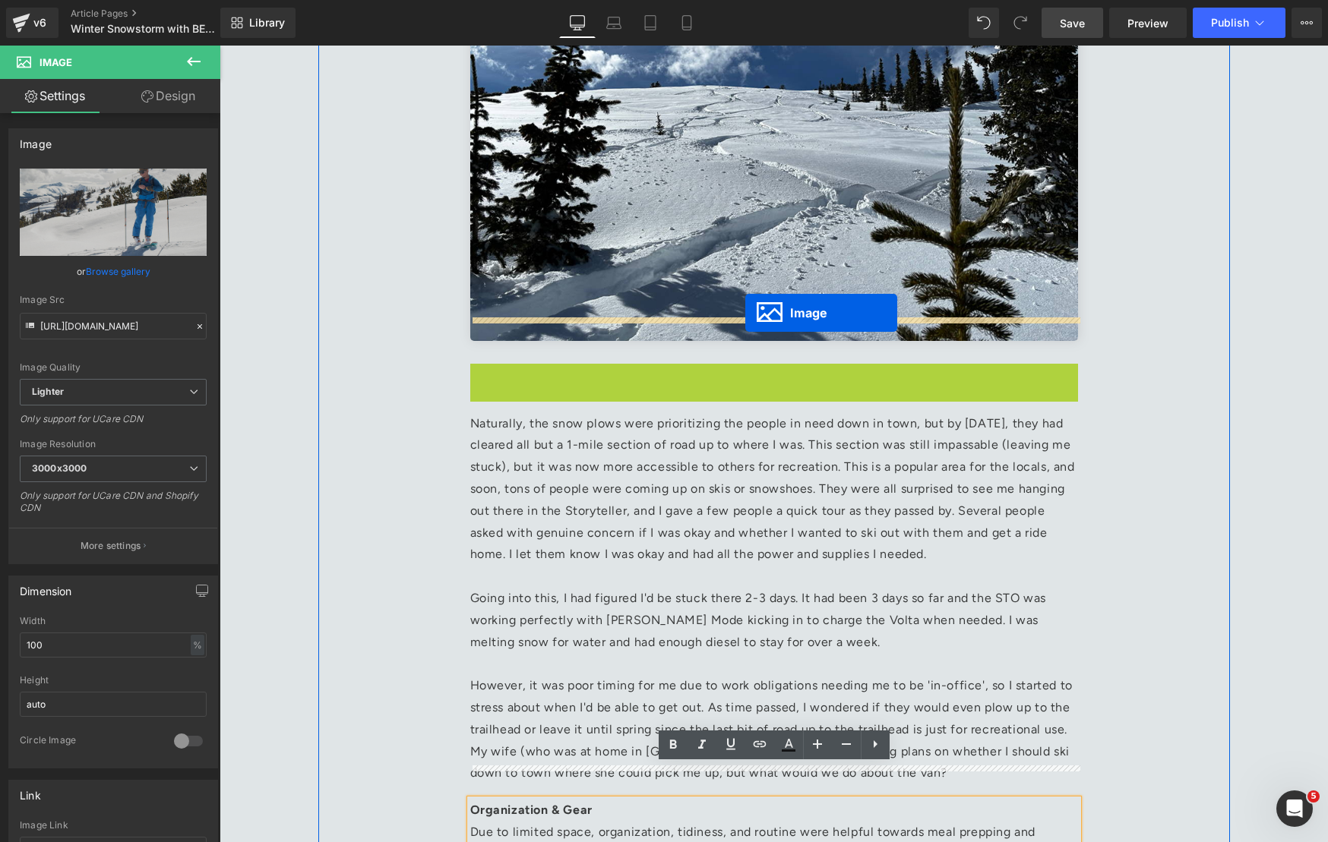
scroll to position [2578, 0]
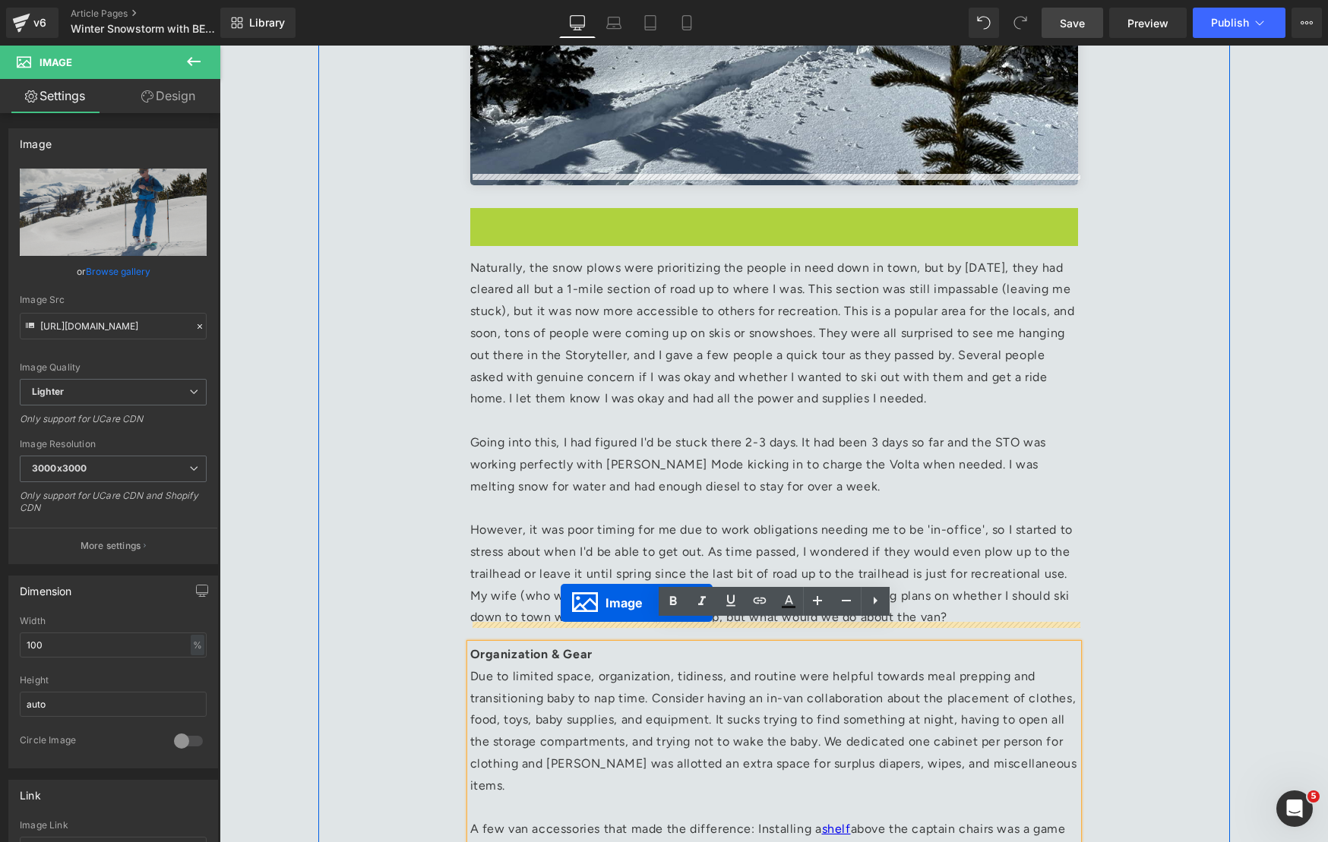
drag, startPoint x: 724, startPoint y: 229, endPoint x: 560, endPoint y: 602, distance: 407.8
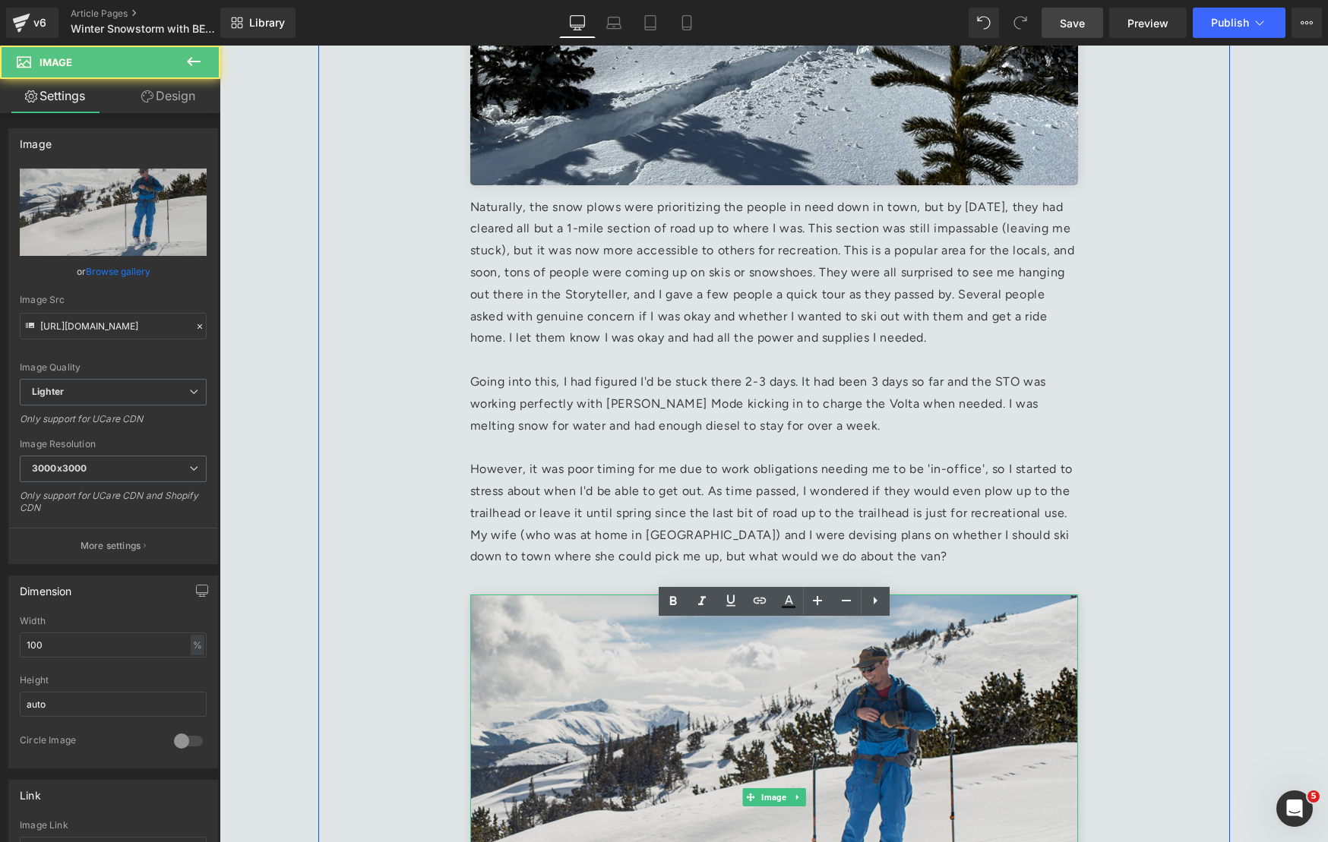
click at [592, 633] on img at bounding box center [774, 797] width 608 height 405
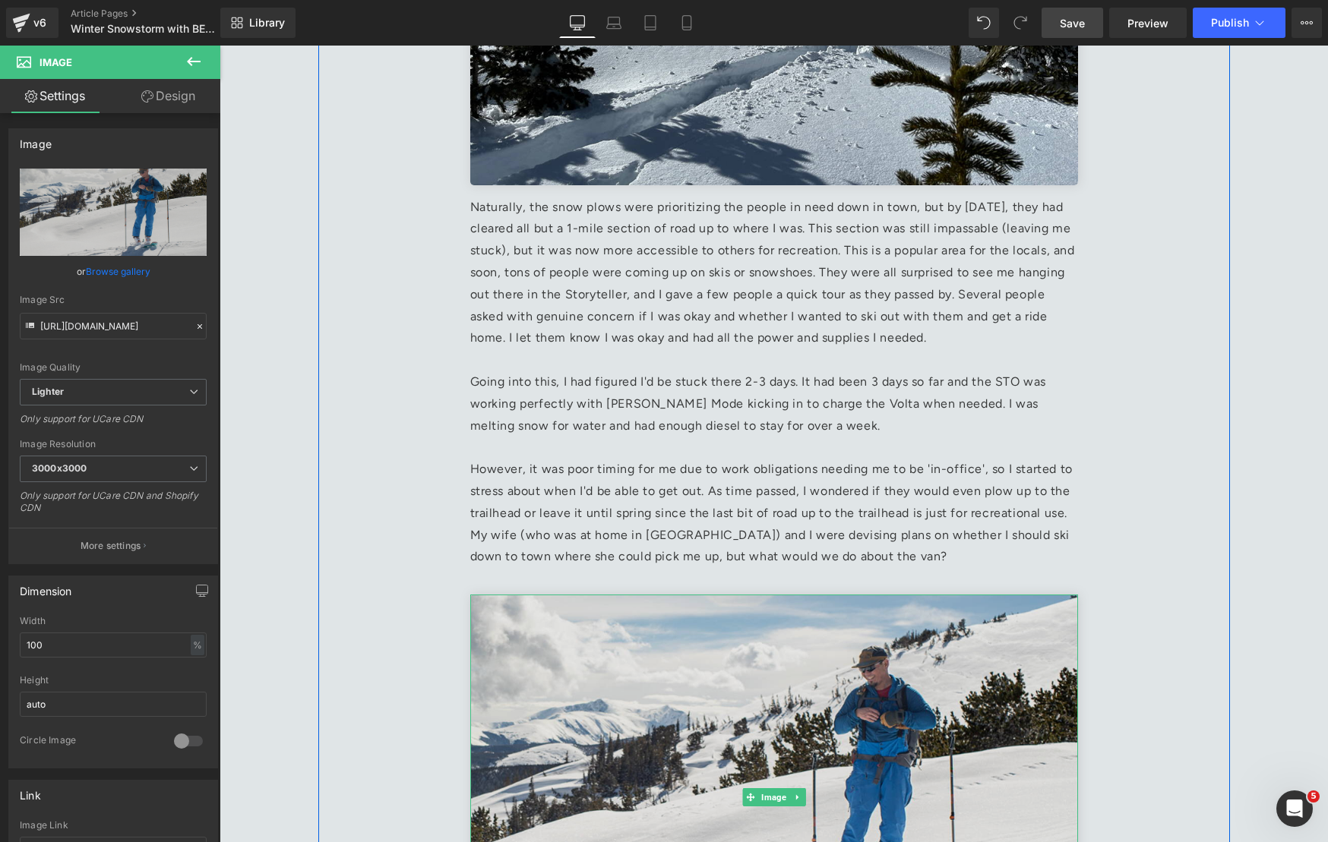
click at [744, 737] on img at bounding box center [774, 797] width 608 height 405
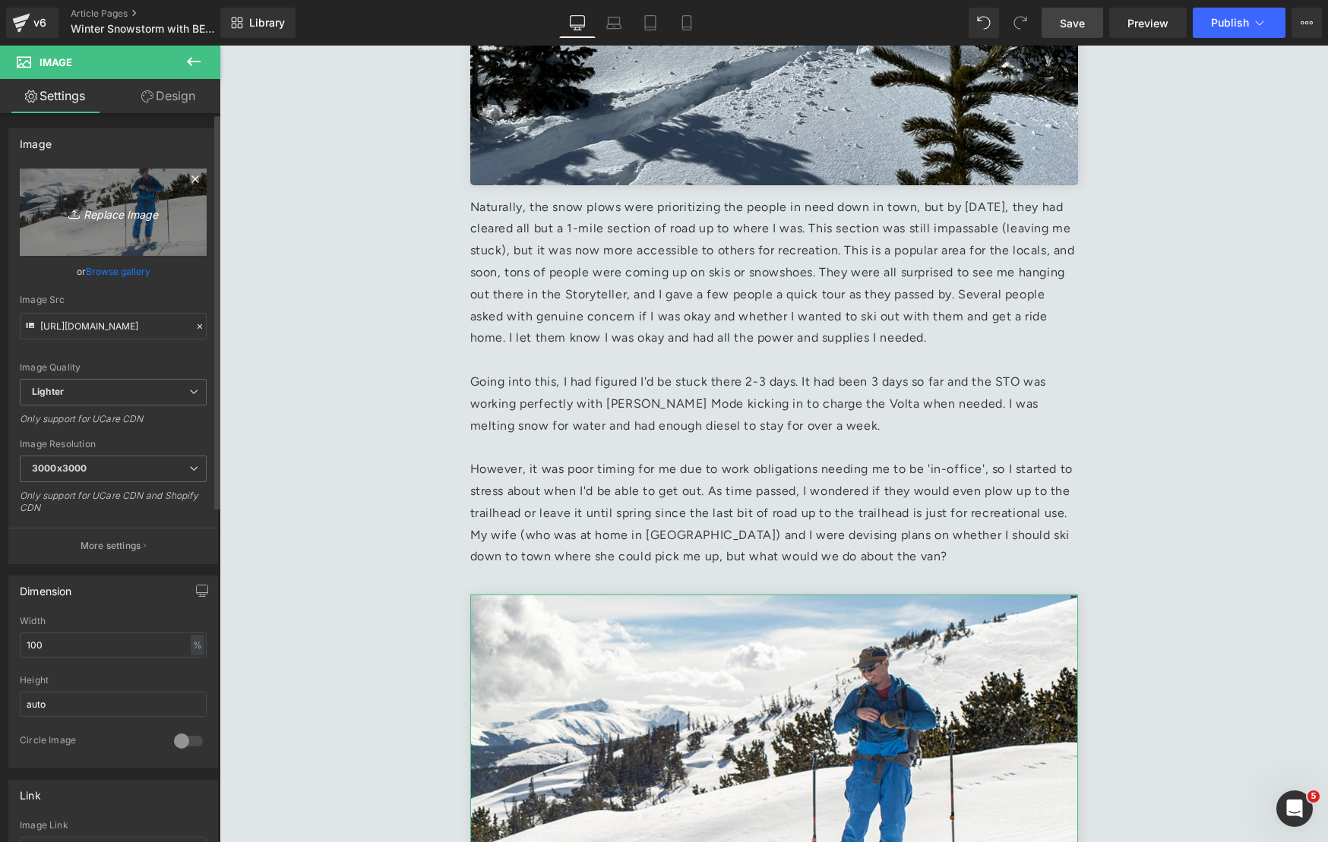
click at [120, 205] on icon "Replace Image" at bounding box center [113, 212] width 122 height 19
type input "C:\fakepath\Screenshot 2025-01-22 at 10.38.57 AM 1.jpg"
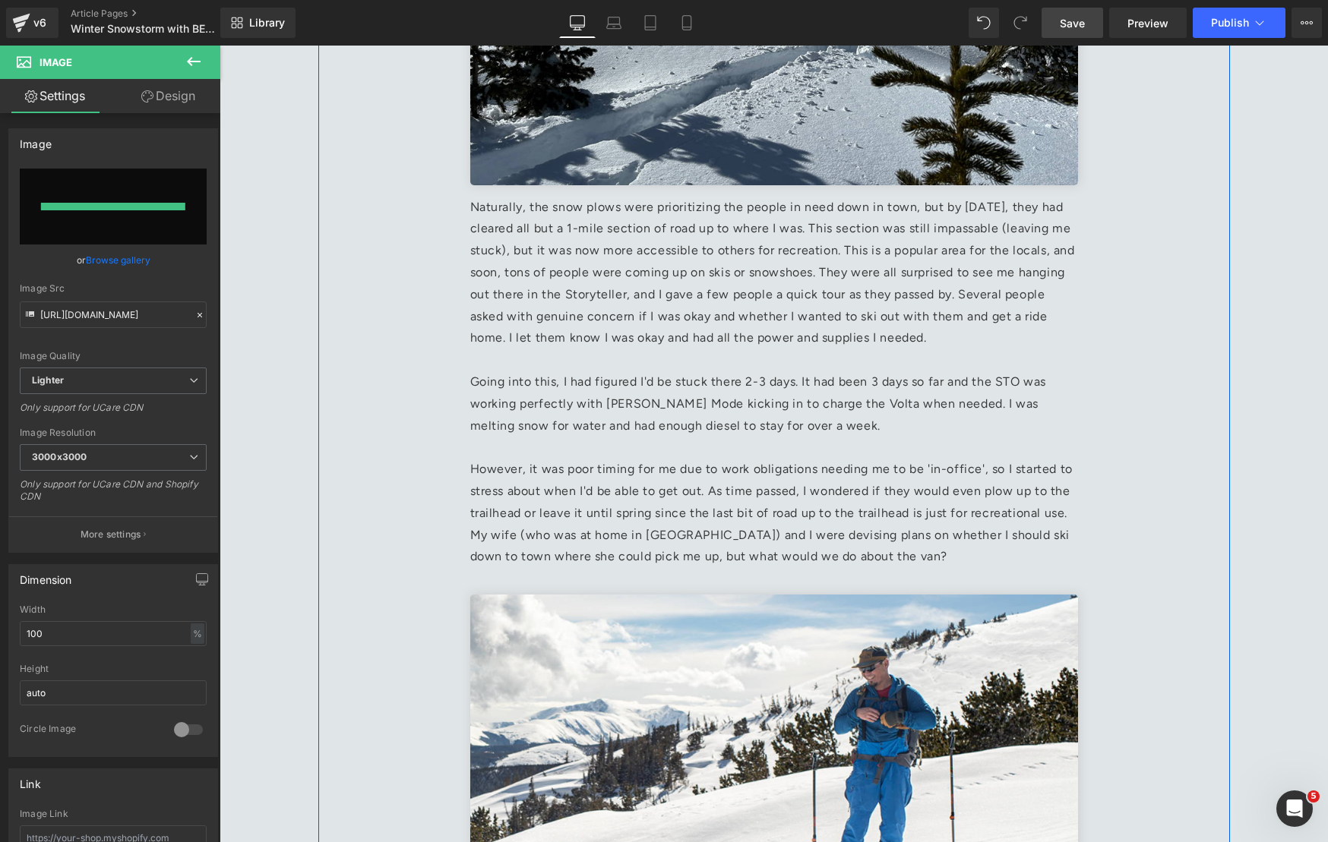
type input "https://ucarecdn.com/ac35fa5a-aca1-4900-9e53-f35099147c86/-/format/auto/-/previ…"
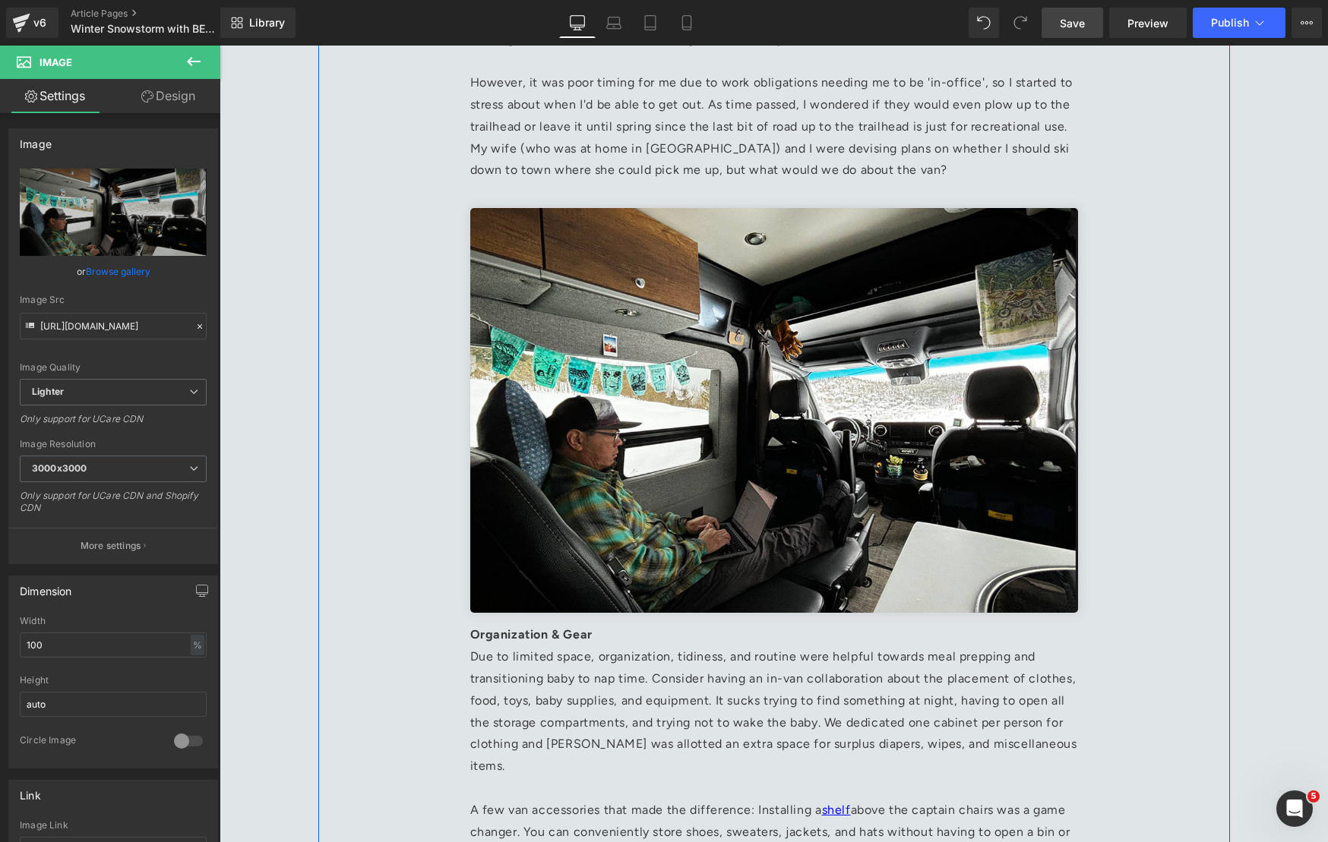
scroll to position [3111, 0]
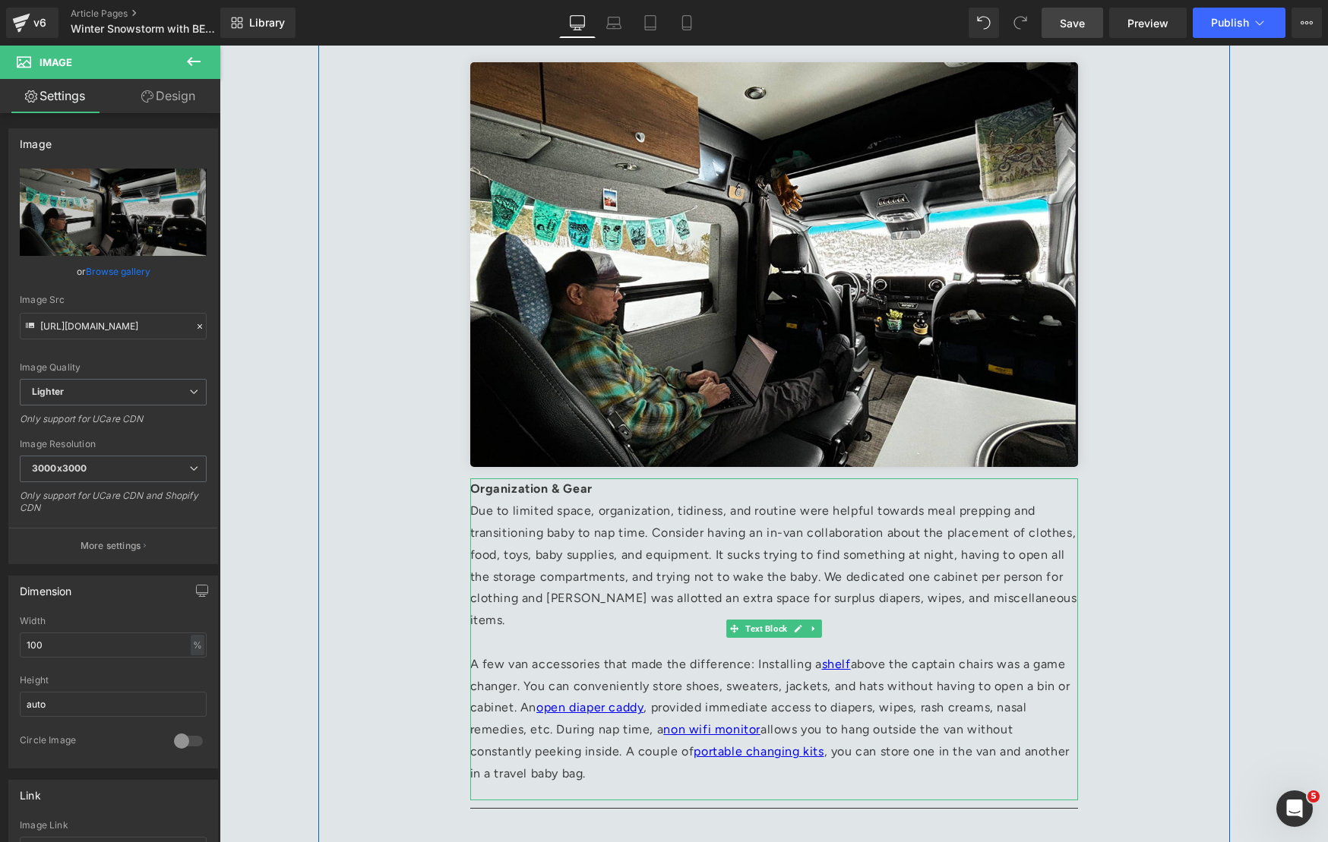
click at [870, 681] on p "A few van accessories that made the difference: Installing a shelf above the ca…" at bounding box center [774, 719] width 608 height 131
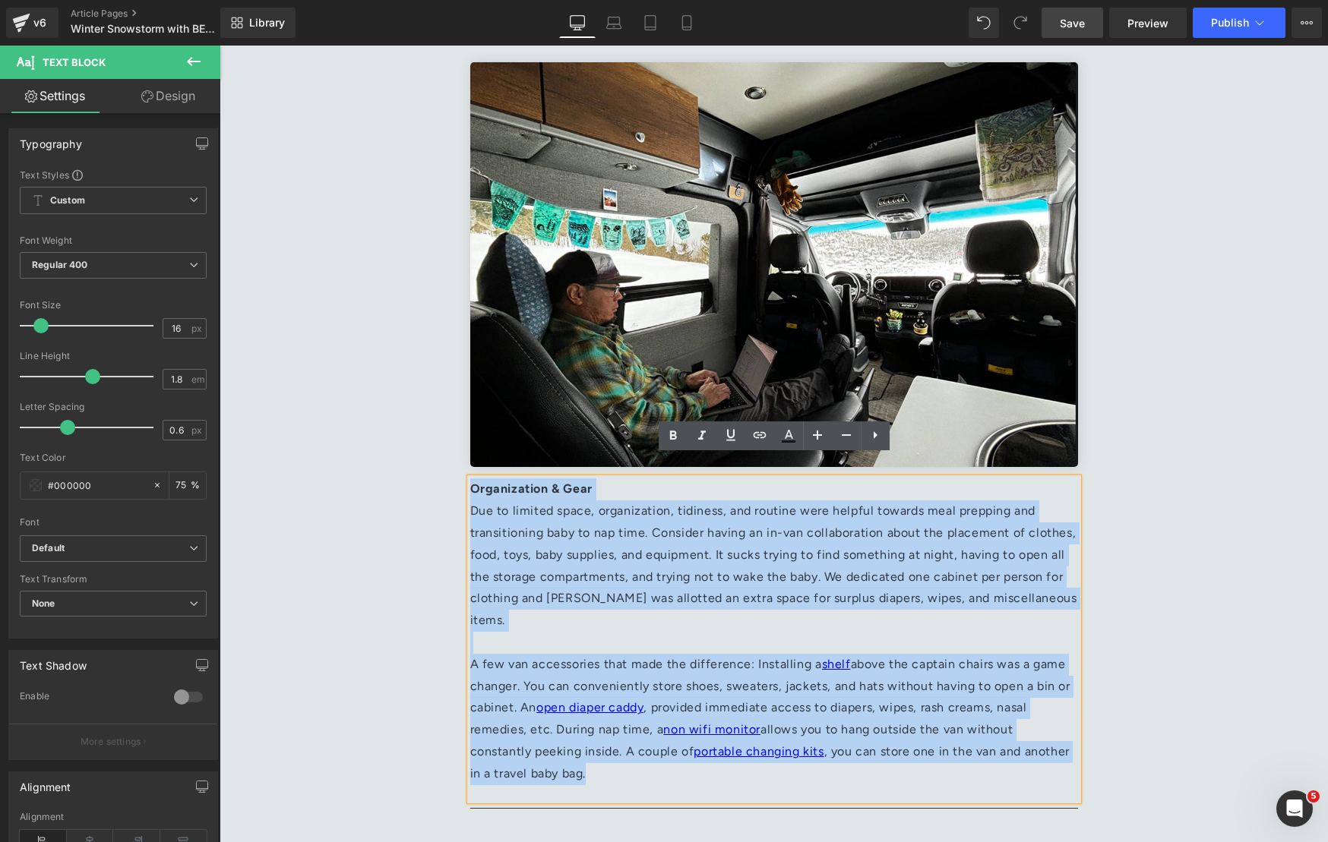
drag, startPoint x: 589, startPoint y: 728, endPoint x: 472, endPoint y: 472, distance: 281.4
click at [472, 478] on div "Organization & Gear Due to limited space, organization, tidiness, and routine w…" at bounding box center [774, 638] width 608 height 321
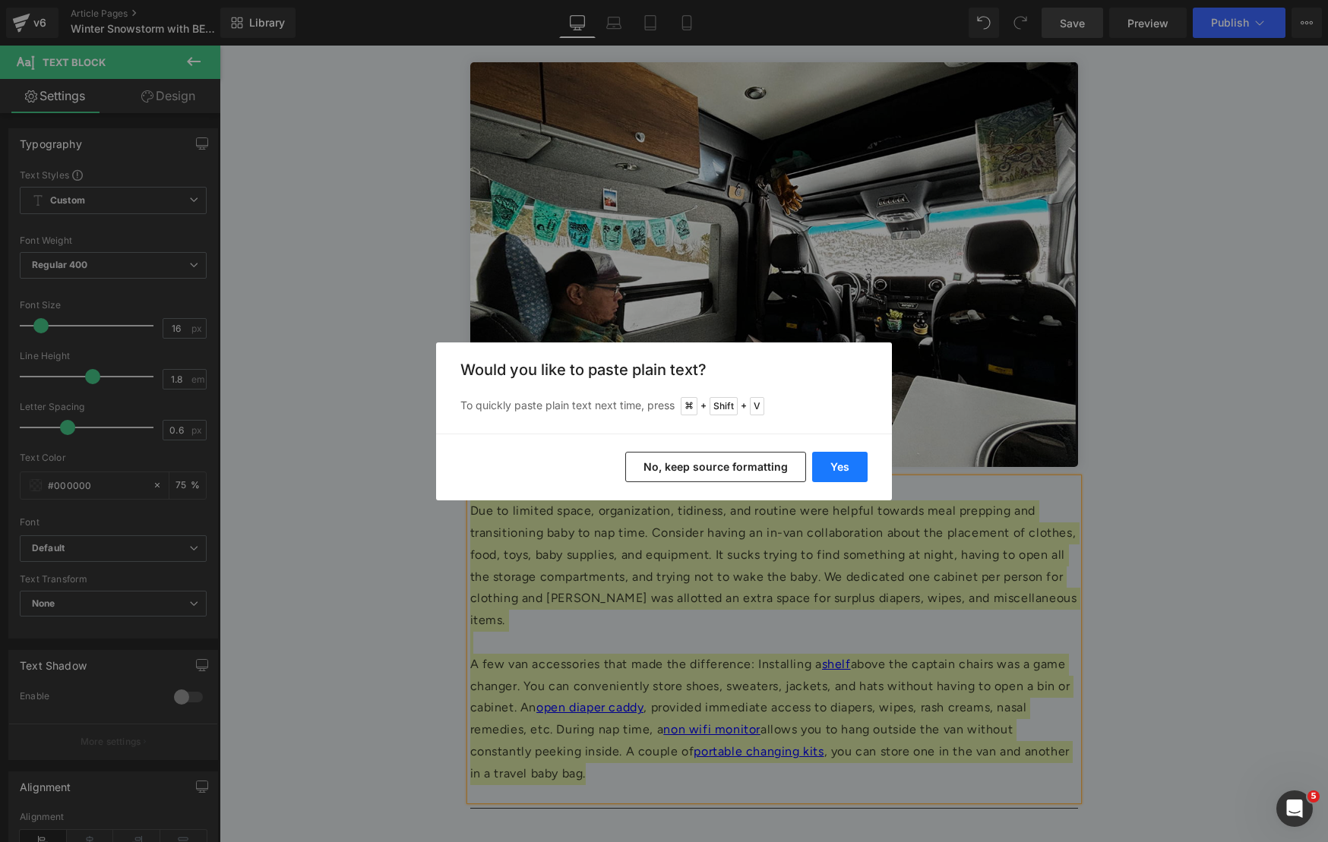
click at [864, 470] on button "Yes" at bounding box center [839, 467] width 55 height 30
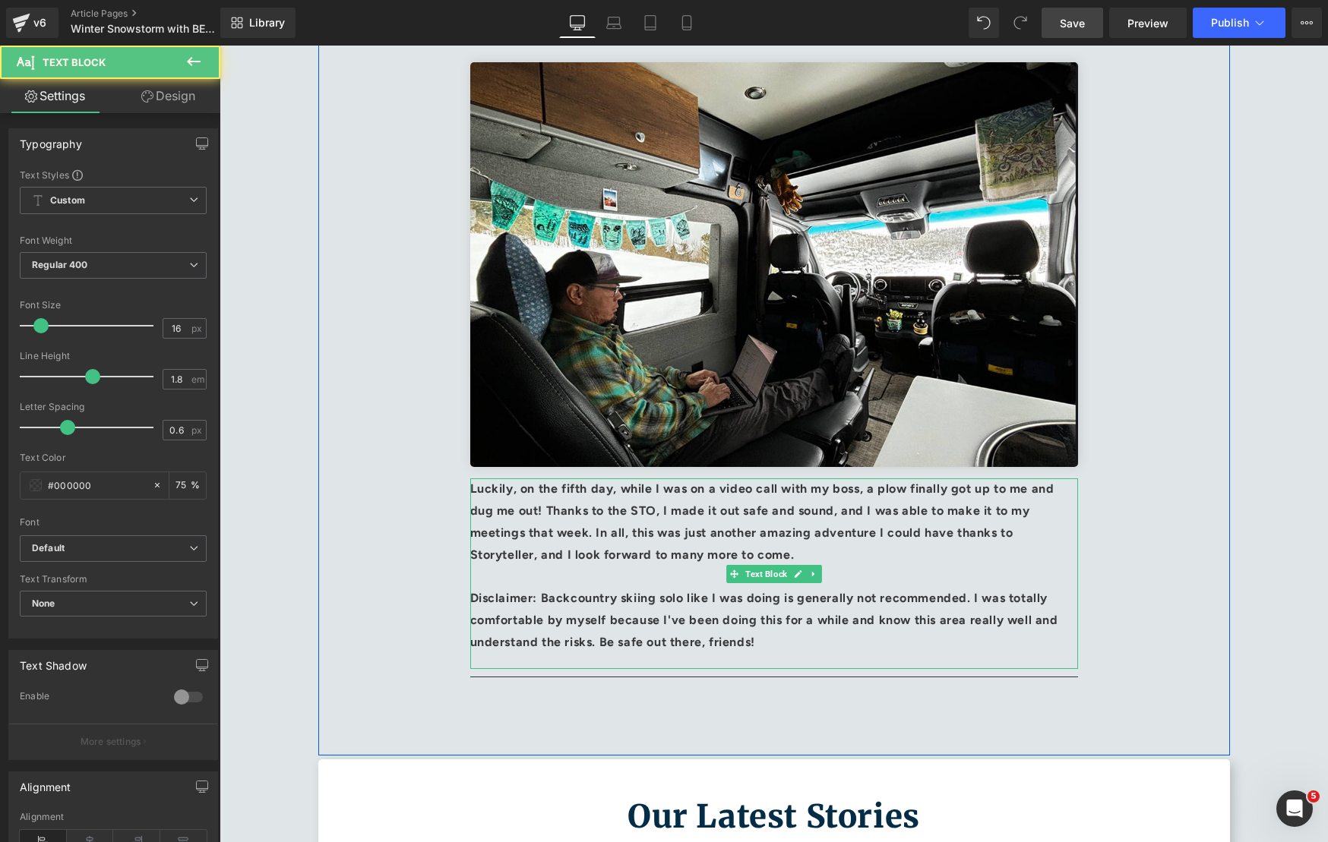
click at [803, 627] on p "Disclaimer: Backcountry skiing solo like I was doing is generally not recommend…" at bounding box center [774, 620] width 608 height 65
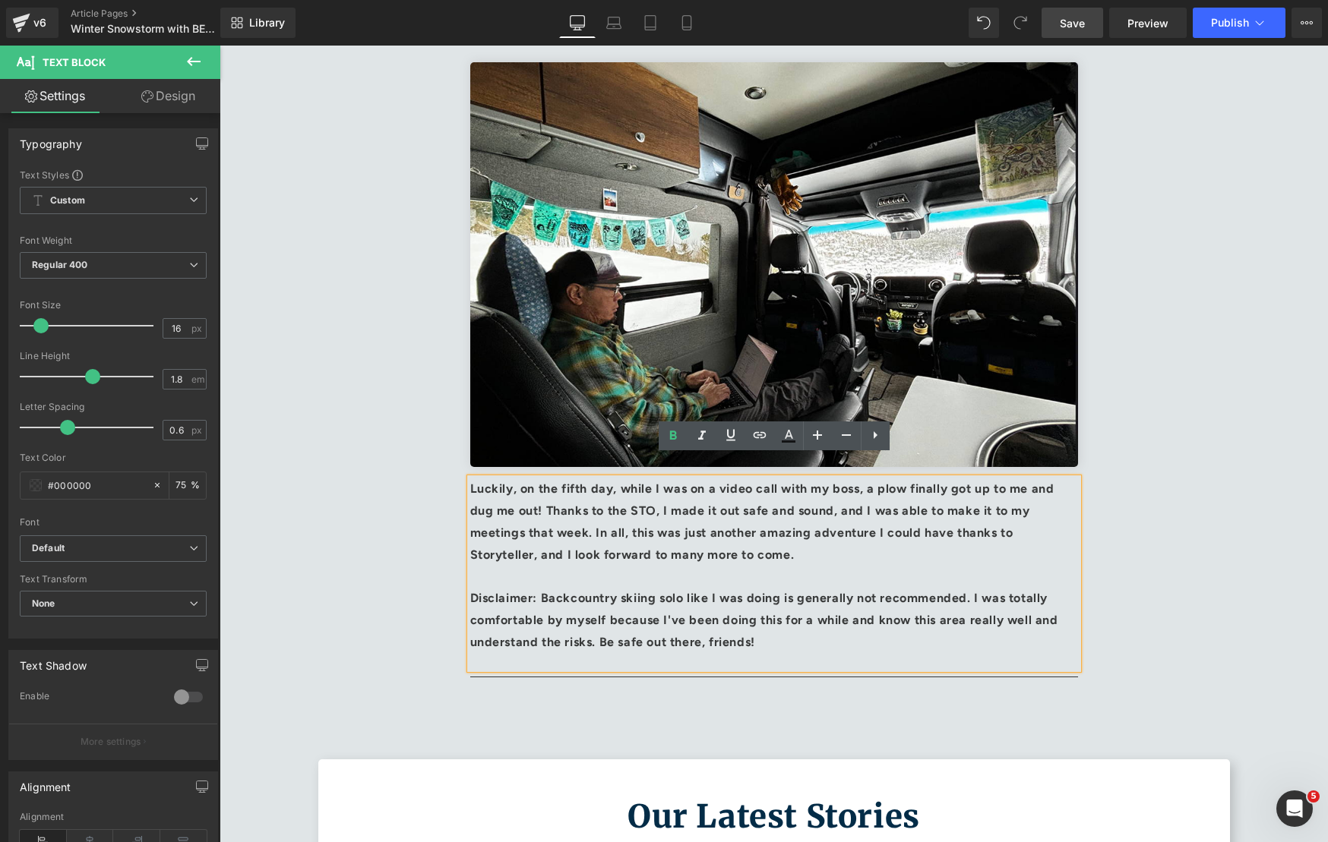
drag, startPoint x: 802, startPoint y: 627, endPoint x: 474, endPoint y: 469, distance: 363.8
click at [472, 478] on div "Luckily, on the fifth day, while I was on a video call with my boss, a plow fin…" at bounding box center [774, 573] width 608 height 190
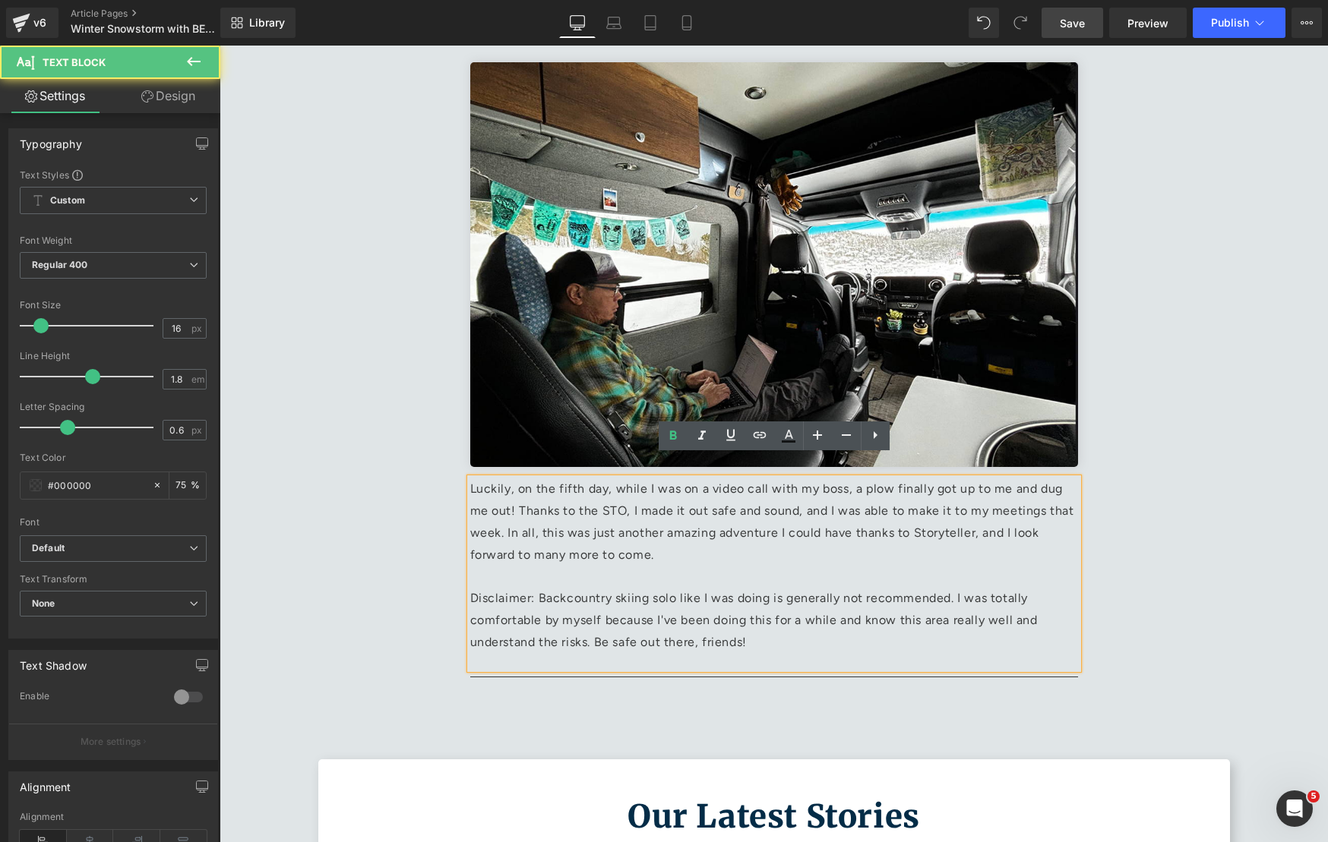
click at [546, 603] on p "Disclaimer: Backcountry skiing solo like I was doing is generally not recommend…" at bounding box center [774, 620] width 608 height 65
drag, startPoint x: 472, startPoint y: 576, endPoint x: 781, endPoint y: 630, distance: 313.0
click at [781, 630] on p "Disclaimer: Backcountry skiing solo like I was doing is generally not recommend…" at bounding box center [774, 620] width 608 height 65
click at [915, 638] on div "Luckily, on the fifth day, while I was on a video call with my boss, a plow fin…" at bounding box center [774, 573] width 608 height 190
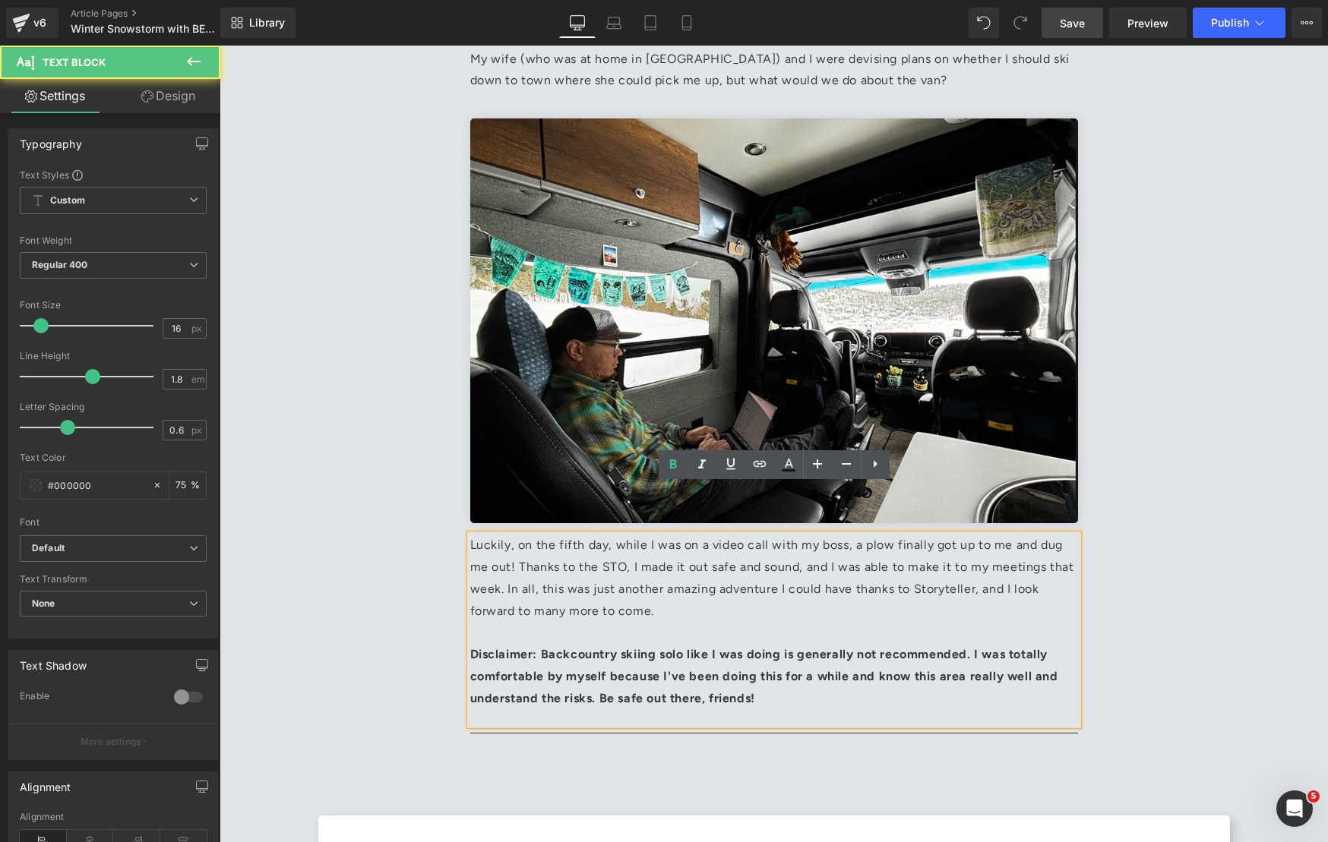
scroll to position [3048, 0]
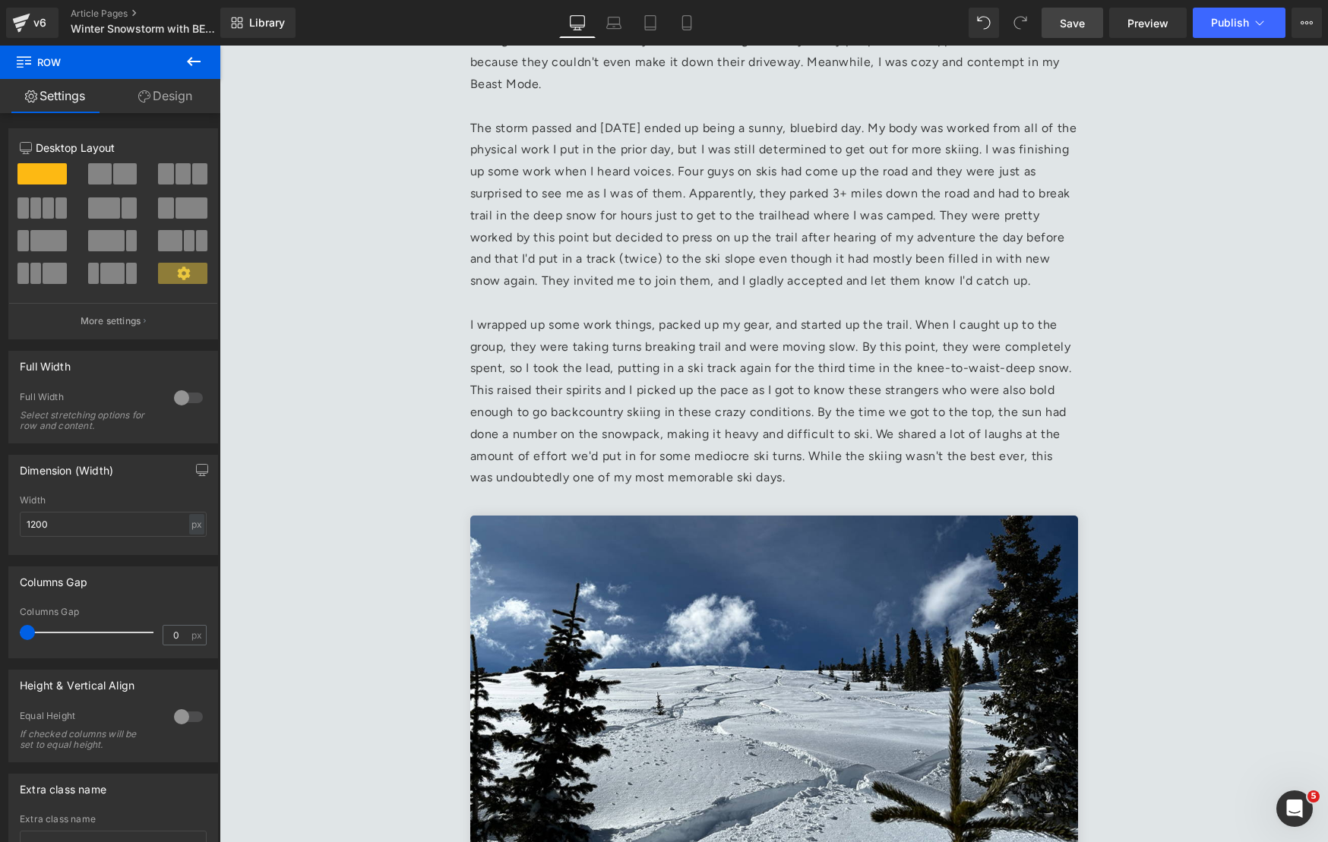
scroll to position [1806, 0]
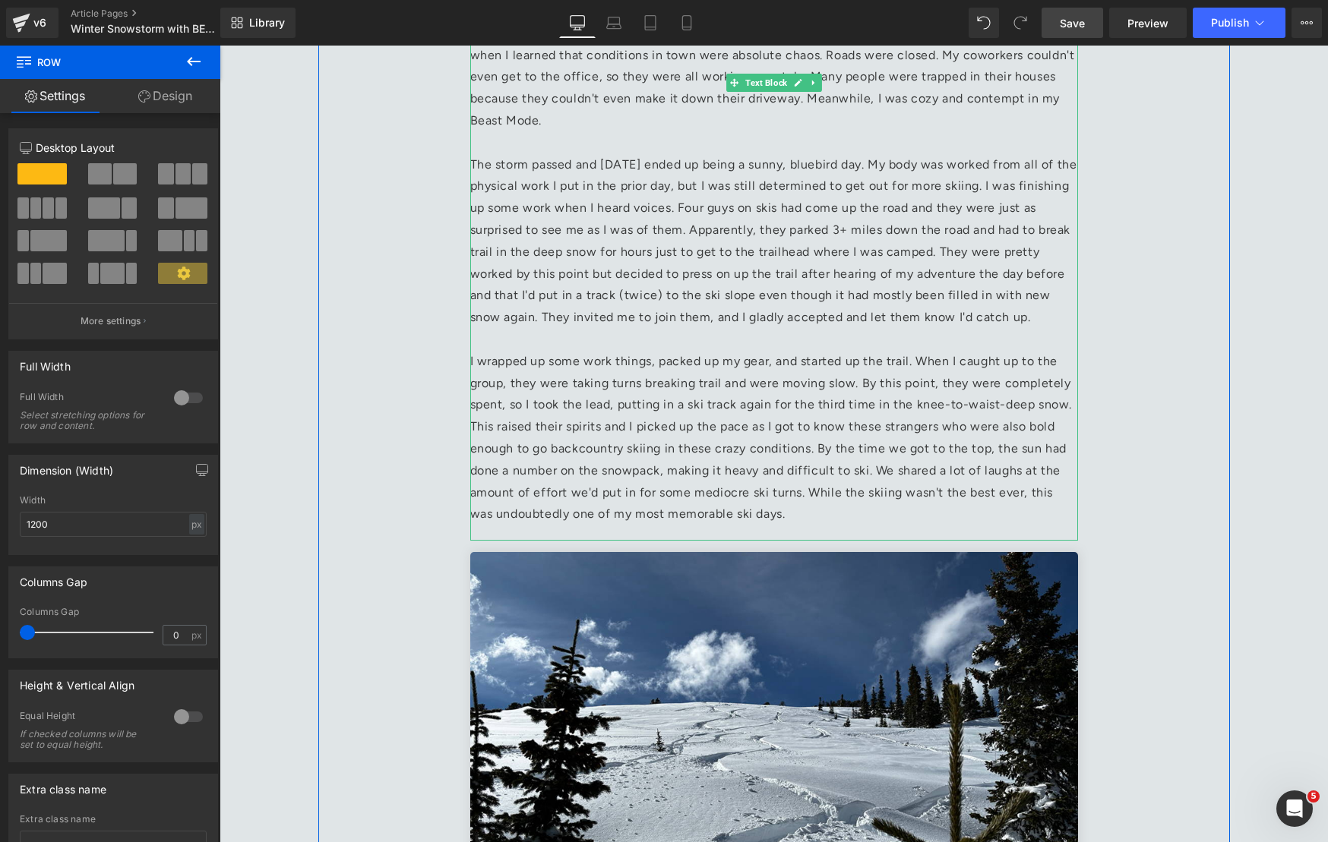
click at [850, 501] on p "I wrapped up some work things, packed up my gear, and started up the trail. Whe…" at bounding box center [774, 438] width 608 height 175
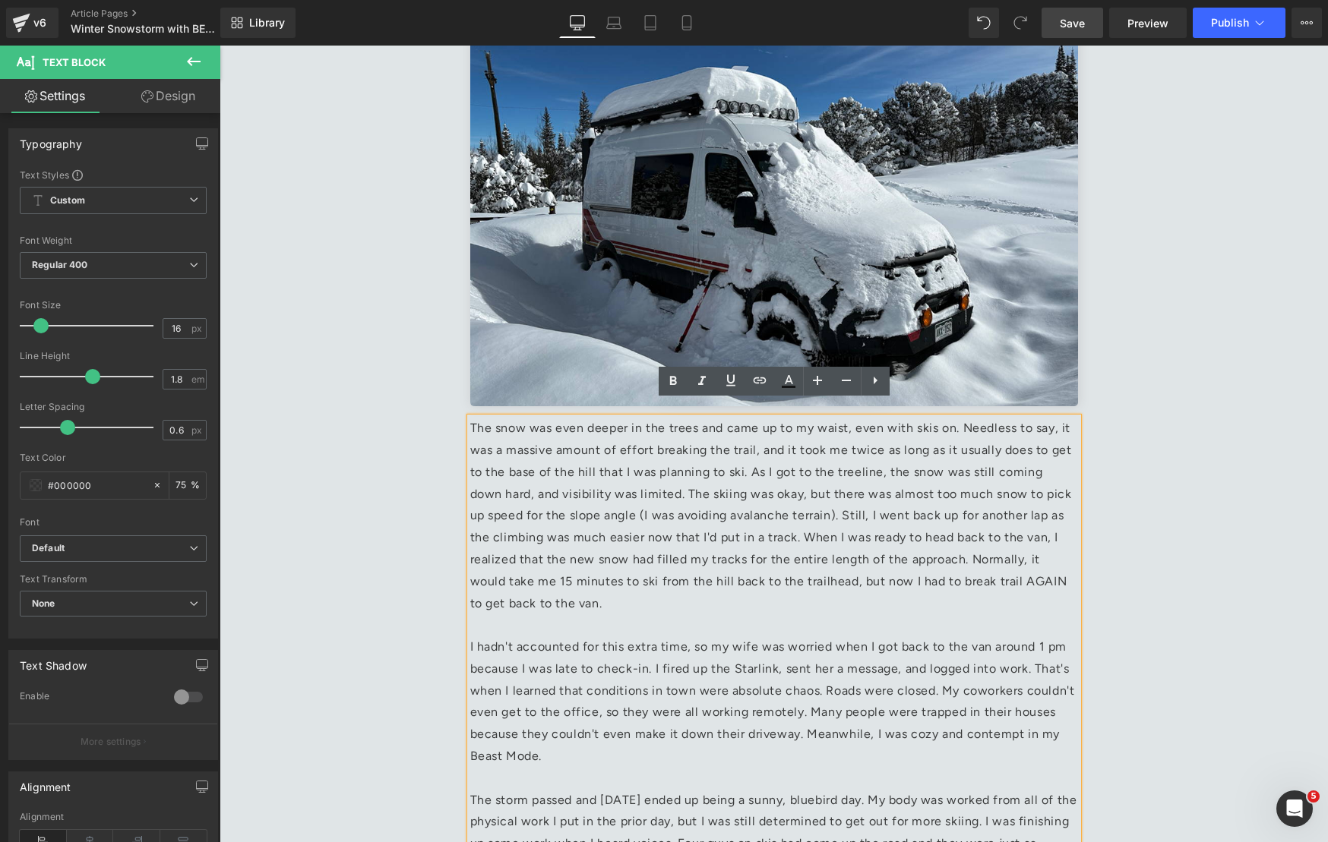
scroll to position [1145, 0]
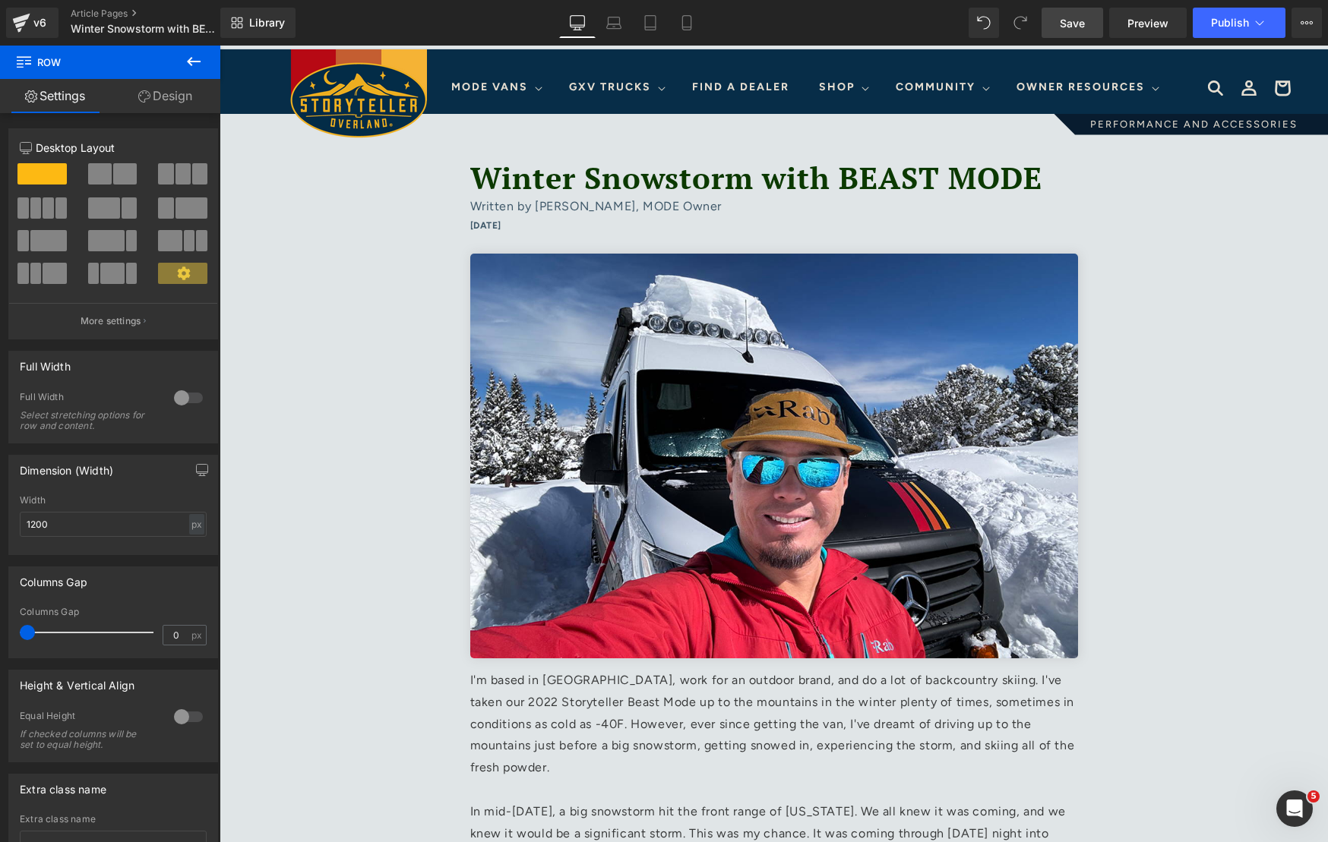
scroll to position [0, 0]
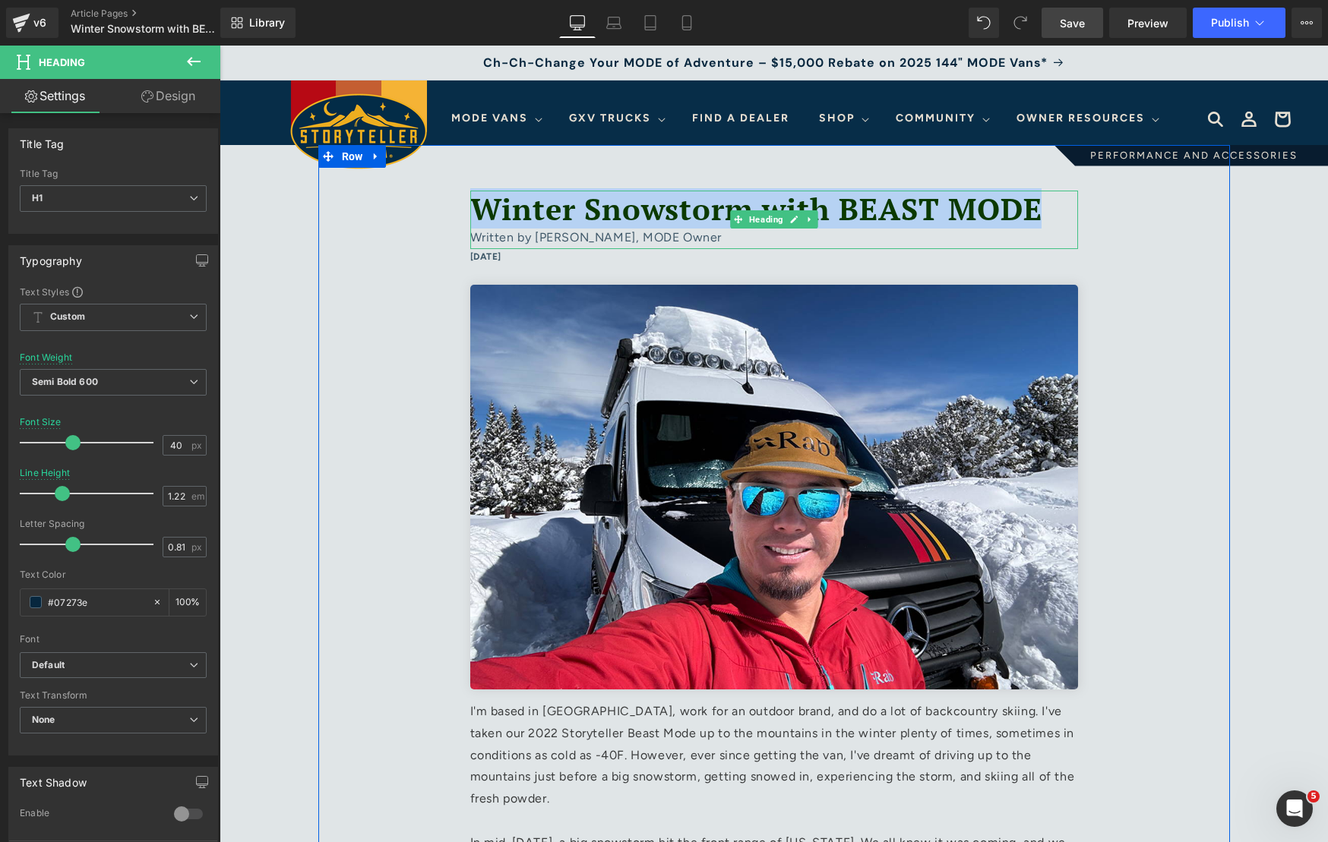
drag, startPoint x: 823, startPoint y: 199, endPoint x: 481, endPoint y: 213, distance: 342.1
click at [481, 213] on h1 "Winter Snowstorm with BEAST MODE" at bounding box center [774, 209] width 608 height 37
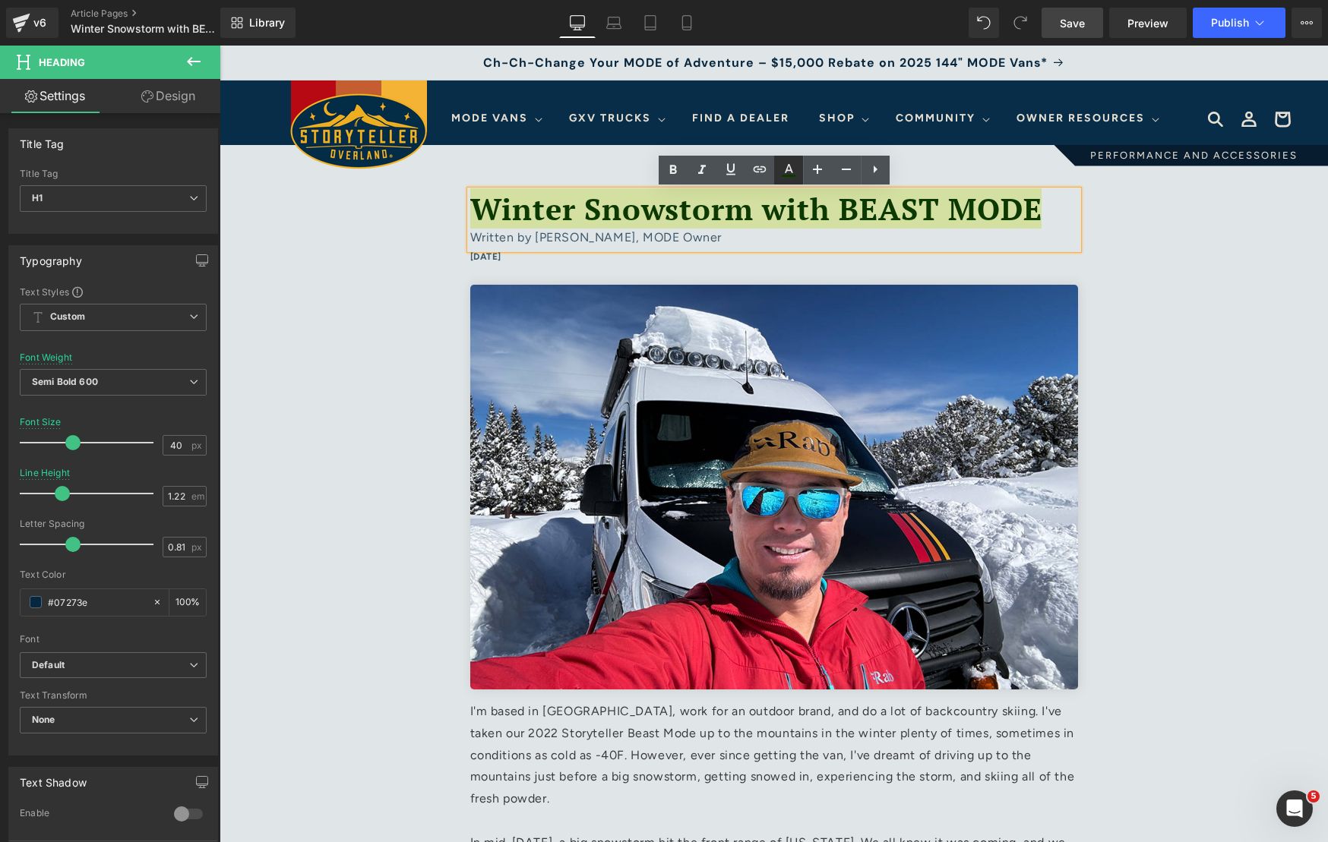
click at [787, 168] on icon at bounding box center [788, 170] width 18 height 18
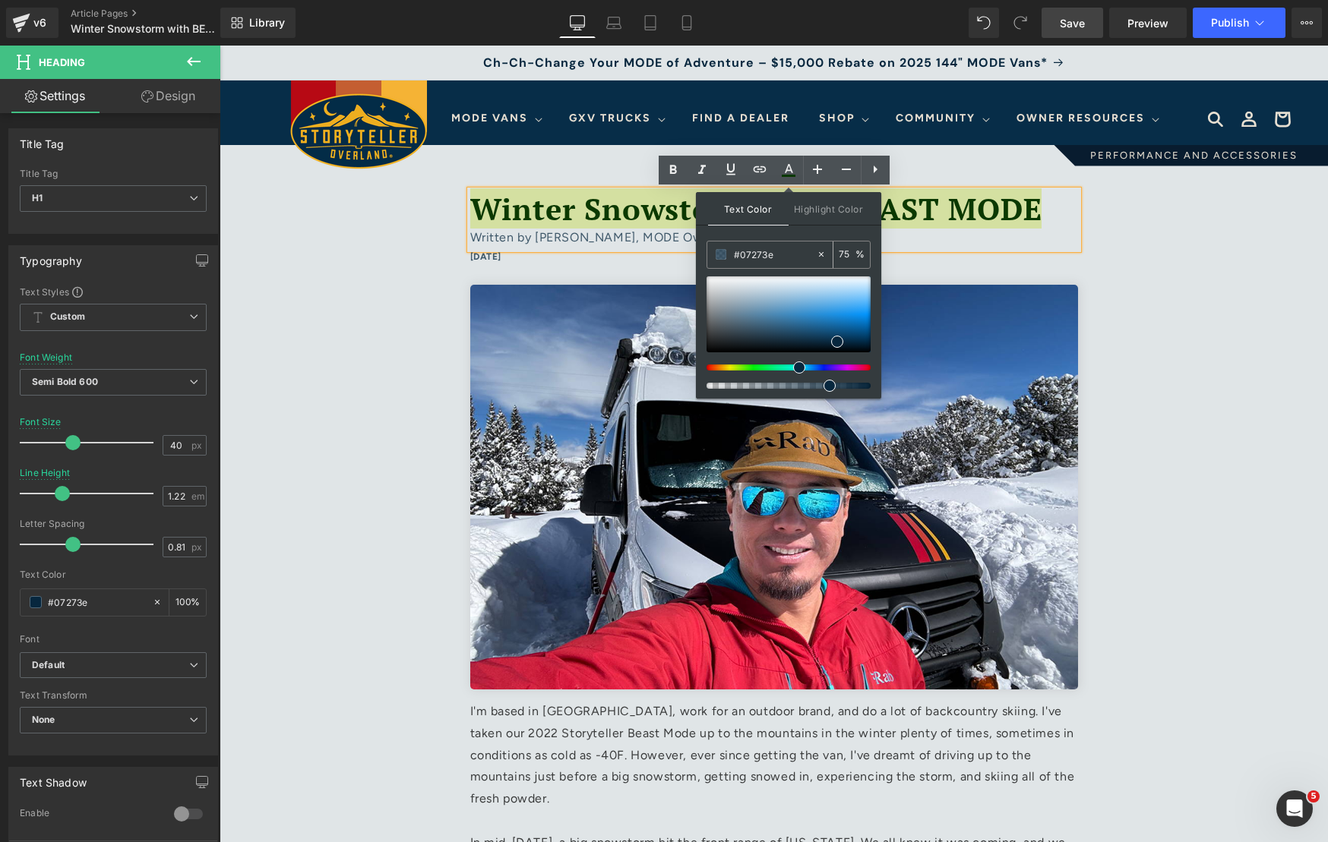
drag, startPoint x: 777, startPoint y: 254, endPoint x: 731, endPoint y: 257, distance: 46.4
click at [731, 257] on div "#07273e" at bounding box center [761, 255] width 109 height 27
paste input "6273E"
type input "#06273E"
type input "100"
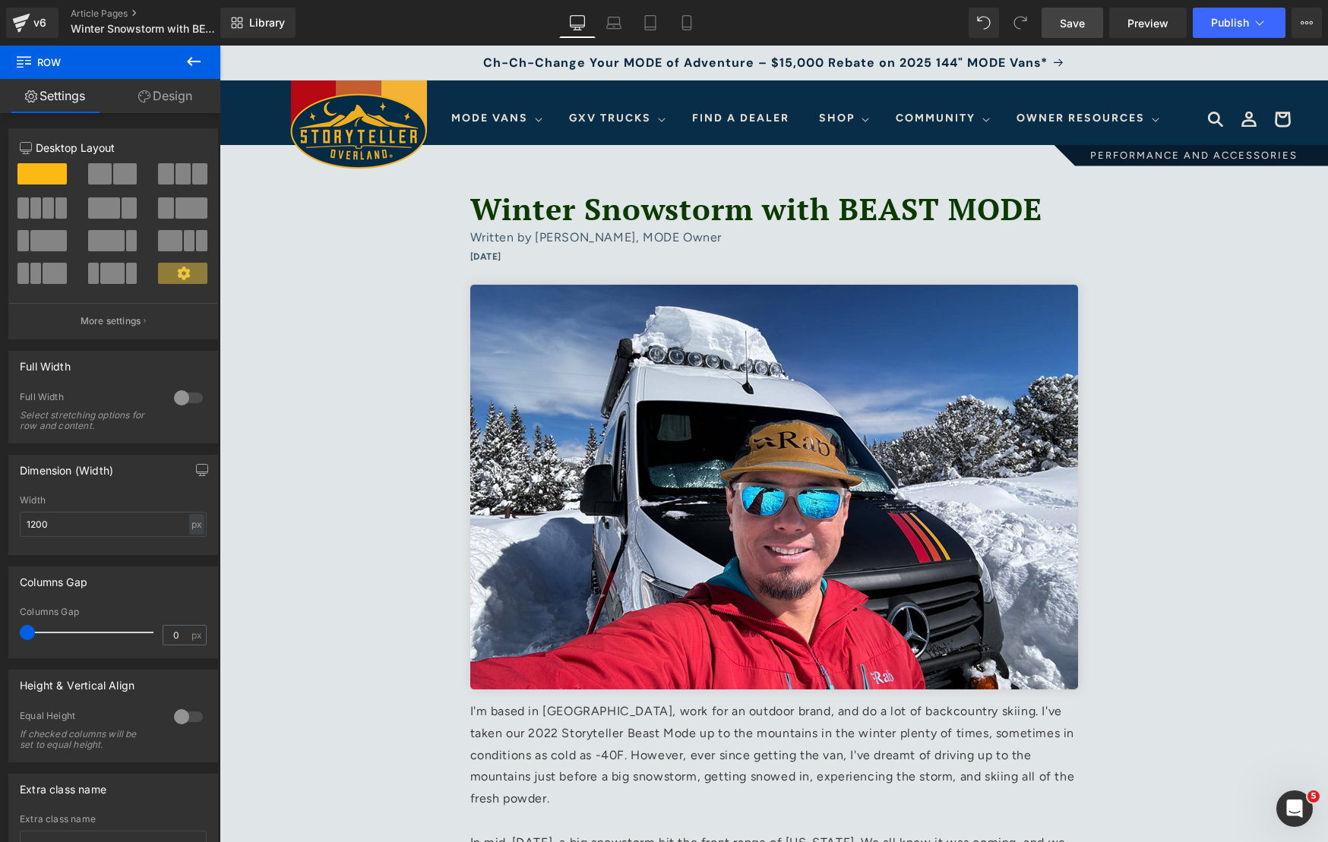
click at [1071, 27] on span "Save" at bounding box center [1071, 23] width 25 height 16
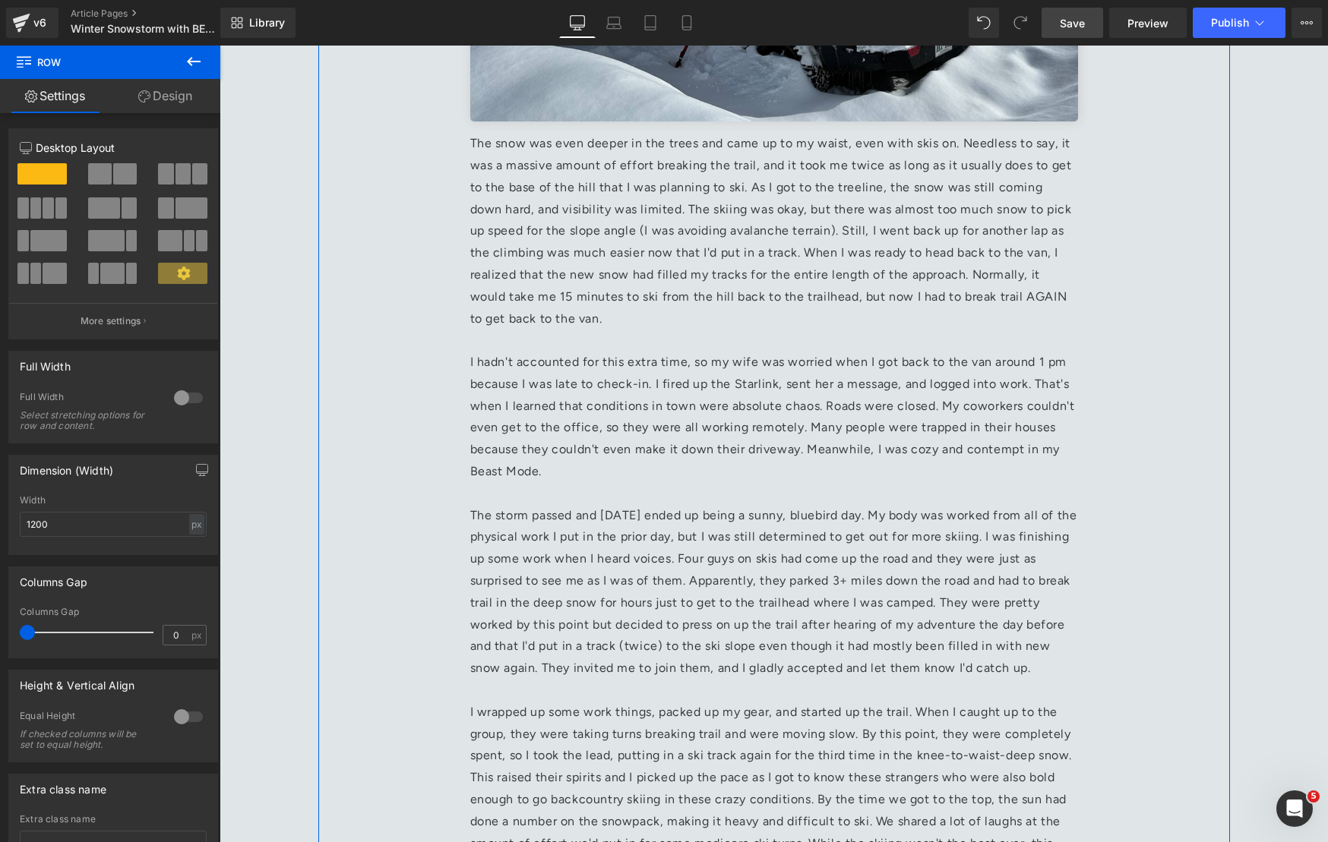
scroll to position [1460, 0]
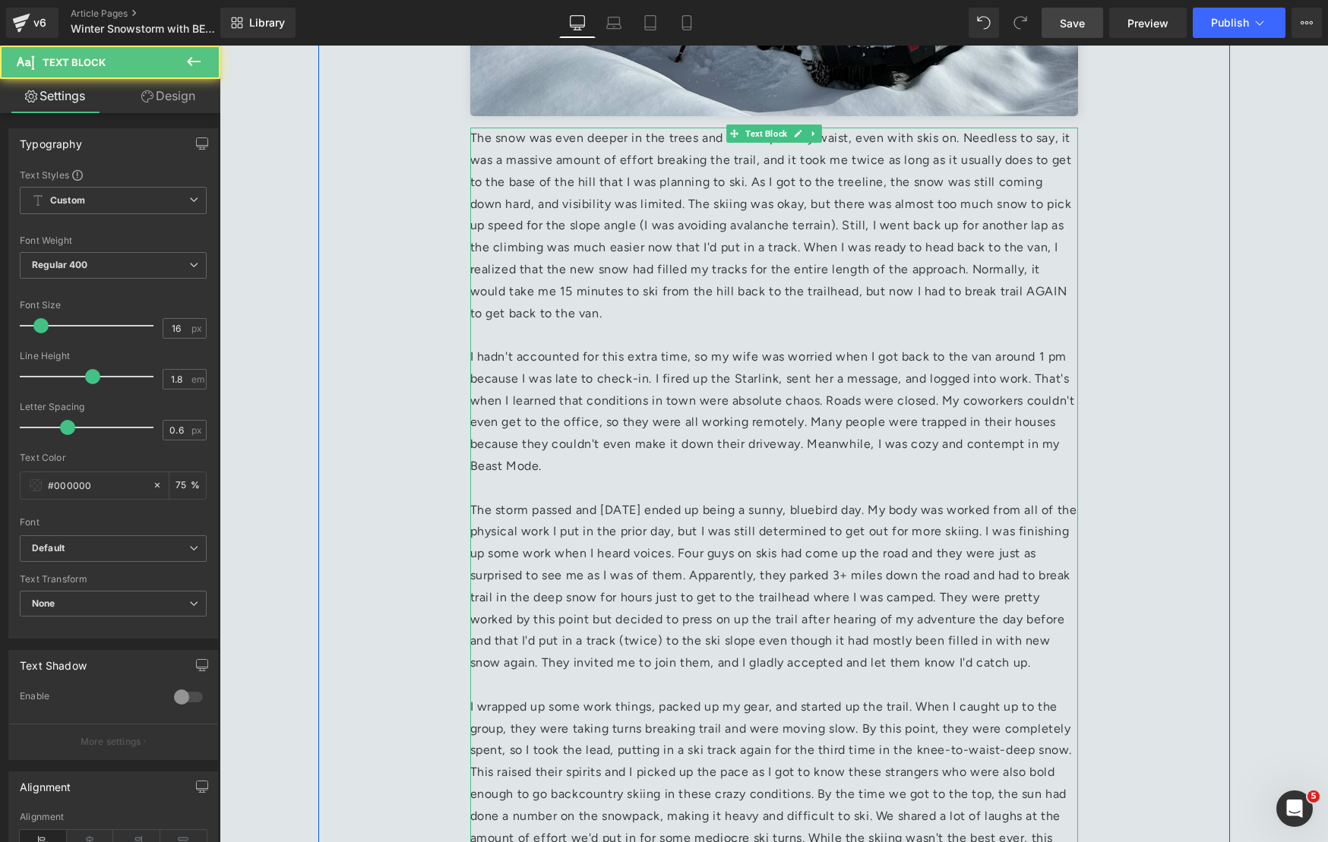
click at [909, 404] on p "I hadn't accounted for this extra time, so my wife was worried when I got back …" at bounding box center [774, 411] width 608 height 131
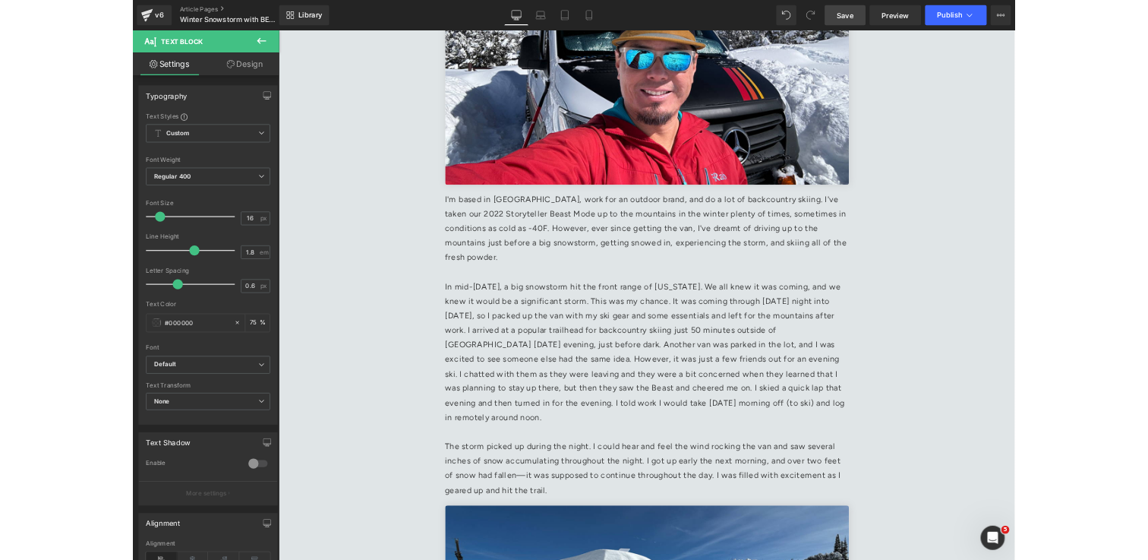
scroll to position [0, 0]
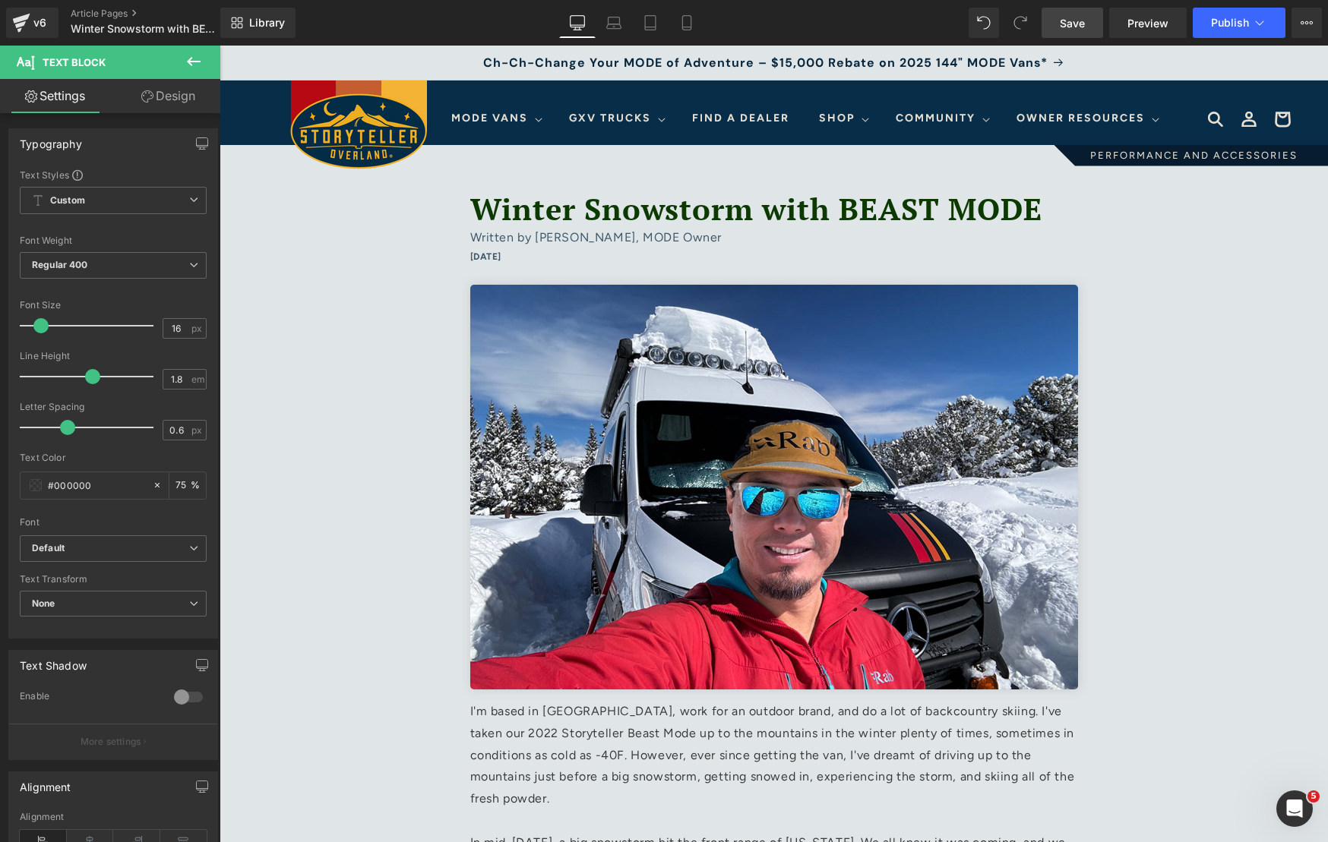
click at [1066, 27] on span "Save" at bounding box center [1071, 23] width 25 height 16
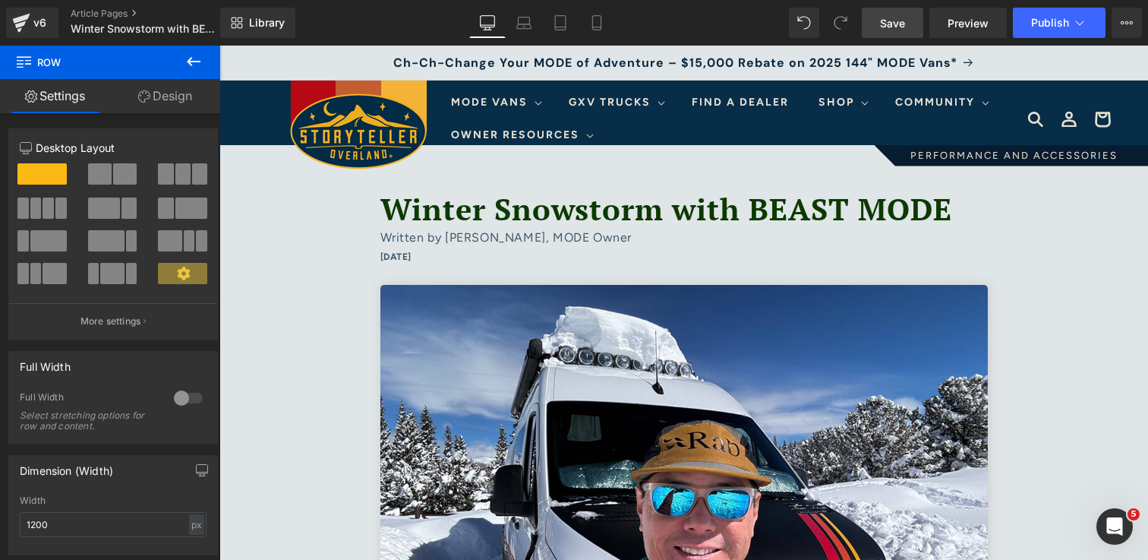
click at [908, 16] on link "Save" at bounding box center [893, 23] width 62 height 30
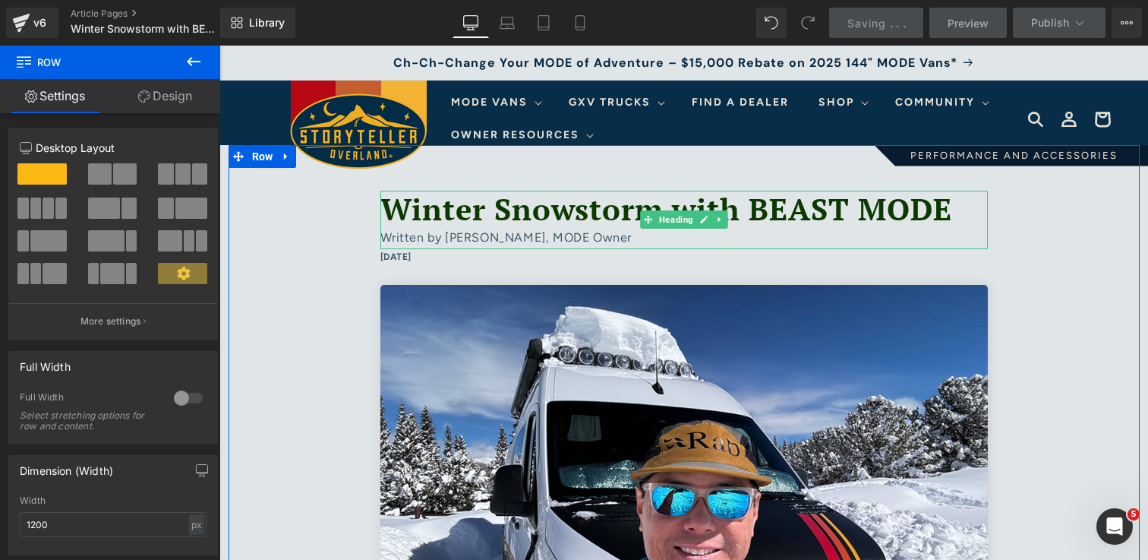
click at [793, 215] on font "Winter Snowstorm with BEAST MODE" at bounding box center [667, 208] width 572 height 40
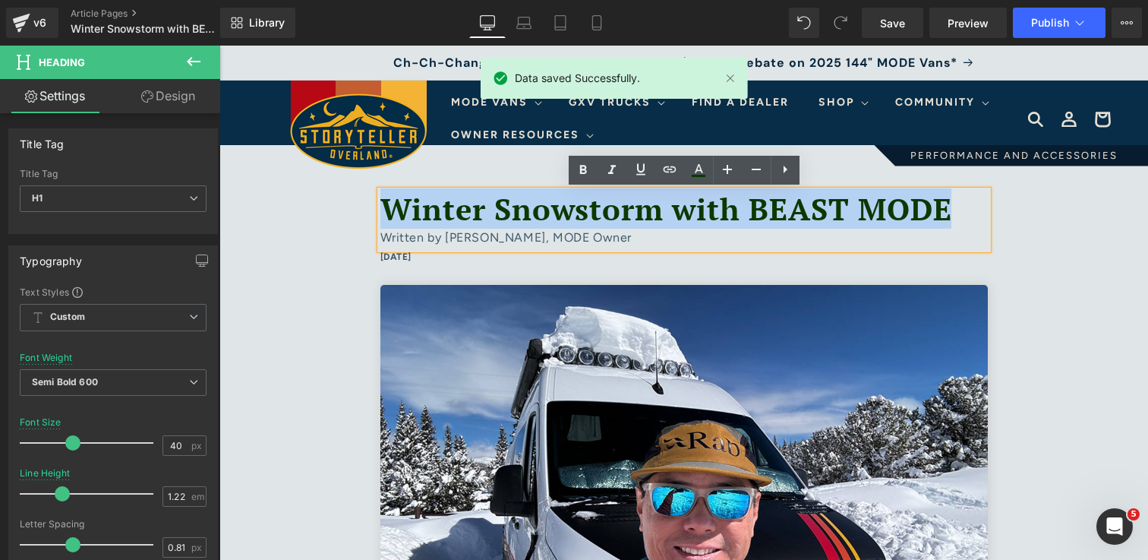
drag, startPoint x: 949, startPoint y: 216, endPoint x: 388, endPoint y: 212, distance: 561.3
click at [388, 212] on font "Winter Snowstorm with BEAST MODE" at bounding box center [667, 208] width 572 height 40
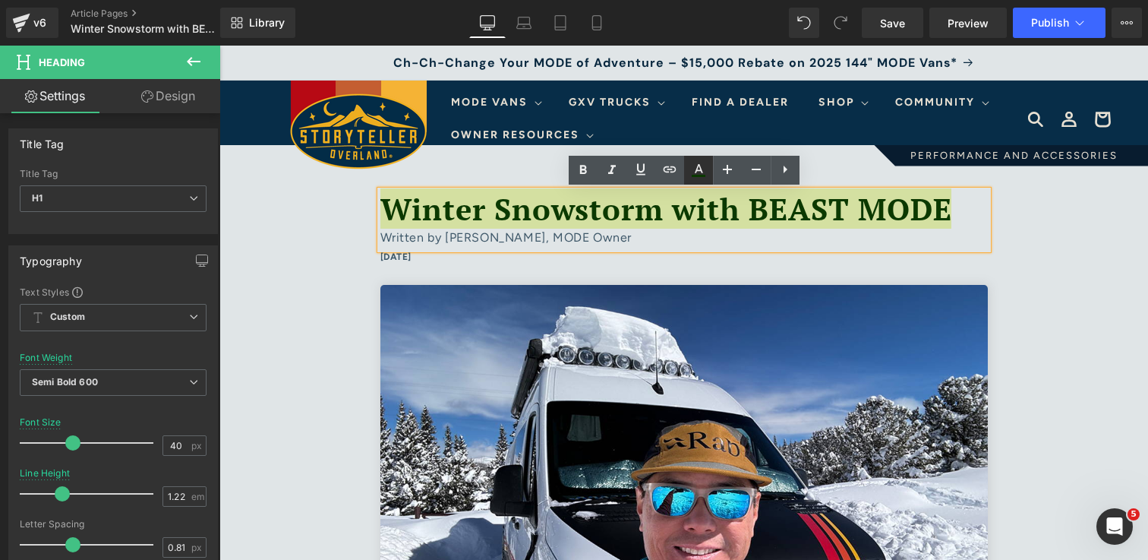
click at [700, 172] on icon at bounding box center [699, 170] width 18 height 18
type input "#07273e"
type input "75"
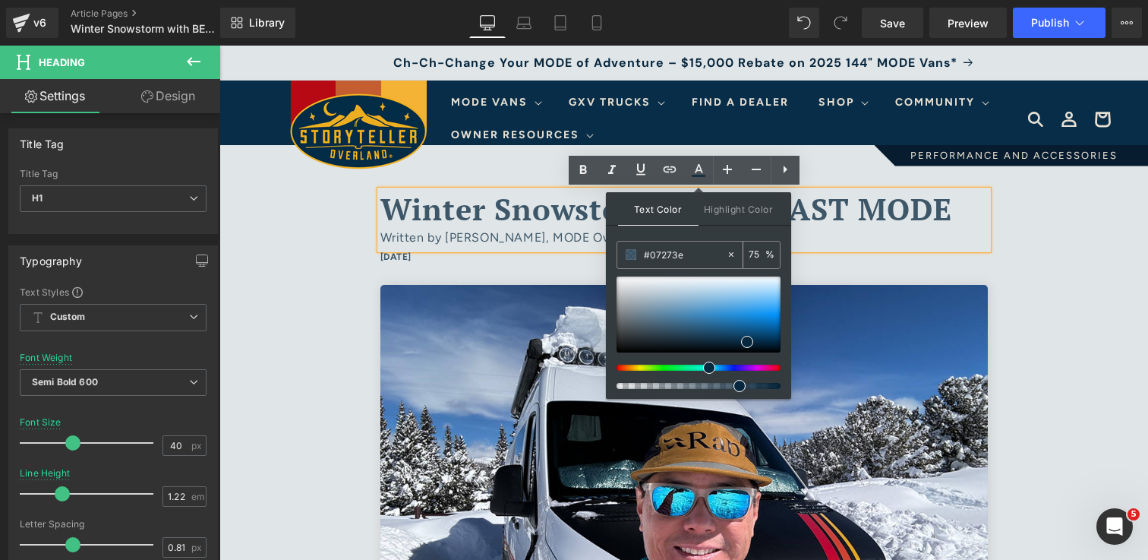
click at [692, 250] on input "#07273e" at bounding box center [685, 254] width 82 height 17
paste input "#06273E"
type input "##06273E"
type input "0"
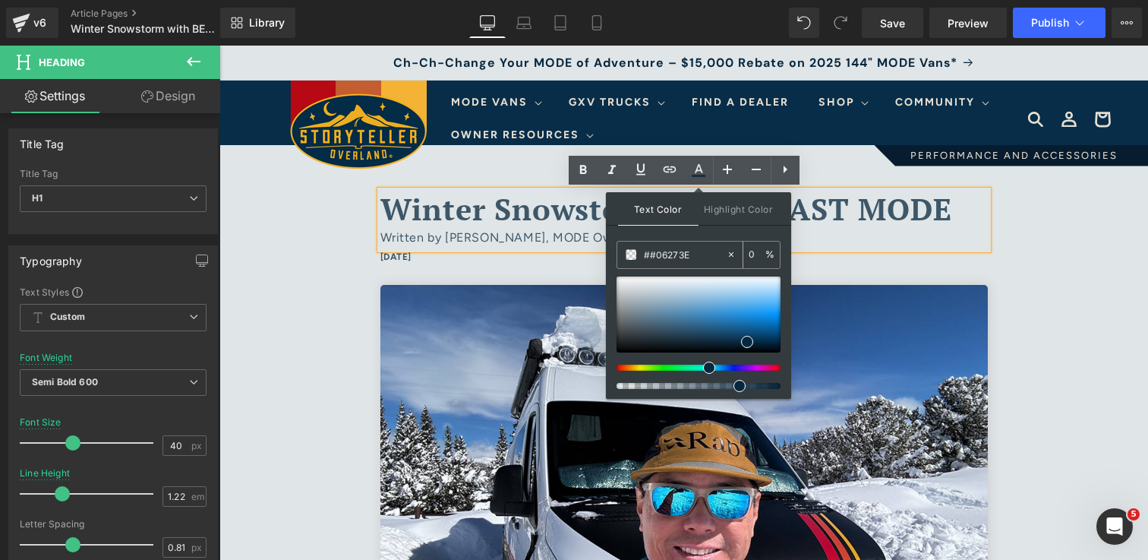
click at [652, 255] on input "##06273E" at bounding box center [685, 254] width 82 height 17
type input "#06273E"
type input "100"
click at [706, 257] on input "#06273E" at bounding box center [685, 254] width 82 height 17
type input "#06273e"
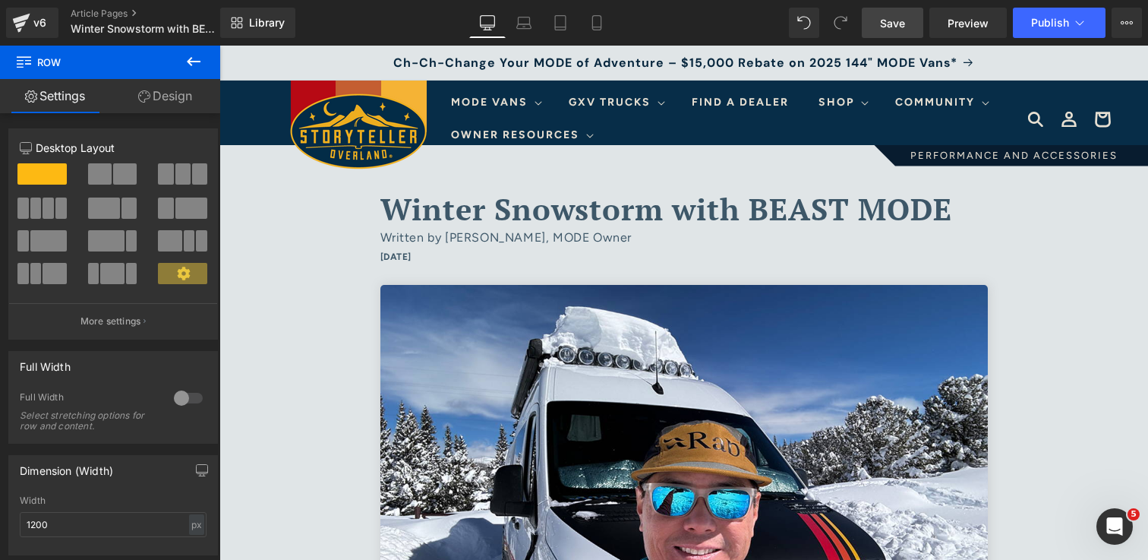
click at [888, 16] on span "Save" at bounding box center [892, 23] width 25 height 16
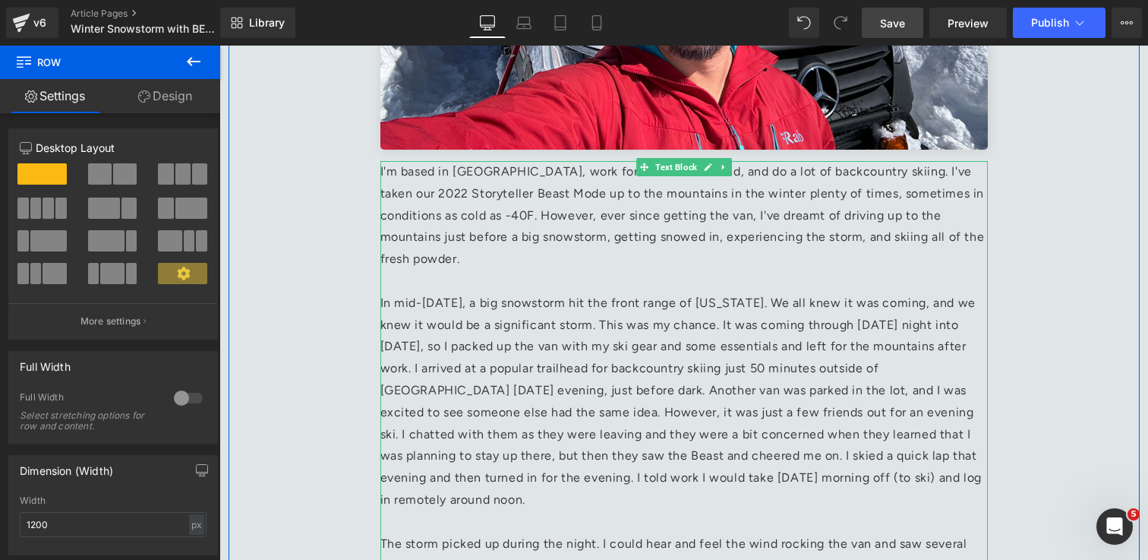
scroll to position [541, 0]
click at [477, 191] on p "I'm based in Boulder, work for an outdoor brand, and do a lot of backcountry sk…" at bounding box center [685, 214] width 608 height 109
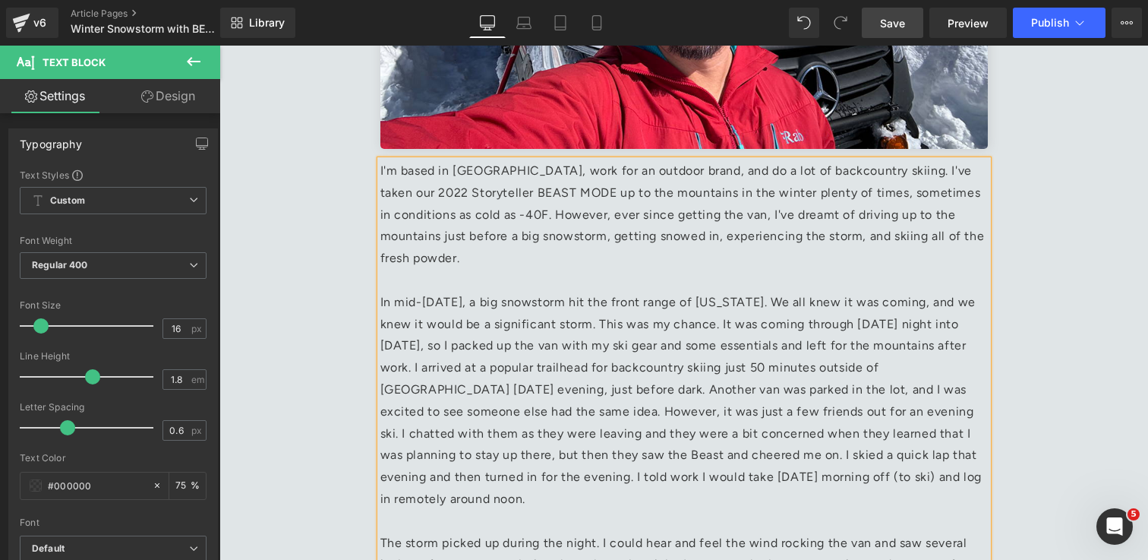
click at [951, 232] on p "I'm based in Boulder, work for an outdoor brand, and do a lot of backcountry sk…" at bounding box center [685, 214] width 608 height 109
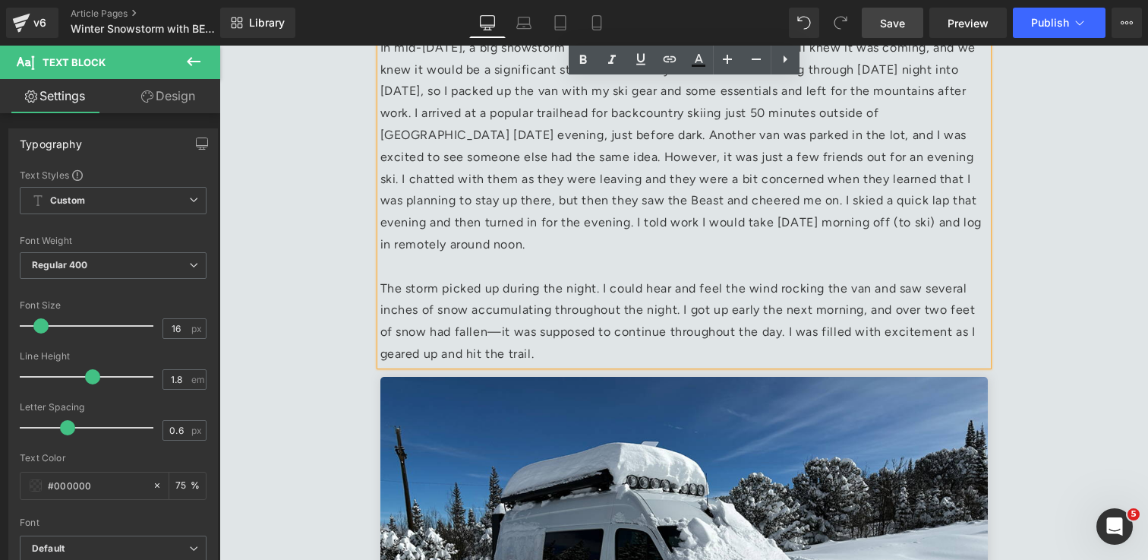
scroll to position [816, 0]
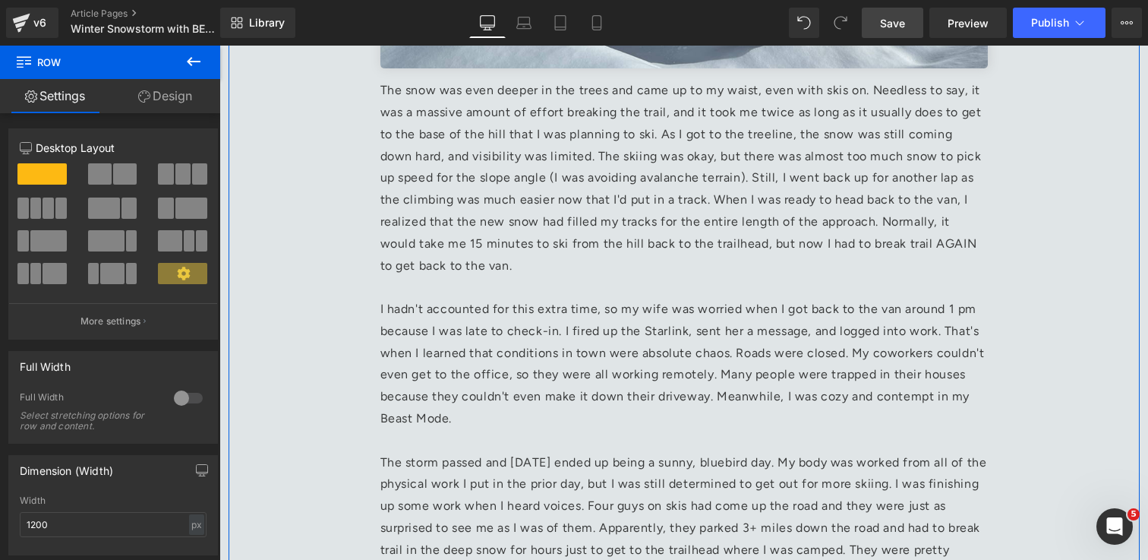
scroll to position [1518, 0]
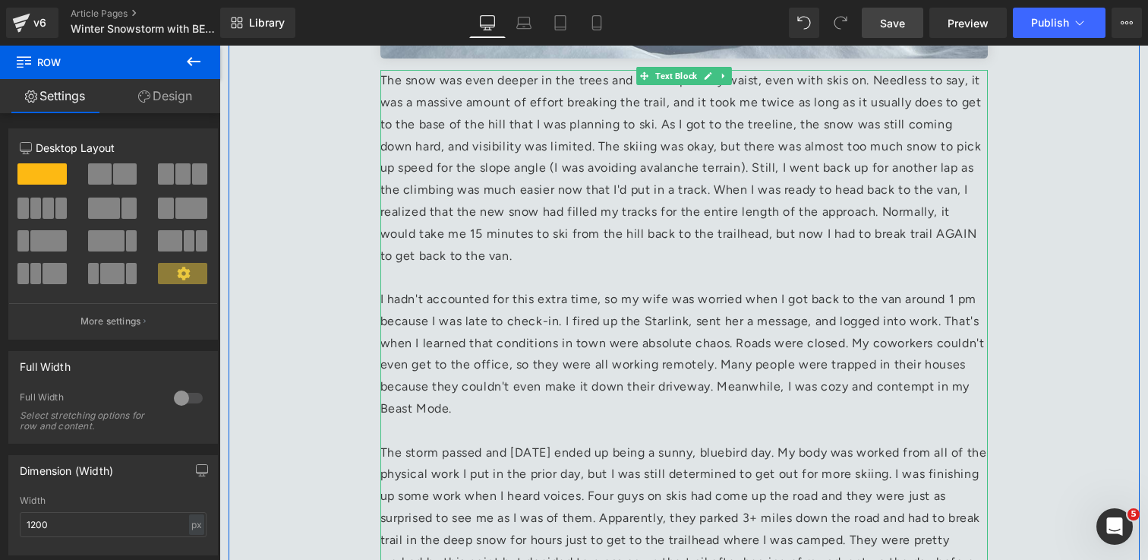
click at [410, 391] on p "I hadn't accounted for this extra time, so my wife was worried when I got back …" at bounding box center [685, 354] width 608 height 131
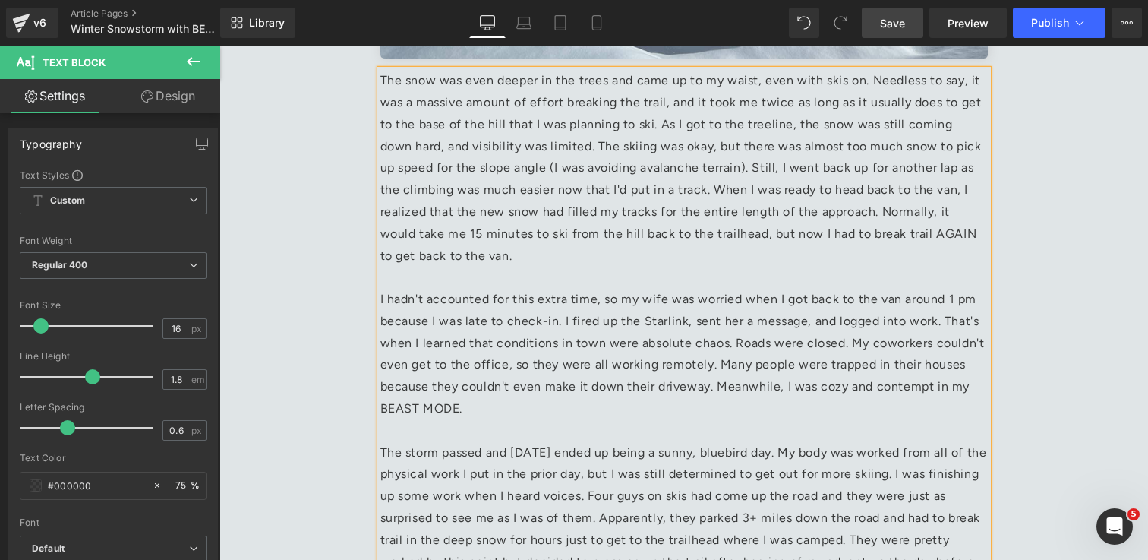
click at [926, 367] on p "I hadn't accounted for this extra time, so my wife was worried when I got back …" at bounding box center [685, 354] width 608 height 131
click at [1083, 386] on div "Winter Snowstorm with BEAST MODE Written by Roger Huang, MODE Owner Heading Sep…" at bounding box center [684, 487] width 911 height 3721
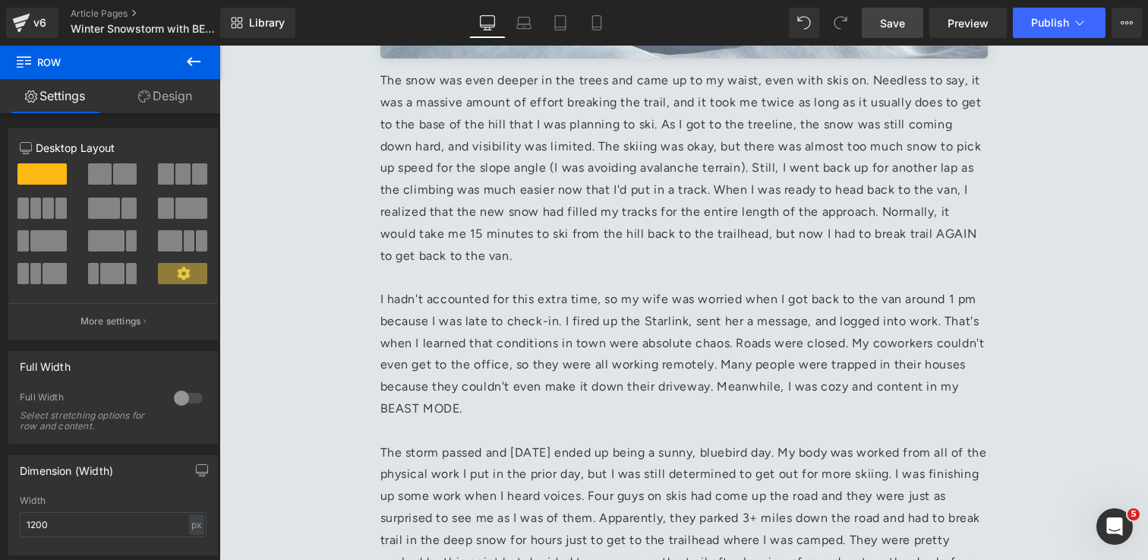
click at [886, 35] on link "Save" at bounding box center [893, 23] width 62 height 30
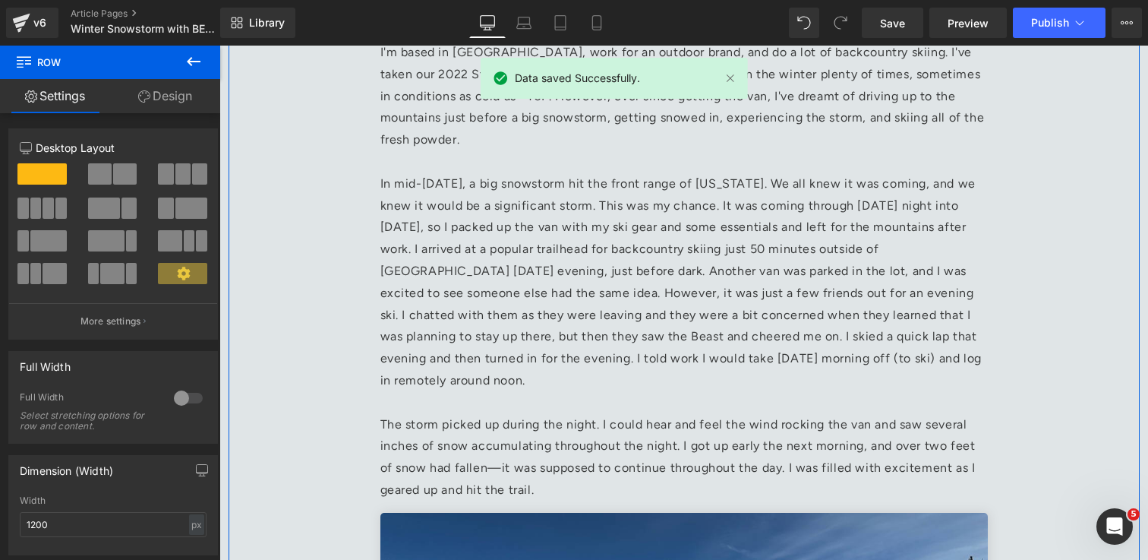
scroll to position [662, 0]
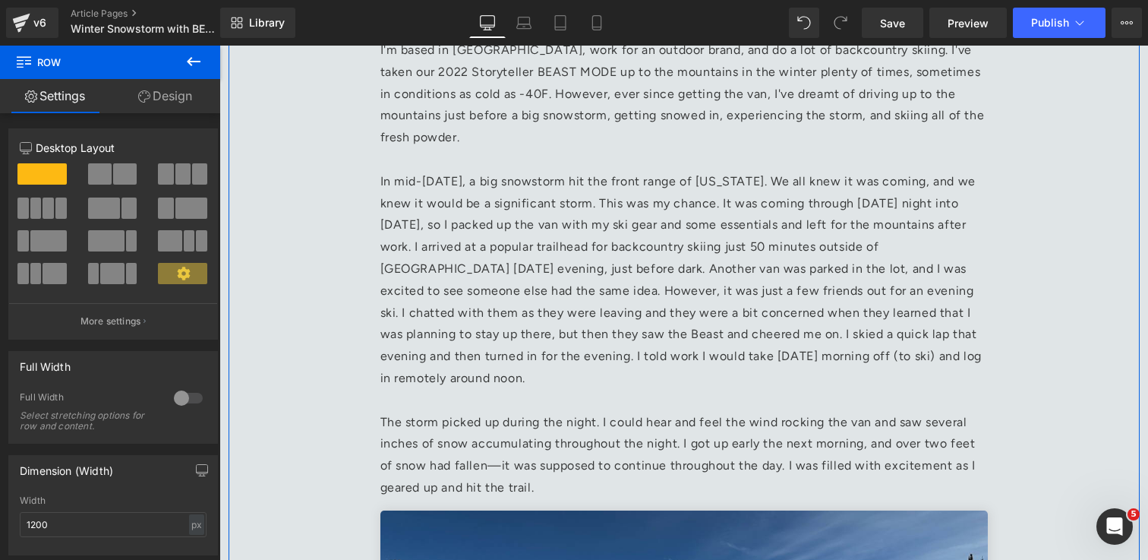
click at [631, 317] on p "In mid-March 2024, a big snowstorm hit the front range of Colorado. We all knew…" at bounding box center [685, 280] width 608 height 219
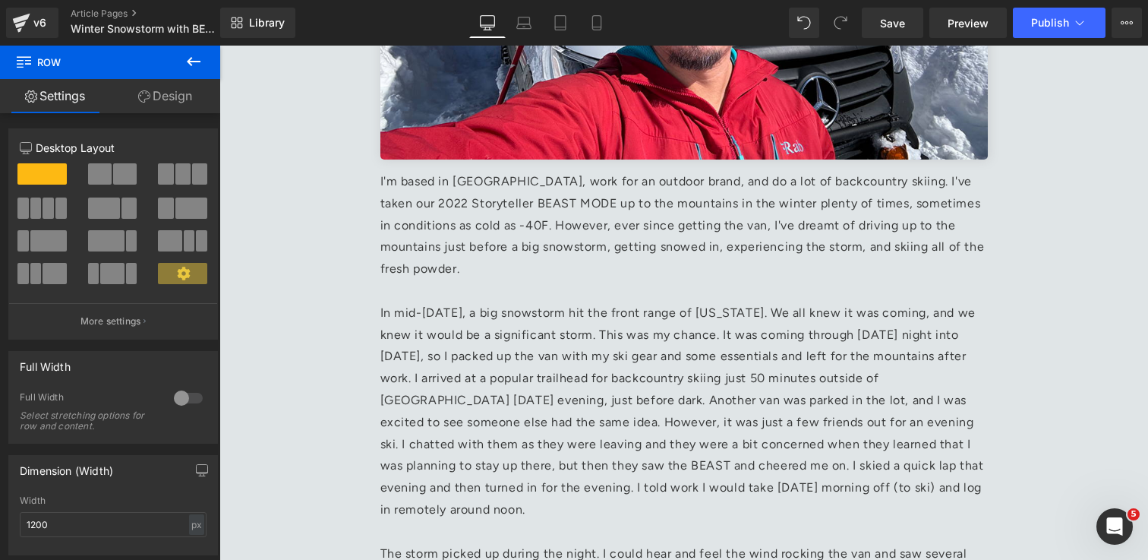
scroll to position [0, 0]
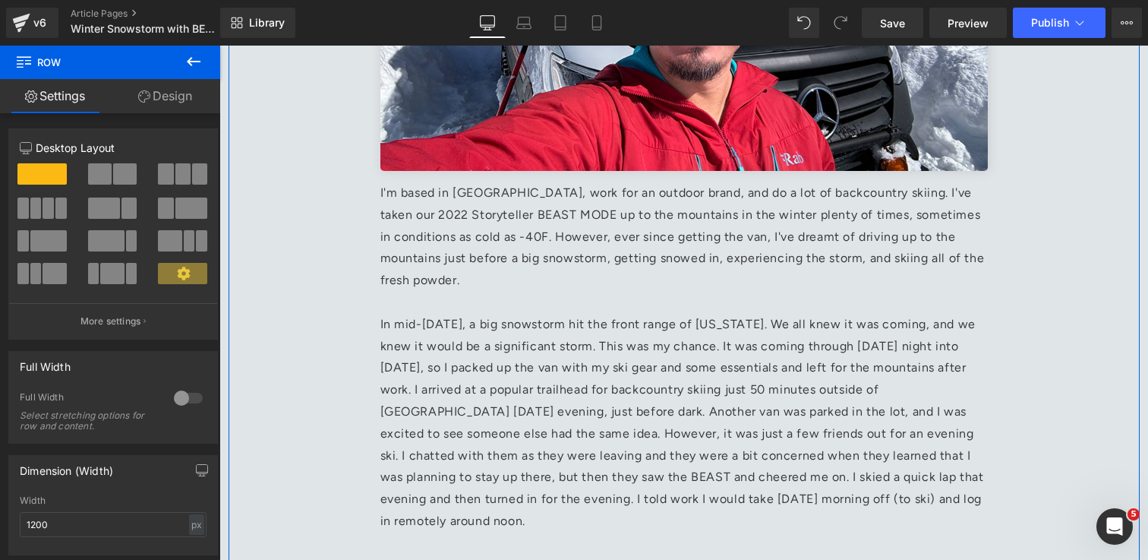
scroll to position [459, 0]
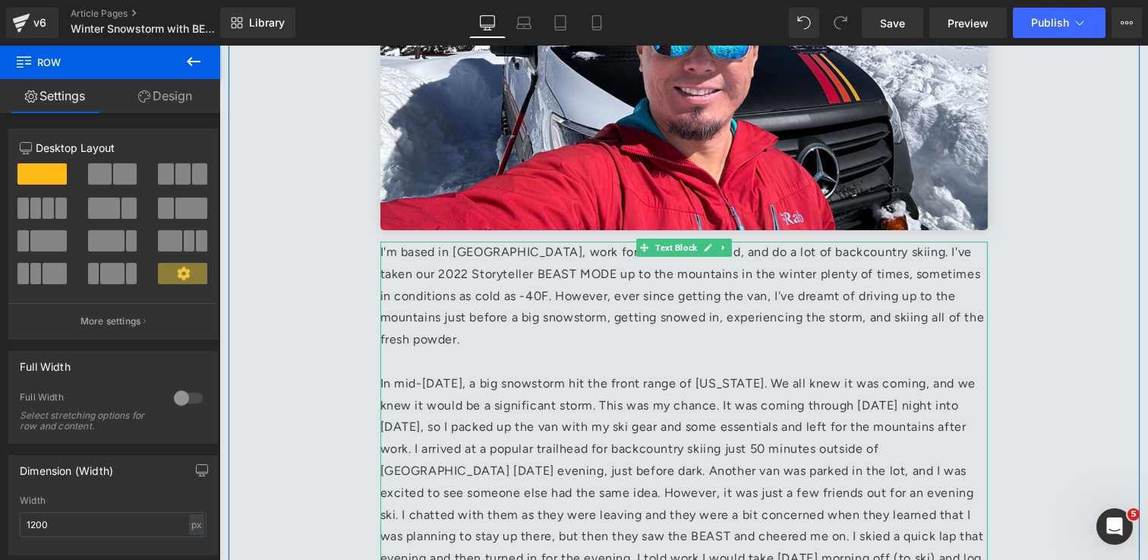
click at [646, 294] on p "I'm based in Boulder, work for an outdoor brand, and do a lot of backcountry sk…" at bounding box center [685, 296] width 608 height 109
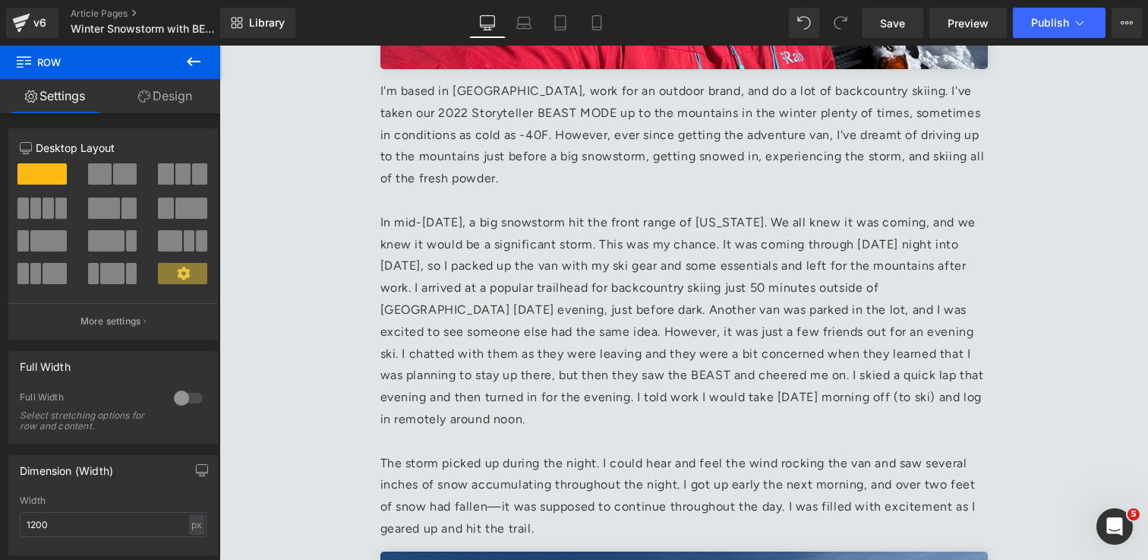
scroll to position [624, 0]
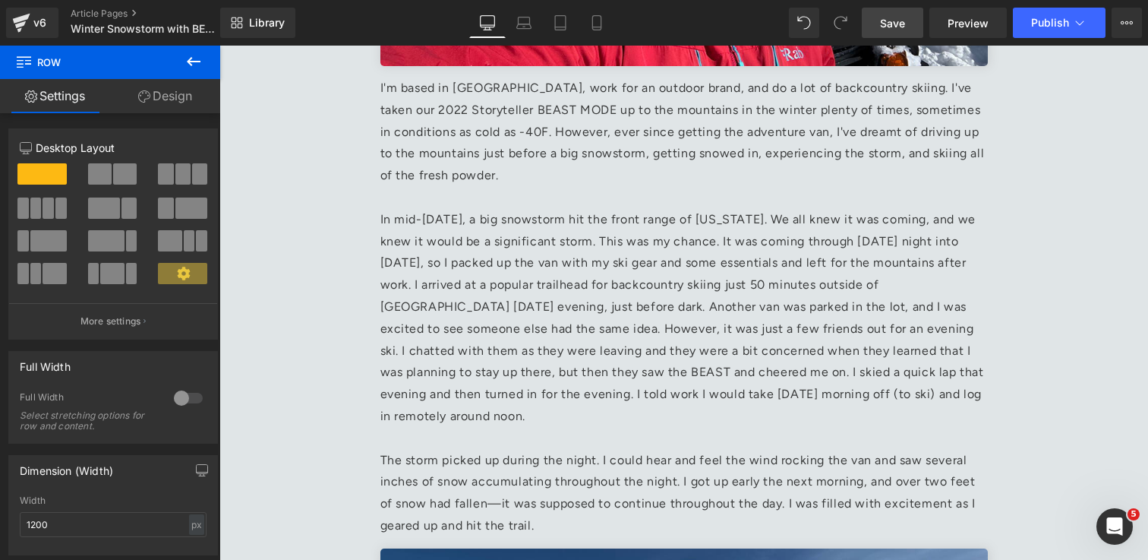
click at [886, 22] on span "Save" at bounding box center [892, 23] width 25 height 16
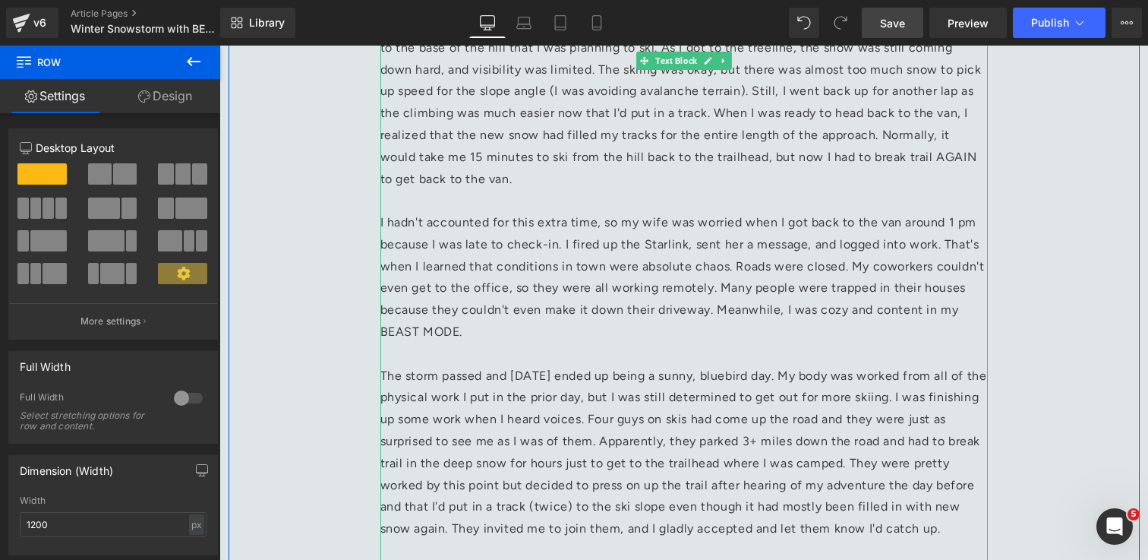
scroll to position [1596, 0]
click at [644, 246] on p "I hadn't accounted for this extra time, so my wife was worried when I got back …" at bounding box center [685, 275] width 608 height 131
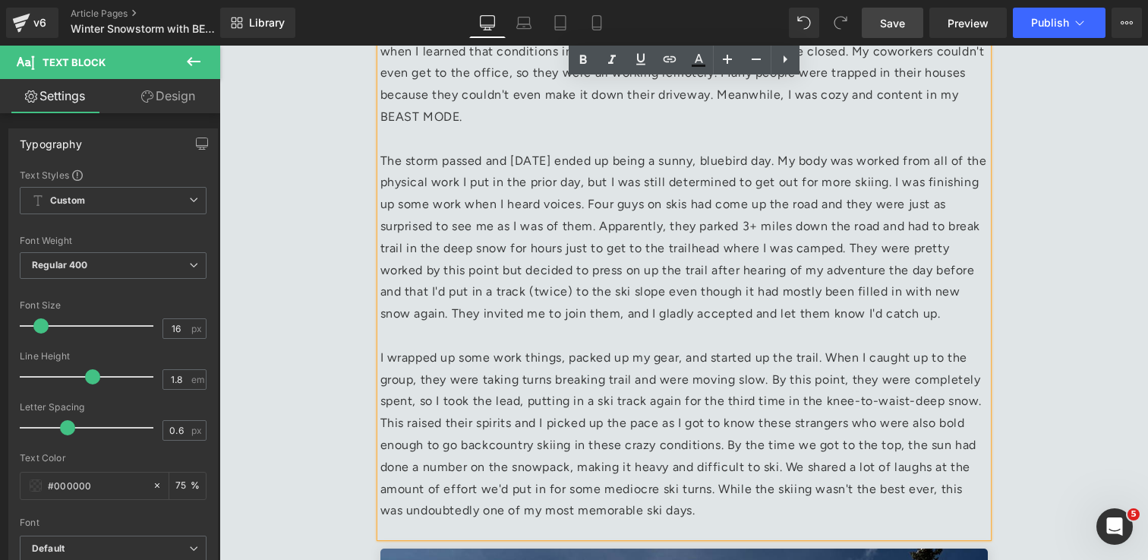
scroll to position [1811, 0]
click at [926, 316] on p "The storm passed and Friday ended up being a sunny, bluebird day. My body was w…" at bounding box center [685, 237] width 608 height 175
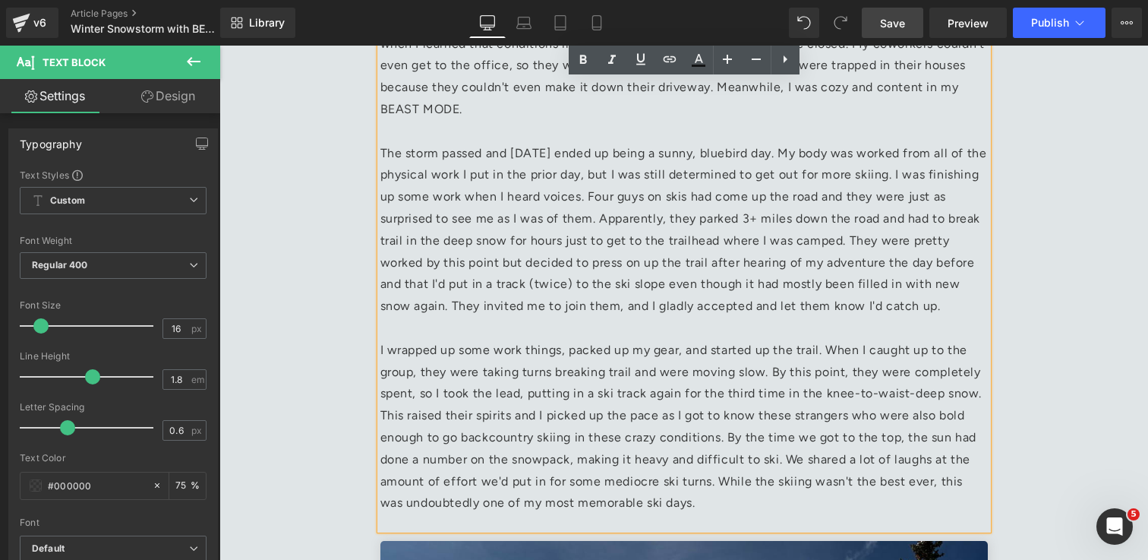
scroll to position [1819, 0]
click at [732, 501] on p "I wrapped up some work things, packed up my gear, and started up the trail. Whe…" at bounding box center [685, 425] width 608 height 175
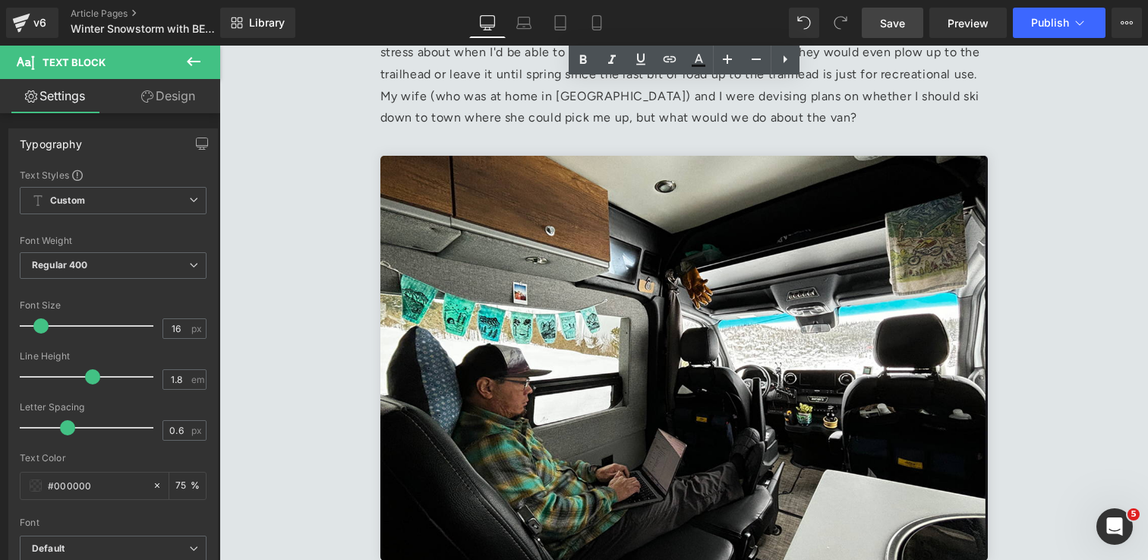
scroll to position [3025, 0]
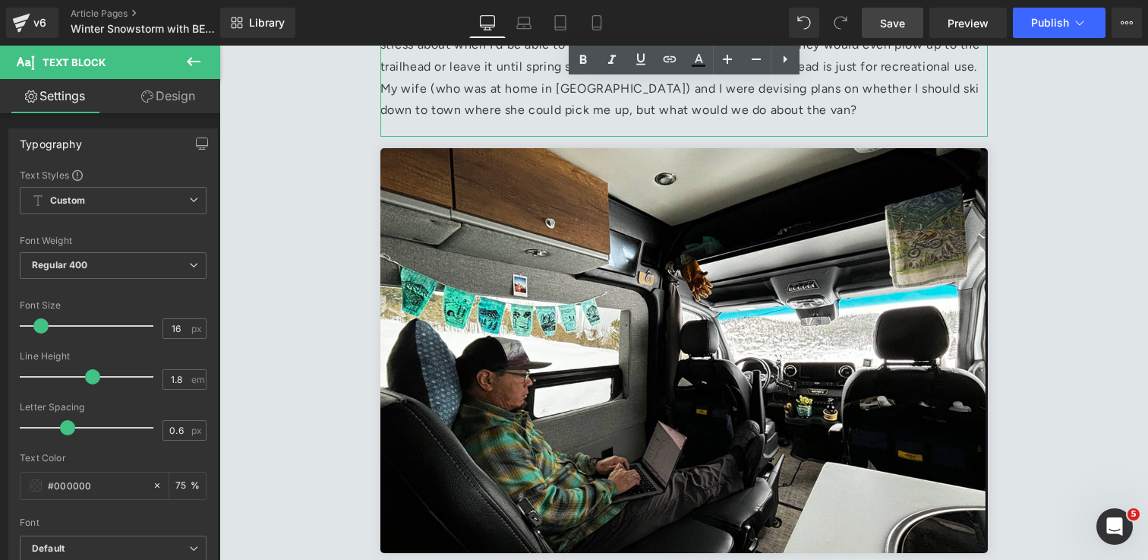
click at [739, 112] on p "However, it was poor timing for me due to work obligations needing me to be 'in…" at bounding box center [685, 66] width 608 height 109
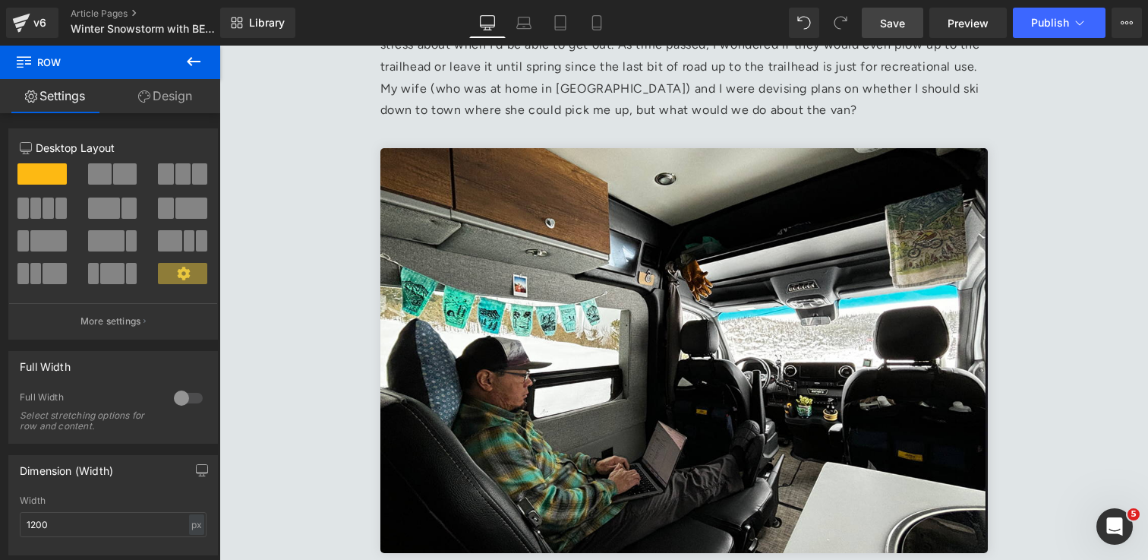
drag, startPoint x: 891, startPoint y: 32, endPoint x: 774, endPoint y: 290, distance: 283.5
click at [891, 32] on link "Save" at bounding box center [893, 23] width 62 height 30
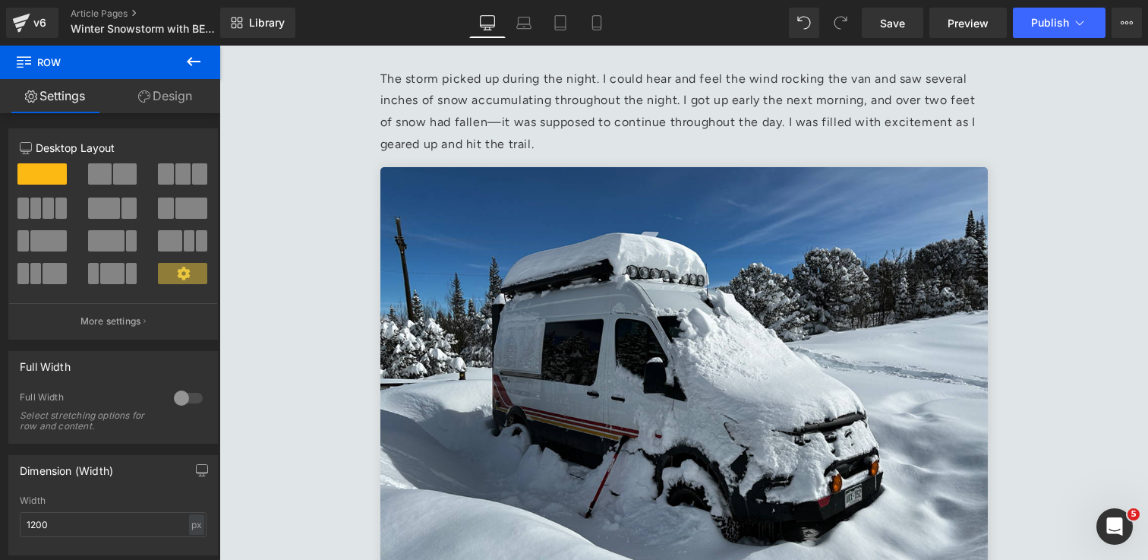
scroll to position [721, 0]
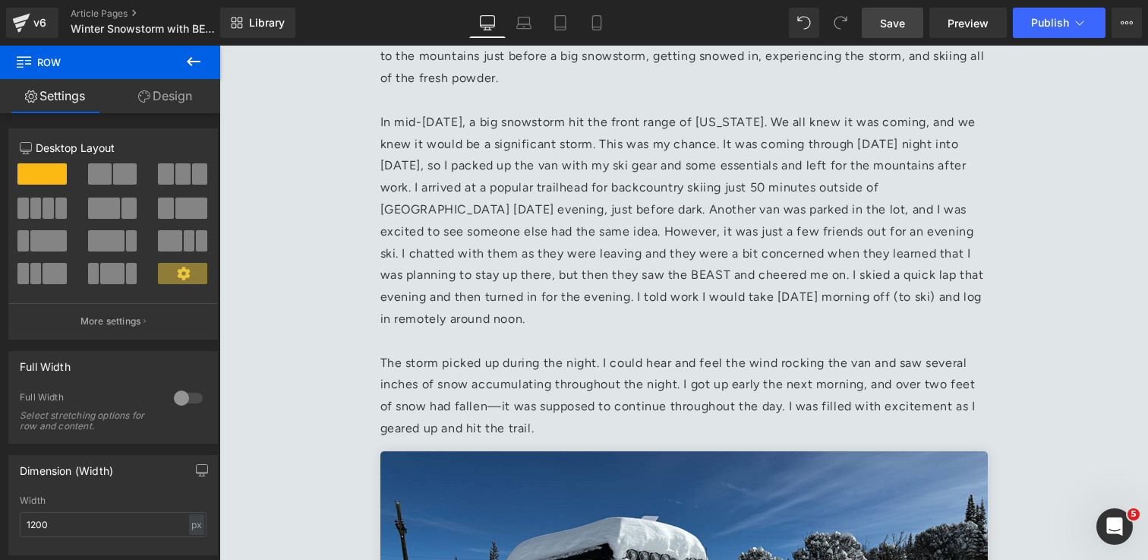
click at [894, 29] on span "Save" at bounding box center [892, 23] width 25 height 16
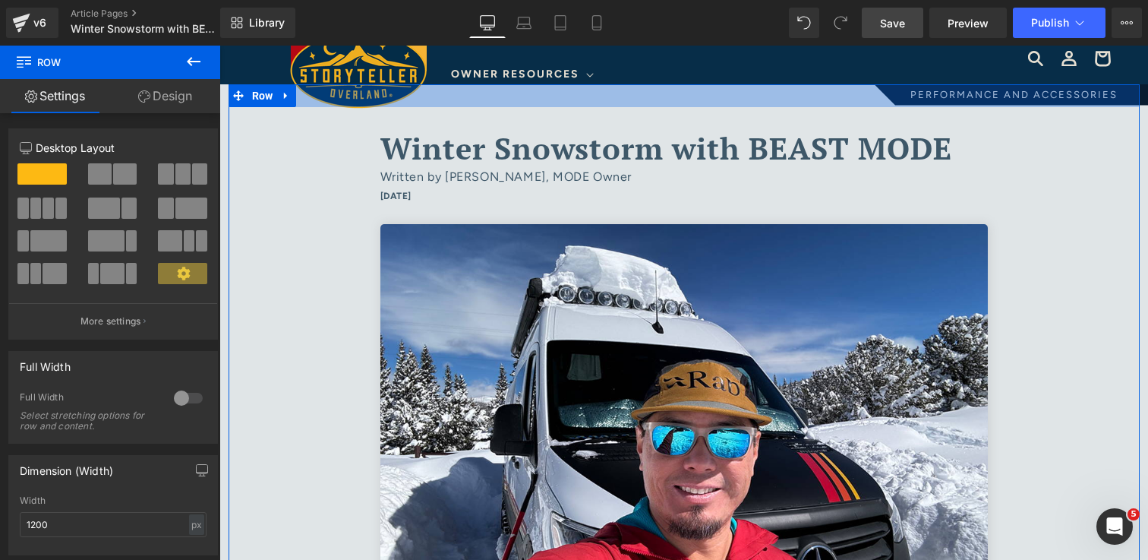
scroll to position [0, 0]
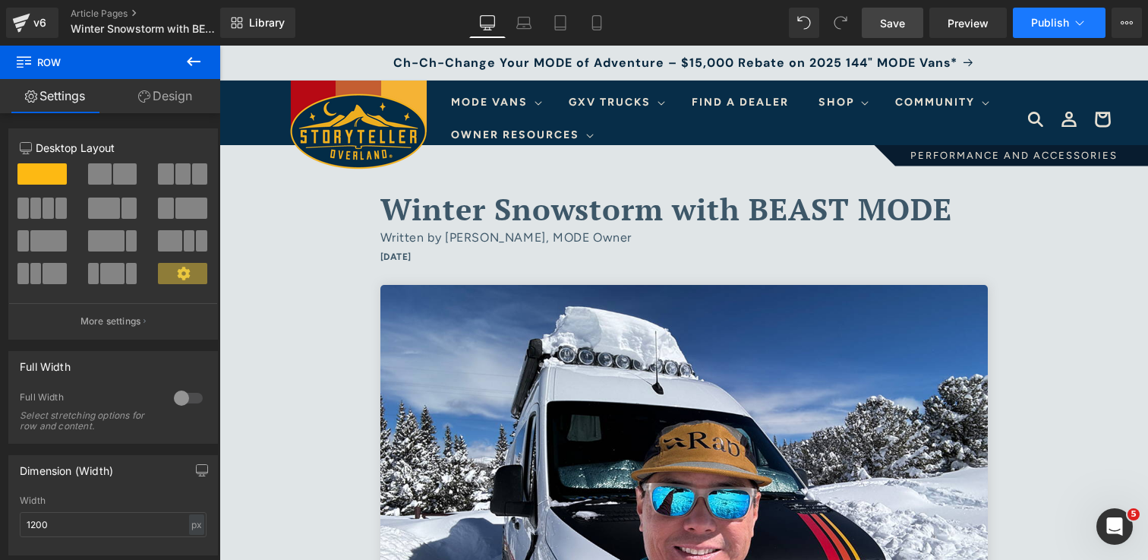
click at [1087, 27] on icon at bounding box center [1079, 22] width 15 height 15
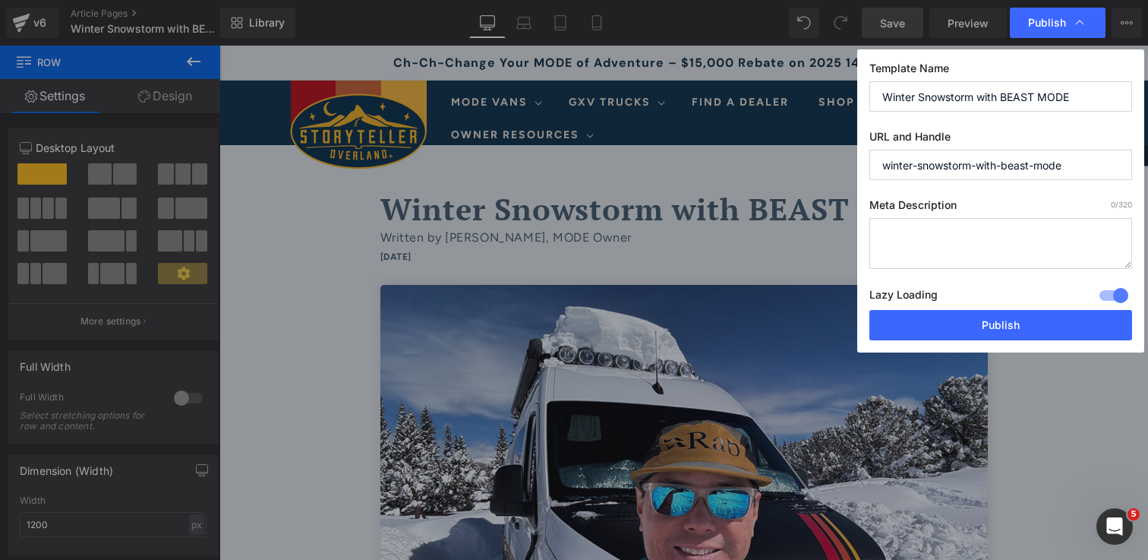
click at [1021, 238] on textarea at bounding box center [1001, 243] width 263 height 51
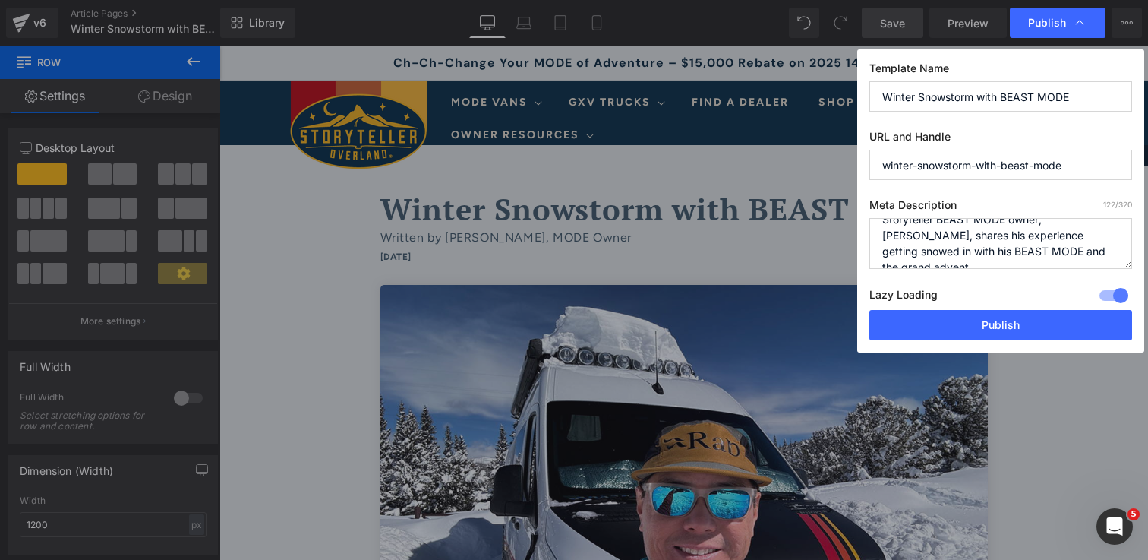
scroll to position [21, 0]
type textarea "Storyteller BEAST MODE owner, Roger Huang, shares his experience getting snowed…"
drag, startPoint x: 958, startPoint y: 248, endPoint x: 888, endPoint y: 215, distance: 77.8
click at [888, 215] on div "Meta Description 140 /320 Storyteller BEAST MODE owner, Roger Huang, shares his…" at bounding box center [1001, 254] width 263 height 112
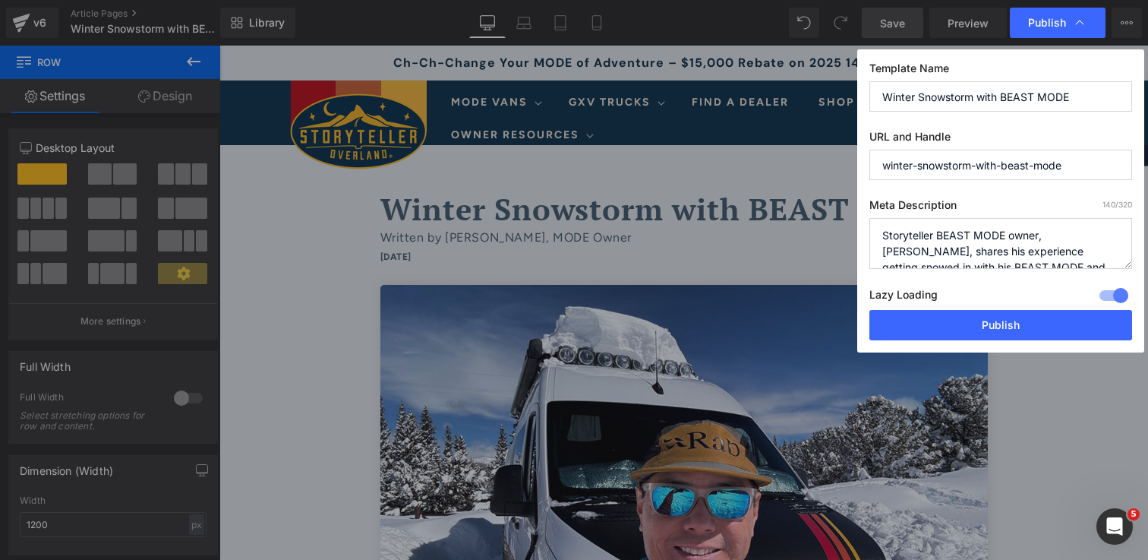
scroll to position [32, 0]
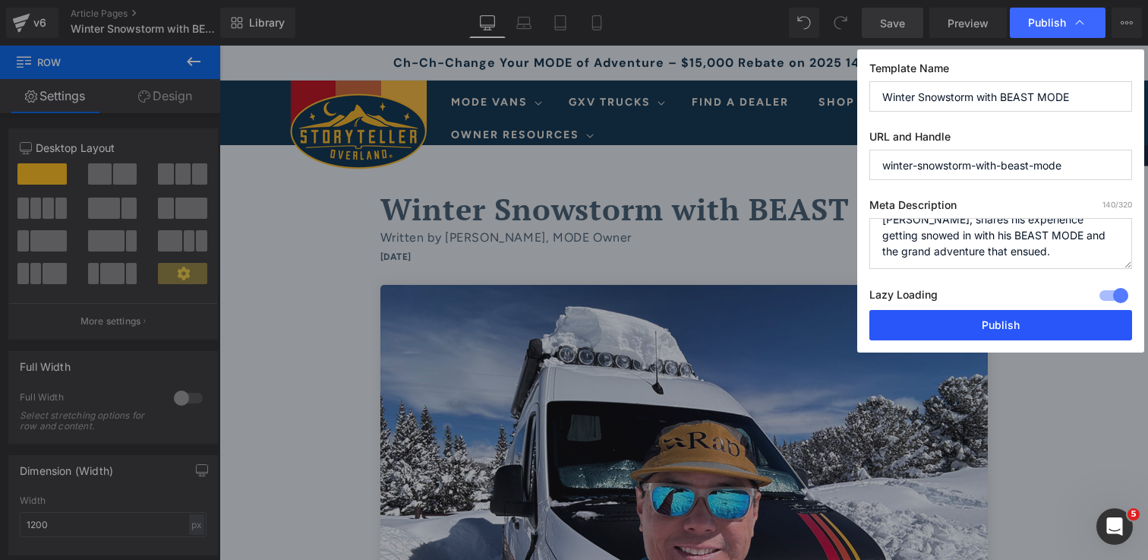
click at [1011, 337] on button "Publish" at bounding box center [1001, 325] width 263 height 30
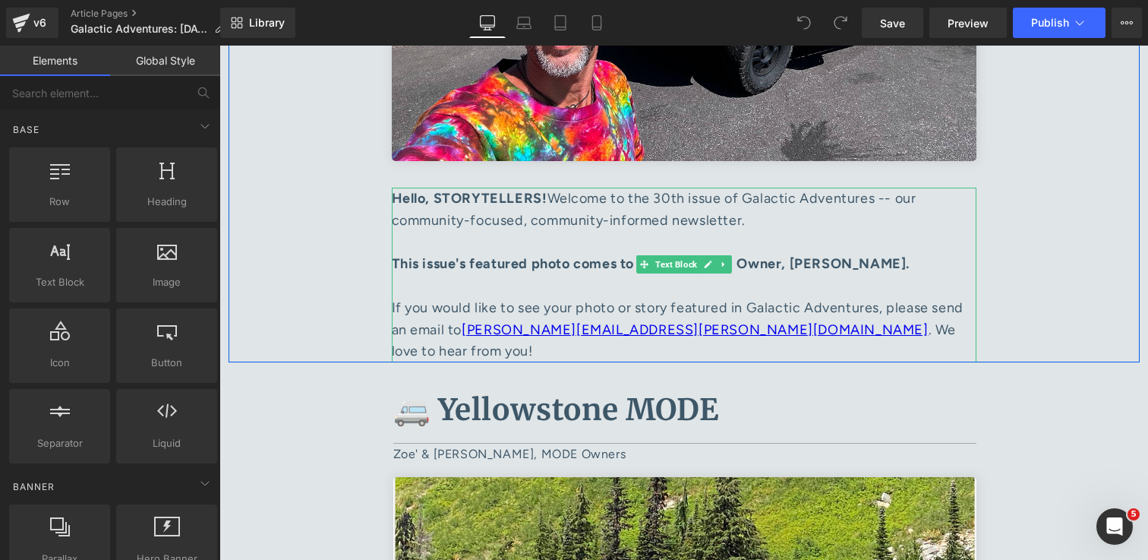
scroll to position [512, 0]
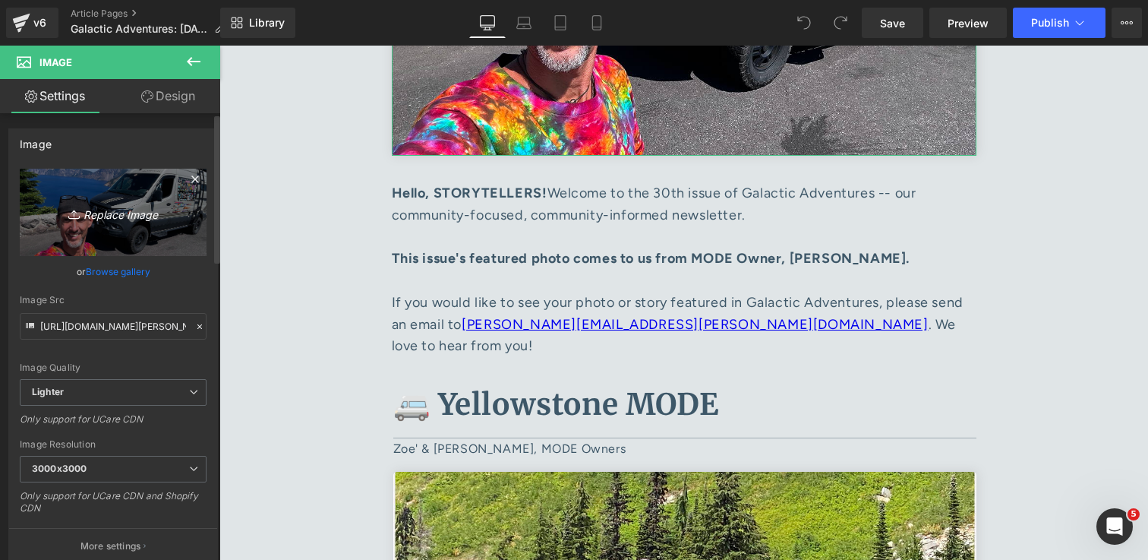
click at [111, 213] on icon "Replace Image" at bounding box center [113, 212] width 122 height 19
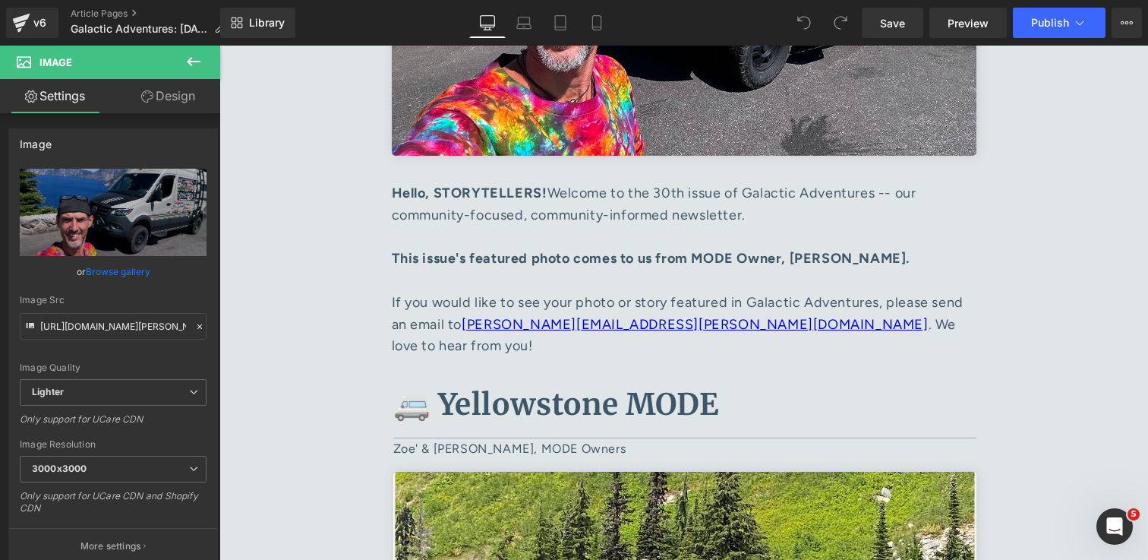
type input "C:\fakepath\IMG_9477 1.jpg"
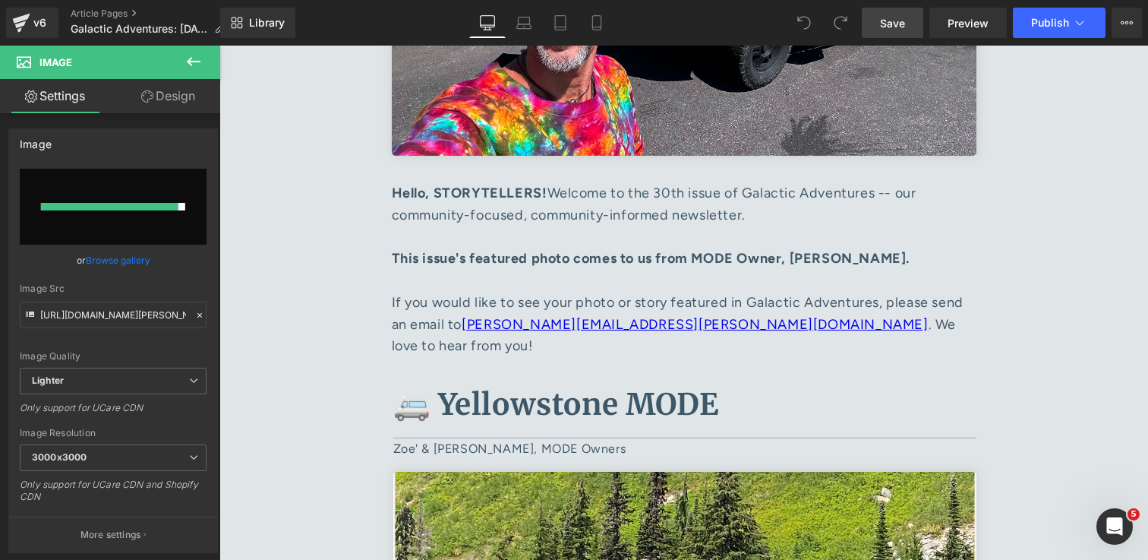
click at [902, 24] on span "Save" at bounding box center [892, 23] width 25 height 16
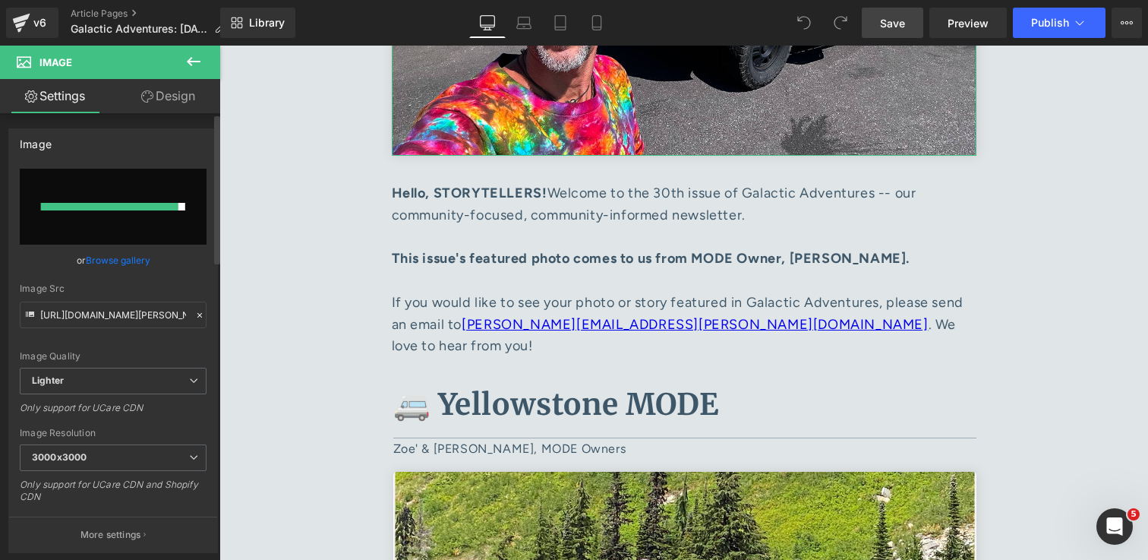
click at [113, 260] on link "Browse gallery" at bounding box center [118, 260] width 65 height 27
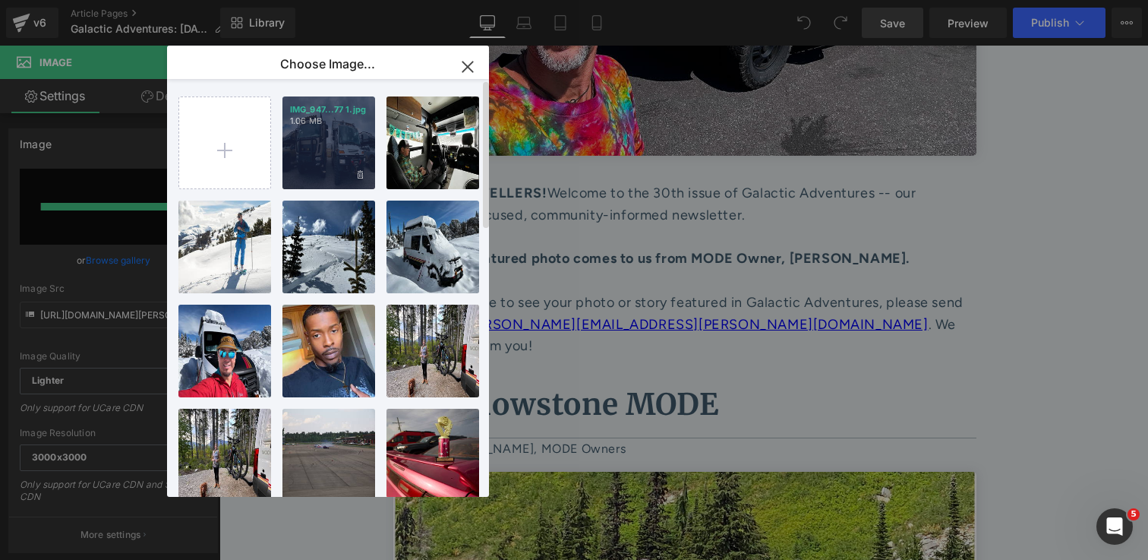
click at [338, 163] on div "IMG_947...77 1.jpg 1.06 MB" at bounding box center [329, 142] width 93 height 93
type input "[URL][DOMAIN_NAME]"
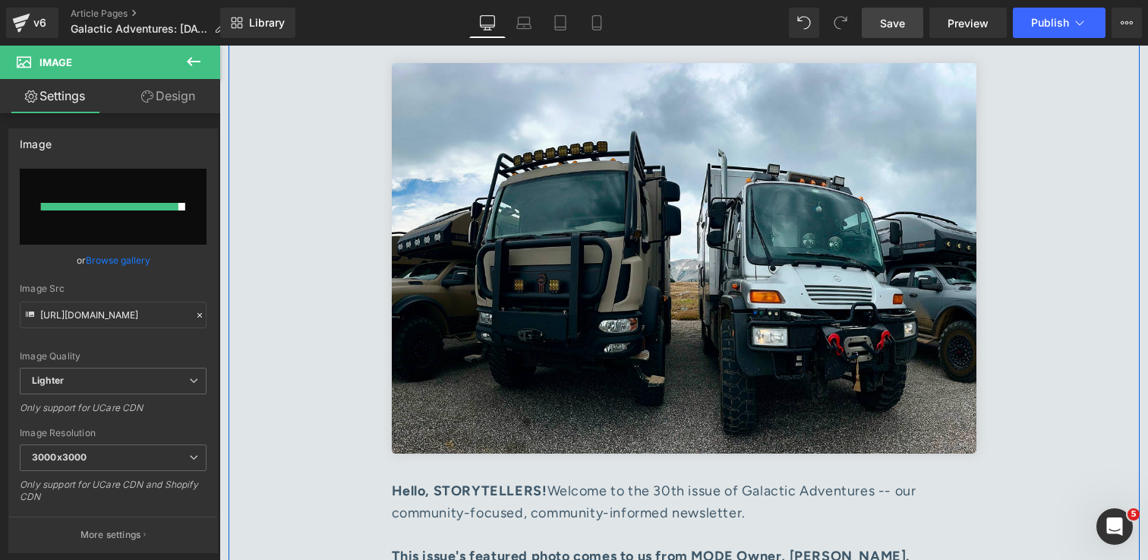
scroll to position [216, 0]
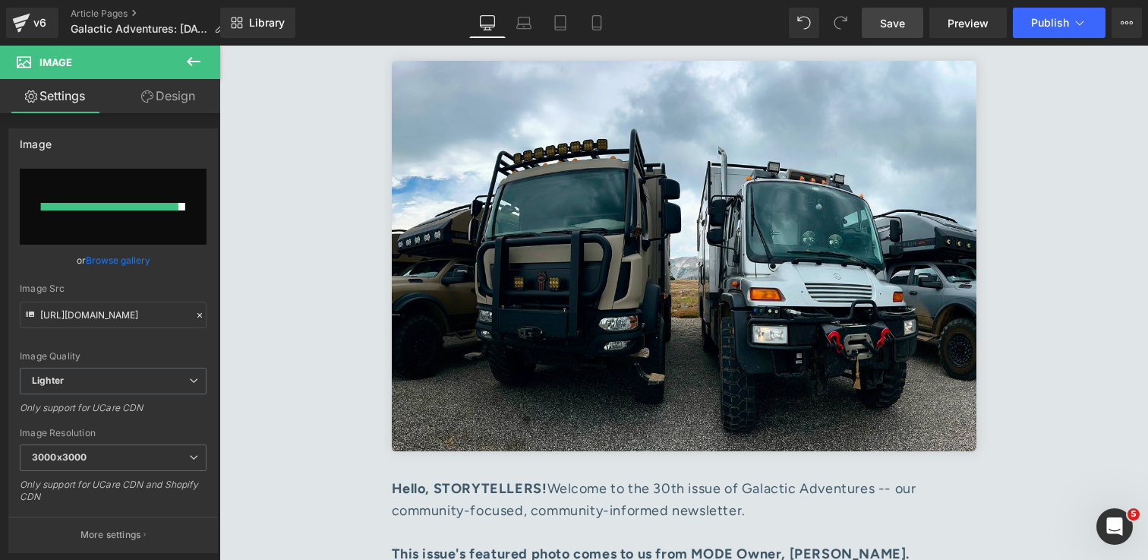
click at [902, 26] on span "Save" at bounding box center [892, 23] width 25 height 16
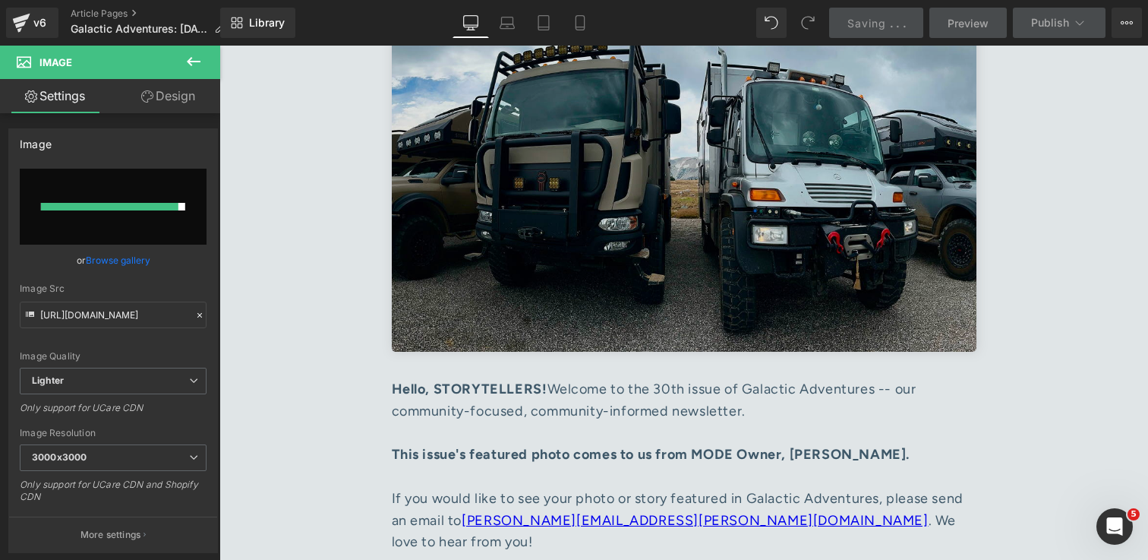
scroll to position [365, 0]
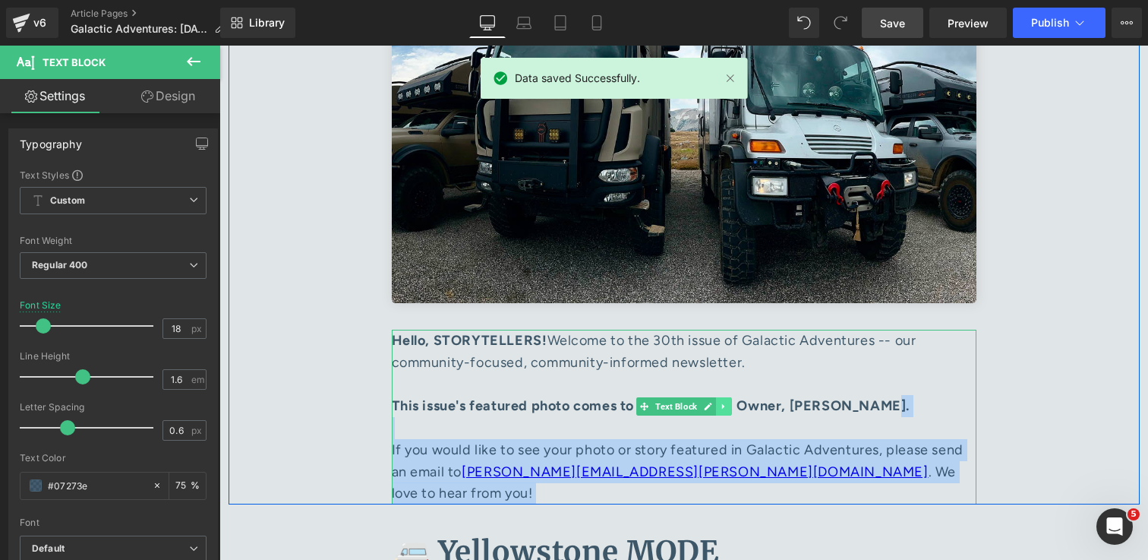
drag, startPoint x: 908, startPoint y: 406, endPoint x: 731, endPoint y: 412, distance: 176.3
click at [731, 412] on div "Hello, STORYTELLERS! Welcome to the 30th issue of Galactic Adventures -- our co…" at bounding box center [684, 417] width 585 height 175
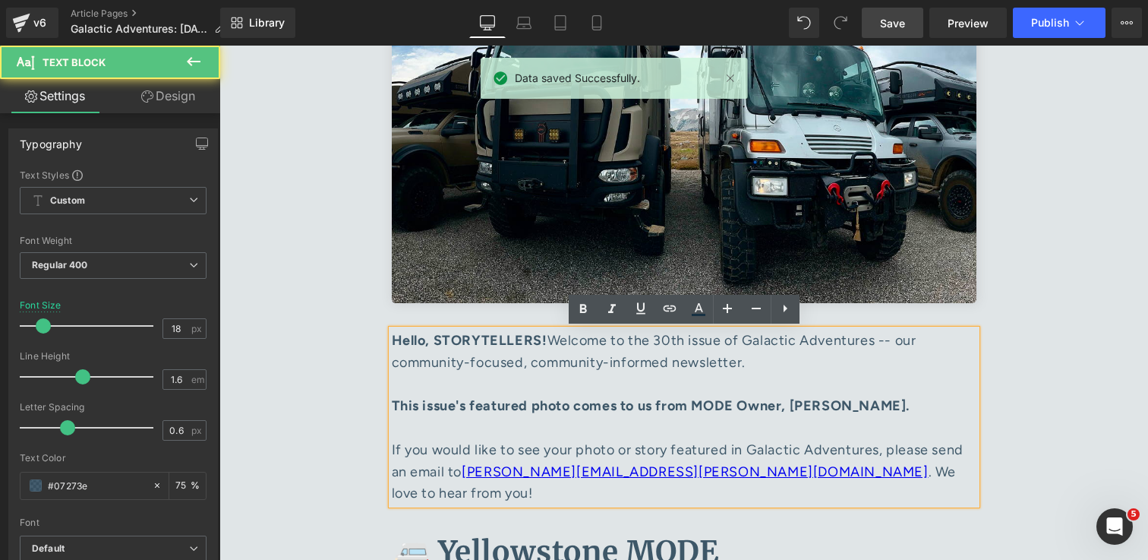
click at [750, 406] on strong "This issue's featured photo comes to us from MODE Owner, [PERSON_NAME]." at bounding box center [651, 405] width 519 height 17
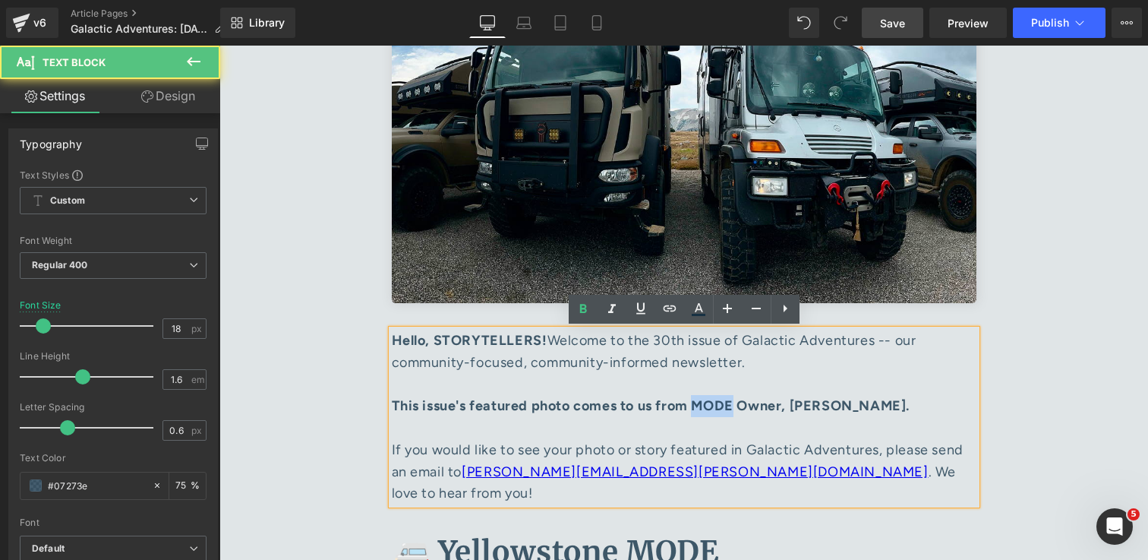
drag, startPoint x: 713, startPoint y: 406, endPoint x: 751, endPoint y: 406, distance: 38.0
click at [751, 406] on strong "This issue's featured photo comes to us from MODE Owner, [PERSON_NAME]." at bounding box center [651, 405] width 519 height 17
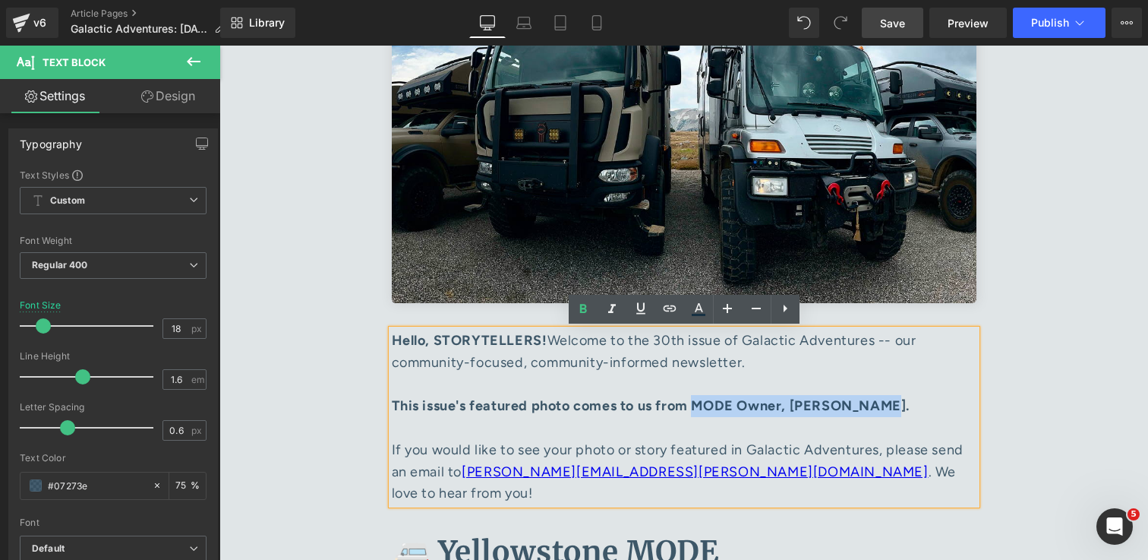
drag, startPoint x: 910, startPoint y: 408, endPoint x: 713, endPoint y: 406, distance: 196.7
click at [713, 406] on strong "This issue's featured photo comes to us from MODE Owner, [PERSON_NAME]." at bounding box center [651, 405] width 519 height 17
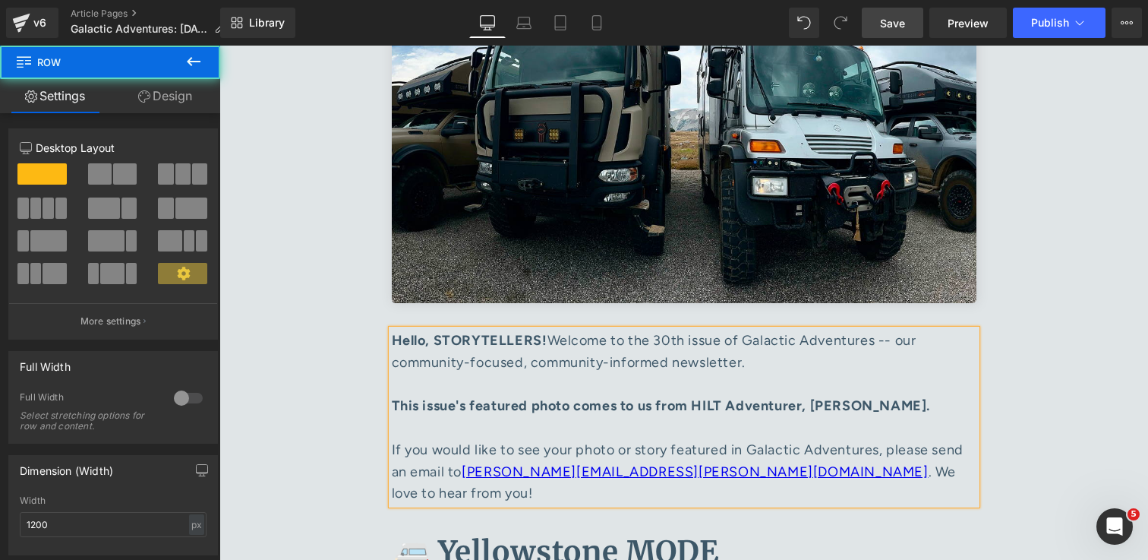
click at [1032, 444] on div "Galactic Adventures Heading ISSUE 30 | [DATE] Heading Image Hello, STORYTELLERS…" at bounding box center [684, 143] width 911 height 725
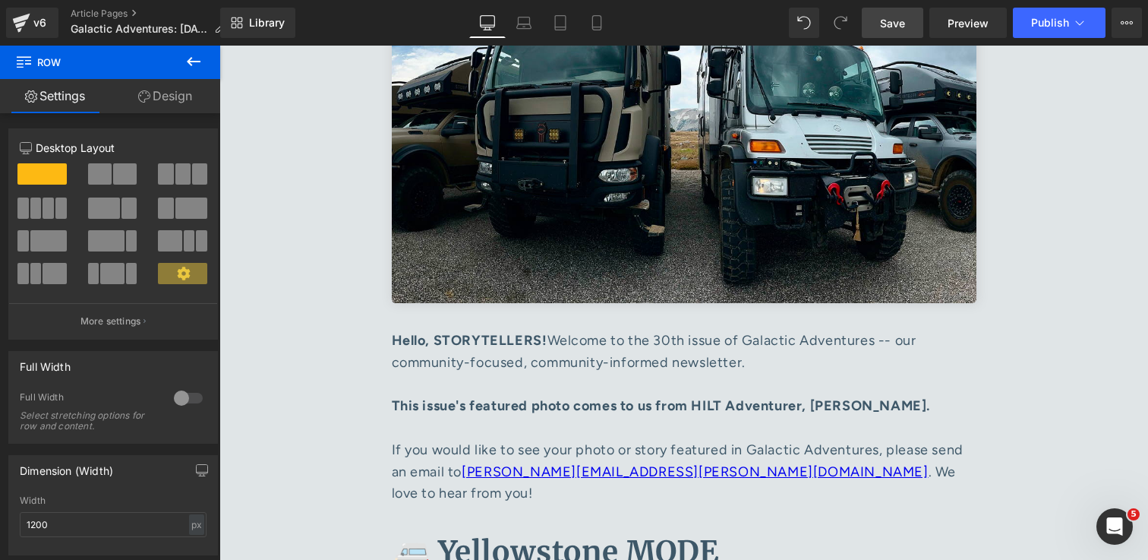
drag, startPoint x: 894, startPoint y: 34, endPoint x: 680, endPoint y: 211, distance: 277.2
click at [894, 34] on link "Save" at bounding box center [893, 23] width 62 height 30
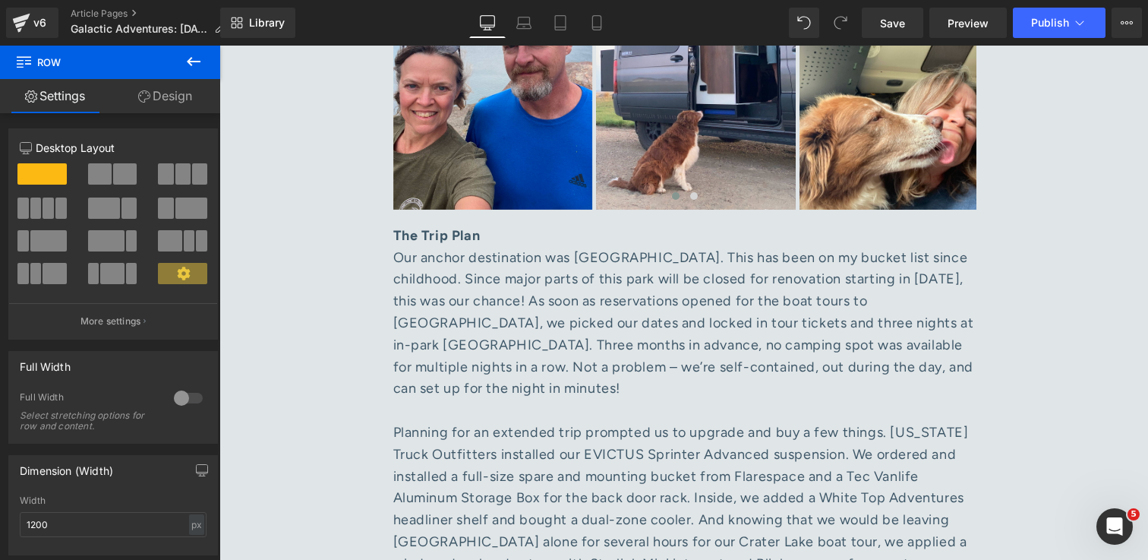
scroll to position [1918, 0]
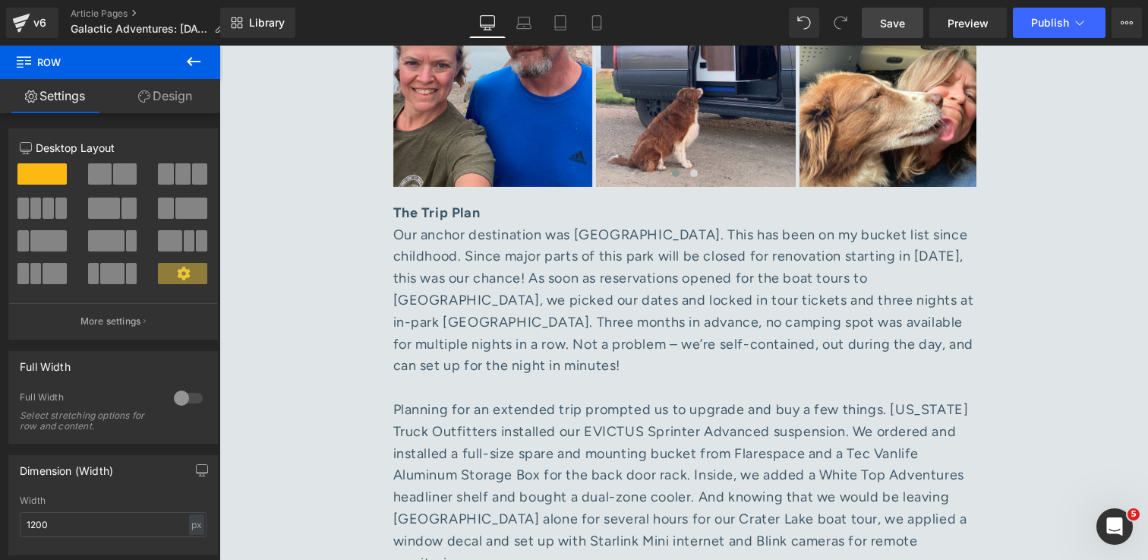
click at [885, 24] on span "Save" at bounding box center [892, 23] width 25 height 16
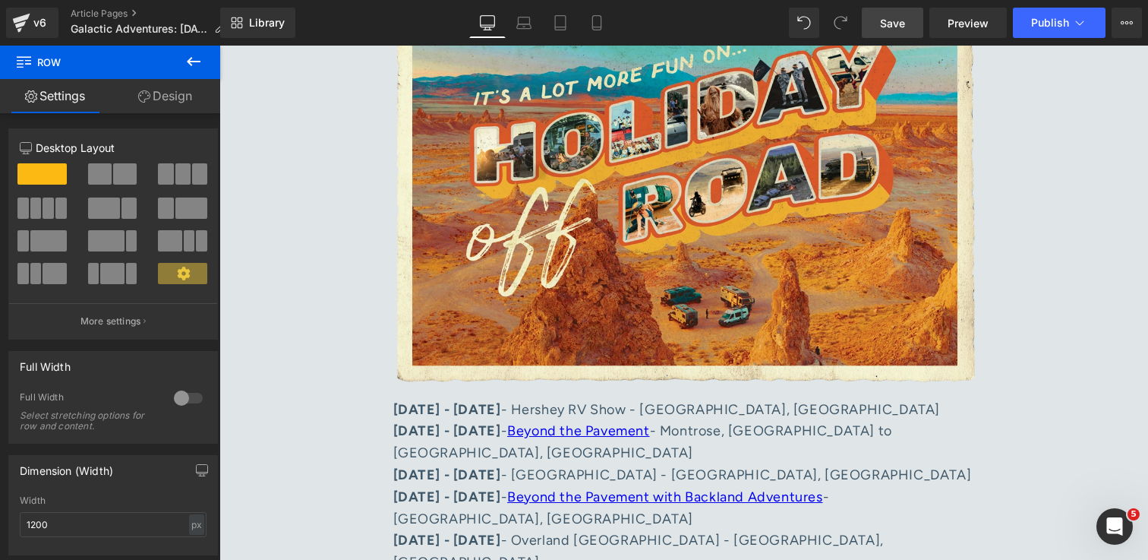
scroll to position [8711, 0]
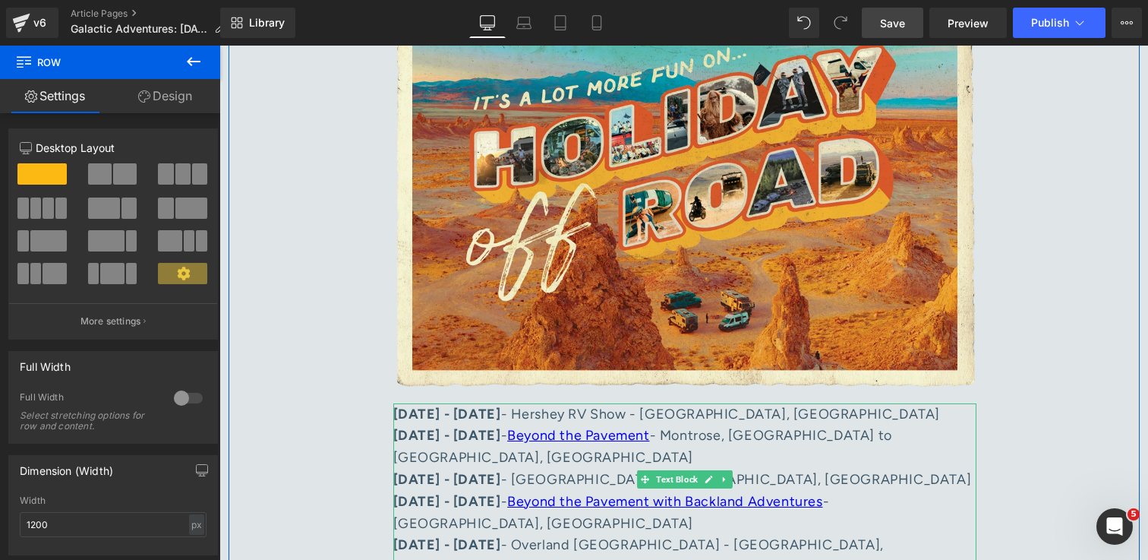
click at [867, 403] on p "[DATE] - [DATE] - Hershey RV Show - [GEOGRAPHIC_DATA], [GEOGRAPHIC_DATA] [DATE]…" at bounding box center [684, 523] width 583 height 241
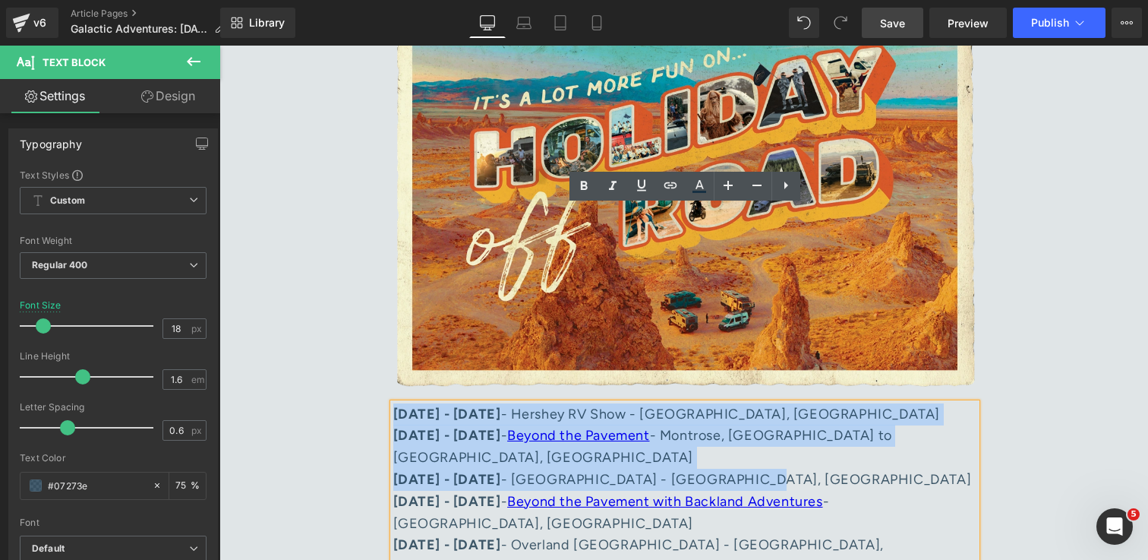
drag, startPoint x: 778, startPoint y: 258, endPoint x: 396, endPoint y: 220, distance: 383.1
click at [396, 403] on p "[DATE] - [DATE] - Hershey RV Show - [GEOGRAPHIC_DATA], [GEOGRAPHIC_DATA] [DATE]…" at bounding box center [684, 523] width 583 height 241
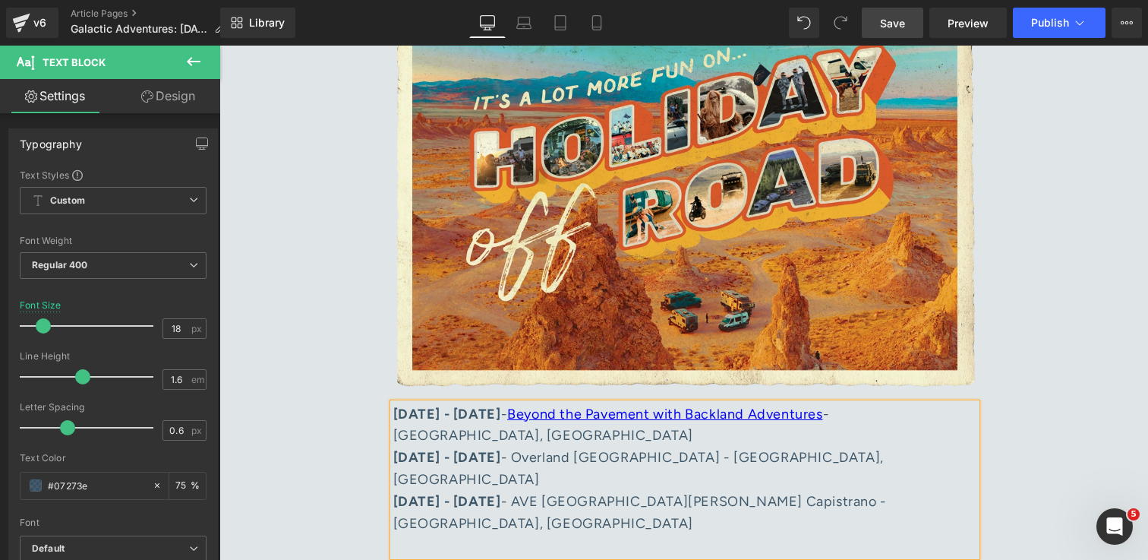
click at [432, 403] on p "[DATE] - [DATE] - Beyond the Pavement with Backland Adventures - [GEOGRAPHIC_DA…" at bounding box center [684, 479] width 583 height 153
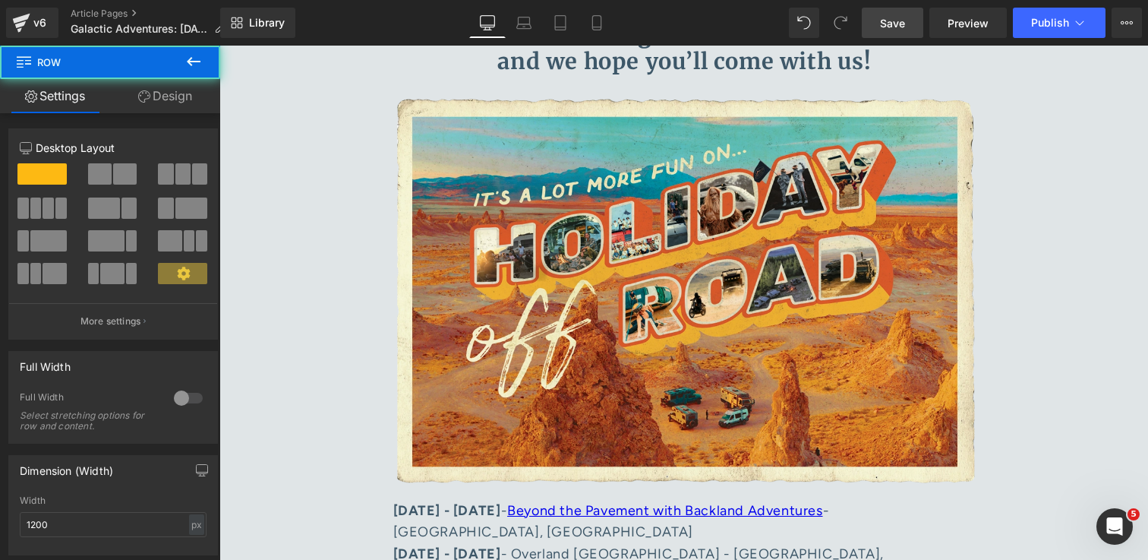
scroll to position [8610, 0]
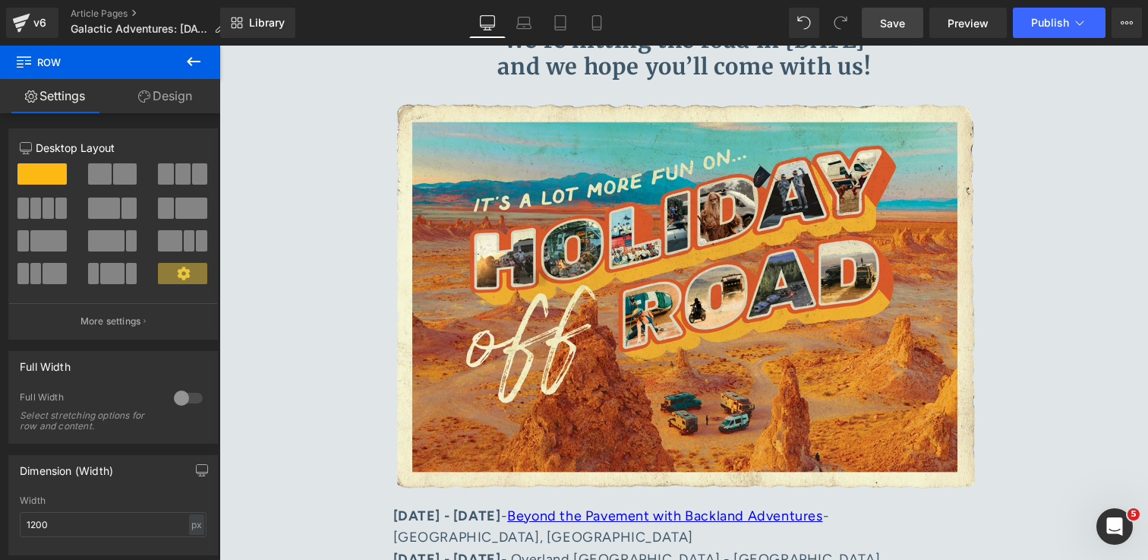
drag, startPoint x: 898, startPoint y: 28, endPoint x: 656, endPoint y: 300, distance: 364.2
click at [898, 28] on span "Save" at bounding box center [892, 23] width 25 height 16
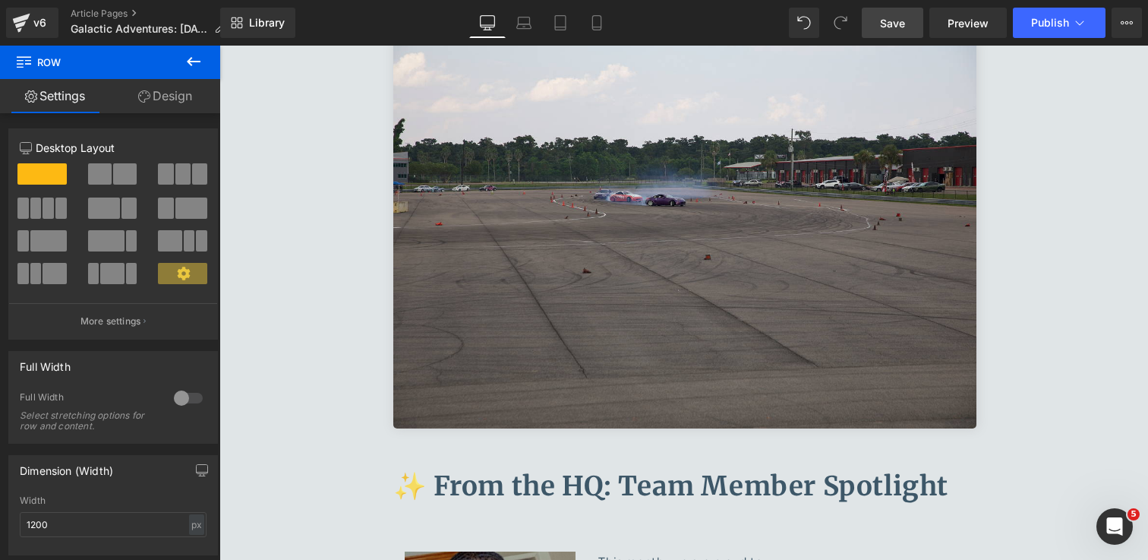
scroll to position [7586, 0]
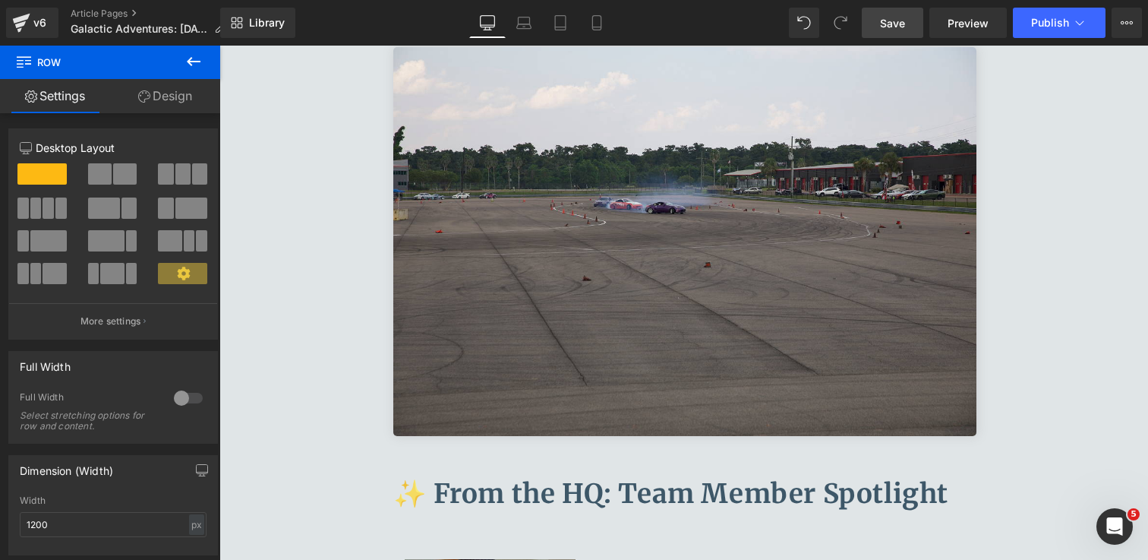
click at [905, 21] on span "Save" at bounding box center [892, 23] width 25 height 16
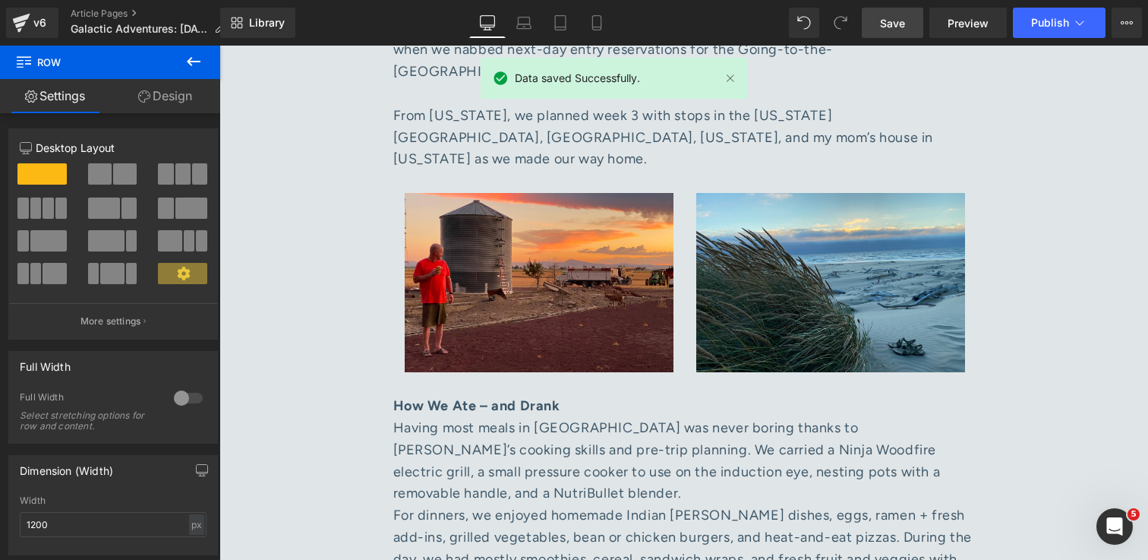
scroll to position [3403, 0]
